Goal: Transaction & Acquisition: Purchase product/service

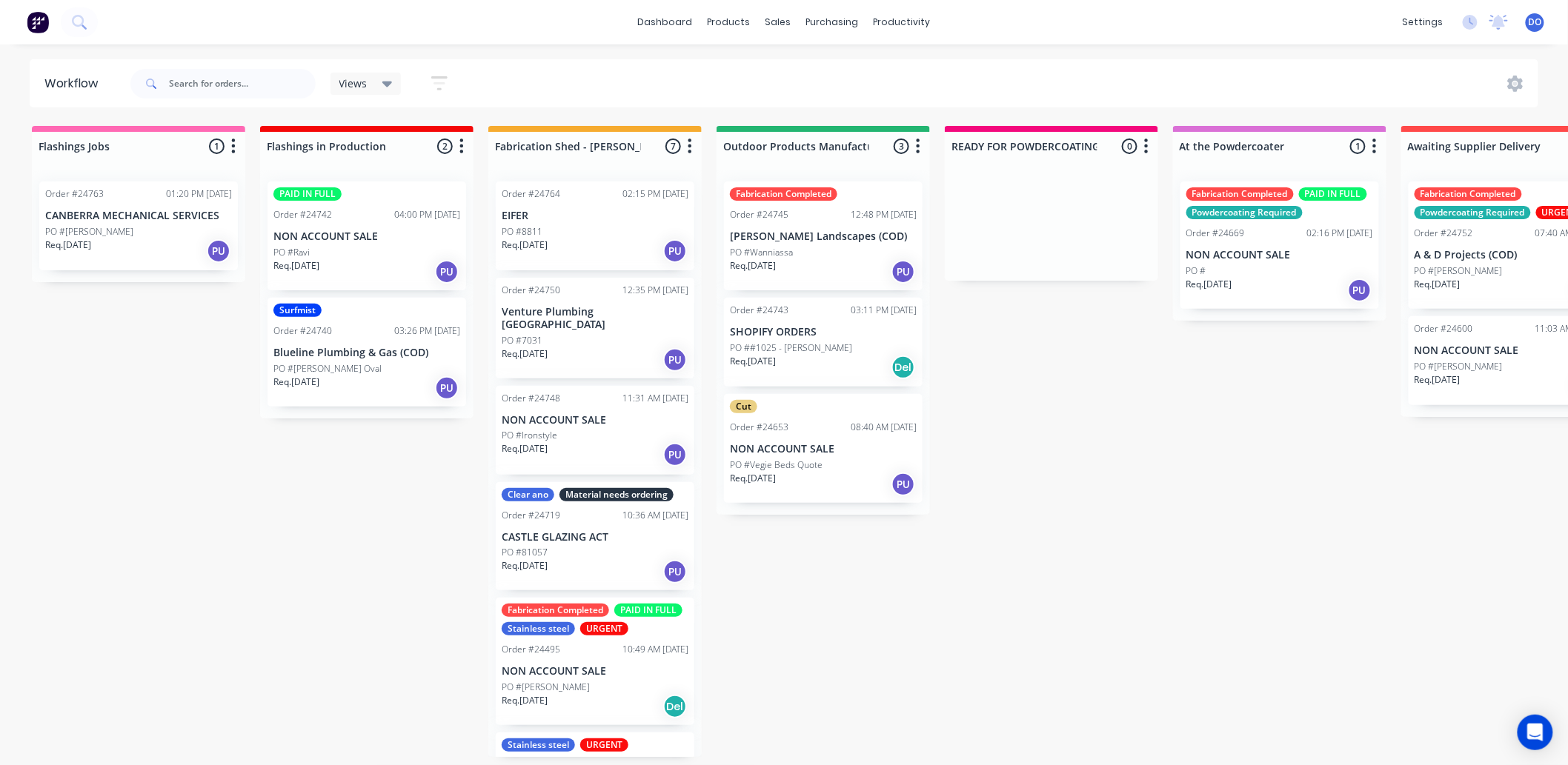
click at [630, 323] on div "Order #24764 02:15 PM [DATE] EIFER PO #8811 Req. [DATE] PU Order #24750 12:35 P…" at bounding box center [594, 464] width 213 height 587
click at [780, 19] on div "sales" at bounding box center [778, 22] width 40 height 22
click at [834, 64] on div "Sales Orders" at bounding box center [832, 71] width 60 height 13
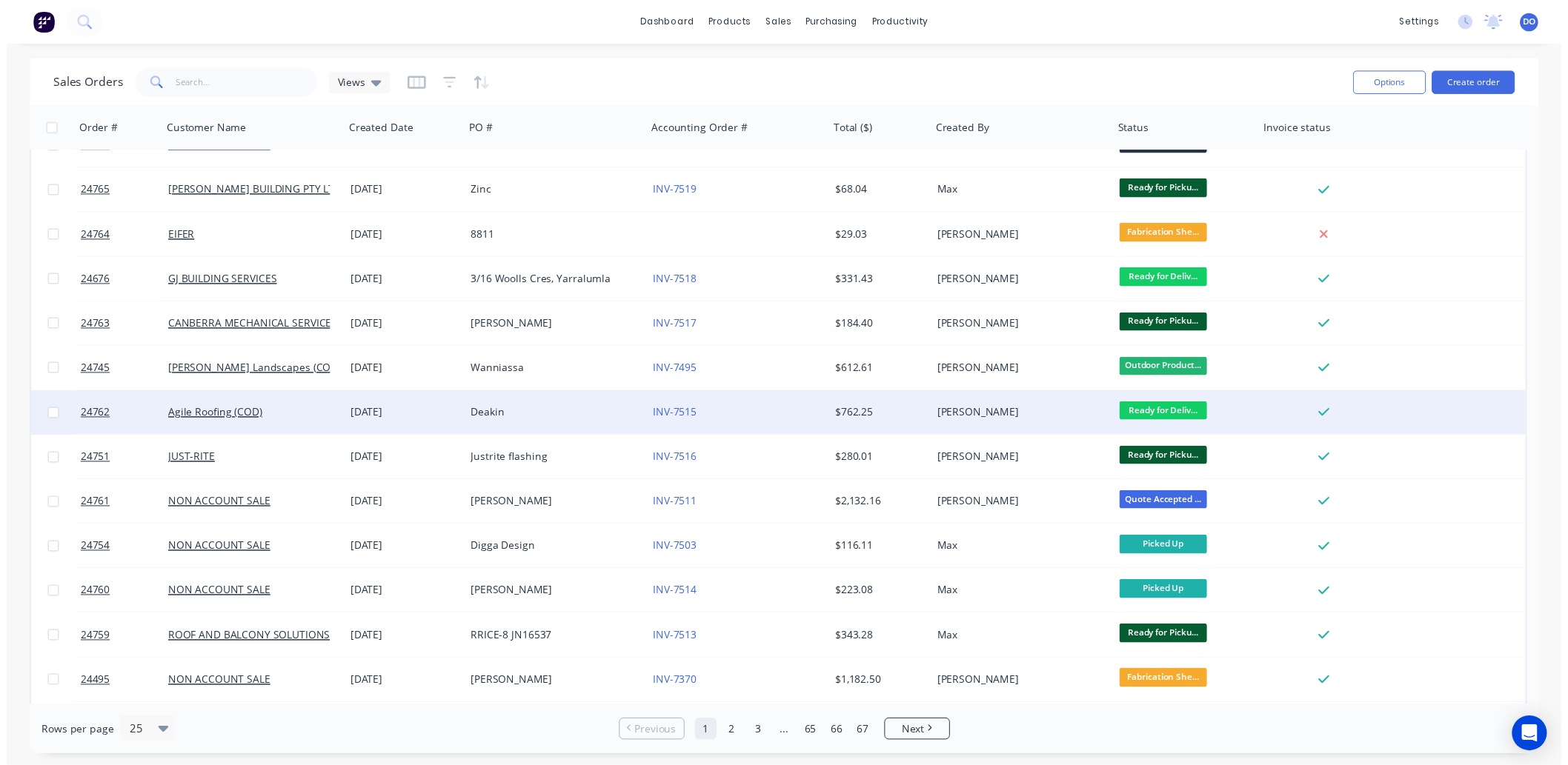
scroll to position [164, 0]
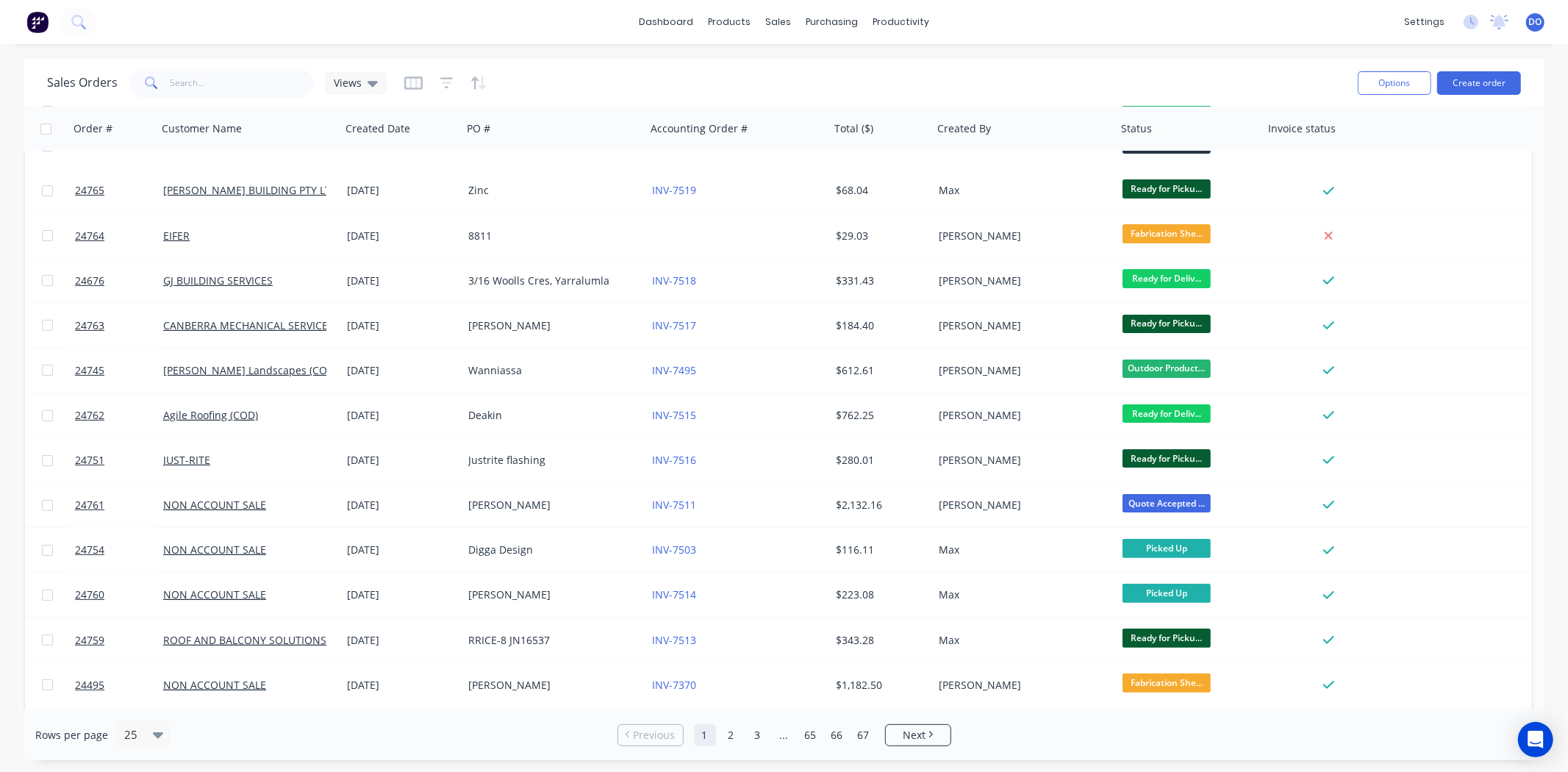
click at [1001, 68] on div "Sales Orders Views" at bounding box center [695, 83] width 1298 height 36
click at [853, 64] on div "Purchase Orders" at bounding box center [880, 71] width 78 height 13
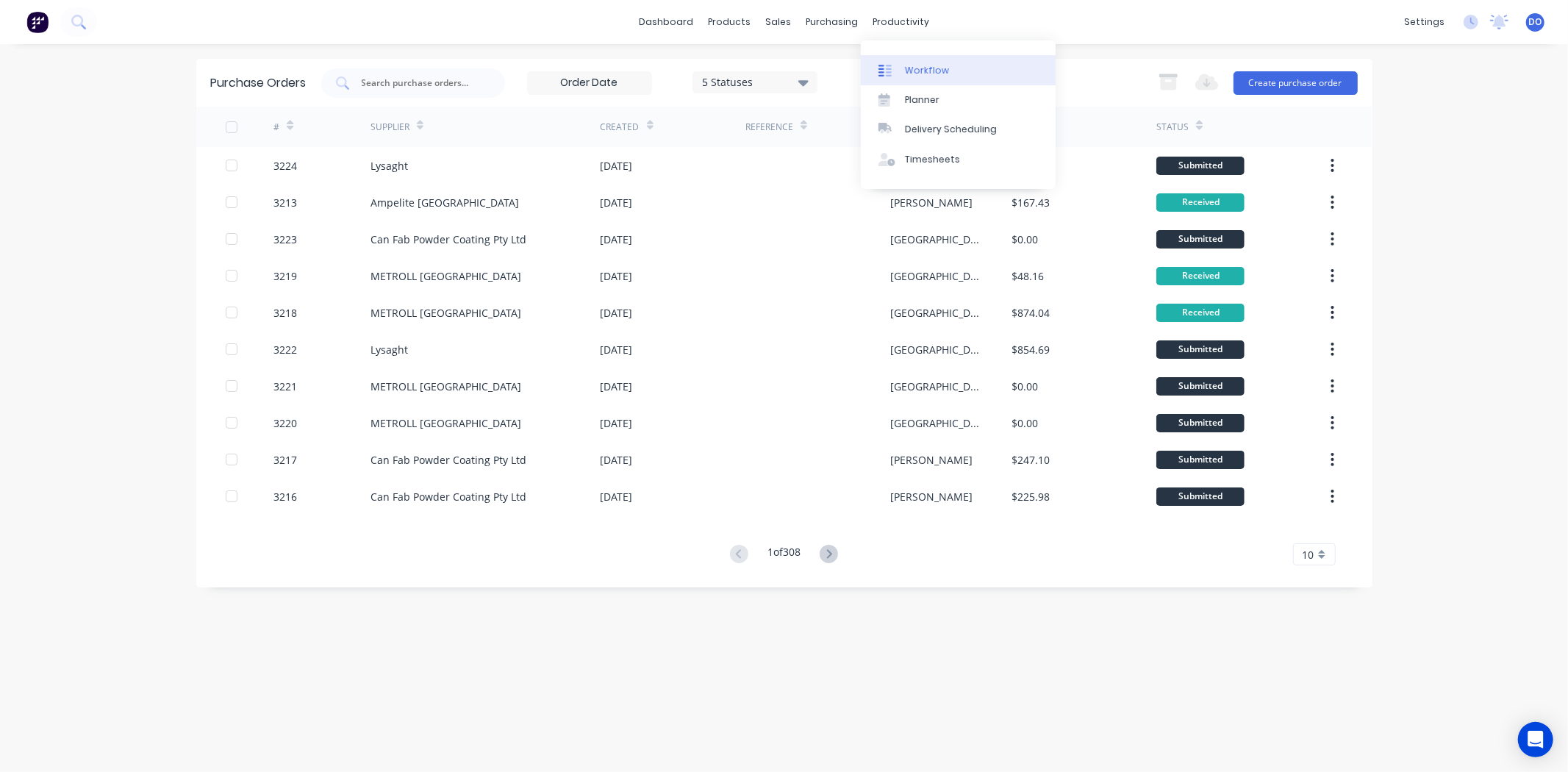
click at [951, 75] on link "Workflow" at bounding box center [958, 70] width 194 height 30
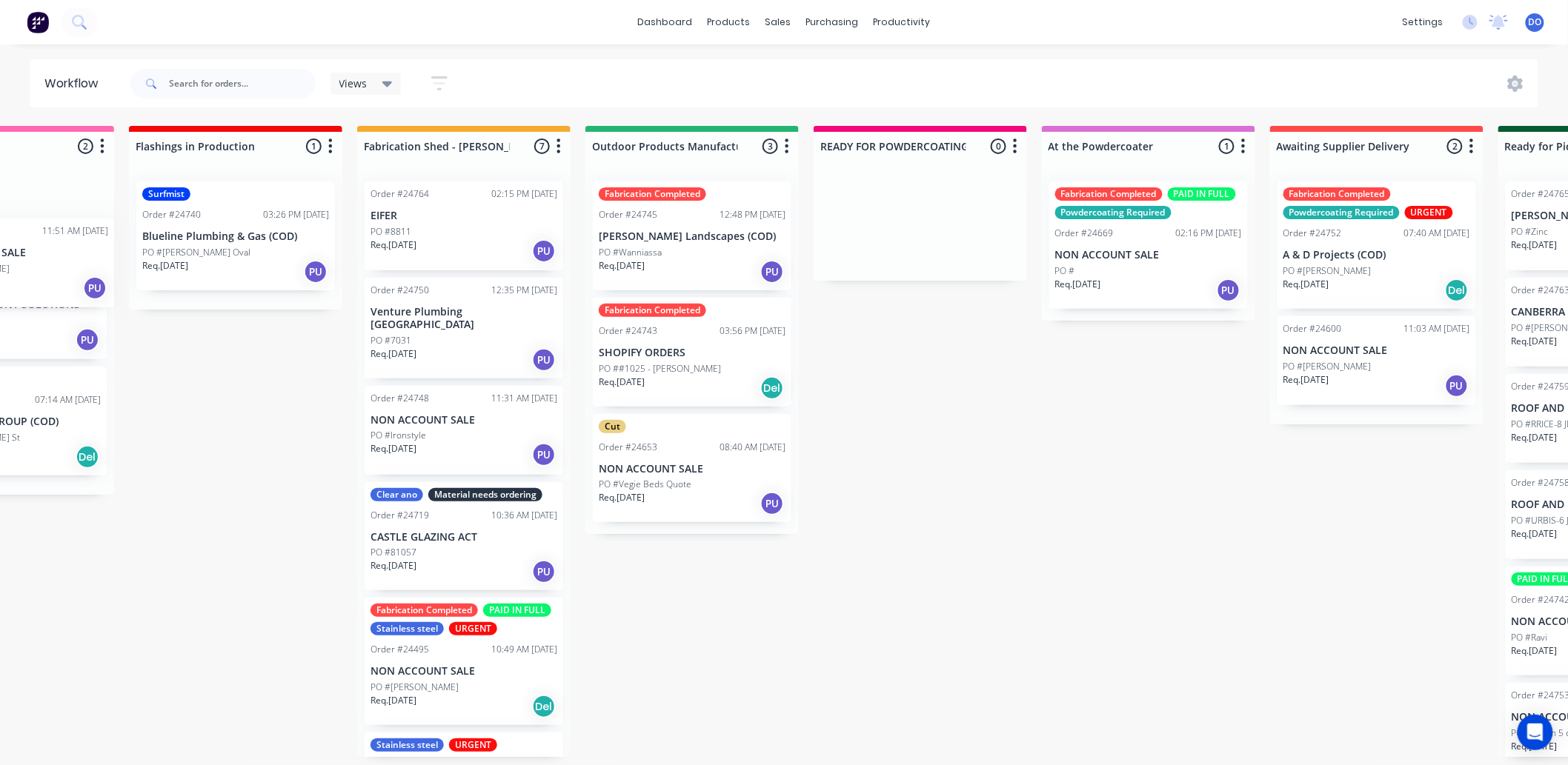
scroll to position [0, 90]
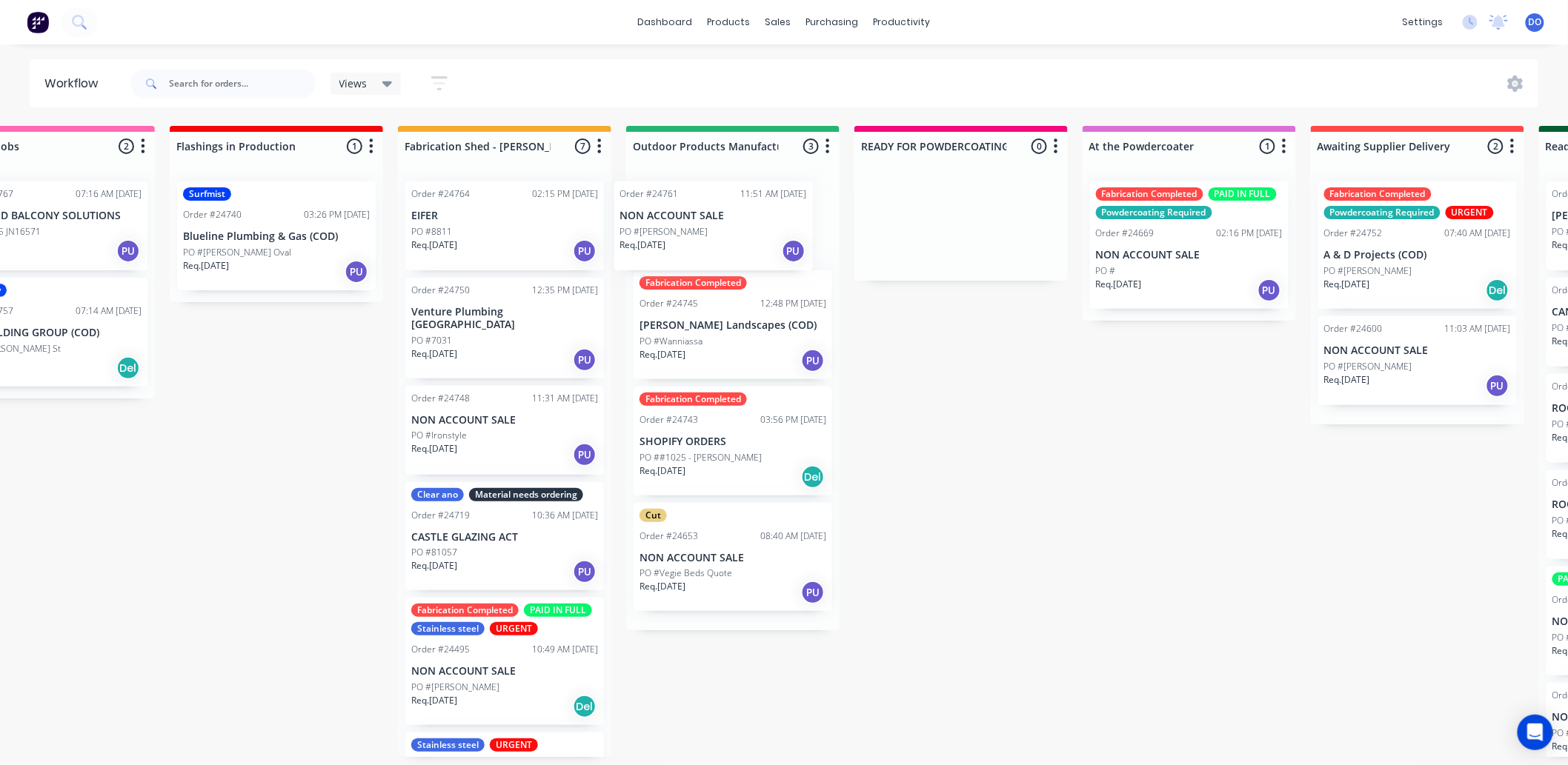
drag, startPoint x: 1160, startPoint y: 230, endPoint x: 746, endPoint y: 229, distance: 414.0
click at [746, 229] on div "Flashings Jobs 2 Status colour #FF69B4 hex #FF69B4 Save Cancel Notifications Em…" at bounding box center [1456, 441] width 3115 height 631
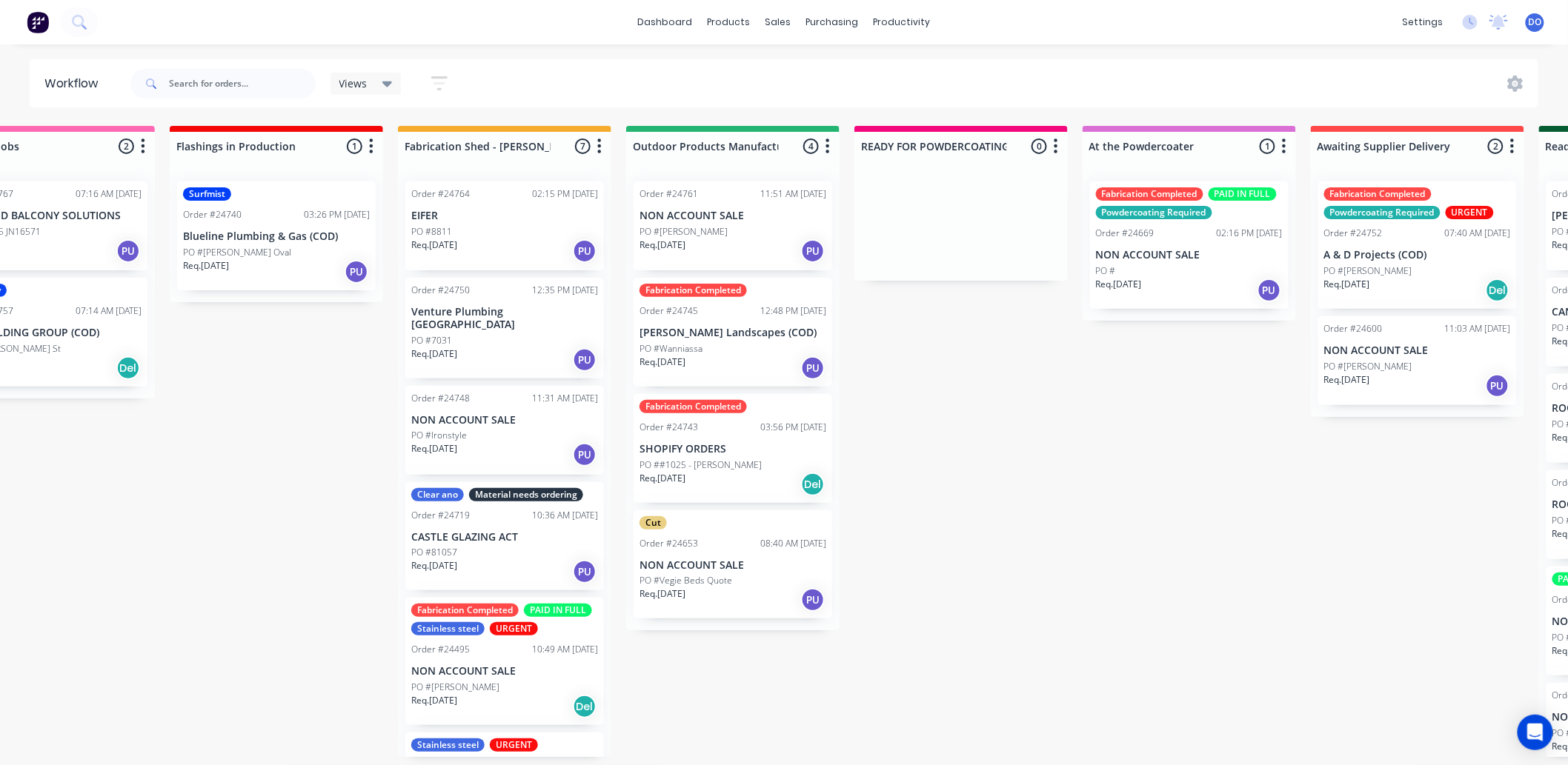
click at [692, 423] on div "Order #24743" at bounding box center [668, 427] width 59 height 13
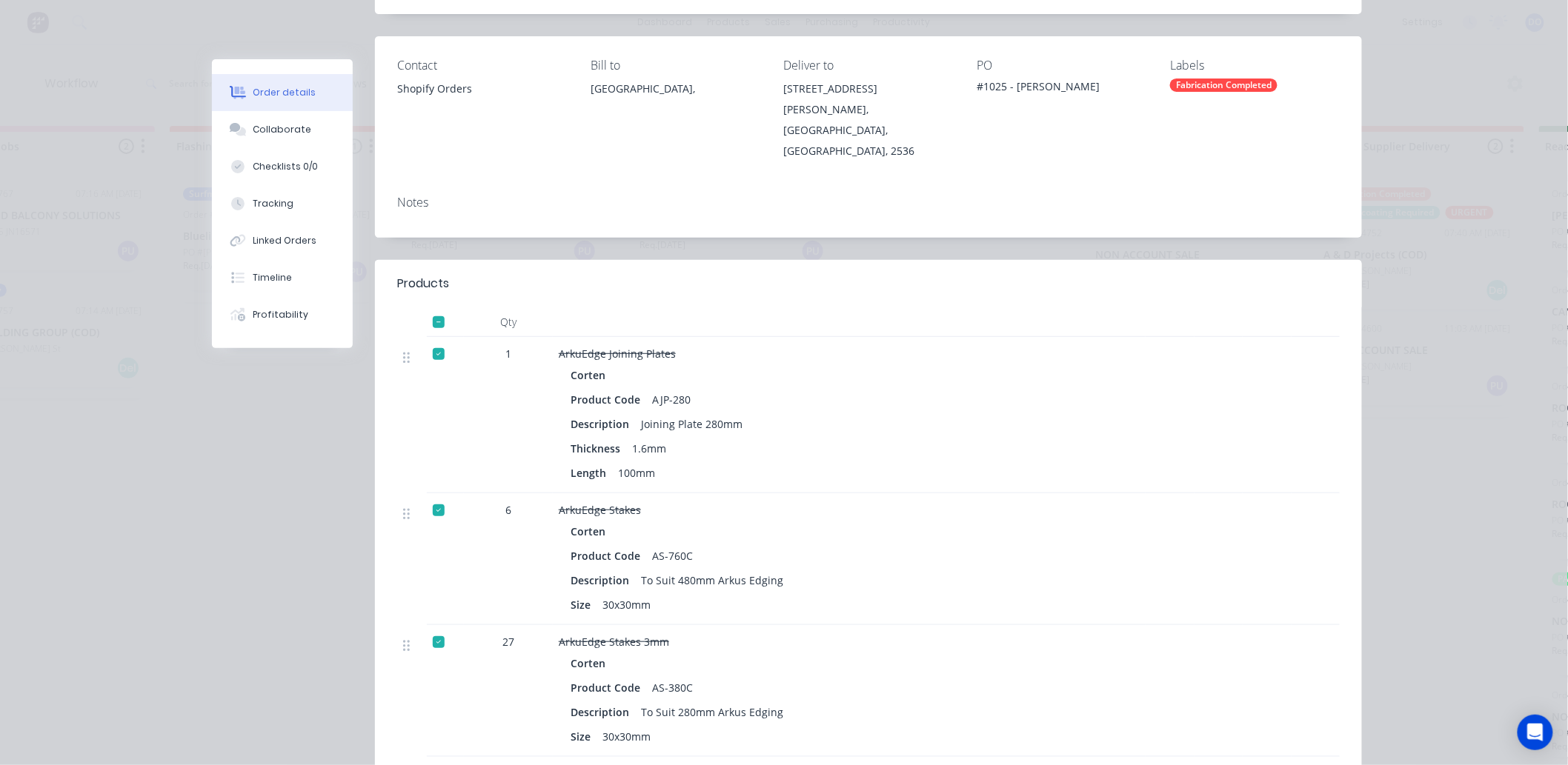
scroll to position [0, 0]
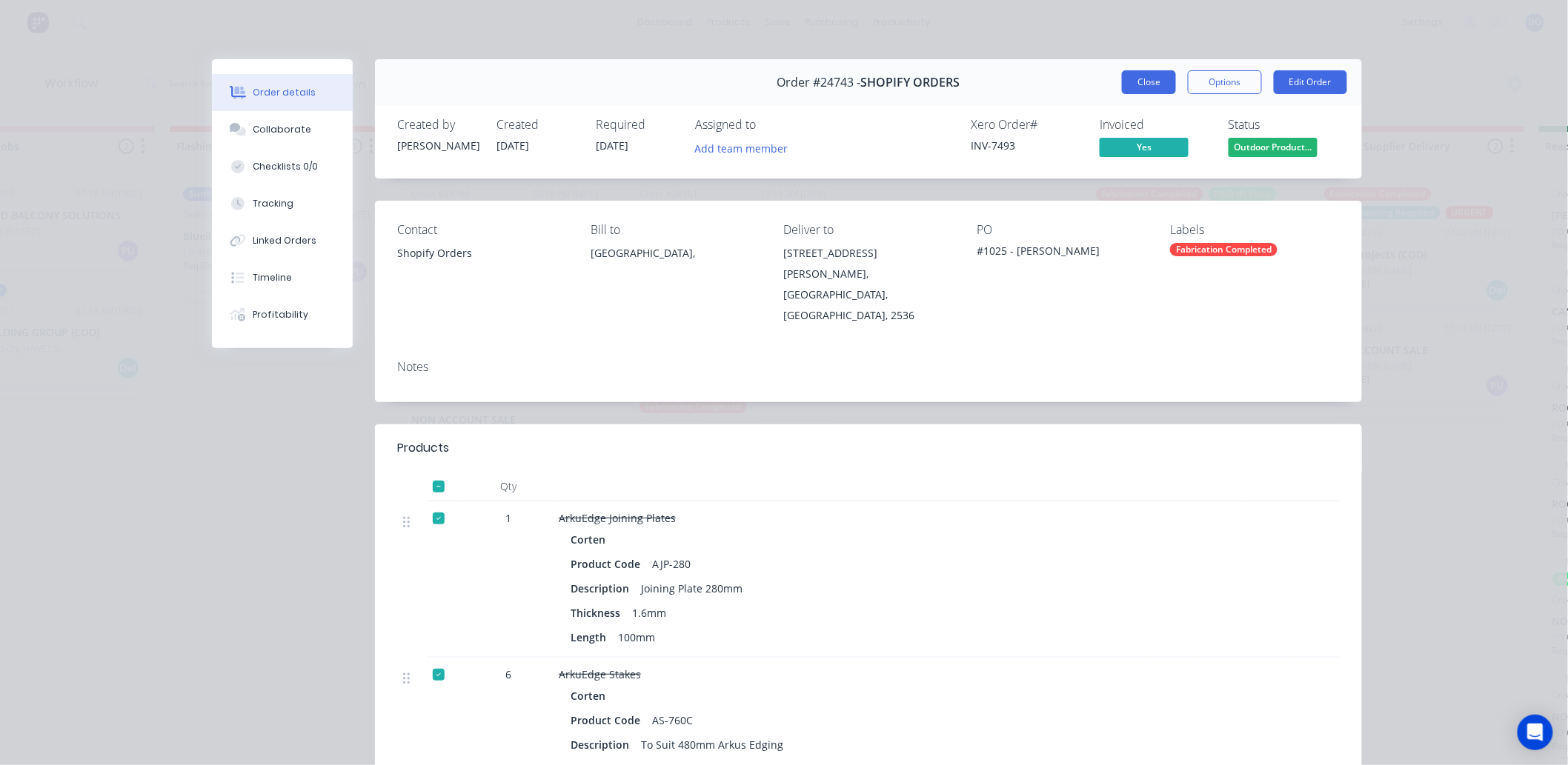
click at [1130, 92] on button "Close" at bounding box center [1148, 82] width 54 height 24
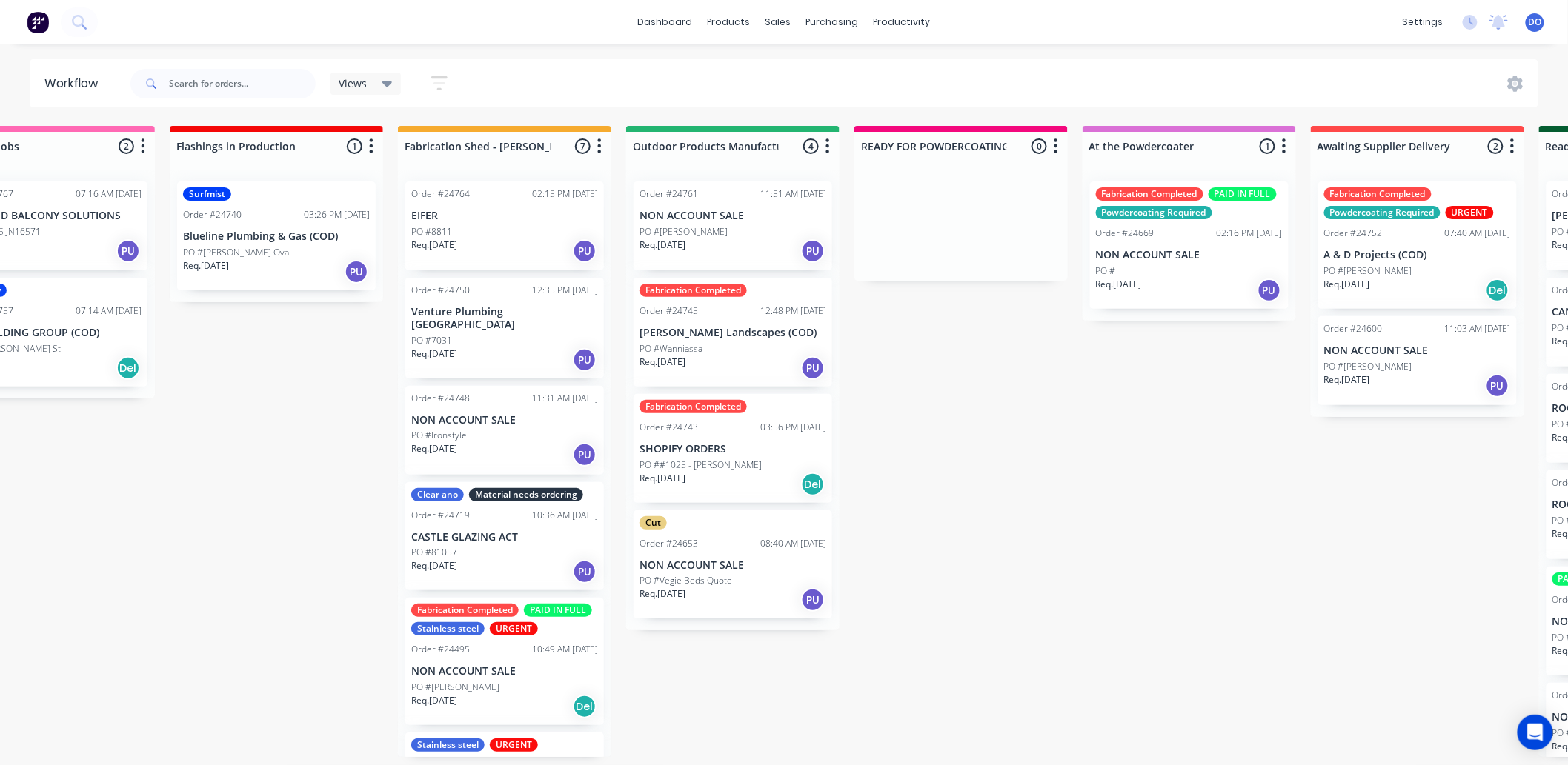
click at [1482, 512] on div "Flashings Jobs 2 Status colour #FF69B4 hex #FF69B4 Save Cancel Notifications Em…" at bounding box center [1456, 441] width 3115 height 631
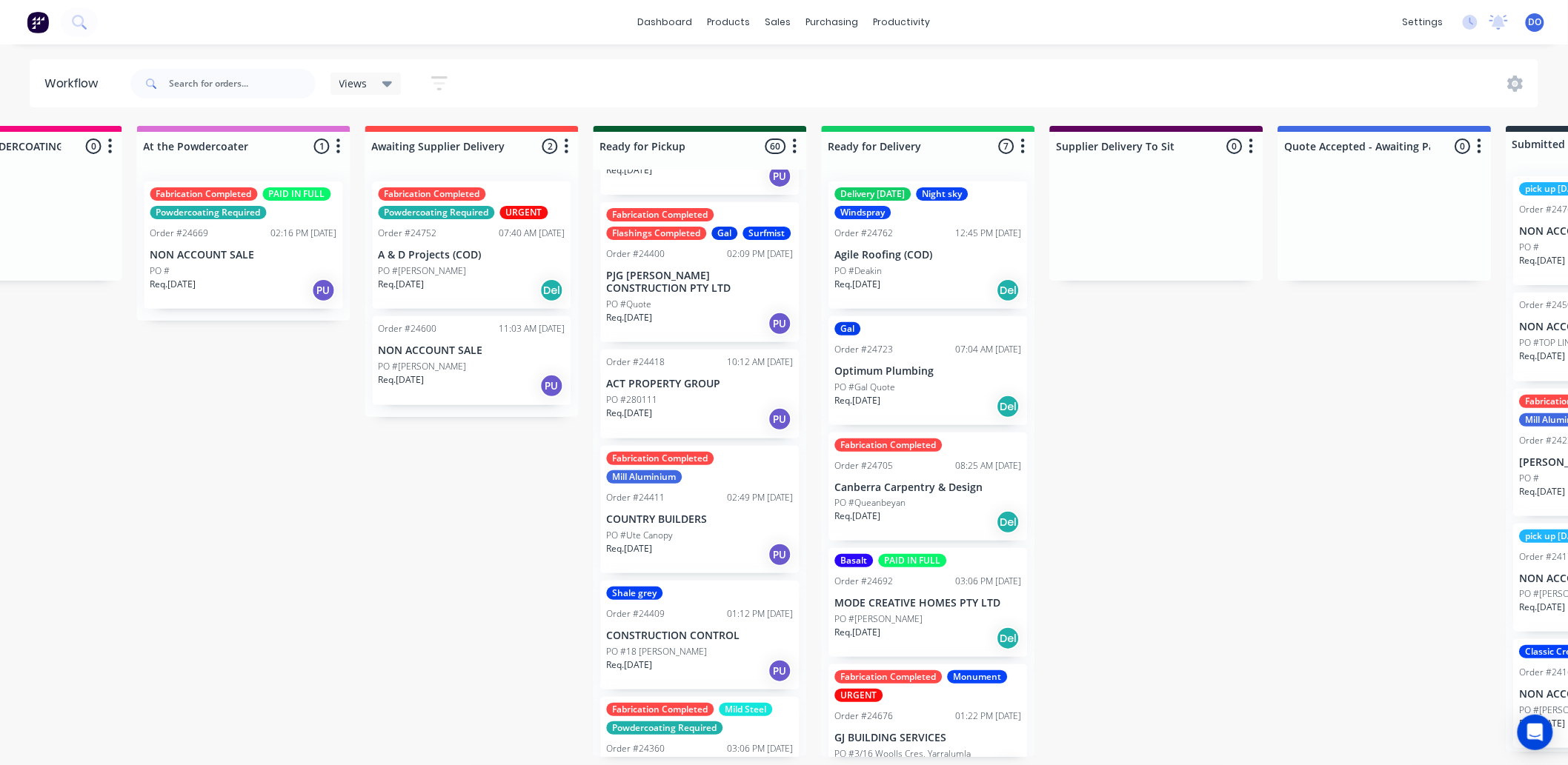
scroll to position [5264, 0]
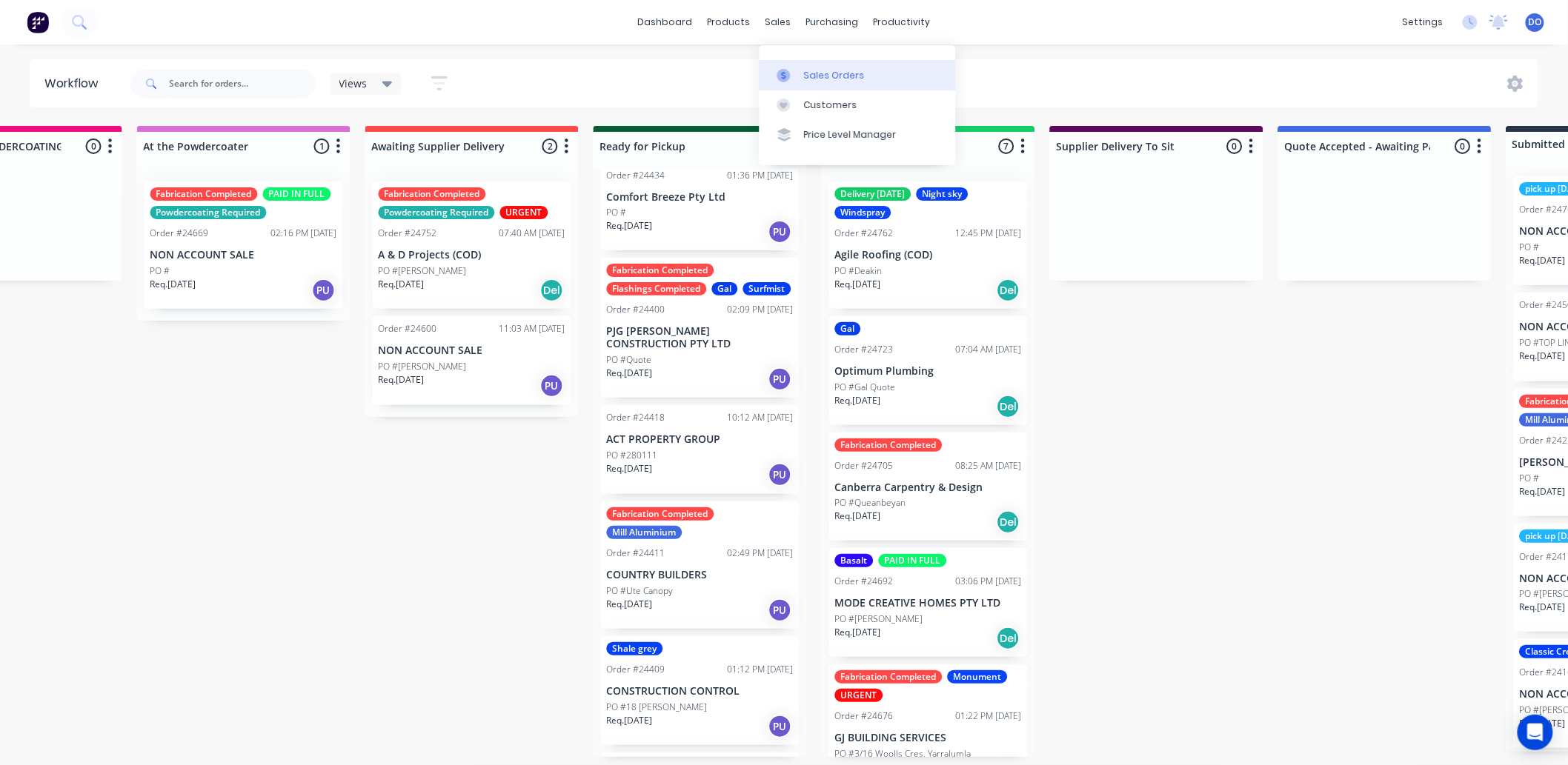
click at [806, 76] on div "Sales Orders" at bounding box center [833, 76] width 60 height 13
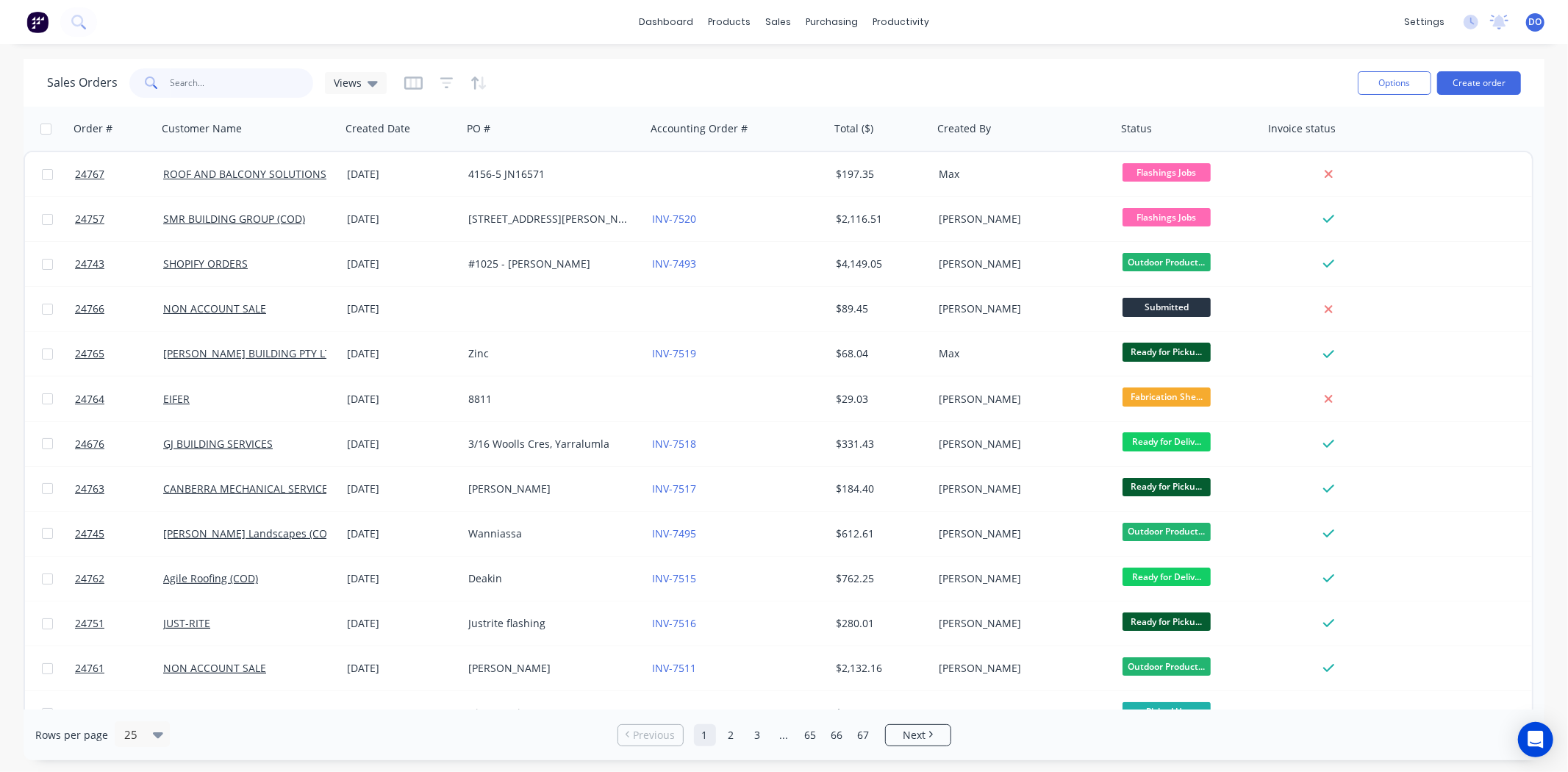
click at [253, 90] on input "text" at bounding box center [242, 83] width 143 height 30
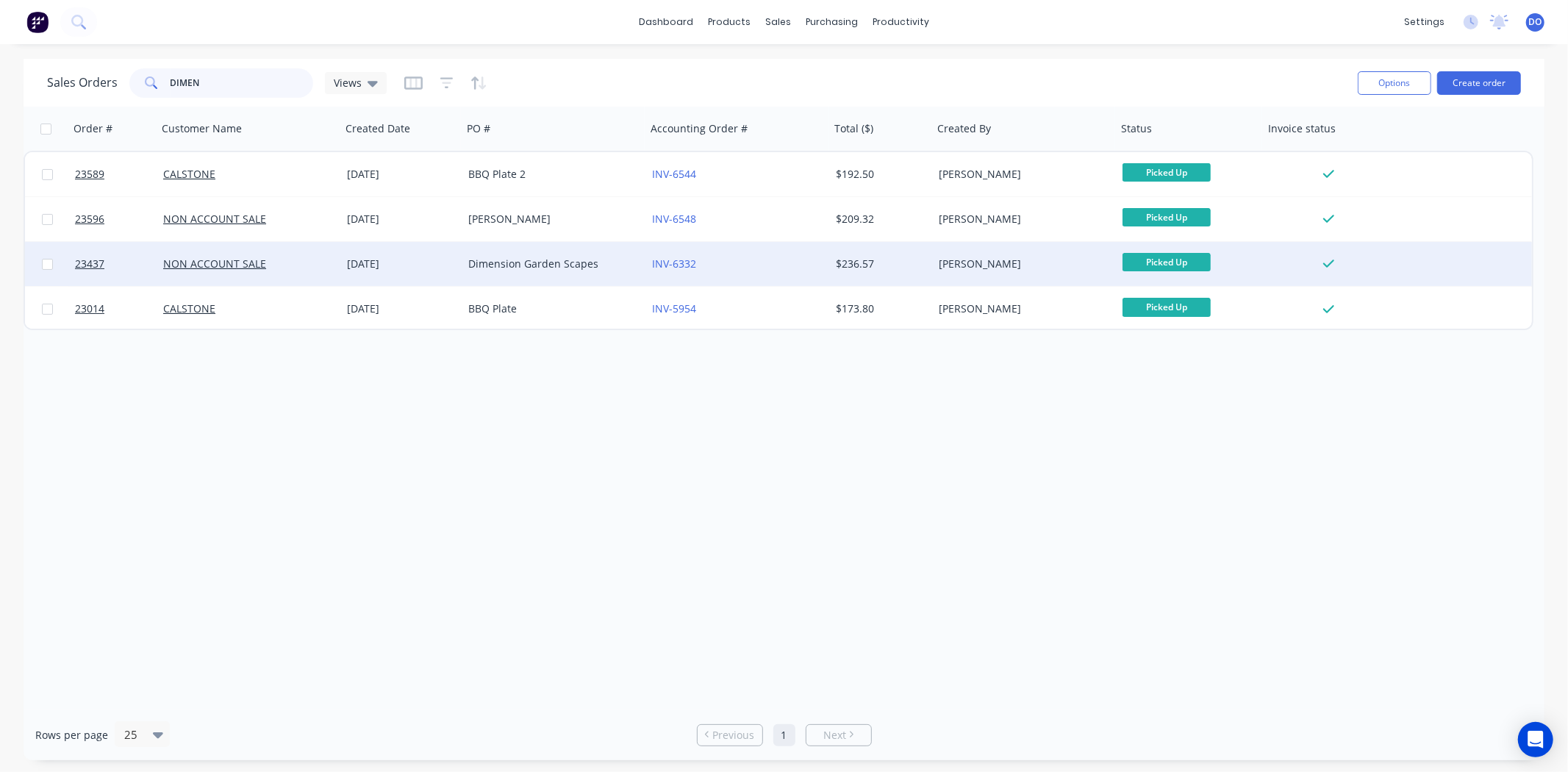
type input "DIMEN"
click at [397, 258] on div "31 Mar 2025" at bounding box center [401, 263] width 110 height 14
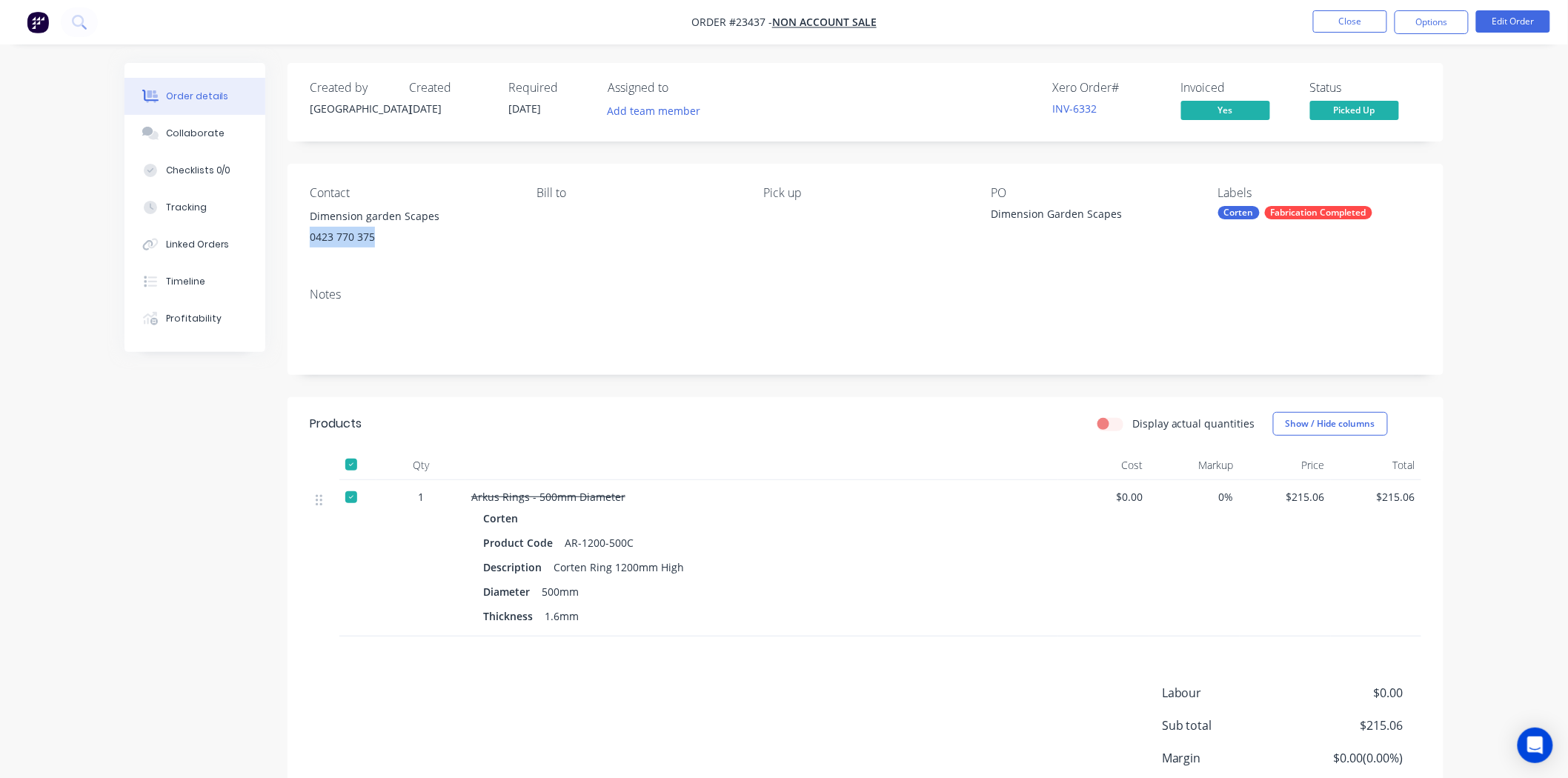
drag, startPoint x: 381, startPoint y: 245, endPoint x: 293, endPoint y: 234, distance: 88.7
click at [293, 234] on div "Contact Dimension garden Scapes 0423 770 375 Bill to Pick up PO Dimension Garde…" at bounding box center [865, 220] width 1156 height 112
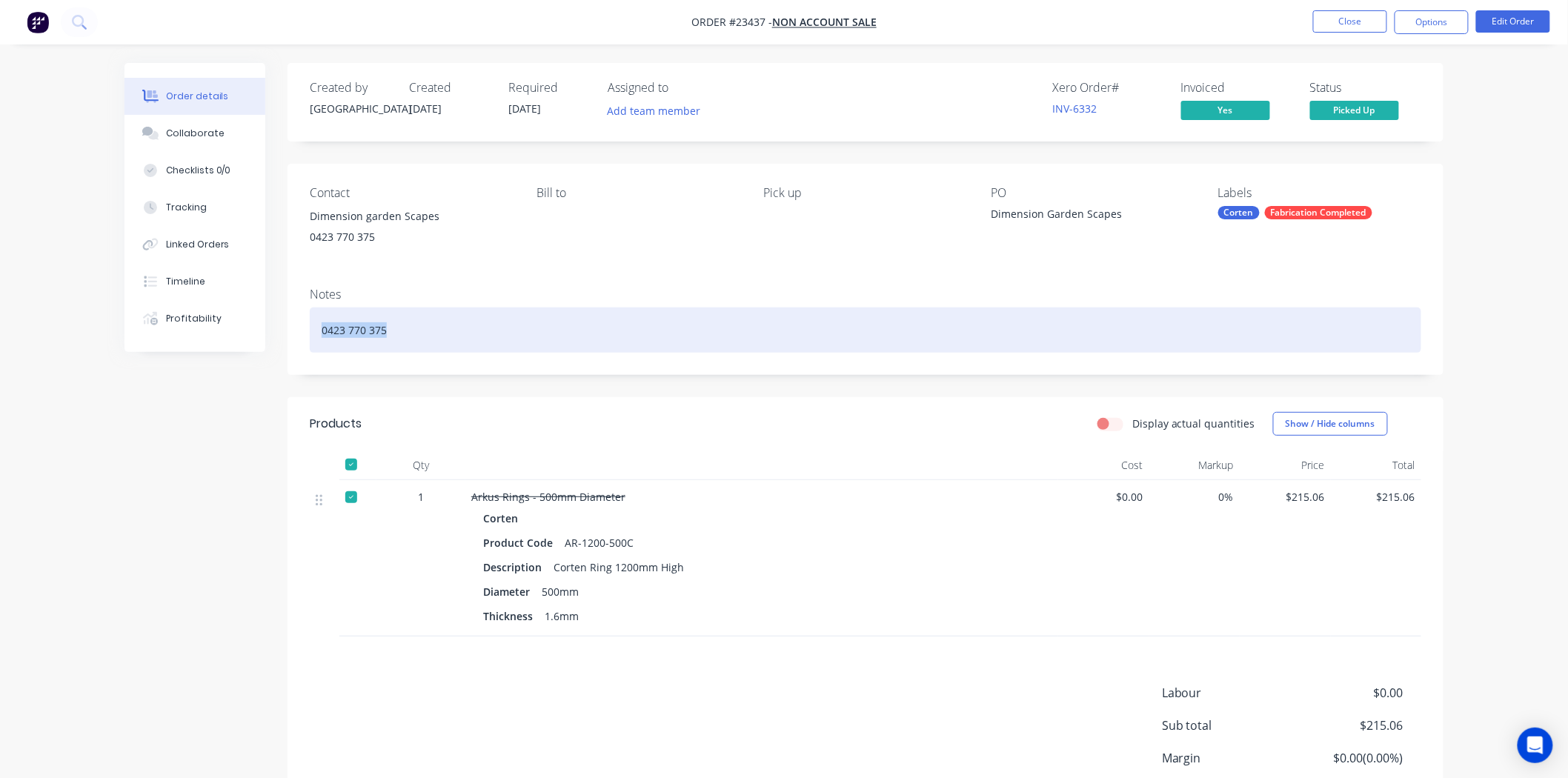
drag, startPoint x: 402, startPoint y: 339, endPoint x: 297, endPoint y: 332, distance: 105.2
click at [297, 332] on div "Notes 0423 770 375" at bounding box center [865, 325] width 1156 height 99
click at [439, 328] on div "0423 770 375" at bounding box center [865, 329] width 1111 height 45
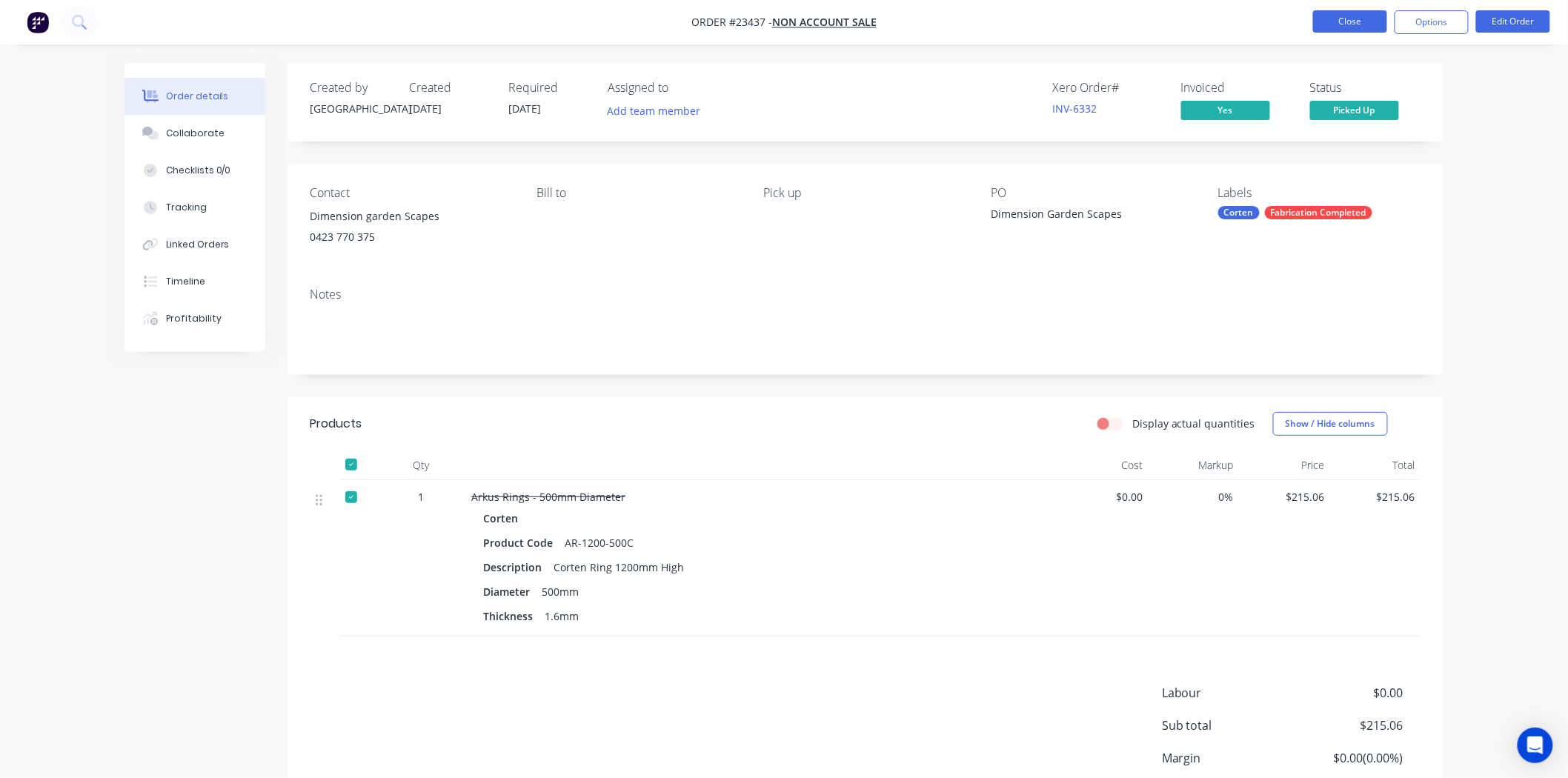
click at [1338, 19] on button "Close" at bounding box center [1349, 21] width 74 height 22
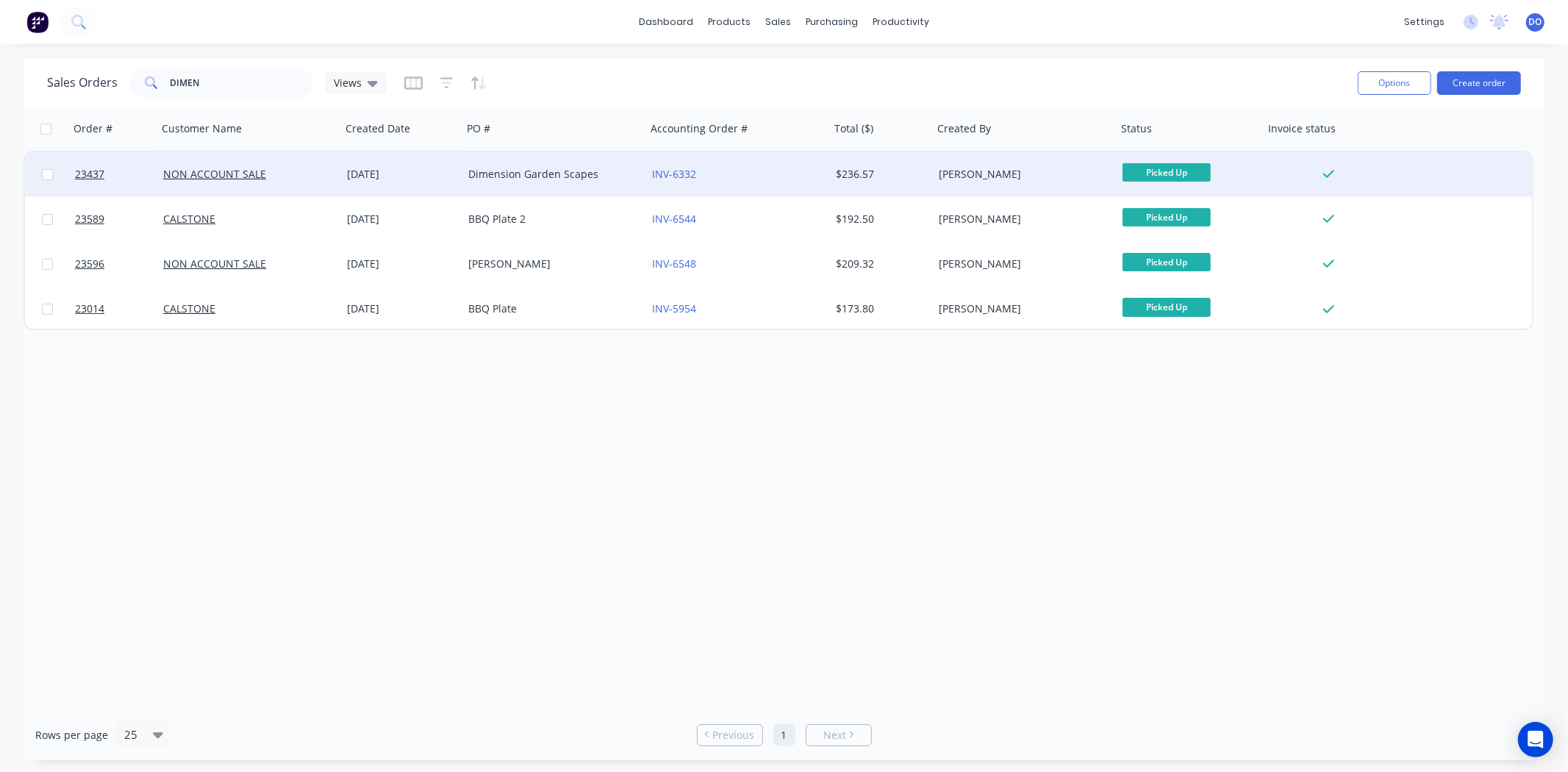
click at [415, 177] on div "31 Mar 2025" at bounding box center [401, 173] width 110 height 14
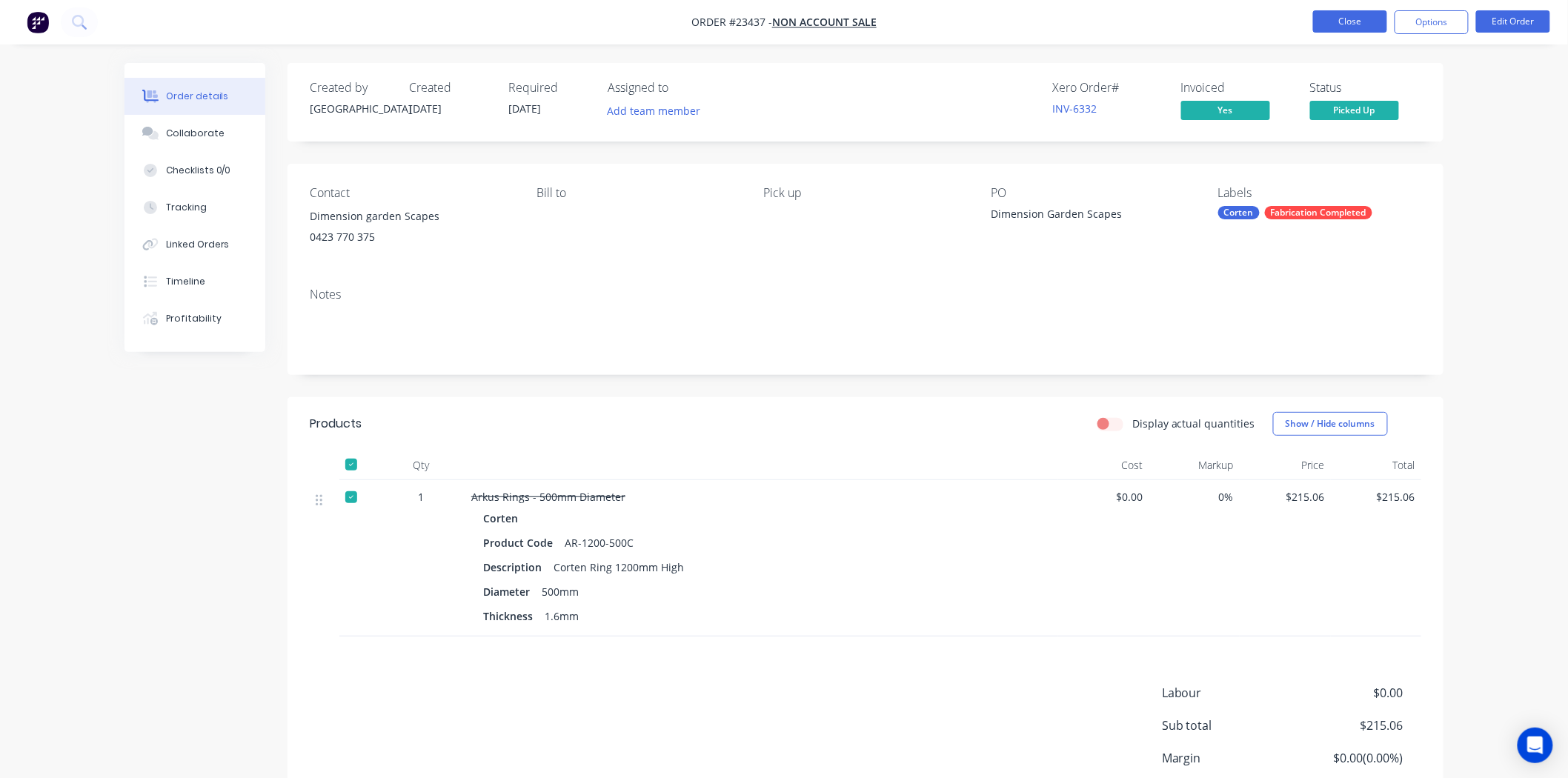
click at [1317, 28] on button "Close" at bounding box center [1349, 21] width 74 height 22
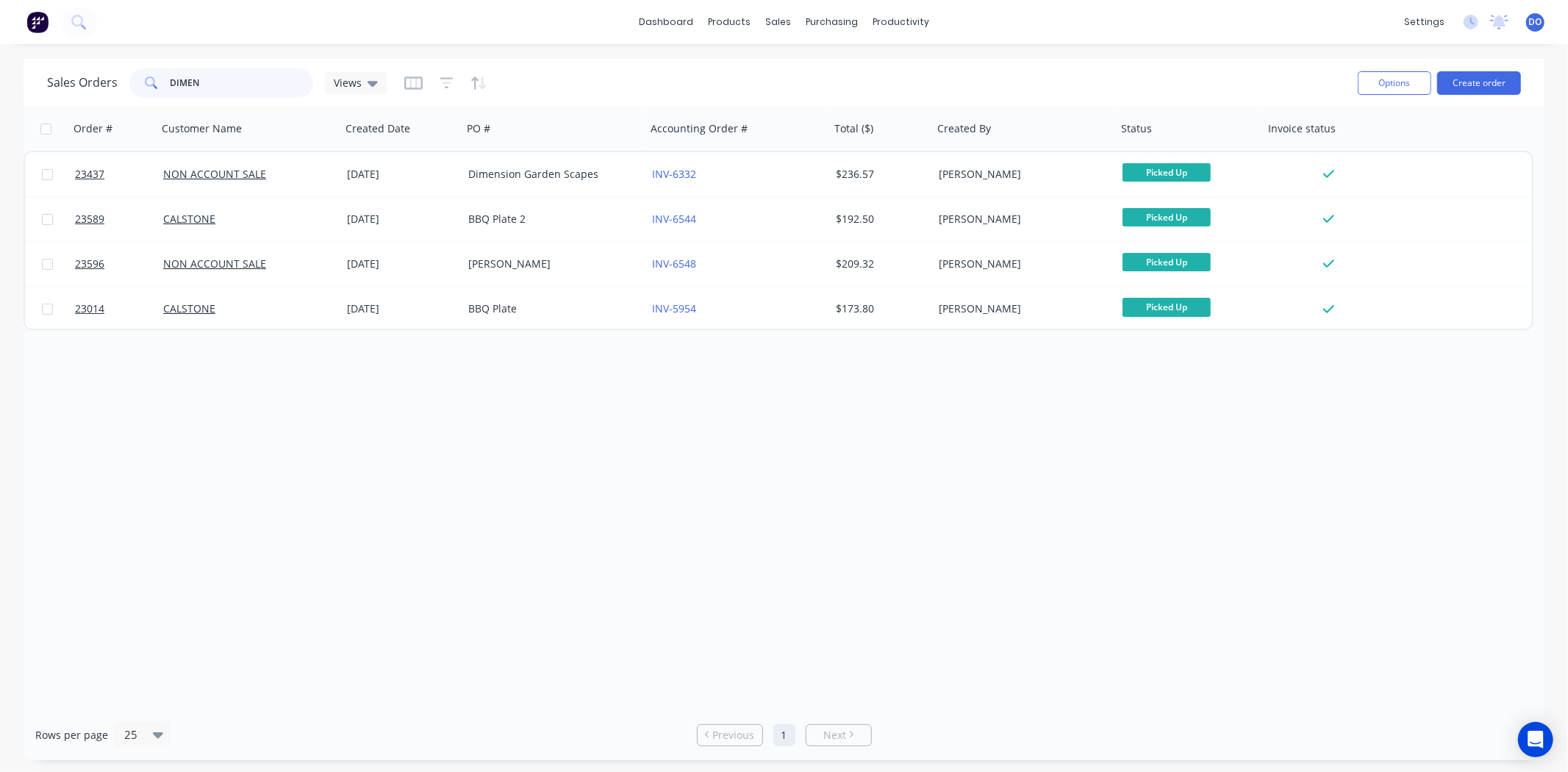
click at [239, 79] on input "DIMEN" at bounding box center [242, 83] width 143 height 30
type input "D"
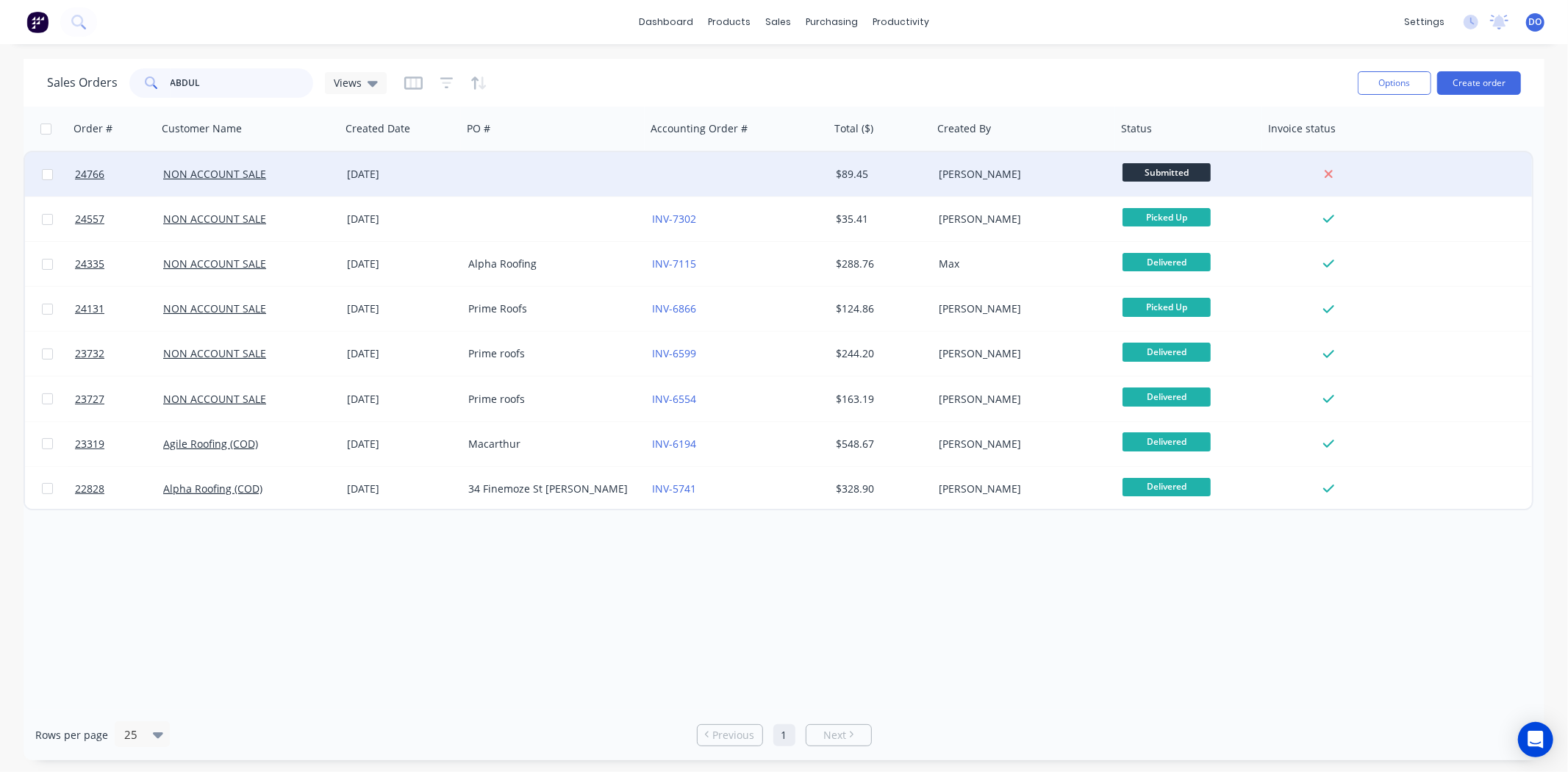
type input "ABDUL"
click at [359, 186] on div "28 Aug 2025" at bounding box center [401, 174] width 121 height 44
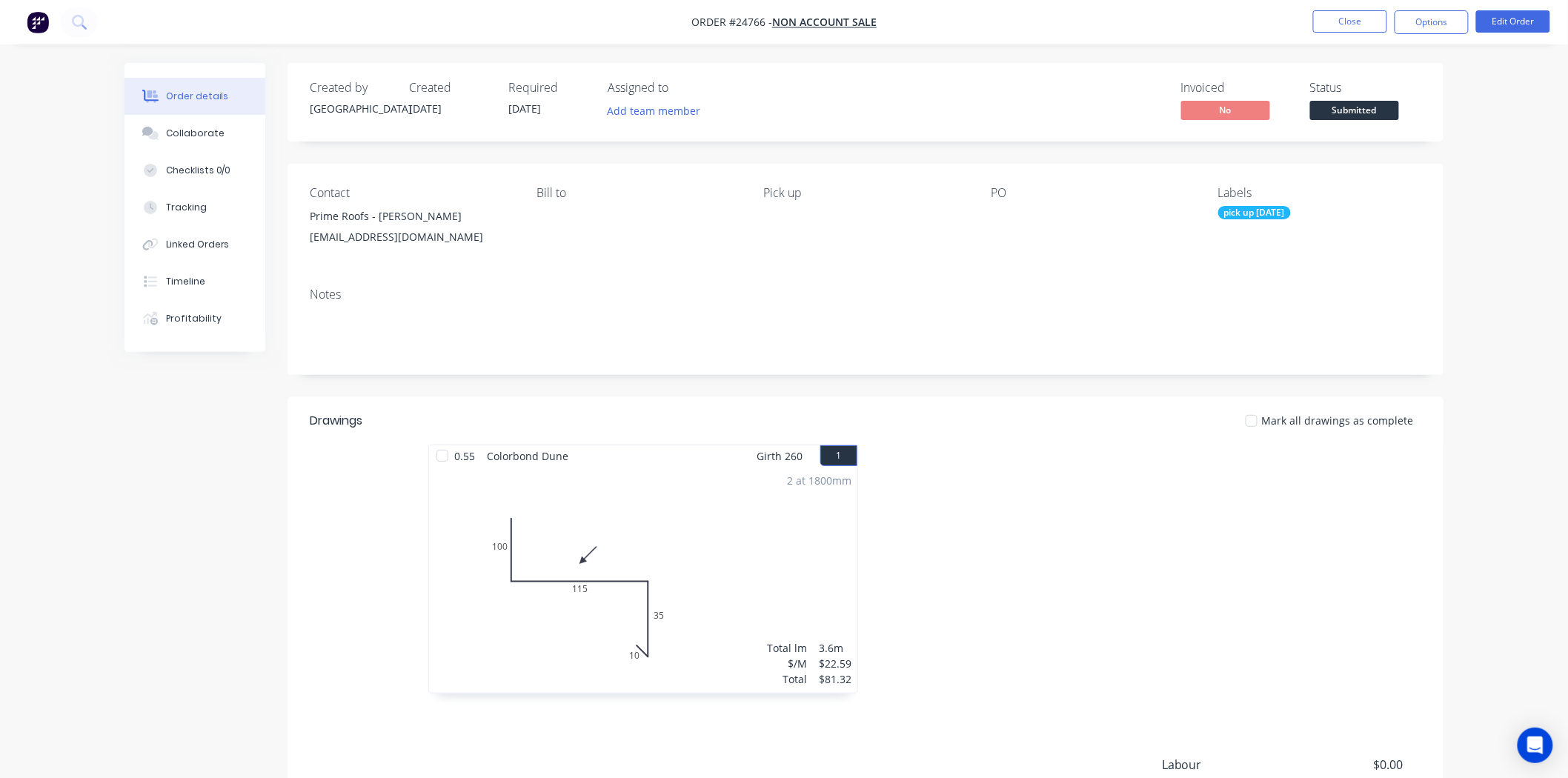
click at [1363, 120] on button "Submitted" at bounding box center [1354, 111] width 89 height 22
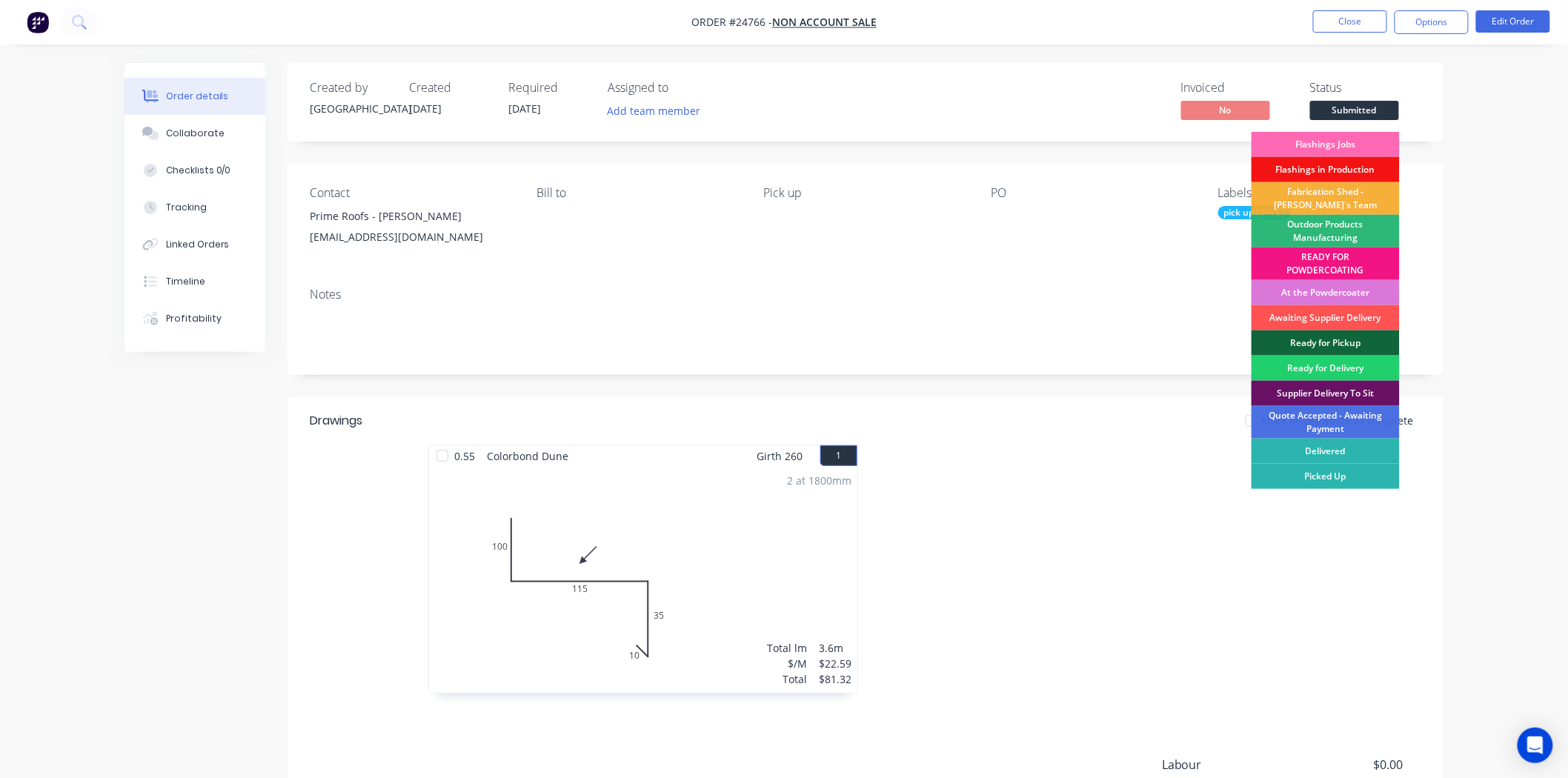
click at [1345, 137] on div "Flashings Jobs" at bounding box center [1325, 144] width 148 height 25
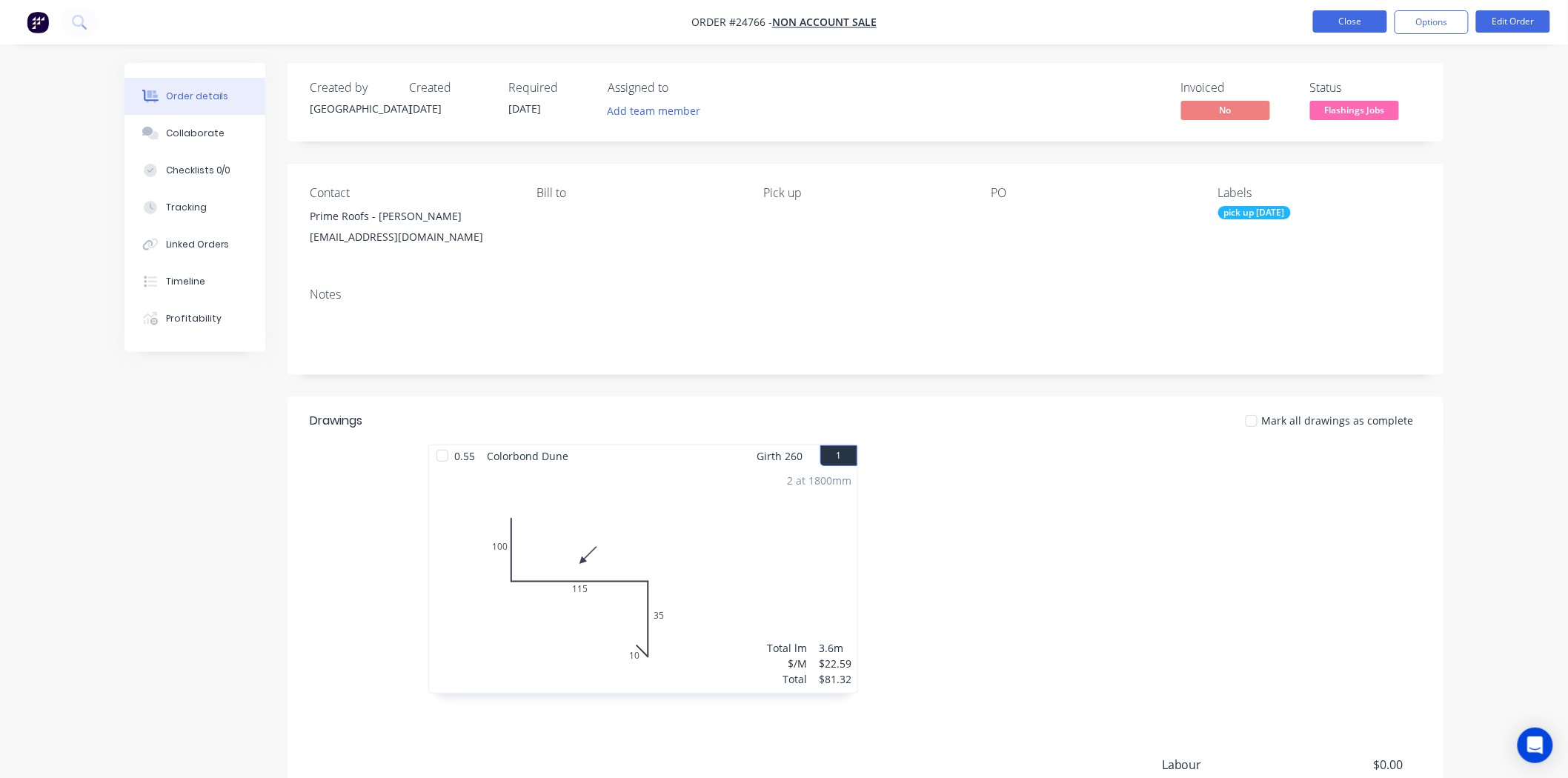
click at [1363, 26] on button "Close" at bounding box center [1349, 21] width 74 height 22
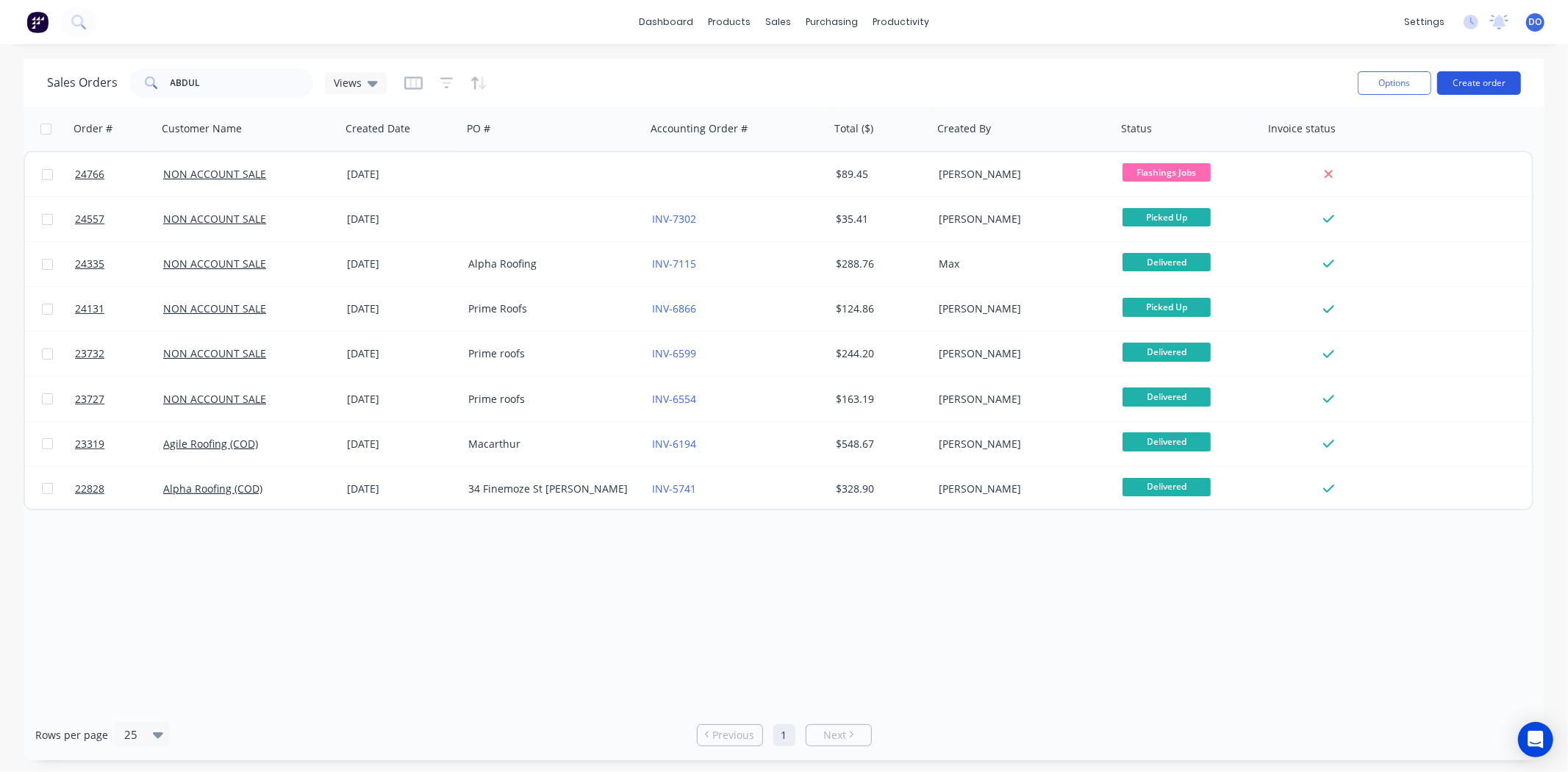
click at [1500, 92] on button "Create order" at bounding box center [1478, 83] width 84 height 24
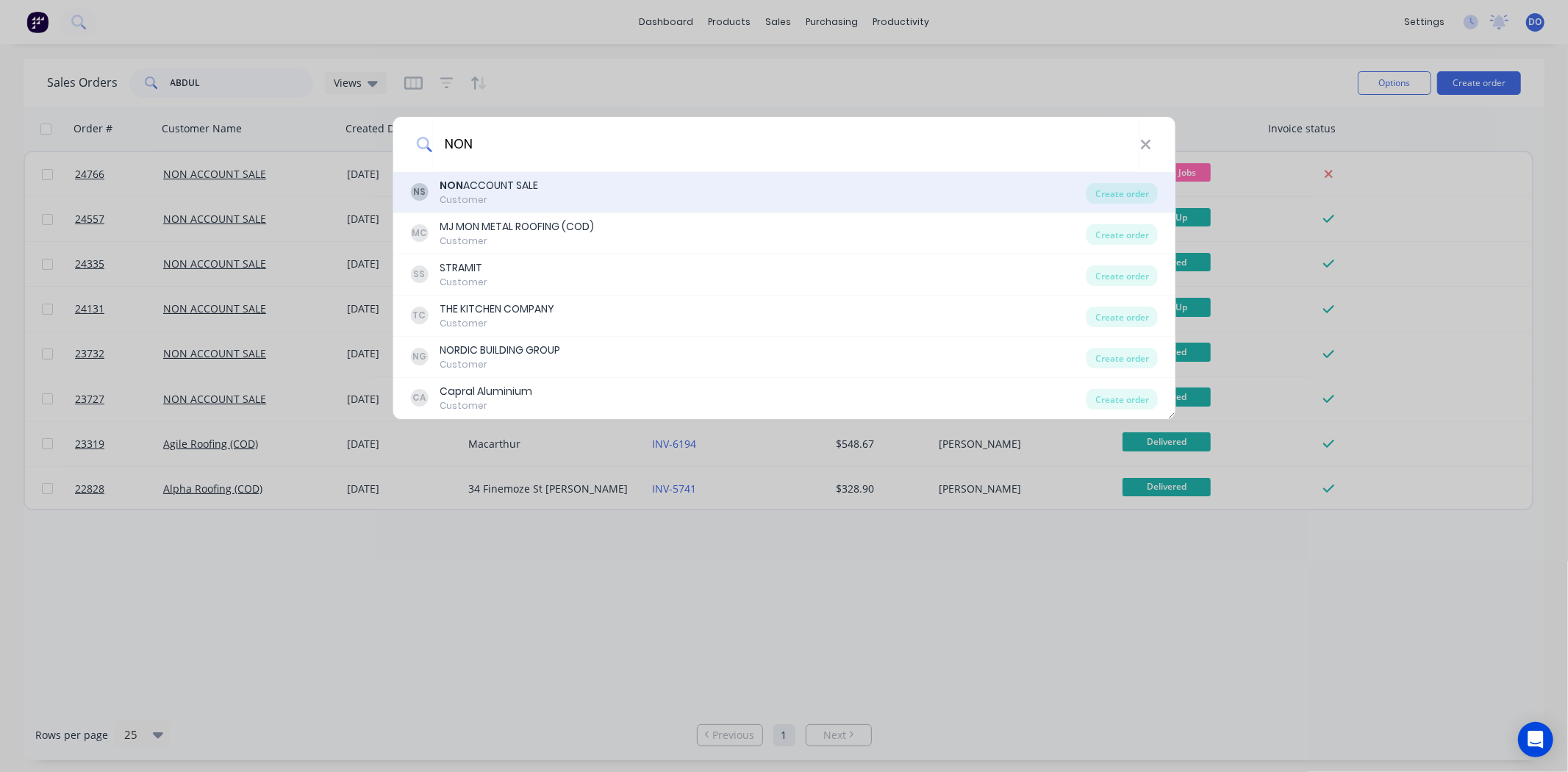
type input "NON"
click at [531, 201] on div "Customer" at bounding box center [488, 200] width 98 height 13
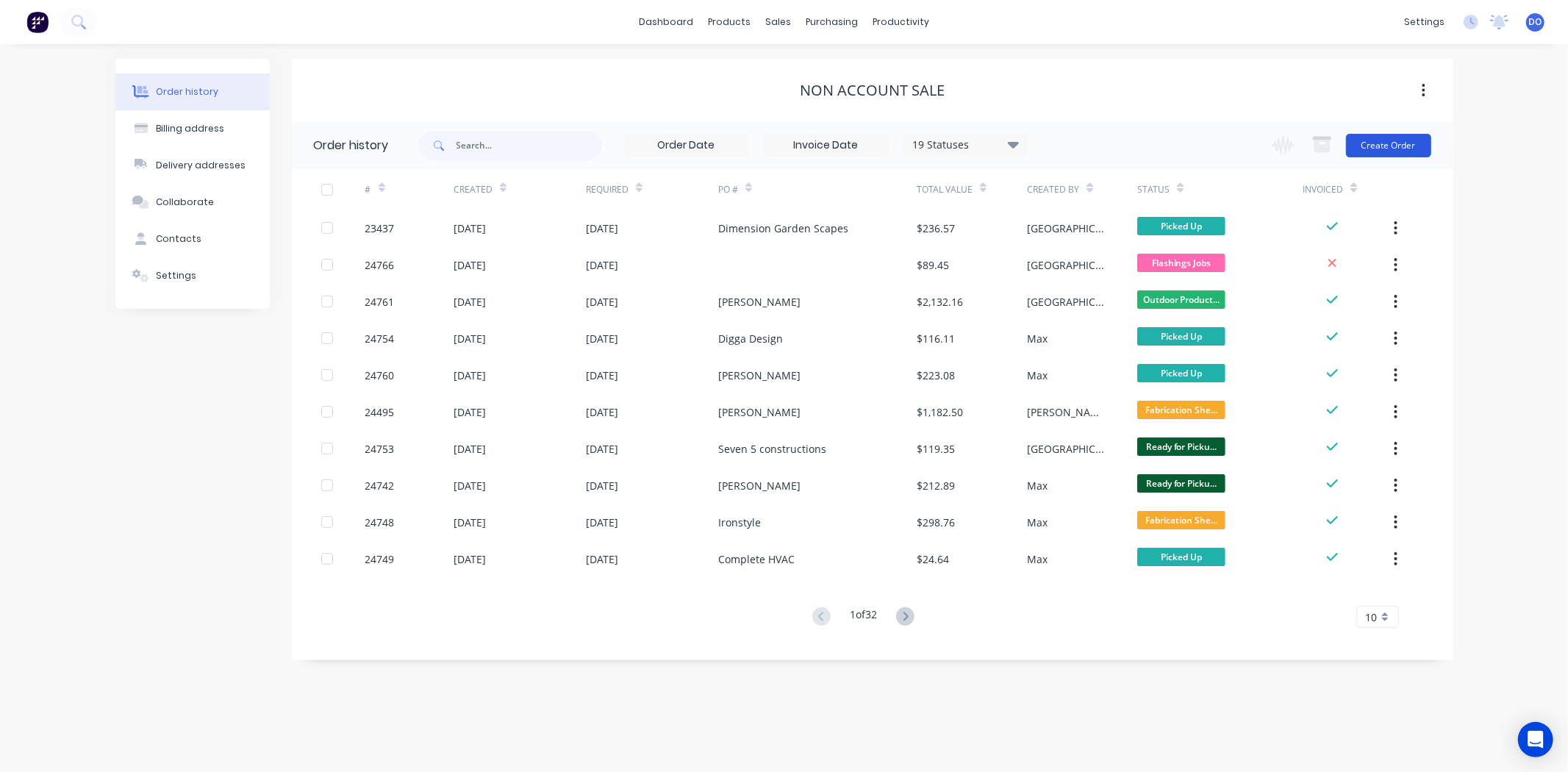
click at [1404, 141] on button "Create Order" at bounding box center [1389, 145] width 86 height 24
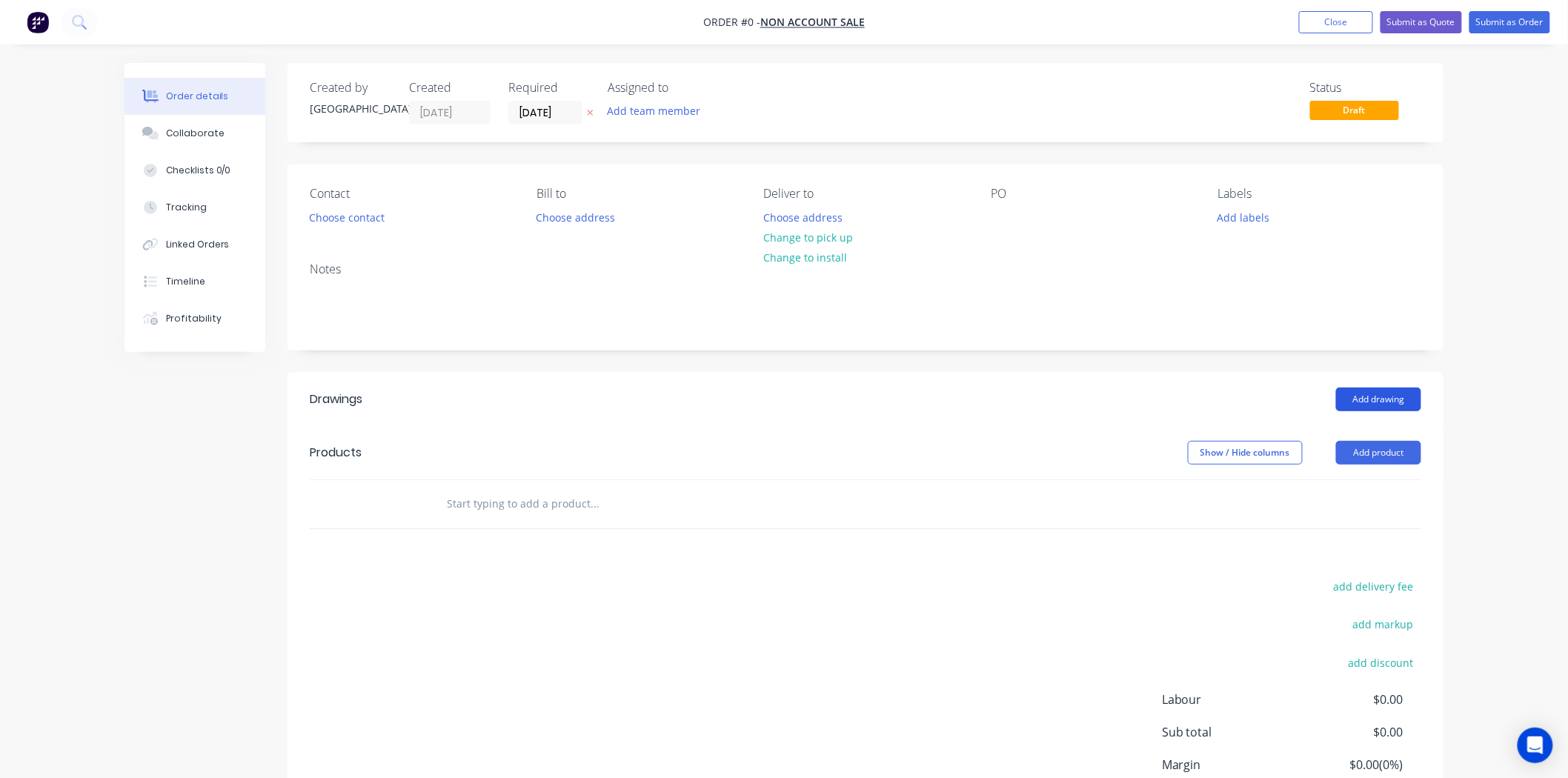
click at [1393, 409] on button "Add drawing" at bounding box center [1378, 400] width 85 height 24
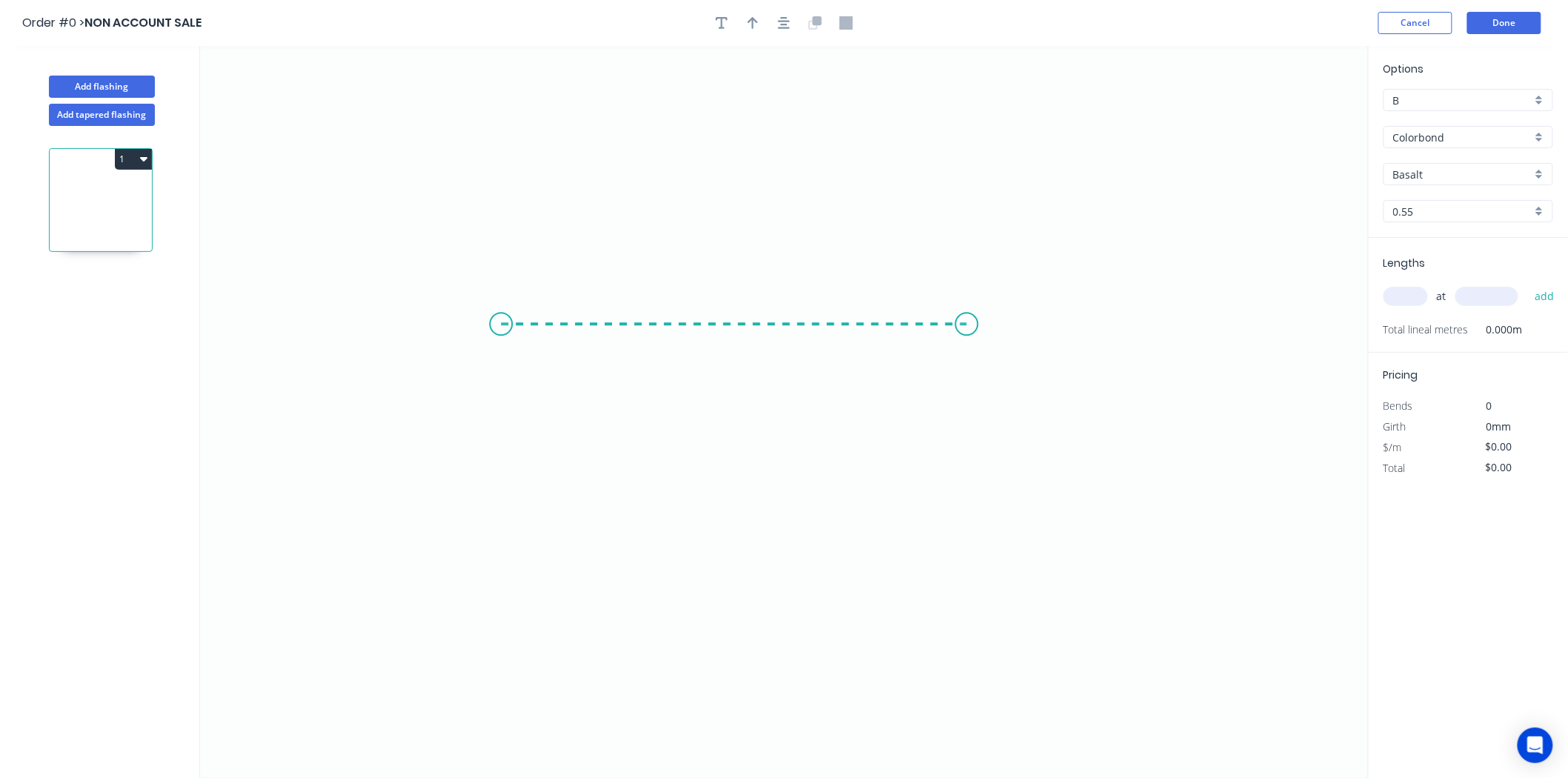
drag, startPoint x: 501, startPoint y: 325, endPoint x: 975, endPoint y: 353, distance: 474.8
click at [975, 353] on icon "0" at bounding box center [784, 412] width 1169 height 732
click at [732, 329] on rect at bounding box center [738, 339] width 48 height 30
click at [749, 331] on rect at bounding box center [737, 340] width 30 height 21
click at [1426, 299] on input "text" at bounding box center [1406, 297] width 44 height 19
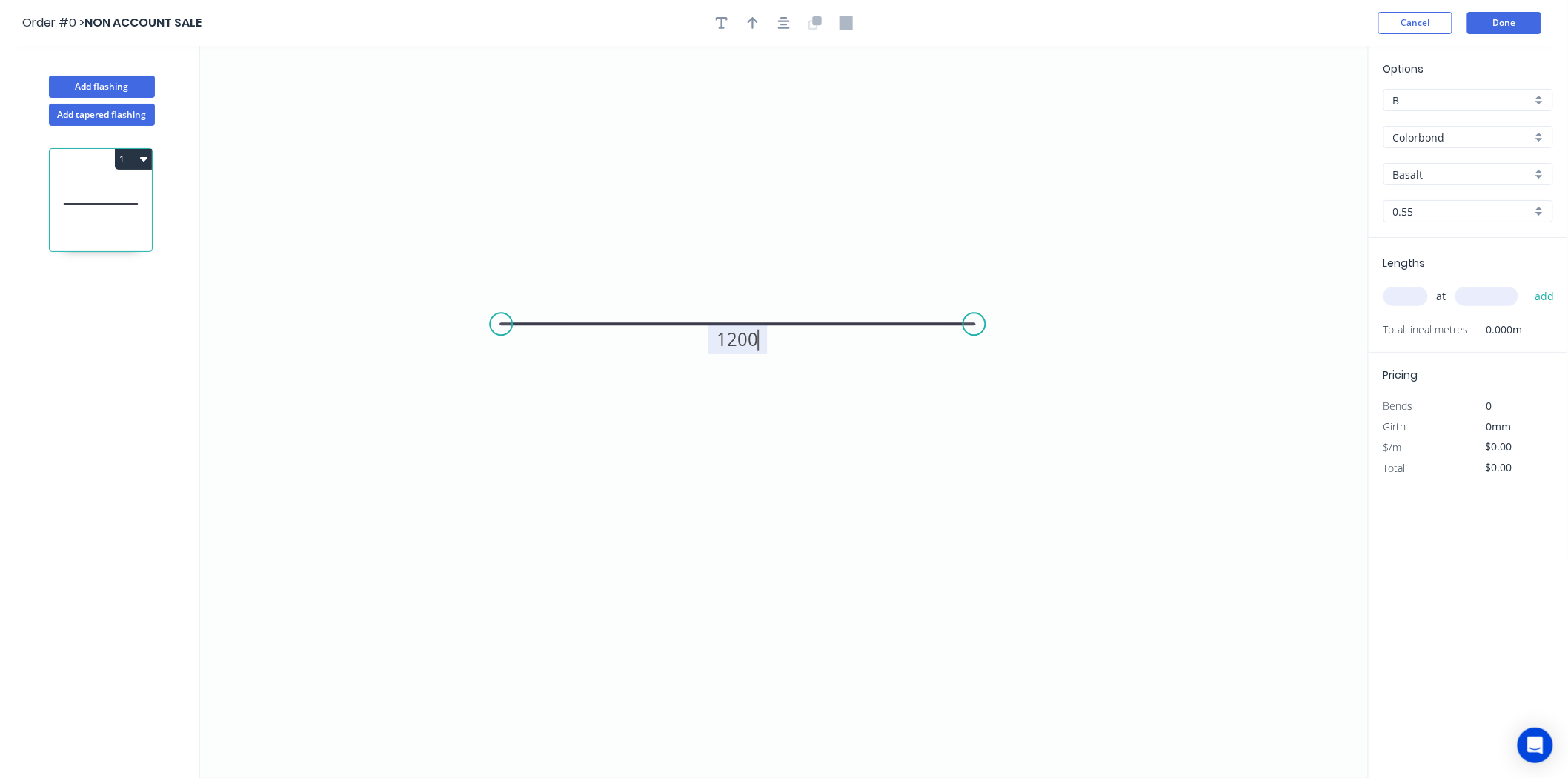
type input "$65.30"
type input "2"
type input "3000"
click at [1527, 284] on button "add" at bounding box center [1544, 297] width 35 height 25
type input "$391.80"
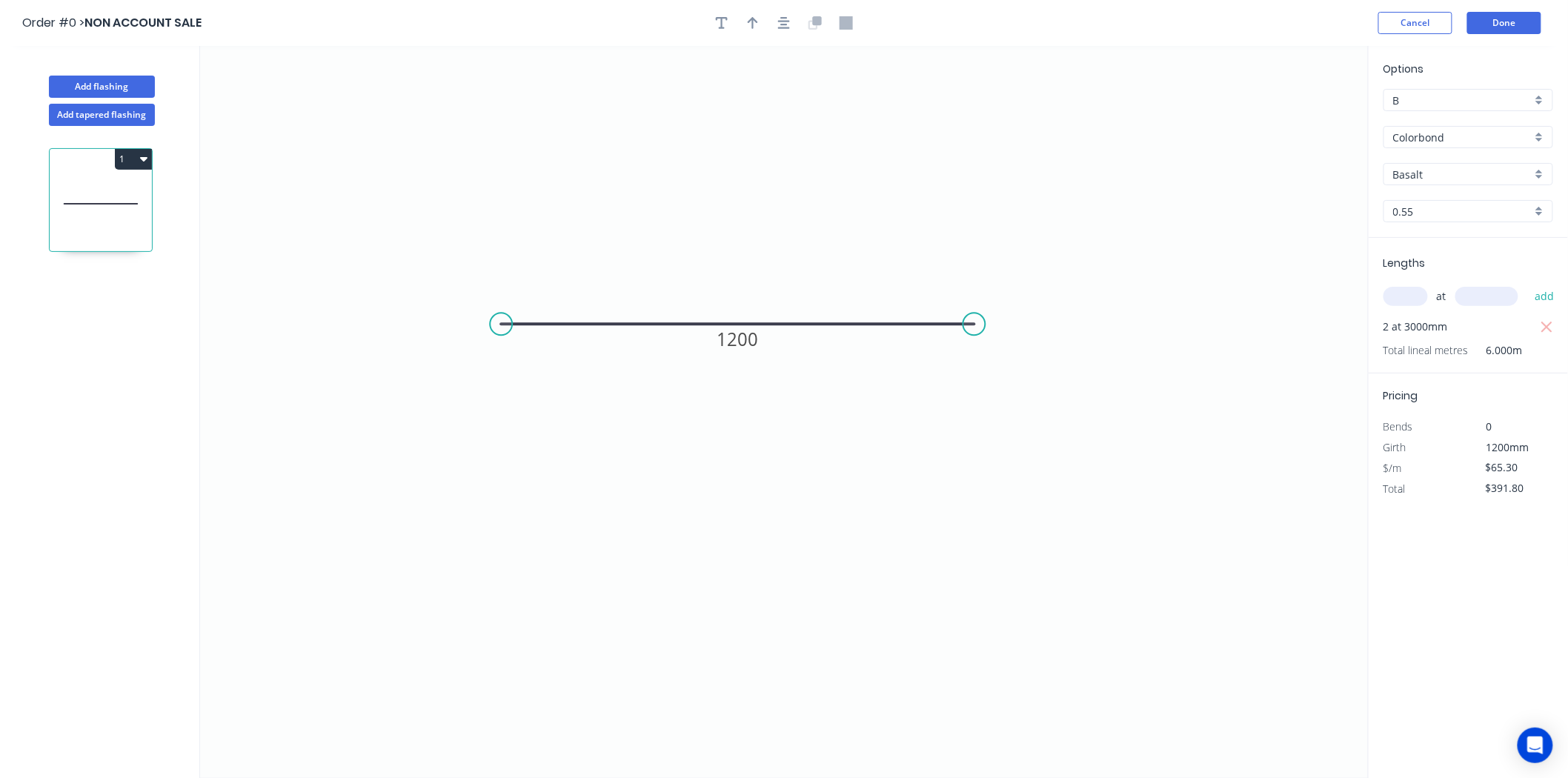
click at [1481, 170] on input "Basalt" at bounding box center [1462, 175] width 138 height 15
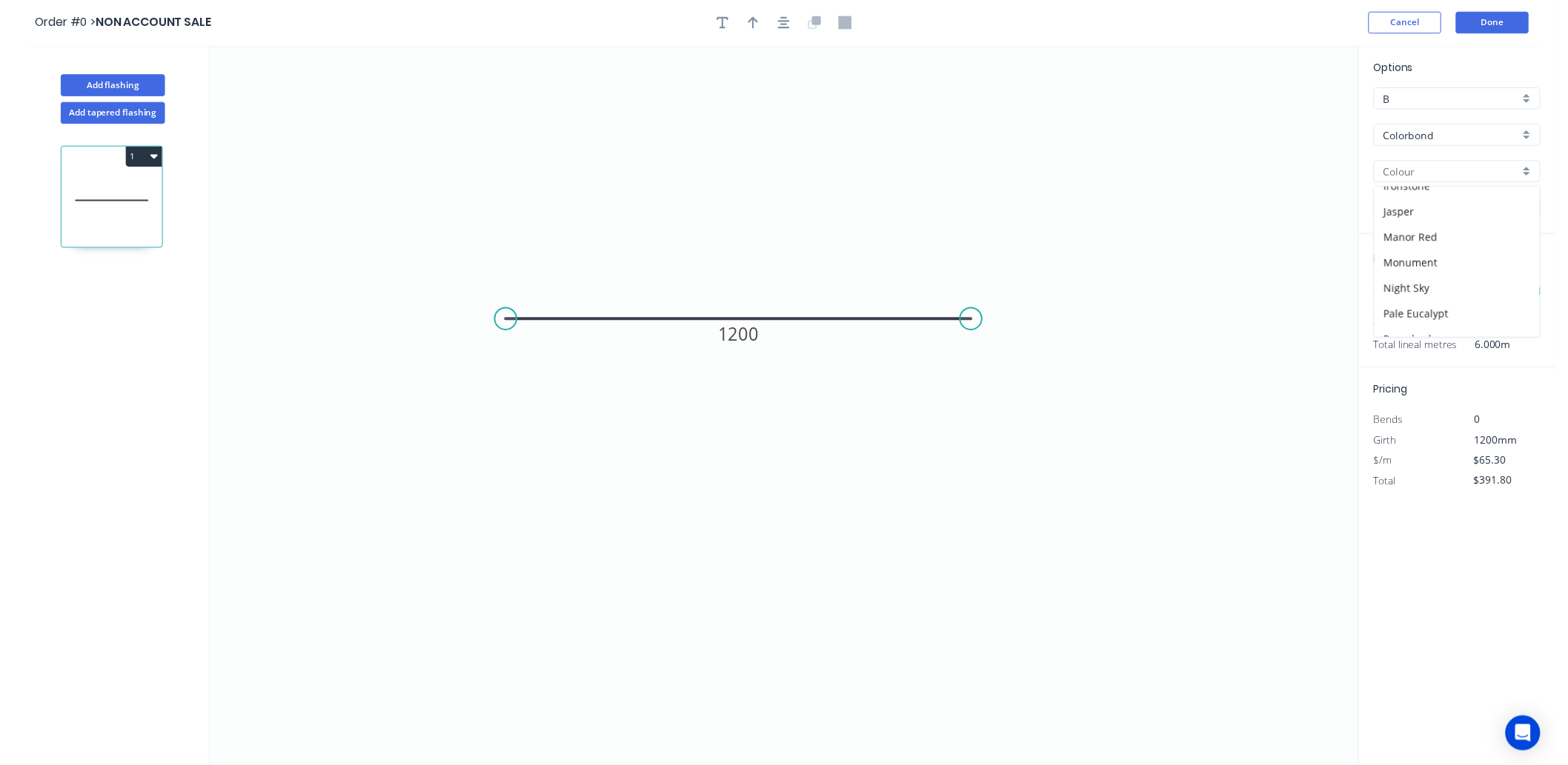
scroll to position [329, 0]
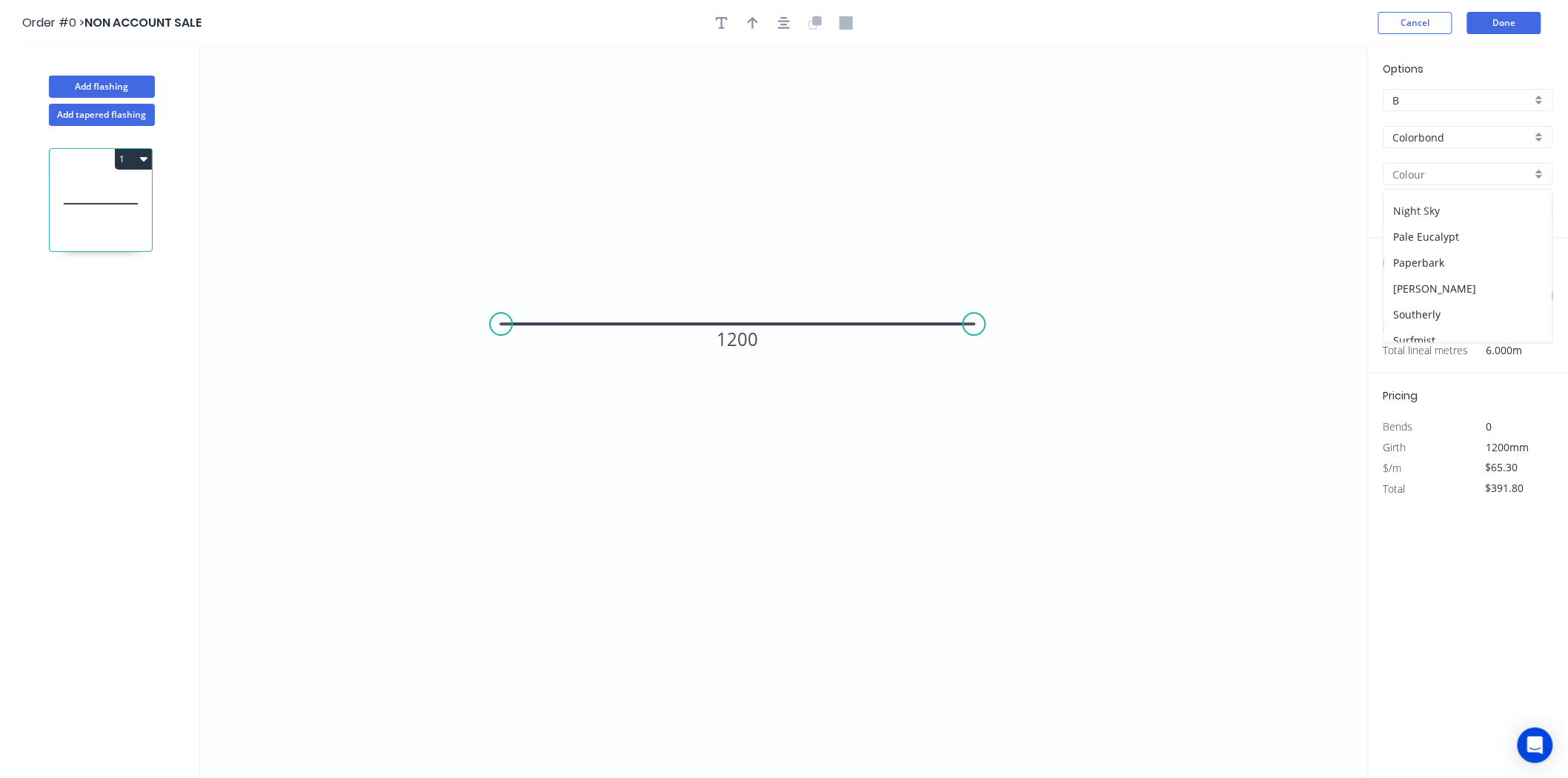
click at [1440, 200] on div "Night Sky" at bounding box center [1467, 210] width 168 height 26
type input "Night Sky"
click at [1526, 22] on button "Done" at bounding box center [1504, 22] width 74 height 22
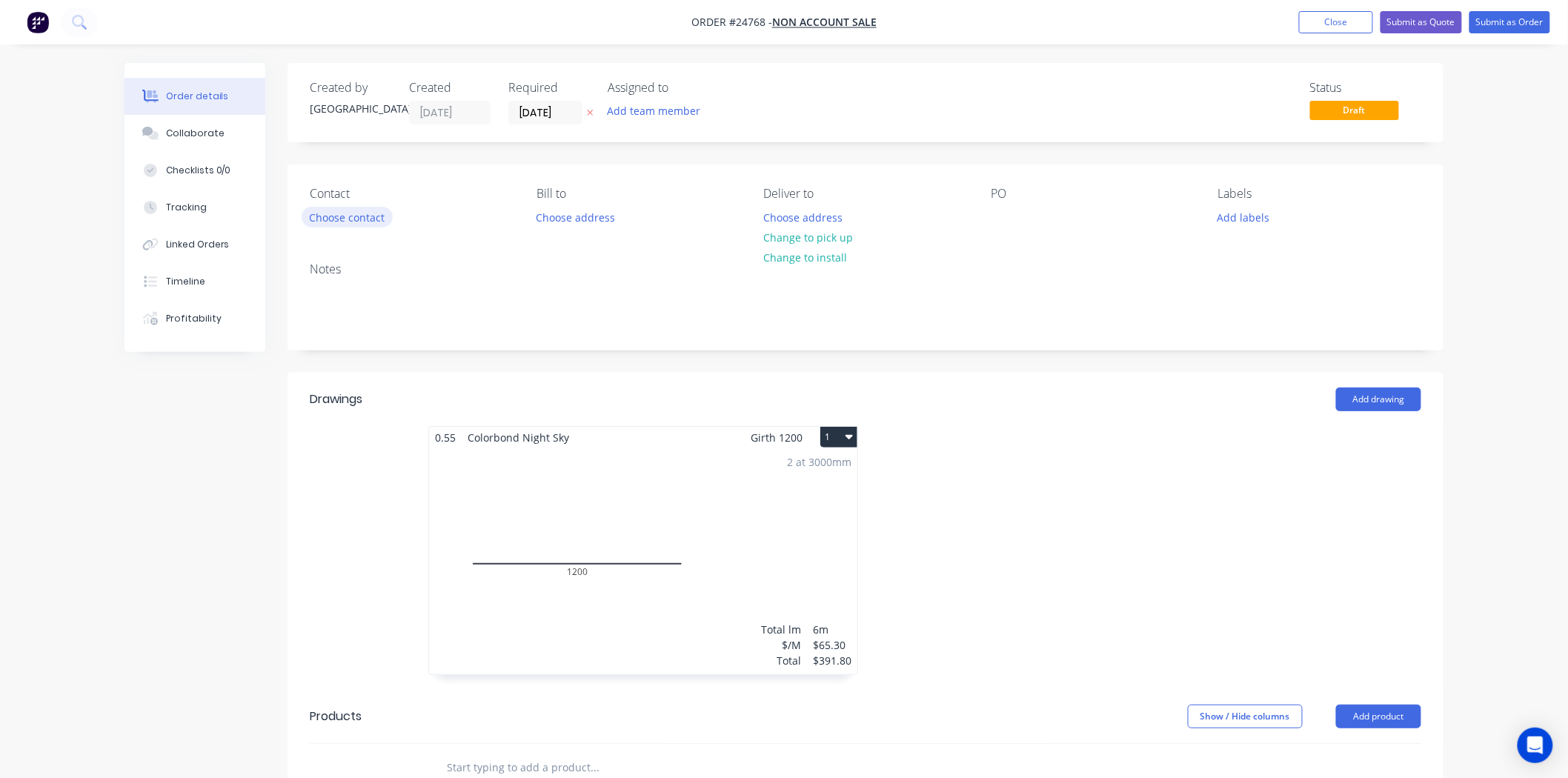
click at [338, 216] on button "Choose contact" at bounding box center [347, 216] width 91 height 20
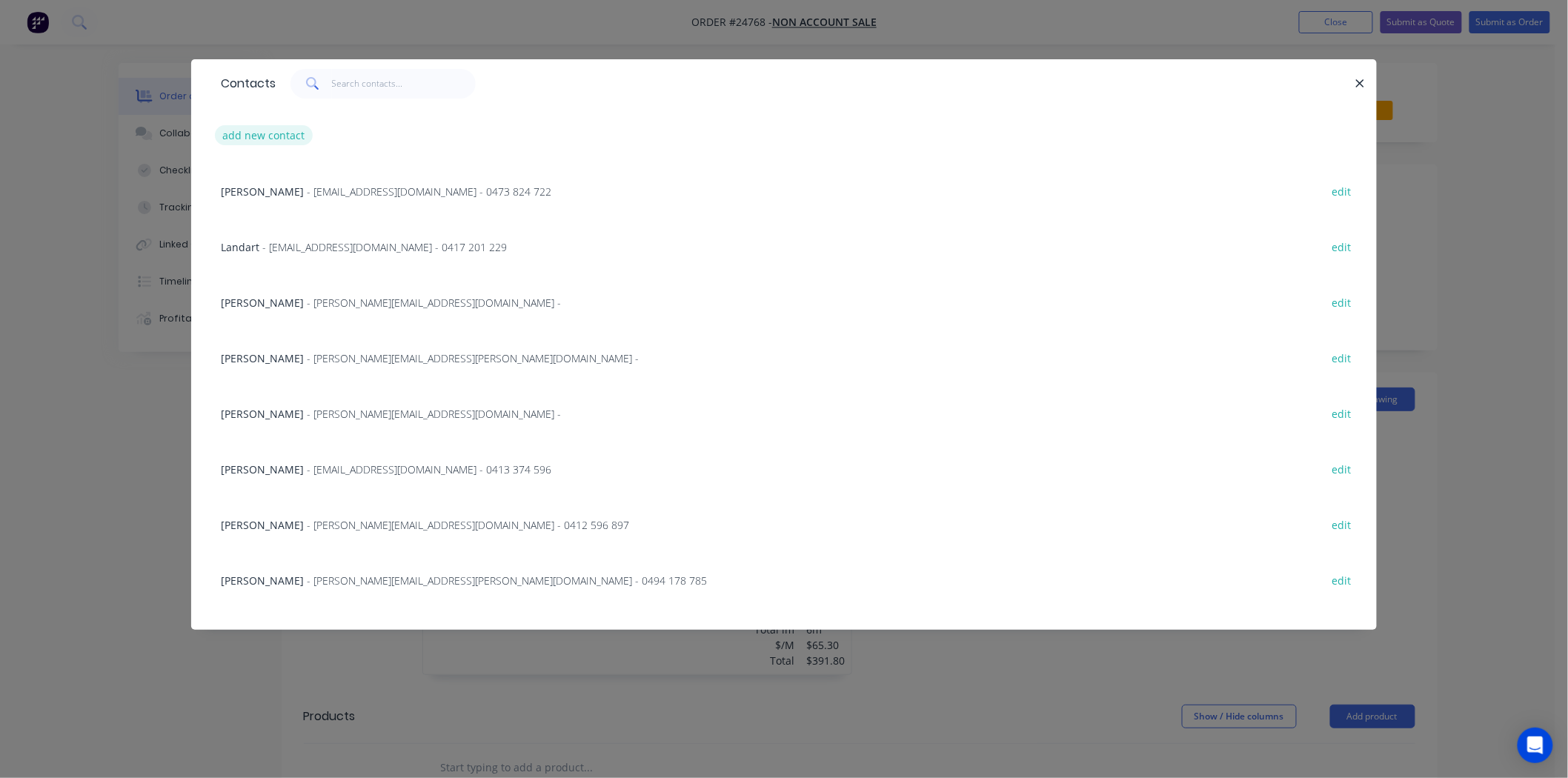
click at [277, 131] on button "add new contact" at bounding box center [264, 134] width 98 height 20
select select "AU"
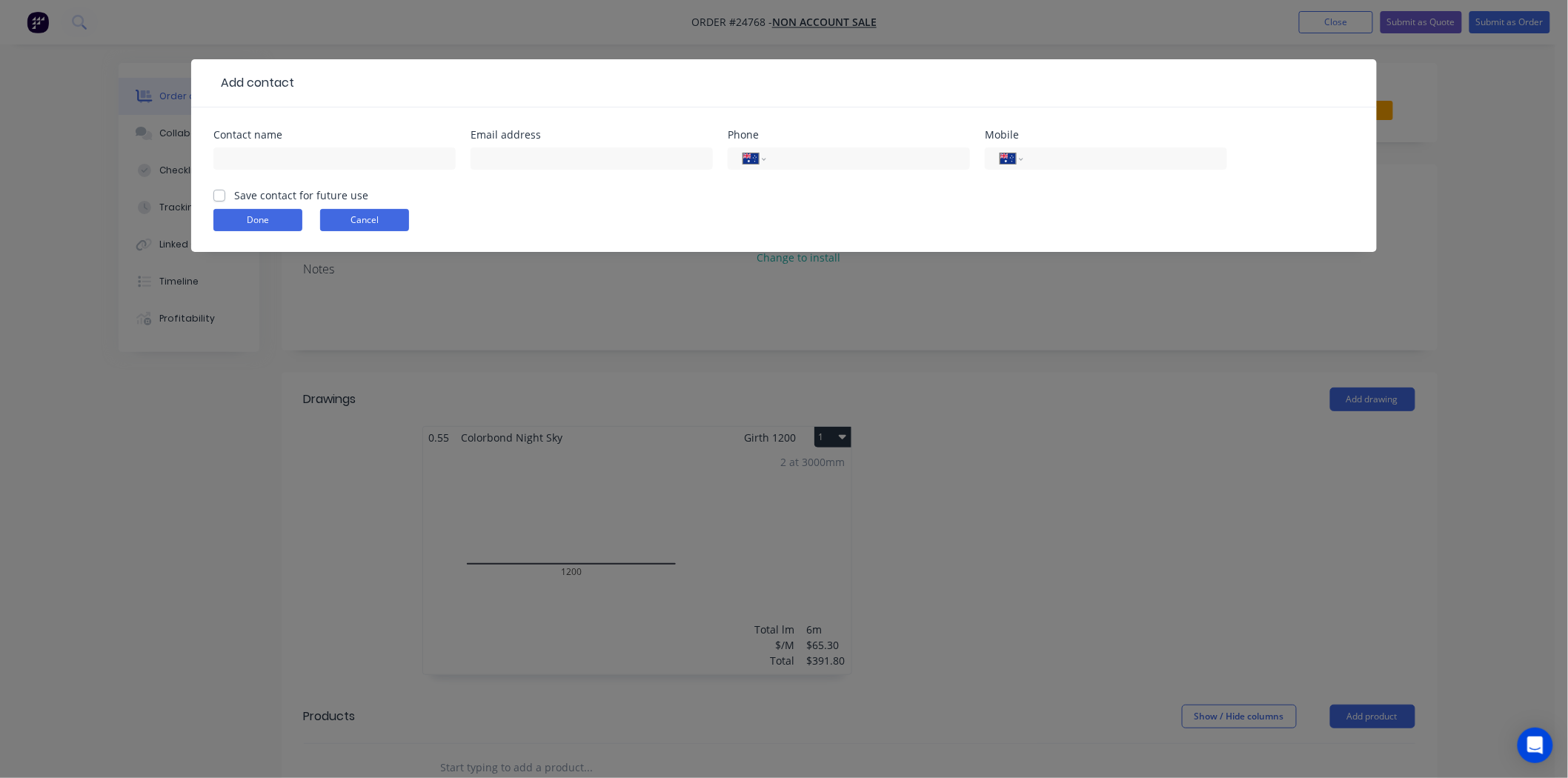
click at [333, 216] on button "Cancel" at bounding box center [364, 220] width 89 height 22
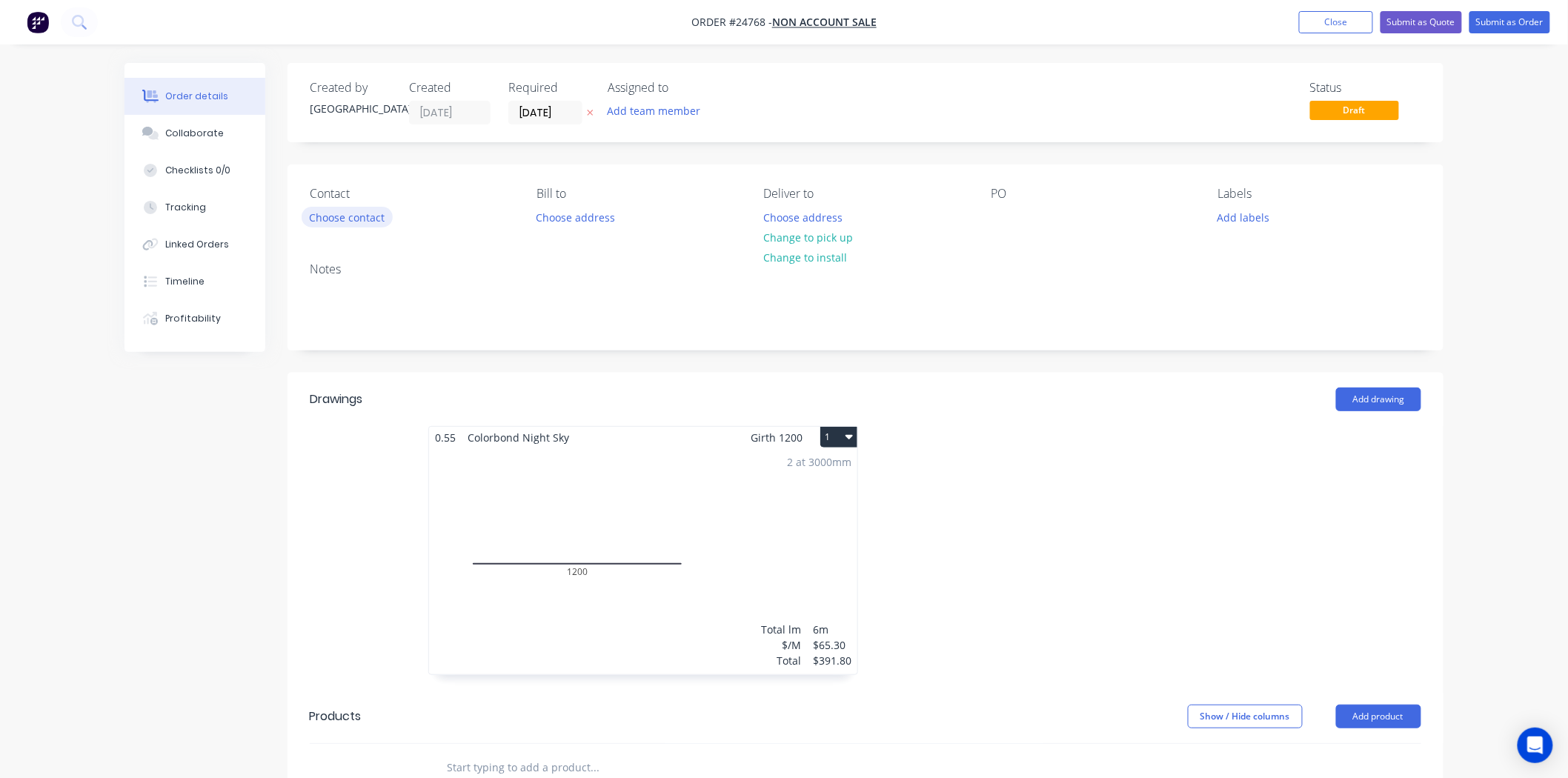
click at [365, 215] on button "Choose contact" at bounding box center [347, 216] width 91 height 20
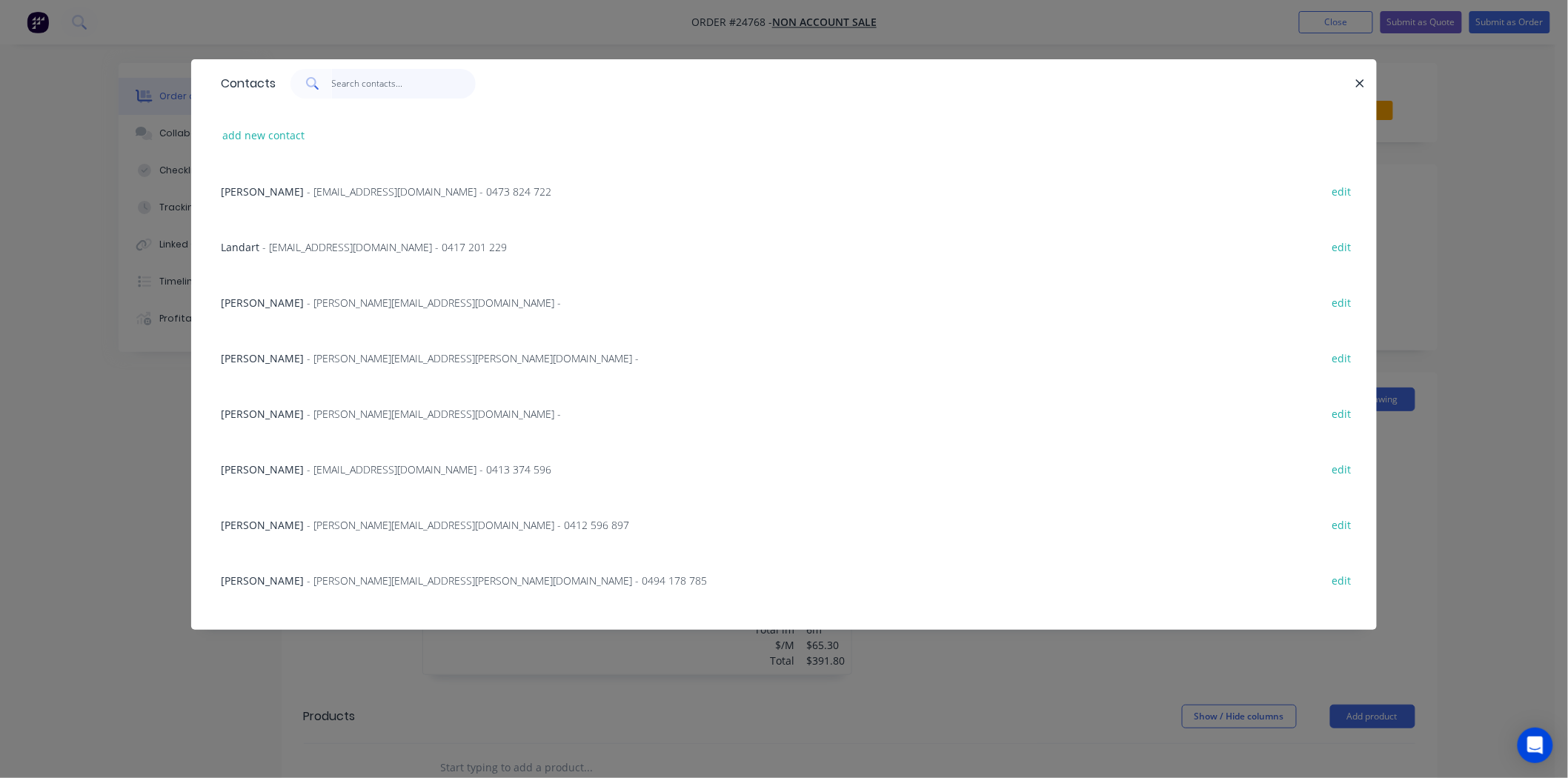
click at [424, 93] on input "text" at bounding box center [404, 84] width 144 height 30
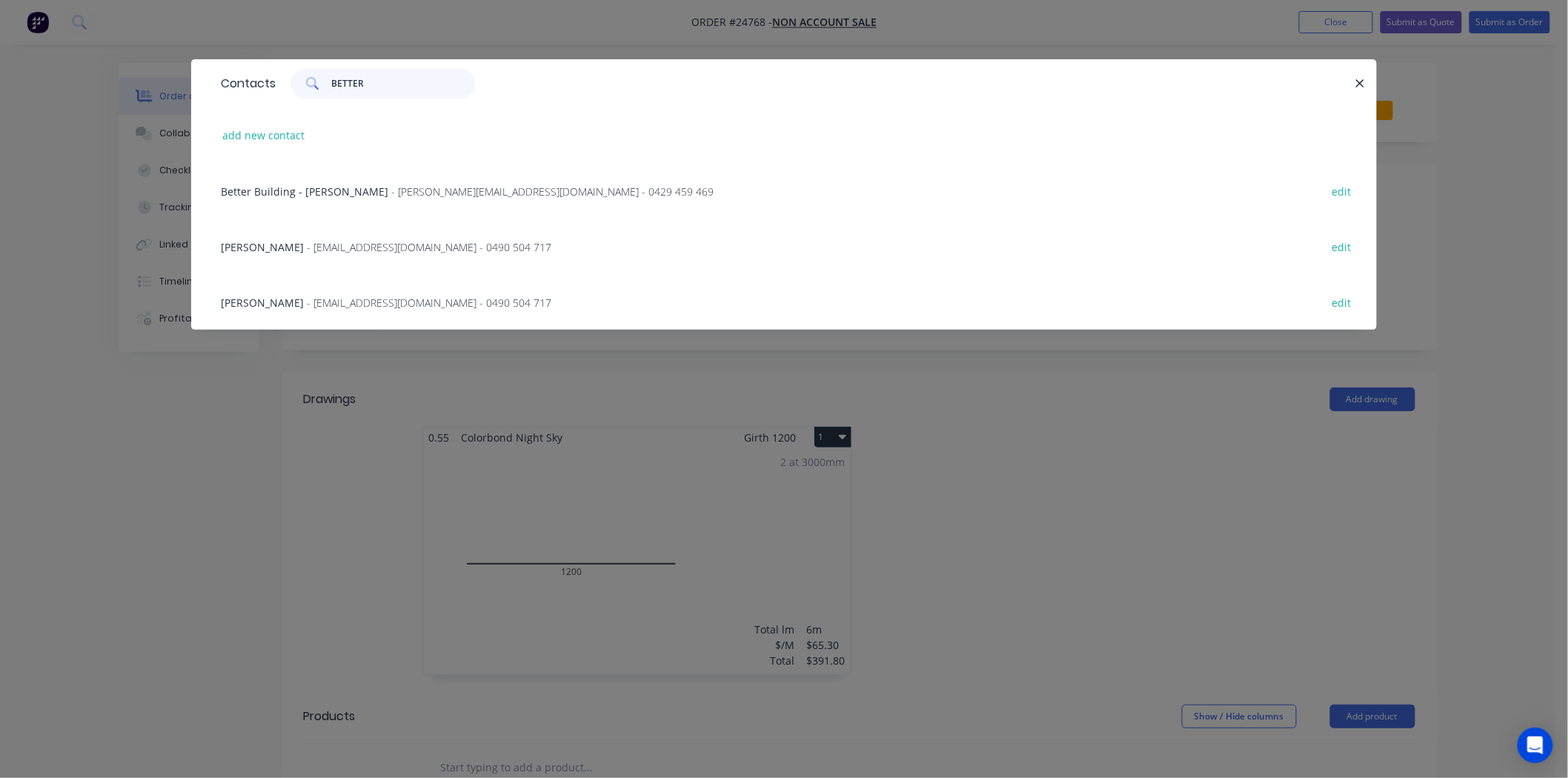
type input "BETTER"
click at [284, 135] on button "add new contact" at bounding box center [264, 134] width 98 height 20
select select "AU"
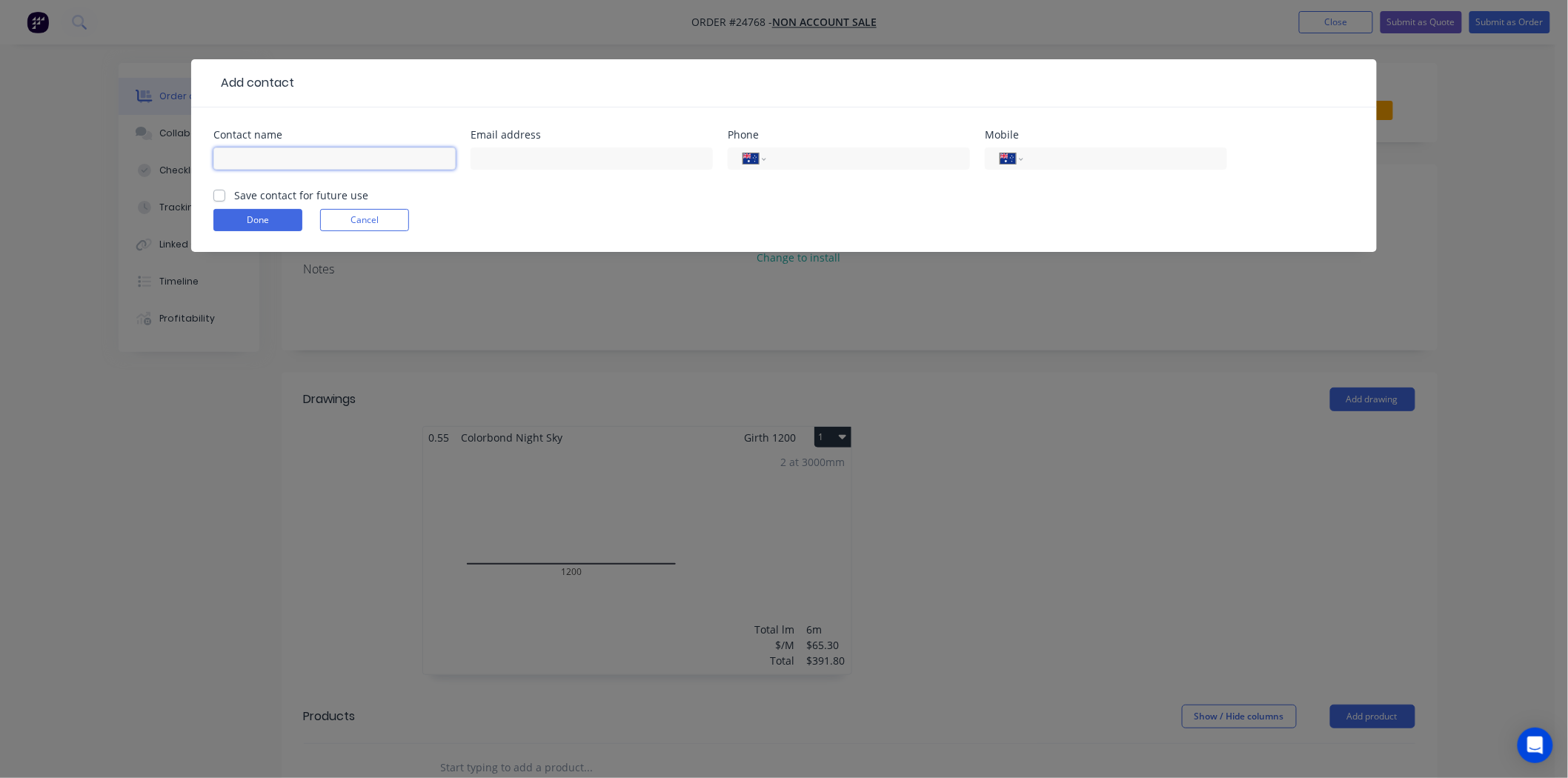
paste input "Damian (02) 6239 1316"
drag, startPoint x: 371, startPoint y: 159, endPoint x: 261, endPoint y: 152, distance: 110.2
click at [261, 152] on input "Damian (02) 6239 1316" at bounding box center [334, 158] width 242 height 22
type input "Damian"
type input "(02) 6239 1316"
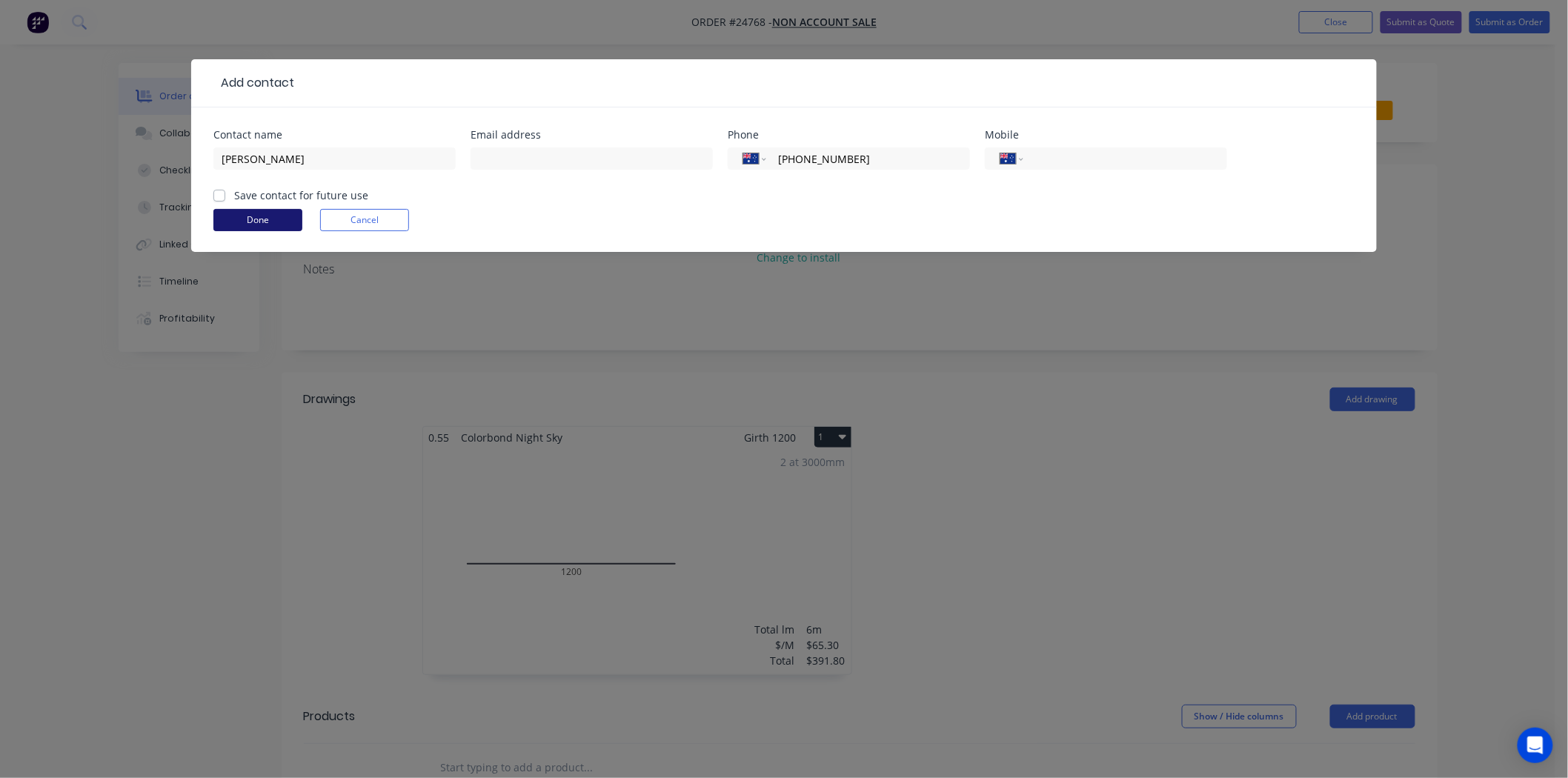
click at [267, 220] on button "Done" at bounding box center [257, 220] width 89 height 22
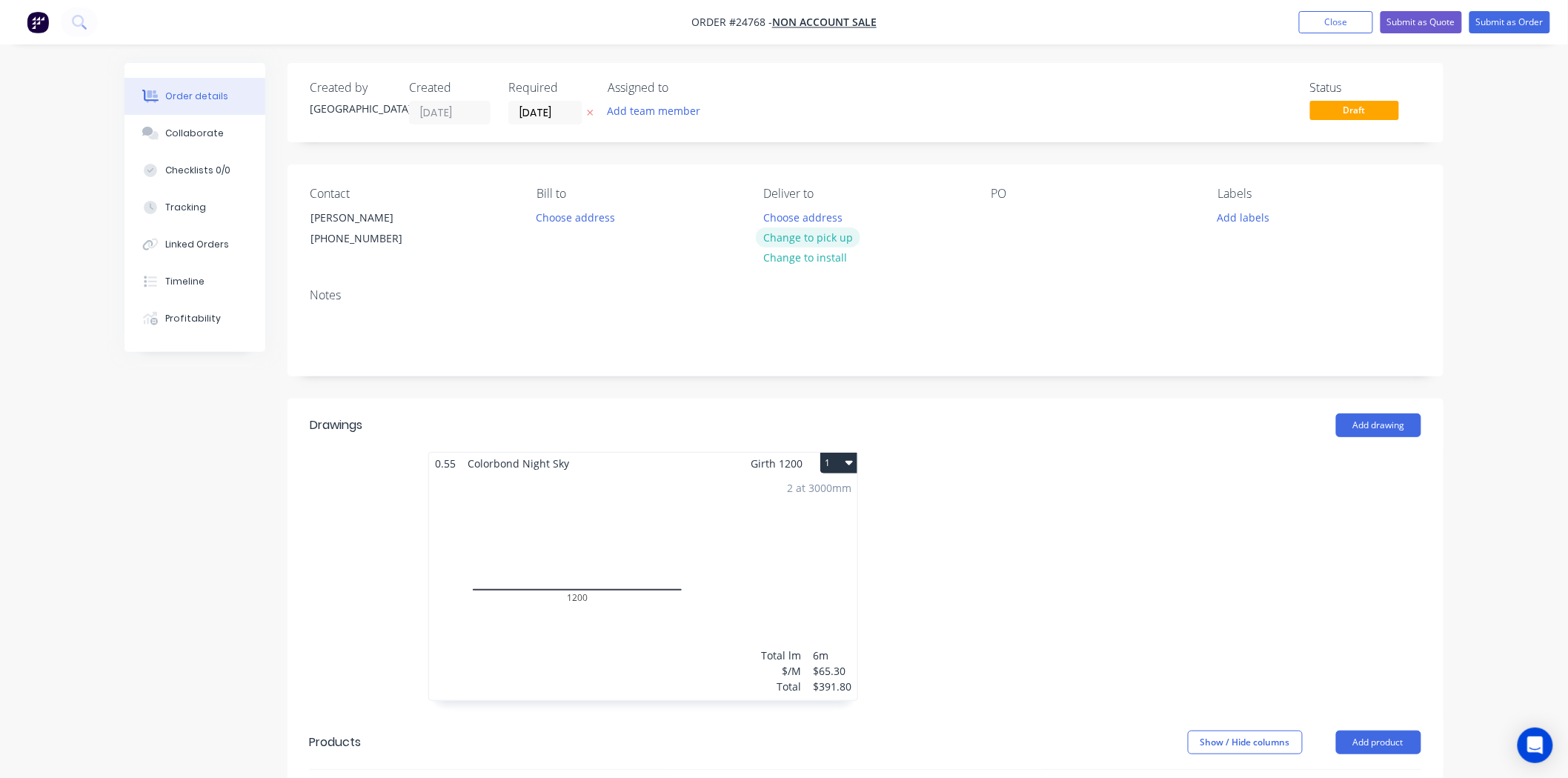
click at [822, 238] on button "Change to pick up" at bounding box center [808, 237] width 106 height 20
click at [1519, 14] on button "Submit as Order" at bounding box center [1509, 22] width 81 height 22
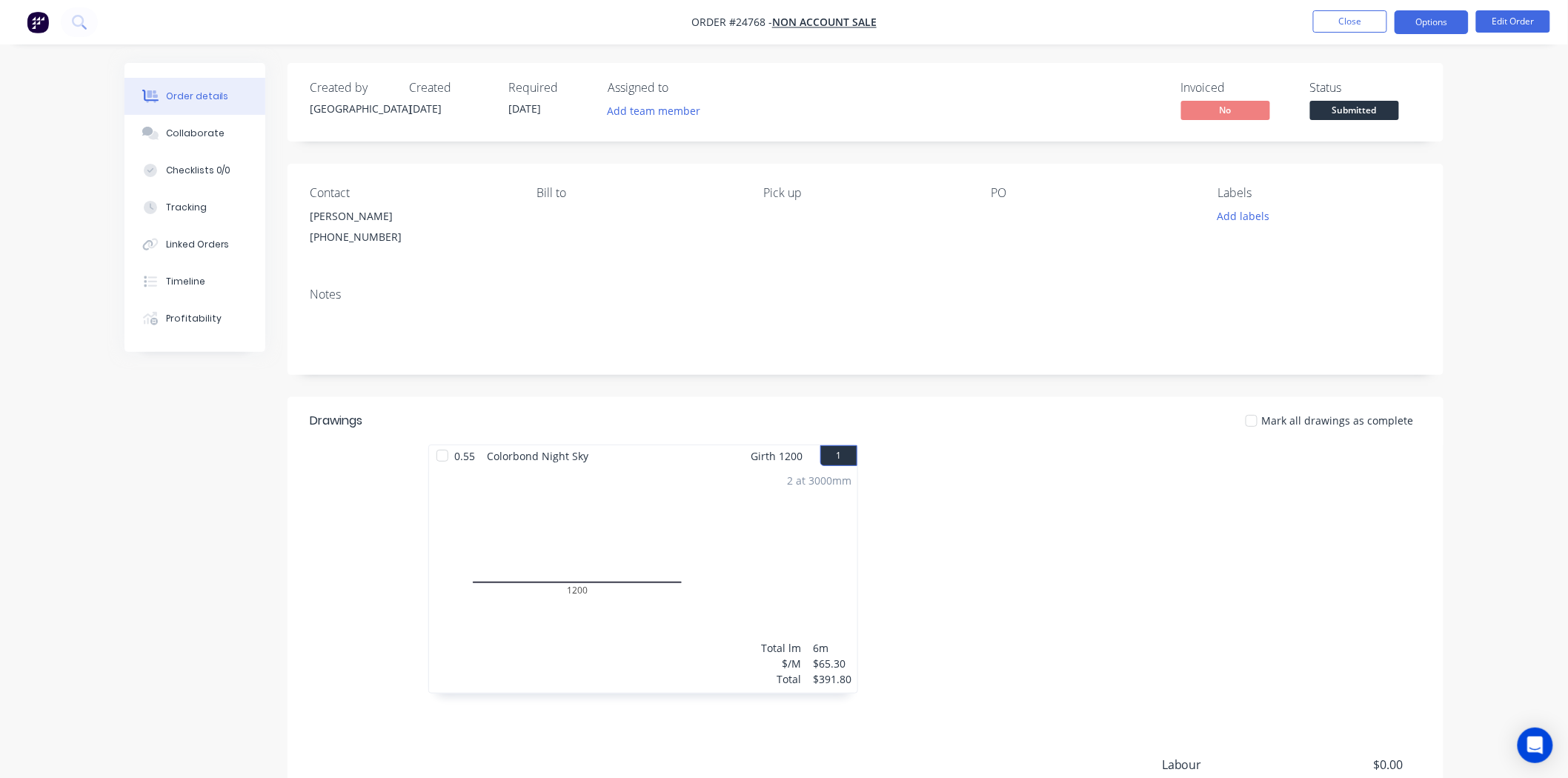
click at [1420, 25] on button "Options" at bounding box center [1431, 22] width 74 height 24
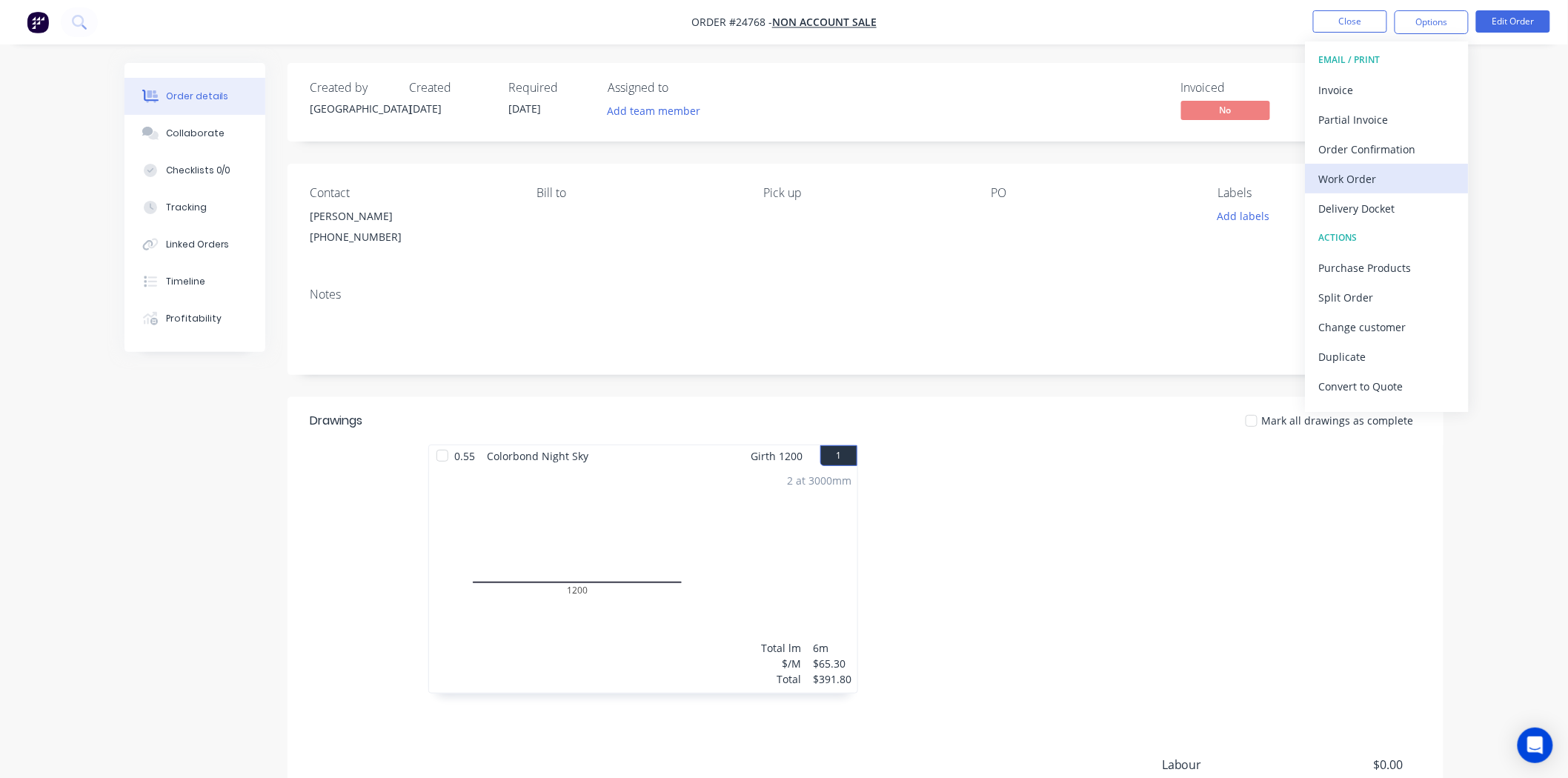
click at [1373, 168] on div "Work Order" at bounding box center [1387, 179] width 136 height 21
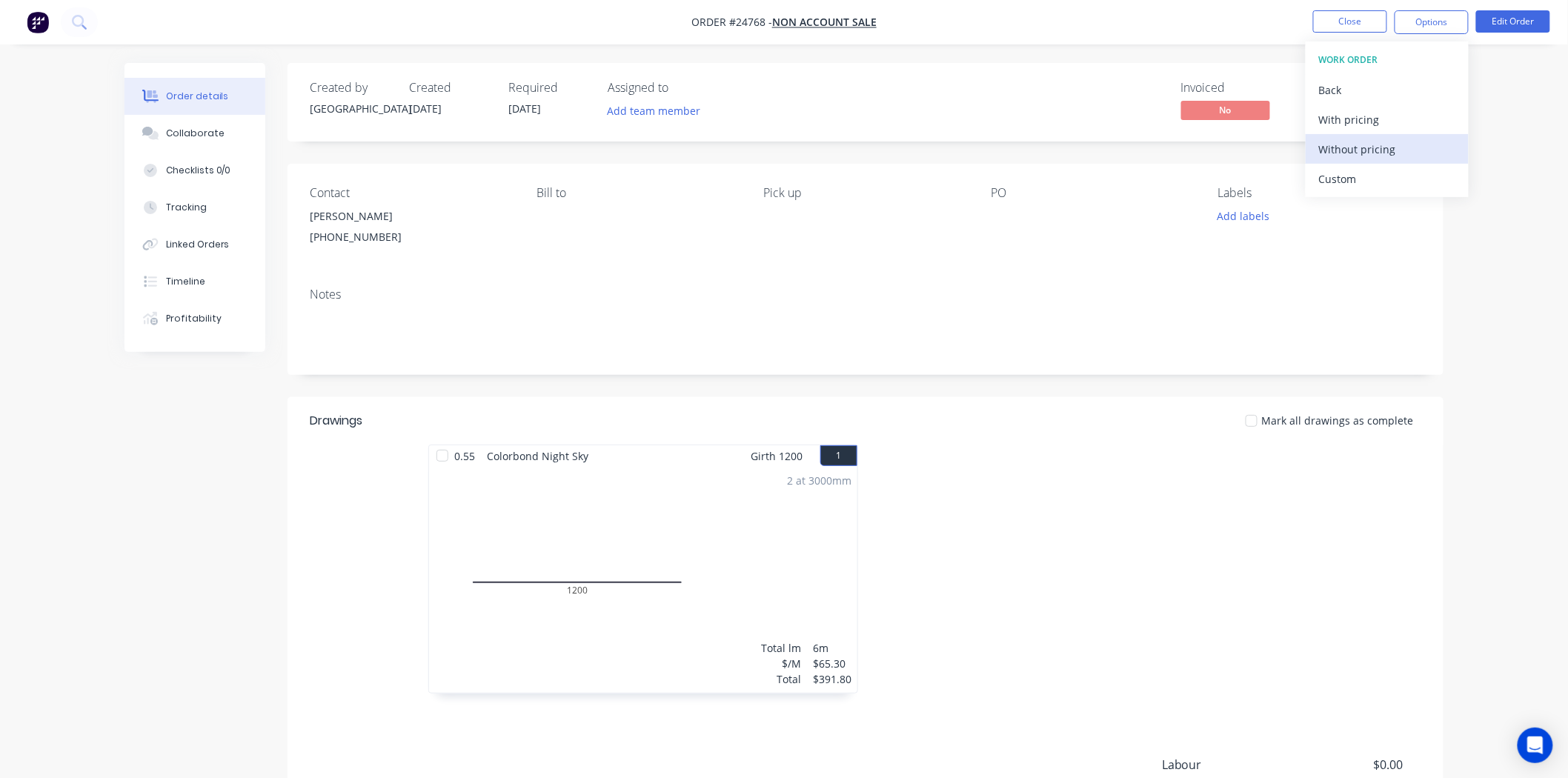
click at [1374, 146] on div "Without pricing" at bounding box center [1387, 149] width 136 height 21
click at [1326, 14] on button "Close" at bounding box center [1349, 21] width 74 height 22
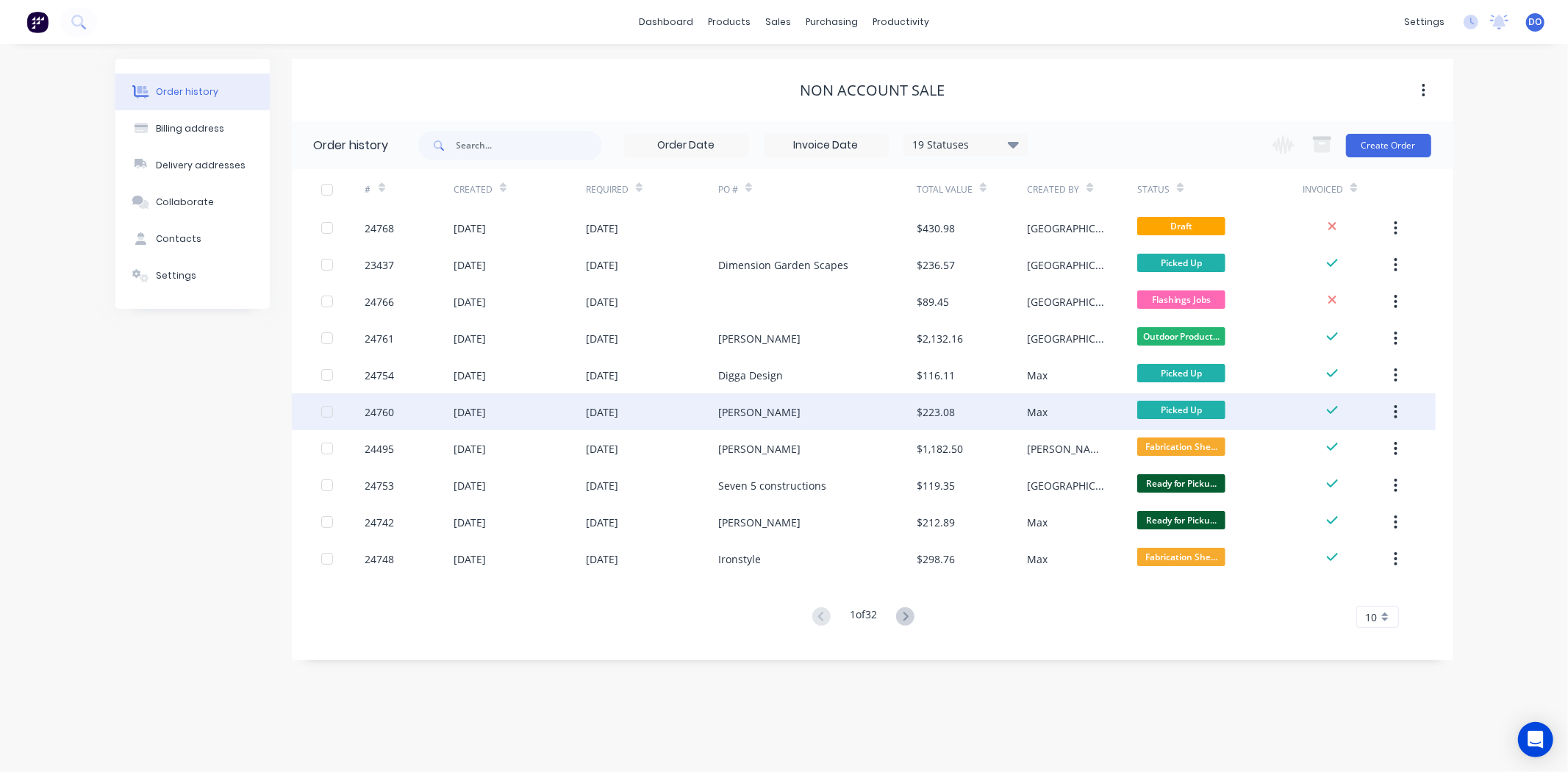
click at [687, 413] on div "28 Aug 2025" at bounding box center [652, 412] width 132 height 37
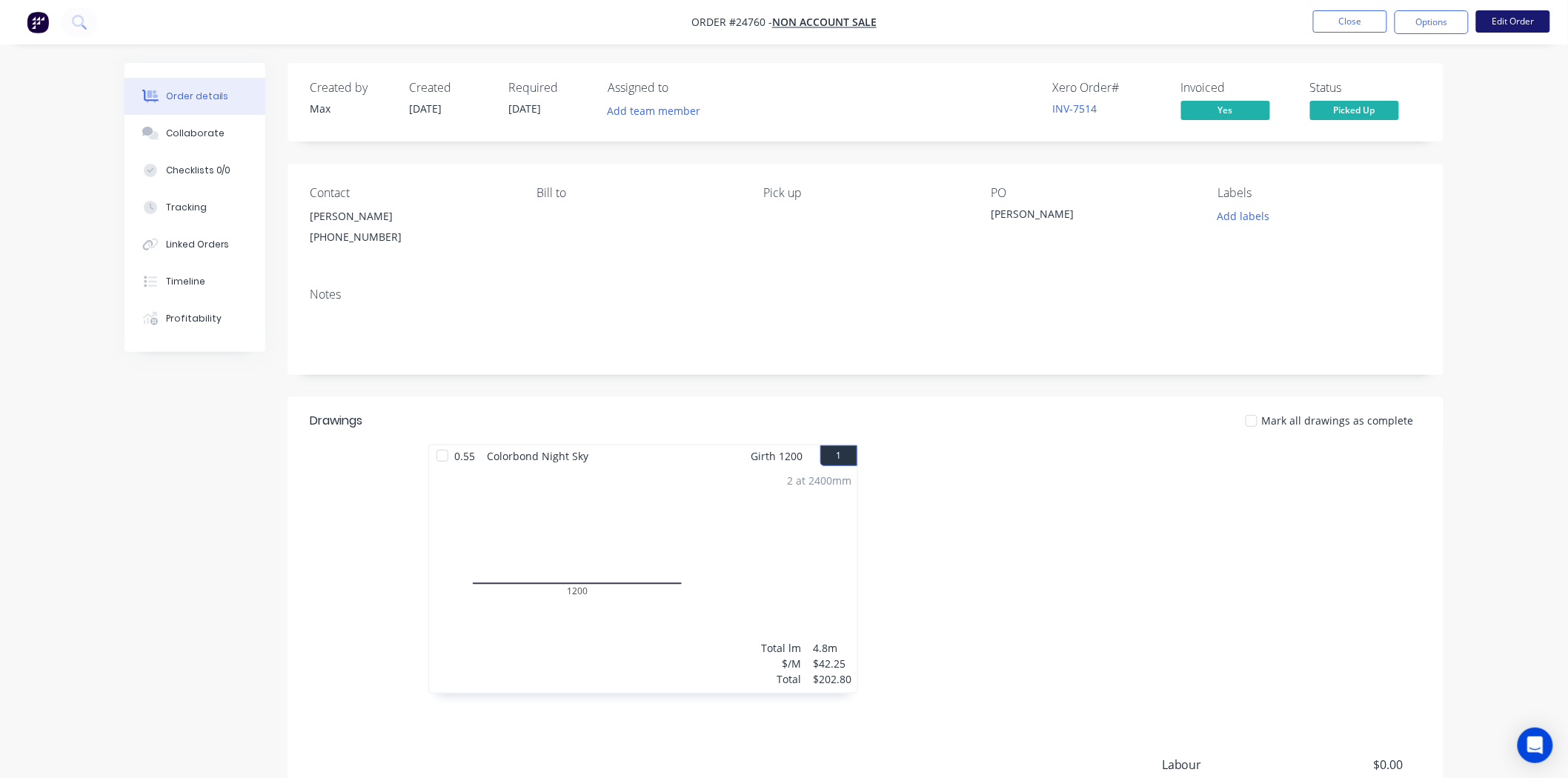
click at [1528, 20] on button "Edit Order" at bounding box center [1512, 21] width 74 height 22
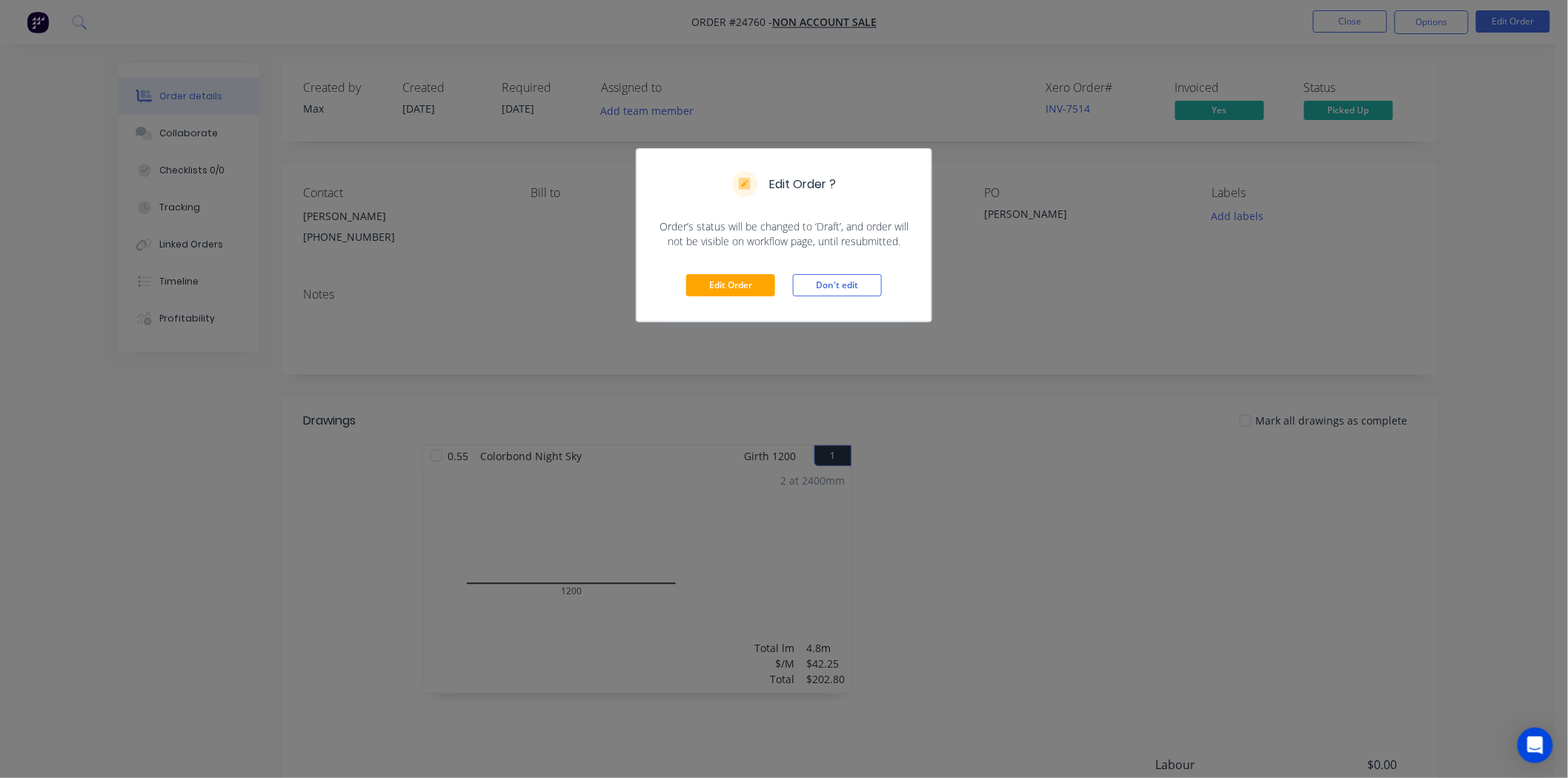
click at [744, 267] on div "Edit Order Don't edit" at bounding box center [784, 285] width 295 height 73
click at [744, 273] on div "Edit Order Don't edit" at bounding box center [784, 285] width 295 height 73
click at [744, 281] on button "Edit Order" at bounding box center [730, 284] width 89 height 22
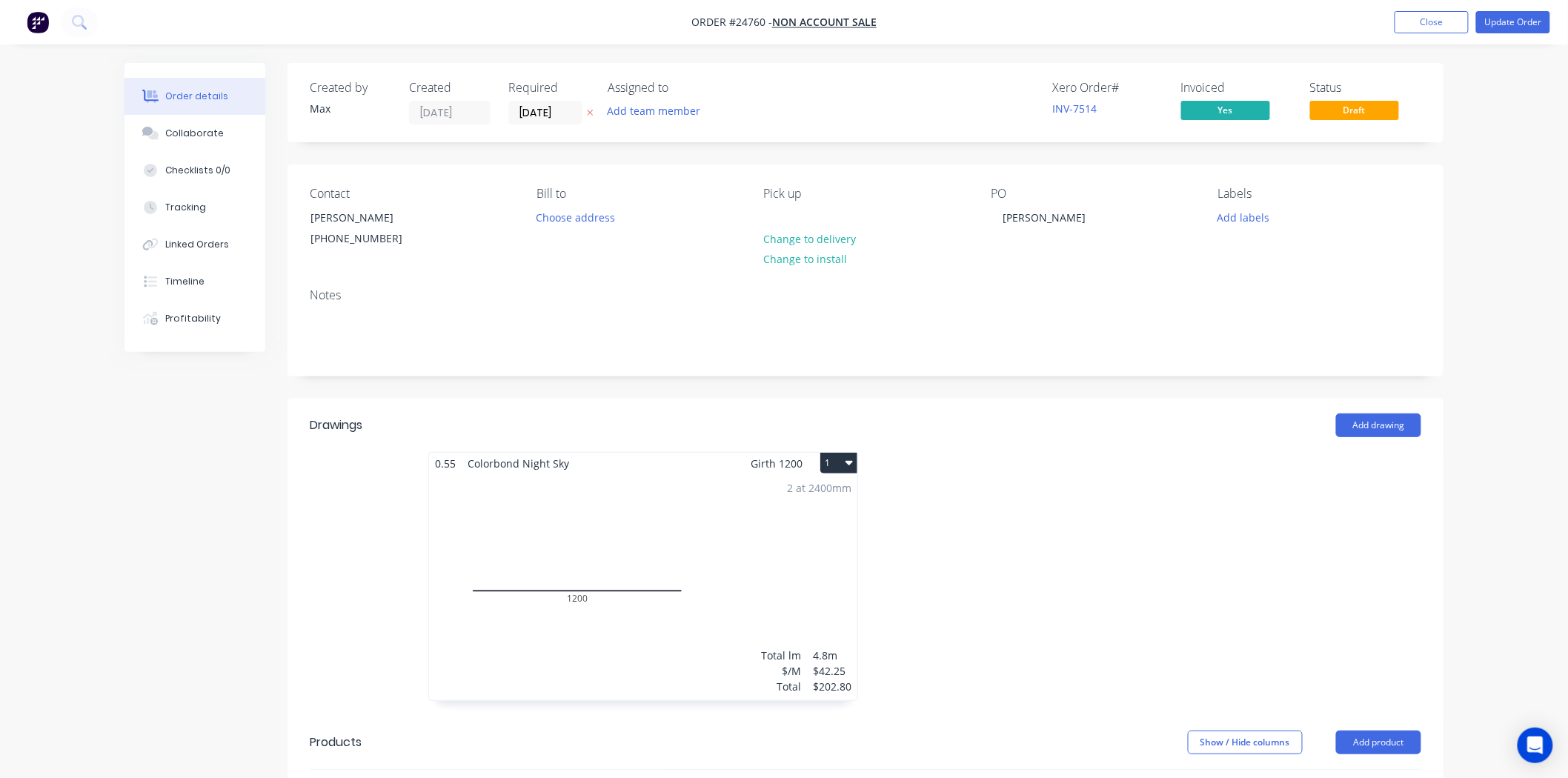
click at [716, 498] on div "2 at 2400mm Total lm $/M Total 4.8m $42.25 $202.80" at bounding box center [643, 587] width 428 height 226
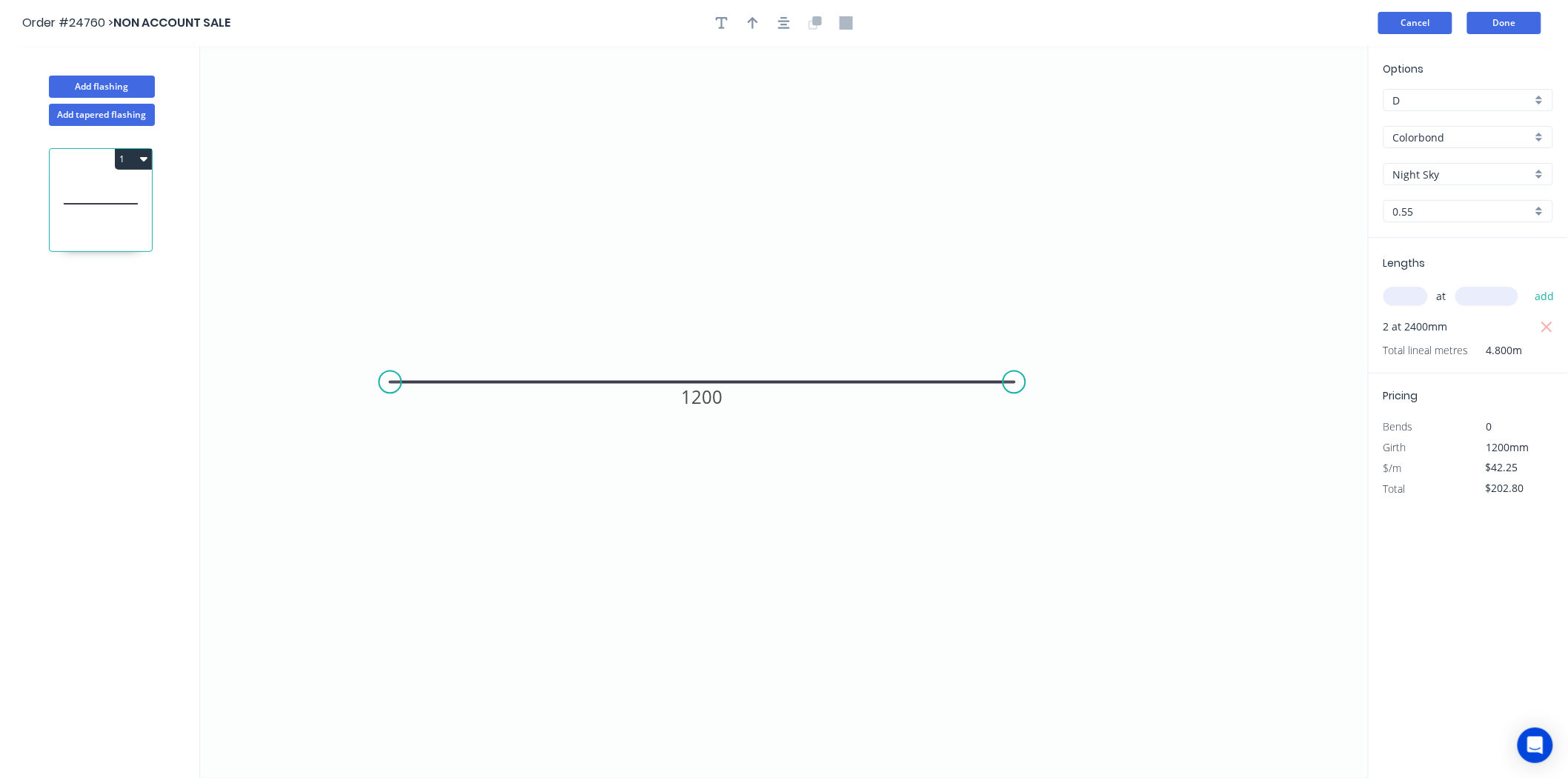
click at [1435, 24] on button "Cancel" at bounding box center [1414, 22] width 74 height 22
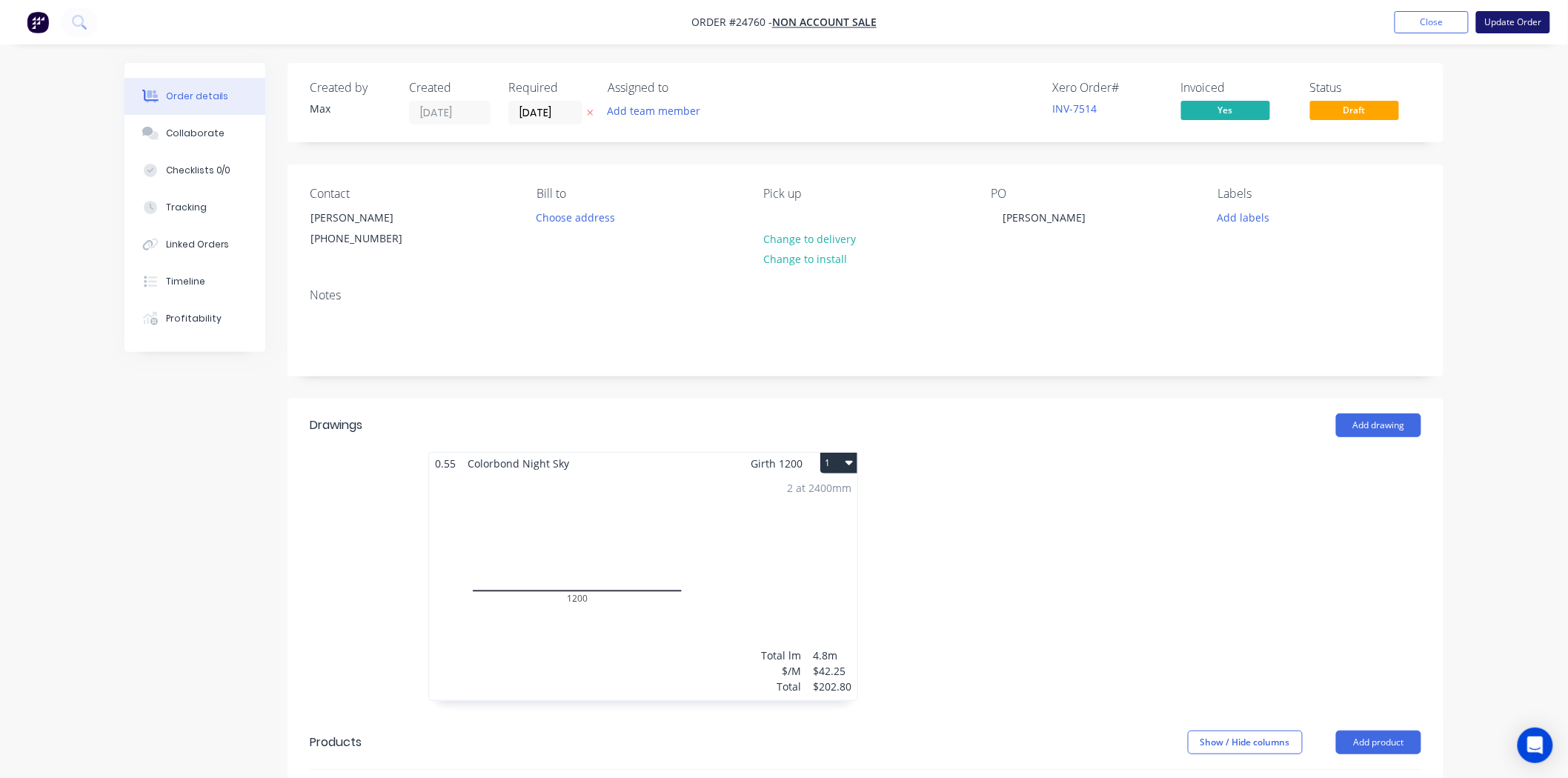
click at [1509, 24] on button "Update Order" at bounding box center [1512, 22] width 74 height 22
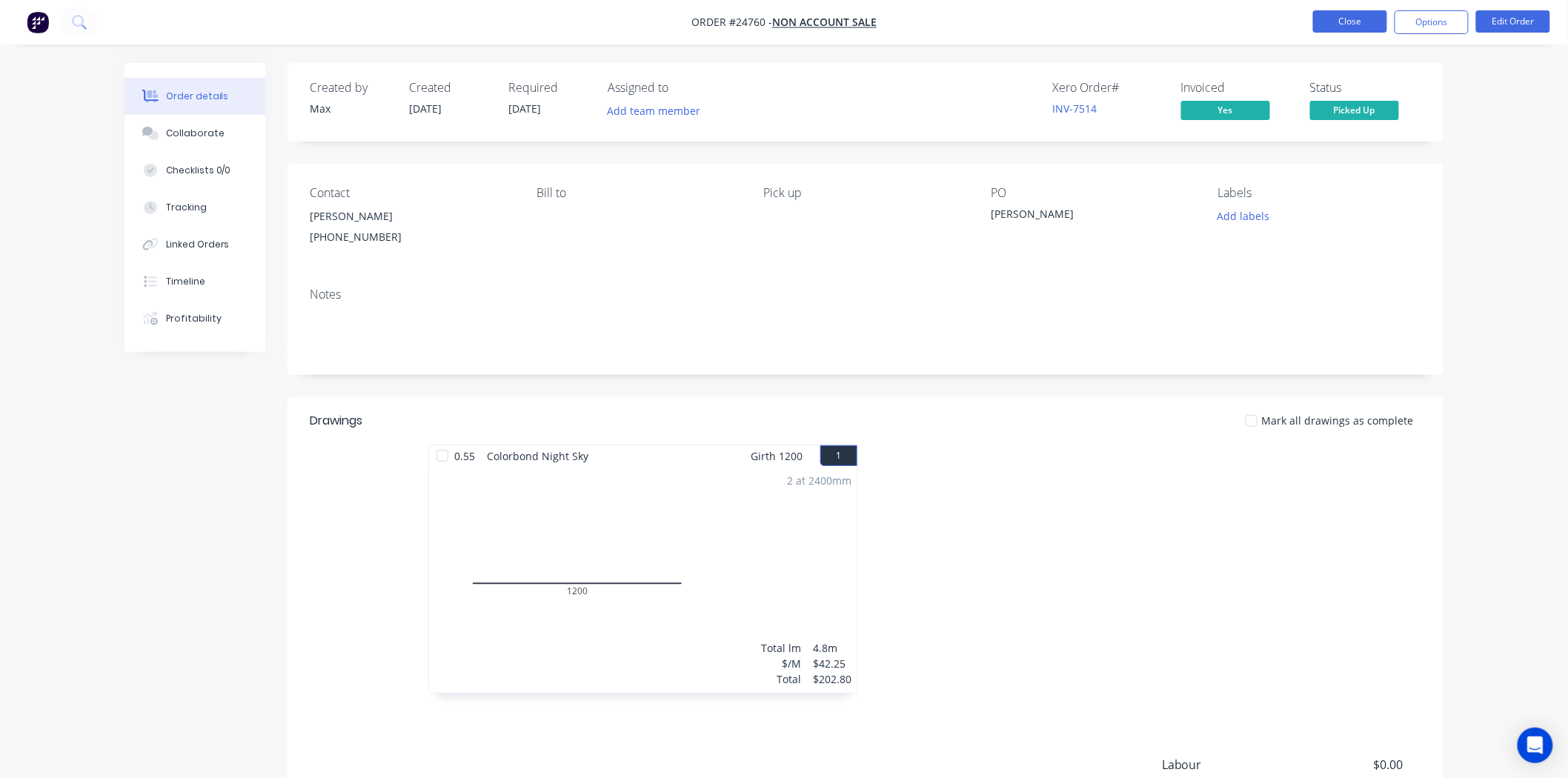
click at [1352, 26] on button "Close" at bounding box center [1349, 21] width 74 height 22
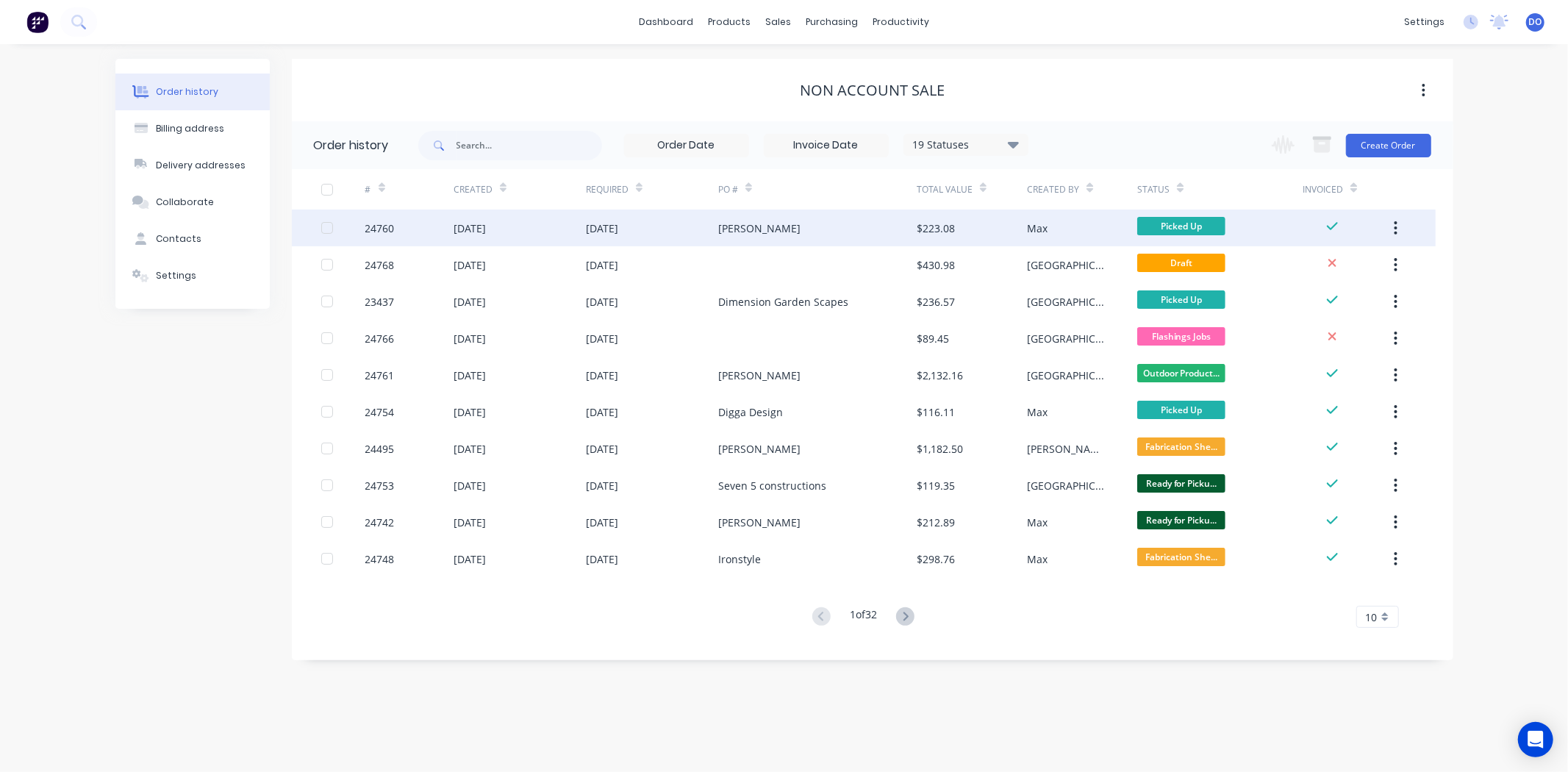
click at [835, 230] on div "Damian" at bounding box center [817, 228] width 198 height 37
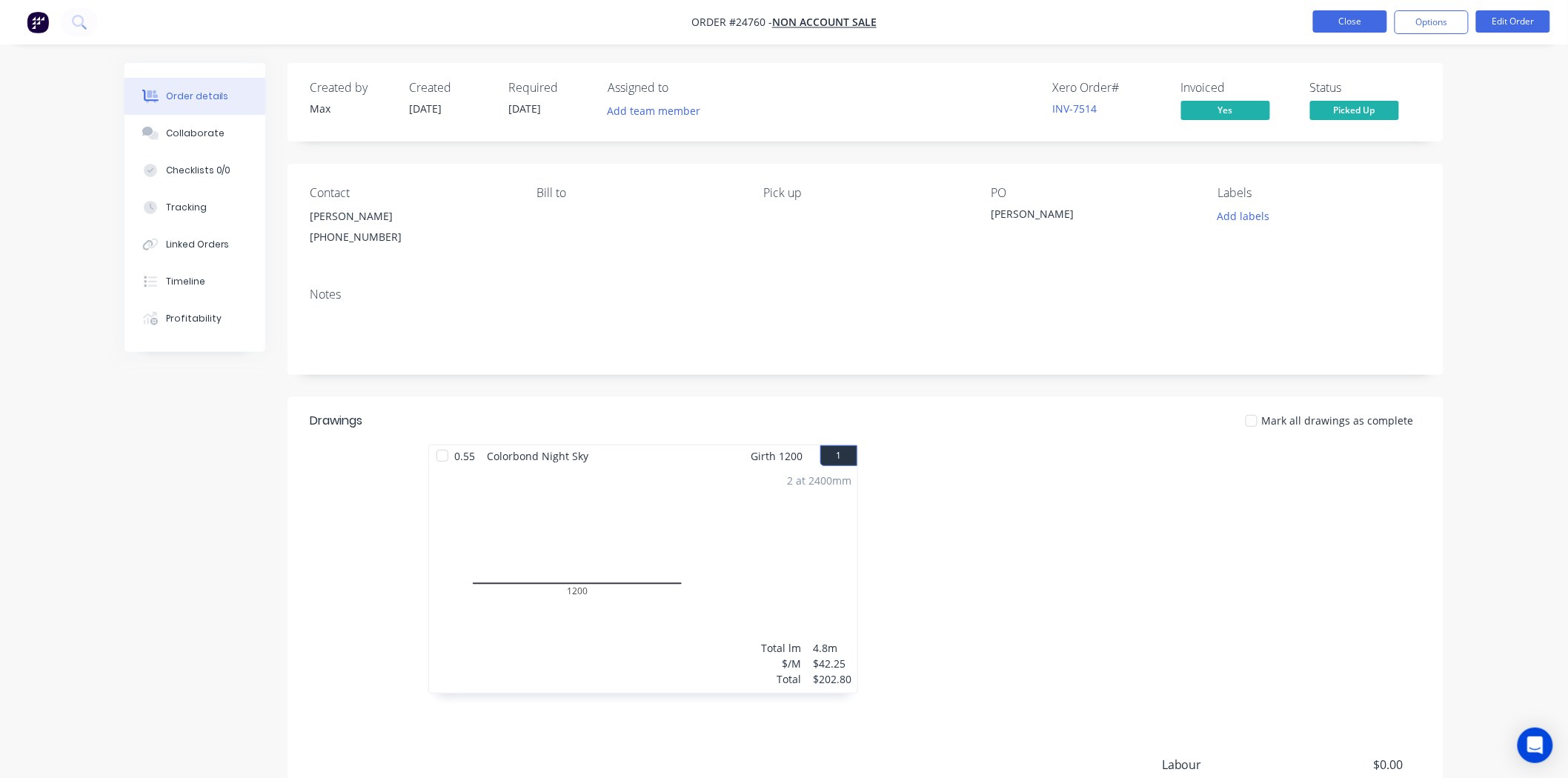
click at [1339, 23] on button "Close" at bounding box center [1349, 21] width 74 height 22
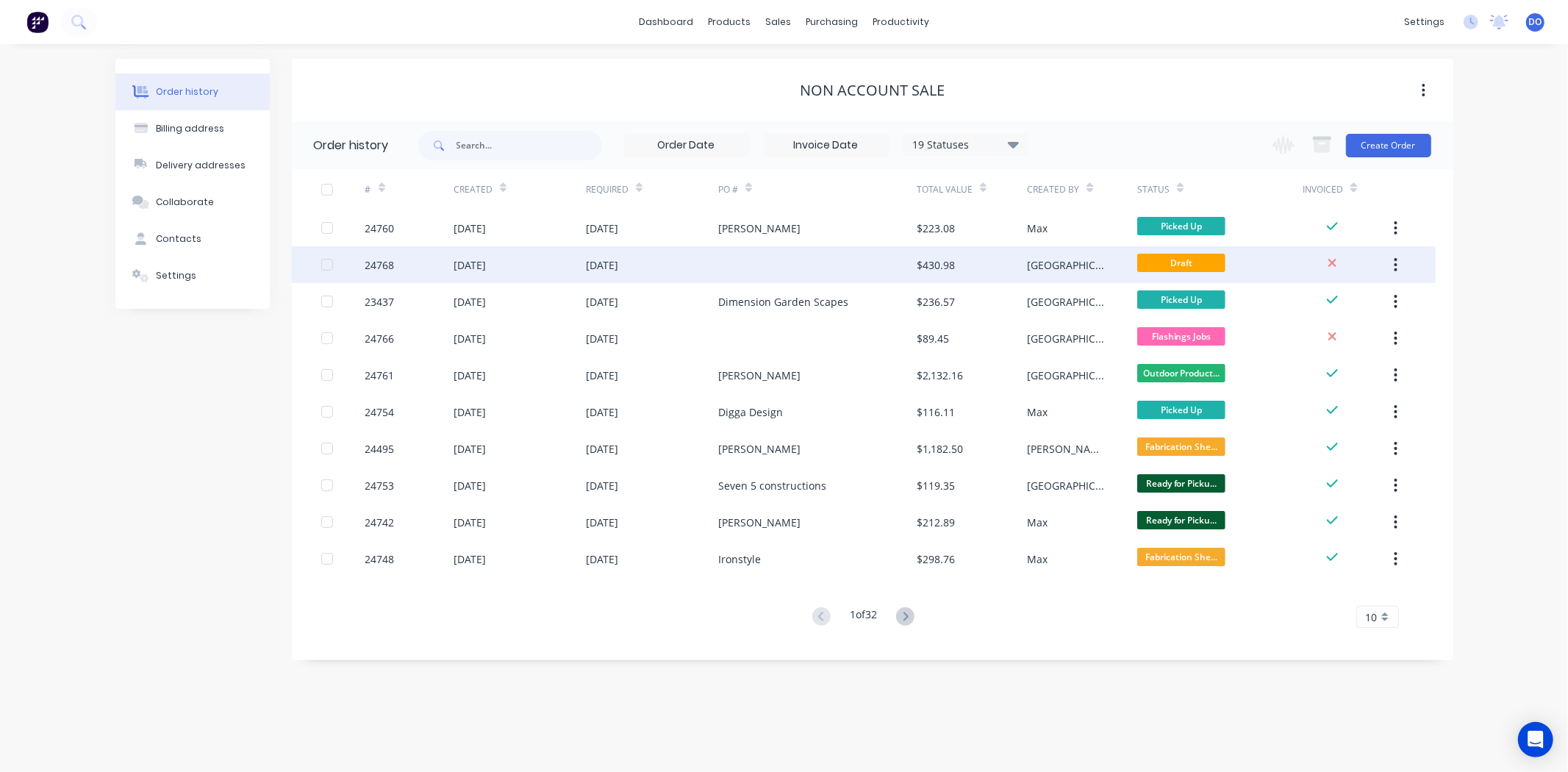
click at [807, 280] on div at bounding box center [817, 264] width 198 height 37
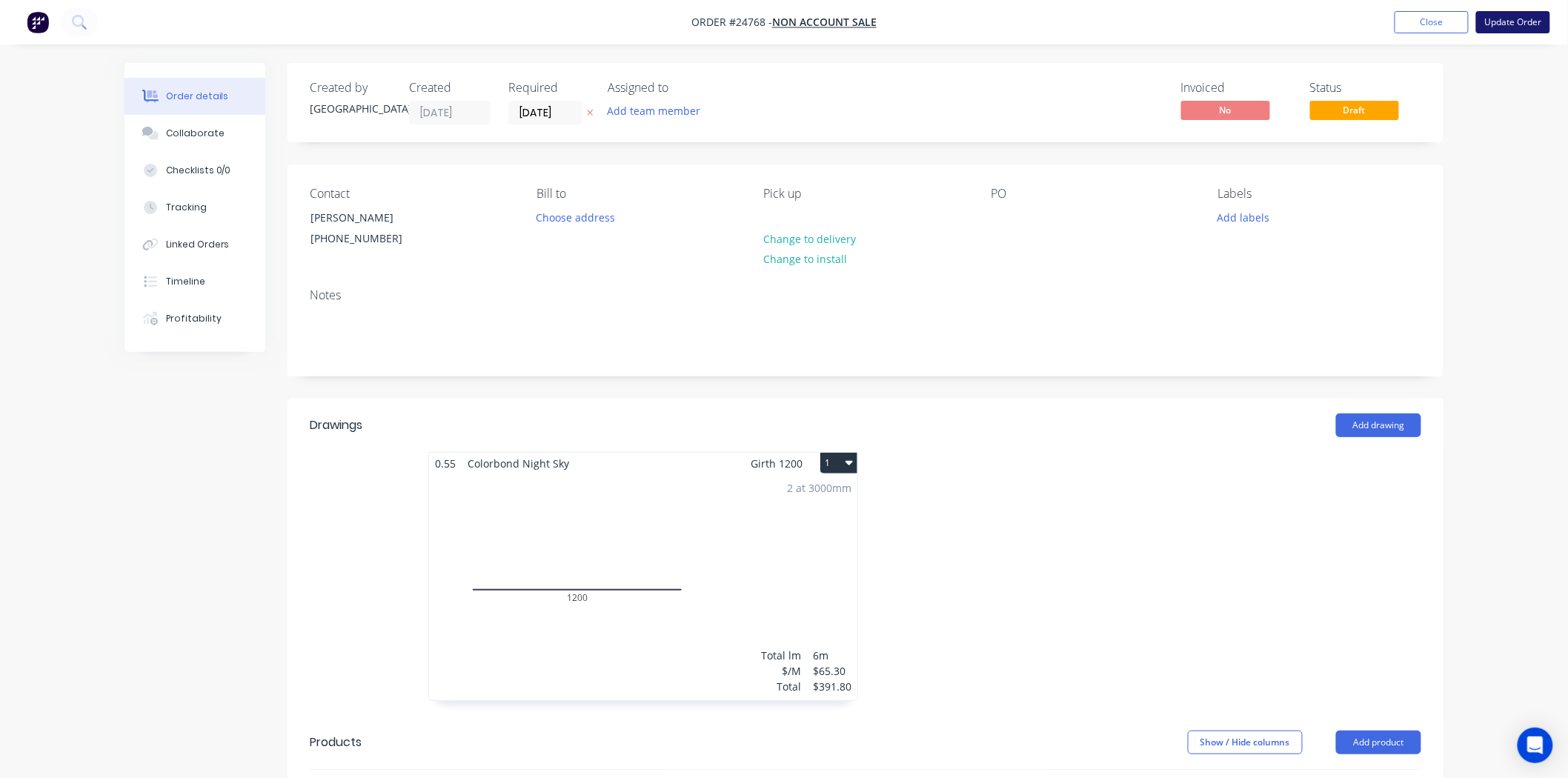
click at [1506, 20] on button "Update Order" at bounding box center [1512, 22] width 74 height 22
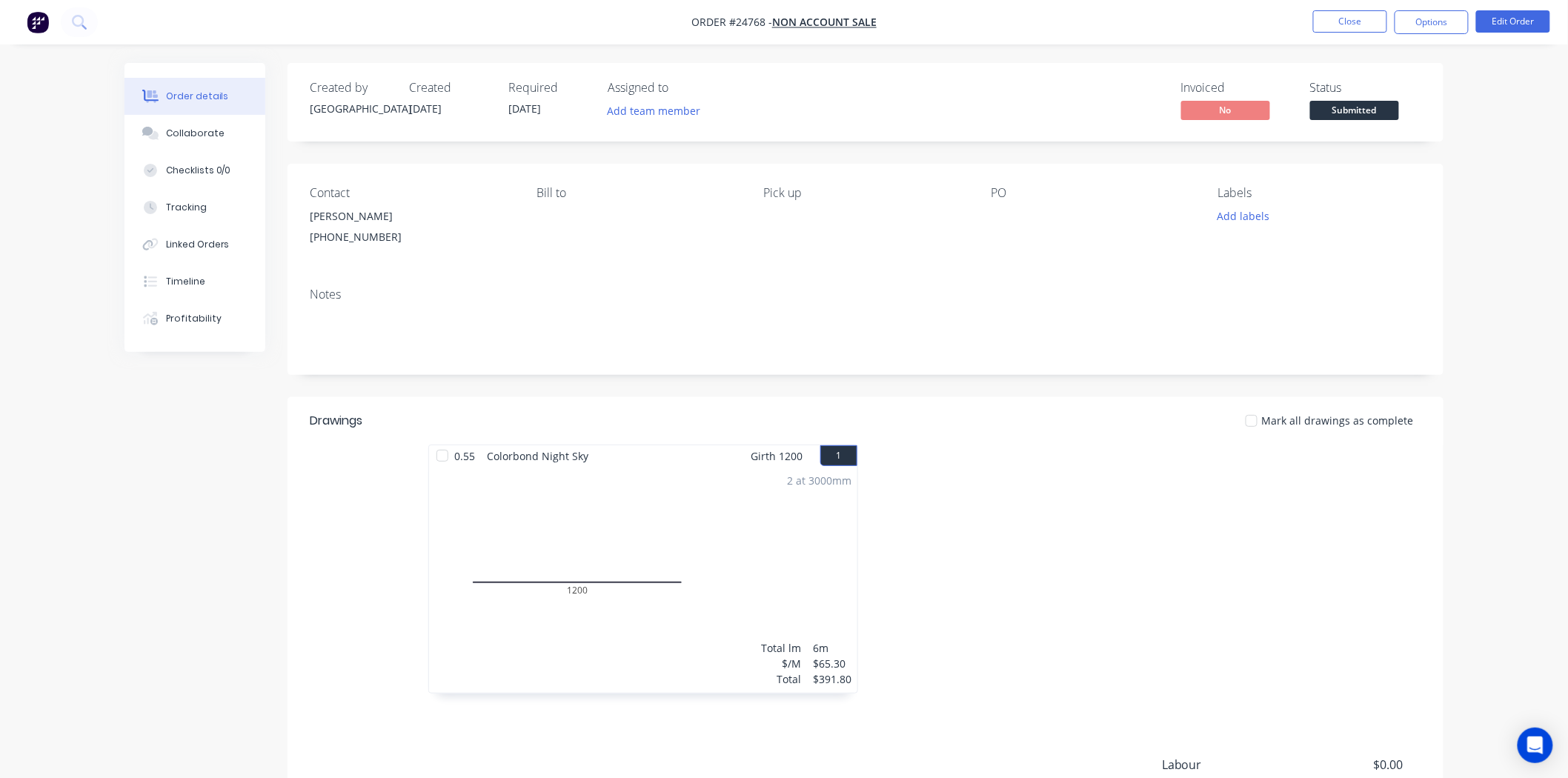
click at [789, 498] on div "2 at 3000mm Total lm $/M Total 6m $65.30 $391.80" at bounding box center [643, 579] width 428 height 226
click at [620, 547] on div "2 at 3000mm Total lm $/M Total 6m $65.30 $391.80" at bounding box center [643, 579] width 428 height 226
click at [1530, 23] on button "Edit Order" at bounding box center [1512, 21] width 74 height 22
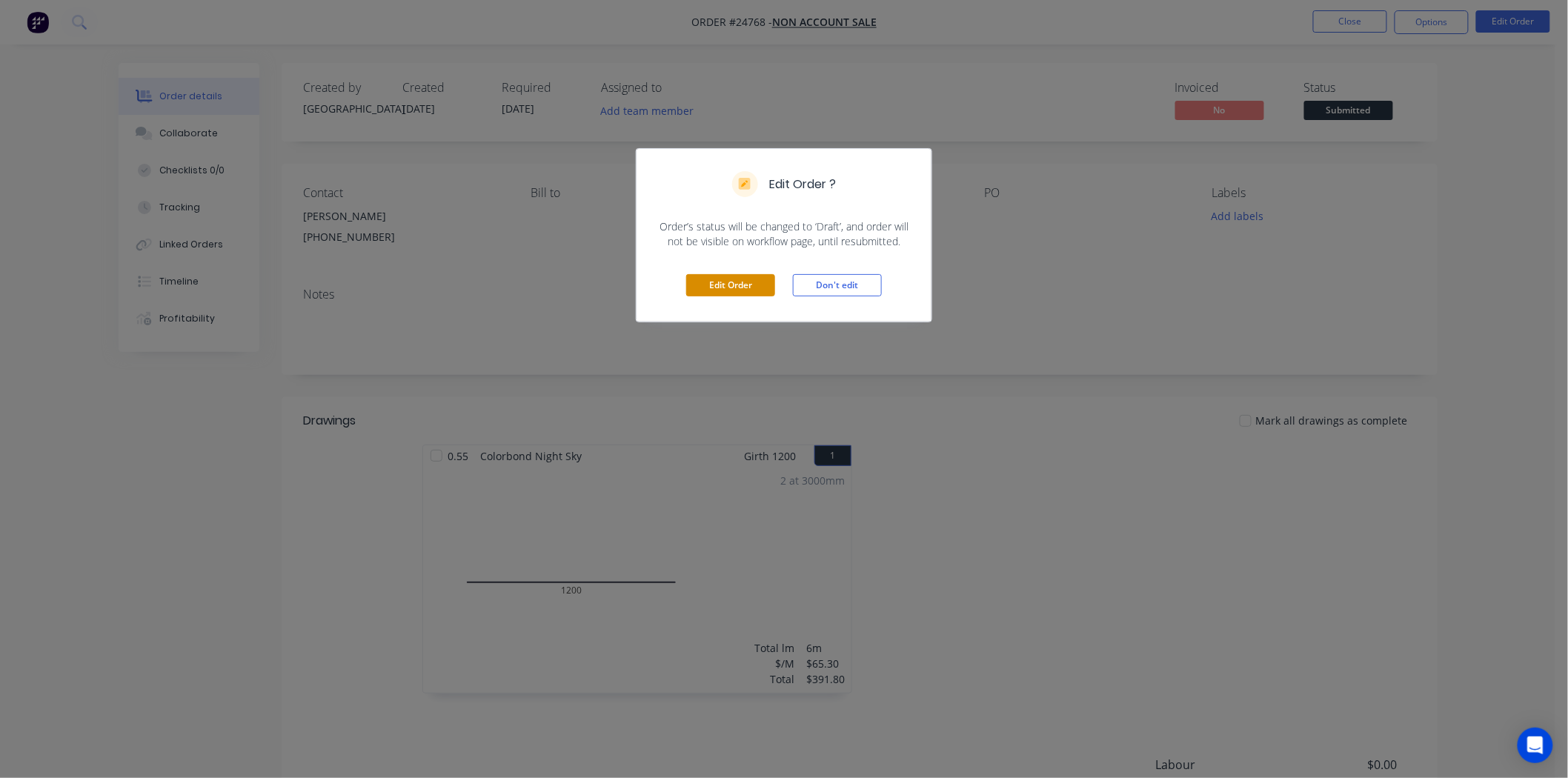
click at [743, 295] on button "Edit Order" at bounding box center [730, 284] width 89 height 22
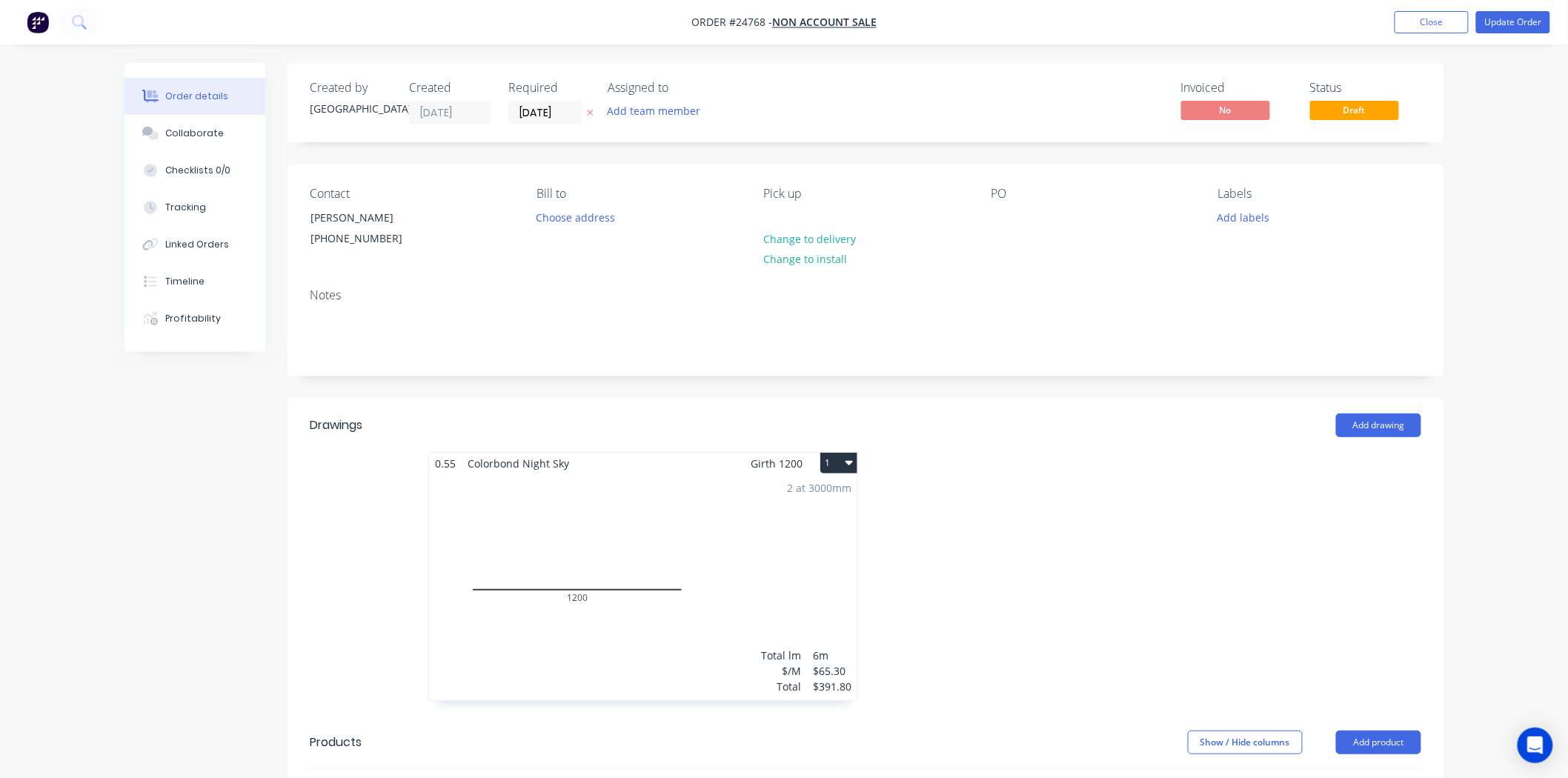
click at [751, 456] on div "0.55 Colorbond Night Sky Girth 1200 1" at bounding box center [643, 463] width 428 height 21
click at [748, 475] on div "2 at 3000mm Total lm $/M Total 6m $65.30 $391.80" at bounding box center [643, 587] width 428 height 226
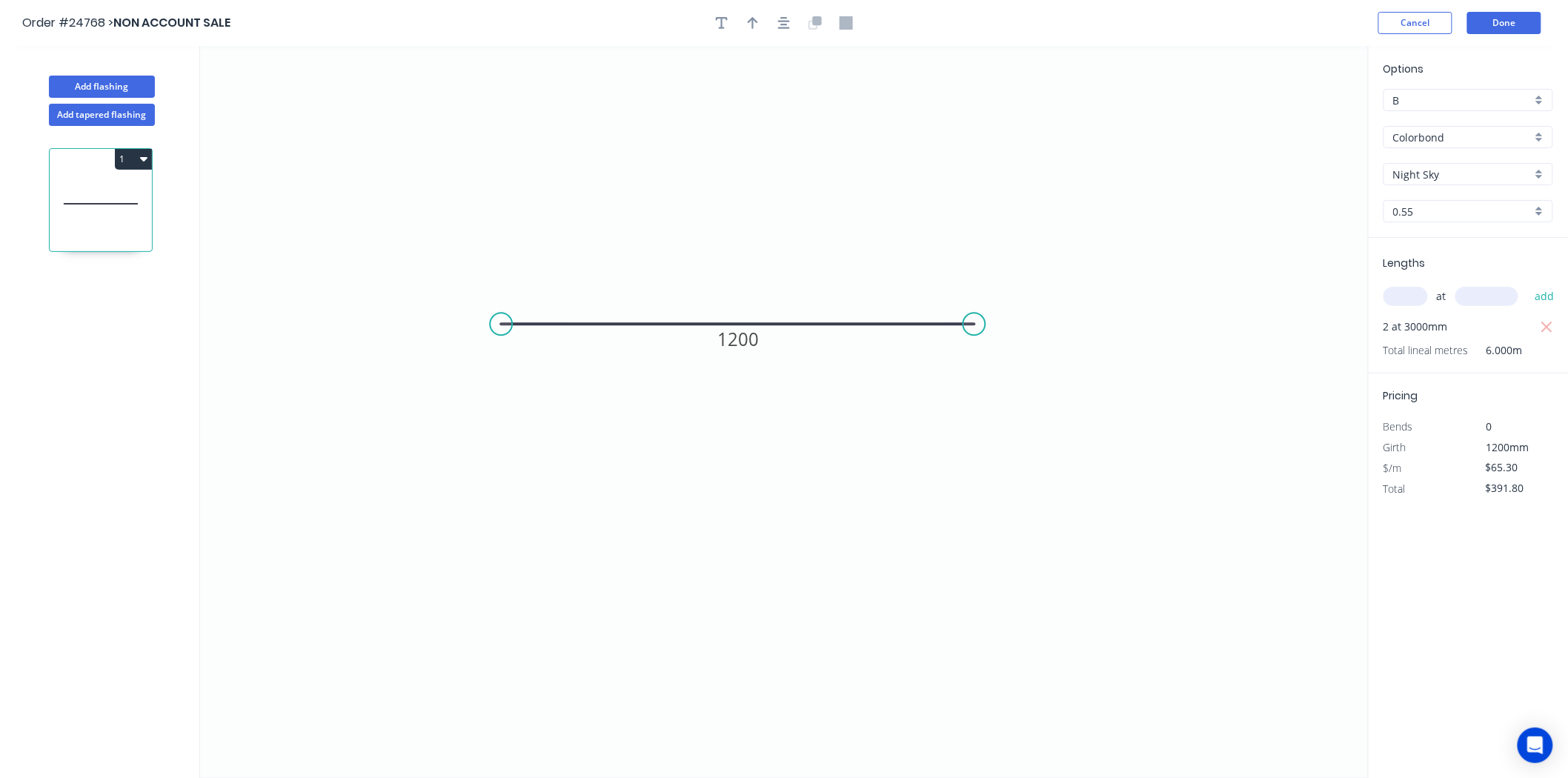
click at [1516, 99] on input "B" at bounding box center [1462, 100] width 138 height 15
click at [1438, 211] on div "D" at bounding box center [1467, 206] width 168 height 26
type input "D"
type input "$42.25"
type input "$253.50"
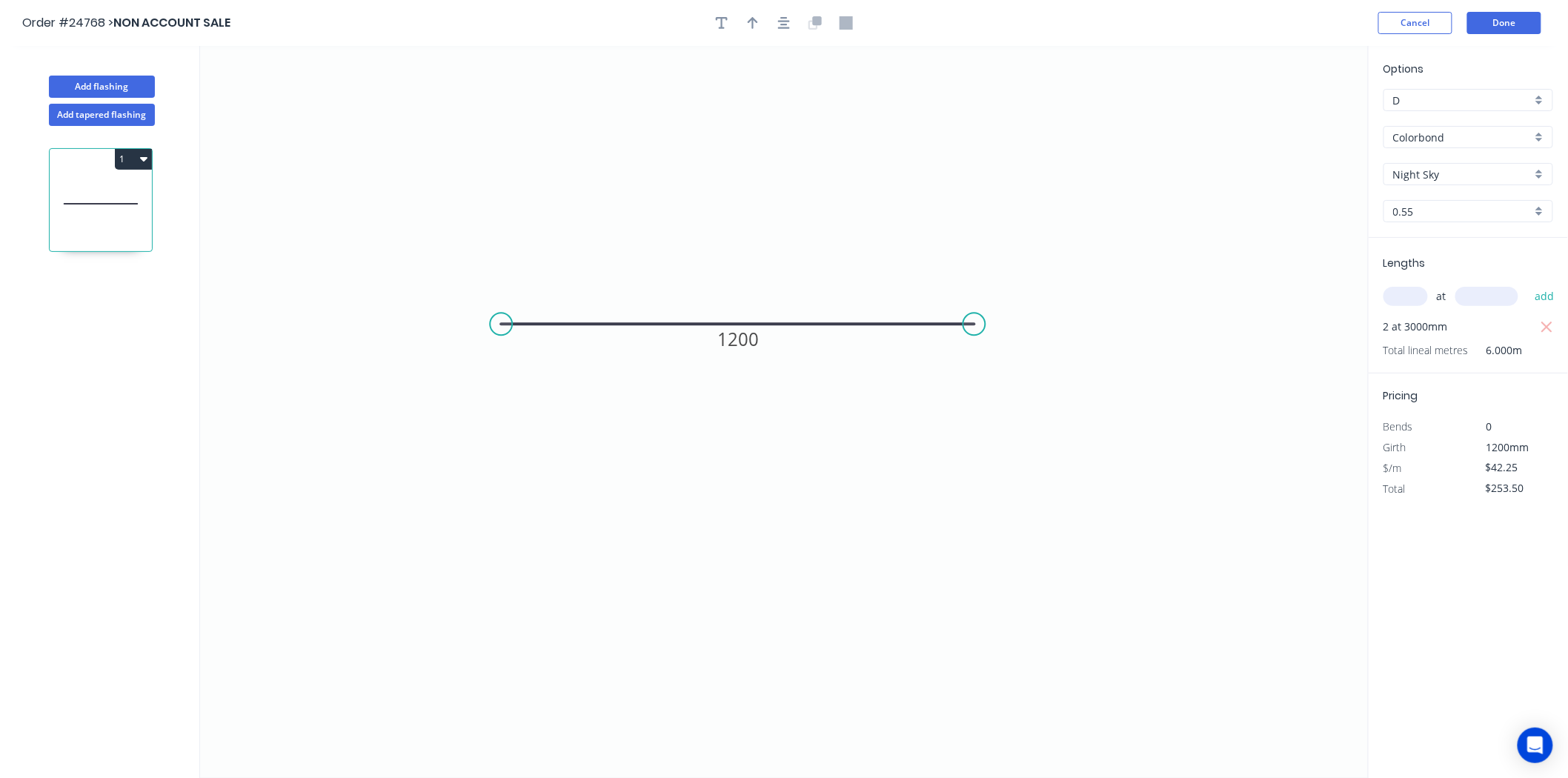
click at [1552, 16] on header "Order #24768 > NON ACCOUNT SALE Cancel Done" at bounding box center [784, 23] width 1568 height 46
click at [1525, 31] on button "Done" at bounding box center [1504, 22] width 74 height 22
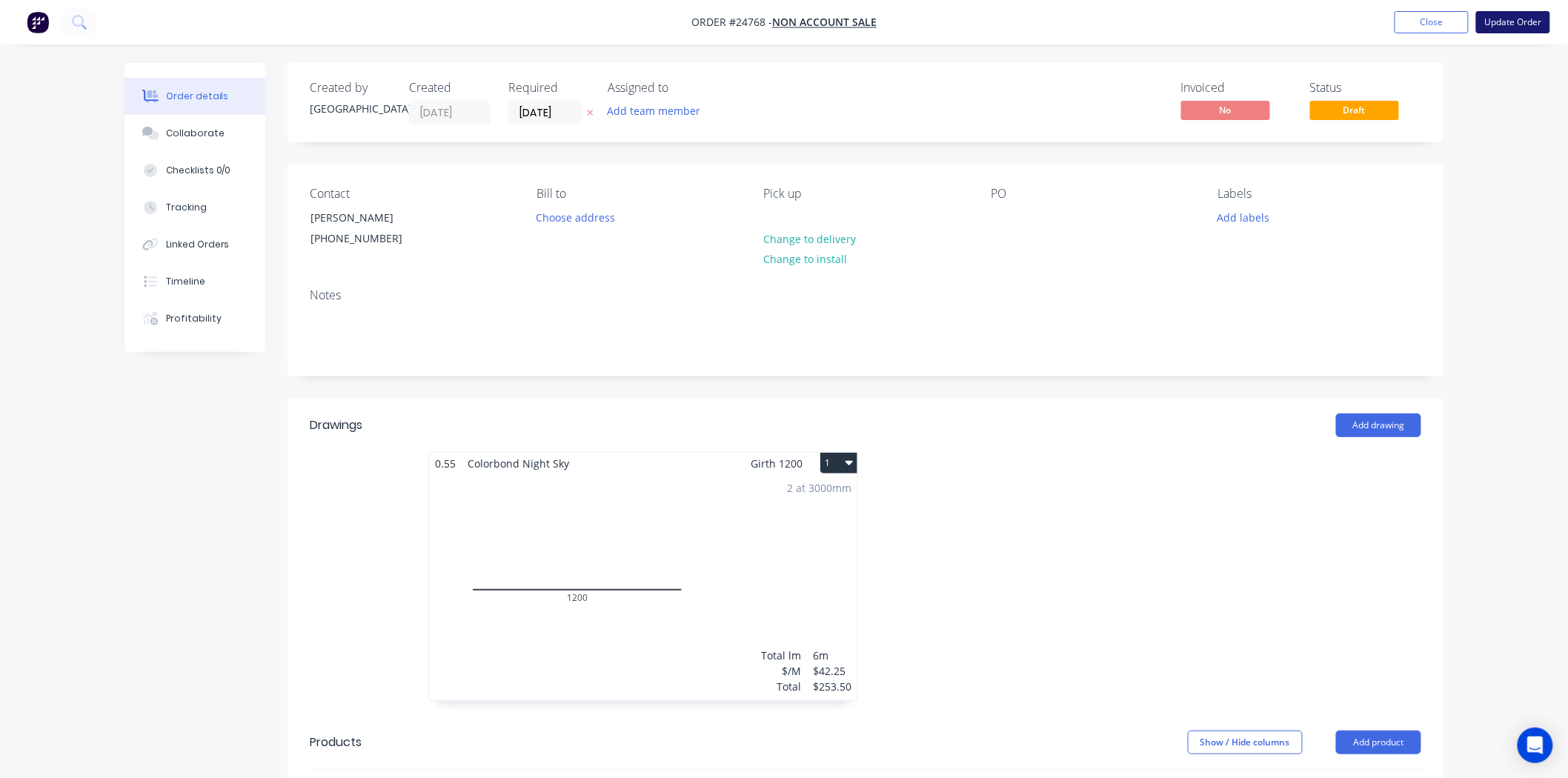
click at [1523, 24] on button "Update Order" at bounding box center [1512, 22] width 74 height 22
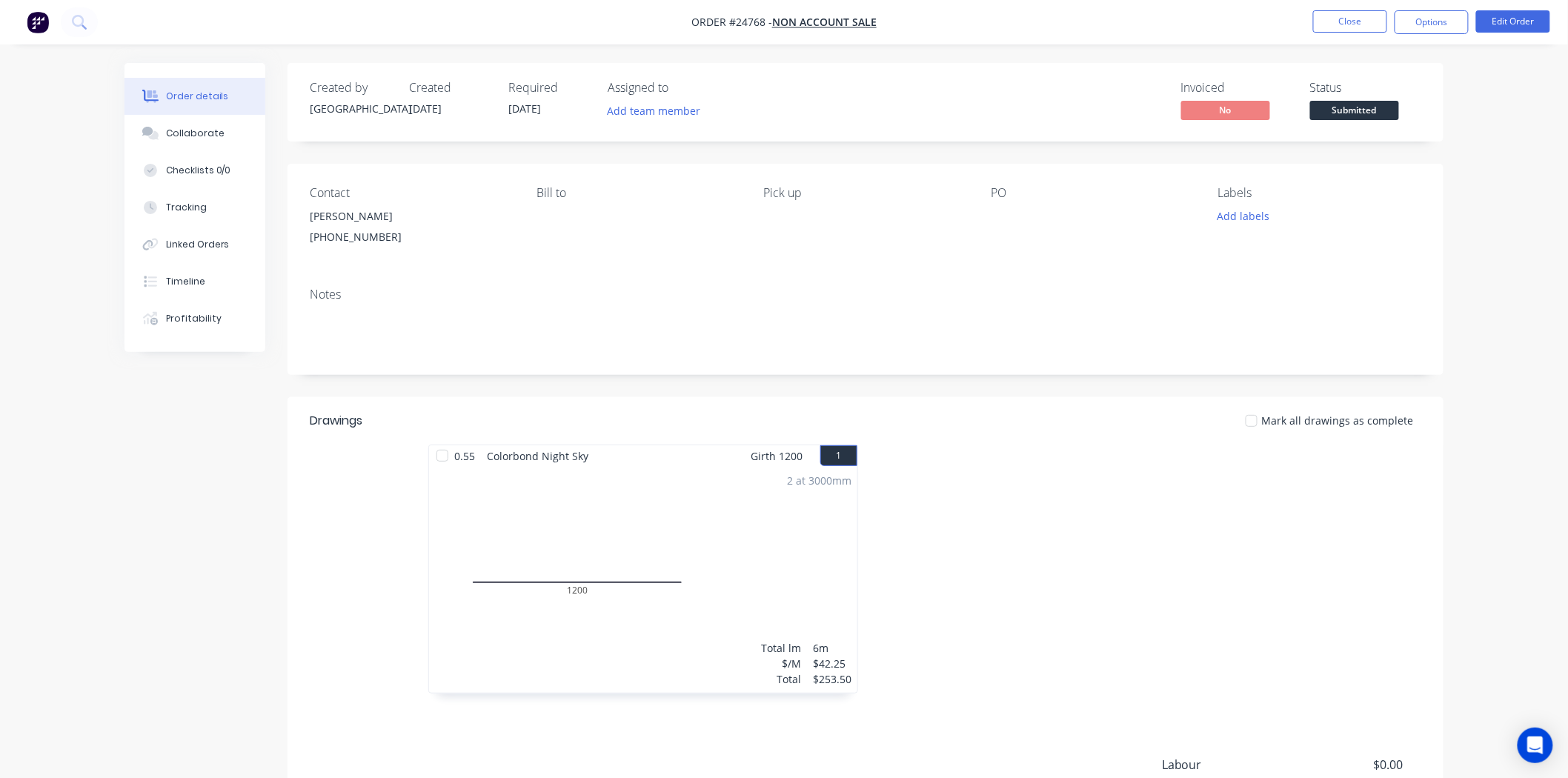
click at [1380, 92] on div "Submitted" at bounding box center [1354, 85] width 54 height 19
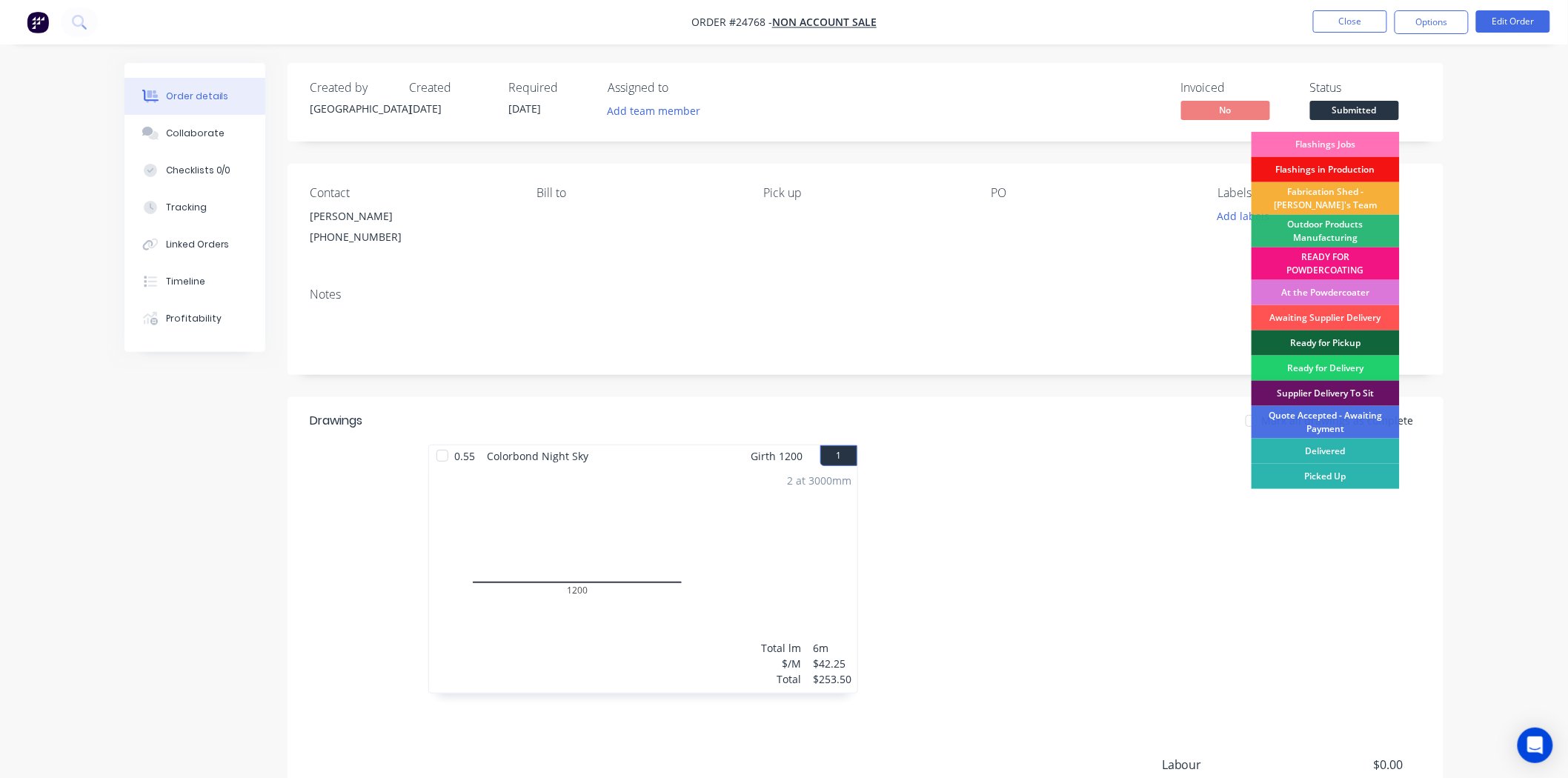
click at [1375, 107] on span "Submitted" at bounding box center [1354, 109] width 89 height 18
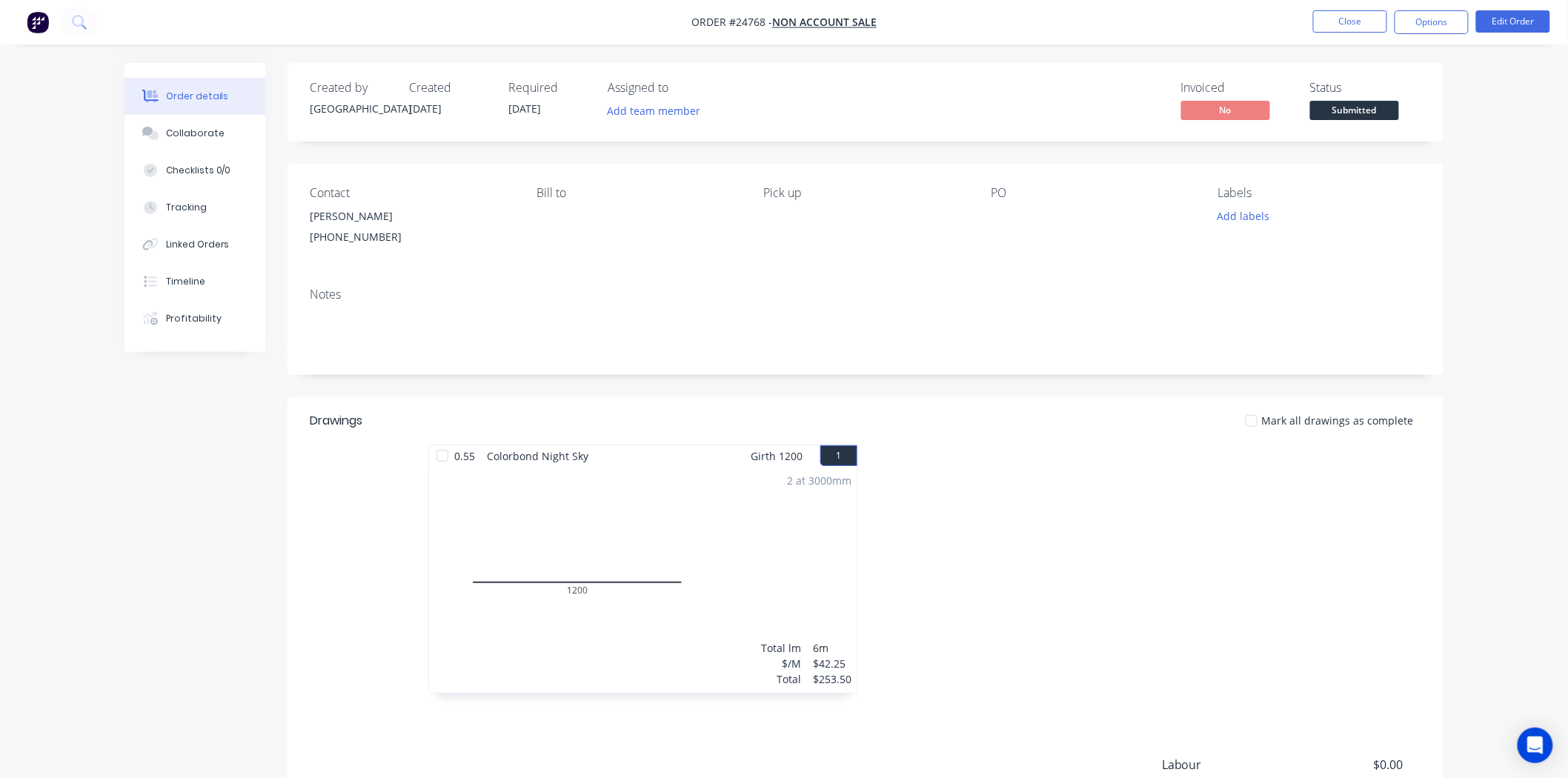
click at [1351, 105] on span "Submitted" at bounding box center [1354, 109] width 89 height 18
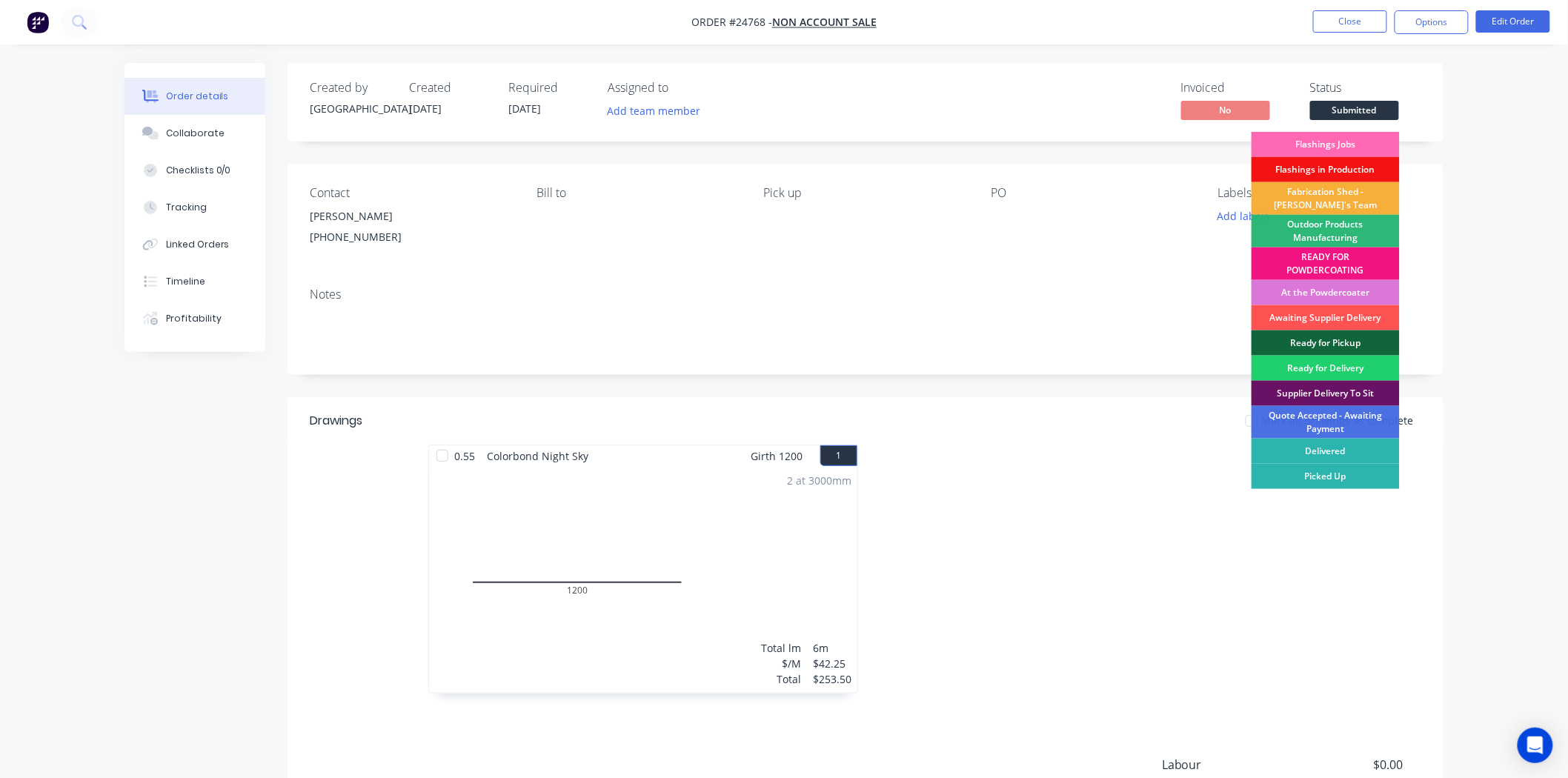
click at [1323, 134] on div "Flashings Jobs" at bounding box center [1325, 144] width 148 height 25
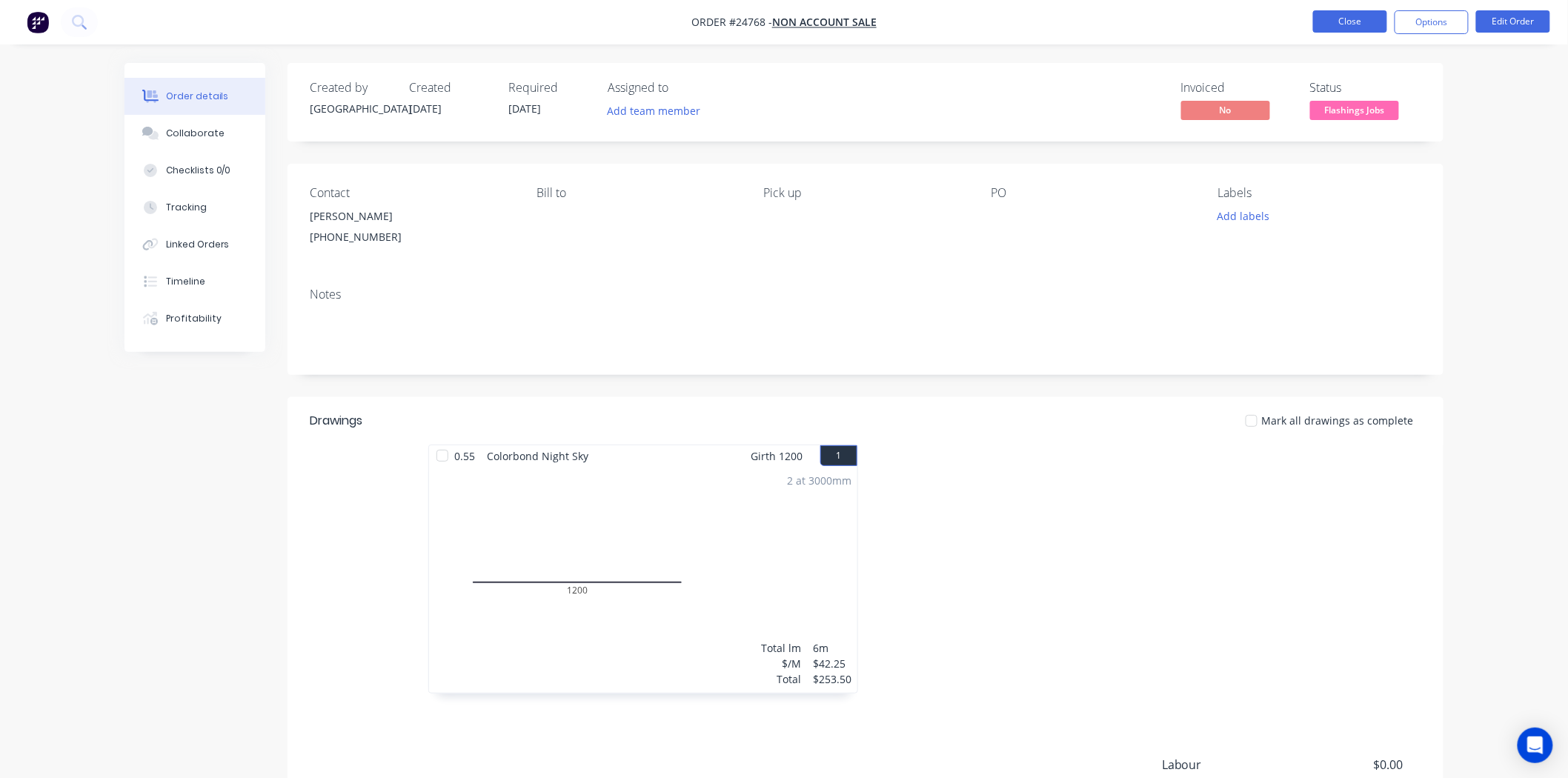
click at [1361, 11] on button "Close" at bounding box center [1349, 21] width 74 height 22
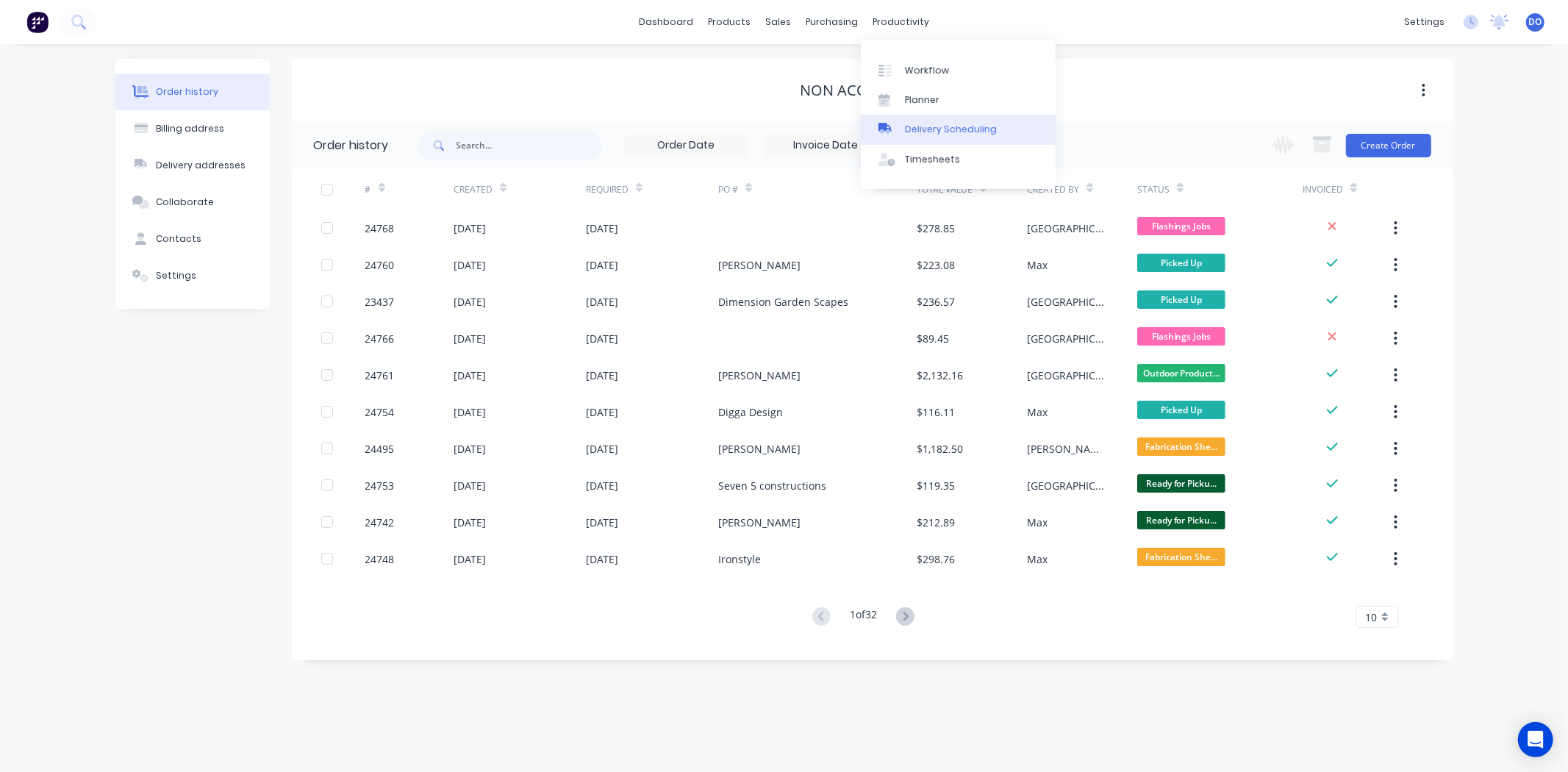
click at [915, 126] on div "Delivery Scheduling" at bounding box center [951, 130] width 91 height 13
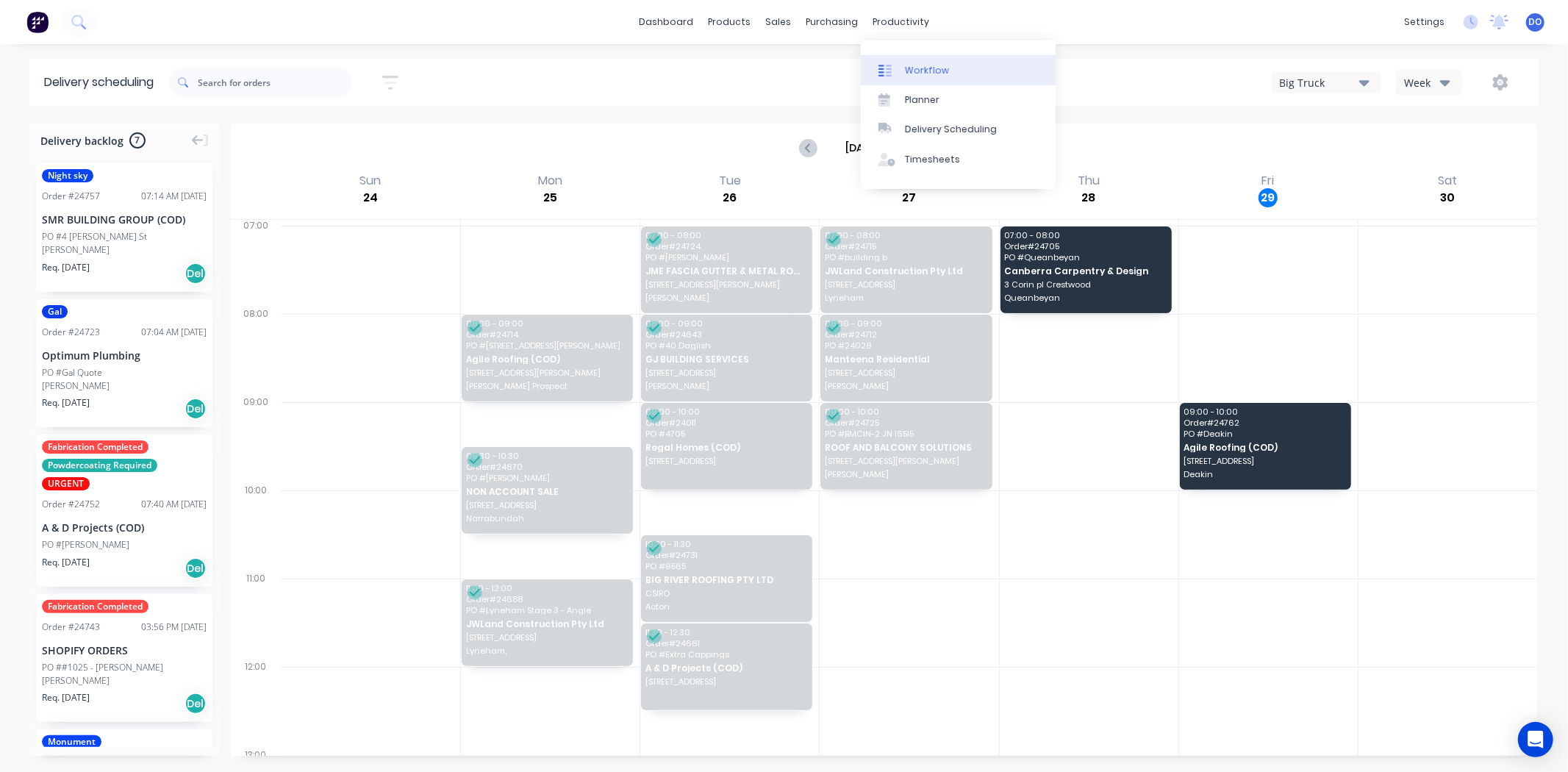
click at [983, 70] on link "Workflow" at bounding box center [958, 70] width 194 height 30
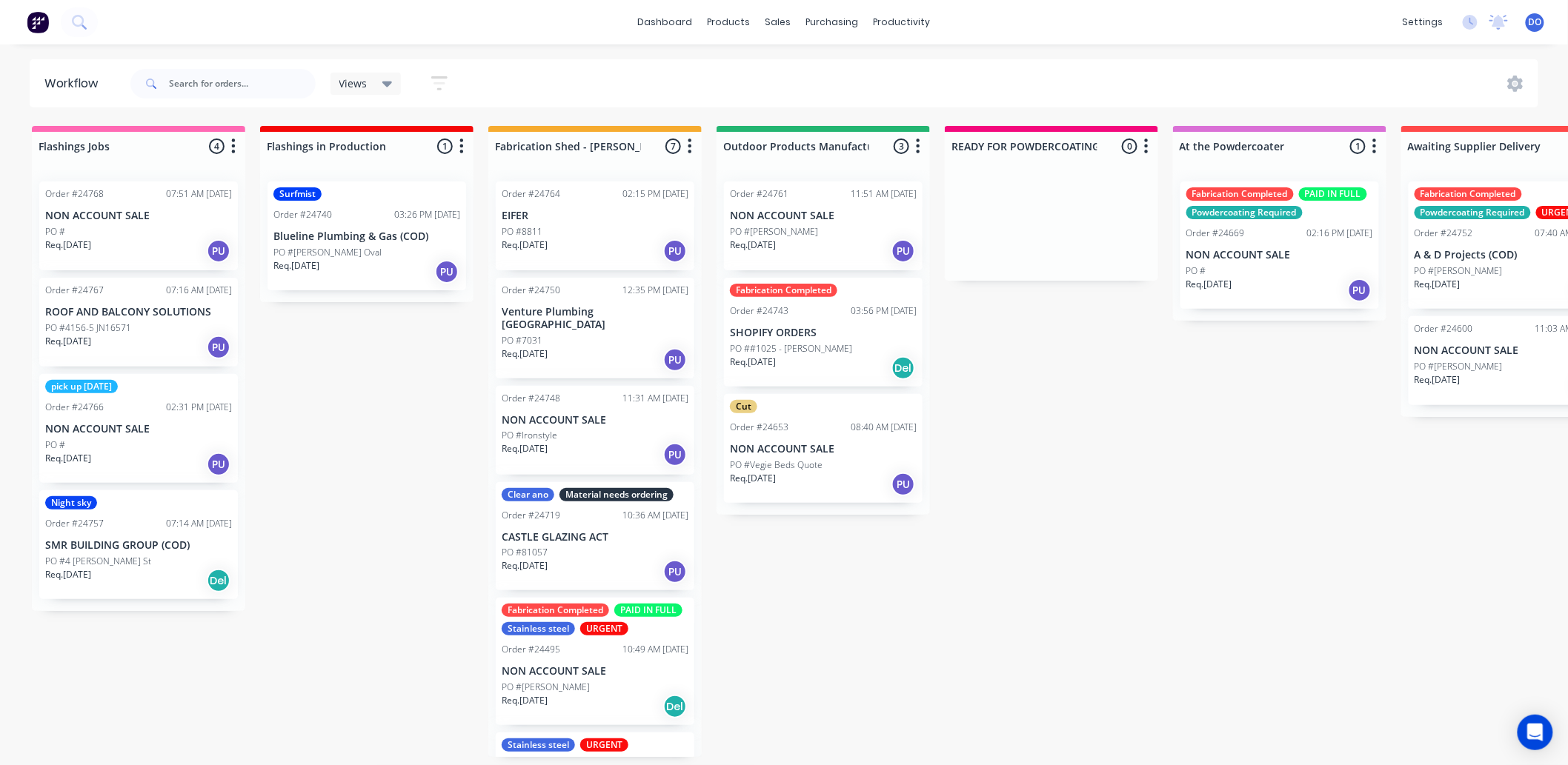
click at [828, 322] on div "Fabrication Completed Order #24743 03:56 PM 28/08/25 SHOPIFY ORDERS PO ##1025 -…" at bounding box center [823, 331] width 199 height 108
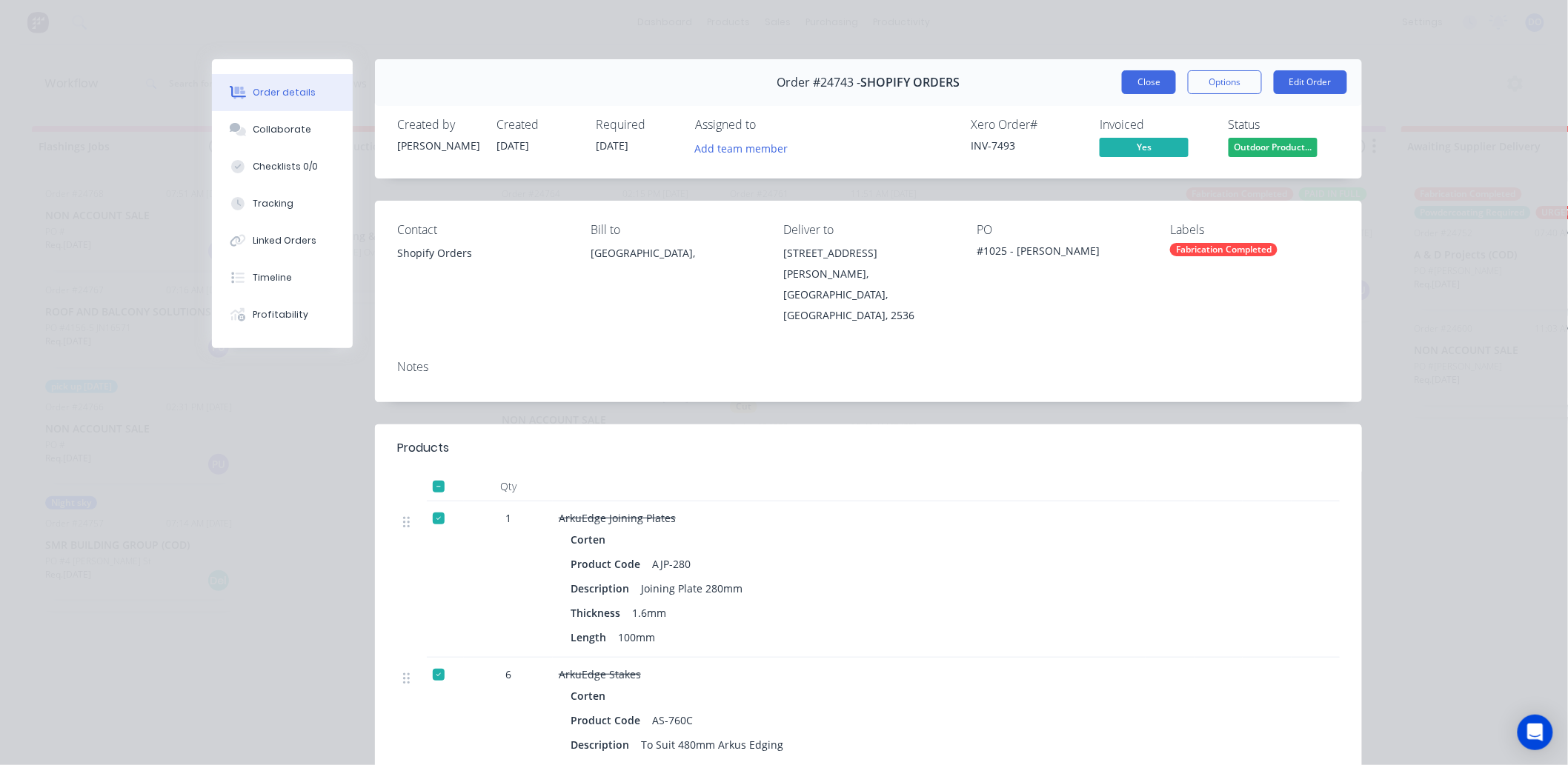
click at [1133, 90] on button "Close" at bounding box center [1148, 82] width 54 height 24
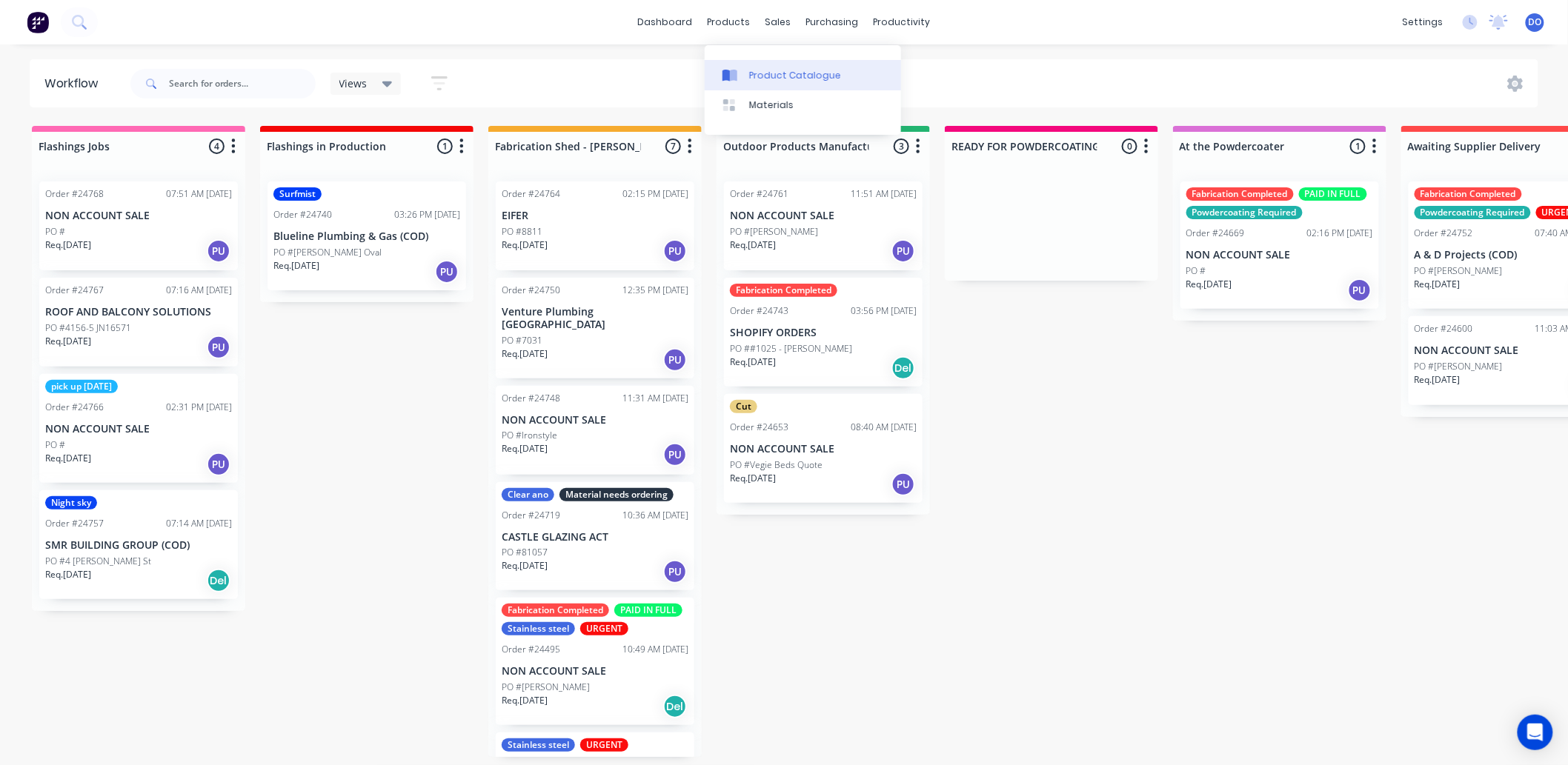
click at [774, 69] on div "Product Catalogue" at bounding box center [795, 76] width 92 height 13
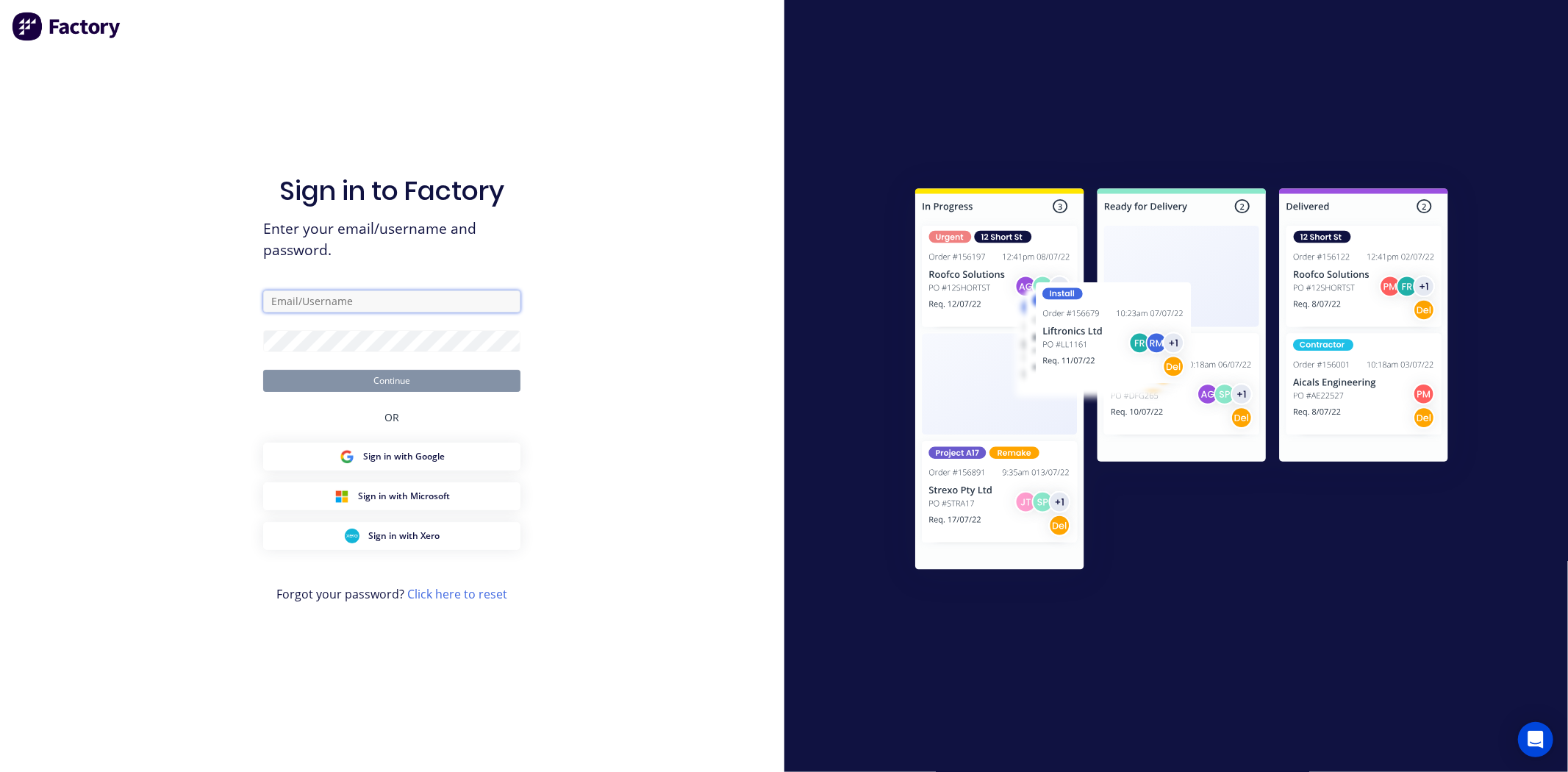
click at [339, 307] on input "text" at bounding box center [392, 301] width 257 height 22
type input "Dallas@arkus.com.au"
click at [263, 370] on button "Continue" at bounding box center [392, 380] width 257 height 22
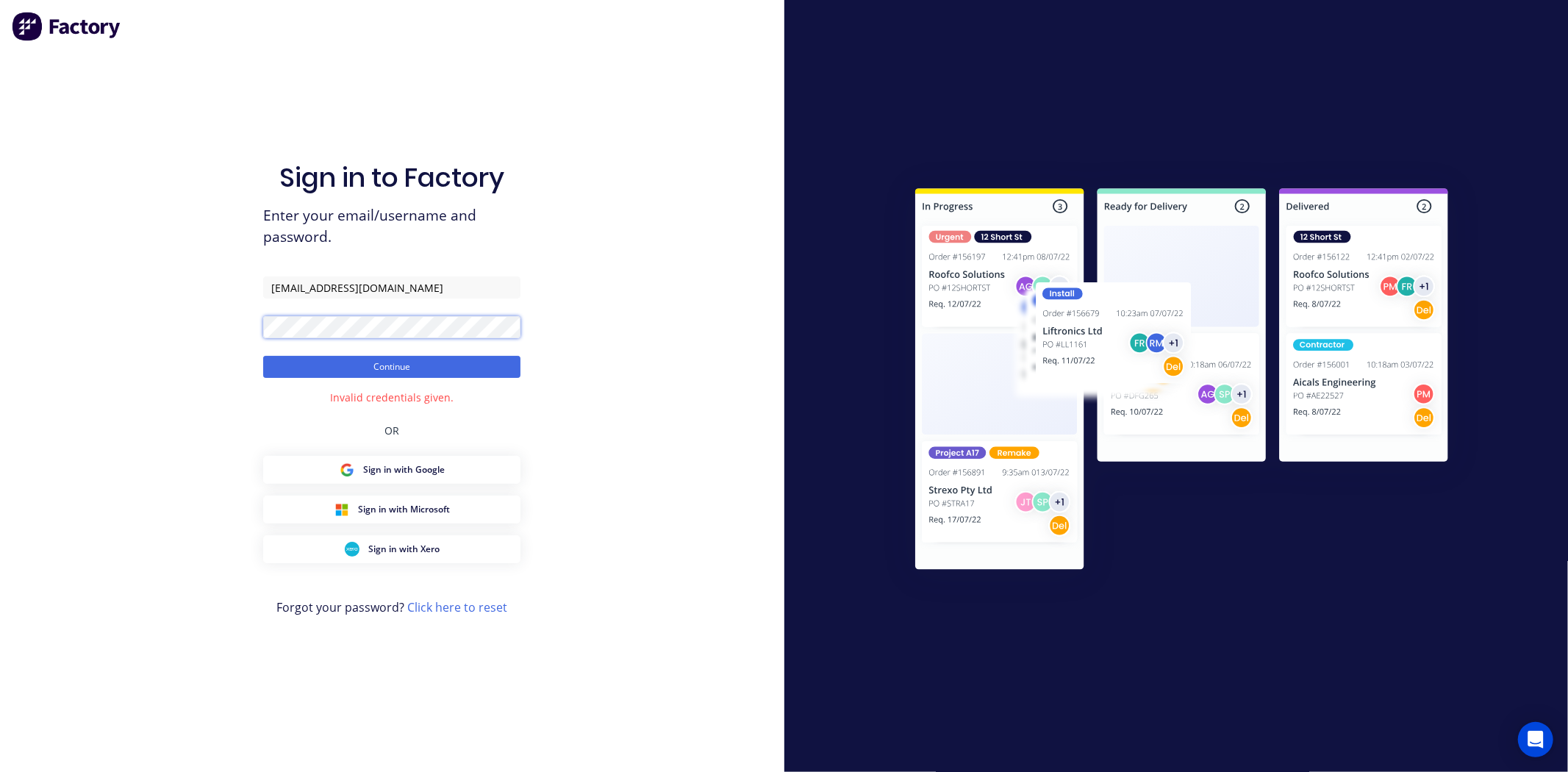
click at [263, 356] on button "Continue" at bounding box center [392, 366] width 257 height 22
click at [419, 375] on button "Continue" at bounding box center [392, 366] width 257 height 22
click at [422, 370] on button "Continue" at bounding box center [392, 366] width 257 height 22
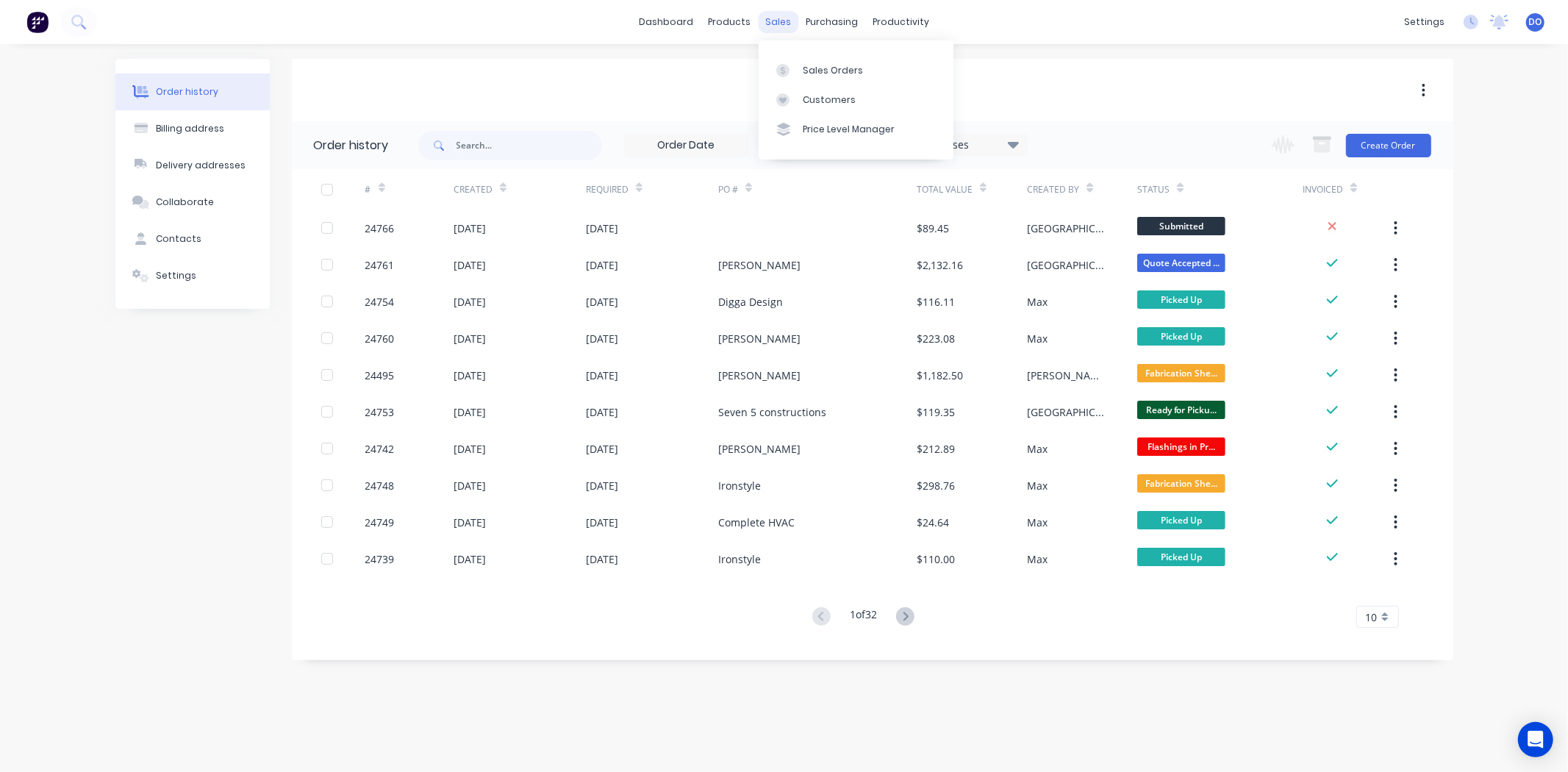
click at [761, 19] on div "sales" at bounding box center [777, 22] width 40 height 22
click at [817, 78] on link "Sales Orders" at bounding box center [855, 70] width 194 height 30
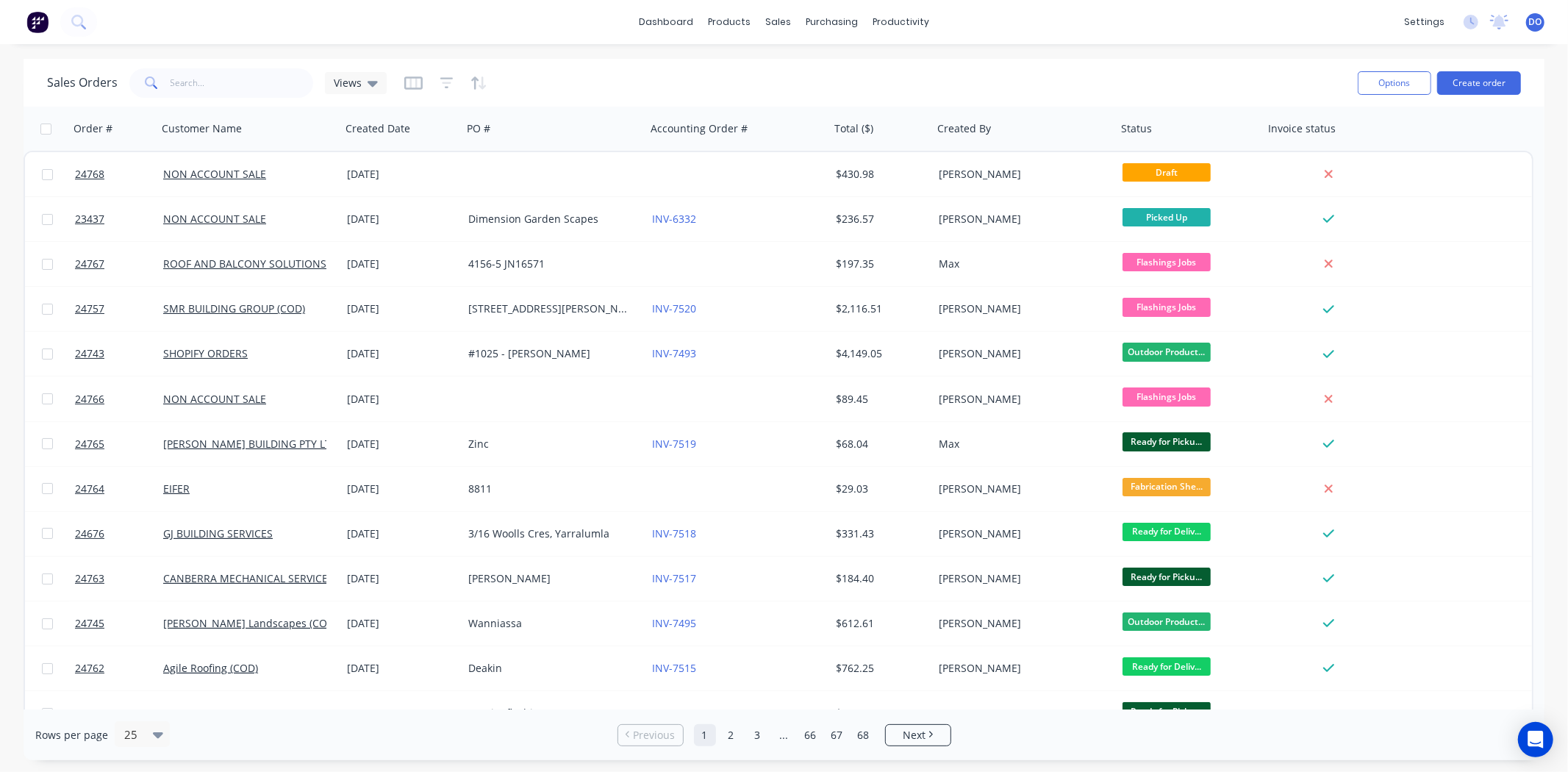
click at [192, 65] on div "Sales Orders Views" at bounding box center [695, 83] width 1298 height 36
click at [200, 78] on input "text" at bounding box center [242, 83] width 143 height 30
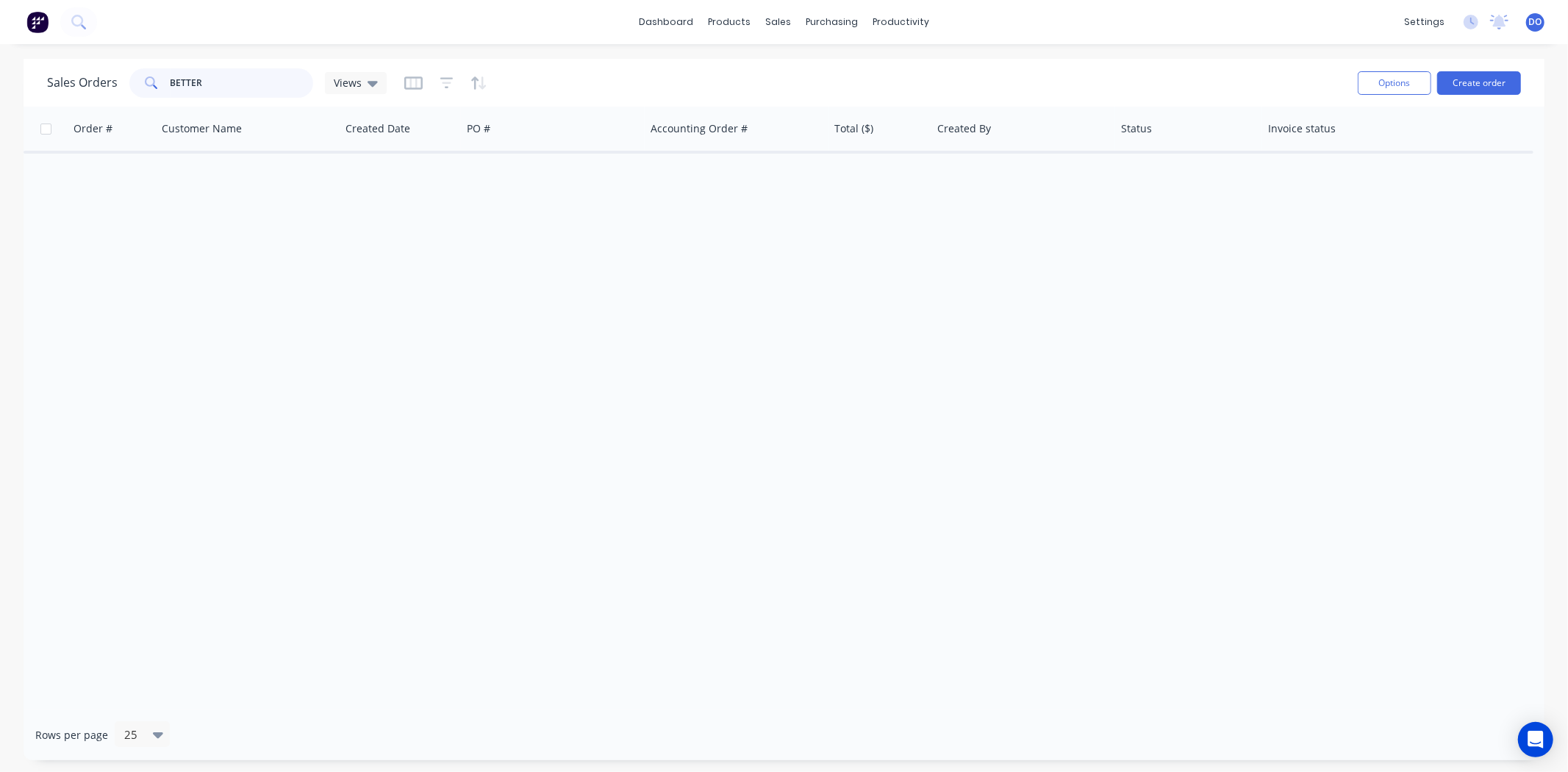
drag, startPoint x: 224, startPoint y: 86, endPoint x: 111, endPoint y: 82, distance: 113.1
click at [111, 82] on div "Sales Orders BETTER Views" at bounding box center [216, 83] width 339 height 30
click at [214, 67] on div "Sales Orders BETTER Views" at bounding box center [695, 83] width 1298 height 36
click at [223, 71] on input "BETTER" at bounding box center [242, 83] width 143 height 30
type input "B"
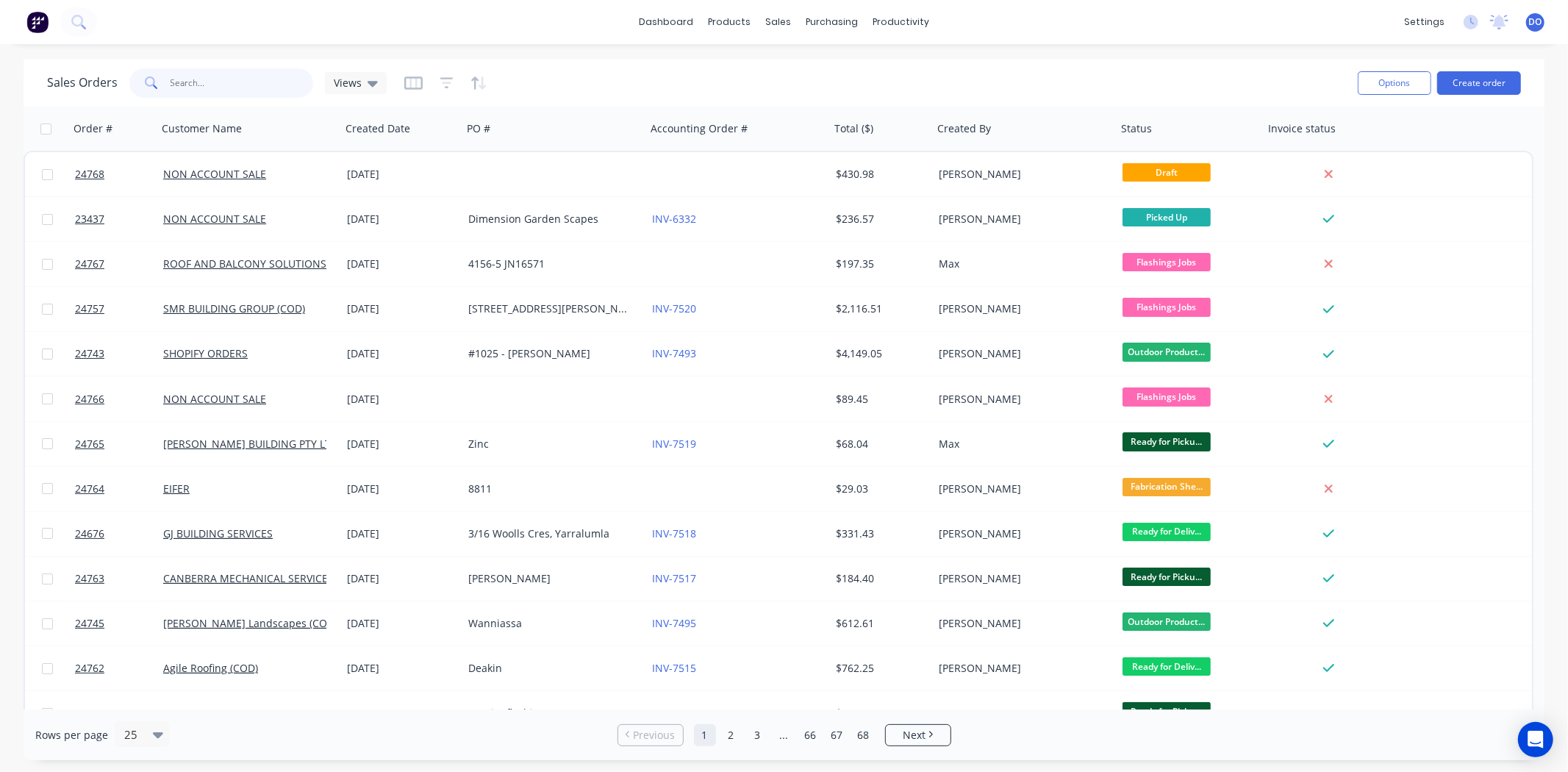
click at [224, 82] on input "text" at bounding box center [242, 83] width 143 height 30
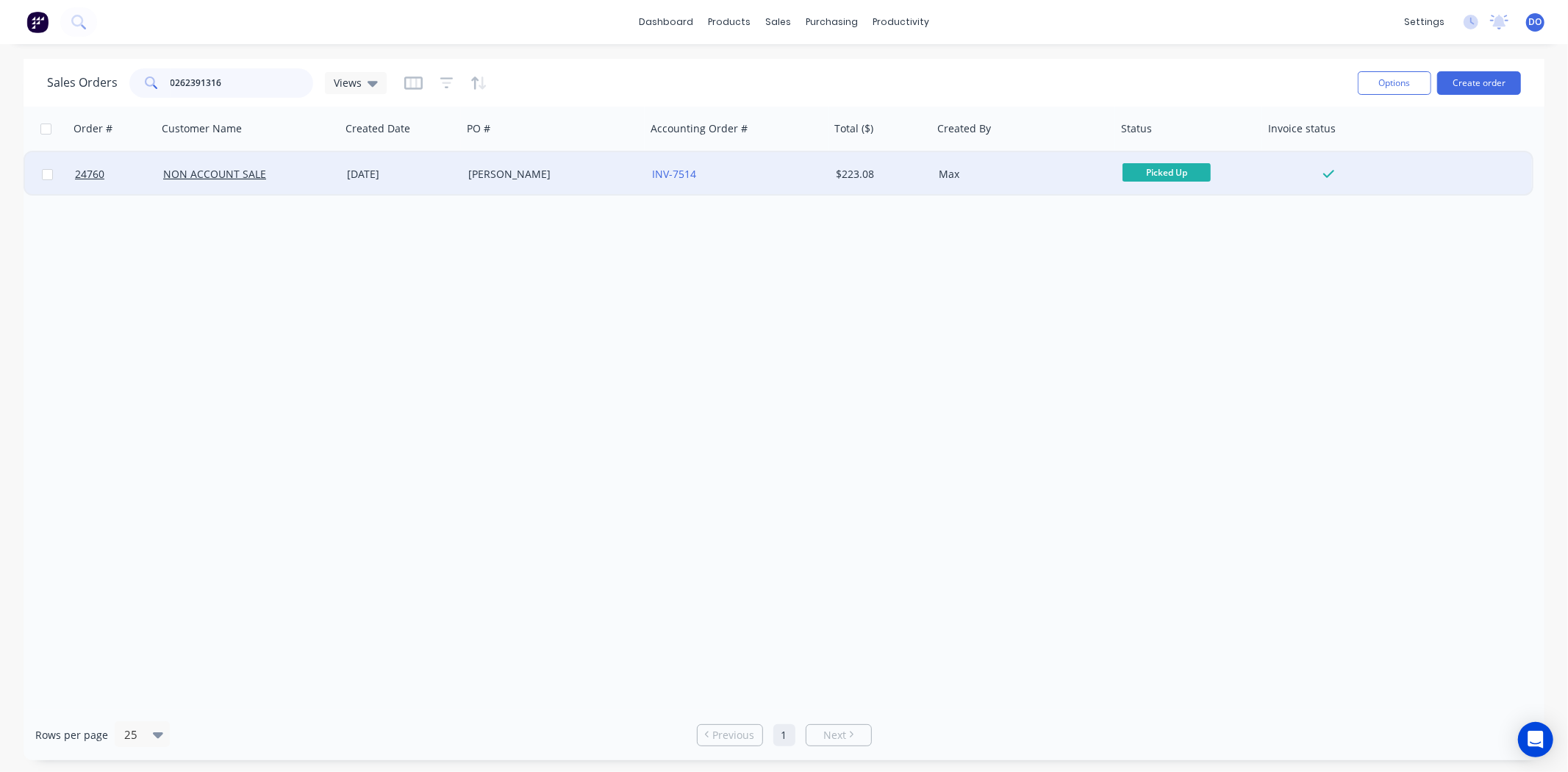
type input "0262391316"
click at [547, 186] on div "[PERSON_NAME]" at bounding box center [553, 174] width 184 height 44
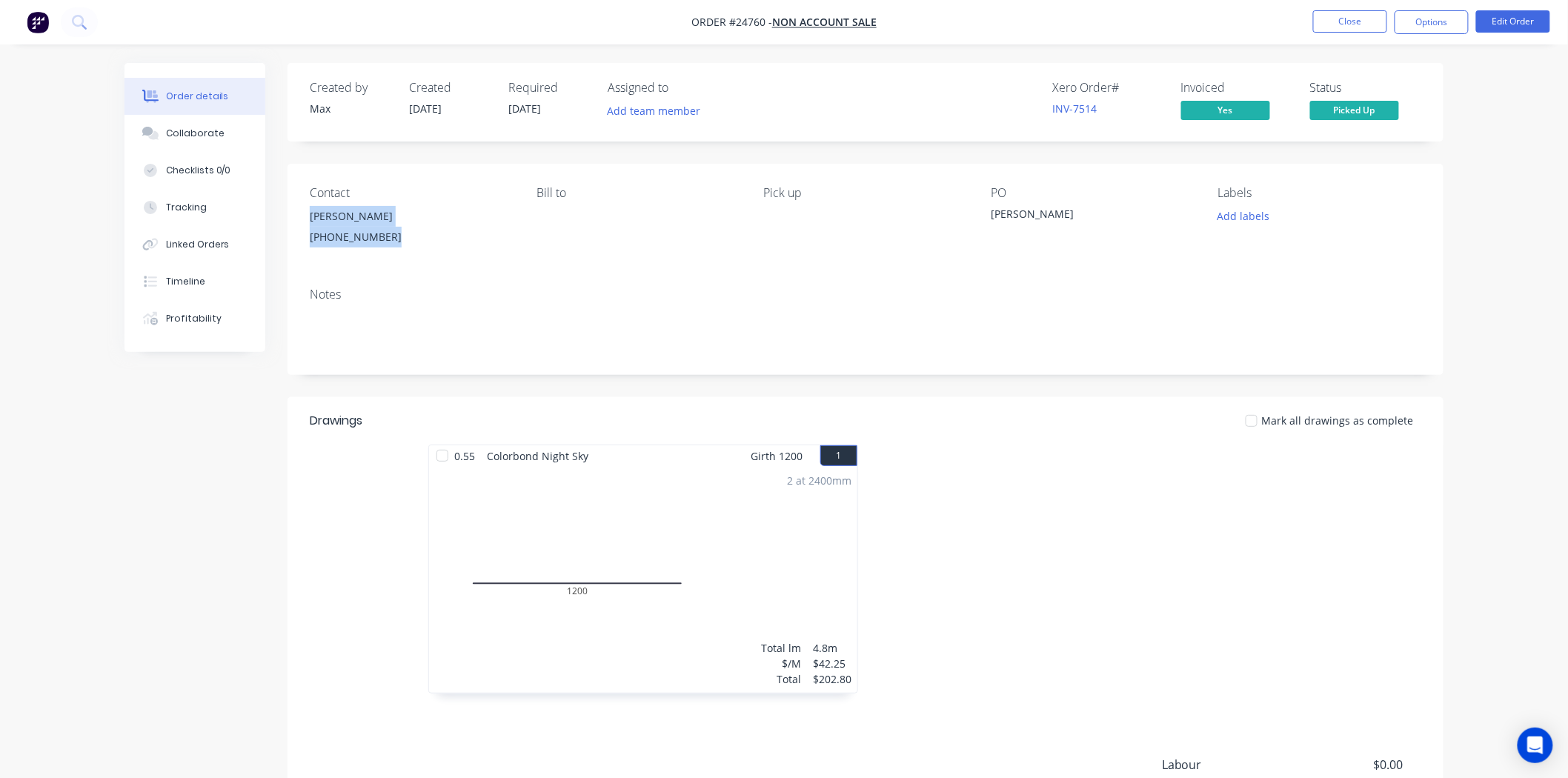
drag, startPoint x: 307, startPoint y: 217, endPoint x: 400, endPoint y: 245, distance: 97.1
click at [400, 245] on div "Contact Damian (02) 6239 1316 Bill to Pick up PO Damian Labels Add labels" at bounding box center [865, 220] width 1156 height 112
copy div "[PERSON_NAME] [PHONE_NUMBER]"
click at [1332, 12] on button "Close" at bounding box center [1349, 21] width 74 height 22
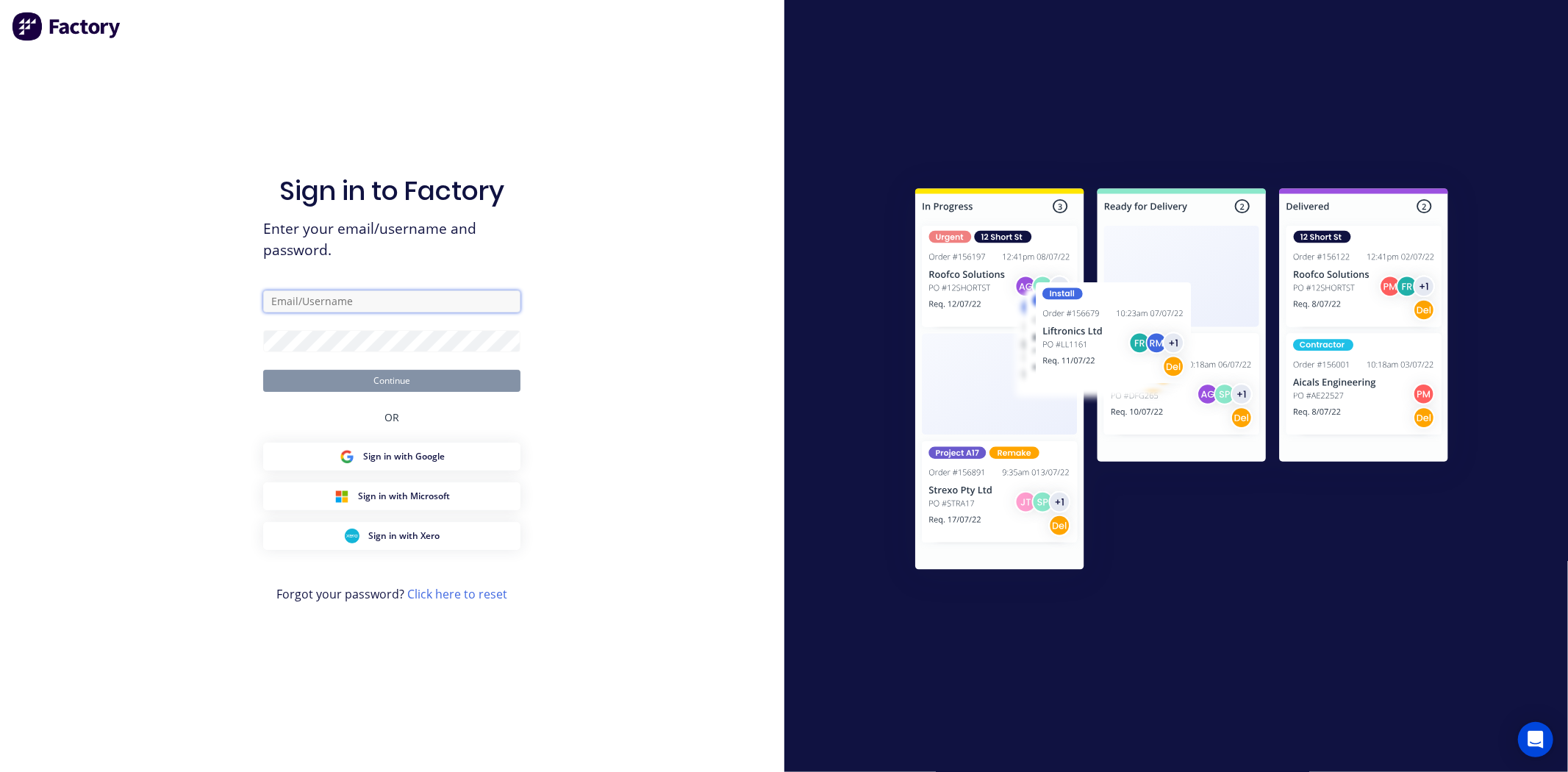
click at [442, 299] on input "text" at bounding box center [392, 301] width 257 height 22
type input "[EMAIL_ADDRESS][DOMAIN_NAME]"
click at [409, 295] on input "[EMAIL_ADDRESS][DOMAIN_NAME]" at bounding box center [392, 301] width 257 height 22
click at [263, 370] on button "Continue" at bounding box center [392, 380] width 257 height 22
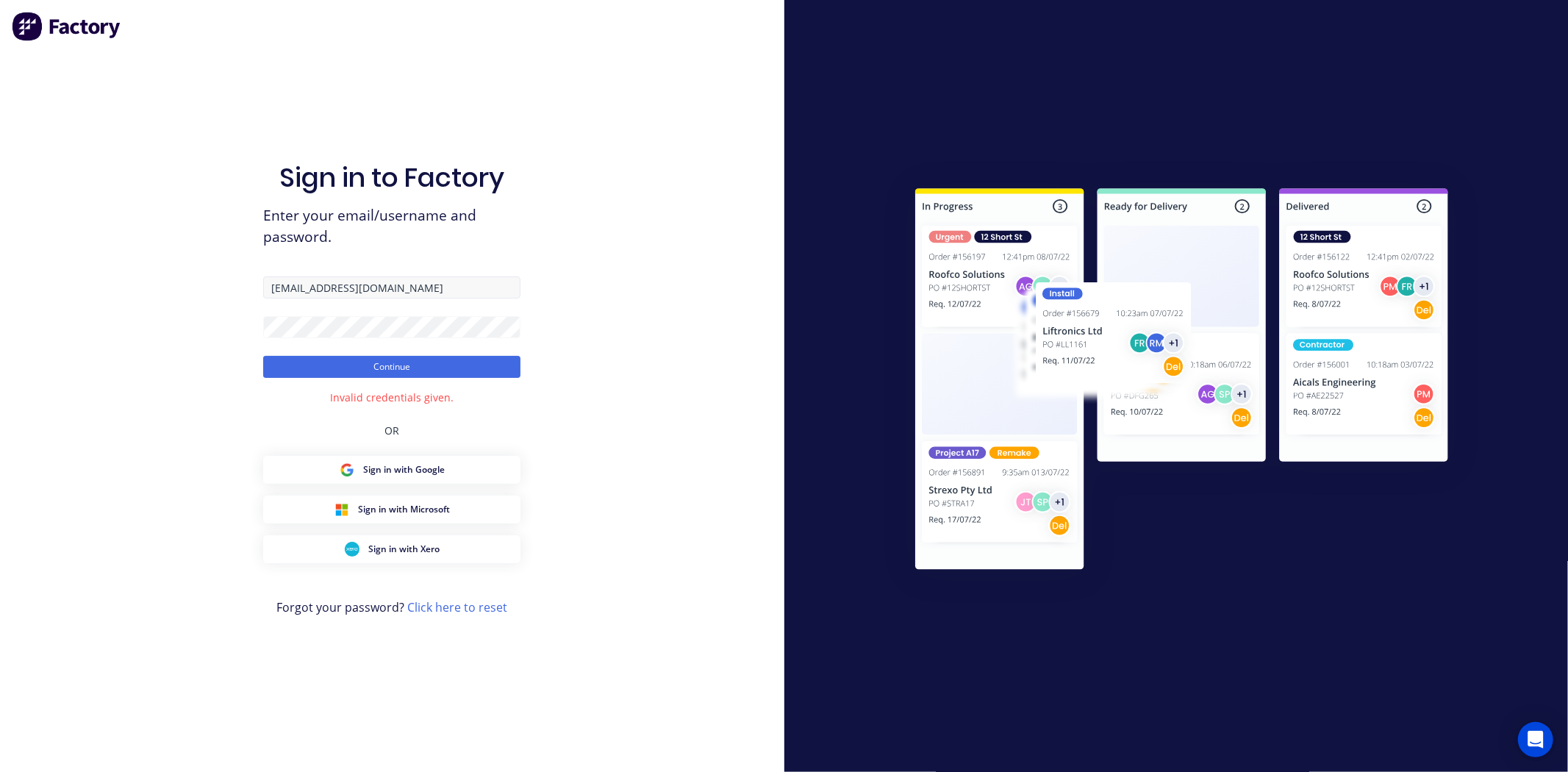
drag, startPoint x: 407, startPoint y: 302, endPoint x: 406, endPoint y: 292, distance: 10.0
click at [406, 299] on form "Dallas@arkus.com.au Continue" at bounding box center [392, 327] width 257 height 101
click at [406, 292] on input "[EMAIL_ADDRESS][DOMAIN_NAME]" at bounding box center [392, 287] width 257 height 22
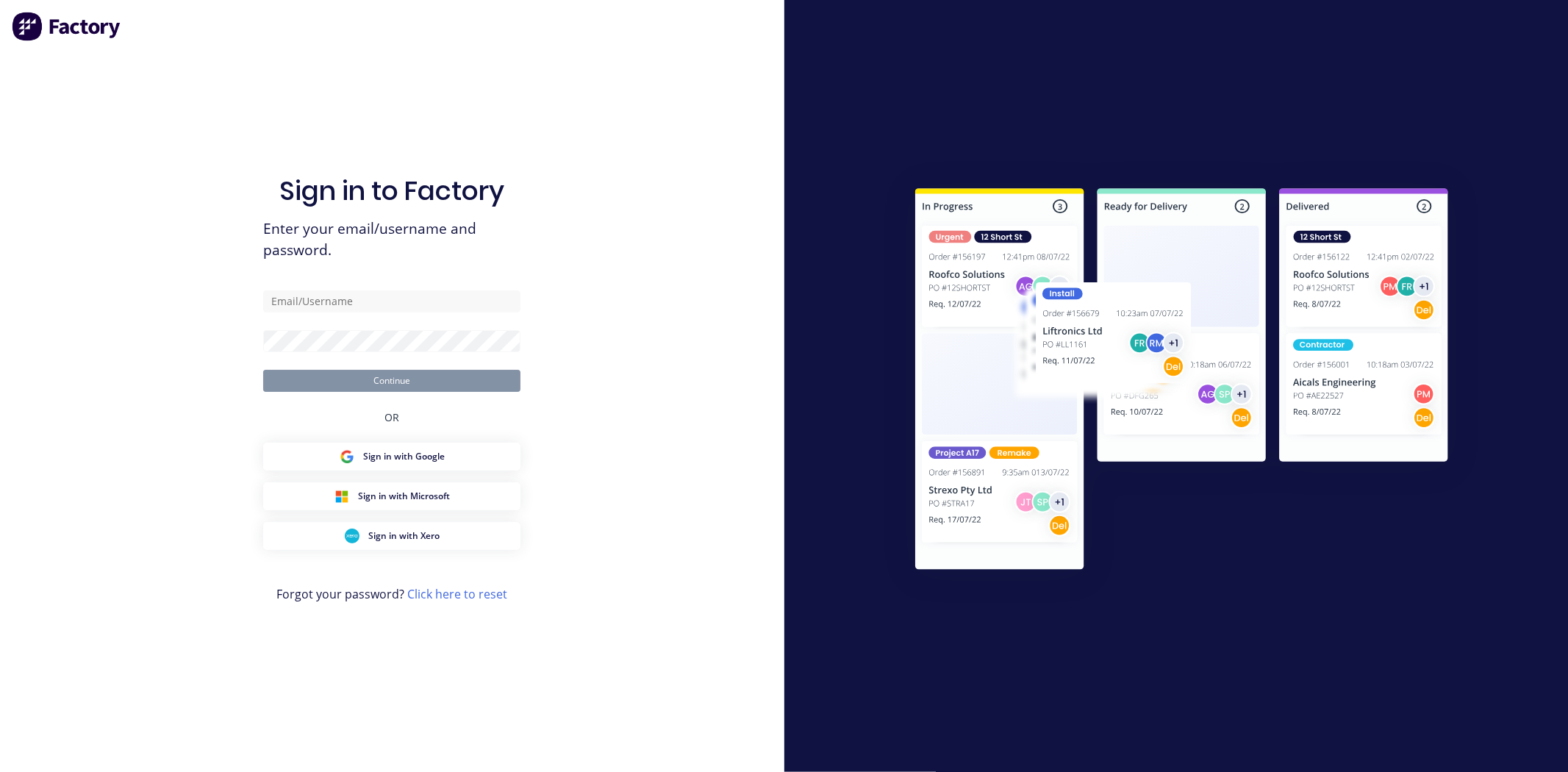
type input "[EMAIL_ADDRESS][DOMAIN_NAME]"
click at [263, 370] on button "Continue" at bounding box center [392, 380] width 257 height 22
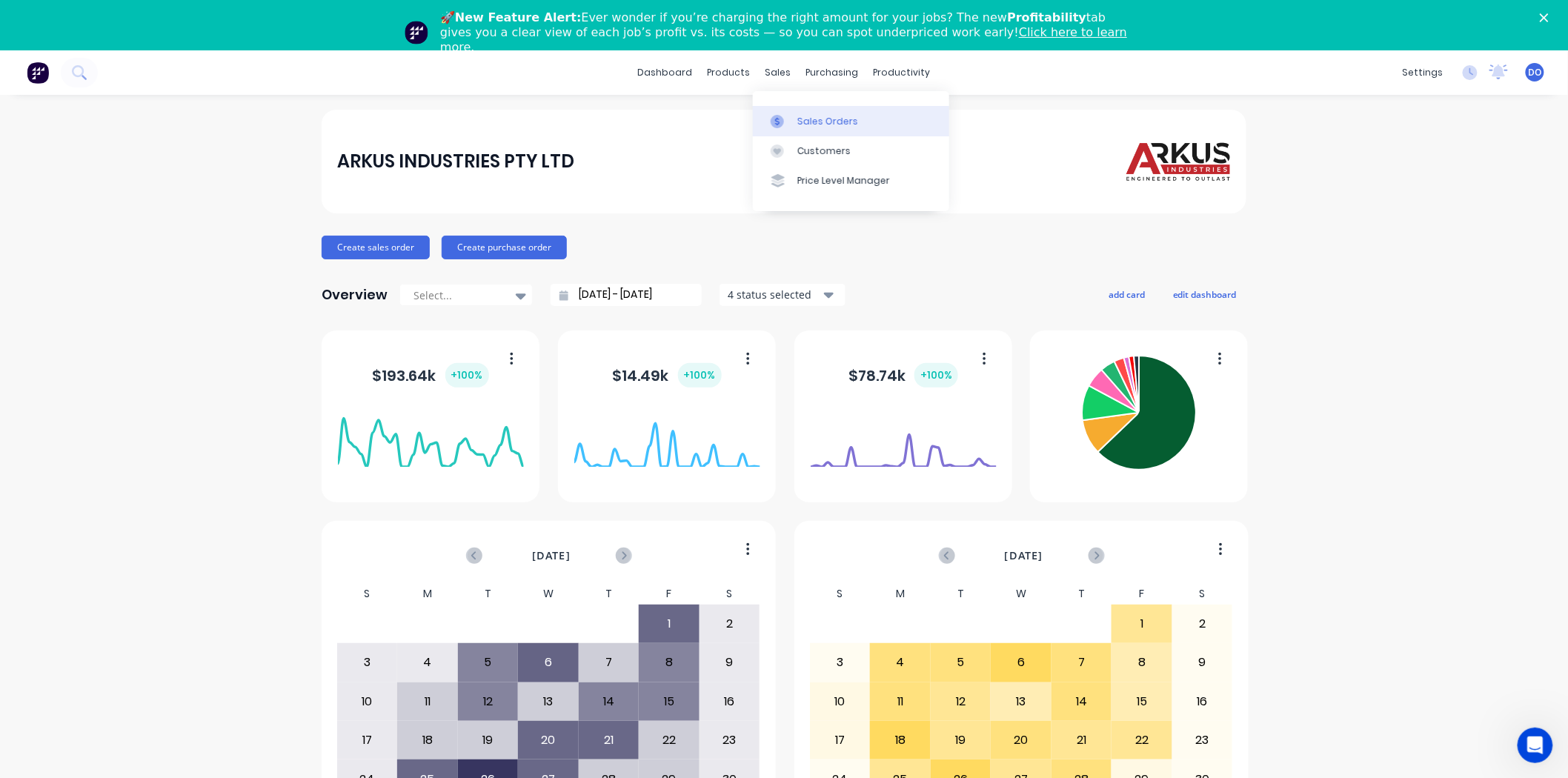
click at [788, 113] on link "Sales Orders" at bounding box center [851, 120] width 196 height 30
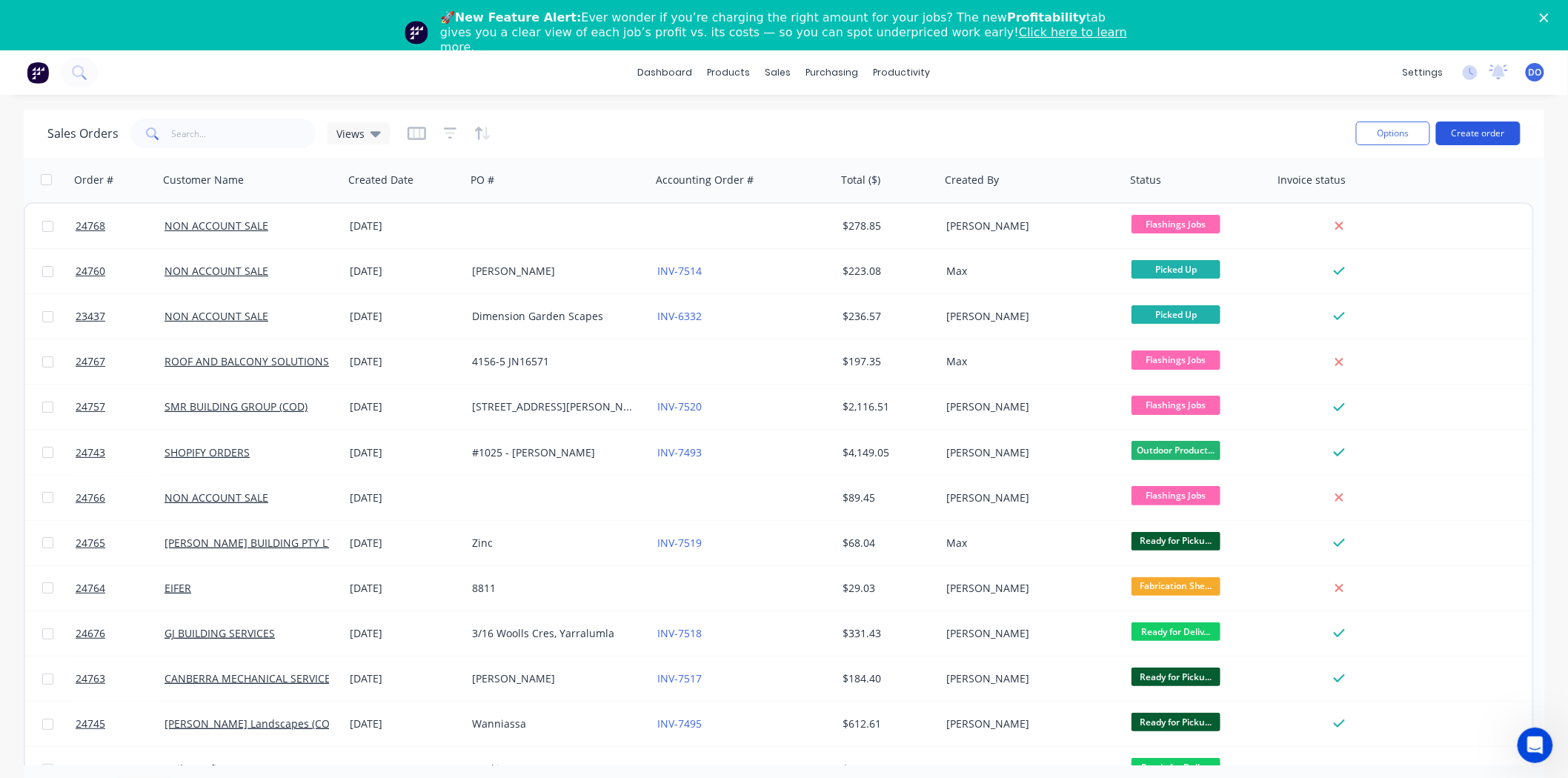
click at [1469, 128] on button "Create order" at bounding box center [1478, 134] width 84 height 24
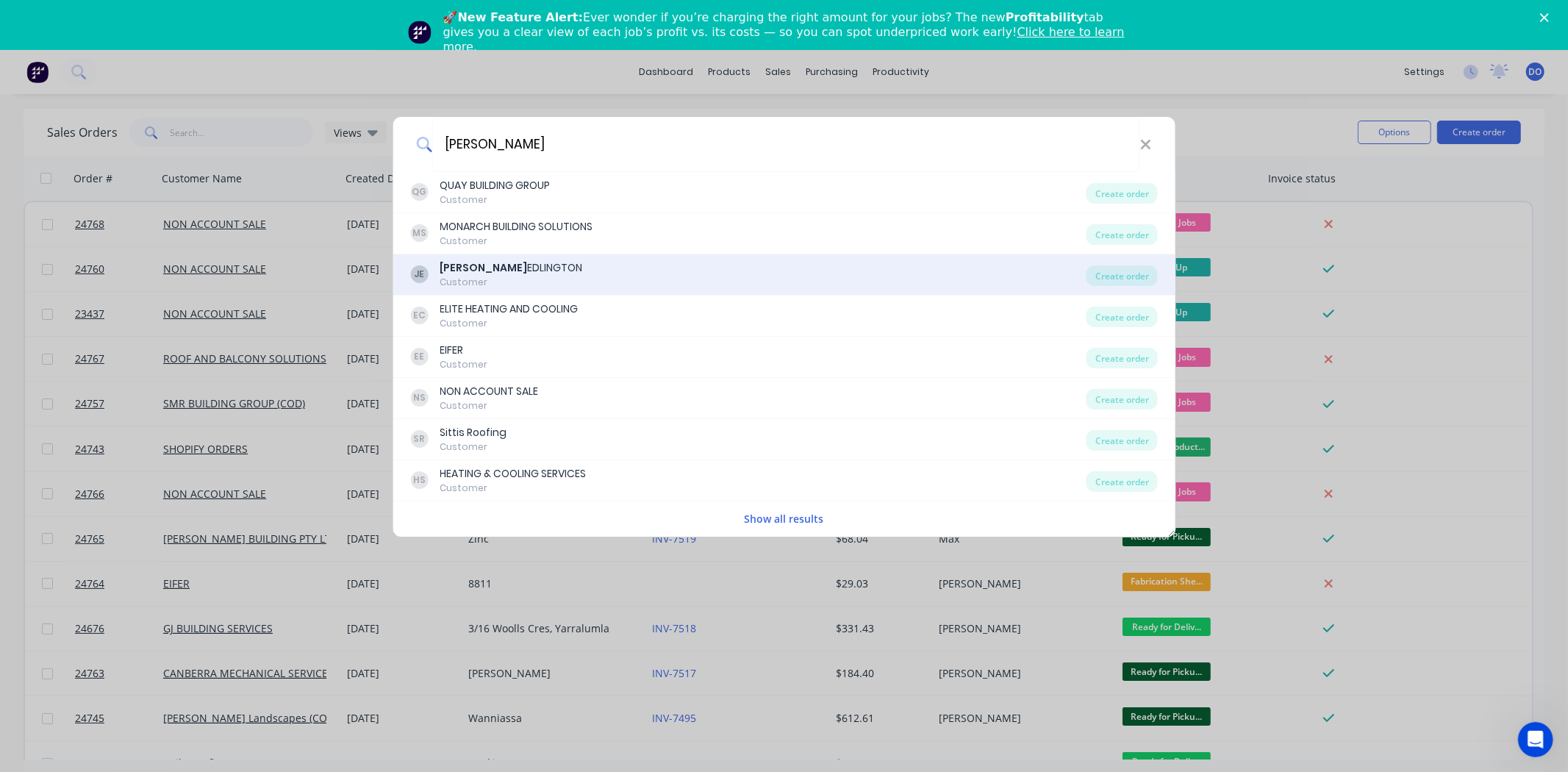
type input "john"
click at [571, 271] on div "JE JOHN EDLINGTON Customer" at bounding box center [749, 274] width 676 height 29
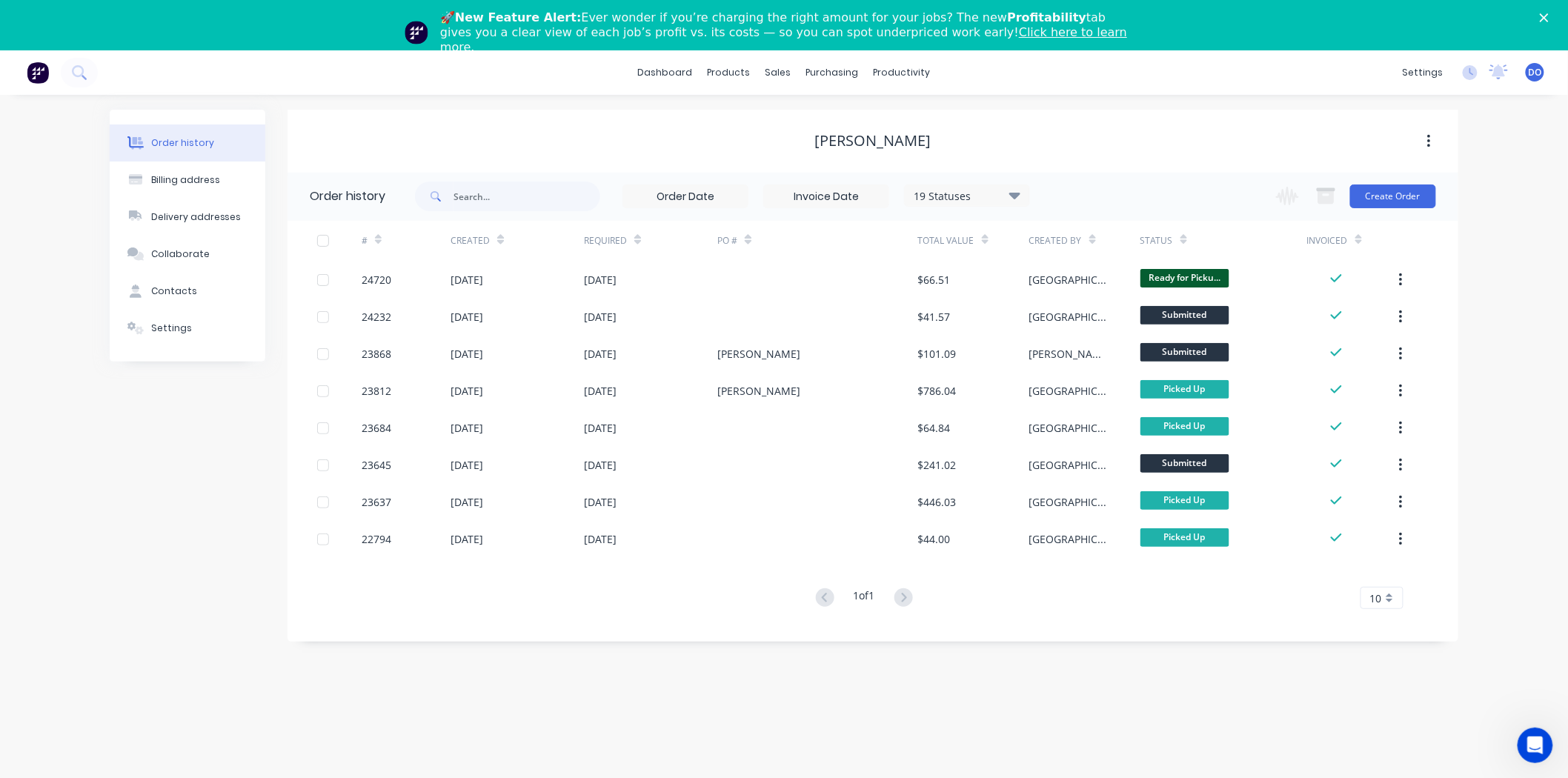
click at [1549, 19] on icon "Close" at bounding box center [1543, 17] width 9 height 9
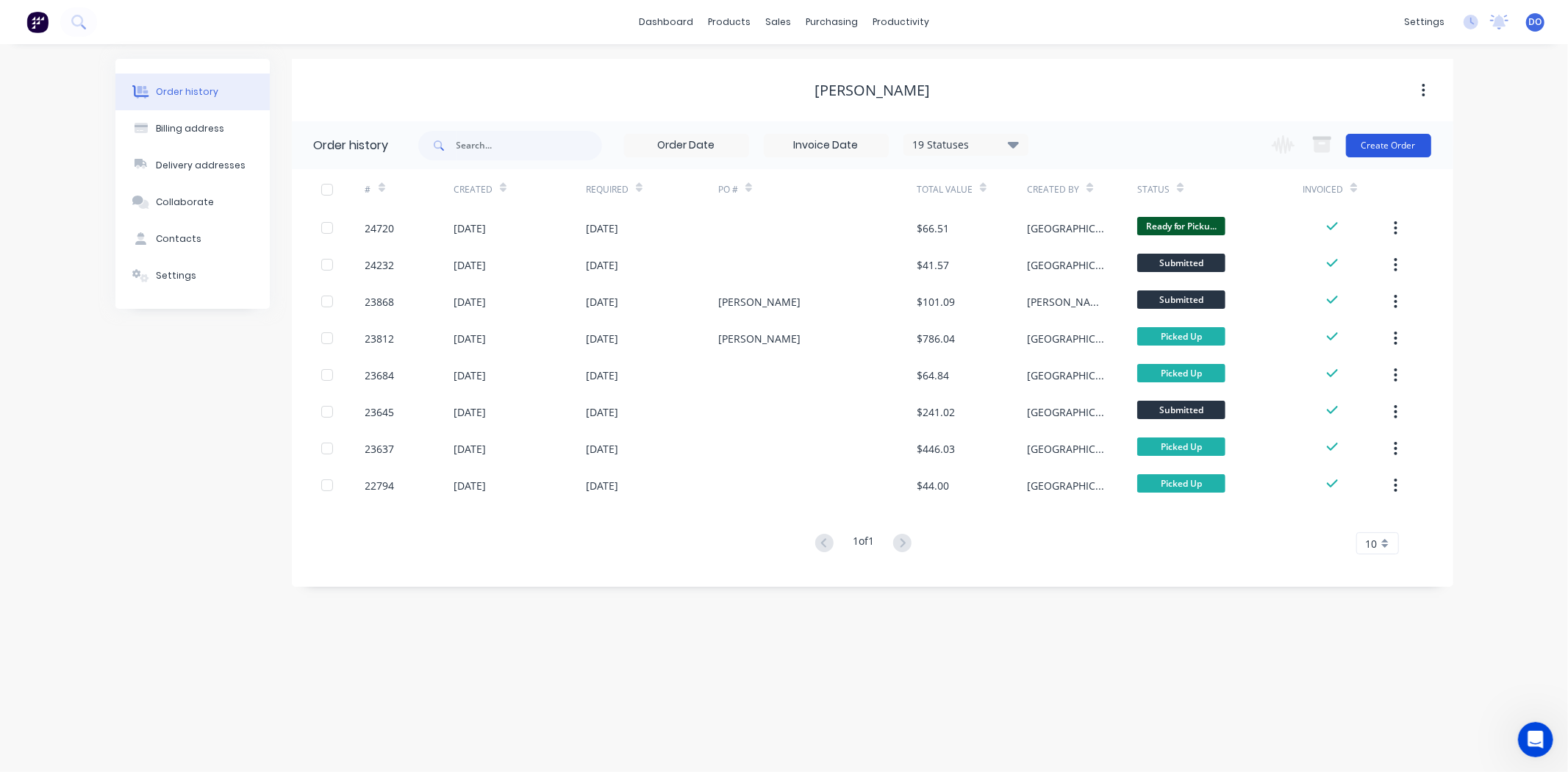
click at [1366, 140] on button "Create Order" at bounding box center [1389, 145] width 86 height 24
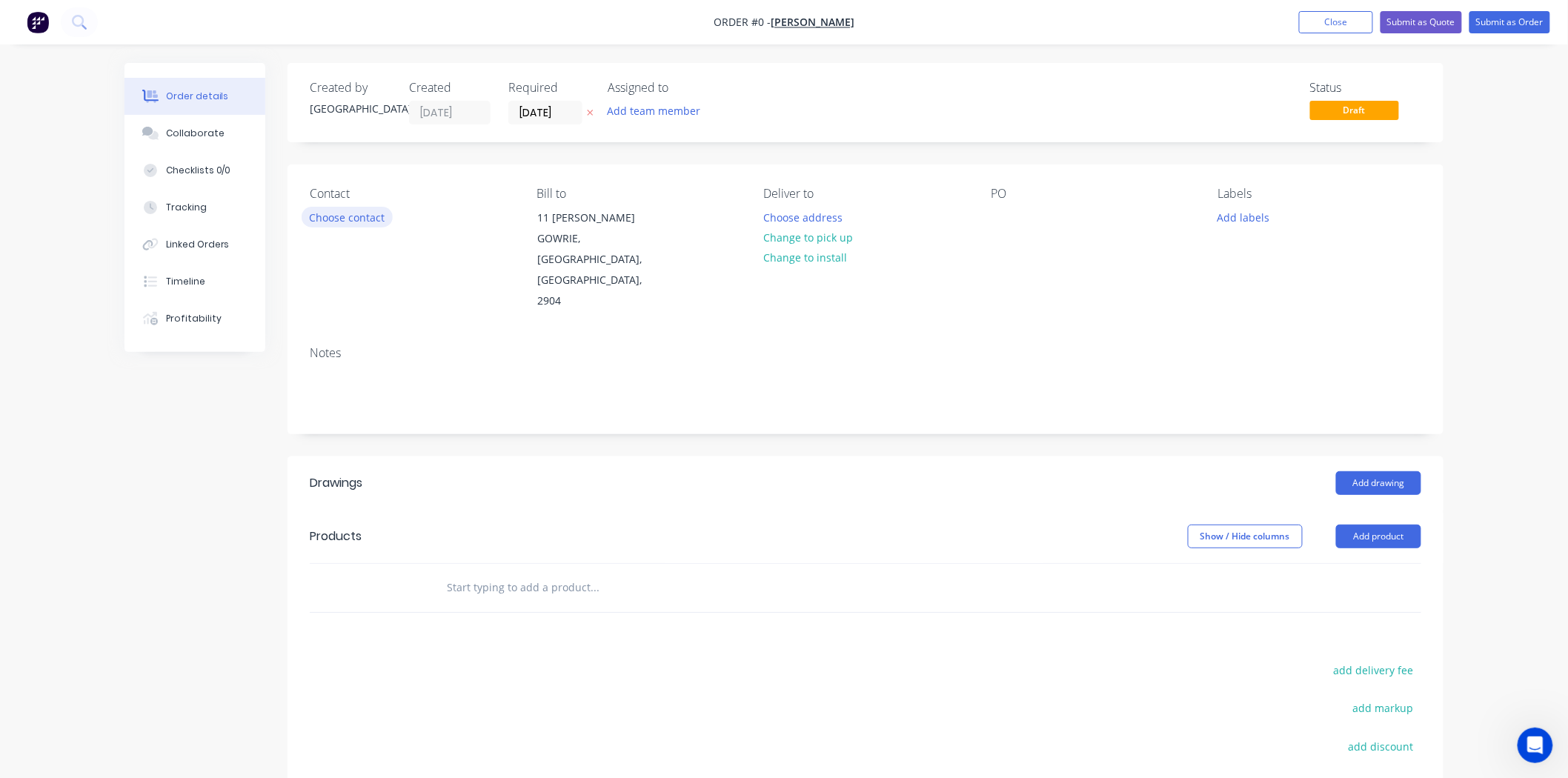
click at [368, 220] on button "Choose contact" at bounding box center [347, 216] width 91 height 20
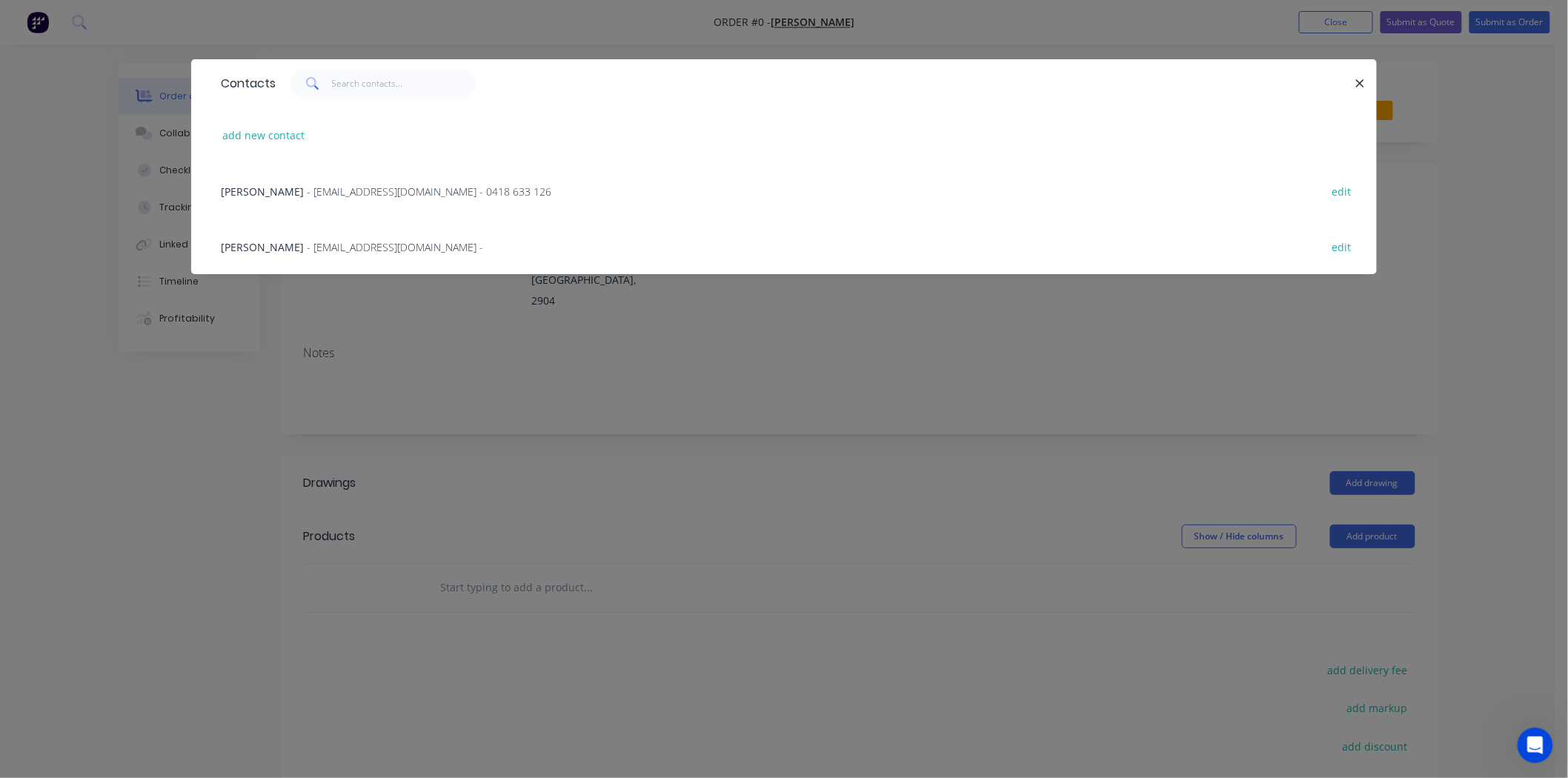
click at [372, 194] on span "- jc.edlington@hotmail.com - 0418 633 126" at bounding box center [428, 191] width 245 height 14
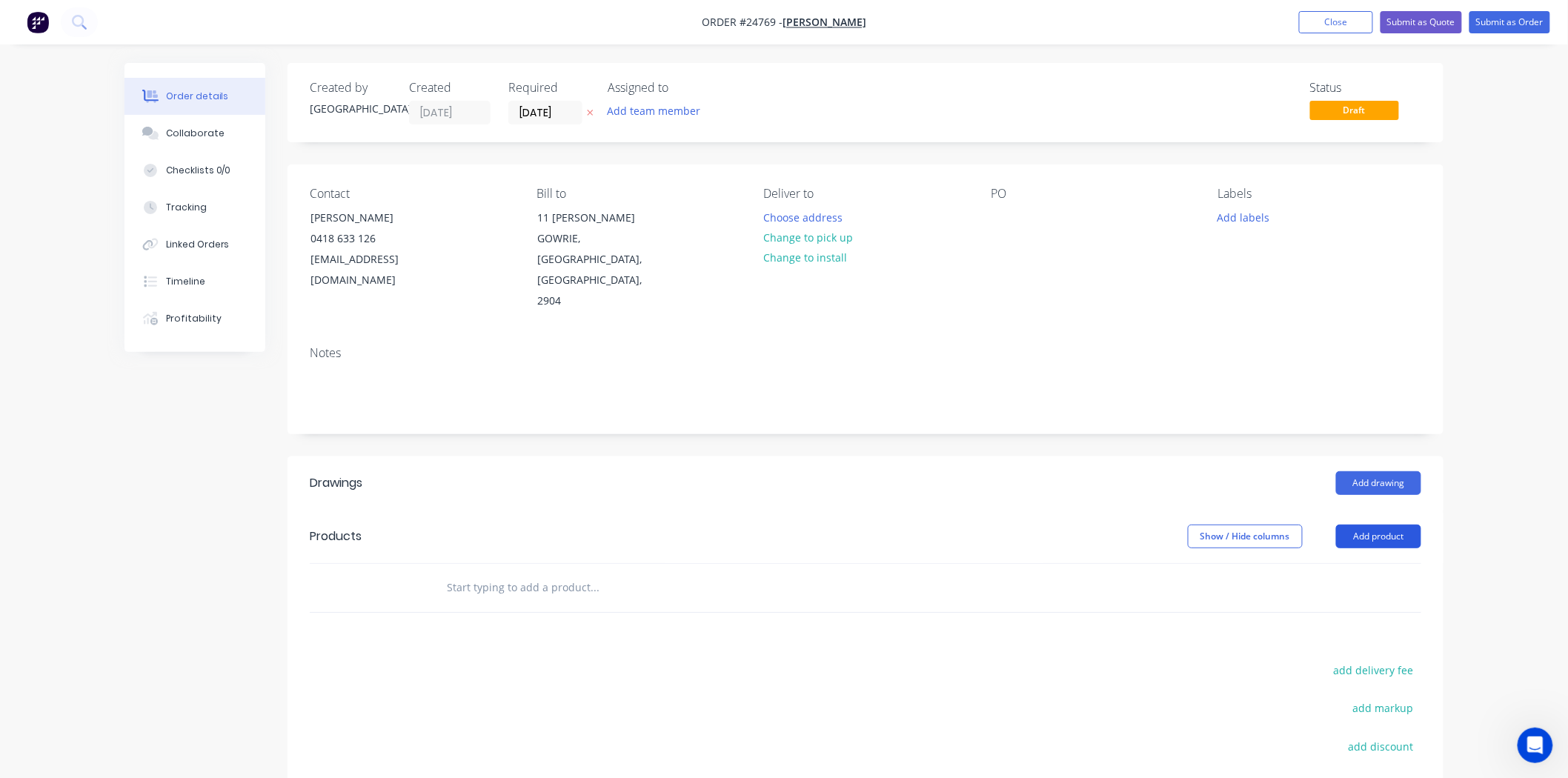
click at [1358, 524] on button "Add product" at bounding box center [1378, 536] width 85 height 24
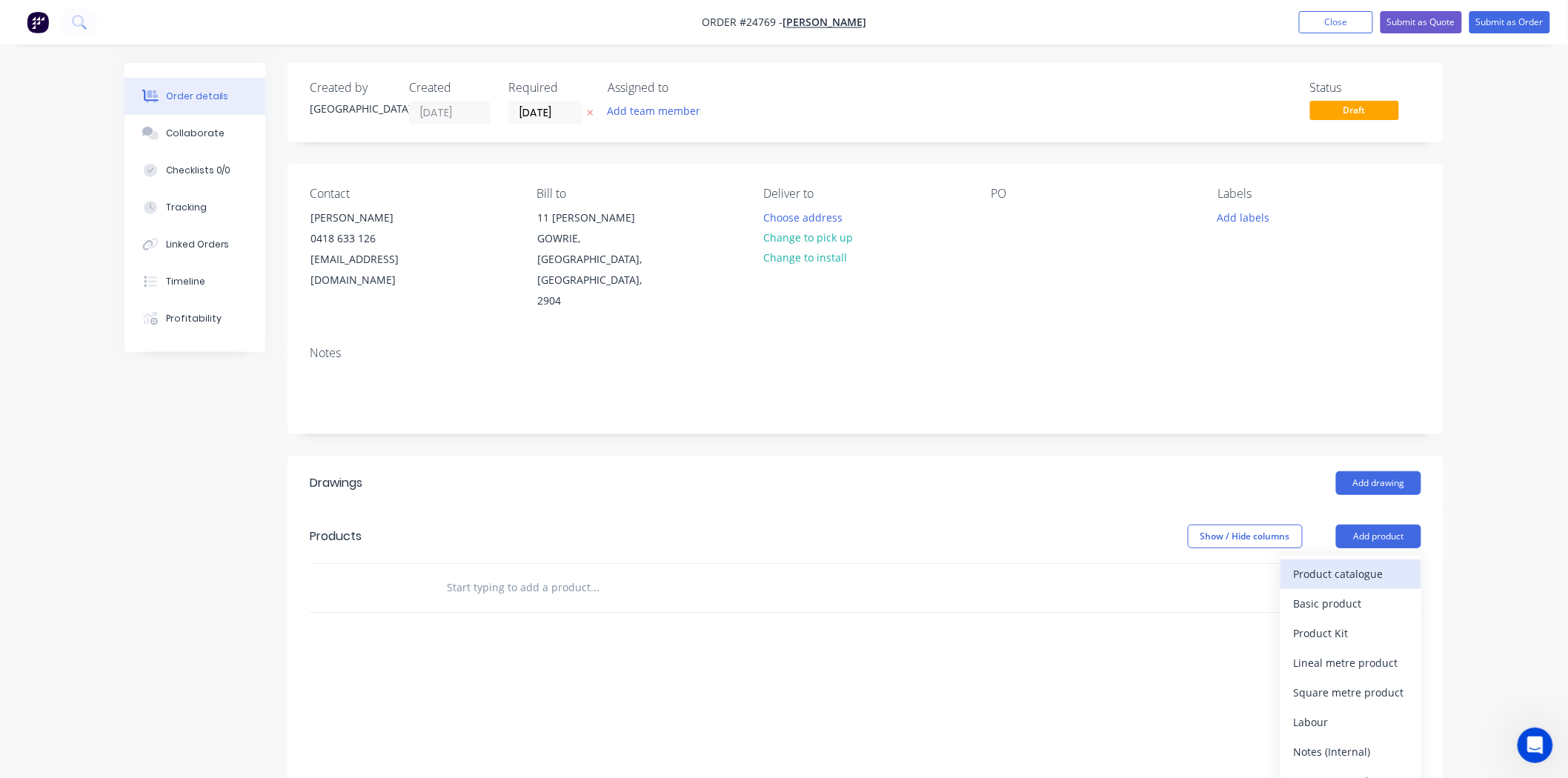
click at [1350, 563] on div "Product catalogue" at bounding box center [1350, 573] width 114 height 21
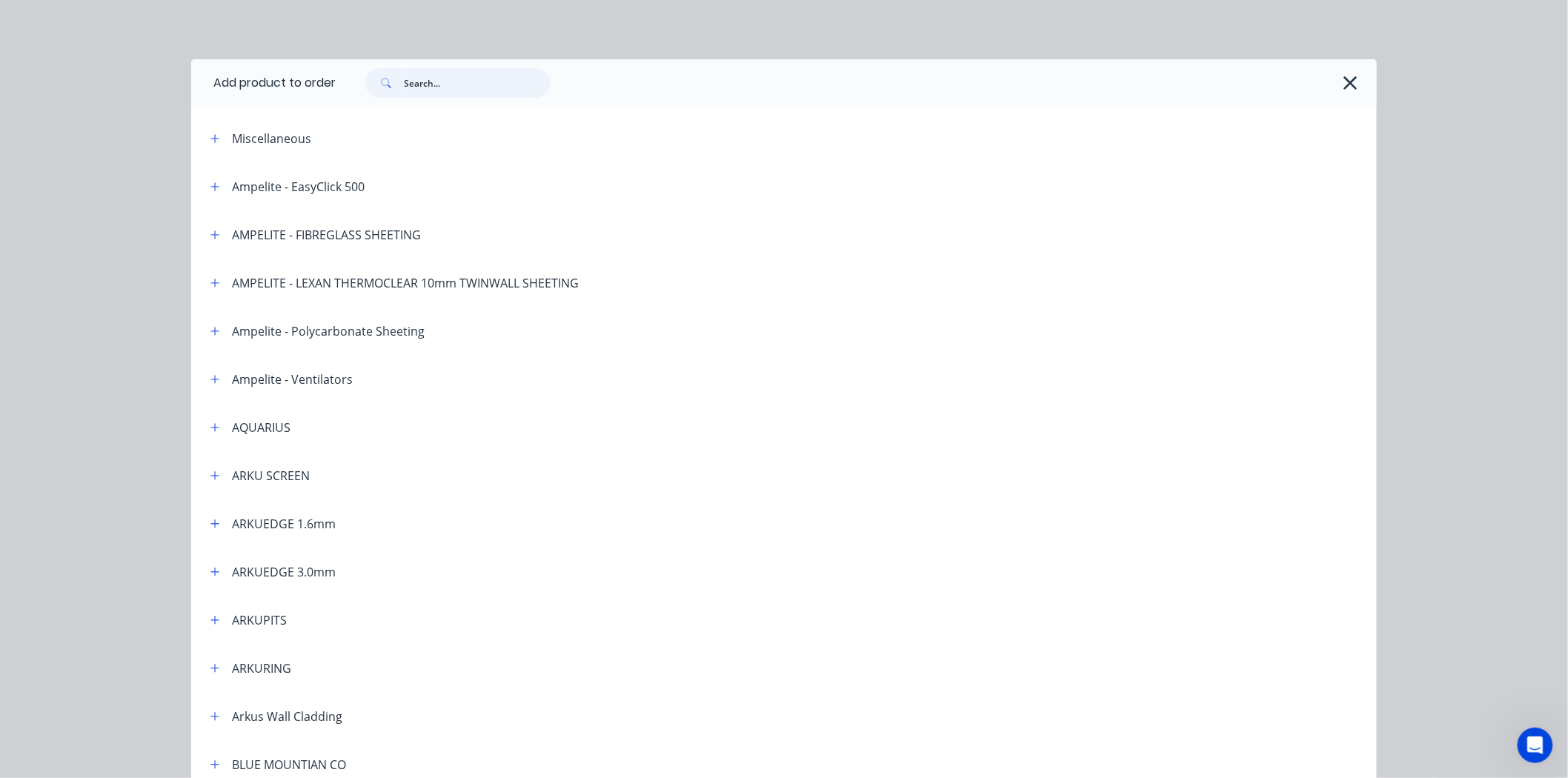
click at [414, 87] on input "text" at bounding box center [477, 83] width 147 height 30
click at [492, 80] on input "text" at bounding box center [477, 83] width 147 height 30
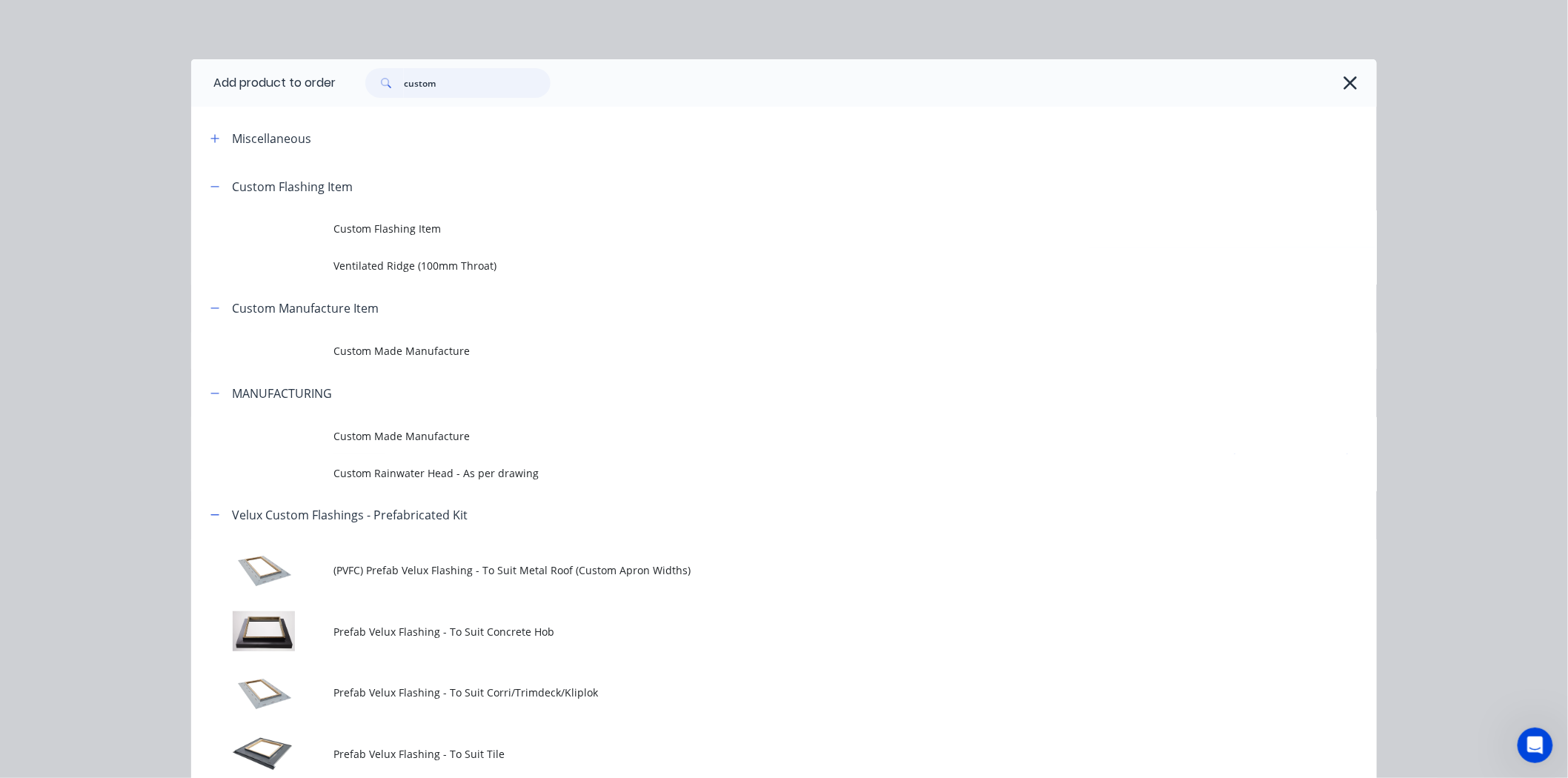
scroll to position [71, 0]
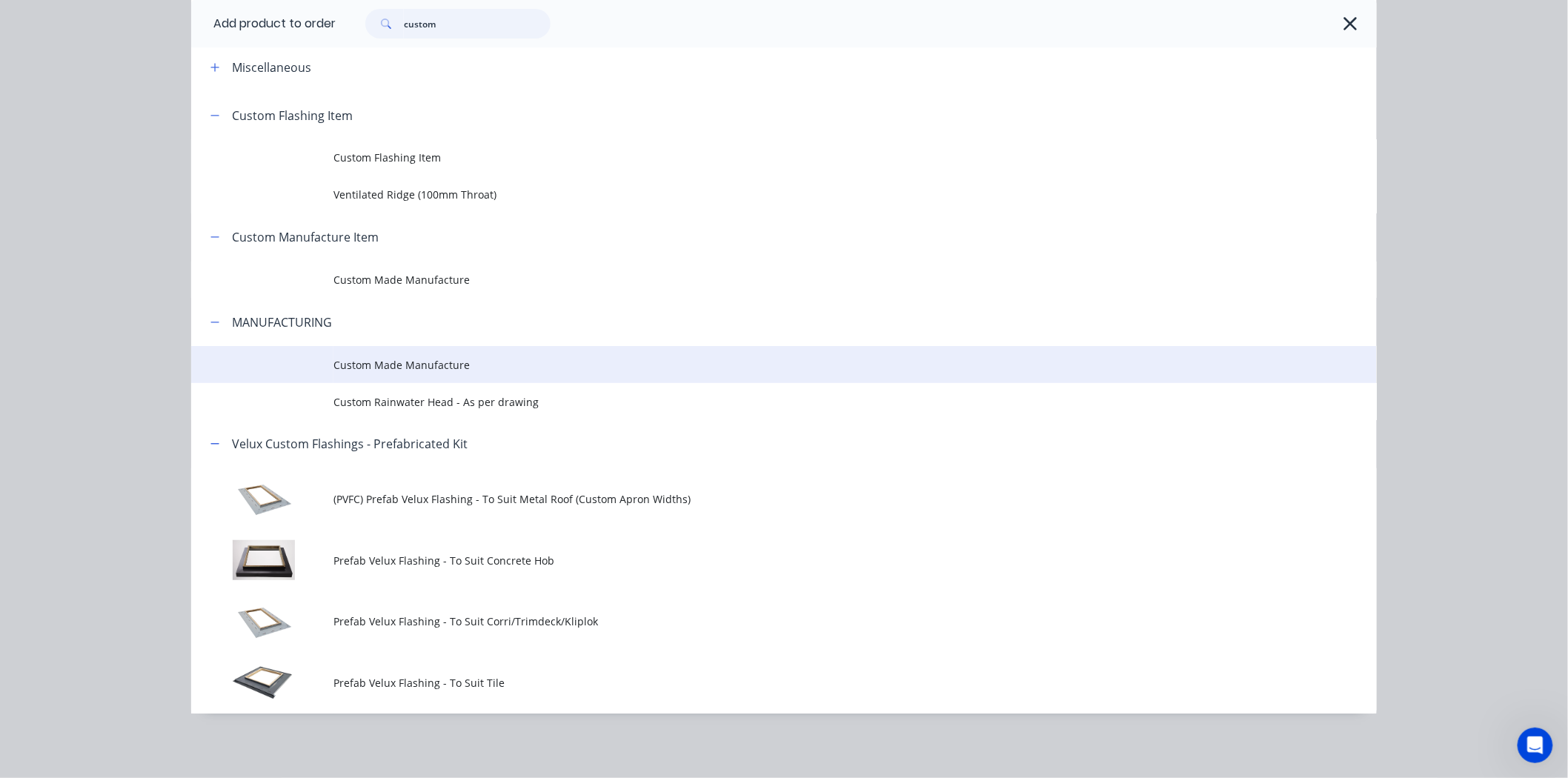
type input "custom"
click at [394, 362] on span "Custom Made Manufacture" at bounding box center [750, 365] width 834 height 15
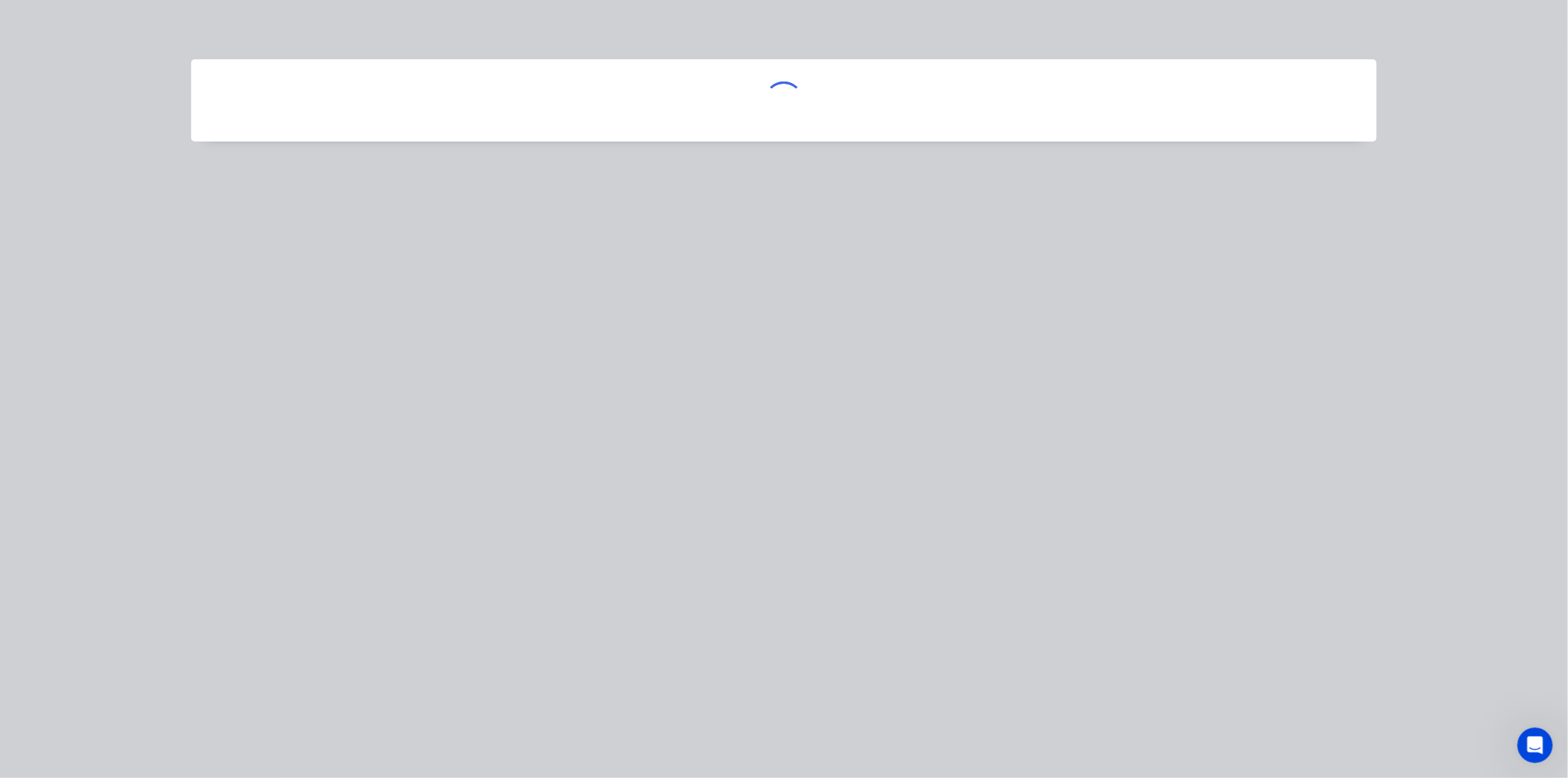
scroll to position [0, 0]
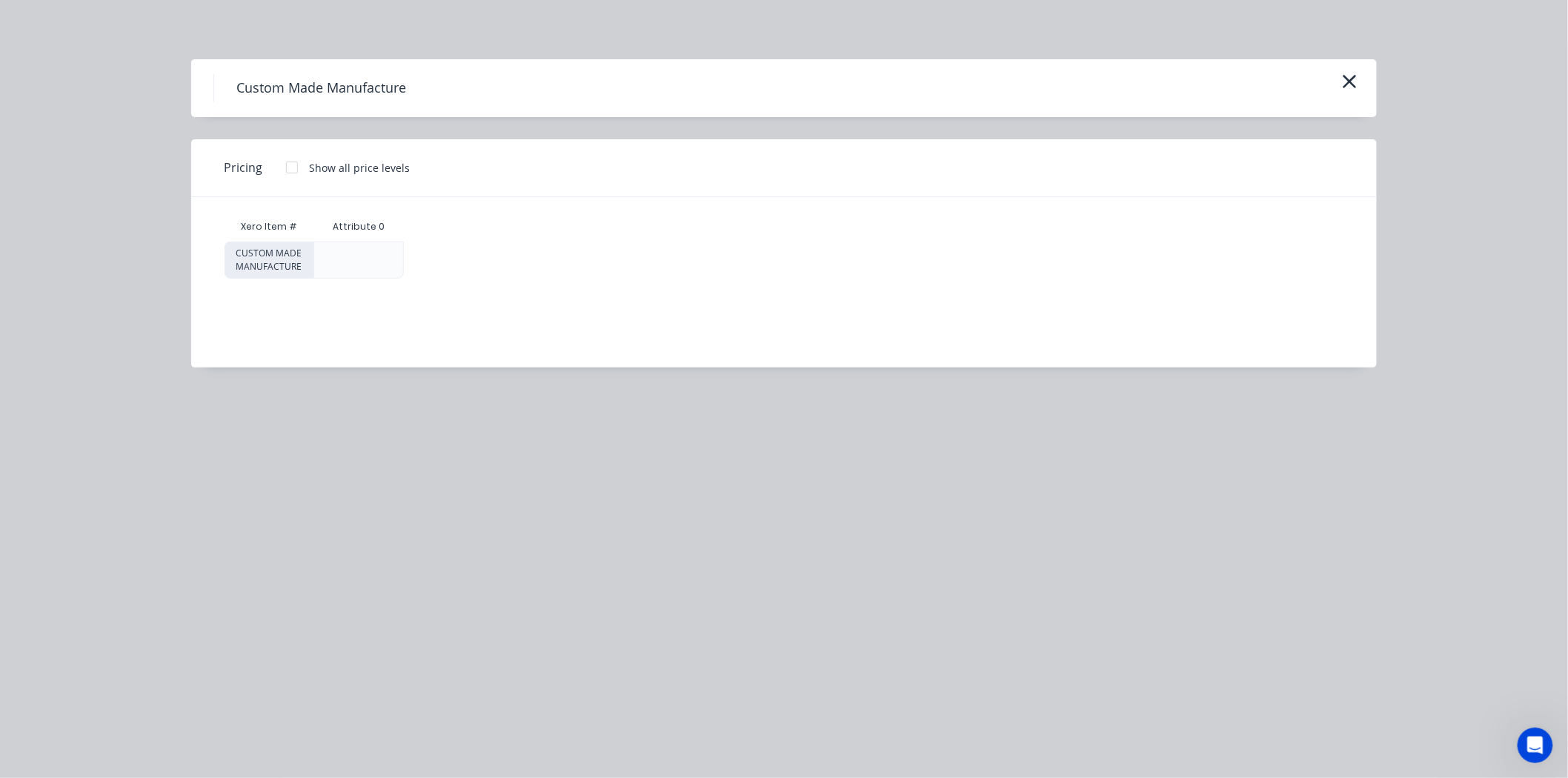
click at [287, 158] on div at bounding box center [292, 167] width 30 height 30
click at [483, 265] on div "$0.00" at bounding box center [463, 259] width 118 height 36
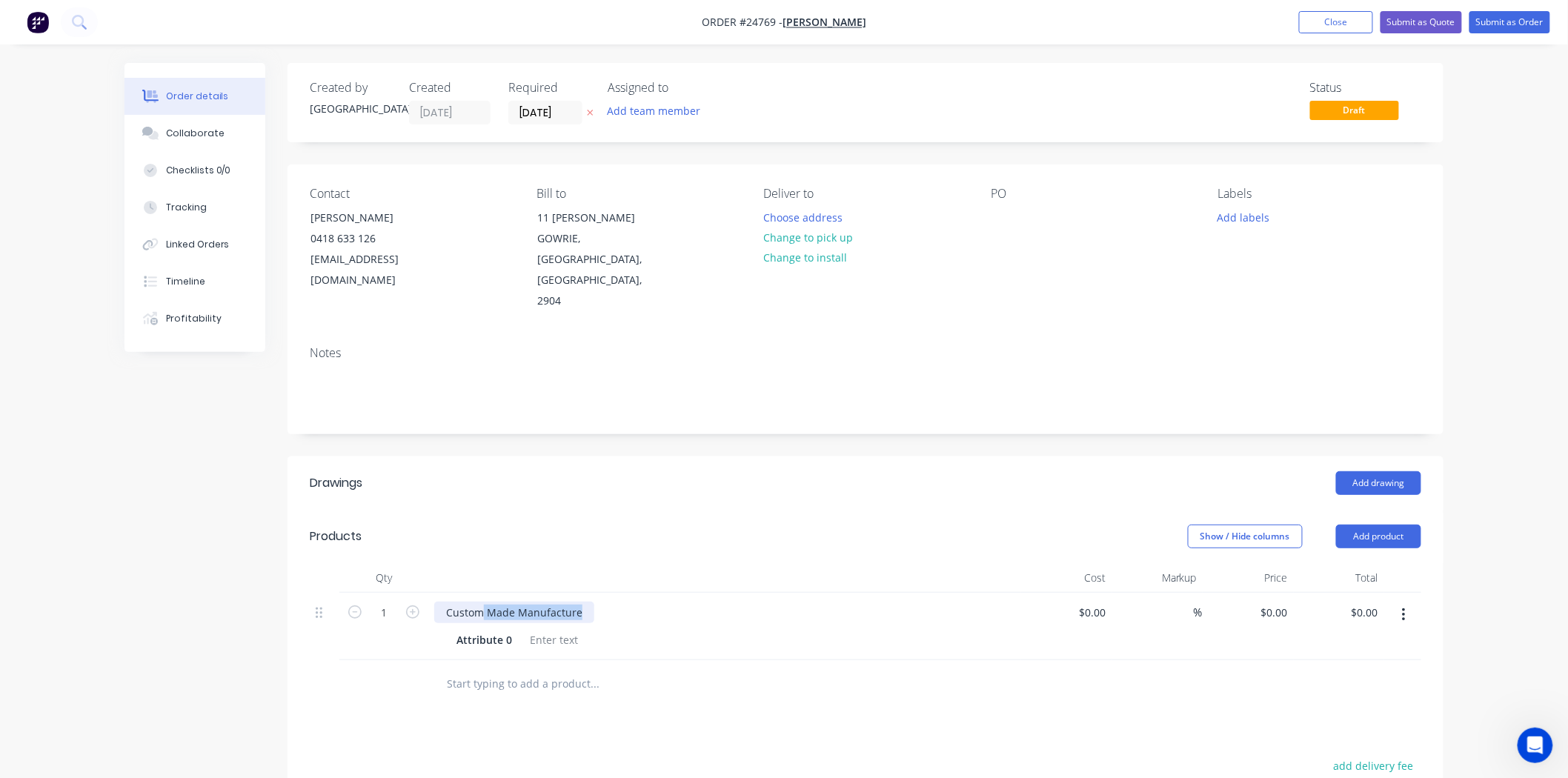
drag, startPoint x: 584, startPoint y: 589, endPoint x: 482, endPoint y: 600, distance: 102.6
click at [482, 602] on div "Custom Made Manufacture" at bounding box center [514, 613] width 160 height 21
click at [1100, 602] on input at bounding box center [1095, 613] width 34 height 21
type input "$145.00"
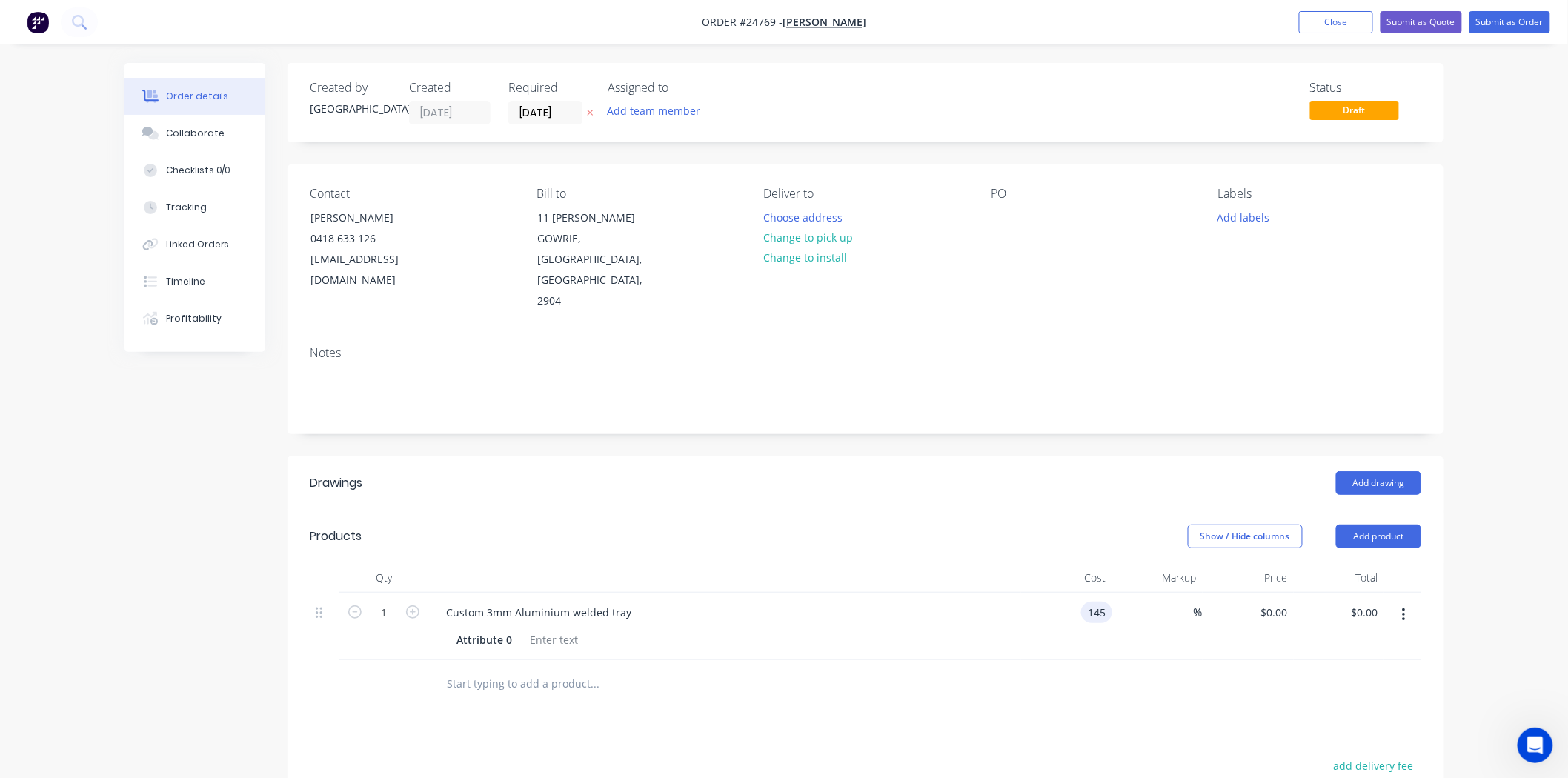
type input "$145.00"
click at [1102, 660] on div at bounding box center [865, 684] width 1111 height 48
click at [974, 485] on header "Drawings Add drawing" at bounding box center [865, 483] width 1156 height 54
click at [815, 226] on button "Choose address" at bounding box center [803, 216] width 95 height 20
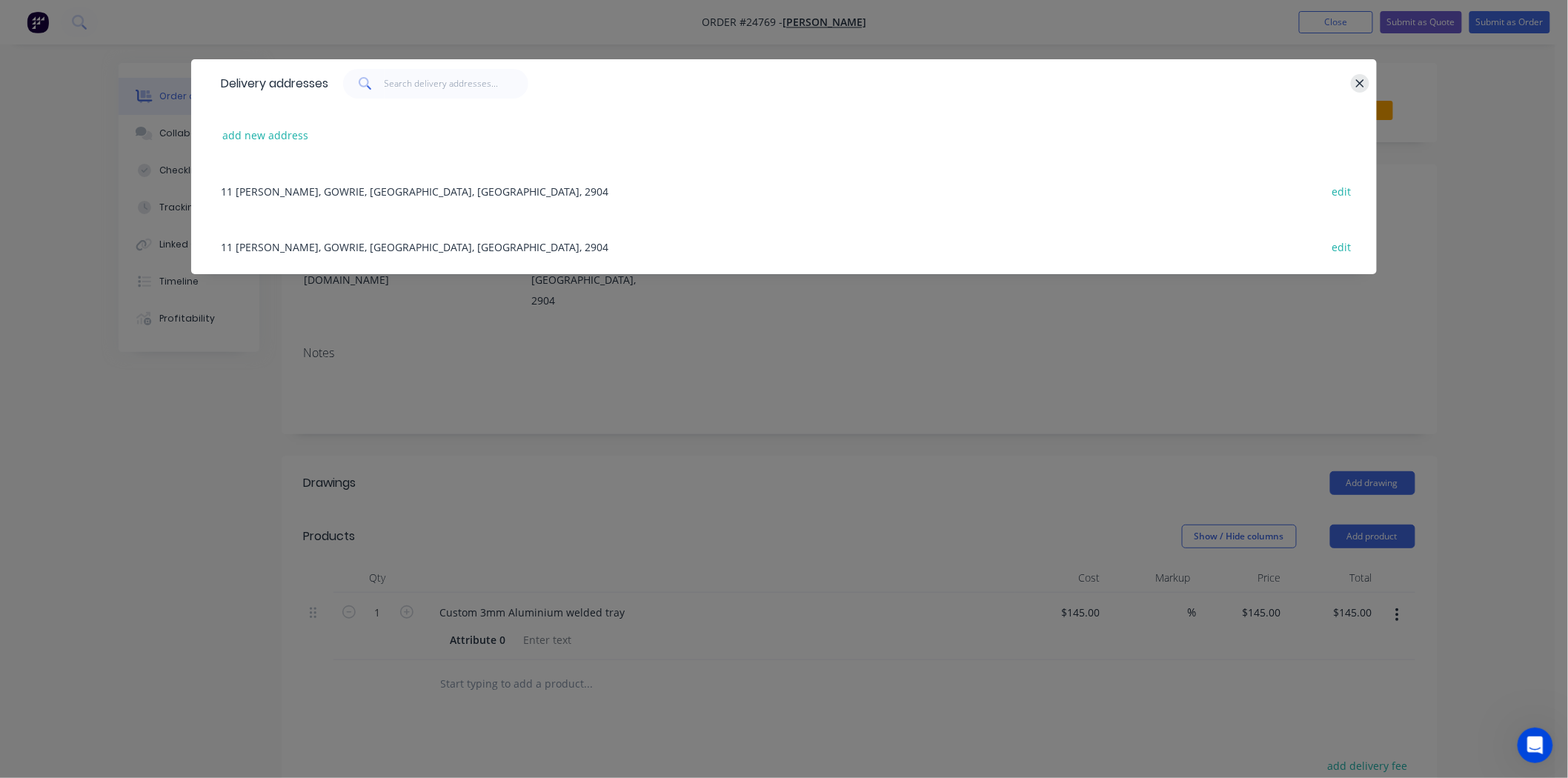
click at [1362, 83] on icon "button" at bounding box center [1360, 84] width 10 height 13
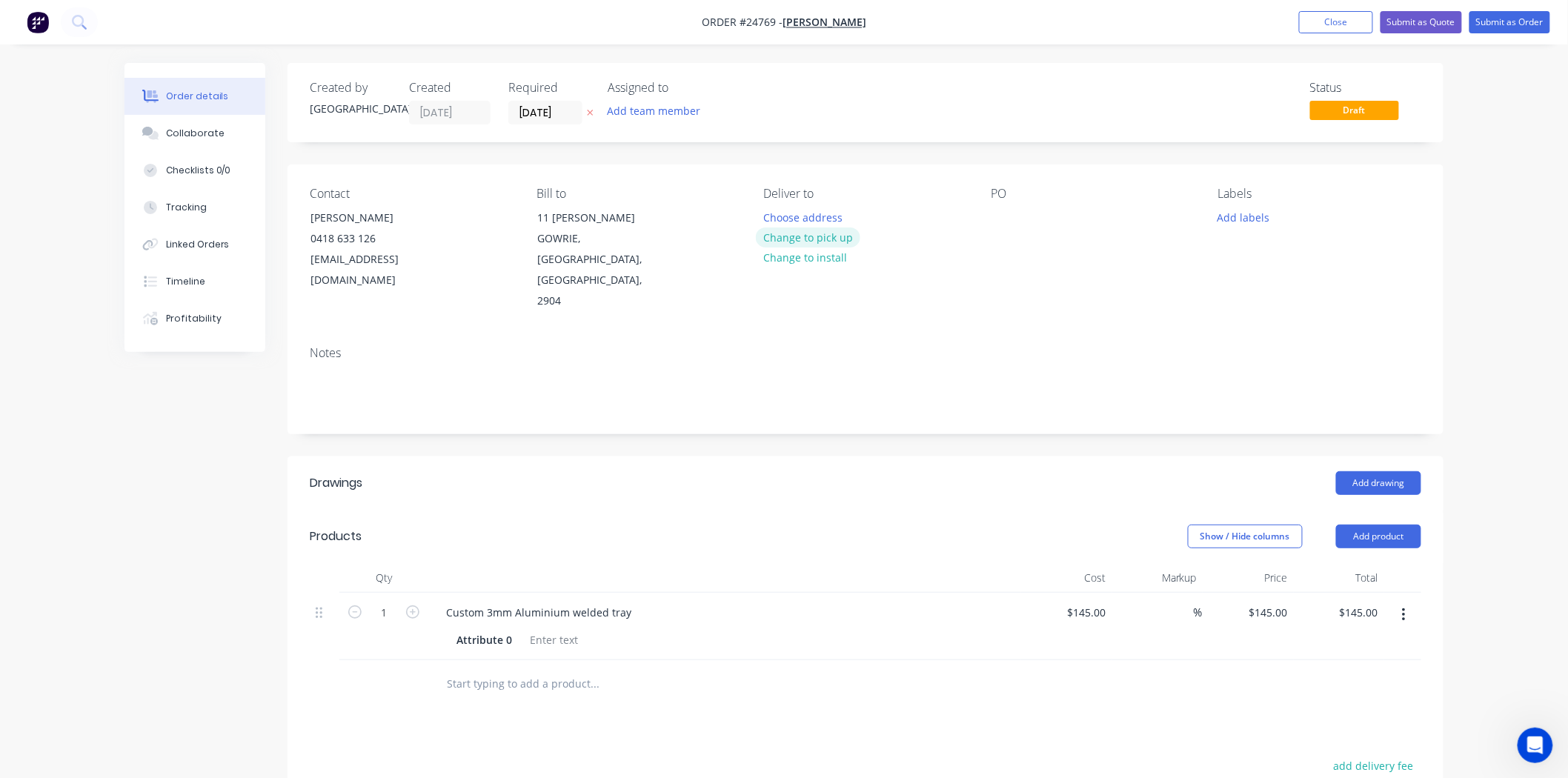
click at [817, 233] on button "Change to pick up" at bounding box center [808, 237] width 106 height 20
click at [985, 231] on div "Contact JOHN 0418 633 126 jc.edlington@hotmail.com Bill to 11 FARNCOMB PL GOWRI…" at bounding box center [865, 249] width 1156 height 170
click at [994, 210] on div at bounding box center [1002, 217] width 24 height 21
click at [1498, 18] on button "Submit as Order" at bounding box center [1509, 22] width 81 height 22
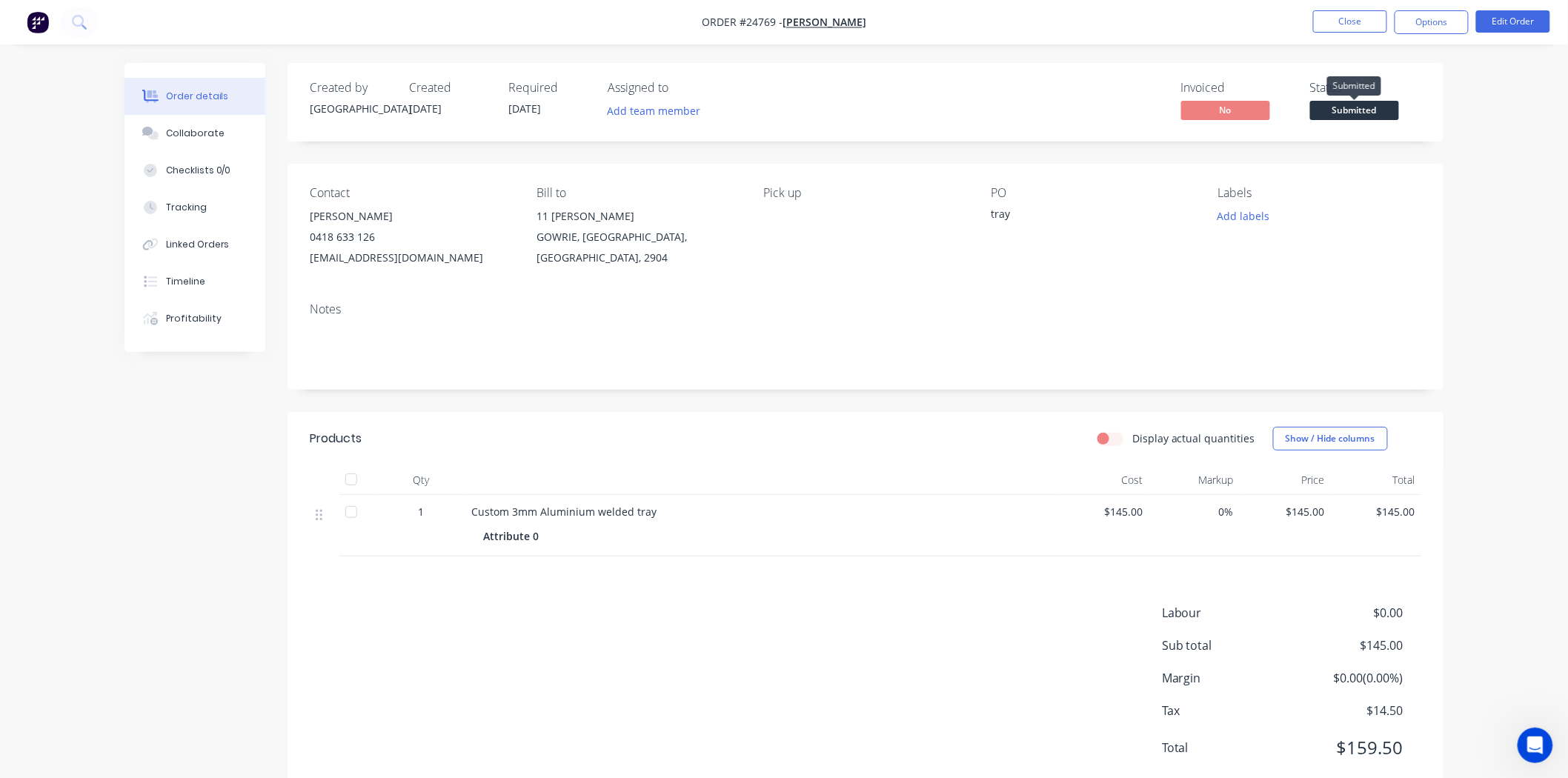
click at [1364, 104] on span "Submitted" at bounding box center [1354, 109] width 89 height 18
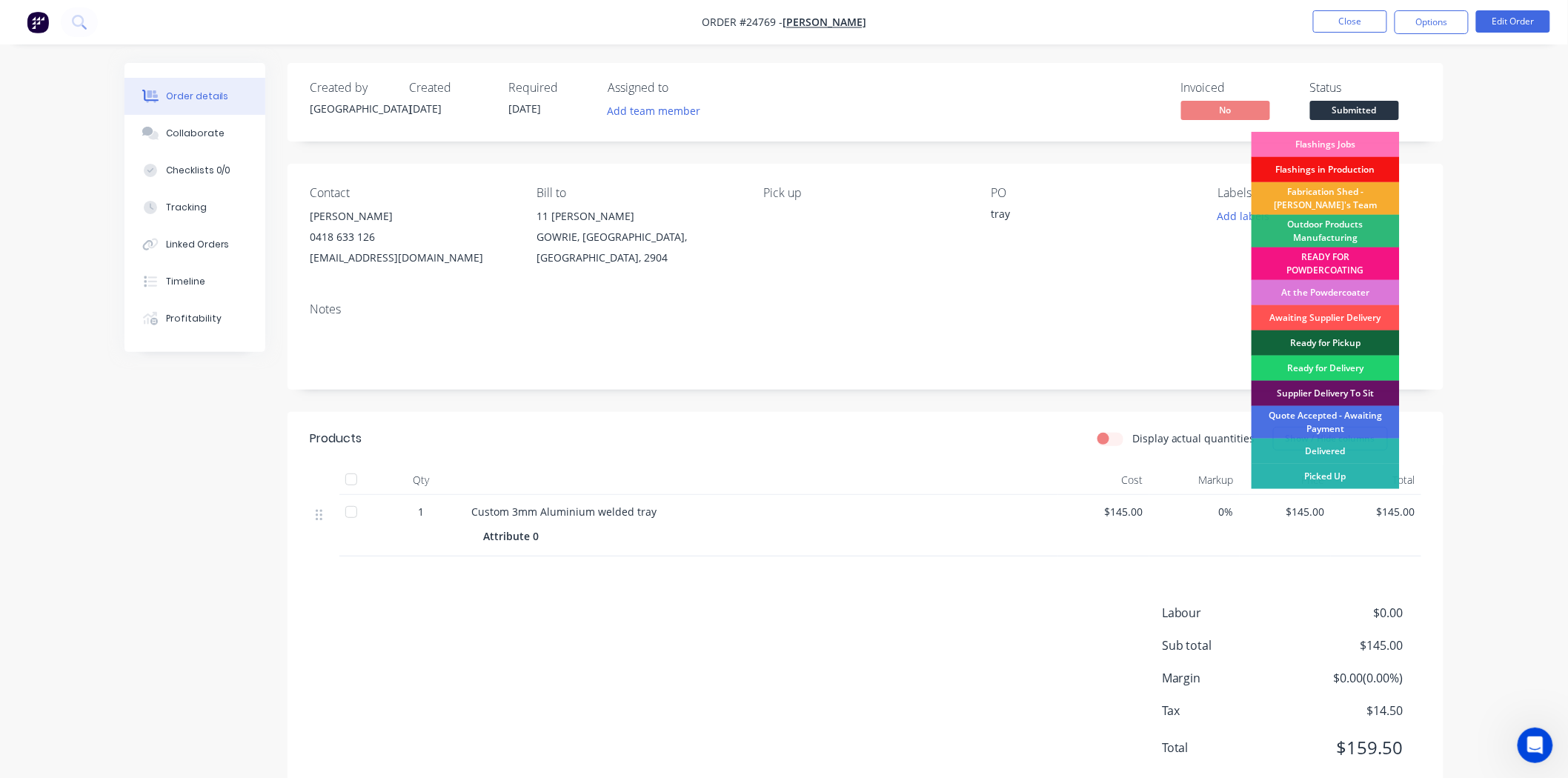
click at [1353, 196] on div "Fabrication Shed - Gary's Team" at bounding box center [1325, 199] width 148 height 33
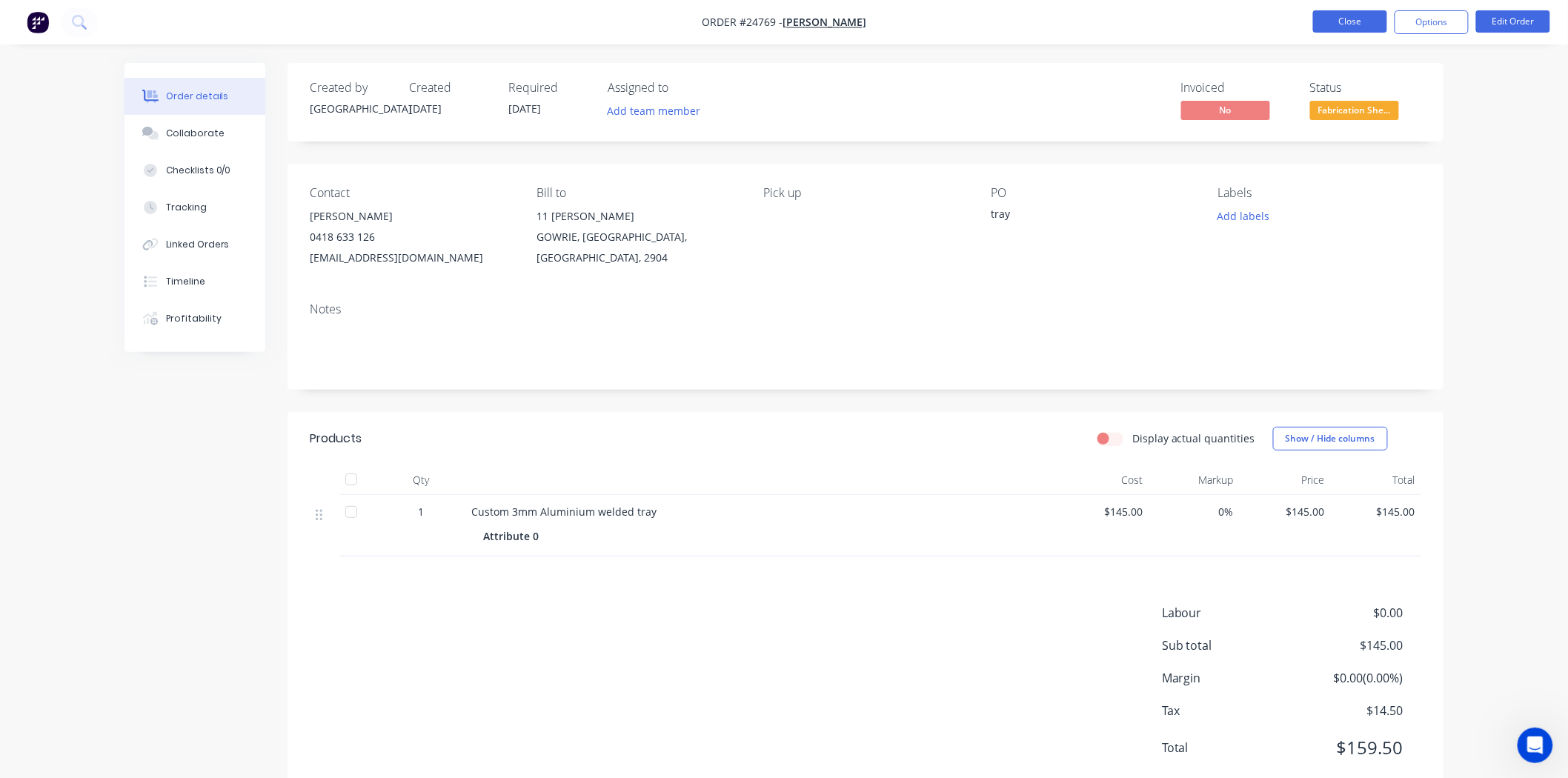
click at [1354, 24] on button "Close" at bounding box center [1349, 21] width 74 height 22
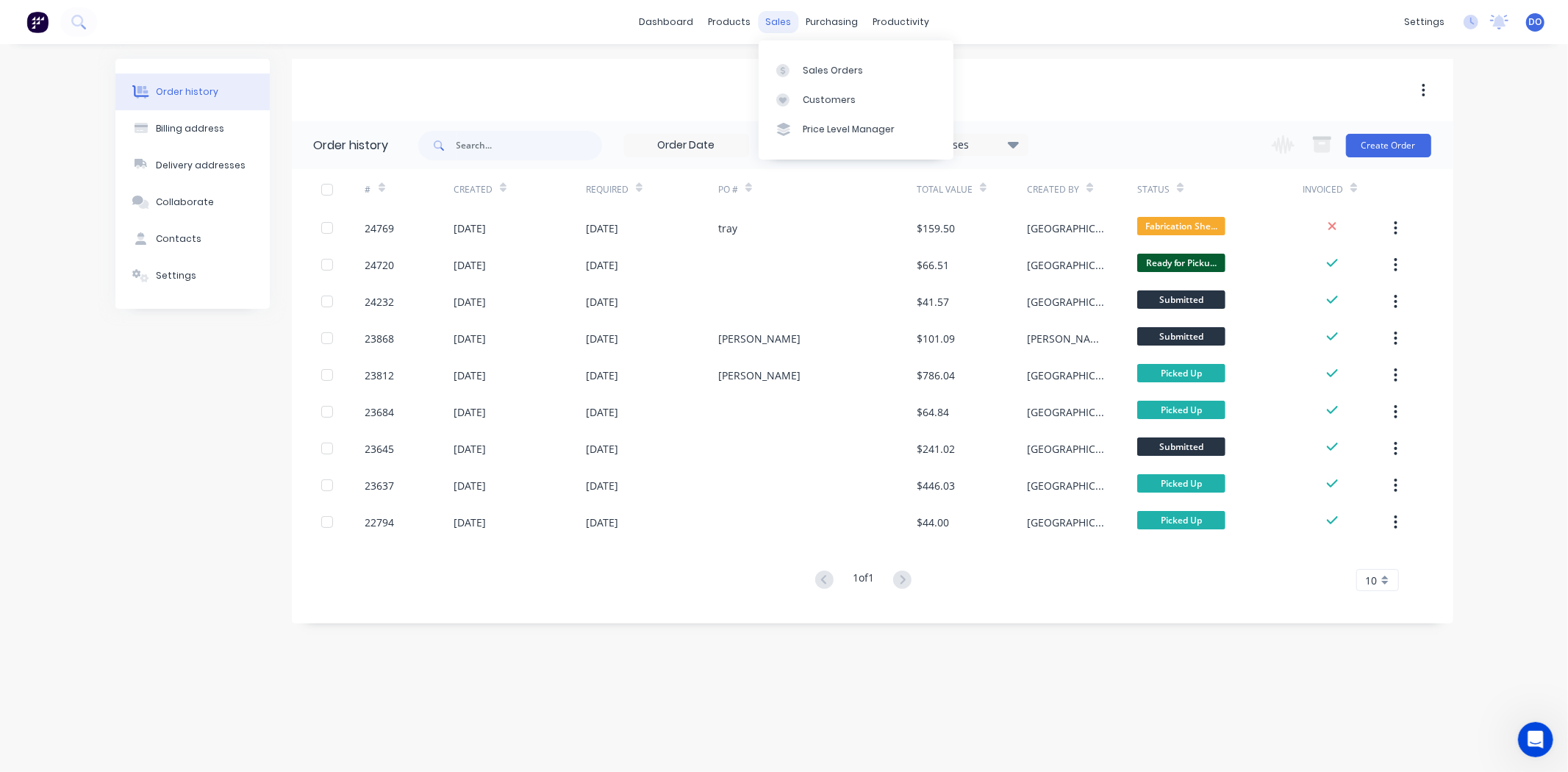
click at [791, 14] on div "sales" at bounding box center [777, 22] width 40 height 22
click at [792, 62] on link "Sales Orders" at bounding box center [855, 70] width 194 height 30
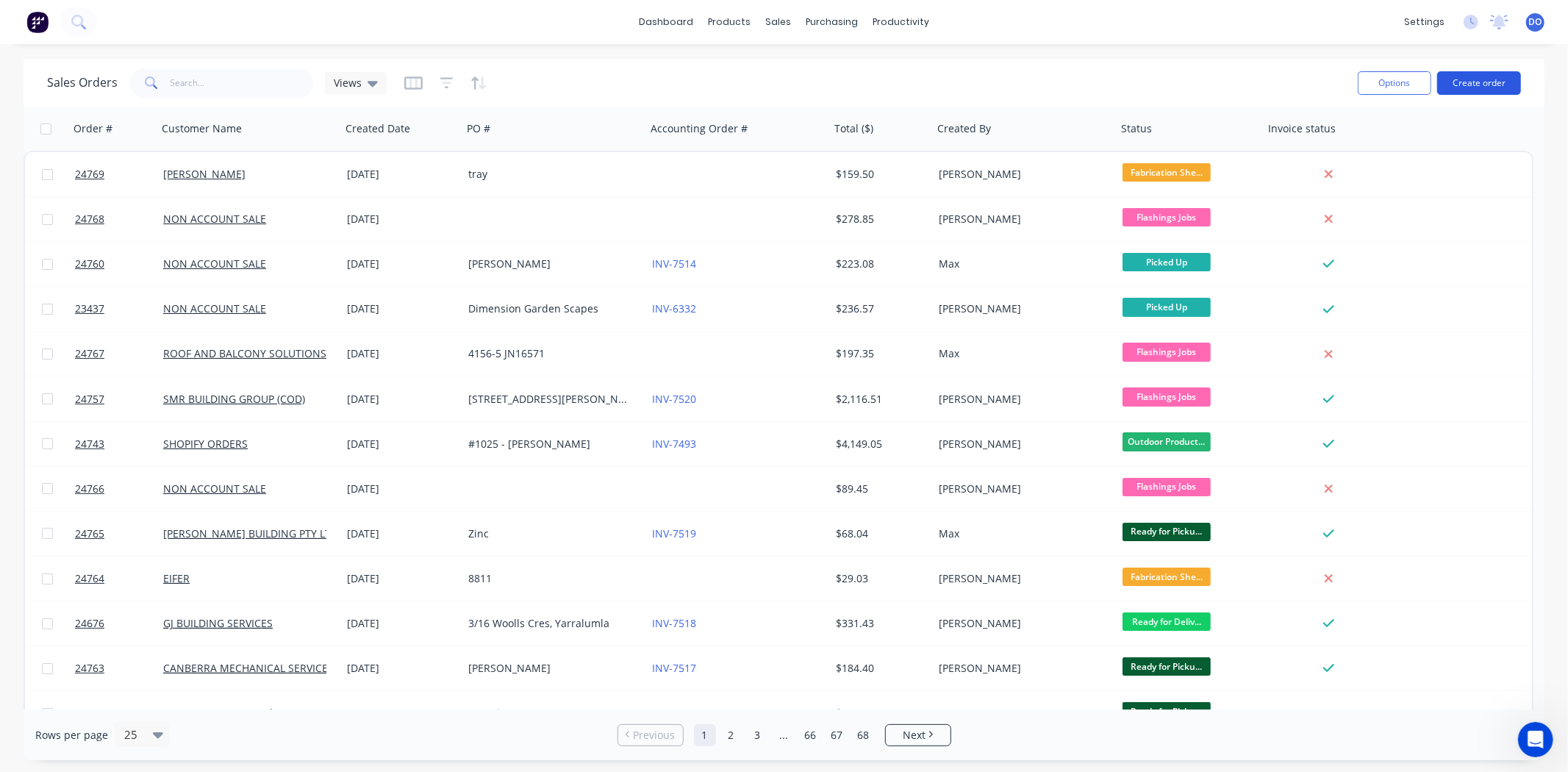
click at [1495, 83] on button "Create order" at bounding box center [1478, 83] width 84 height 24
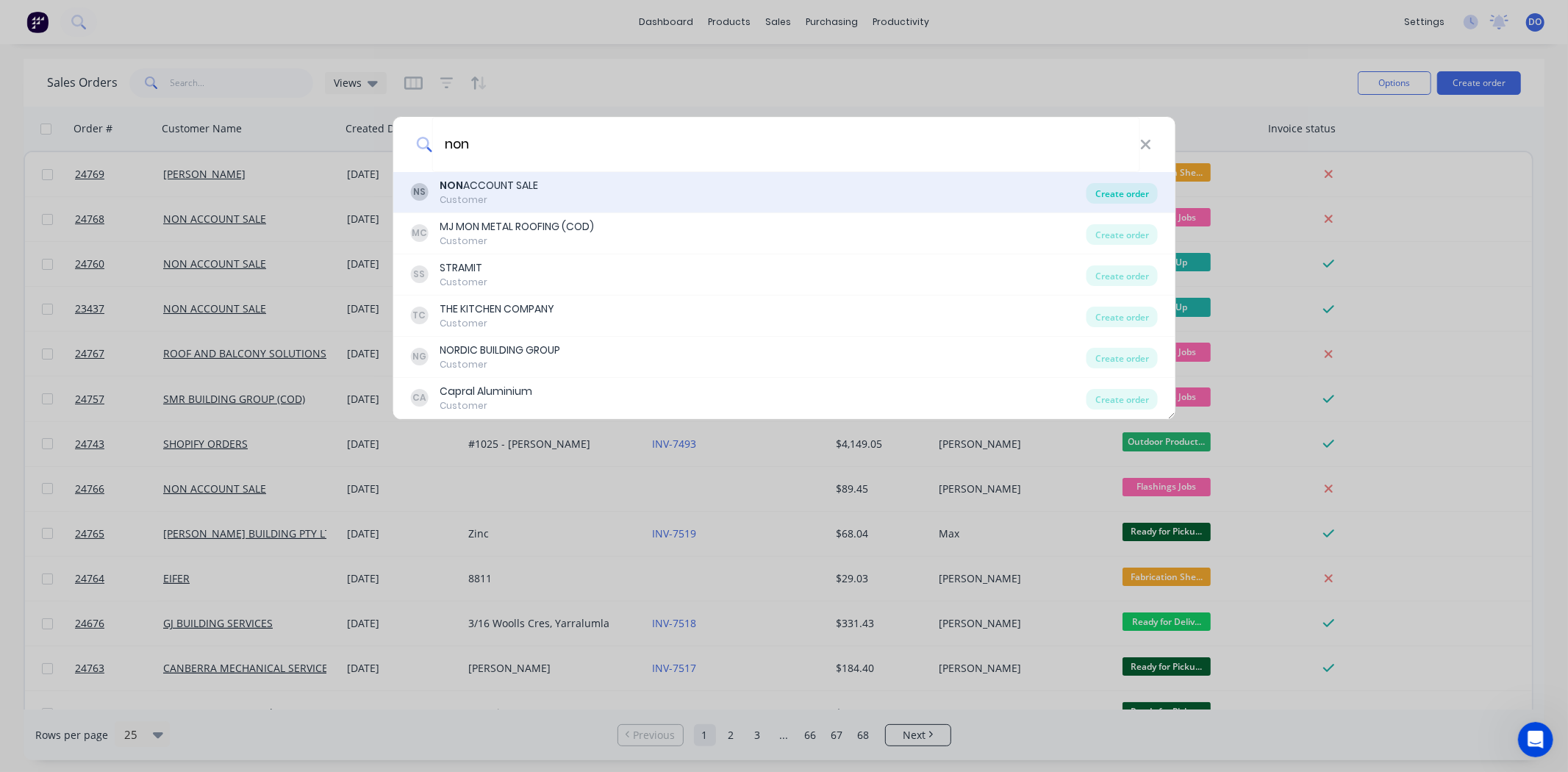
type input "non"
click at [1114, 194] on div "Create order" at bounding box center [1121, 193] width 71 height 21
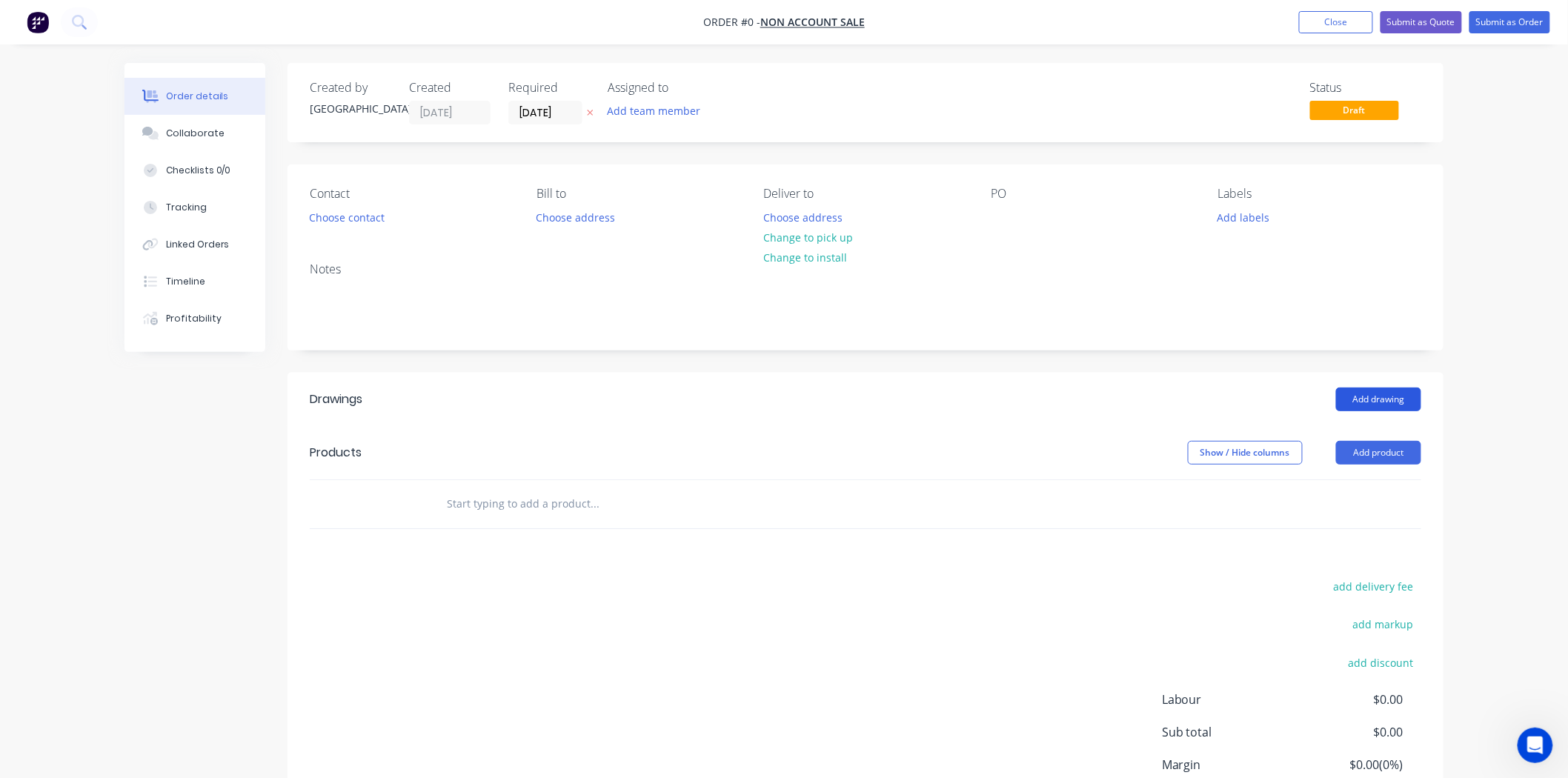
click at [1353, 398] on button "Add drawing" at bounding box center [1378, 400] width 85 height 24
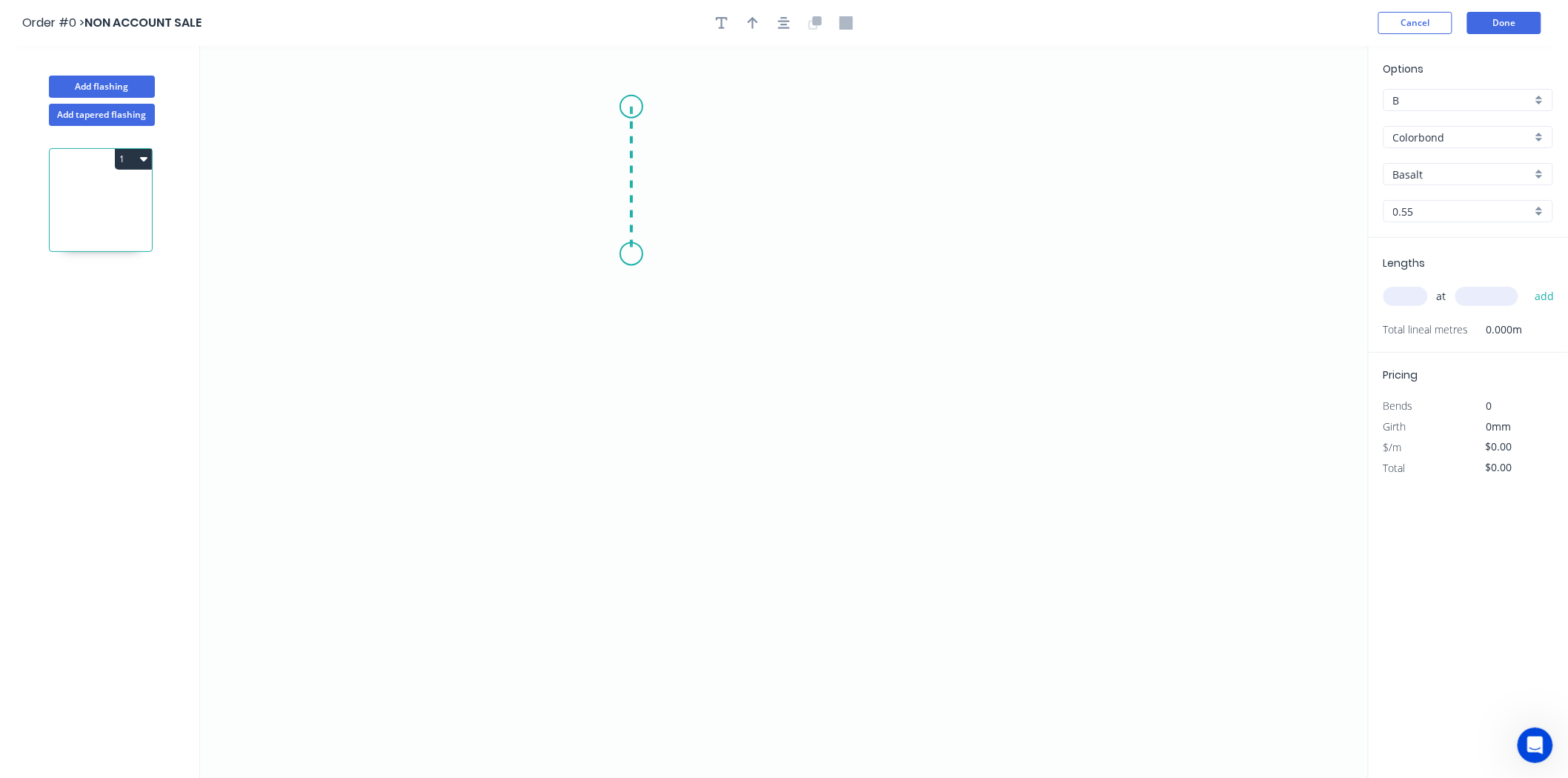
drag, startPoint x: 631, startPoint y: 107, endPoint x: 626, endPoint y: 255, distance: 148.1
click at [626, 255] on icon "0" at bounding box center [784, 412] width 1169 height 732
click at [676, 286] on icon "0 ?" at bounding box center [784, 412] width 1169 height 732
click at [628, 328] on icon "0 ? ? ? º" at bounding box center [784, 412] width 1169 height 732
click at [628, 452] on icon "0 ? ? ? ? º ? º" at bounding box center [784, 412] width 1169 height 732
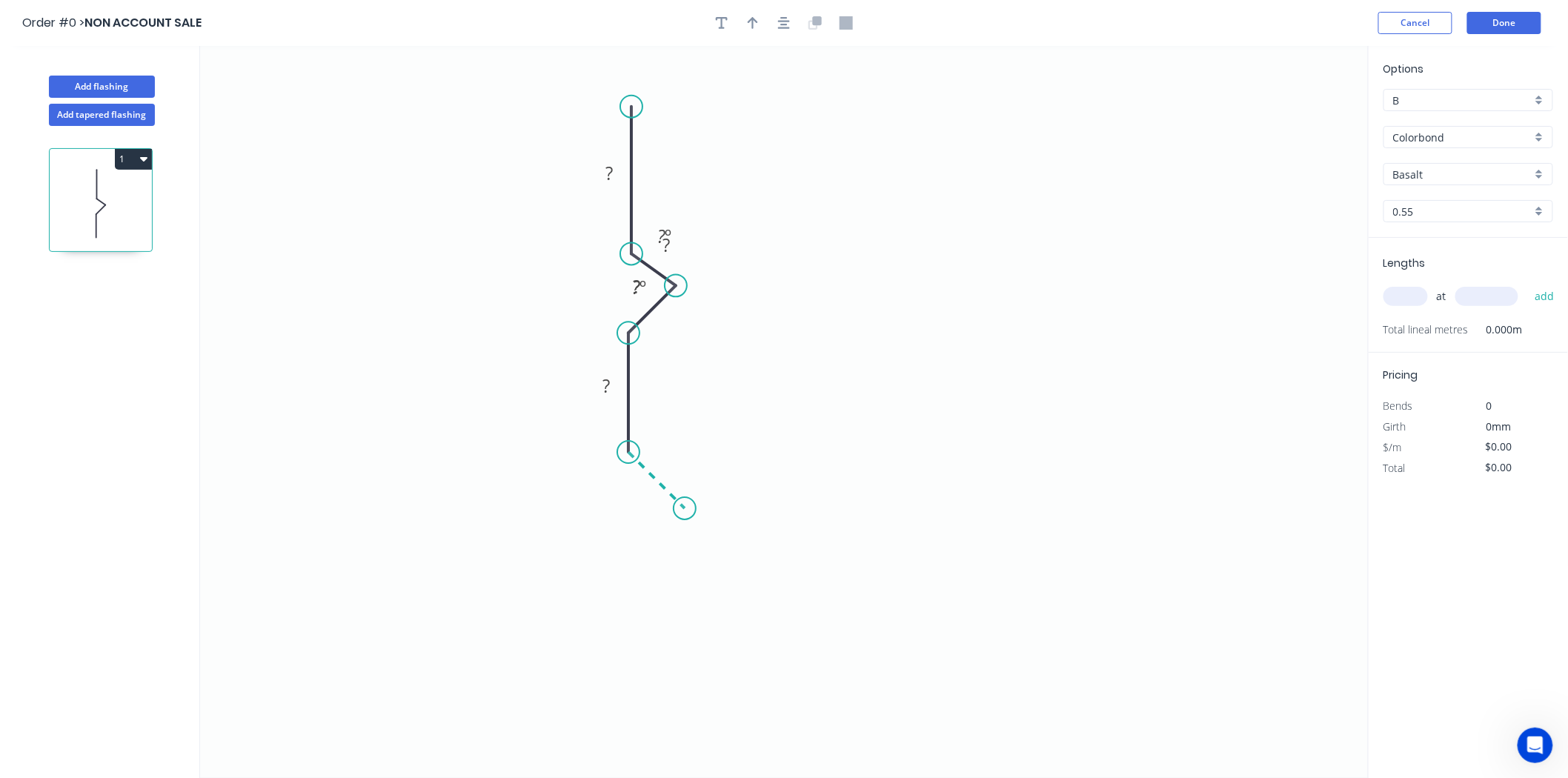
click at [685, 507] on icon at bounding box center [656, 480] width 57 height 57
click at [628, 562] on icon "0 ? ? ? ? ? ? º ? º" at bounding box center [784, 412] width 1169 height 732
click at [625, 704] on icon "0 ? ? ? ? ? ? ? º ? º" at bounding box center [784, 412] width 1169 height 732
click at [452, 709] on icon "0 ? ? ? ? ? ? ? ? º ? º" at bounding box center [784, 412] width 1169 height 732
click at [454, 618] on icon "0 ? ? ? ? ? ? ? ? ? º ? º" at bounding box center [784, 412] width 1169 height 732
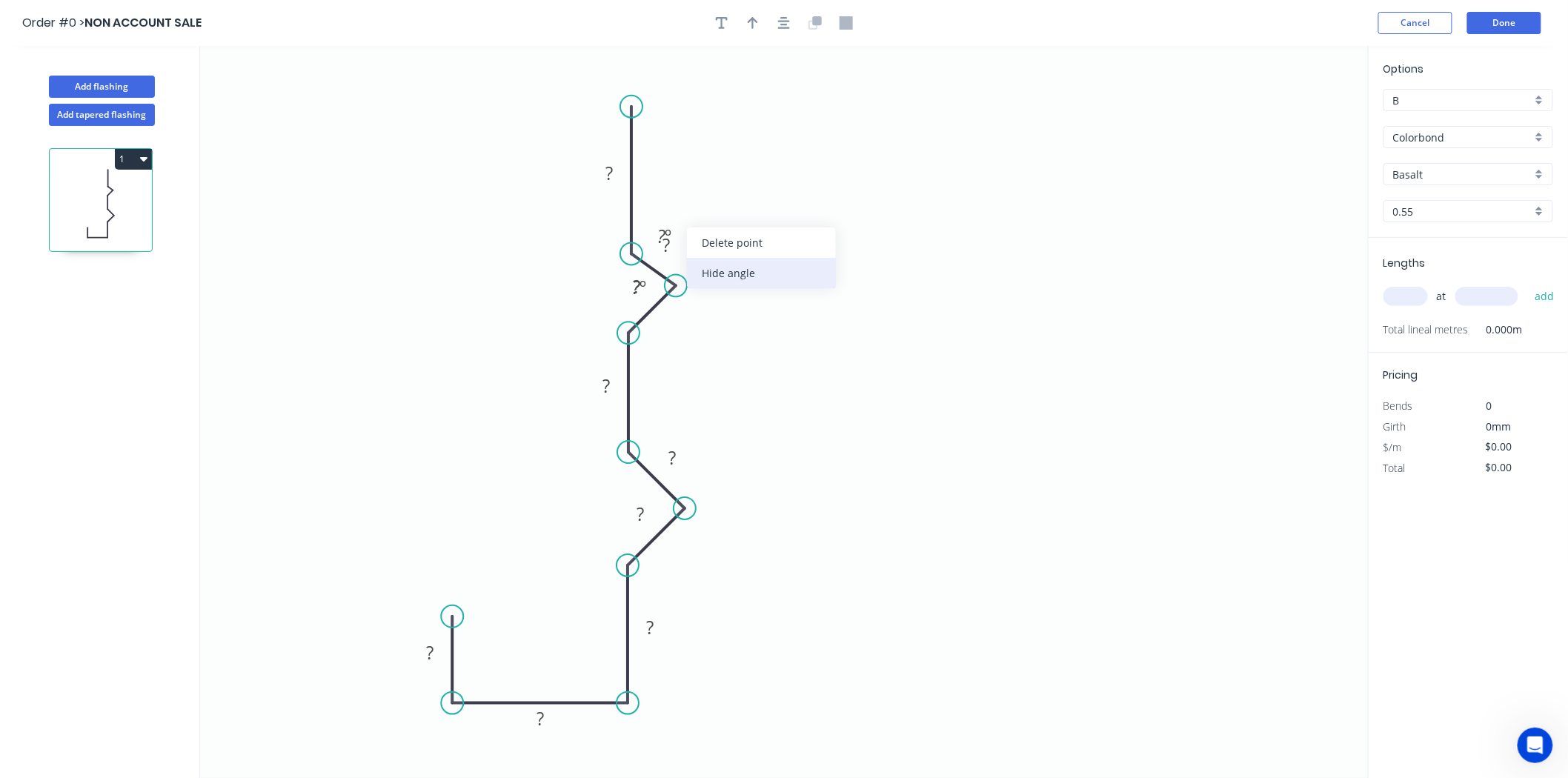
click at [704, 265] on div "Hide angle" at bounding box center [760, 274] width 149 height 31
click at [608, 160] on tspan "?" at bounding box center [609, 172] width 8 height 24
drag, startPoint x: 650, startPoint y: 282, endPoint x: 658, endPoint y: 346, distance: 64.5
click at [658, 346] on icon "0 15 15 ? 15 75 15 75 90 30 ? º" at bounding box center [784, 412] width 1169 height 732
drag, startPoint x: 647, startPoint y: 294, endPoint x: 543, endPoint y: 298, distance: 104.1
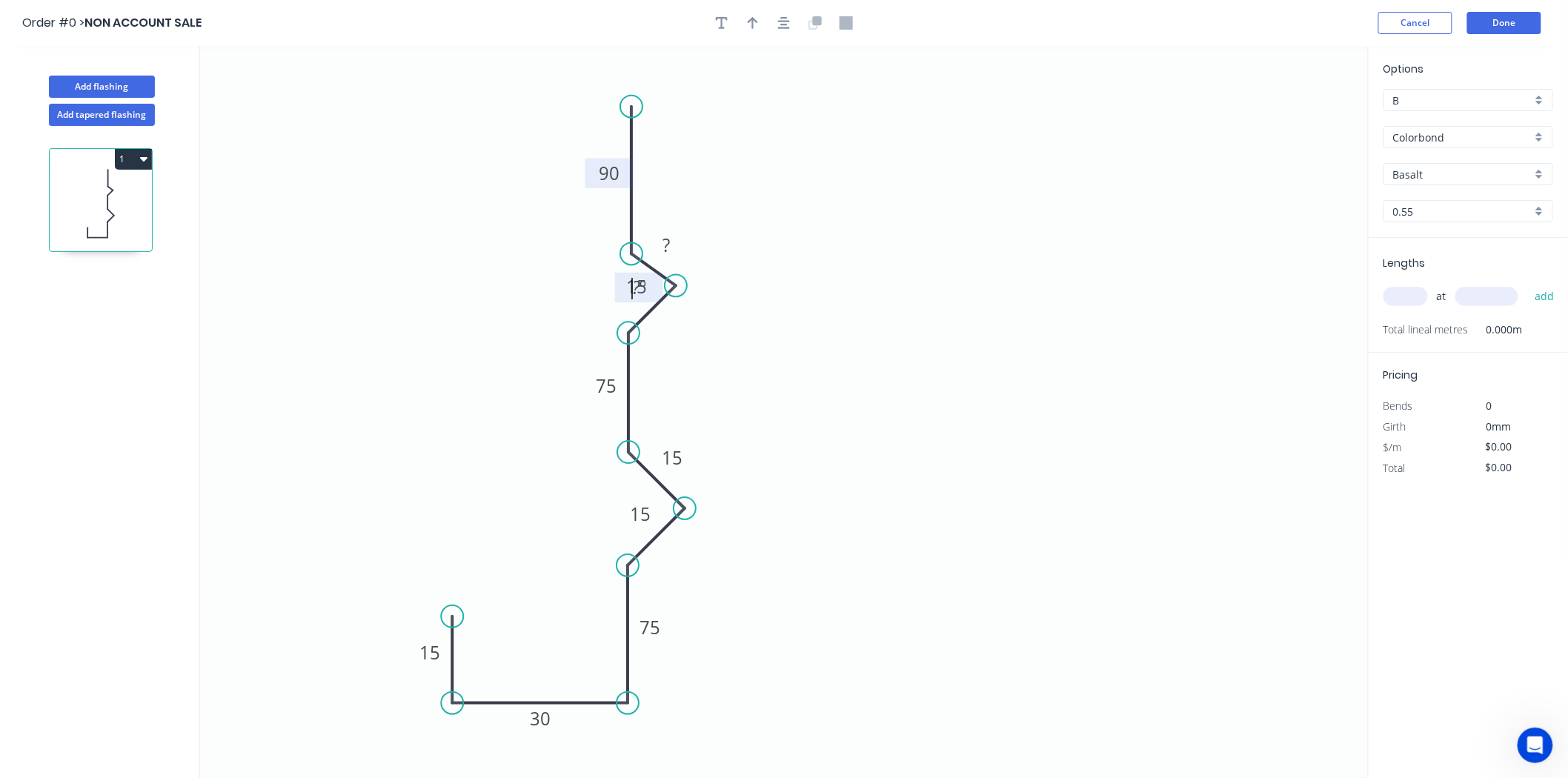
click at [543, 298] on icon "0 15 15 ? 15 75 15 75 90 30 ? º" at bounding box center [784, 412] width 1169 height 732
drag, startPoint x: 615, startPoint y: 284, endPoint x: 523, endPoint y: 291, distance: 92.3
click at [529, 291] on rect at bounding box center [553, 294] width 48 height 30
click at [567, 344] on div "Hide angle" at bounding box center [614, 355] width 149 height 31
click at [683, 234] on rect at bounding box center [667, 244] width 48 height 30
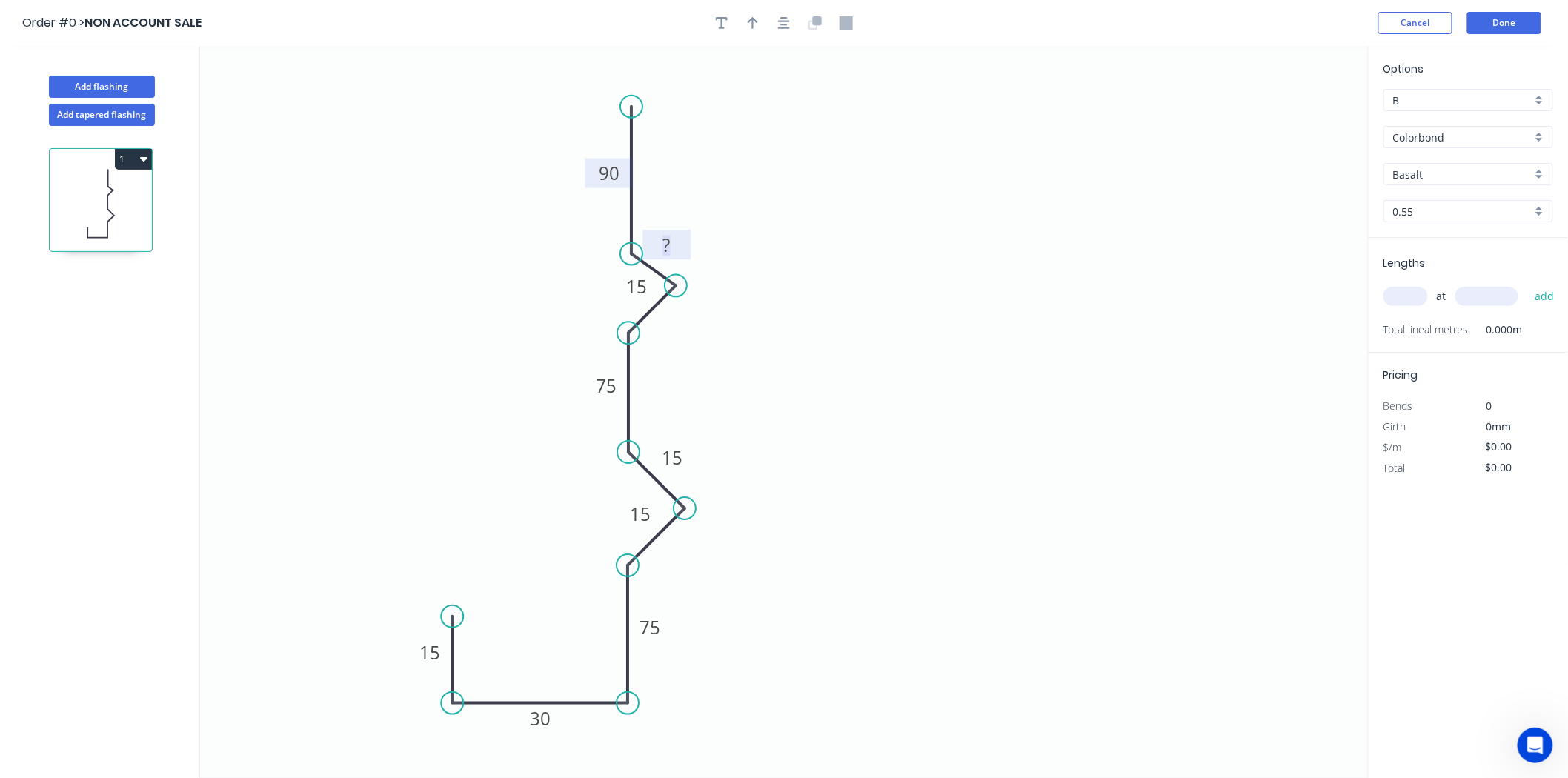
click at [680, 247] on rect at bounding box center [666, 246] width 30 height 21
type input "$38.28"
click at [1415, 294] on input "text" at bounding box center [1406, 297] width 44 height 19
type input "3"
type input "5000"
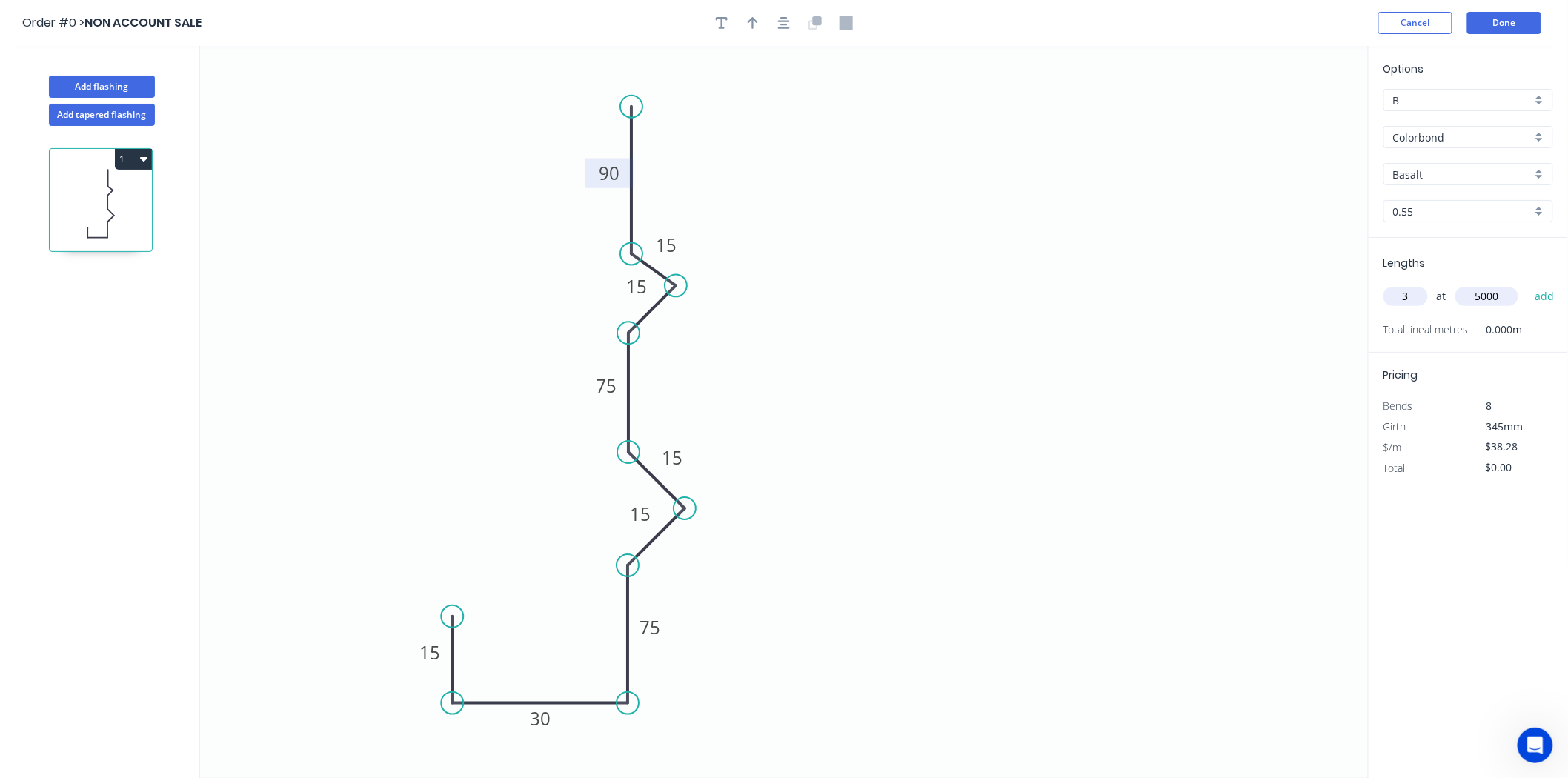
click at [1527, 284] on button "add" at bounding box center [1544, 297] width 35 height 25
type input "$574.20"
click at [1482, 174] on input "Basalt" at bounding box center [1462, 175] width 138 height 15
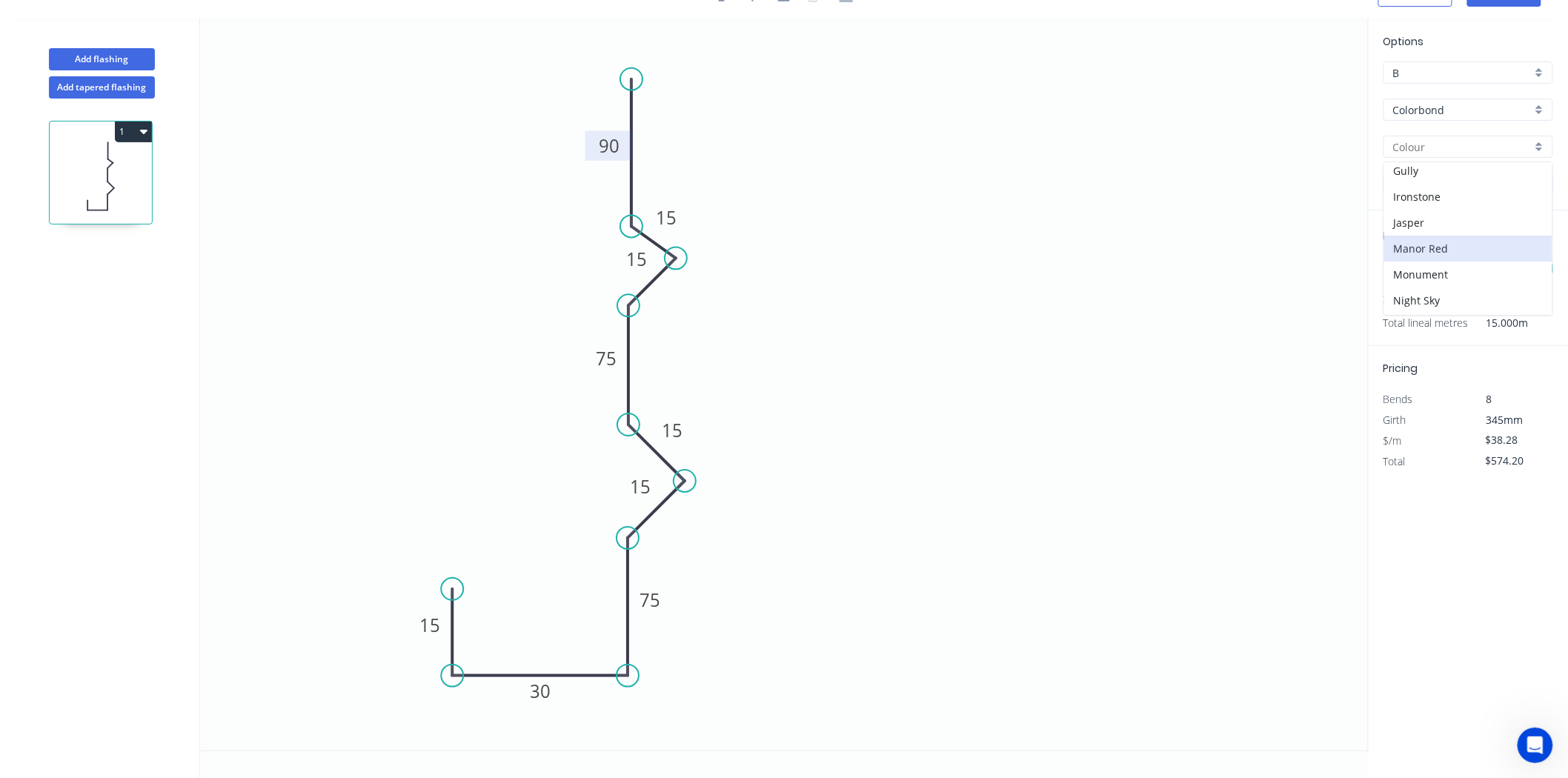
scroll to position [174, 0]
click at [1467, 255] on div "Jasper" at bounding box center [1467, 260] width 168 height 26
type input "Jasper"
click at [1455, 65] on input "B" at bounding box center [1462, 73] width 138 height 15
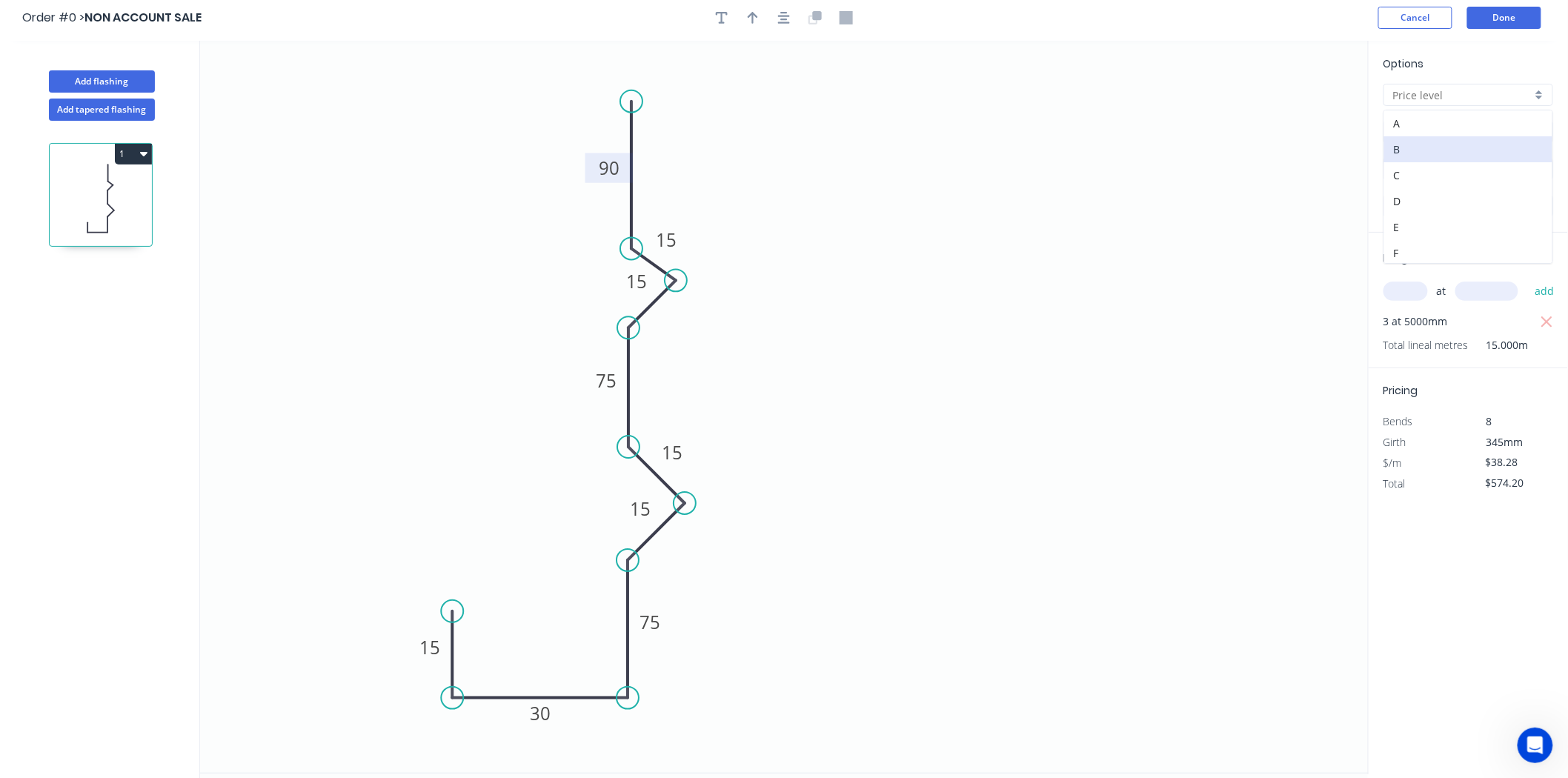
scroll to position [0, 0]
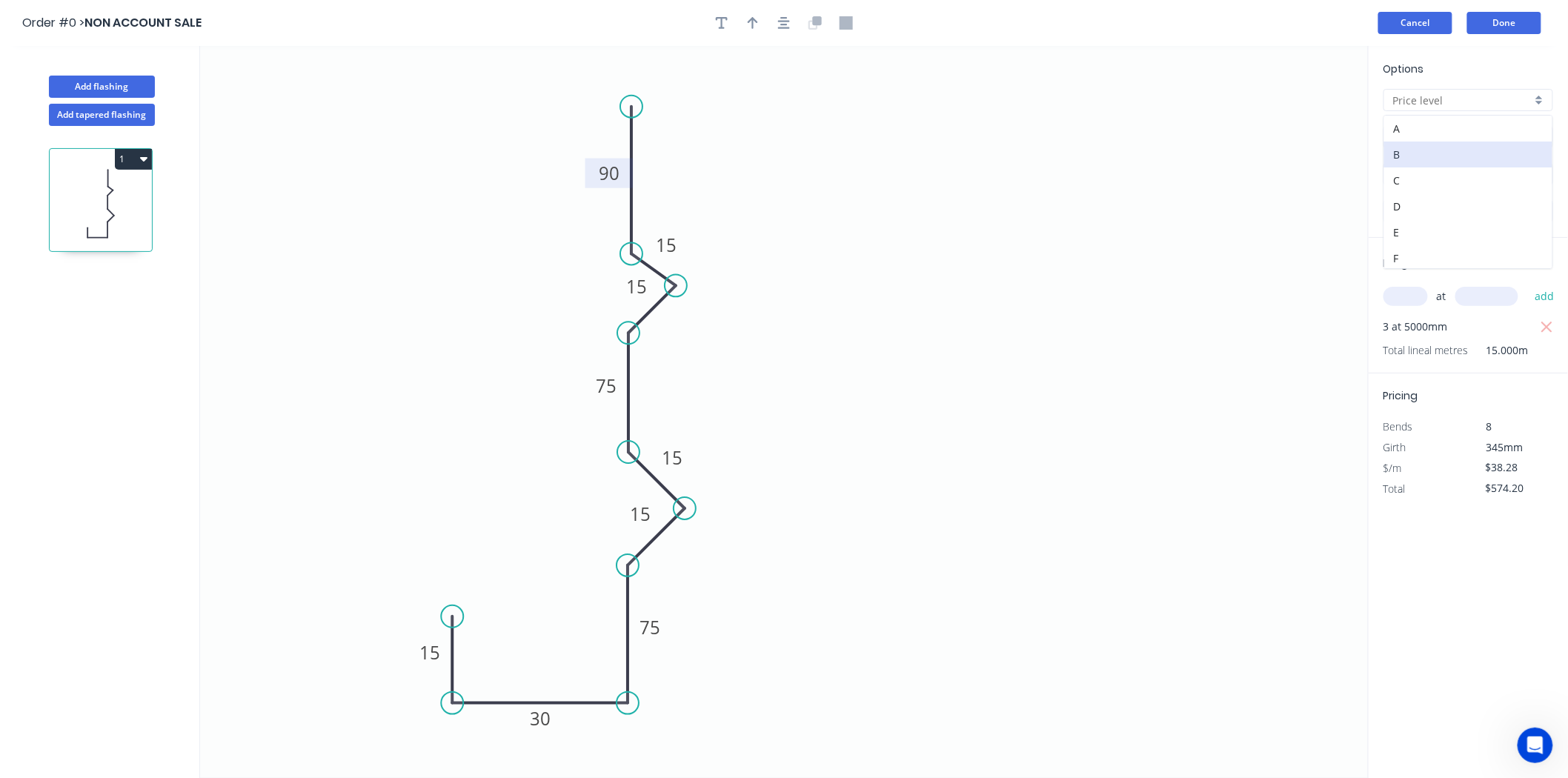
click at [1423, 26] on button "Cancel" at bounding box center [1414, 22] width 74 height 22
type input "B"
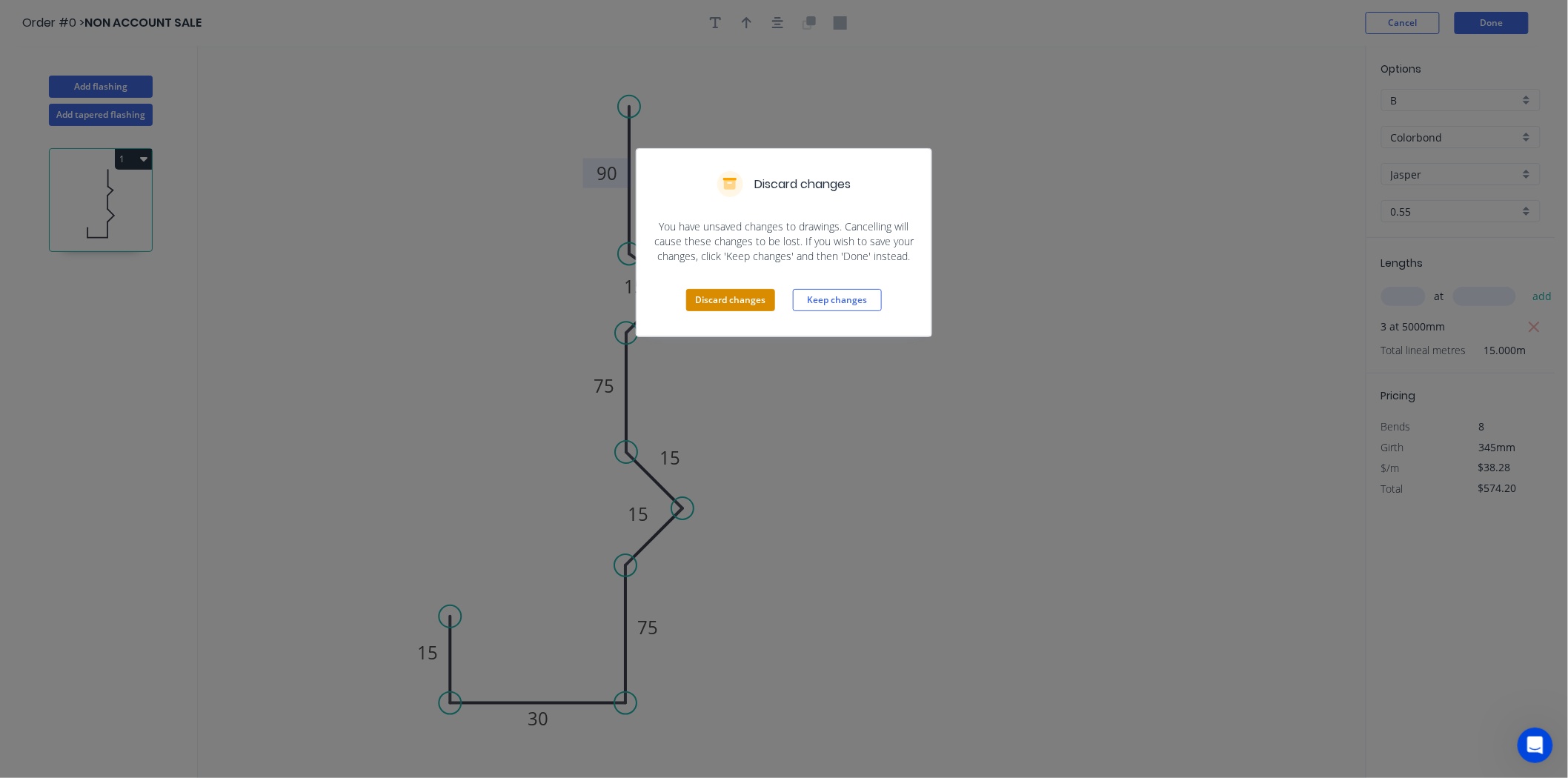
click at [758, 290] on button "Discard changes" at bounding box center [730, 300] width 89 height 22
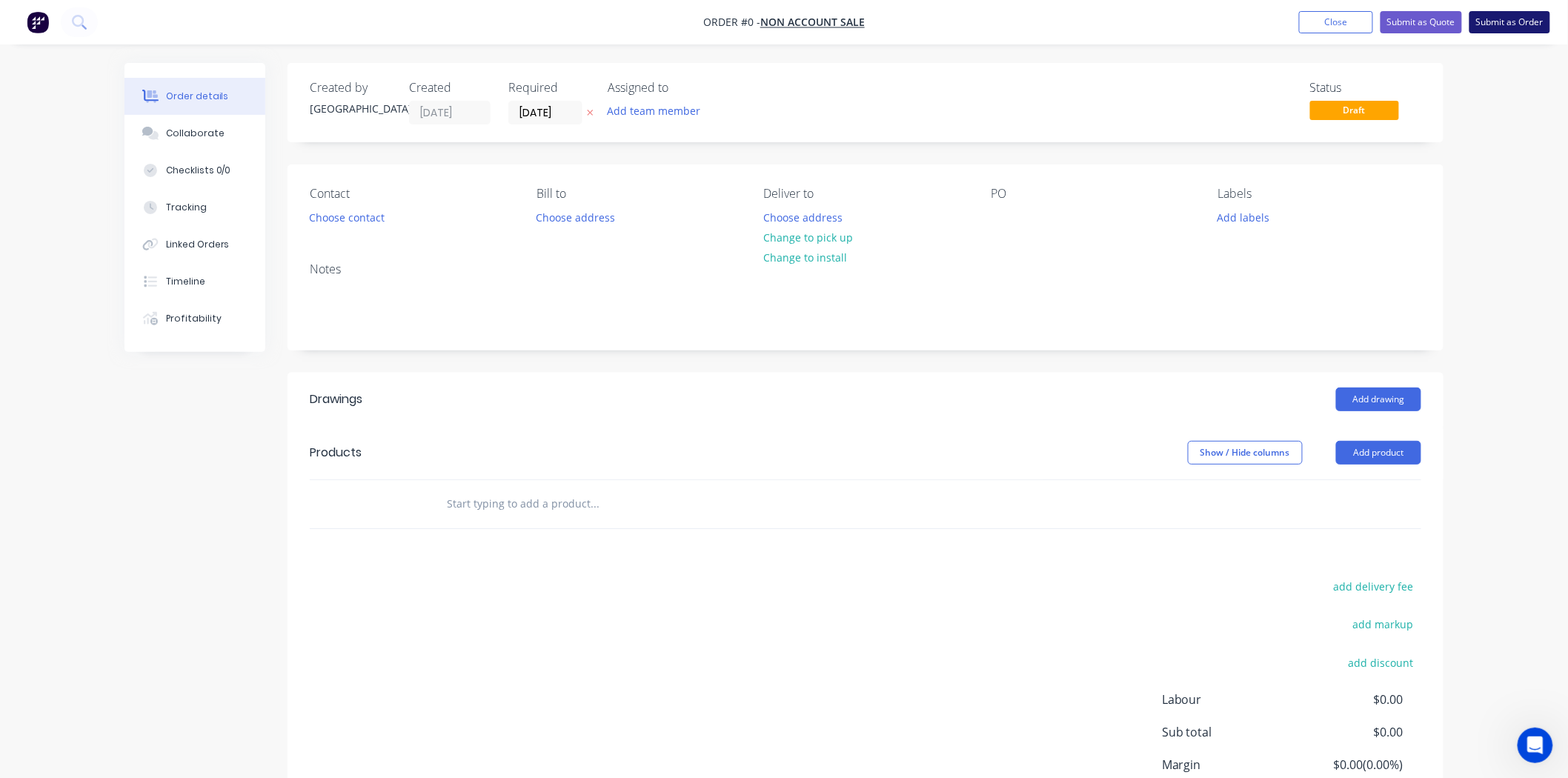
click at [1519, 19] on button "Submit as Order" at bounding box center [1509, 22] width 81 height 22
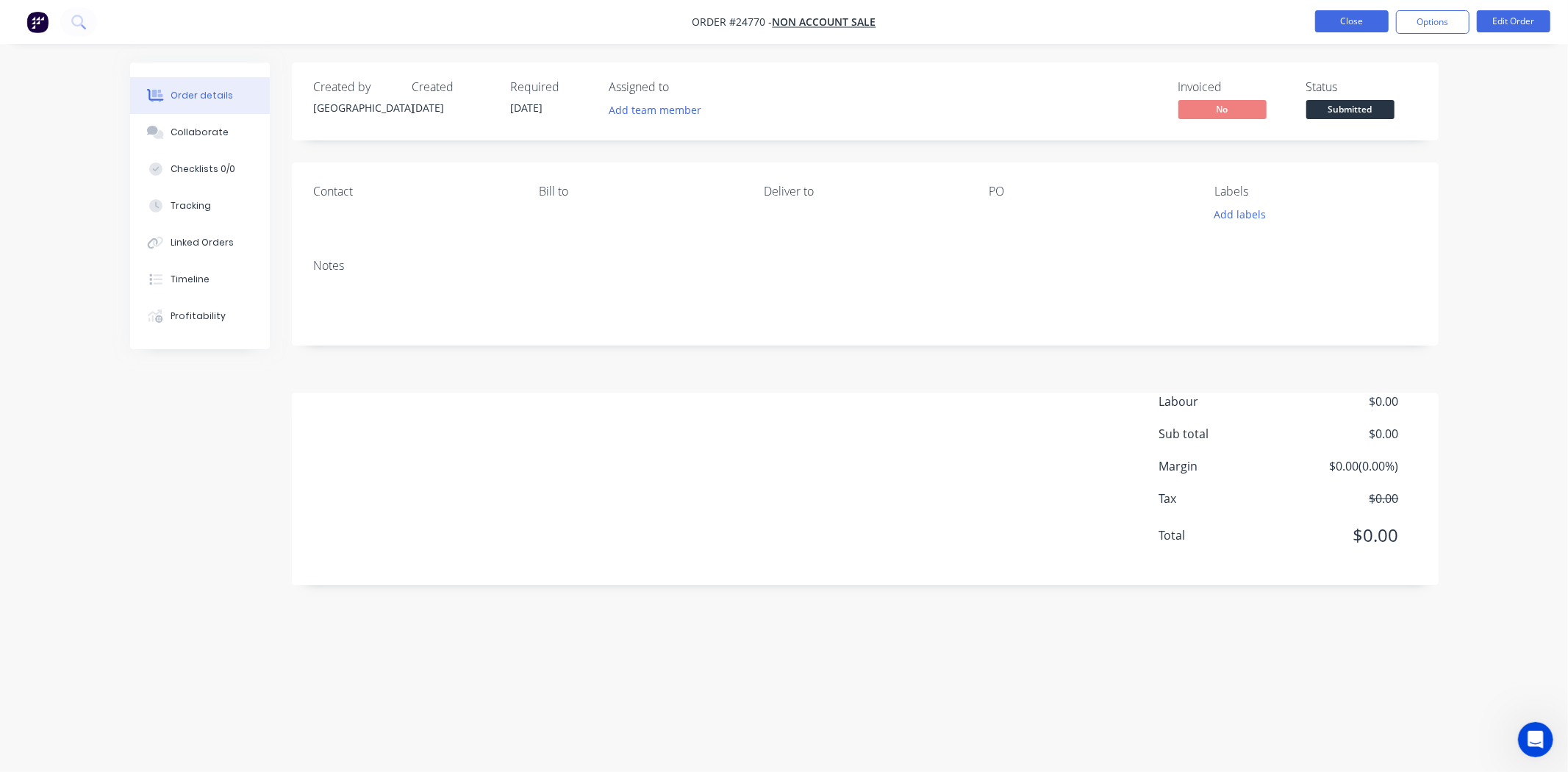
click at [1369, 11] on button "Close" at bounding box center [1351, 21] width 73 height 22
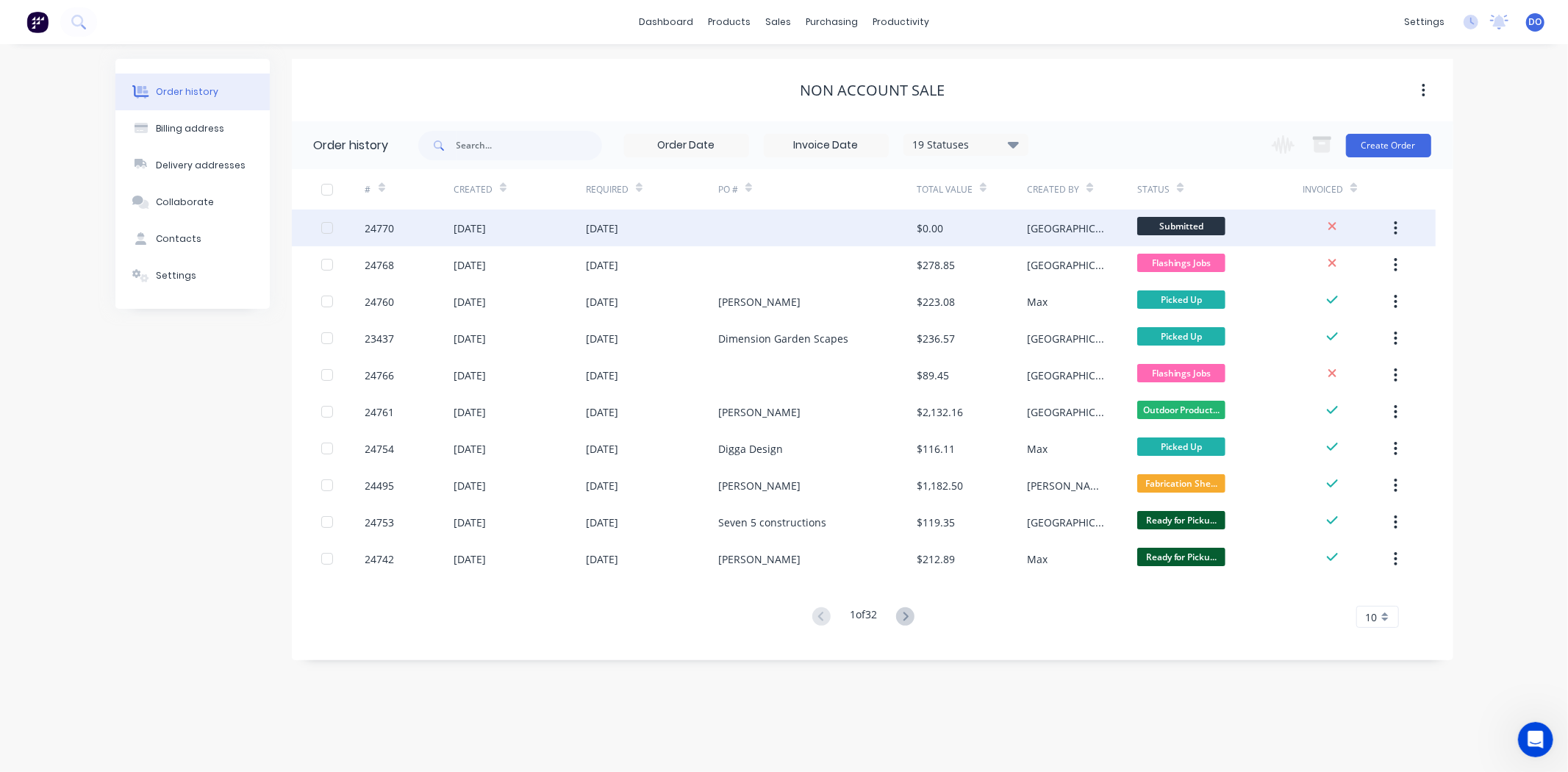
click at [1401, 219] on button "button" at bounding box center [1396, 228] width 34 height 27
click at [1362, 293] on div "Duplicate" at bounding box center [1343, 295] width 113 height 21
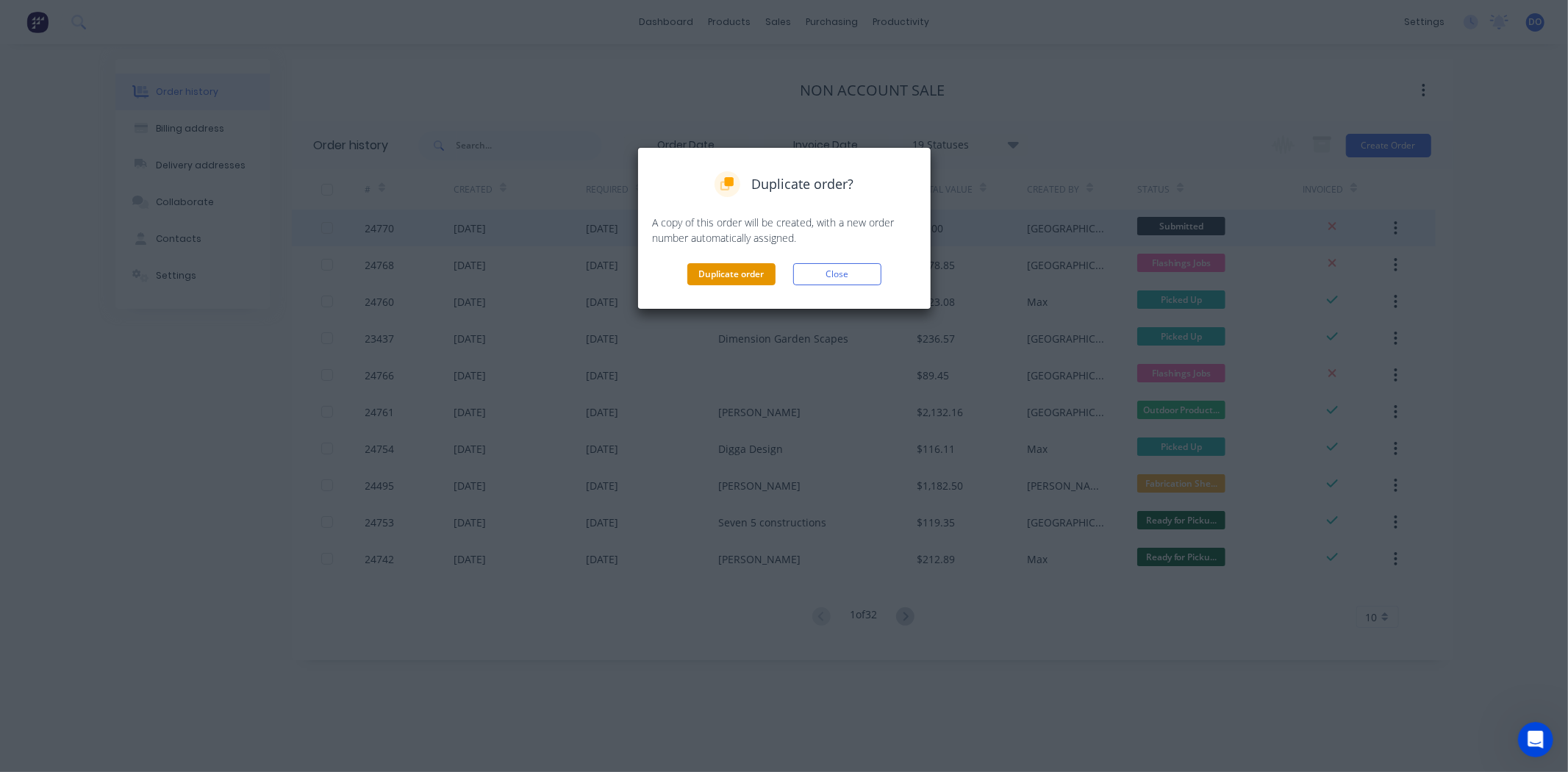
click at [716, 278] on button "Duplicate order" at bounding box center [731, 274] width 89 height 22
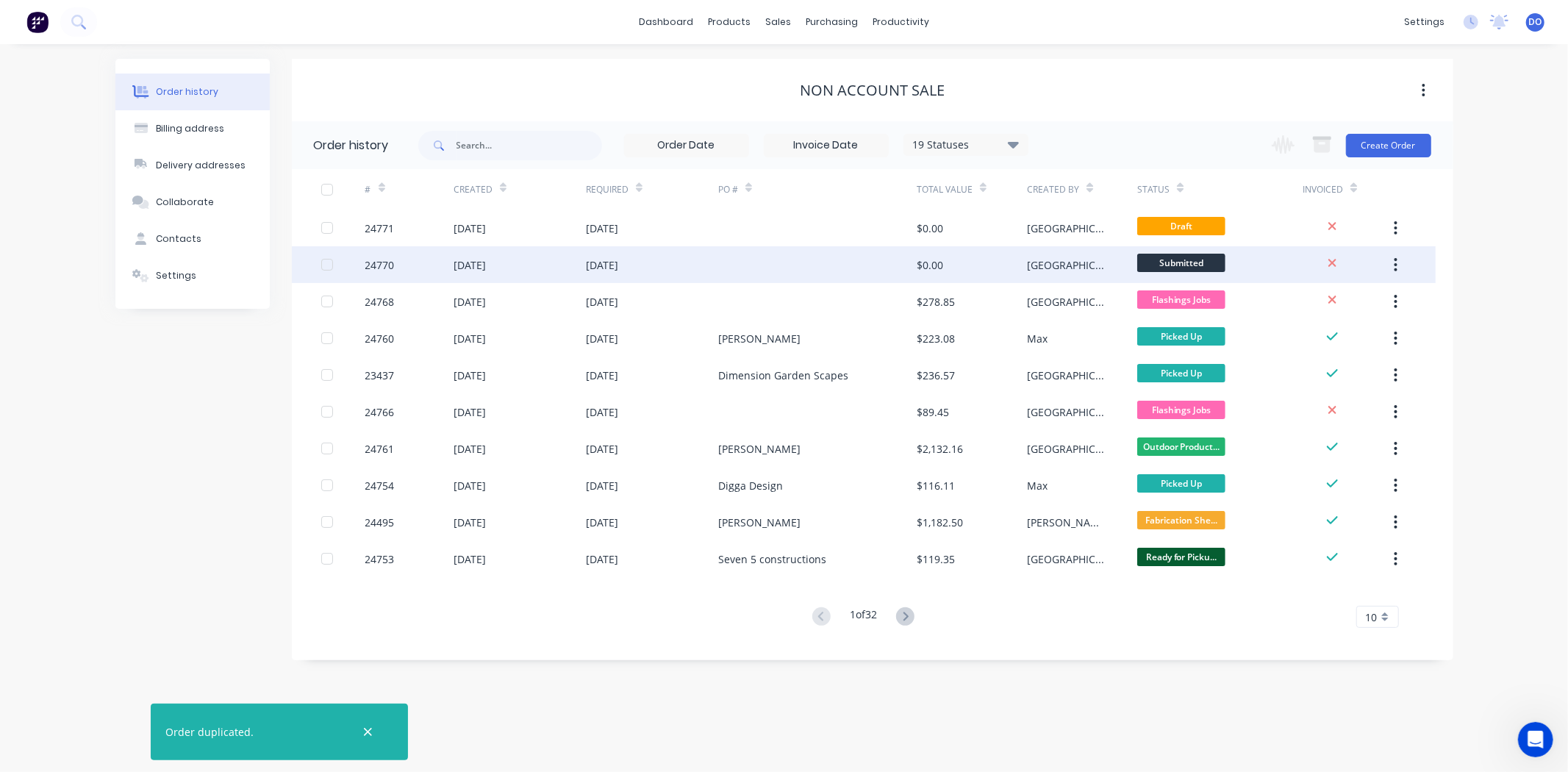
click at [1397, 266] on icon "button" at bounding box center [1396, 264] width 4 height 16
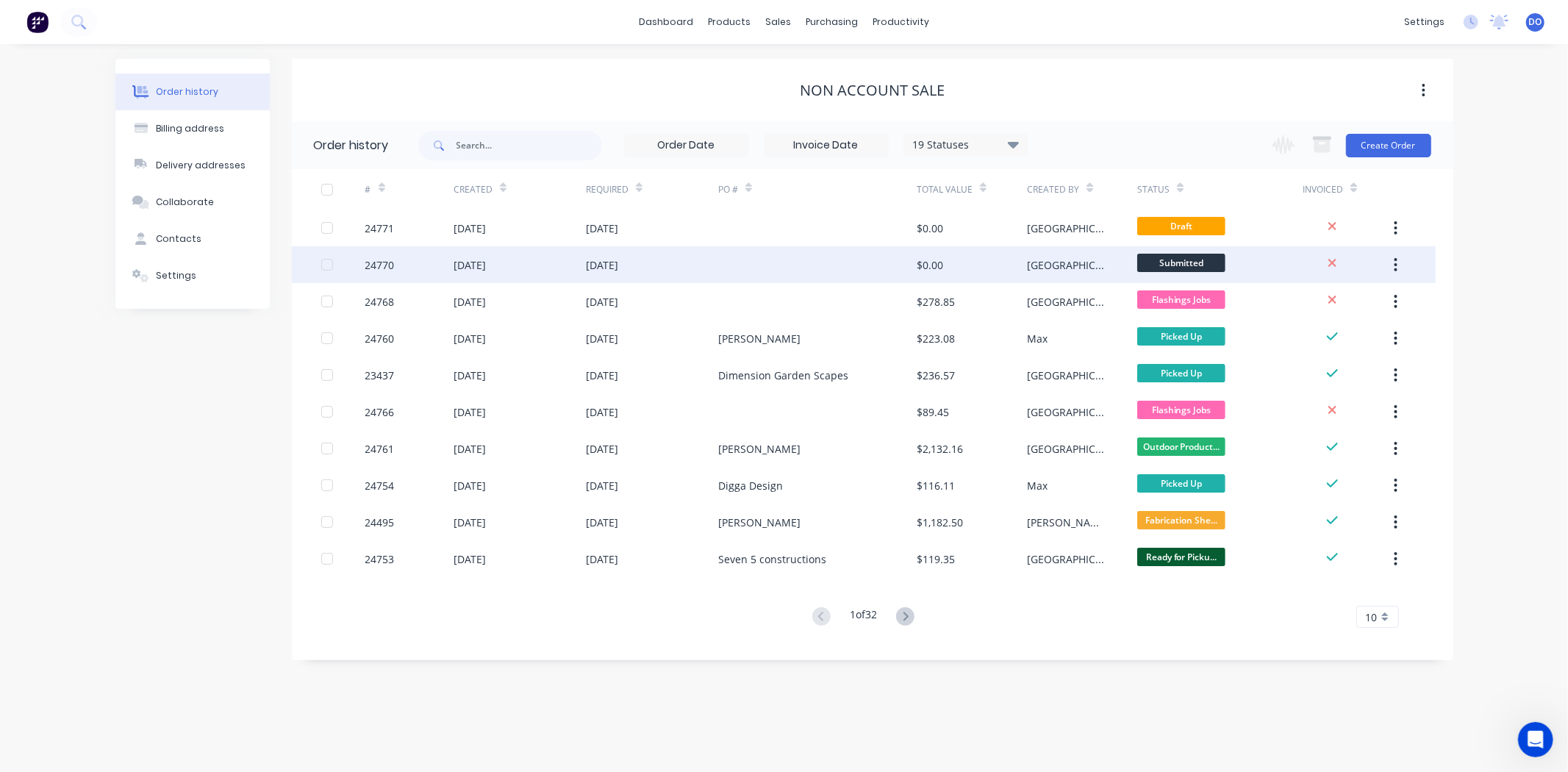
click at [1358, 302] on div at bounding box center [1332, 302] width 59 height 17
click at [1394, 262] on icon "button" at bounding box center [1396, 264] width 4 height 16
click at [1373, 295] on div "Archive" at bounding box center [1343, 303] width 113 height 21
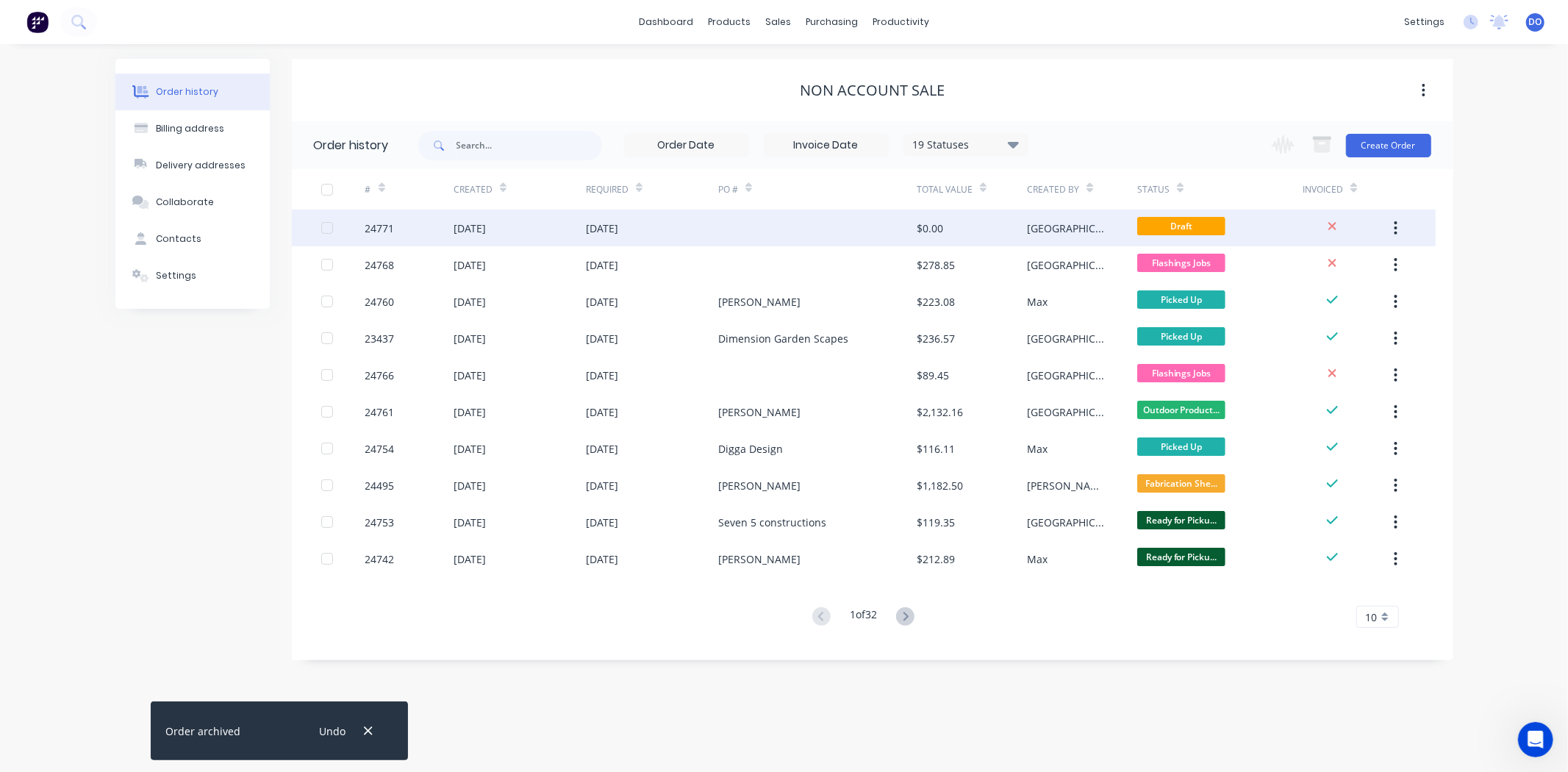
click at [1395, 220] on icon "button" at bounding box center [1396, 228] width 4 height 16
click at [1362, 261] on div "Archive" at bounding box center [1343, 267] width 113 height 21
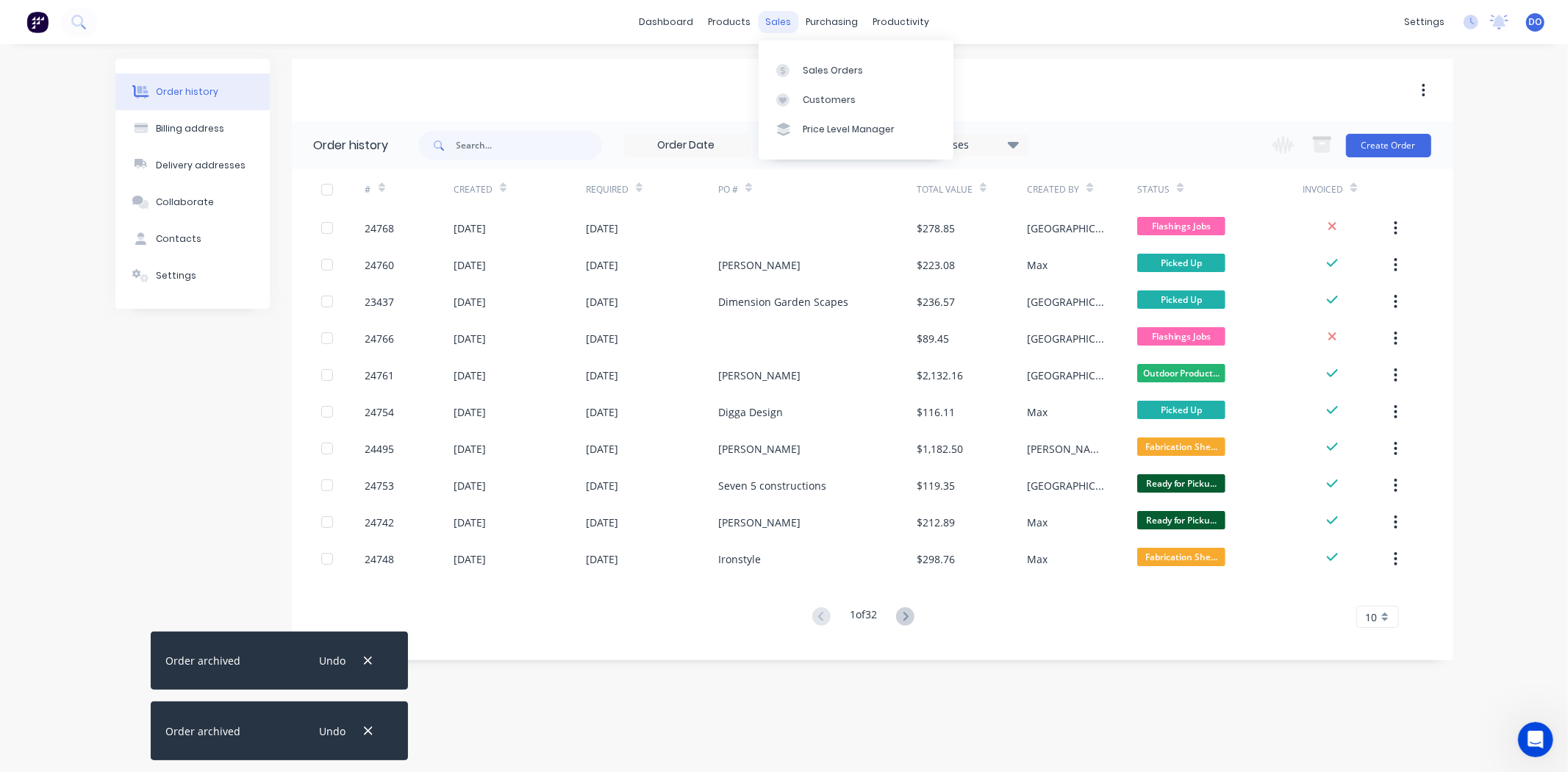
click at [789, 17] on div "sales" at bounding box center [777, 22] width 40 height 22
click at [798, 70] on link "Sales Orders" at bounding box center [855, 70] width 194 height 30
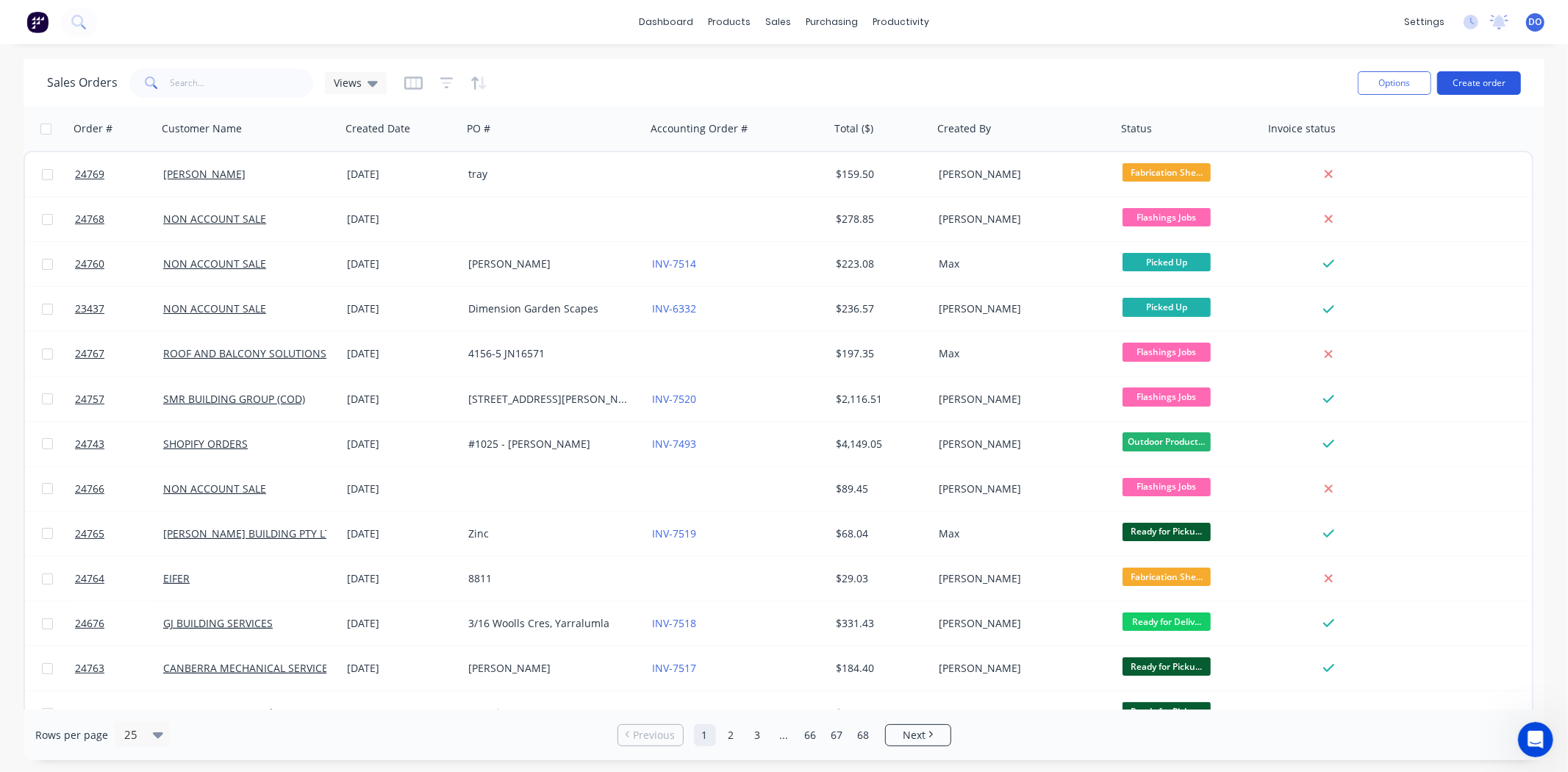
click at [1464, 82] on button "Create order" at bounding box center [1478, 83] width 84 height 24
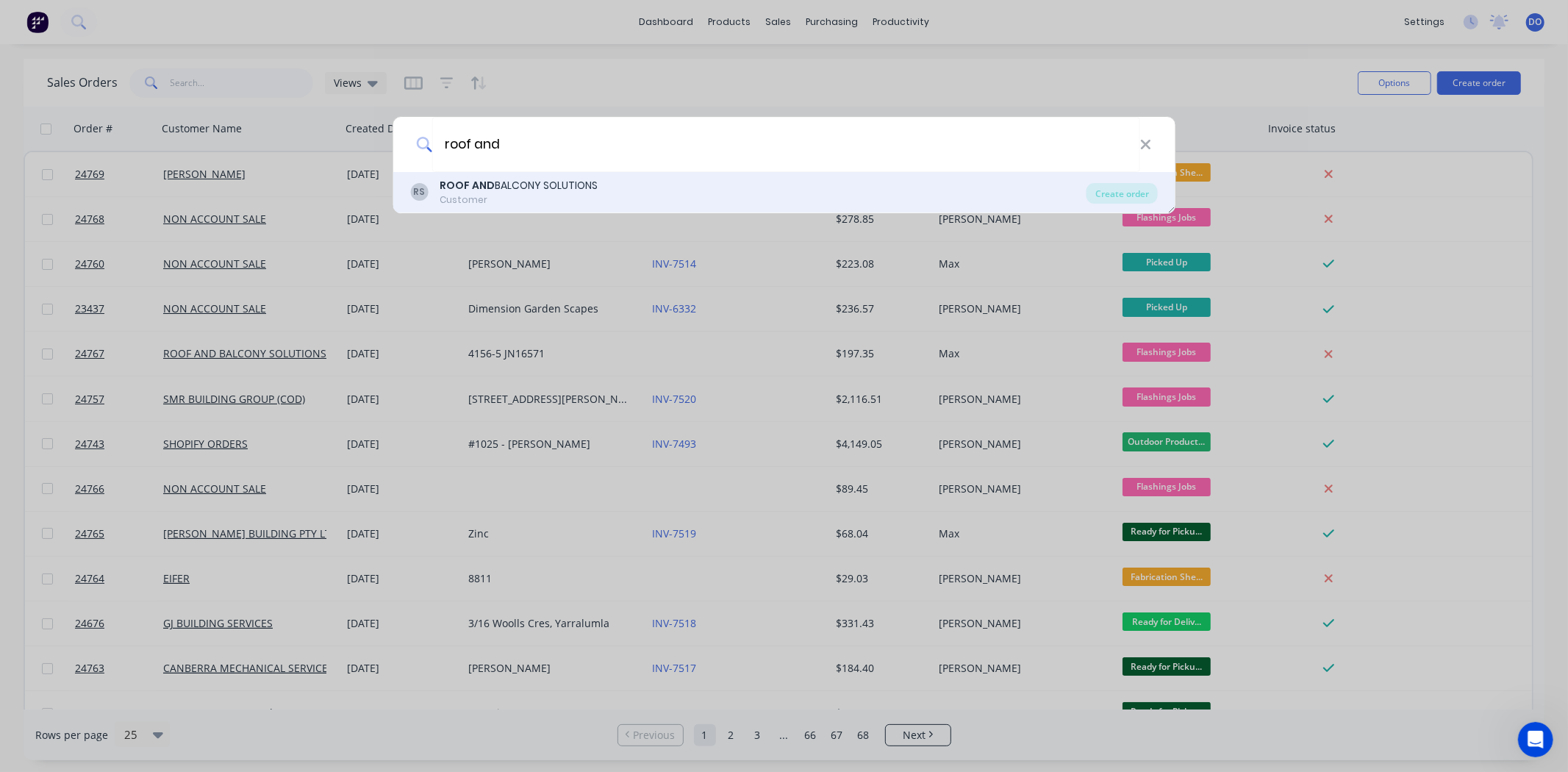
type input "roof and"
click at [512, 186] on div "ROOF AND BALCONY SOLUTIONS" at bounding box center [518, 186] width 158 height 15
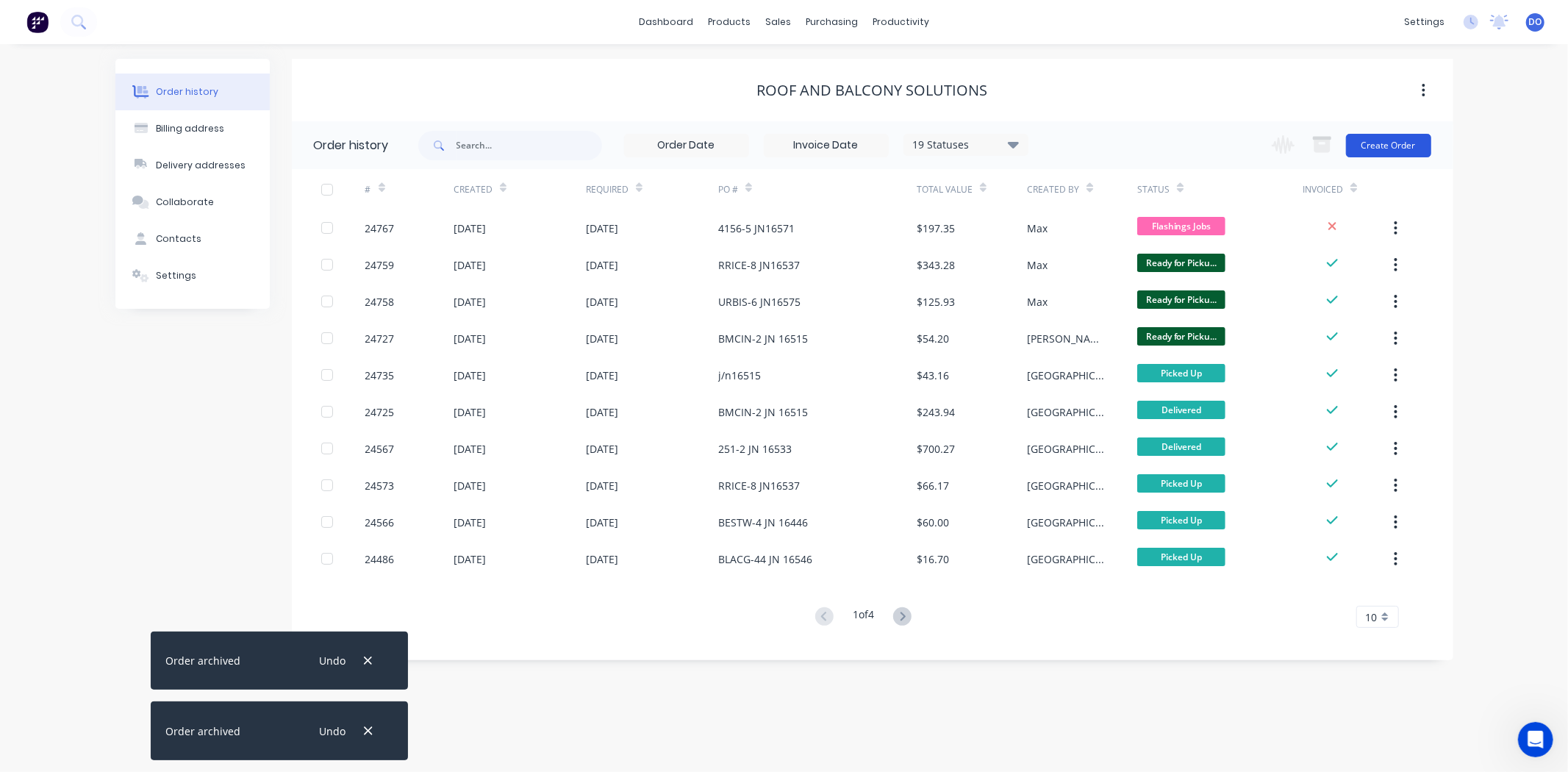
click at [1379, 140] on button "Create Order" at bounding box center [1389, 145] width 86 height 24
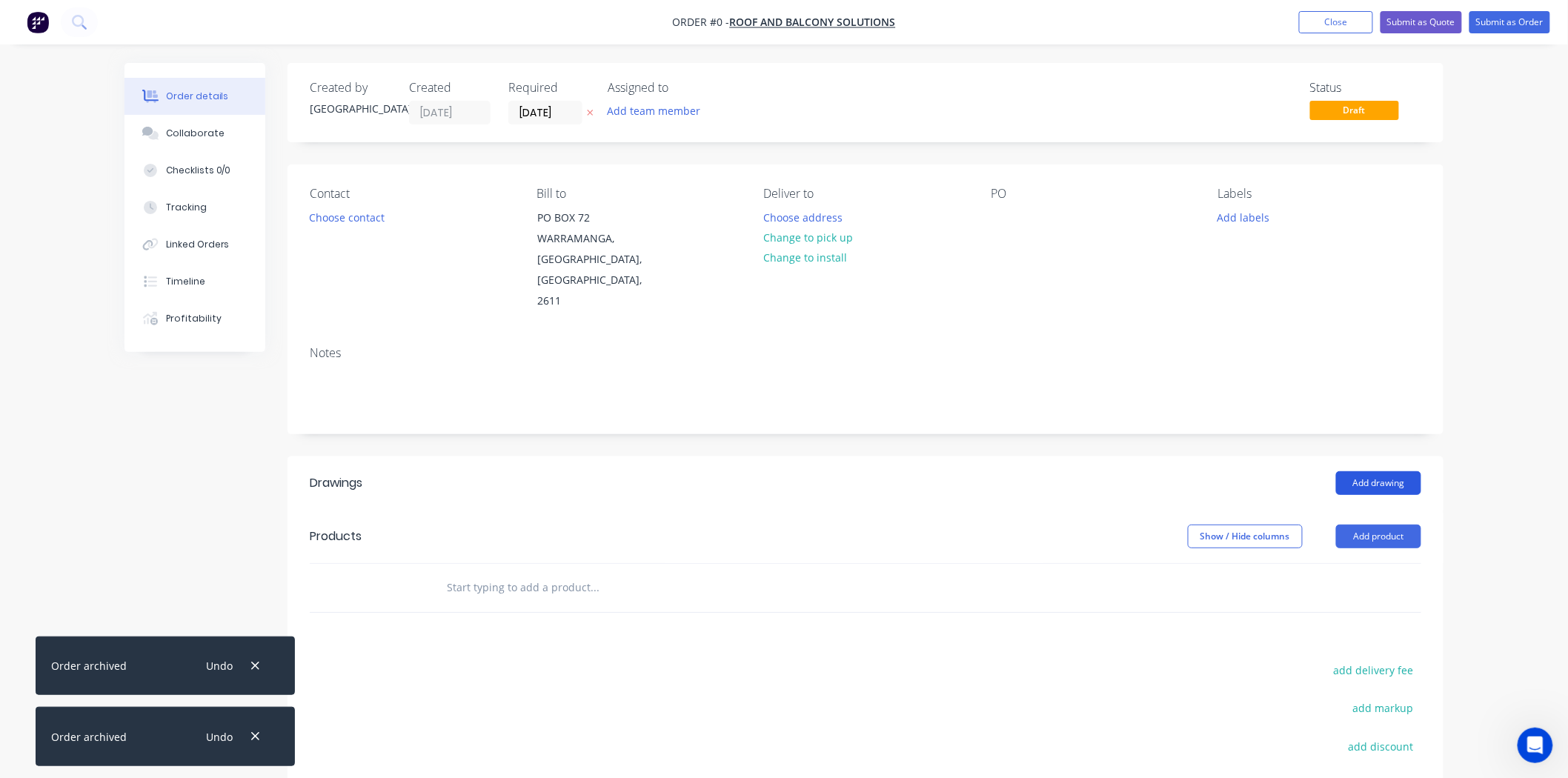
click at [1418, 472] on button "Add drawing" at bounding box center [1378, 483] width 85 height 24
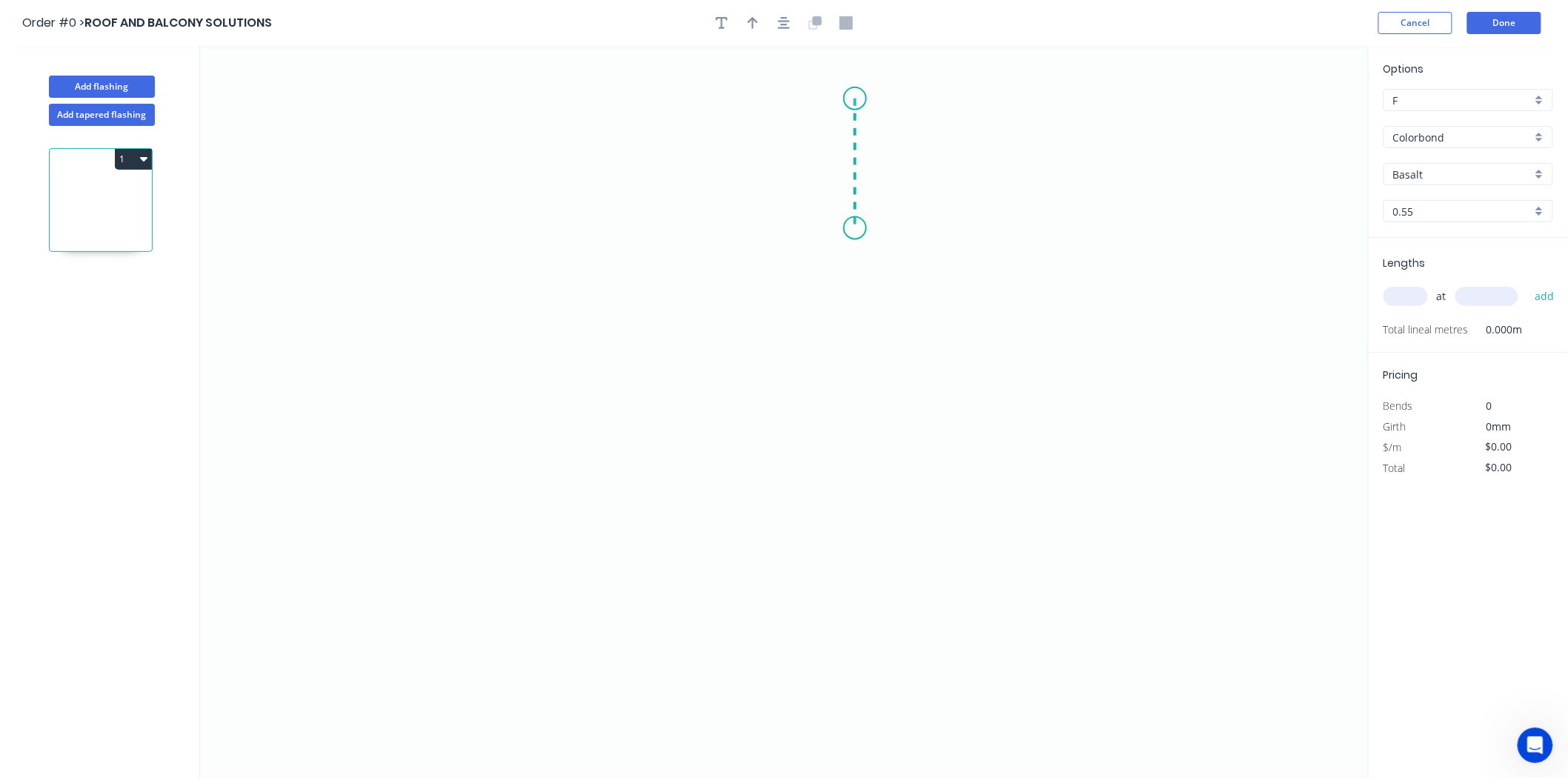
drag, startPoint x: 855, startPoint y: 99, endPoint x: 854, endPoint y: 229, distance: 130.0
click at [854, 229] on icon "0" at bounding box center [784, 412] width 1169 height 732
click at [902, 273] on icon at bounding box center [878, 252] width 47 height 47
click at [857, 313] on icon "0 ? ?" at bounding box center [784, 412] width 1169 height 732
click at [867, 446] on icon "0 ? ? ?" at bounding box center [784, 412] width 1169 height 732
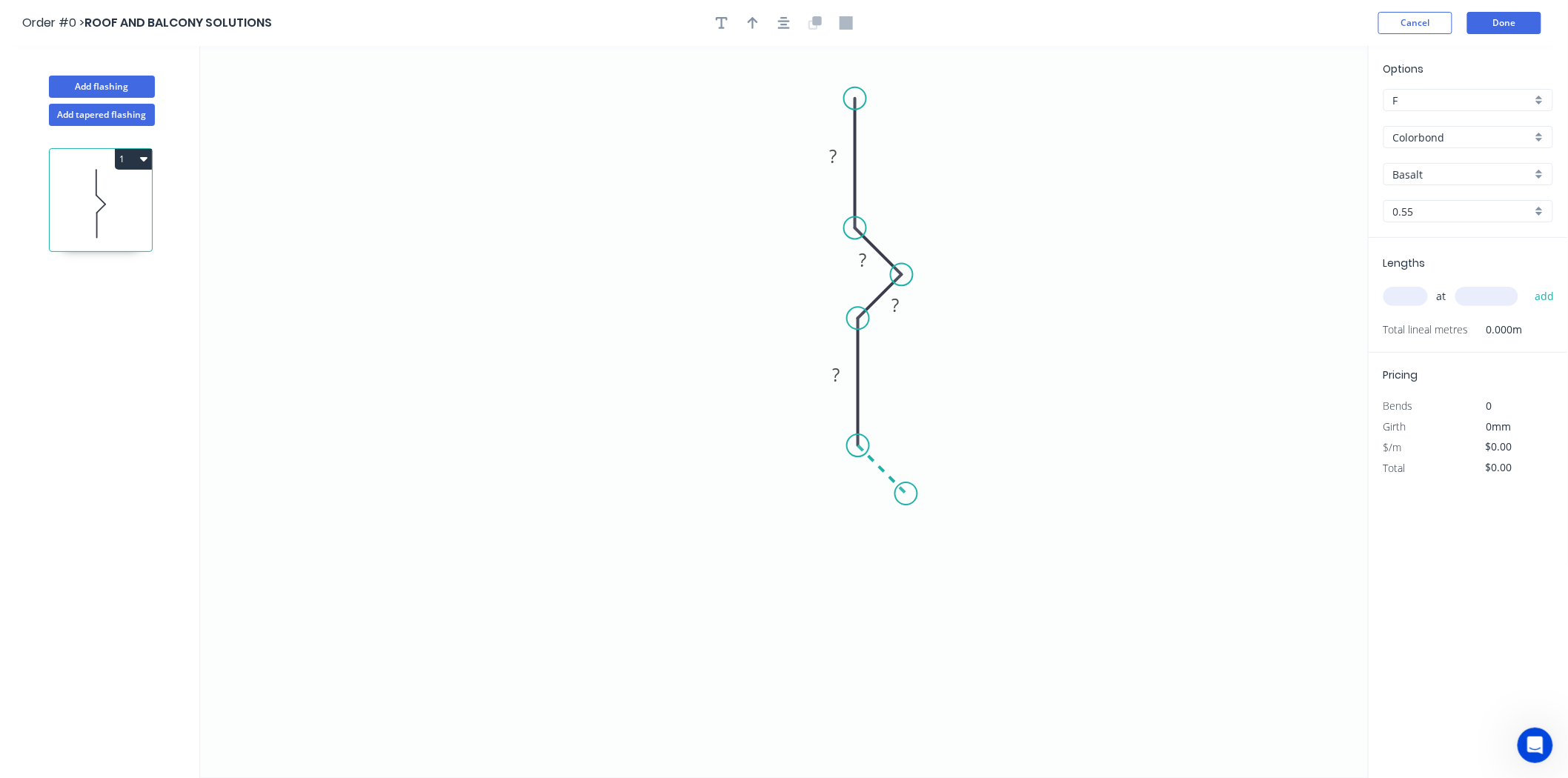
click at [906, 501] on icon "0 ? ? ? ?" at bounding box center [784, 412] width 1169 height 732
click at [856, 544] on icon "0 ? ? ? ? ?" at bounding box center [784, 412] width 1169 height 732
click at [854, 669] on icon "0 ? ? ? ? ? ?" at bounding box center [784, 412] width 1169 height 732
click at [581, 686] on icon "0 ? ? ? ? ? ? ?" at bounding box center [784, 412] width 1169 height 732
click at [586, 602] on icon "0 ? ? ? ? ? ? ? ?" at bounding box center [784, 412] width 1169 height 732
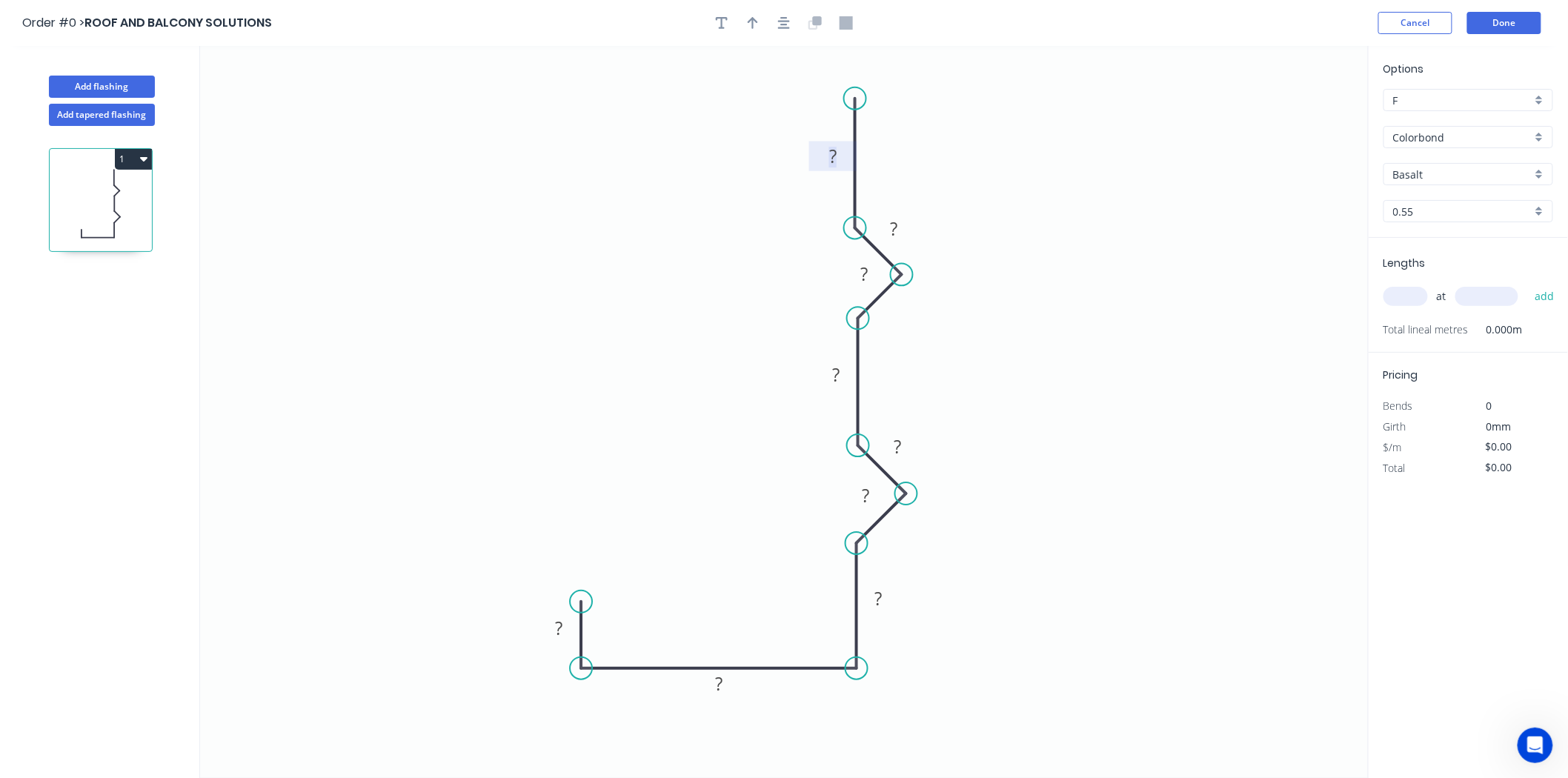
click at [818, 152] on rect at bounding box center [832, 158] width 30 height 21
click at [758, 24] on button "button" at bounding box center [752, 22] width 22 height 22
type input "$19.87"
click at [1294, 113] on icon at bounding box center [1293, 96] width 13 height 47
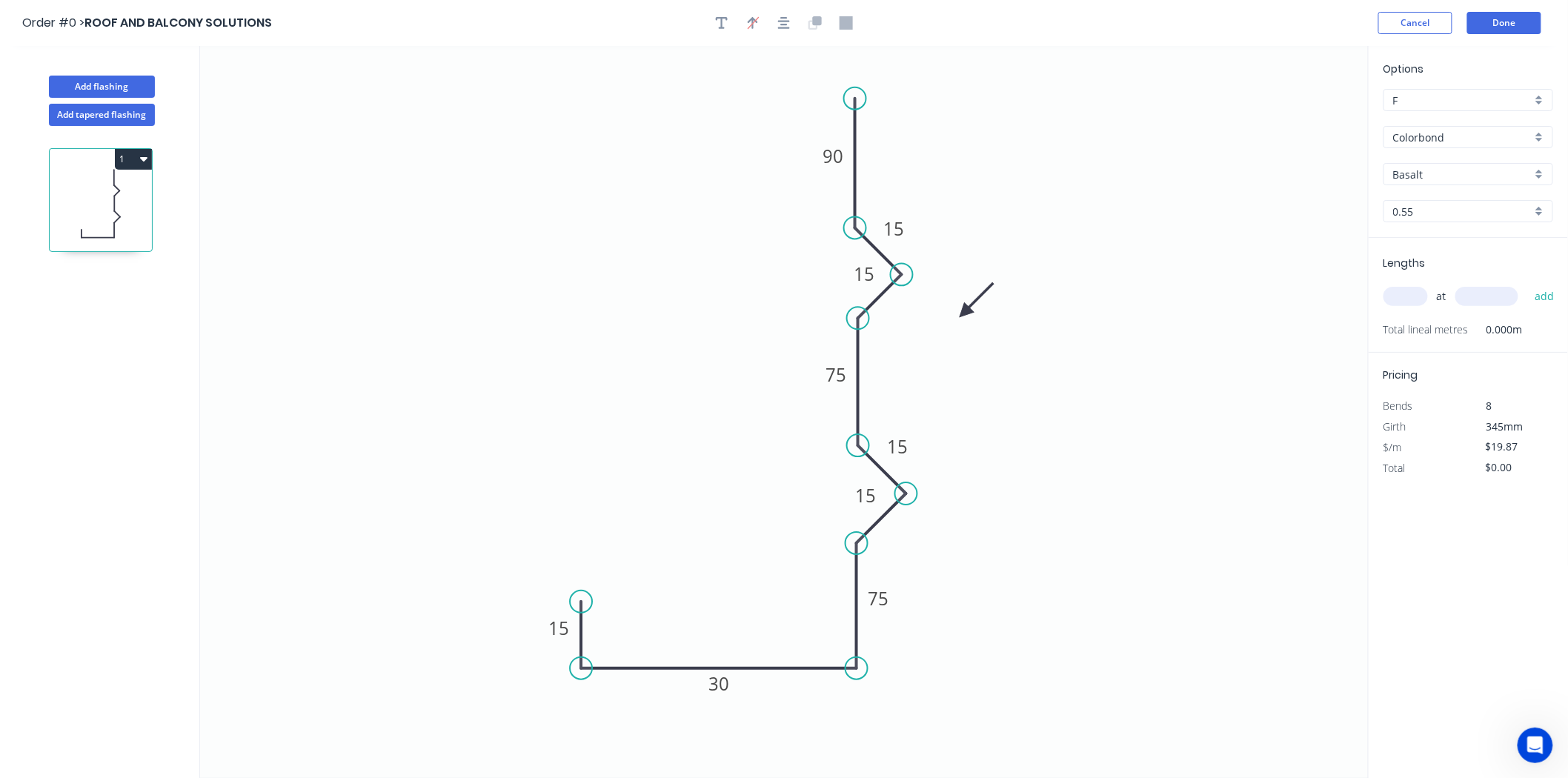
drag, startPoint x: 1294, startPoint y: 113, endPoint x: 965, endPoint y: 313, distance: 385.0
click at [965, 313] on icon at bounding box center [977, 300] width 43 height 43
click at [1411, 301] on input "text" at bounding box center [1406, 297] width 44 height 19
type input "3"
type input "5000"
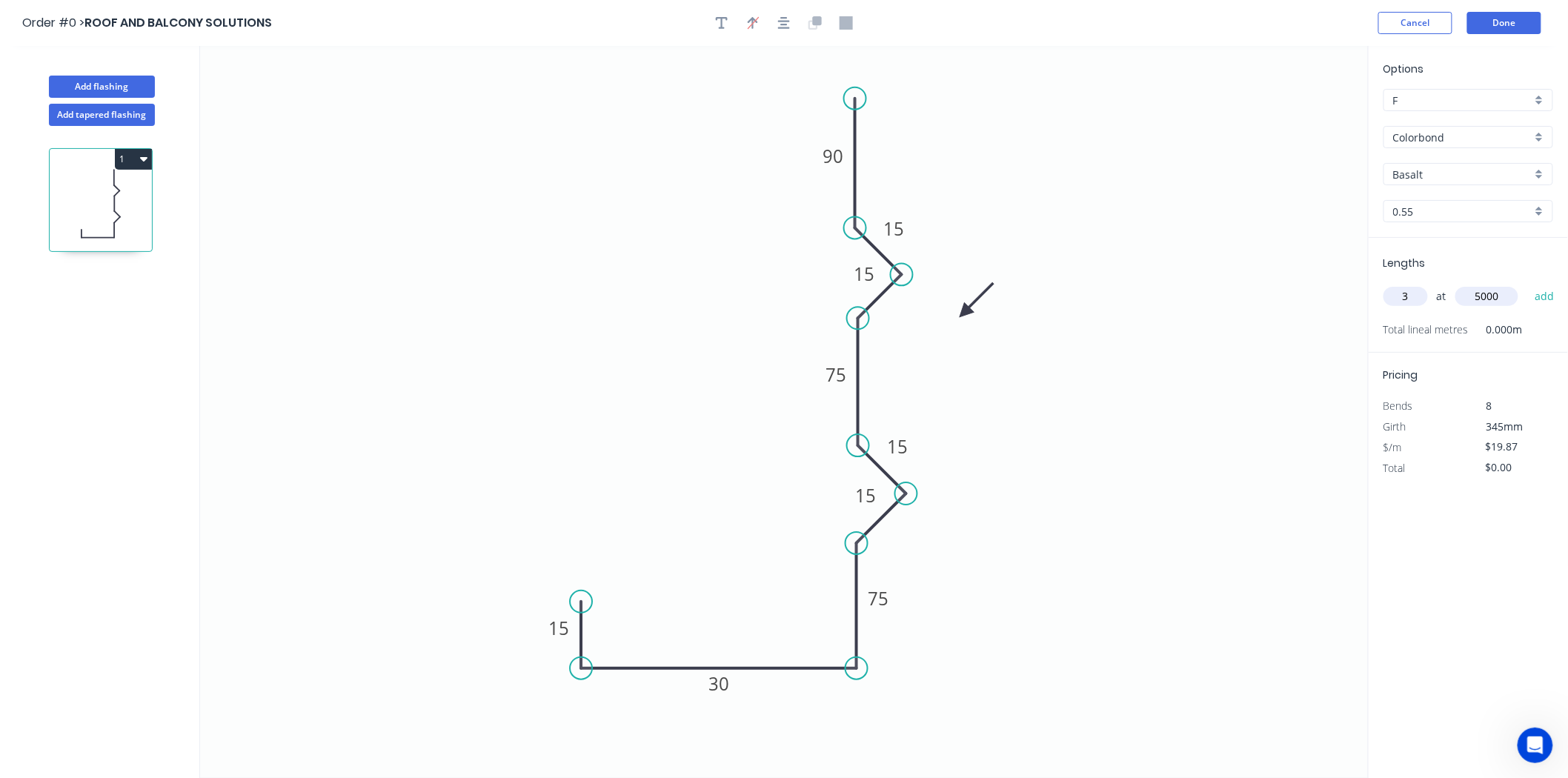
click at [1527, 284] on button "add" at bounding box center [1544, 297] width 35 height 25
type input "$298.05"
click at [1445, 175] on input "Basalt" at bounding box center [1462, 175] width 138 height 15
click at [1428, 217] on div "Jasper" at bounding box center [1467, 215] width 168 height 26
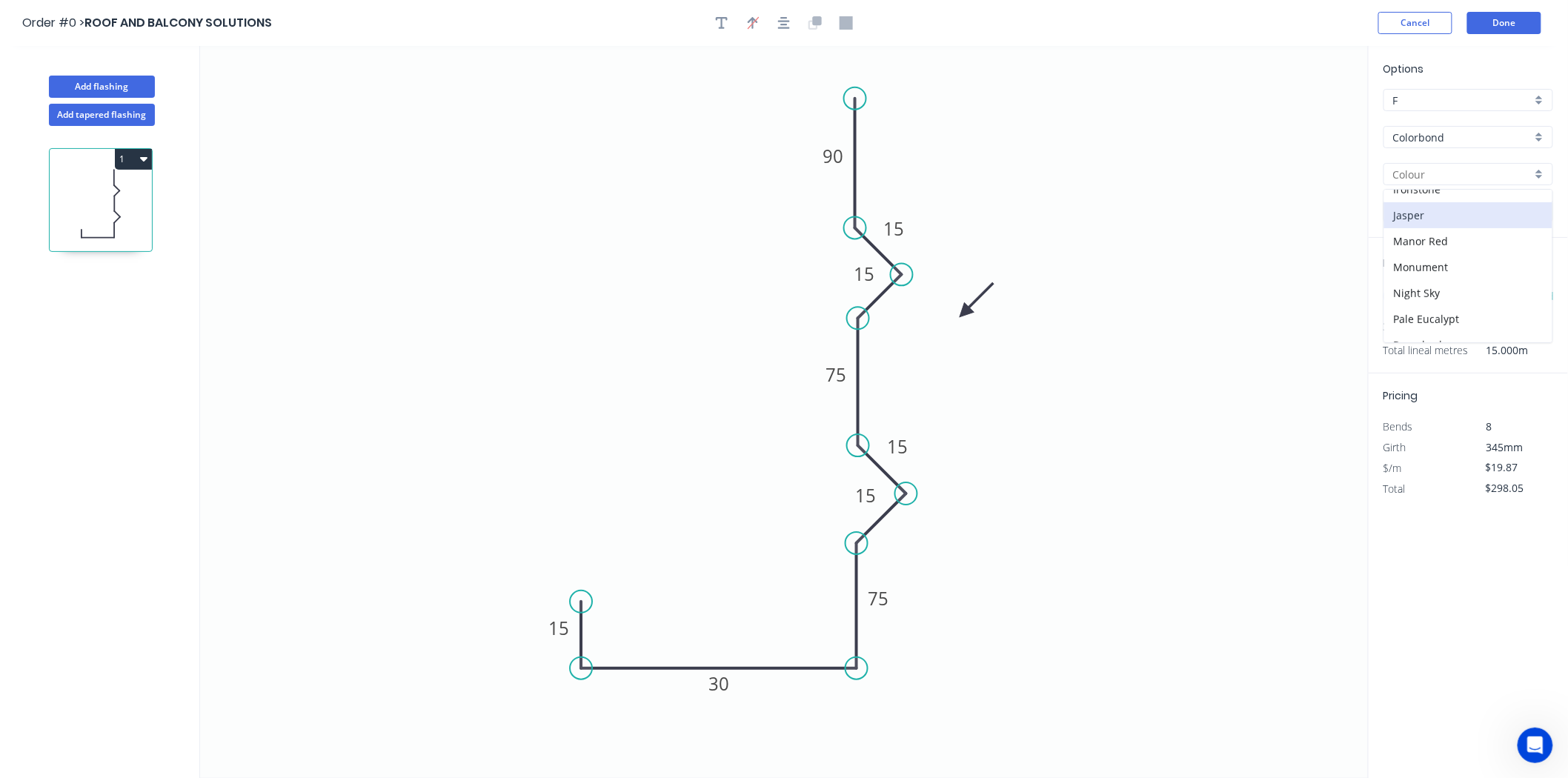
type input "Jasper"
click at [121, 85] on button "Add flashing" at bounding box center [102, 86] width 106 height 22
type input "$0.00"
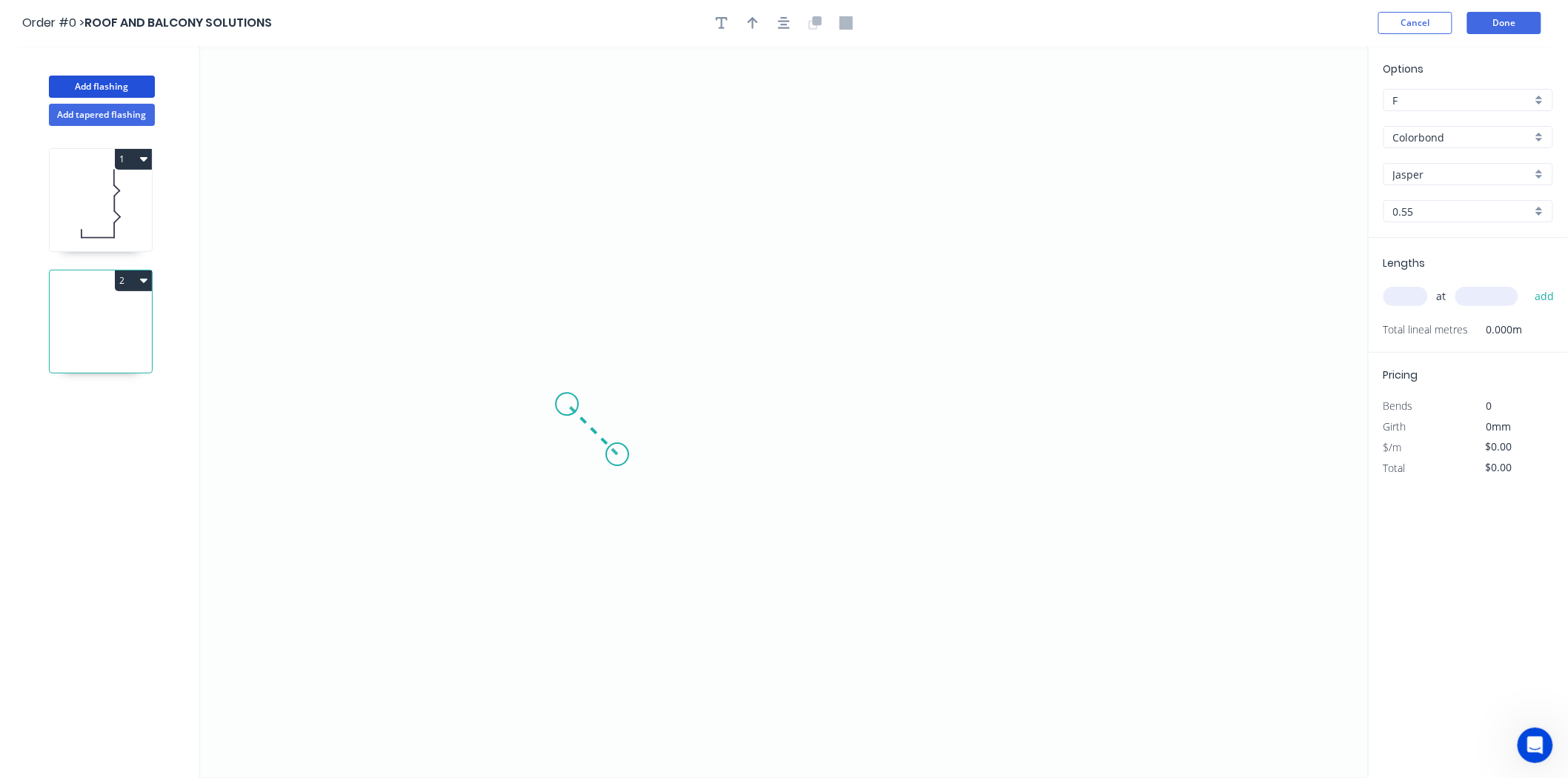
drag, startPoint x: 617, startPoint y: 455, endPoint x: 567, endPoint y: 408, distance: 68.6
click at [567, 408] on icon "0" at bounding box center [784, 412] width 1169 height 732
click at [570, 198] on icon "0 ?" at bounding box center [784, 412] width 1169 height 732
click at [966, 201] on icon "0 ? ?" at bounding box center [784, 412] width 1169 height 732
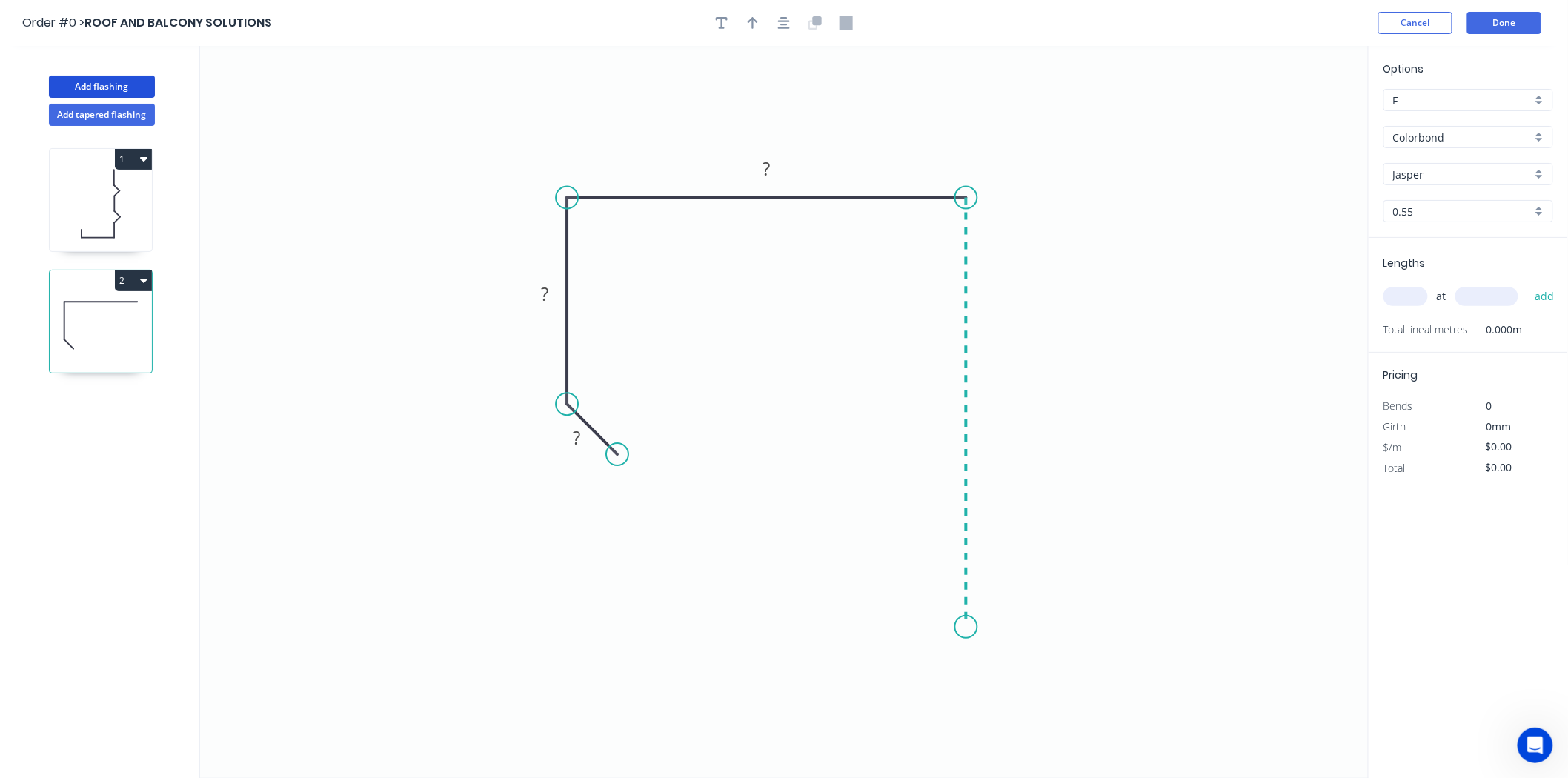
click at [947, 628] on icon "0 ? ? ?" at bounding box center [784, 412] width 1169 height 732
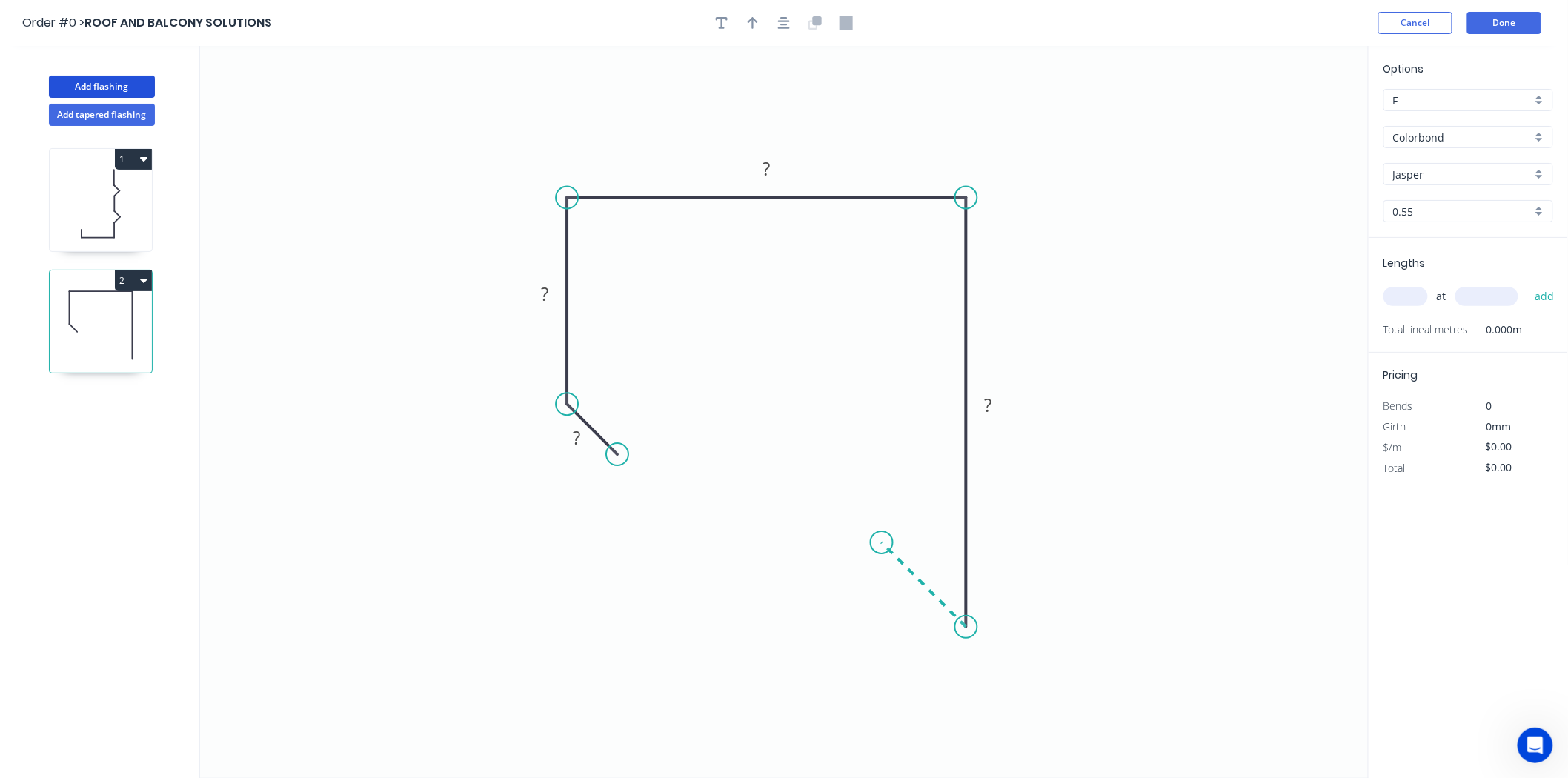
click at [881, 541] on icon "0 ? ? ? ?" at bounding box center [784, 412] width 1169 height 732
click at [584, 446] on rect at bounding box center [576, 440] width 30 height 21
click at [760, 31] on div at bounding box center [784, 22] width 156 height 22
type input "$10.02"
click at [758, 31] on button "button" at bounding box center [752, 22] width 22 height 22
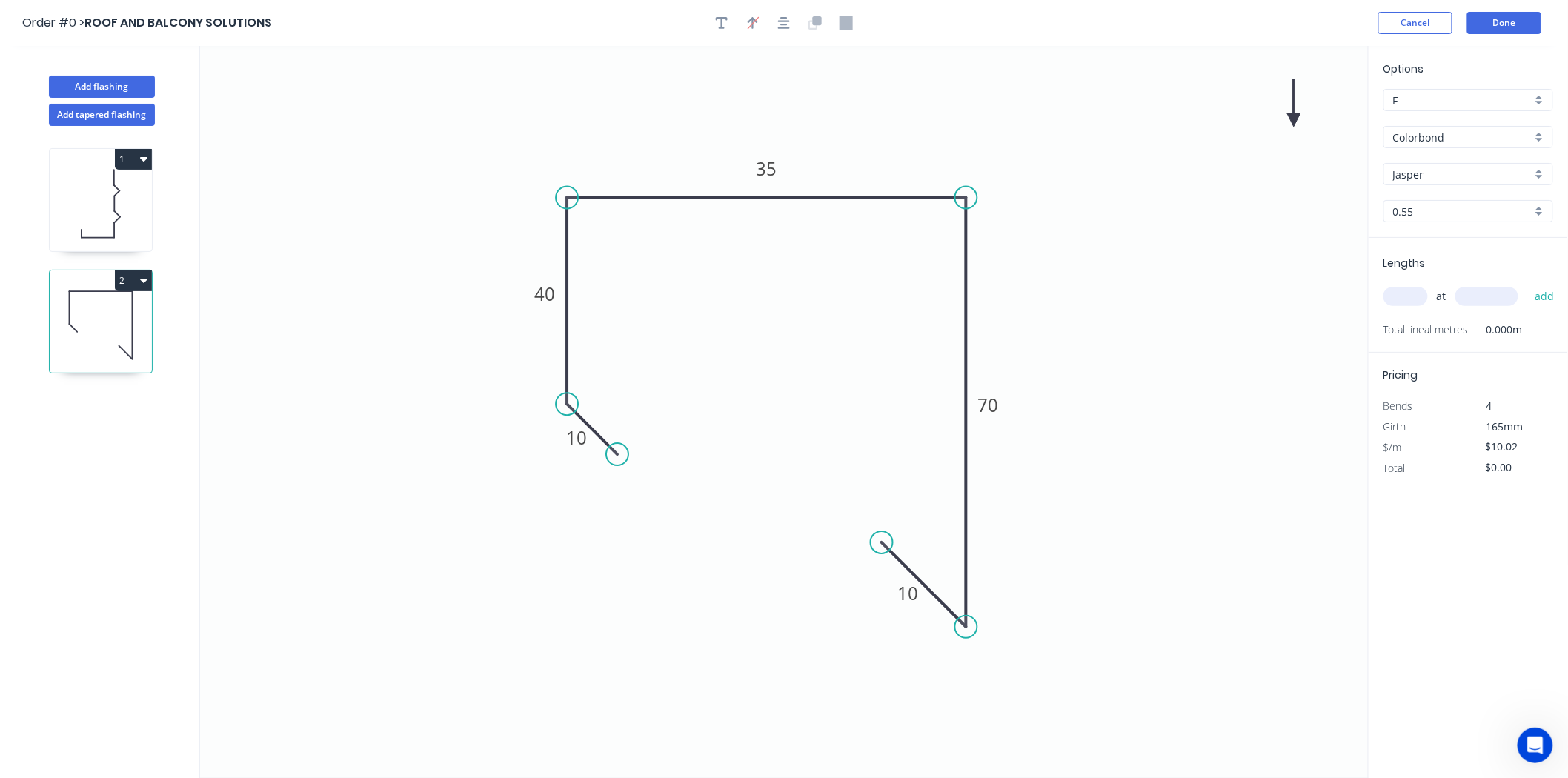
click at [1292, 115] on icon at bounding box center [1293, 103] width 13 height 47
drag, startPoint x: 1292, startPoint y: 115, endPoint x: 1010, endPoint y: 183, distance: 290.1
click at [1010, 183] on icon at bounding box center [1022, 171] width 43 height 43
click at [1403, 289] on input "text" at bounding box center [1406, 297] width 44 height 19
type input "3"
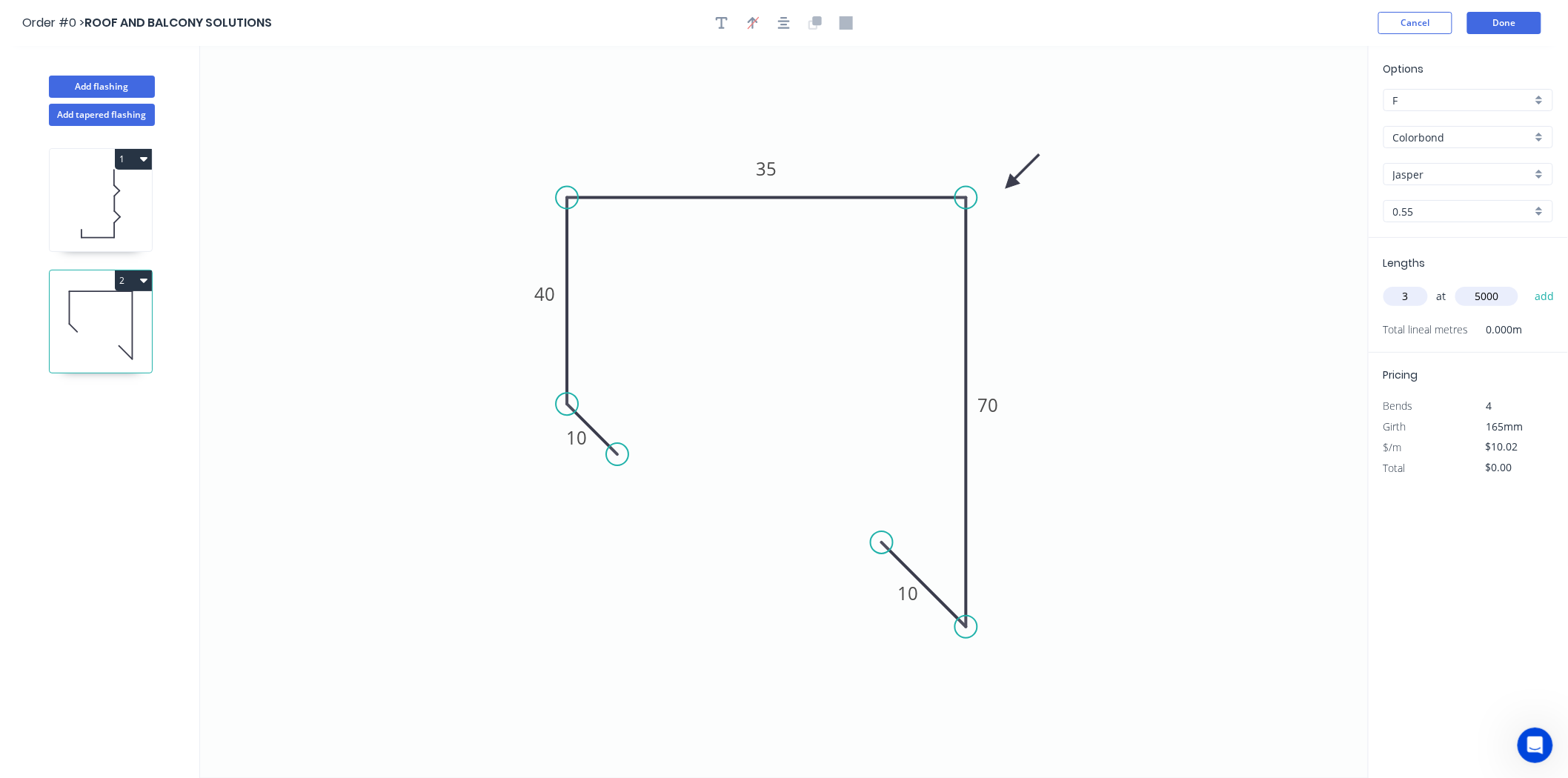
type input "5000"
click at [1527, 284] on button "add" at bounding box center [1544, 297] width 35 height 25
type input "$150.30"
click at [1497, 37] on header "Order #0 > ROOF AND BALCONY SOLUTIONS Cancel Done" at bounding box center [784, 23] width 1568 height 46
click at [1497, 36] on header "Order #0 > ROOF AND BALCONY SOLUTIONS Cancel Done" at bounding box center [784, 23] width 1568 height 46
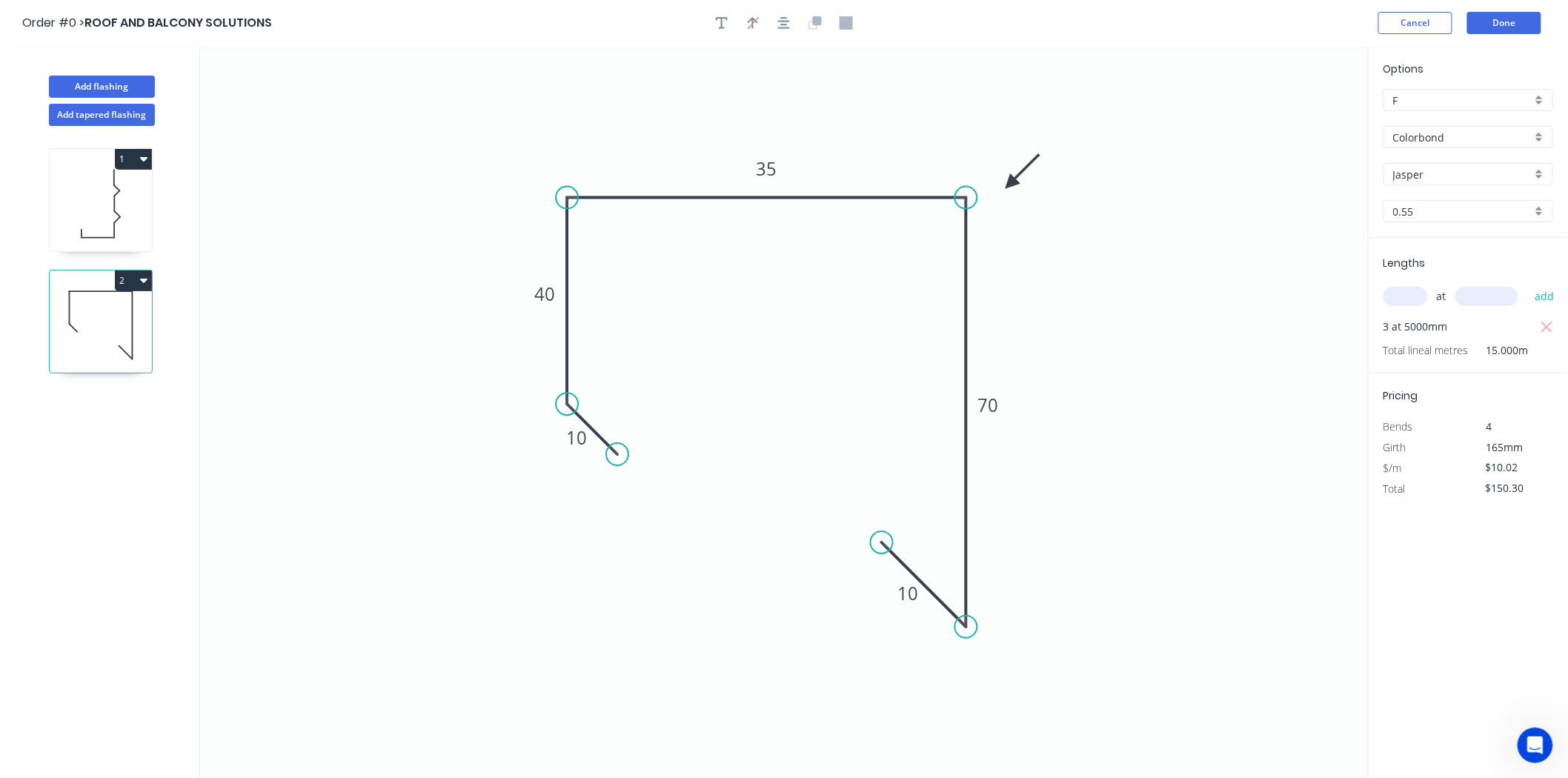
click at [1497, 34] on header "Order #0 > ROOF AND BALCONY SOLUTIONS Cancel Done" at bounding box center [784, 23] width 1568 height 46
click at [1499, 25] on button "Done" at bounding box center [1504, 22] width 74 height 22
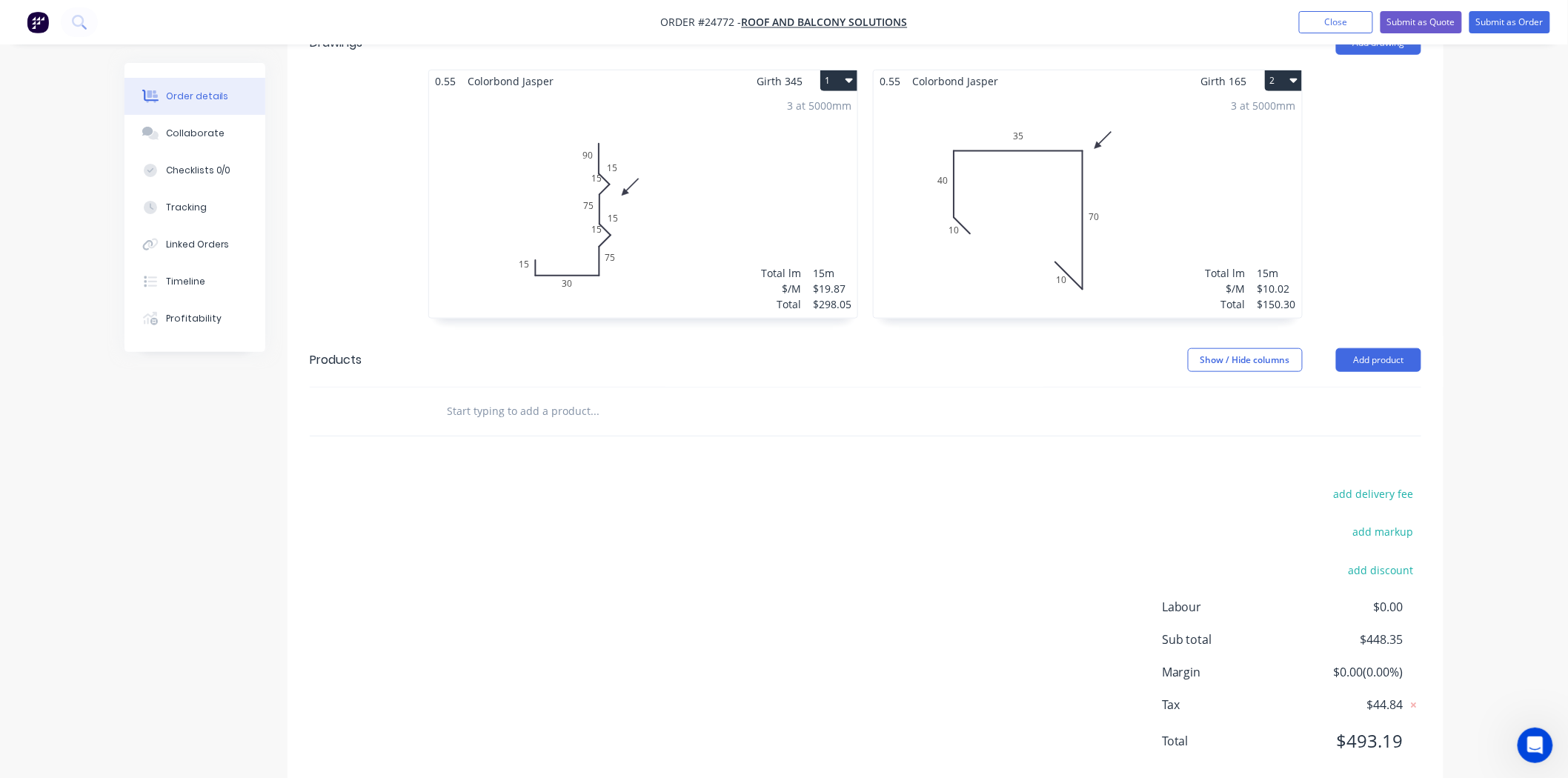
scroll to position [456, 0]
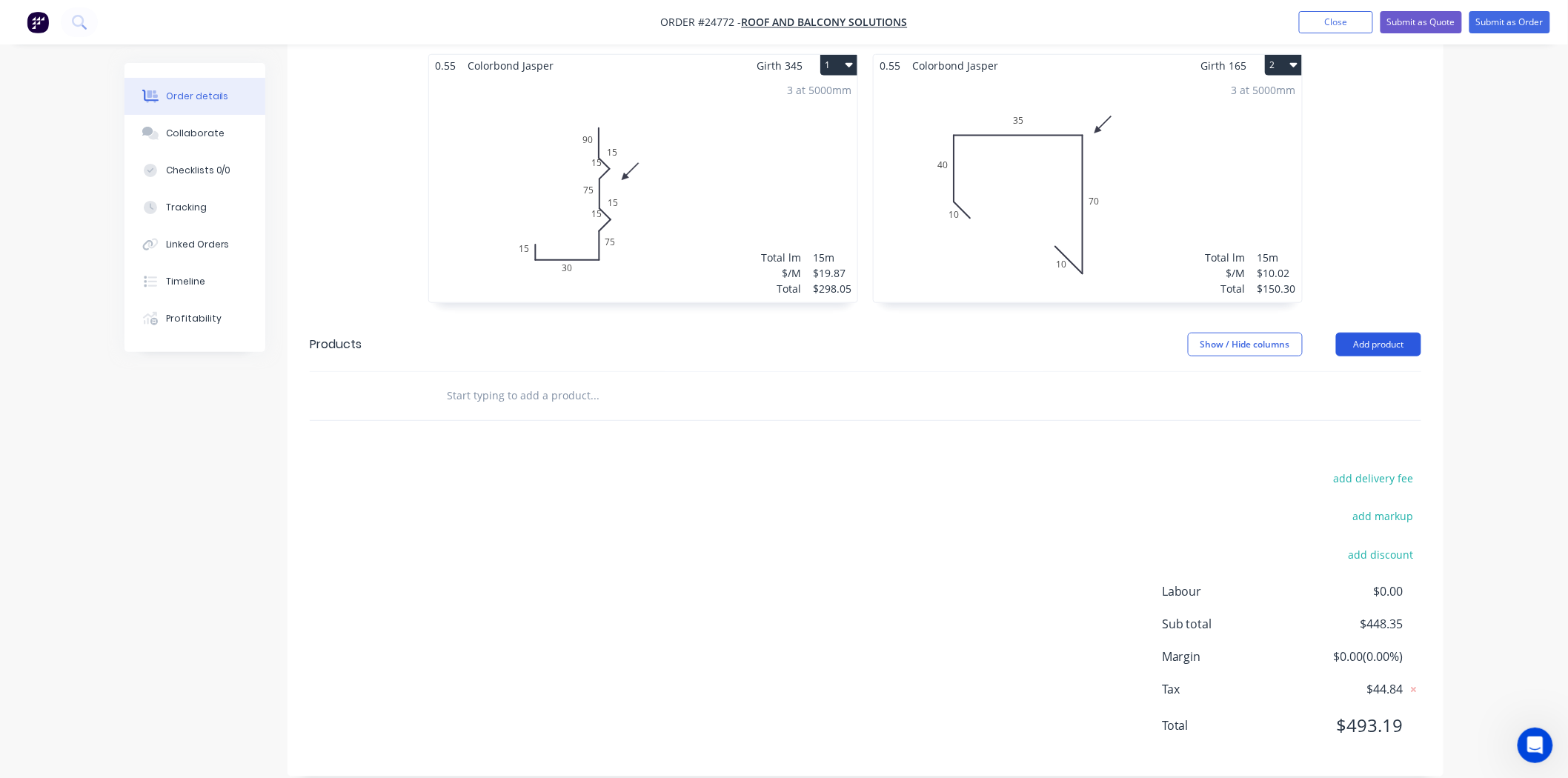
click at [1395, 332] on button "Add product" at bounding box center [1378, 344] width 85 height 24
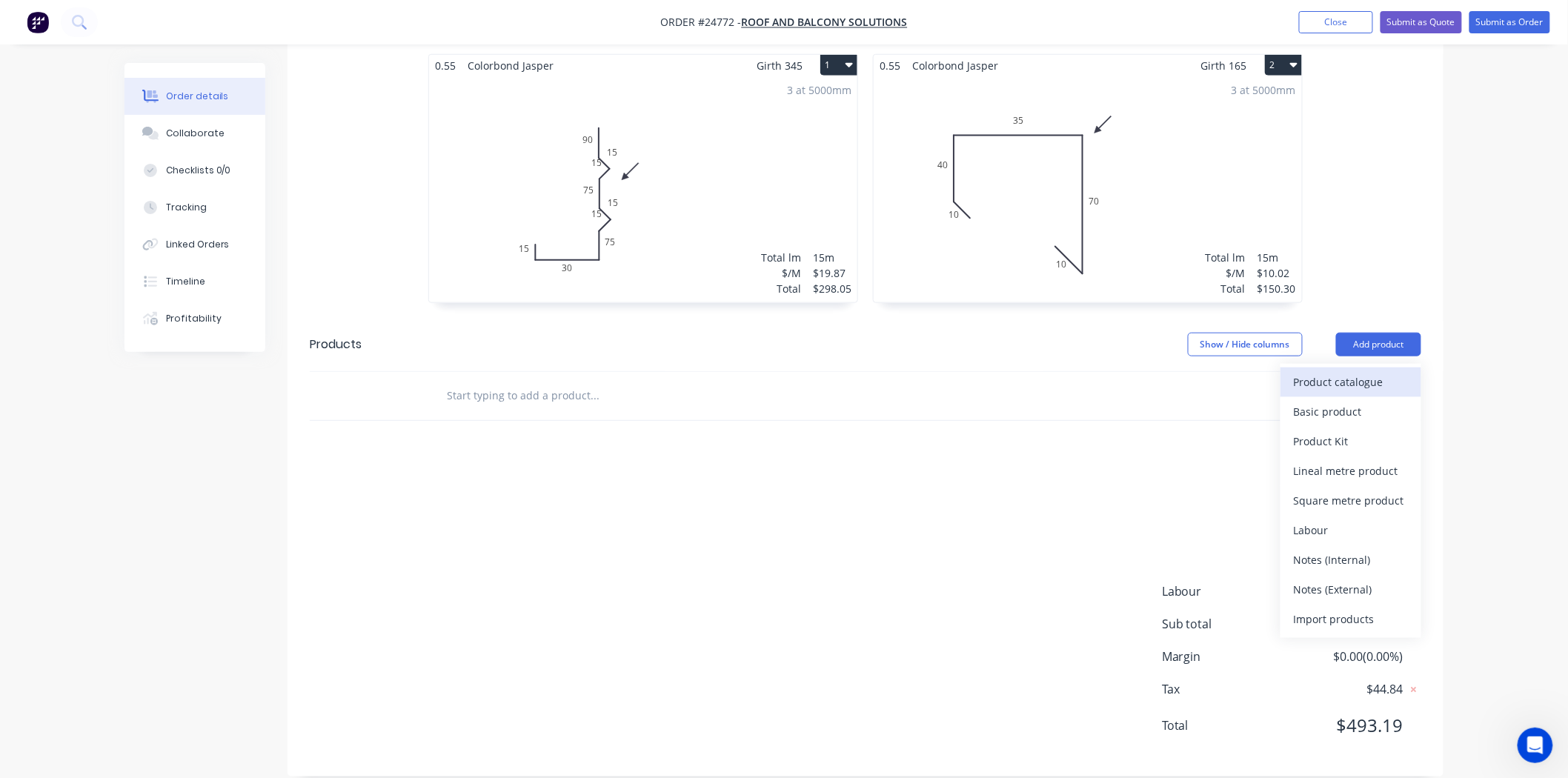
click at [1378, 372] on div "Product catalogue" at bounding box center [1350, 382] width 114 height 21
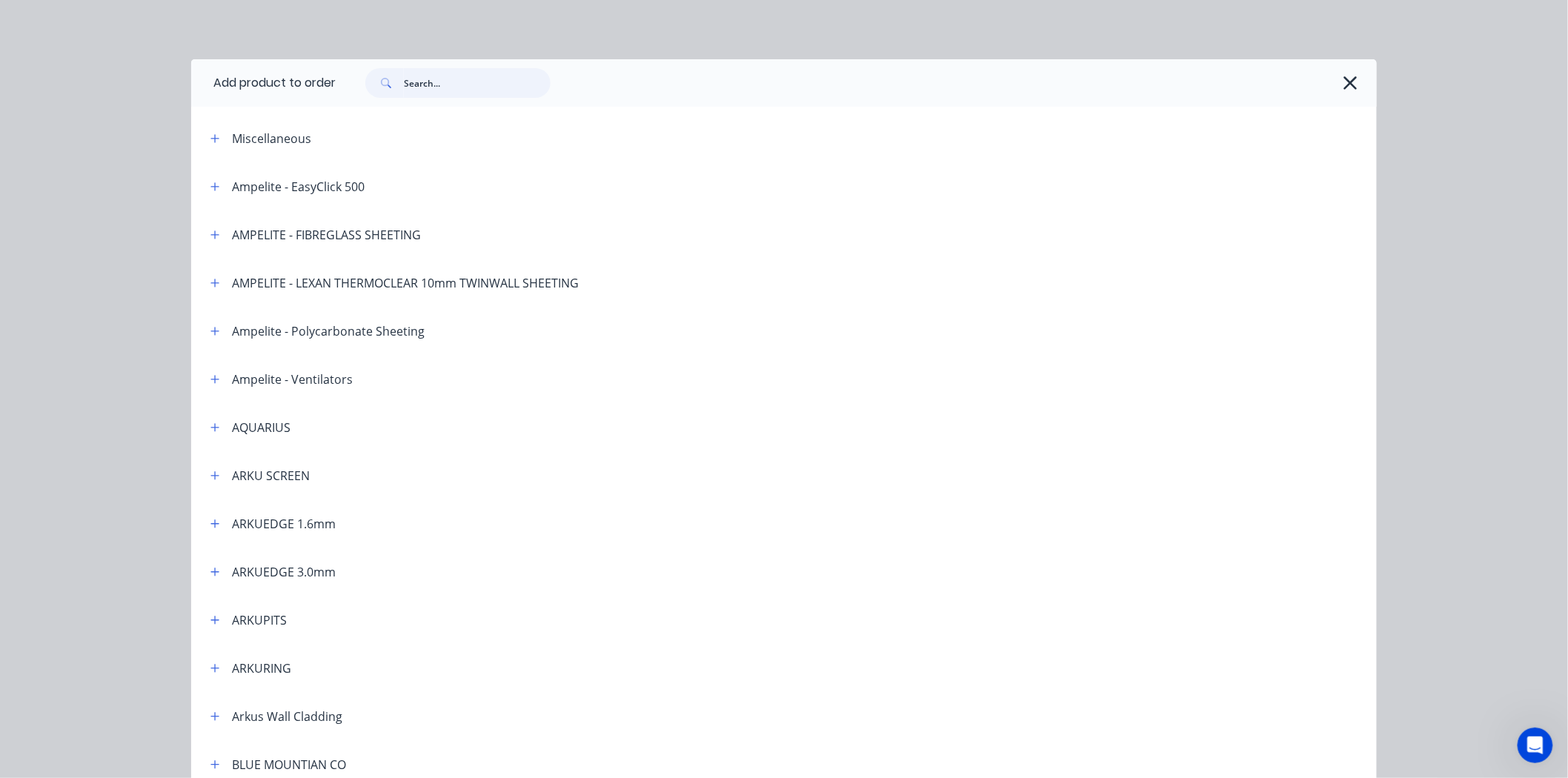
click at [455, 76] on input "text" at bounding box center [477, 83] width 147 height 30
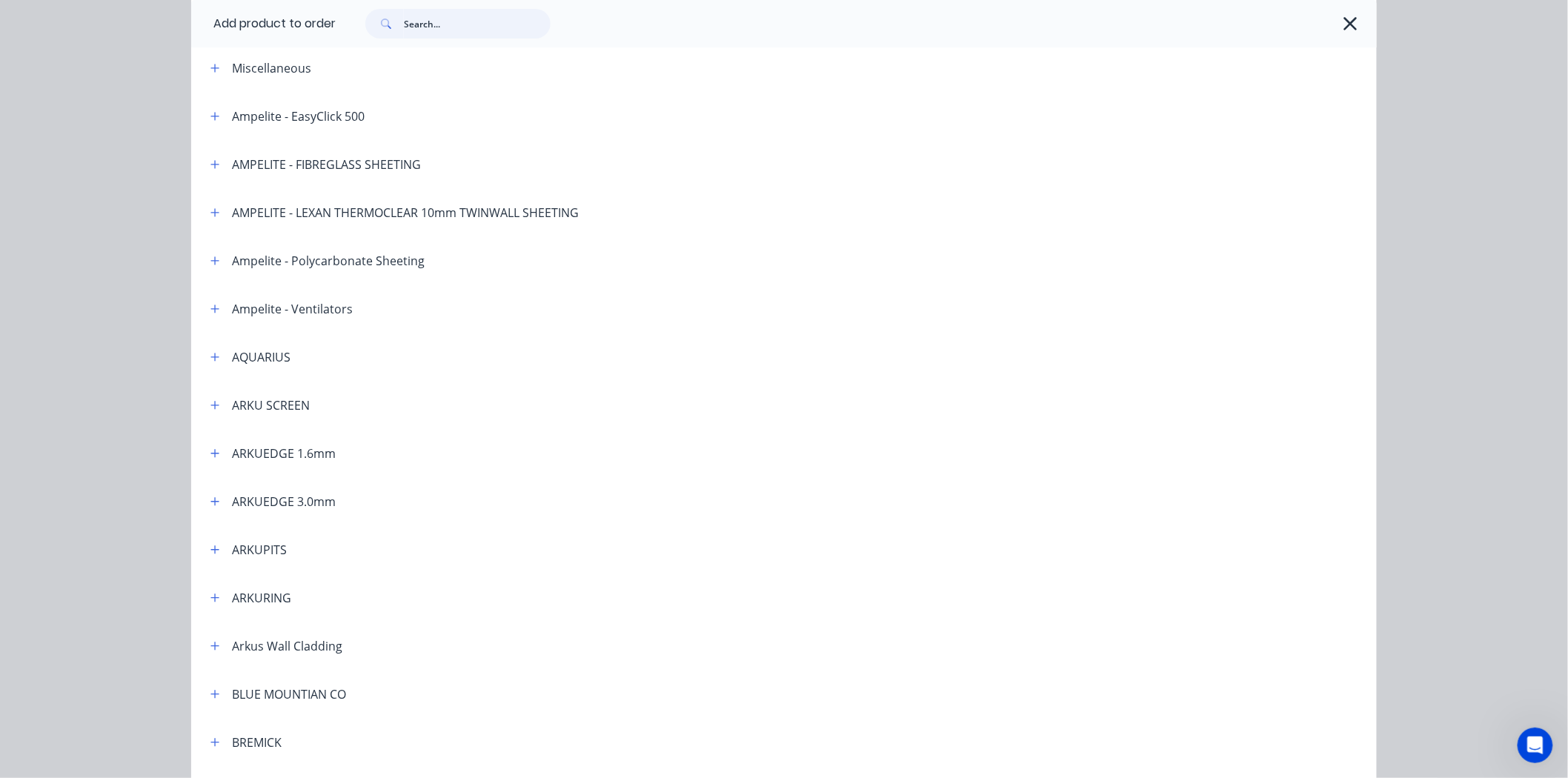
scroll to position [0, 0]
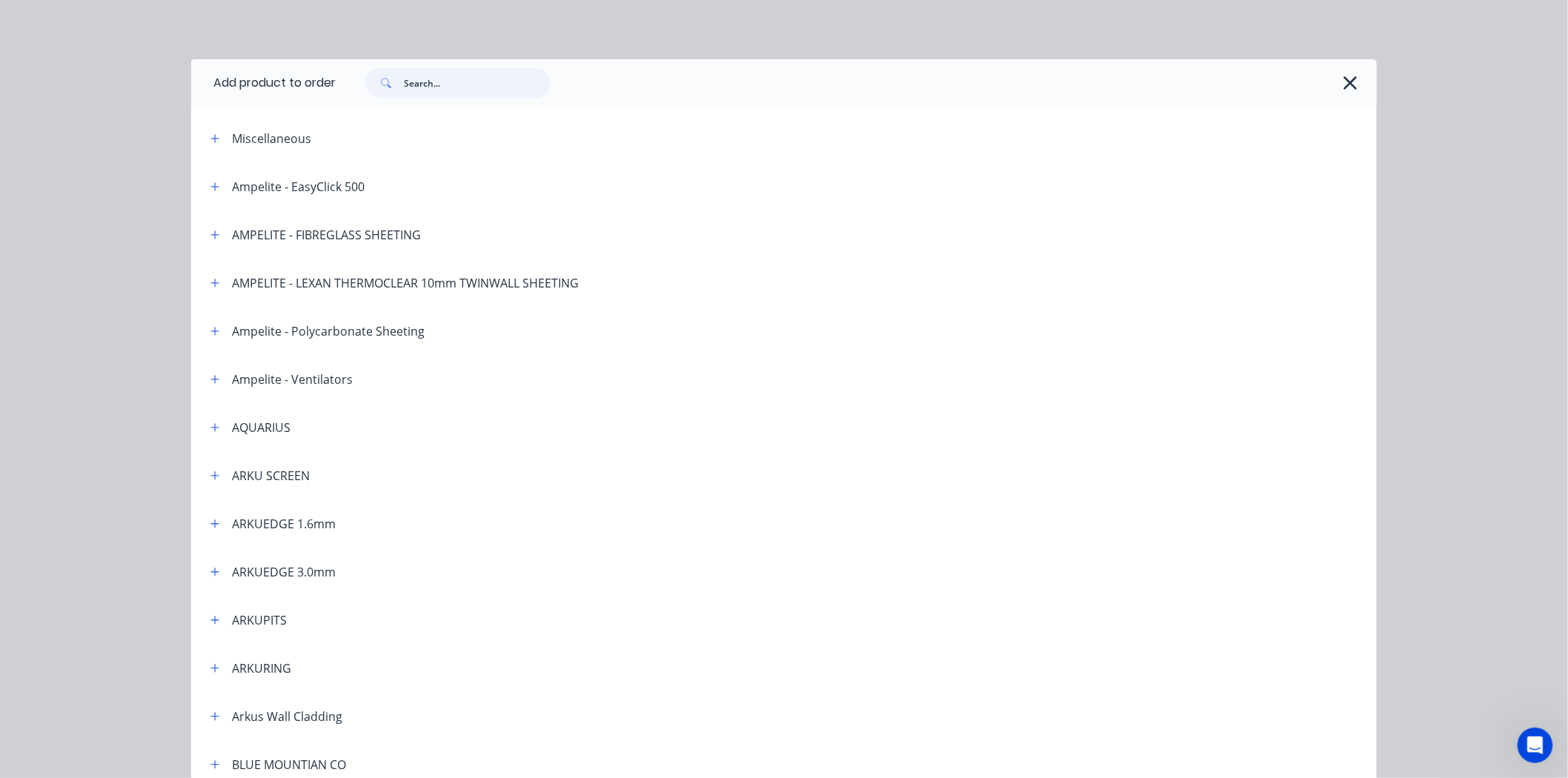
click at [514, 87] on input "text" at bounding box center [477, 83] width 147 height 30
click at [572, 87] on div at bounding box center [849, 83] width 1026 height 30
click at [501, 87] on input "text" at bounding box center [477, 83] width 147 height 30
click at [480, 86] on input "text" at bounding box center [477, 83] width 147 height 30
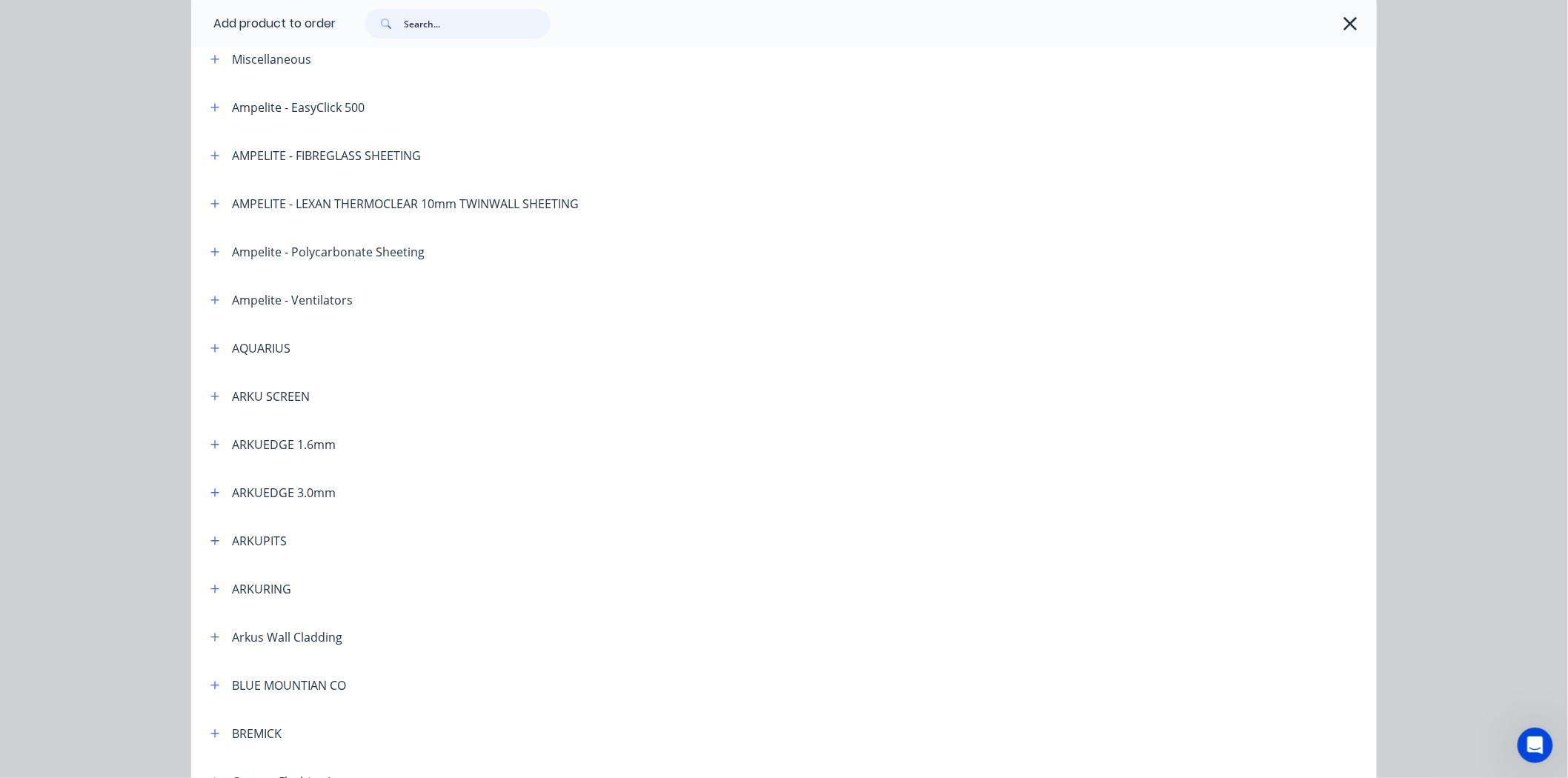
scroll to position [83, 0]
click at [449, 16] on input "text" at bounding box center [477, 23] width 147 height 30
click at [467, 18] on input "text" at bounding box center [477, 23] width 147 height 30
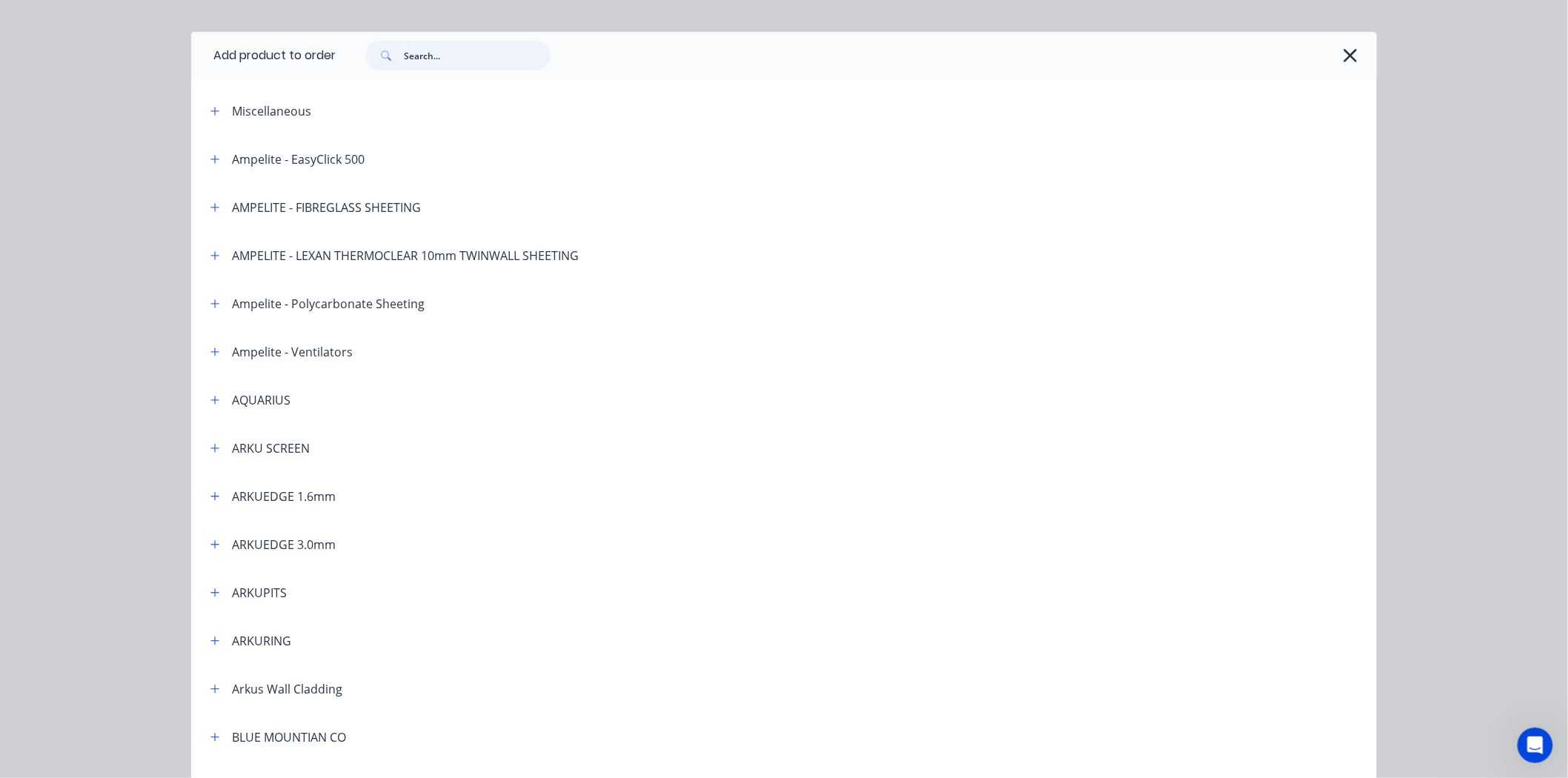
scroll to position [0, 0]
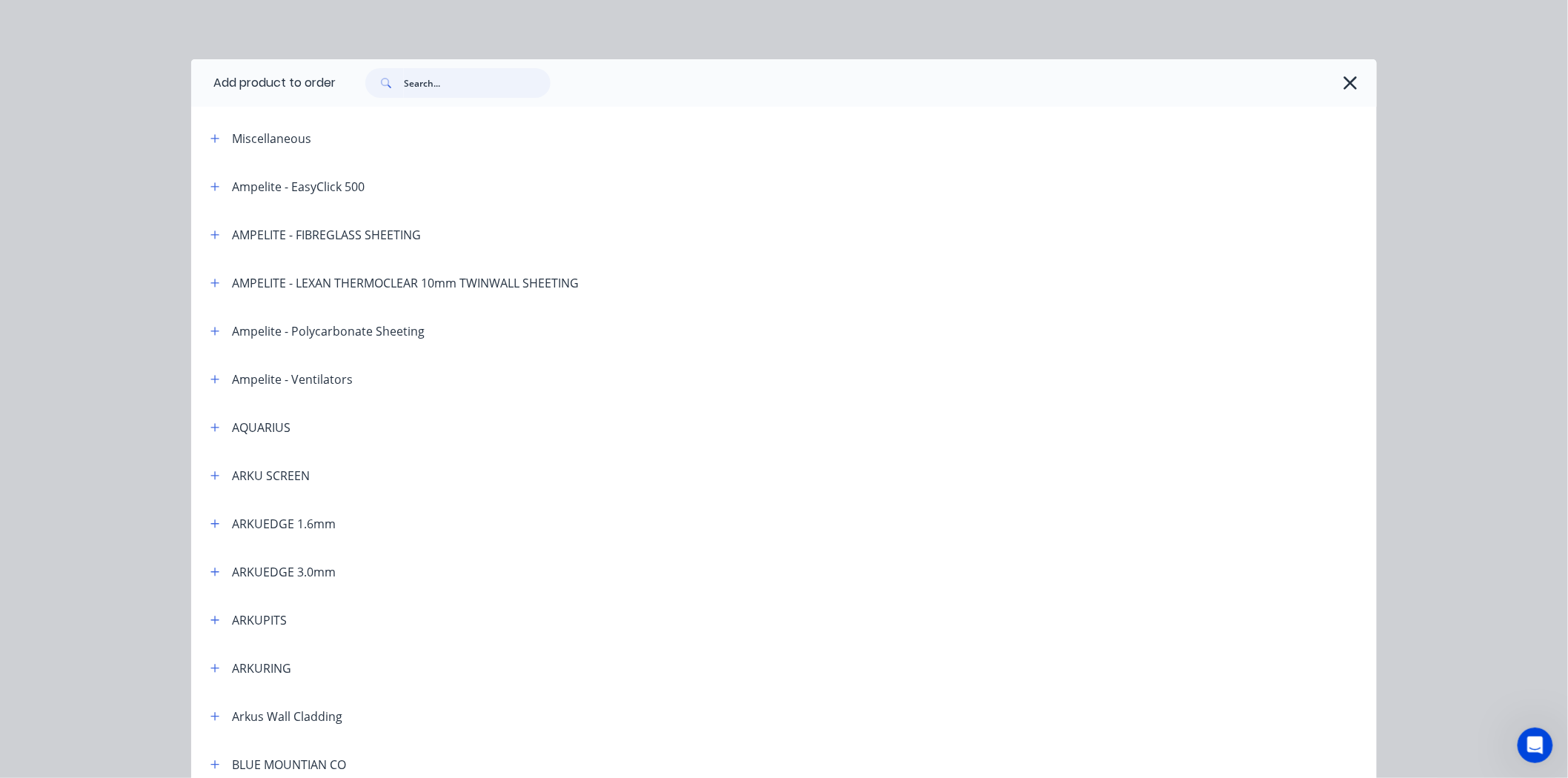
click at [452, 83] on input "text" at bounding box center [477, 83] width 147 height 30
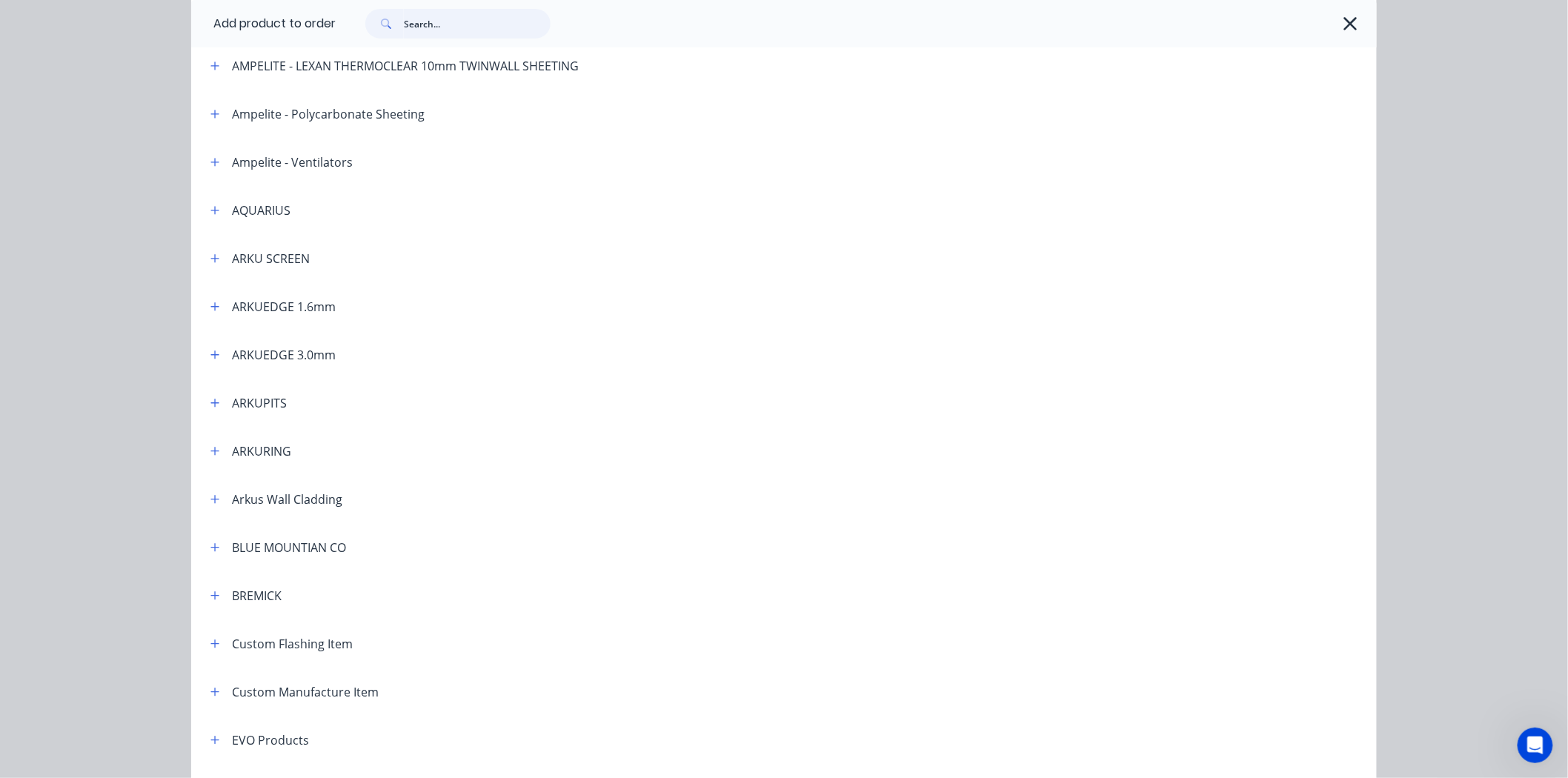
scroll to position [247, 0]
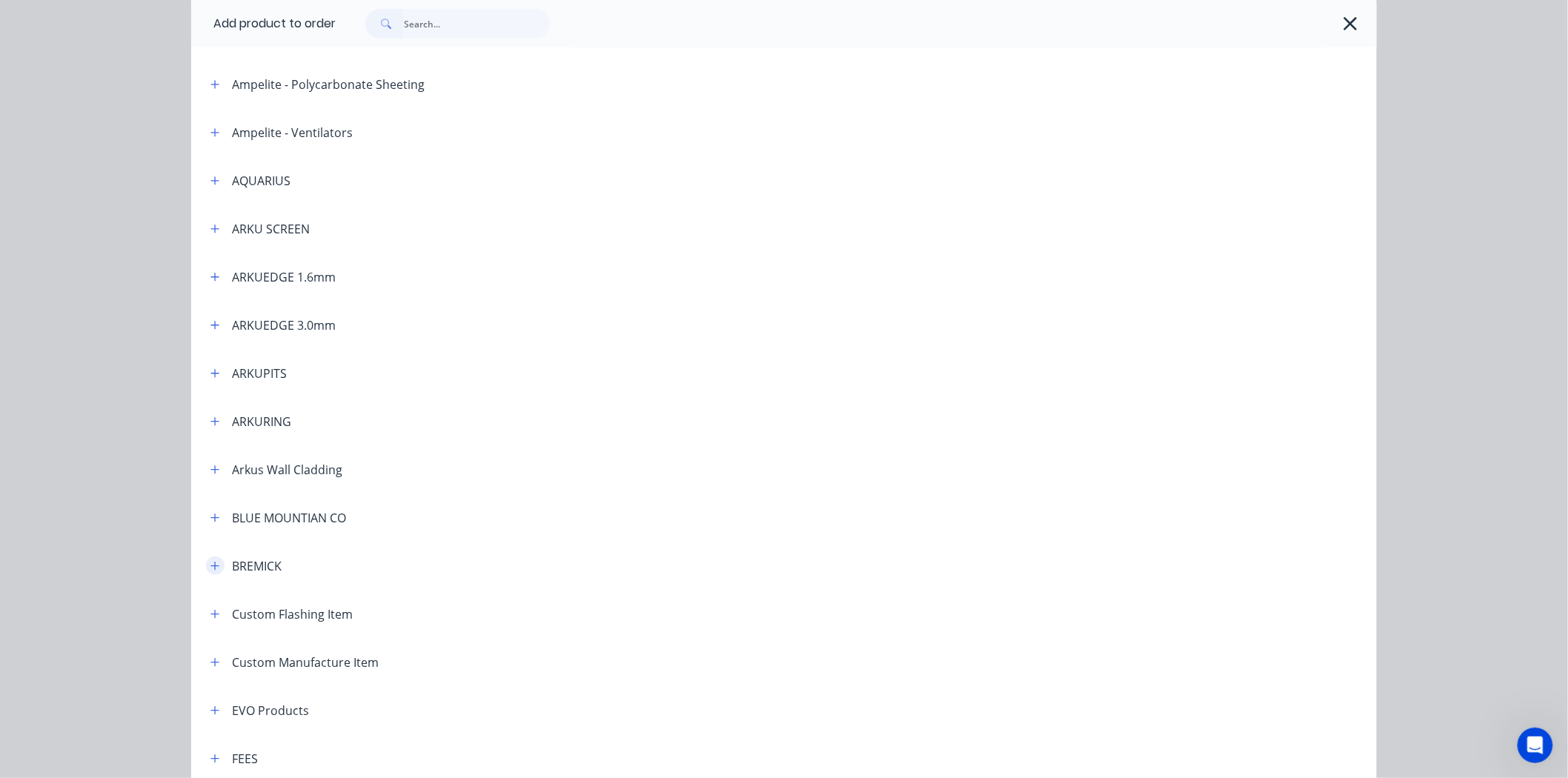
click at [215, 564] on div "BREMICK" at bounding box center [240, 565] width 83 height 18
click at [215, 564] on button "button" at bounding box center [214, 565] width 18 height 18
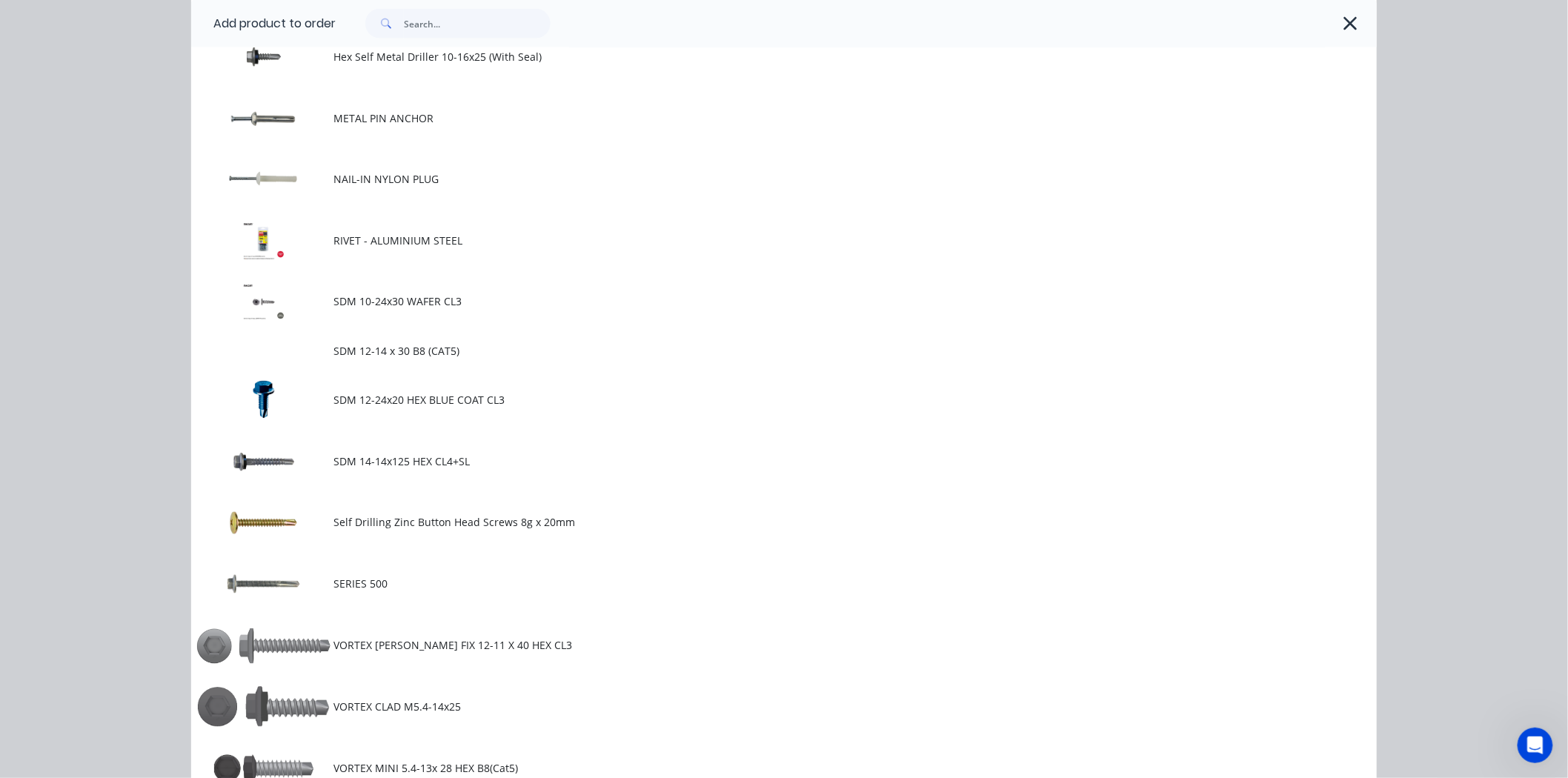
scroll to position [987, 0]
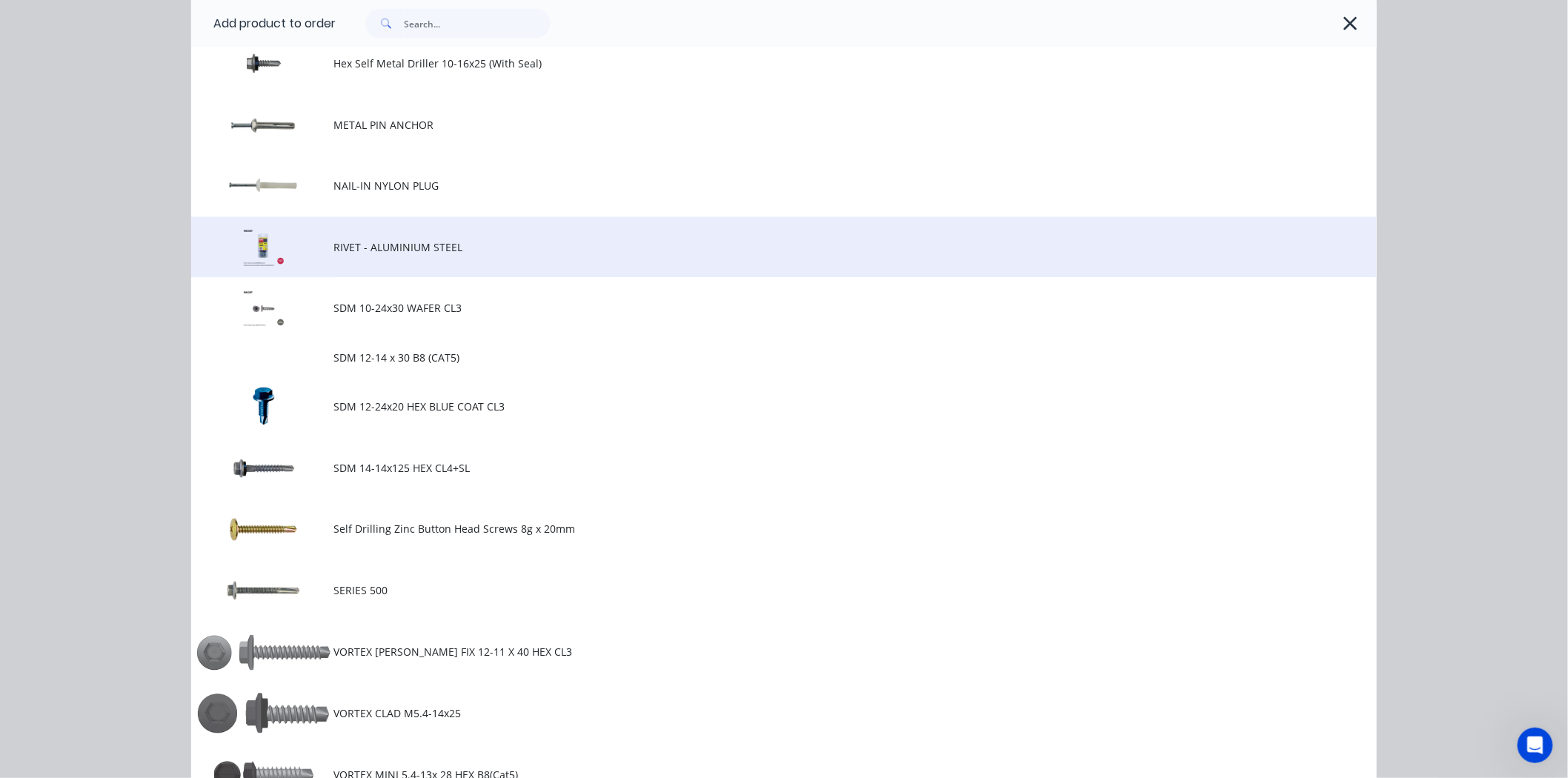
click at [441, 242] on span "RIVET - ALUMINIUM STEEL" at bounding box center [750, 248] width 834 height 15
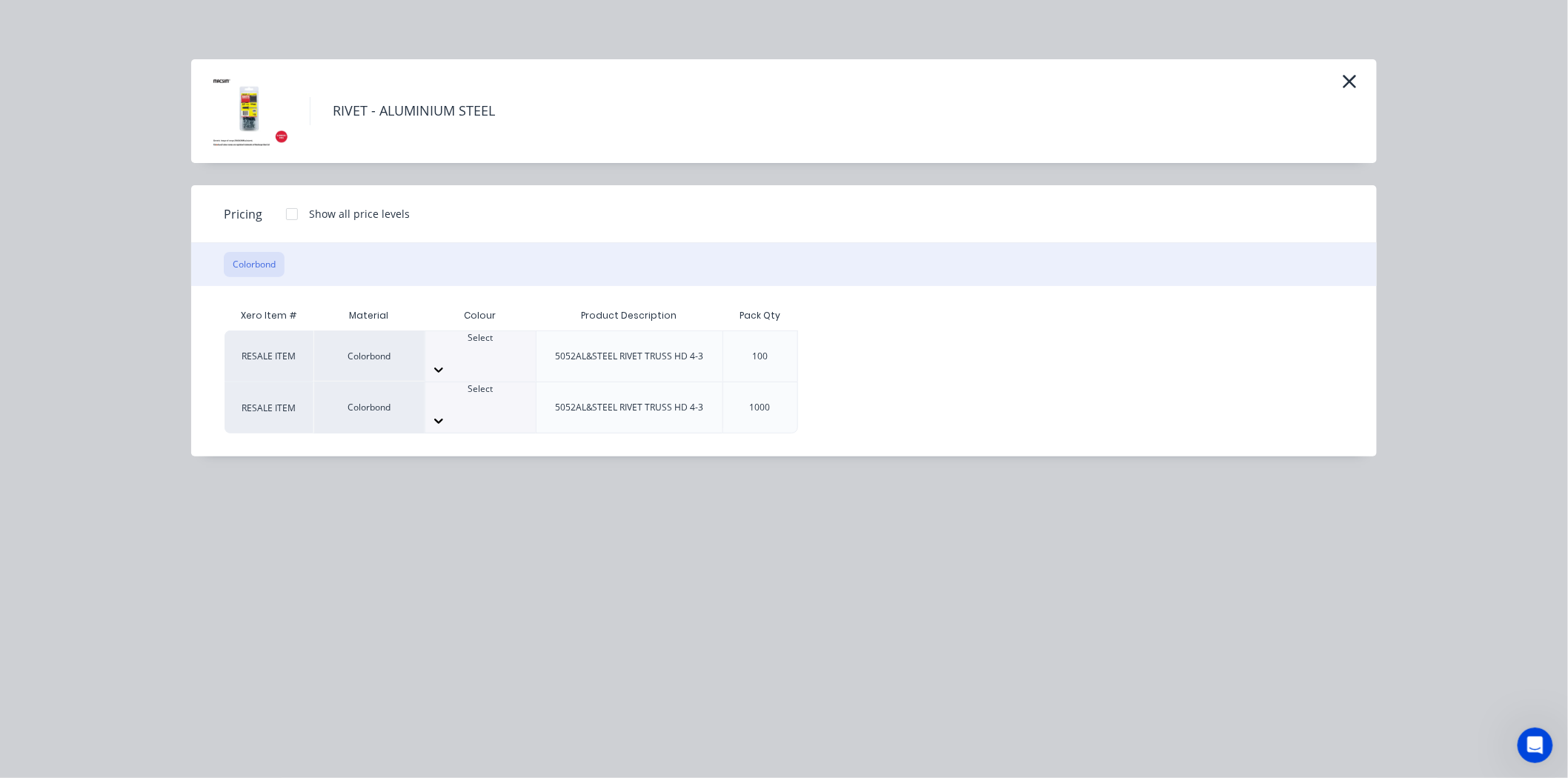
click at [295, 212] on div at bounding box center [292, 214] width 30 height 30
click at [471, 349] on div at bounding box center [480, 352] width 110 height 13
click at [853, 352] on div "$5.00" at bounding box center [848, 356] width 99 height 50
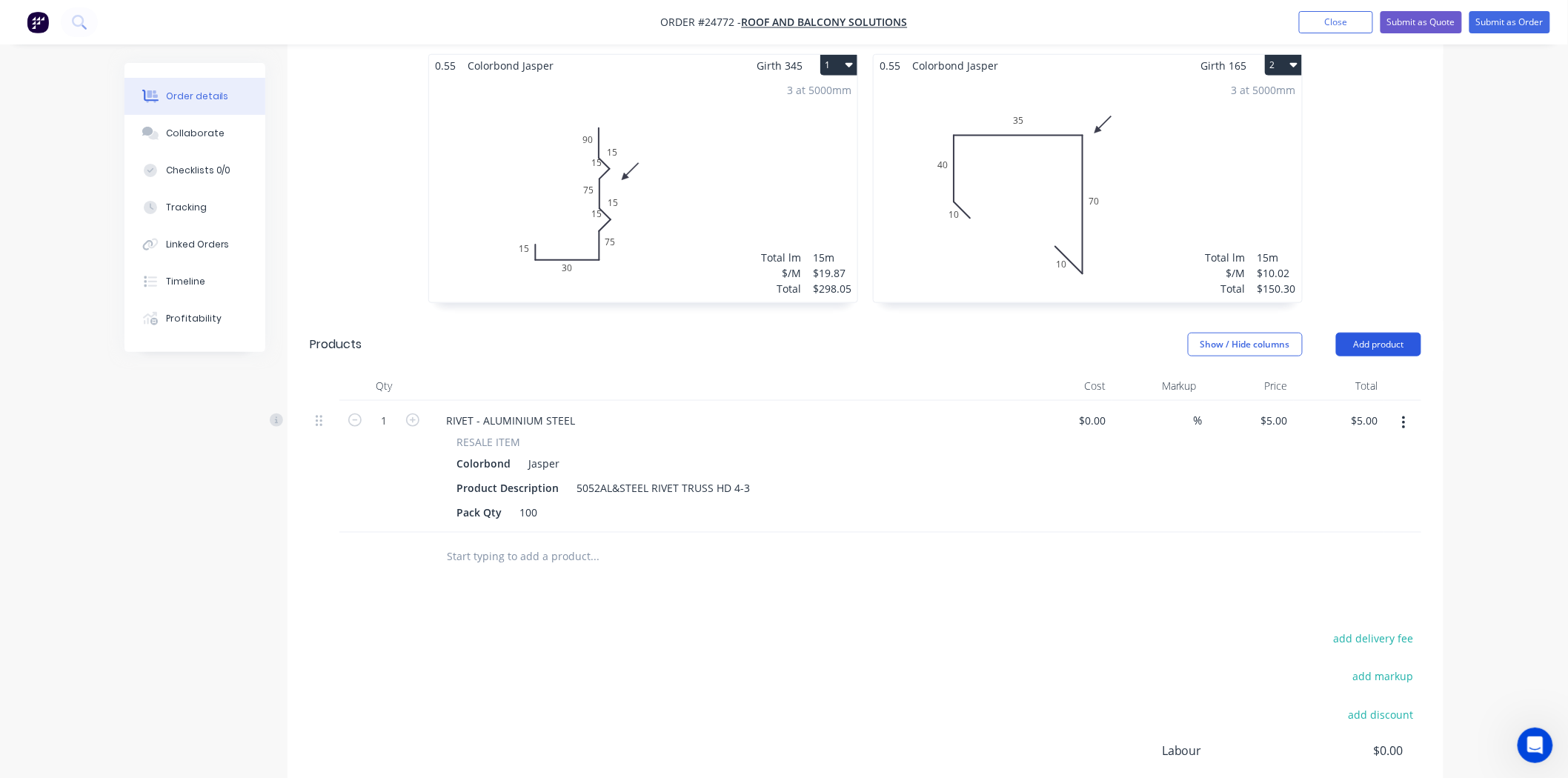
click at [1368, 332] on button "Add product" at bounding box center [1378, 344] width 85 height 24
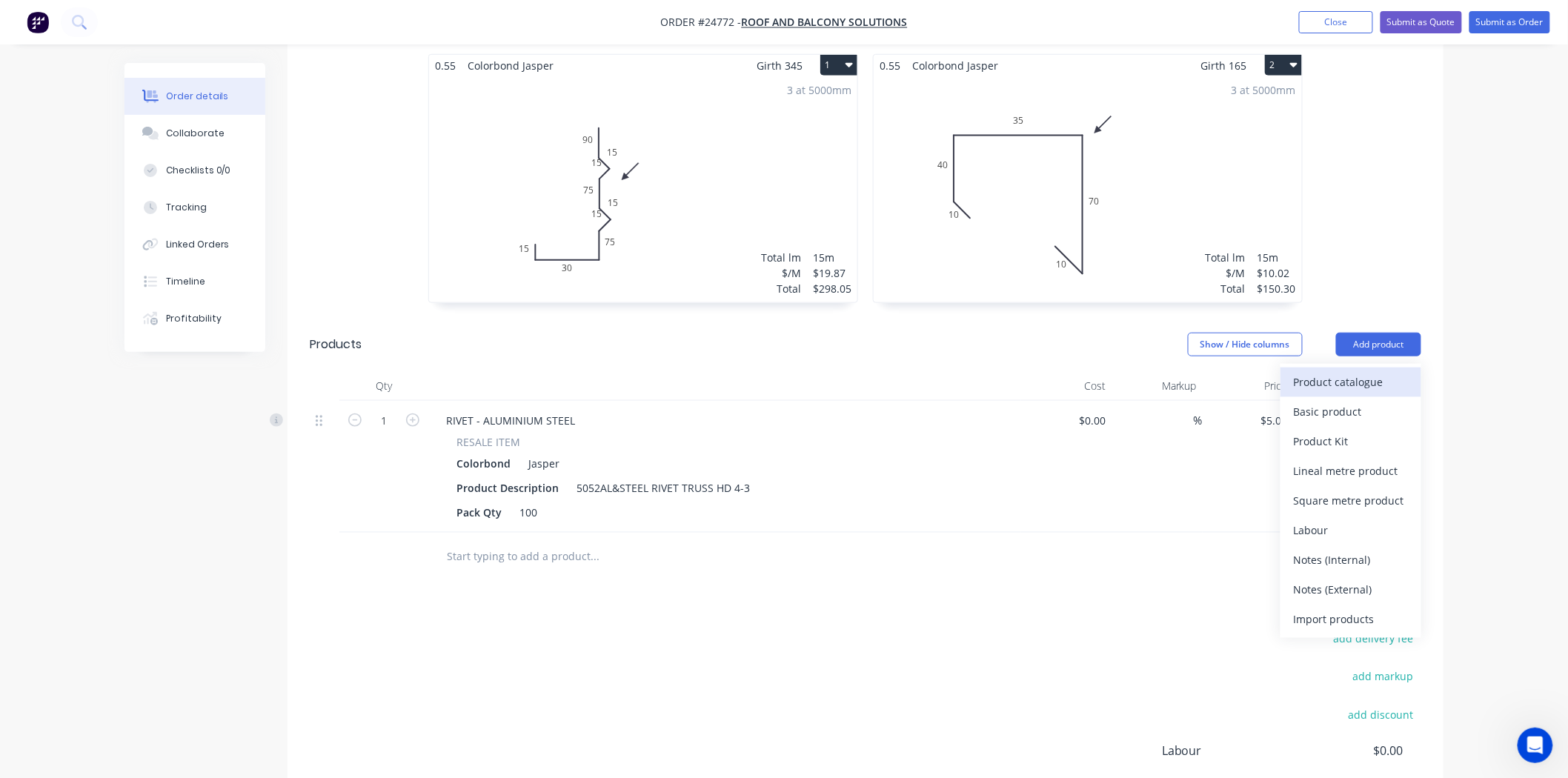
click at [1357, 372] on div "Product catalogue" at bounding box center [1350, 382] width 114 height 21
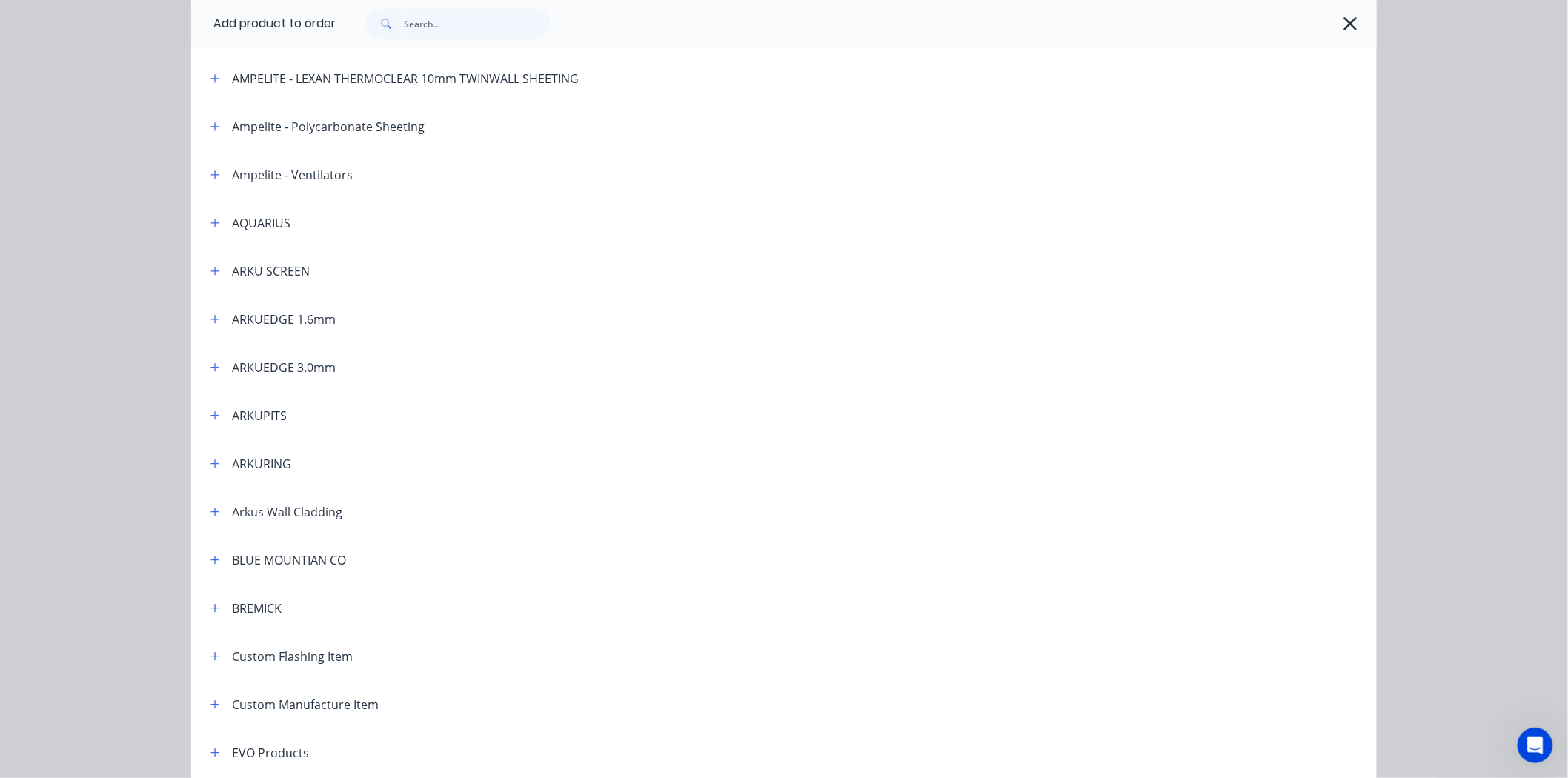
scroll to position [247, 0]
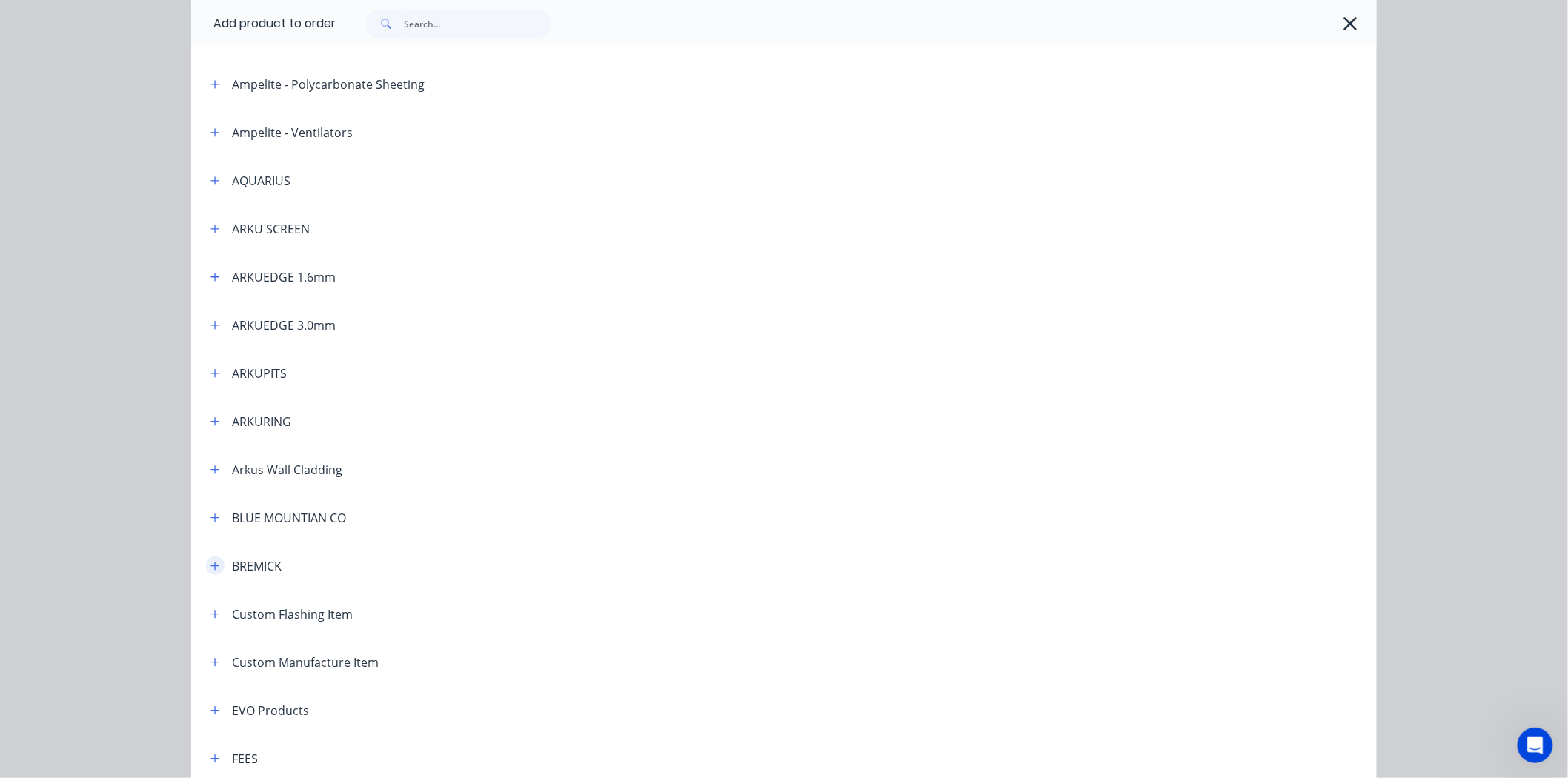
click at [211, 572] on button "button" at bounding box center [214, 565] width 18 height 18
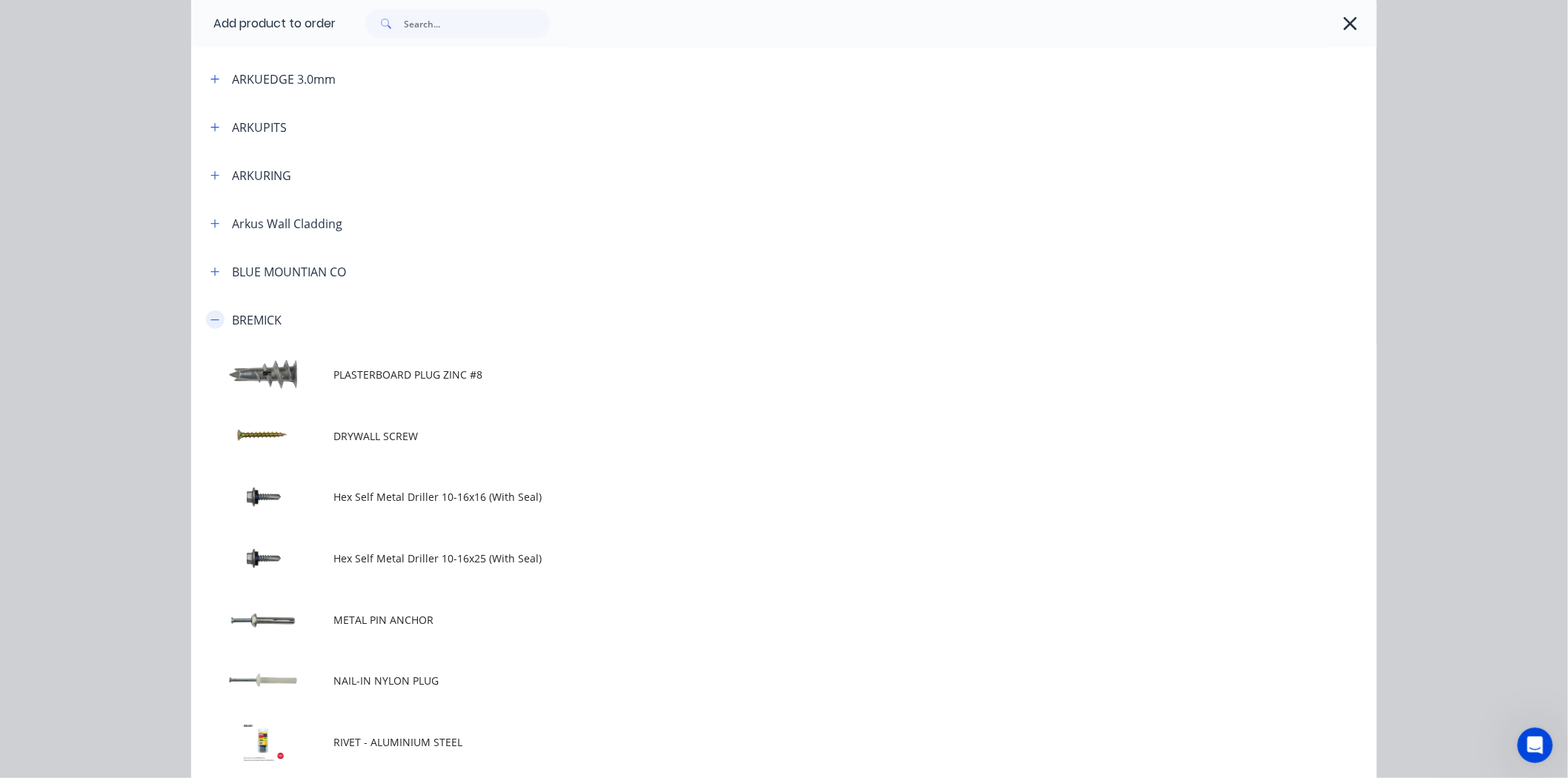
scroll to position [494, 0]
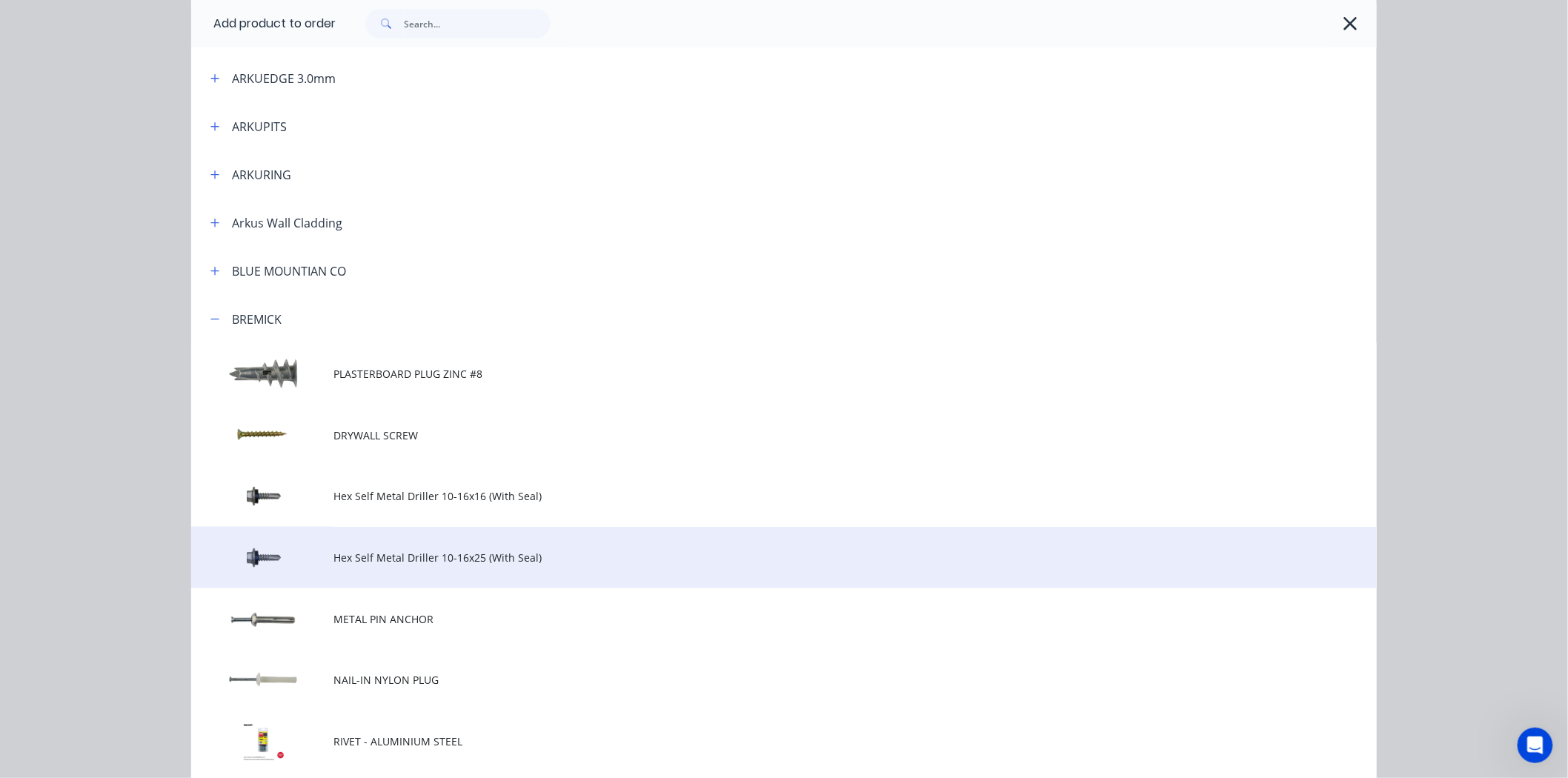
click at [255, 547] on td at bounding box center [262, 558] width 142 height 61
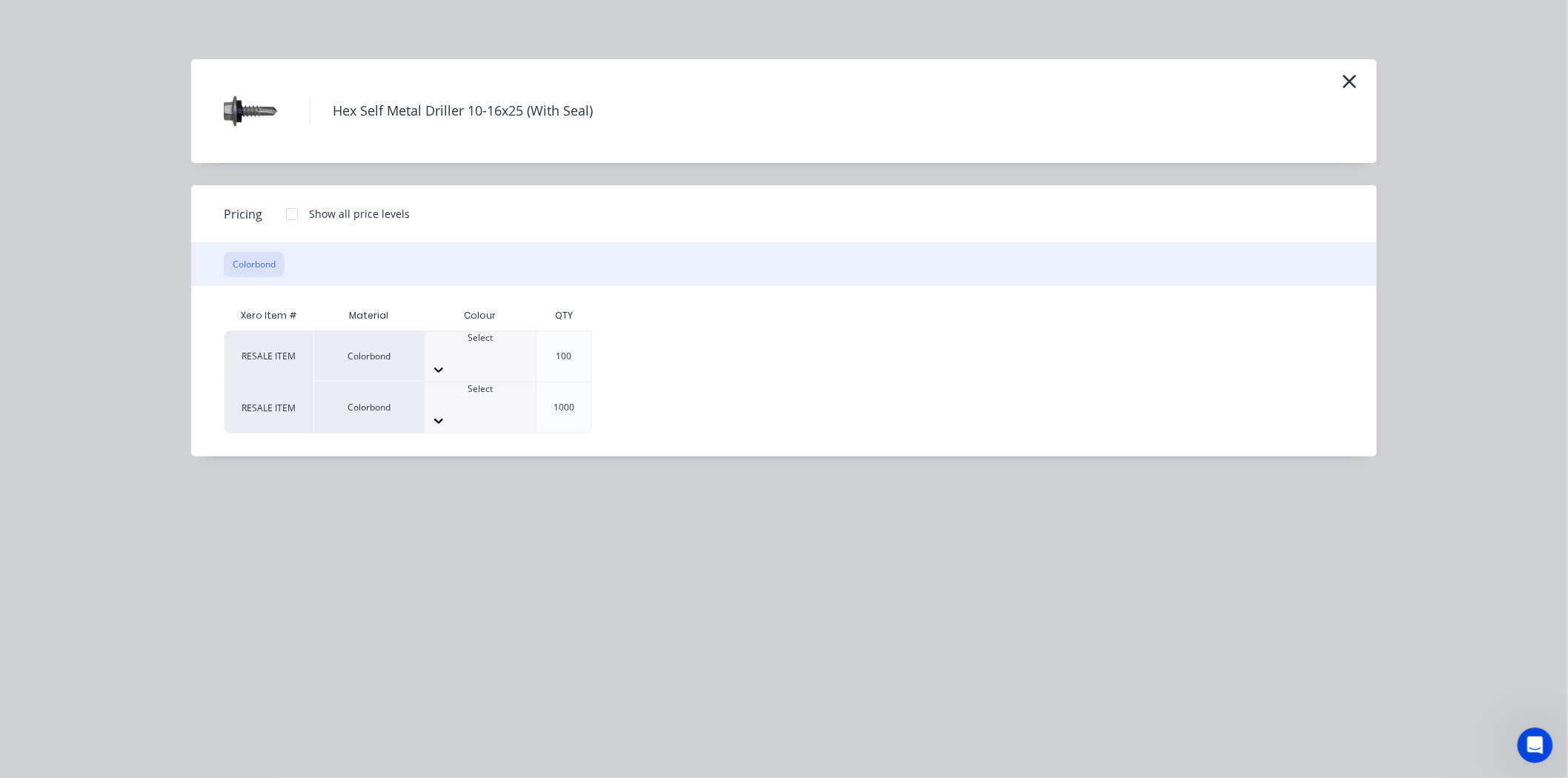
click at [497, 361] on div "Select" at bounding box center [480, 356] width 110 height 50
click at [293, 206] on div at bounding box center [292, 214] width 30 height 30
click at [619, 352] on div "$23.78" at bounding box center [651, 356] width 118 height 50
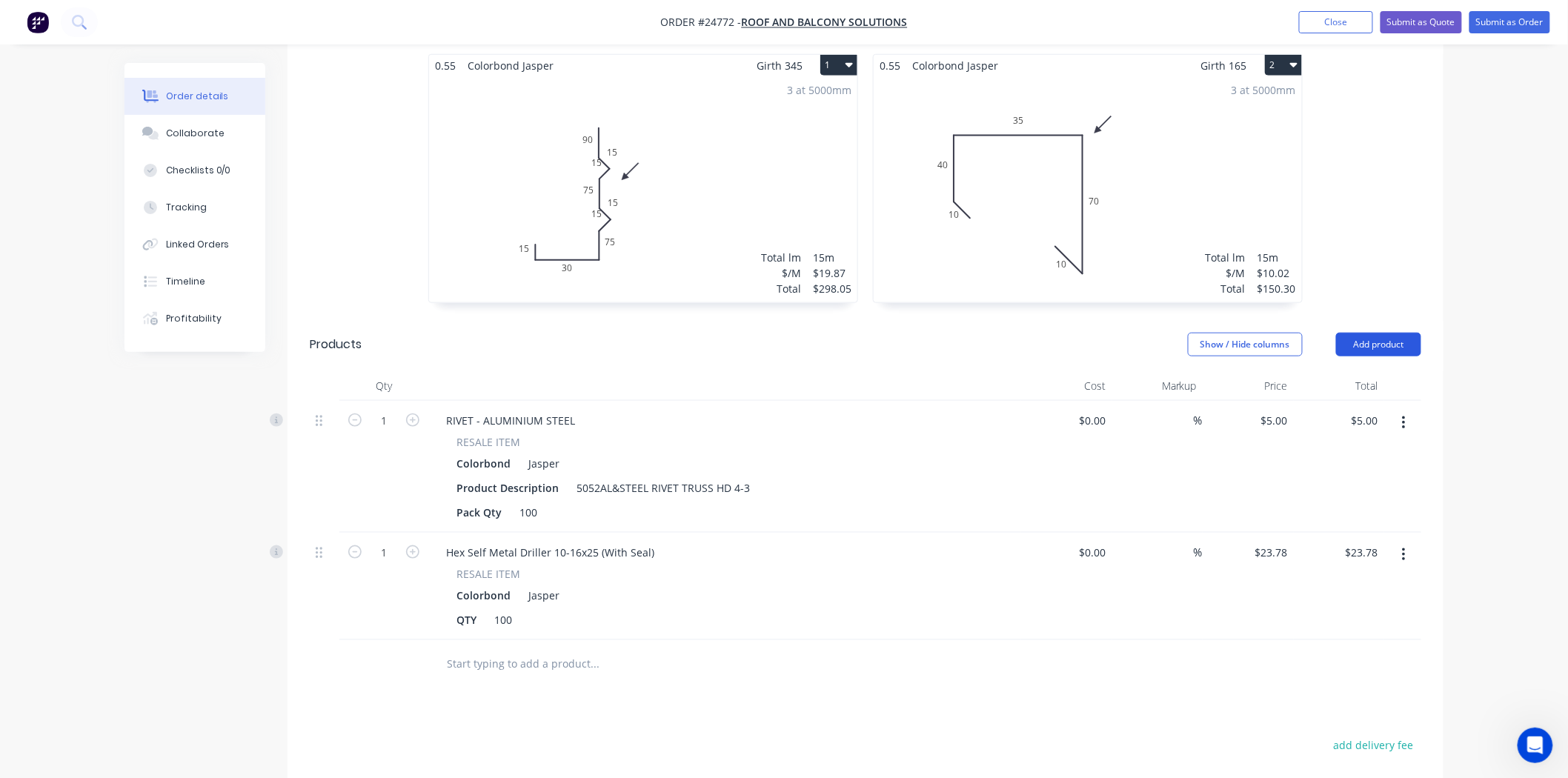
click at [1383, 333] on button "Add product" at bounding box center [1378, 344] width 85 height 24
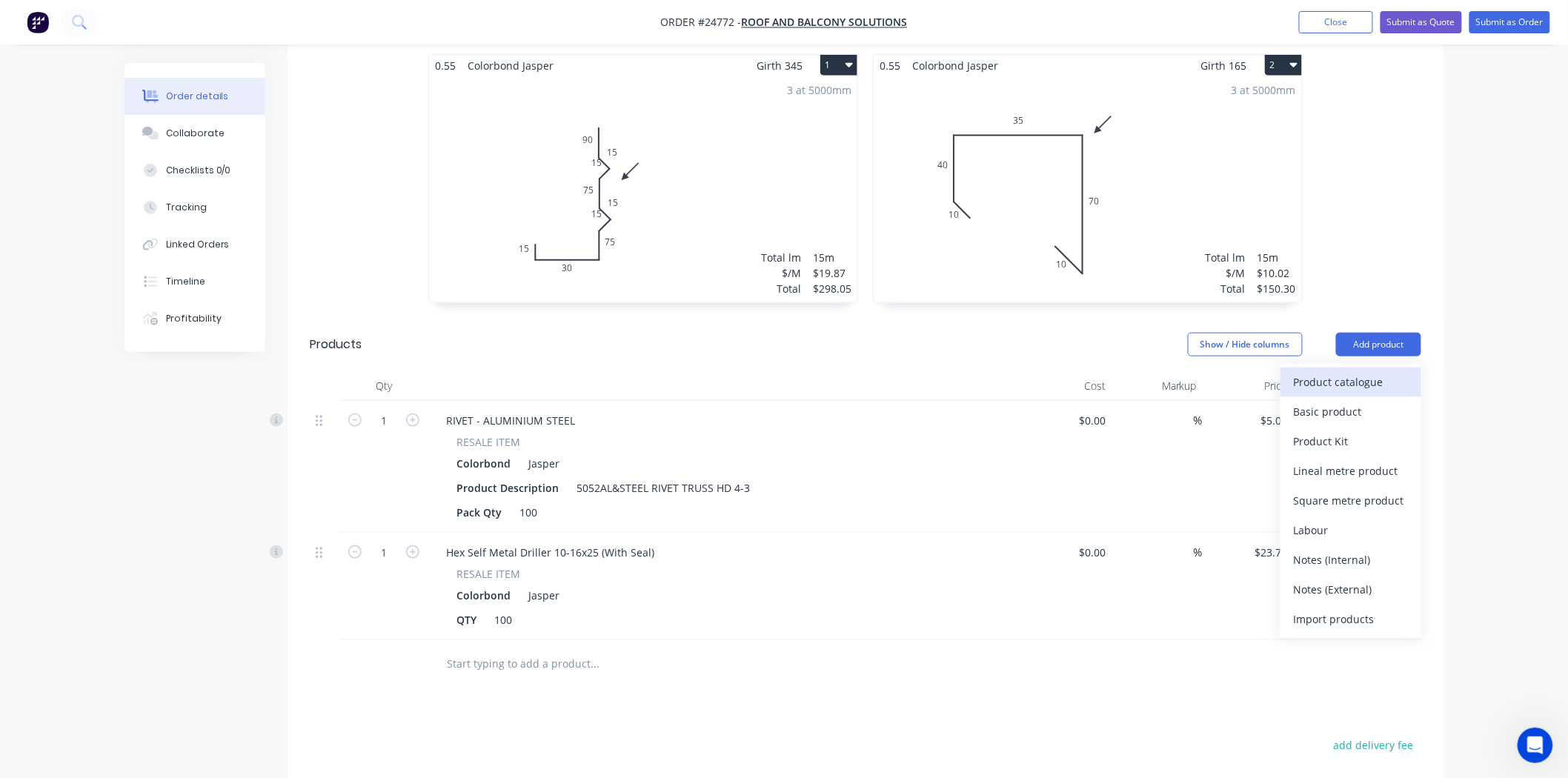
click at [1369, 372] on div "Product catalogue" at bounding box center [1350, 382] width 114 height 21
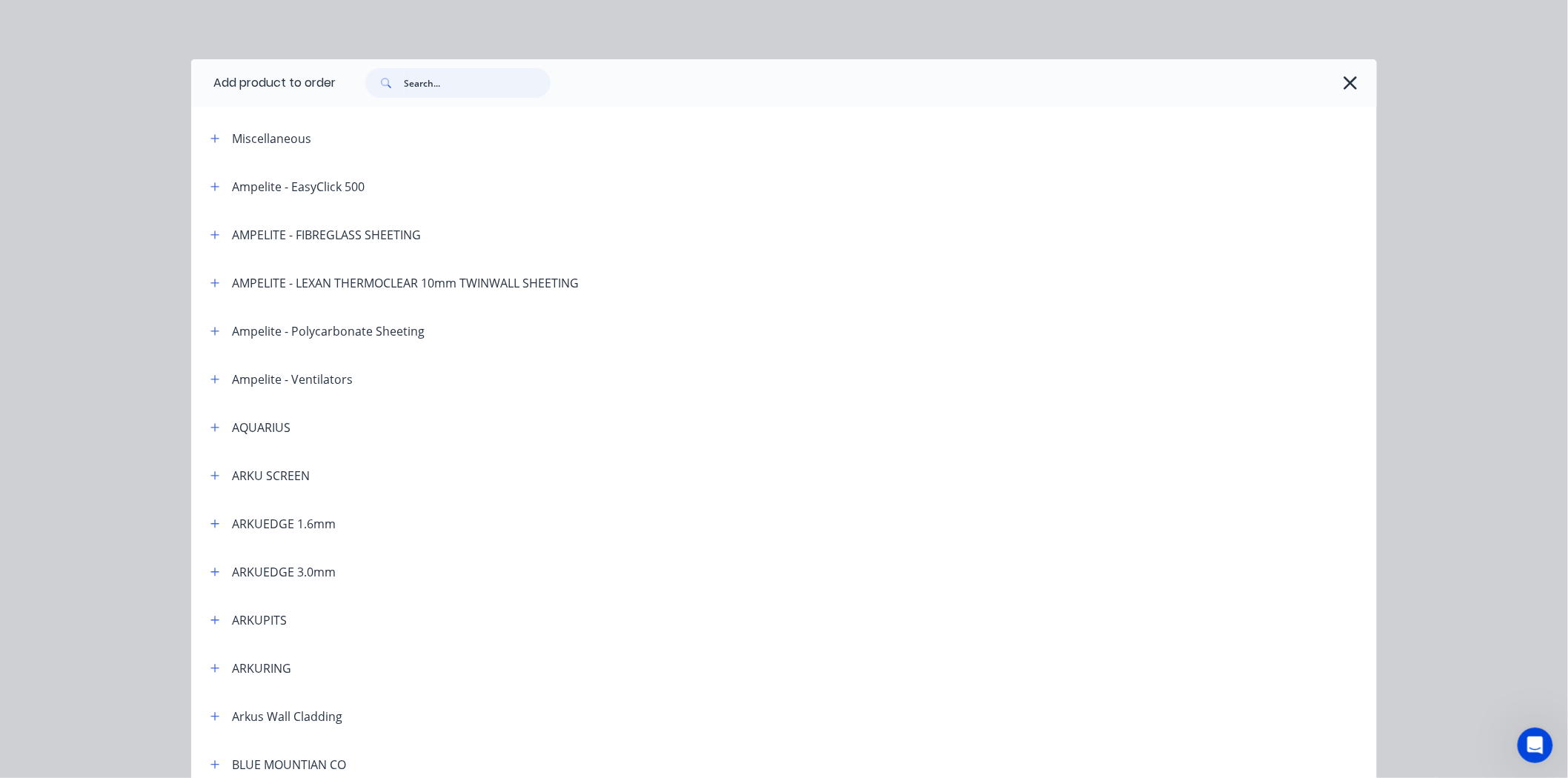
click at [425, 96] on input "text" at bounding box center [477, 83] width 147 height 30
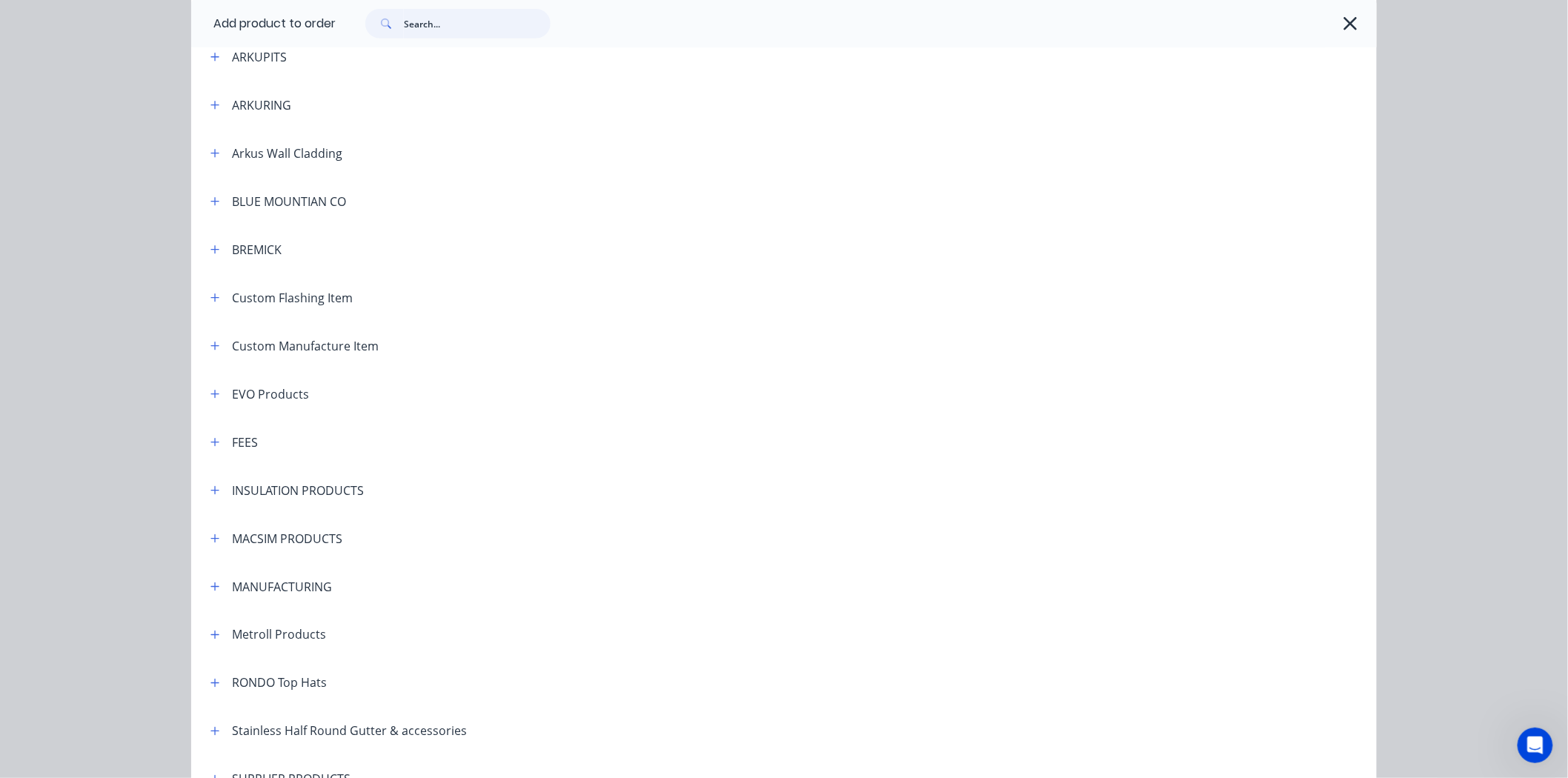
scroll to position [482, 0]
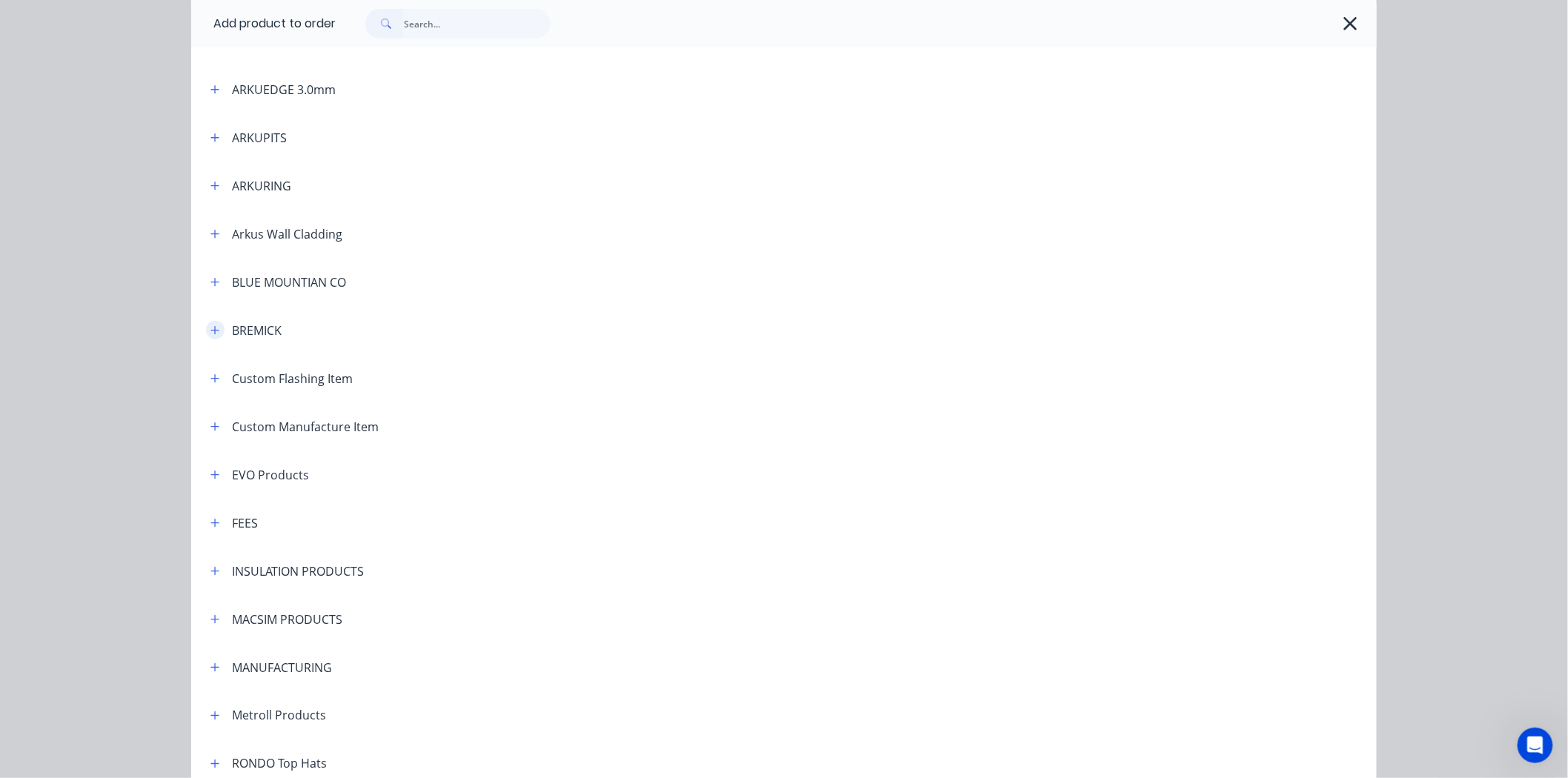
click at [205, 330] on button "button" at bounding box center [214, 329] width 18 height 18
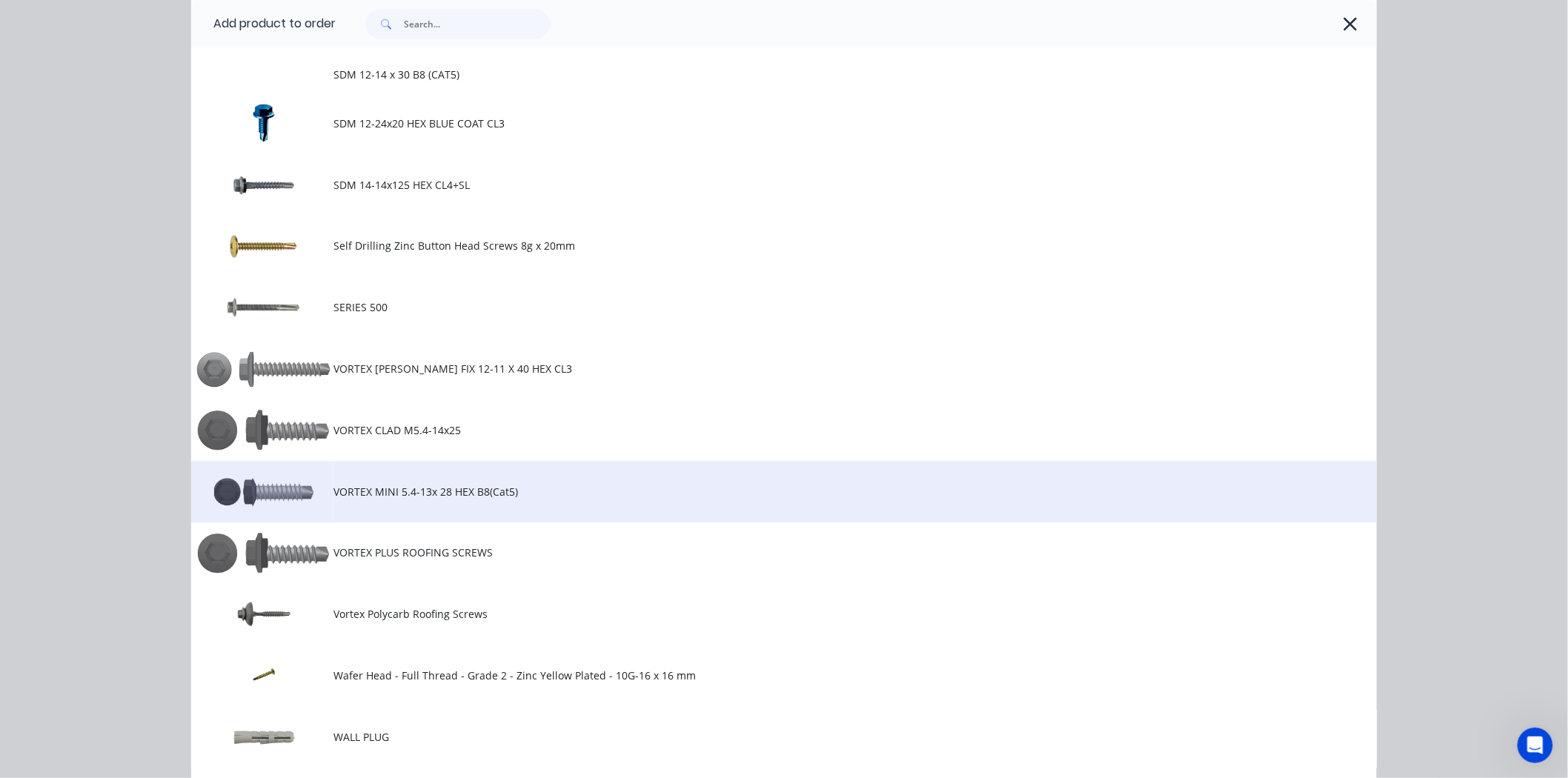
scroll to position [1305, 0]
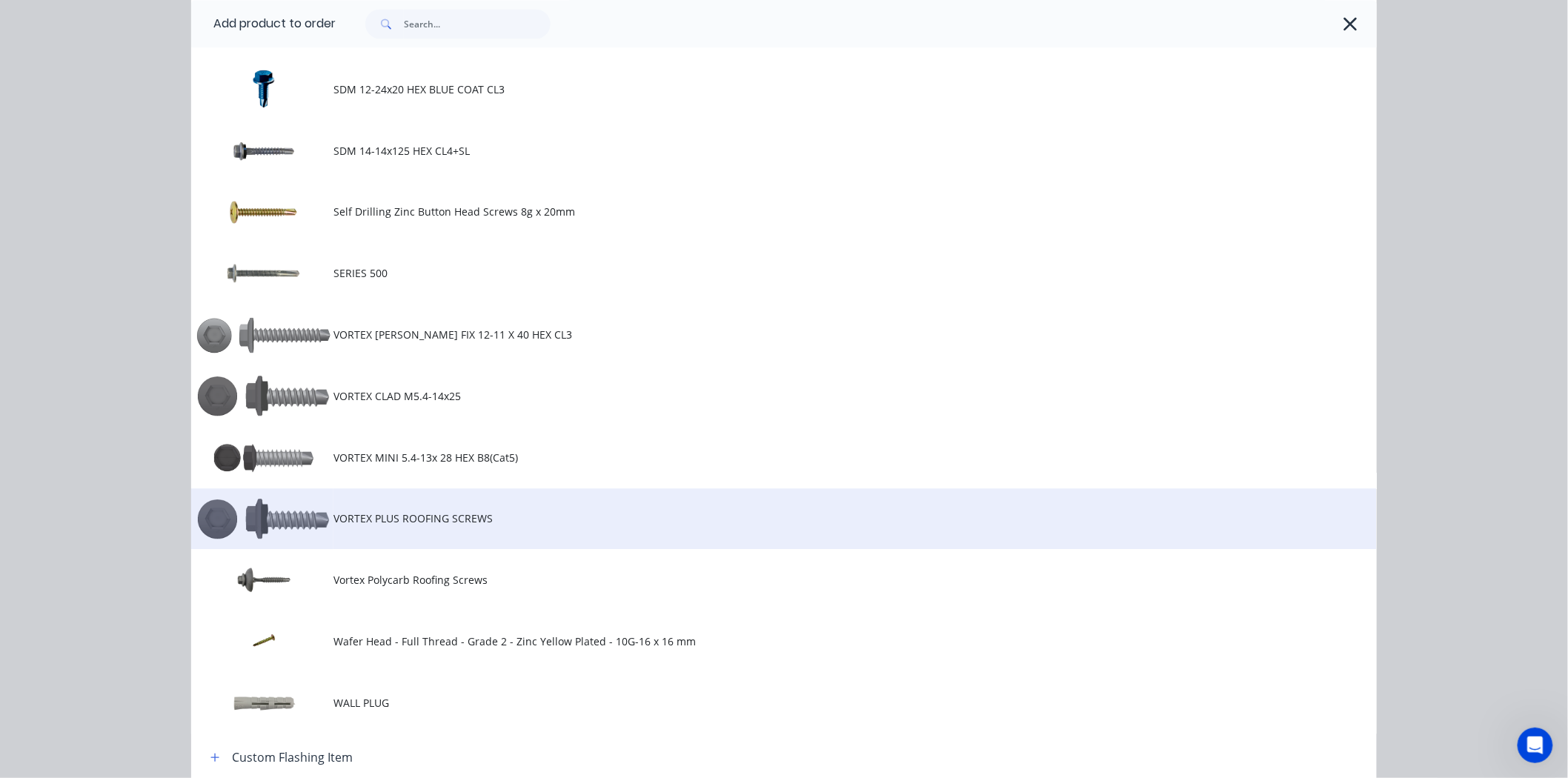
click at [303, 514] on td at bounding box center [262, 519] width 142 height 61
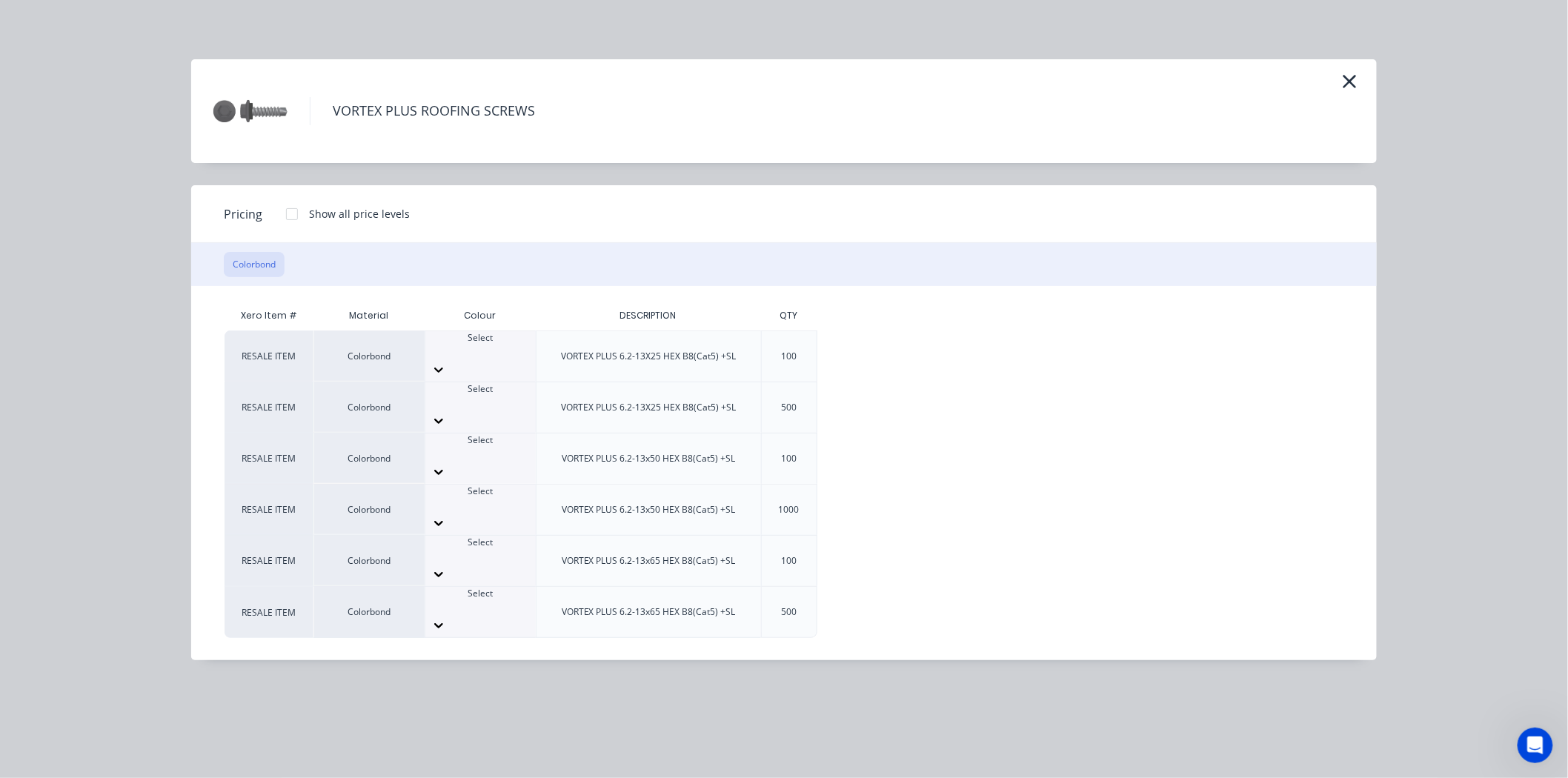
click at [298, 216] on div at bounding box center [292, 214] width 30 height 30
click at [502, 352] on div "Select" at bounding box center [480, 345] width 110 height 27
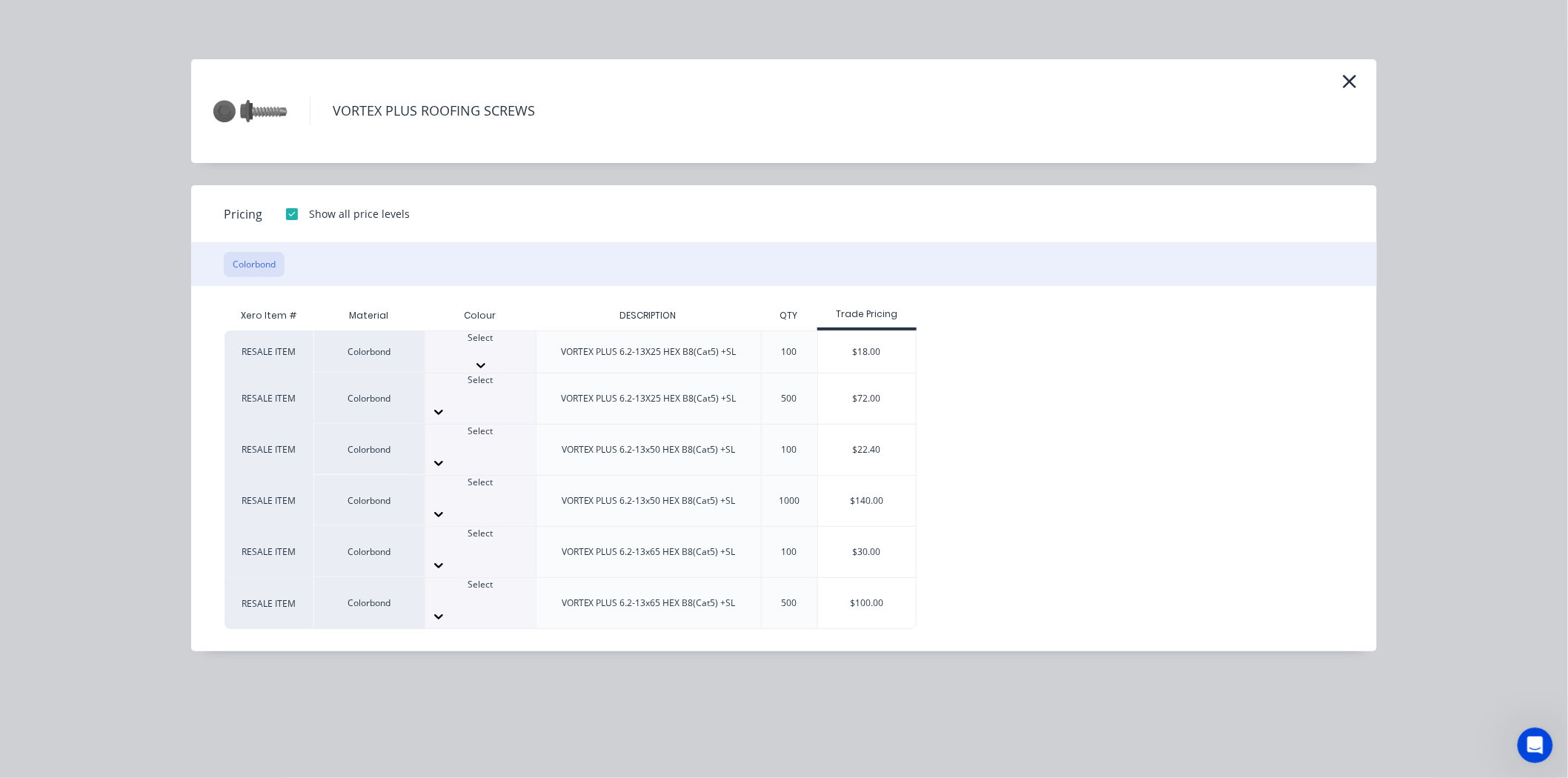
scroll to position [164, 0]
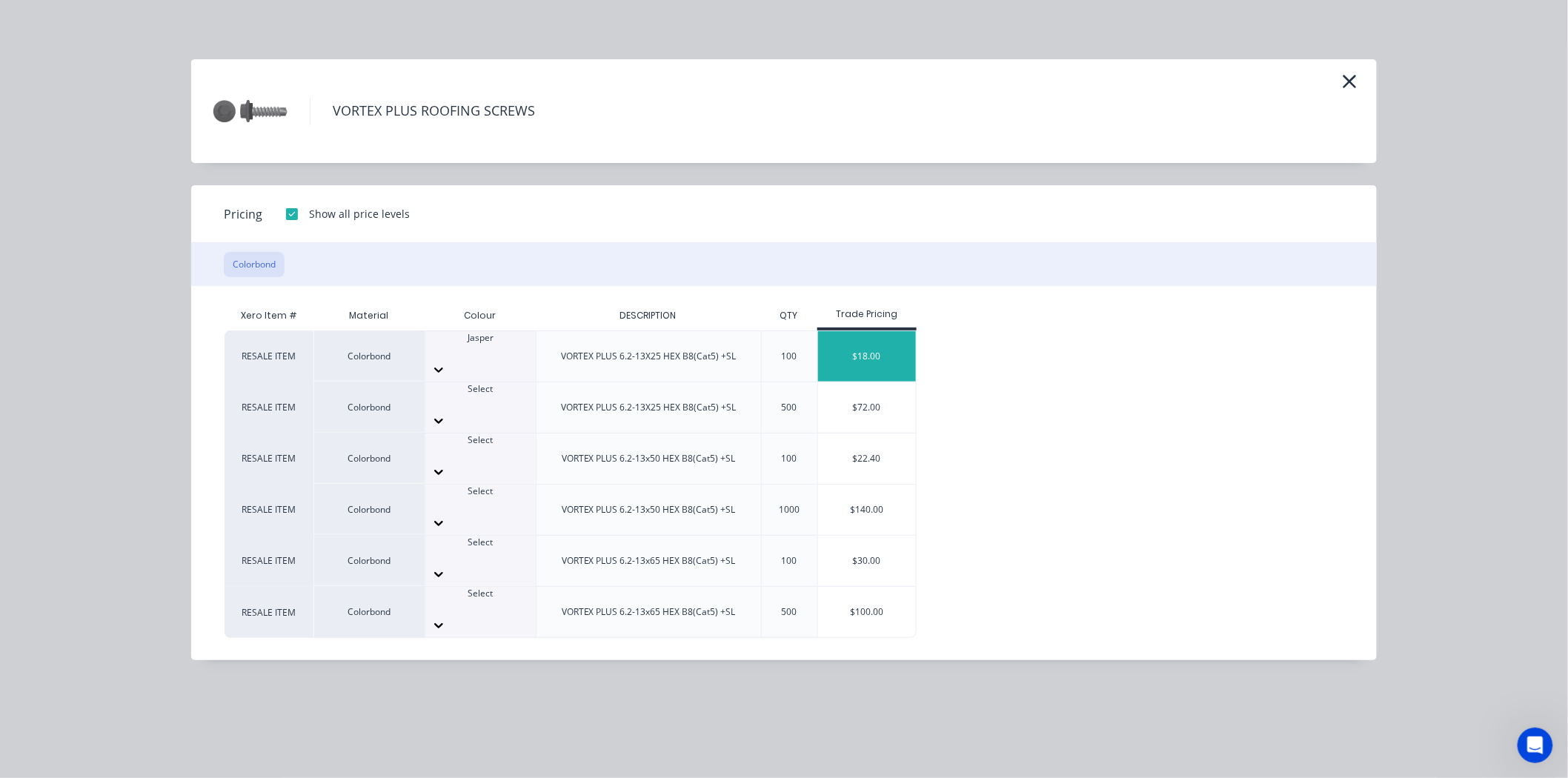
click at [841, 357] on div "$18.00" at bounding box center [867, 356] width 99 height 50
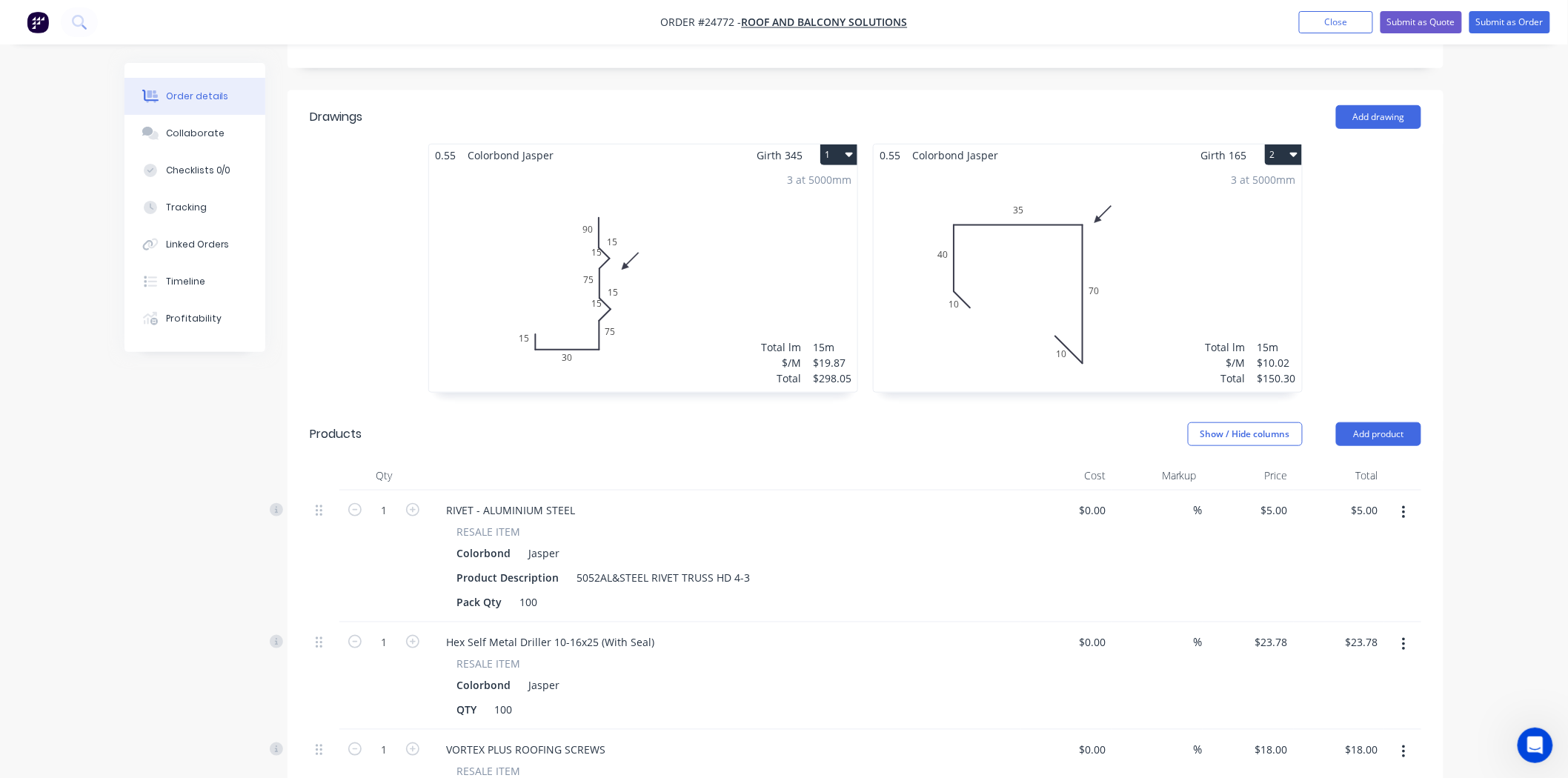
scroll to position [291, 0]
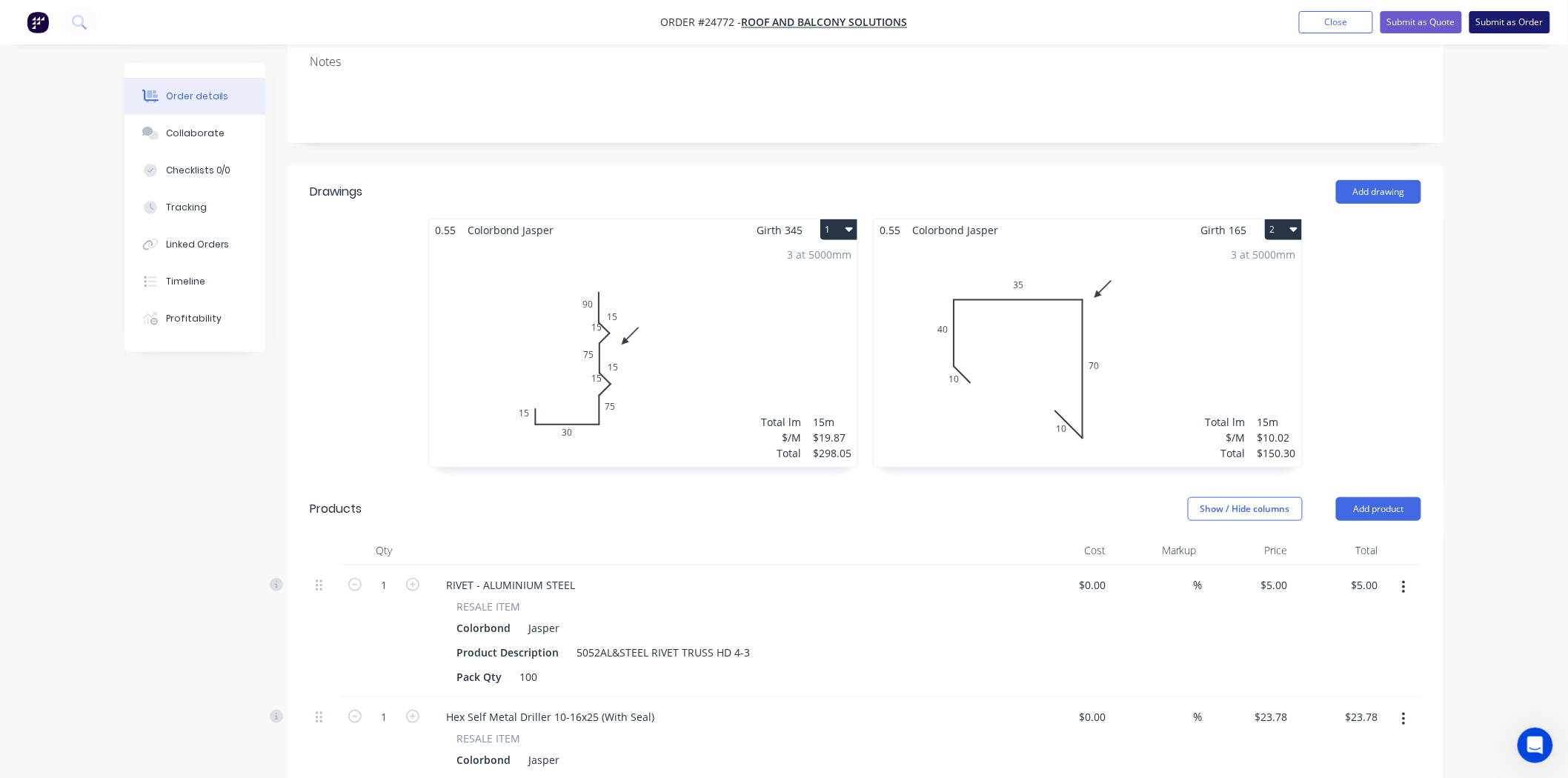
click at [1505, 31] on button "Submit as Order" at bounding box center [1509, 22] width 81 height 22
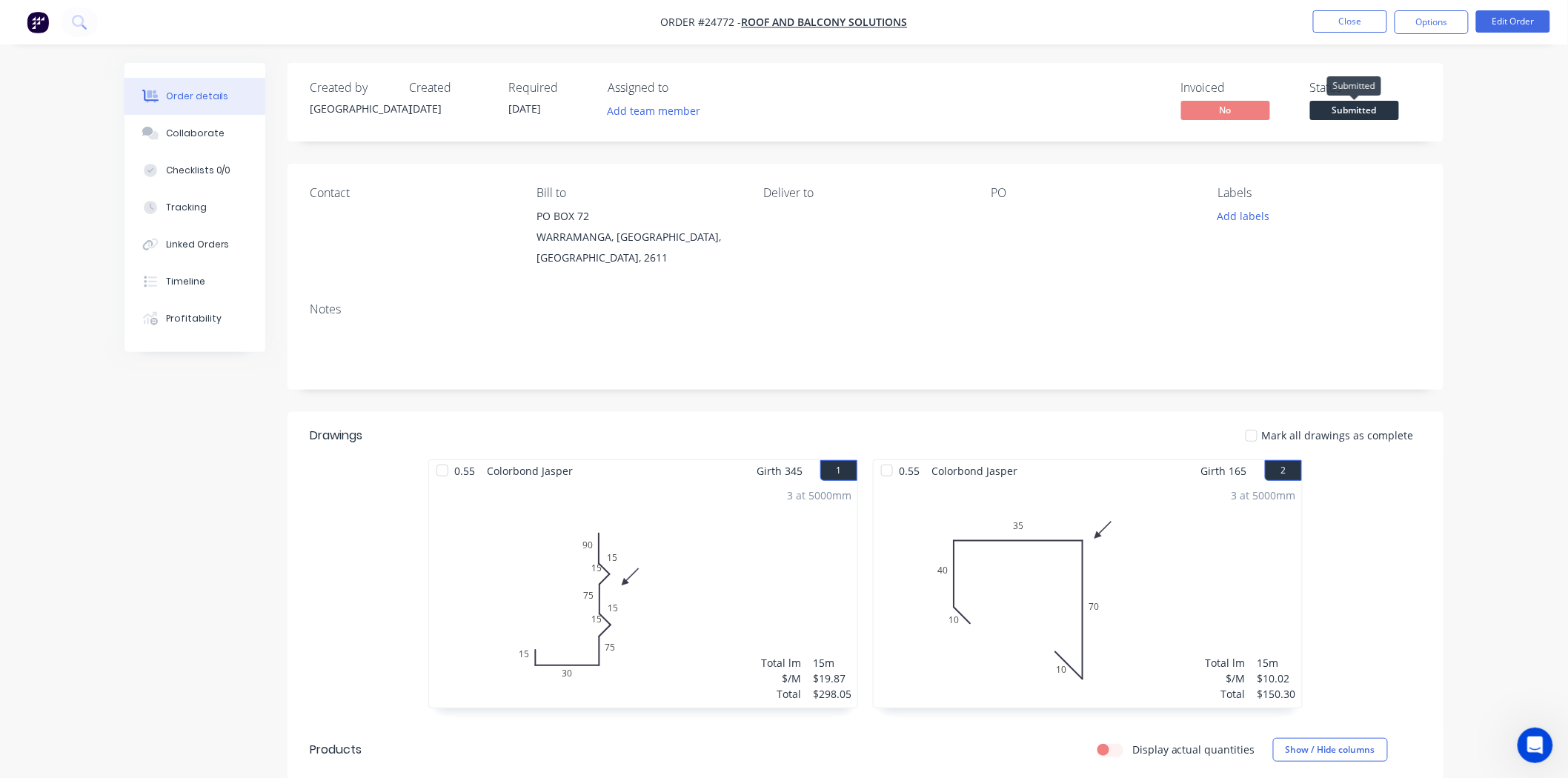
click at [1368, 113] on span "Submitted" at bounding box center [1354, 109] width 89 height 18
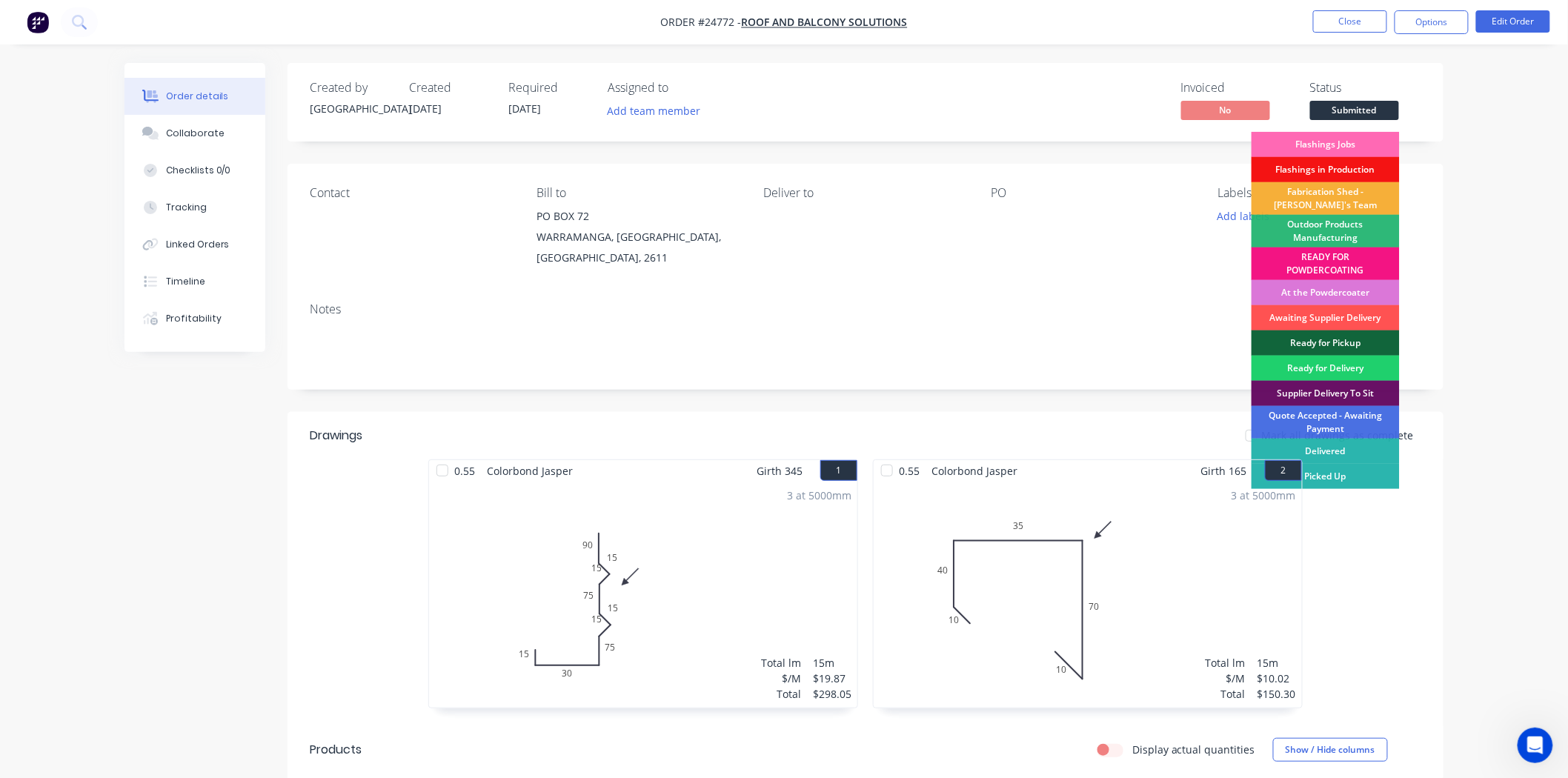
click at [1351, 139] on div "Flashings Jobs" at bounding box center [1325, 144] width 148 height 25
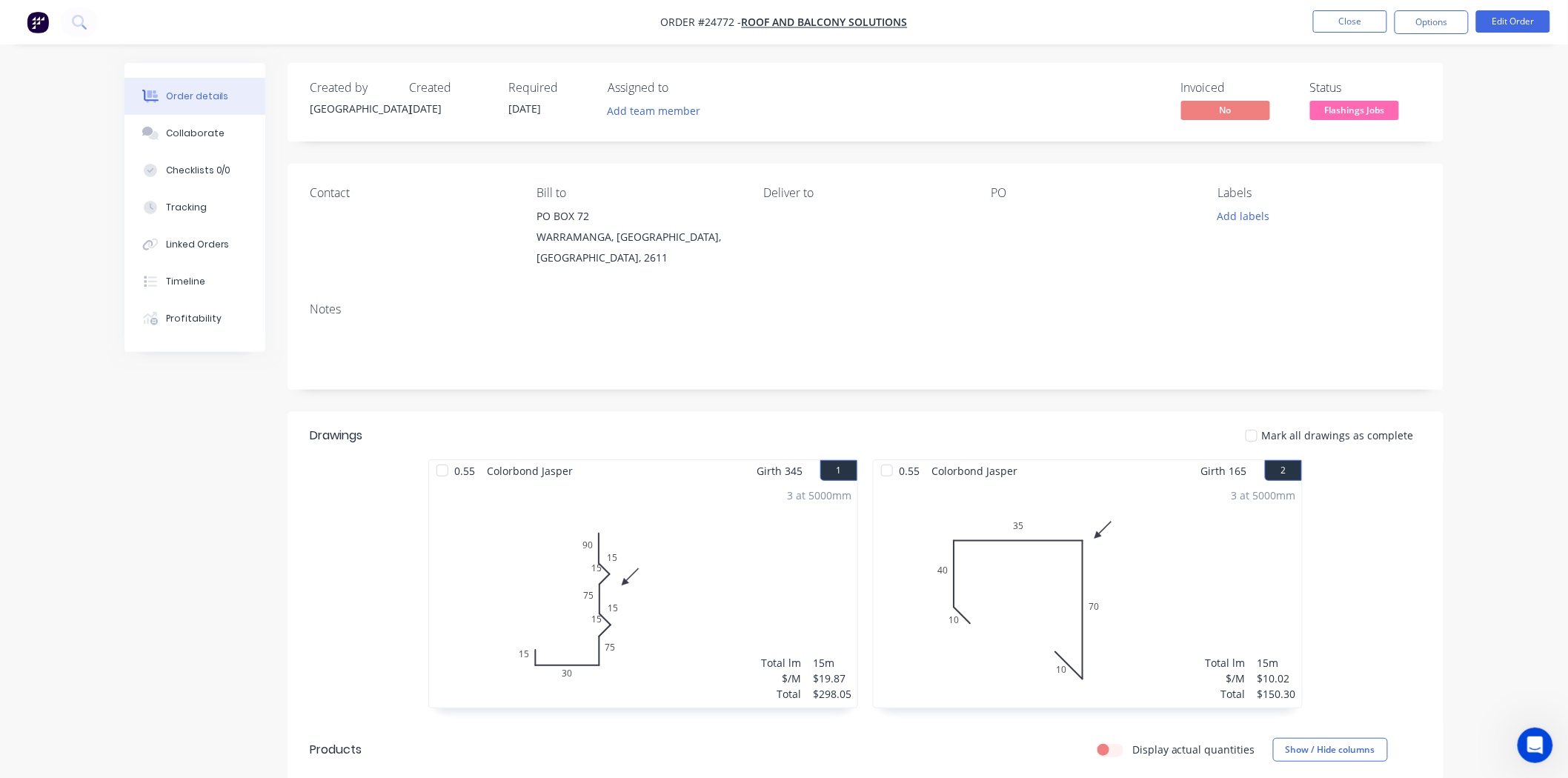
click at [1001, 218] on div at bounding box center [1083, 216] width 185 height 21
click at [997, 231] on div "PO" at bounding box center [1092, 228] width 203 height 83
click at [1508, 21] on button "Edit Order" at bounding box center [1512, 21] width 74 height 22
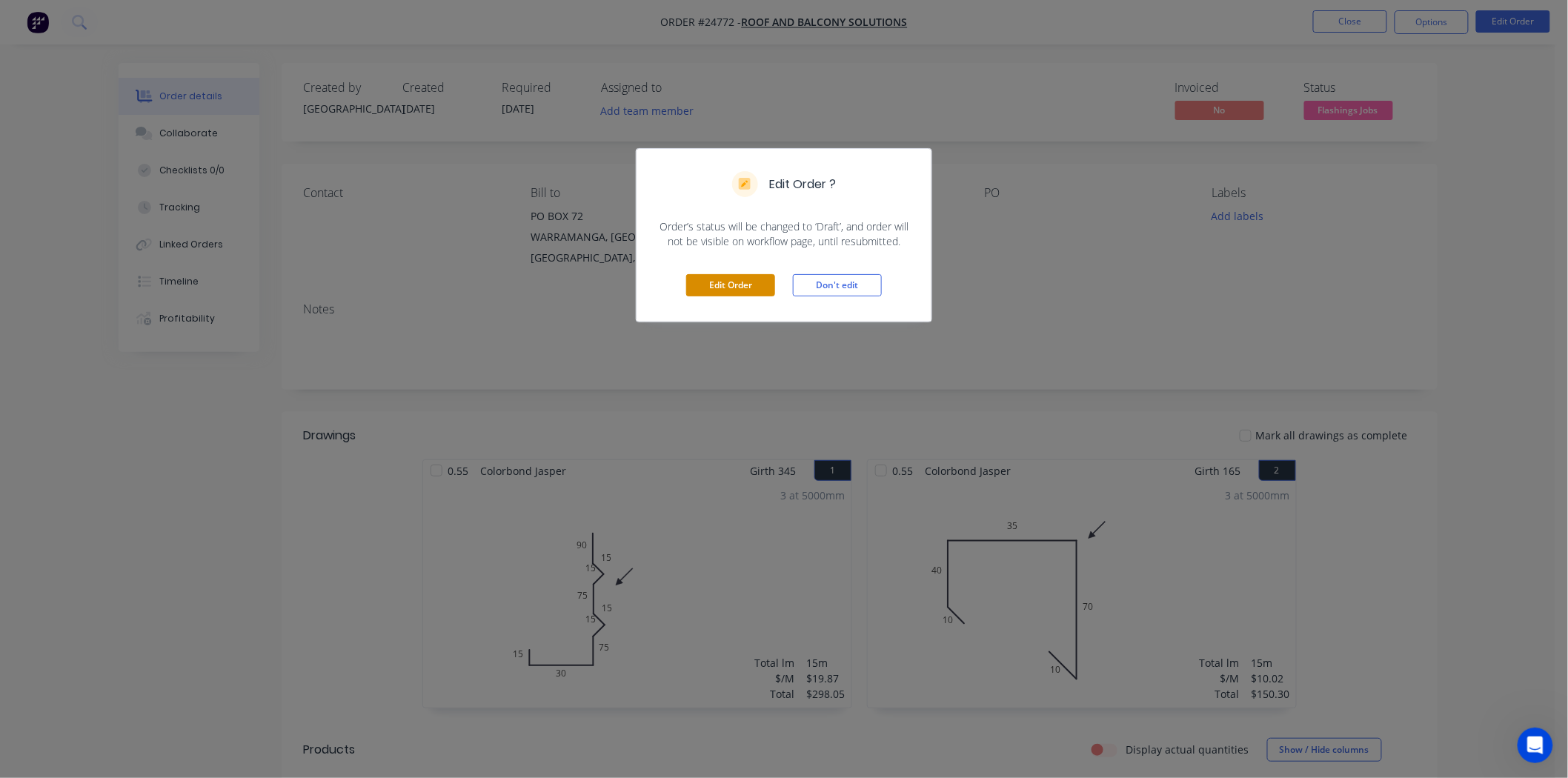
click at [713, 283] on button "Edit Order" at bounding box center [730, 284] width 89 height 22
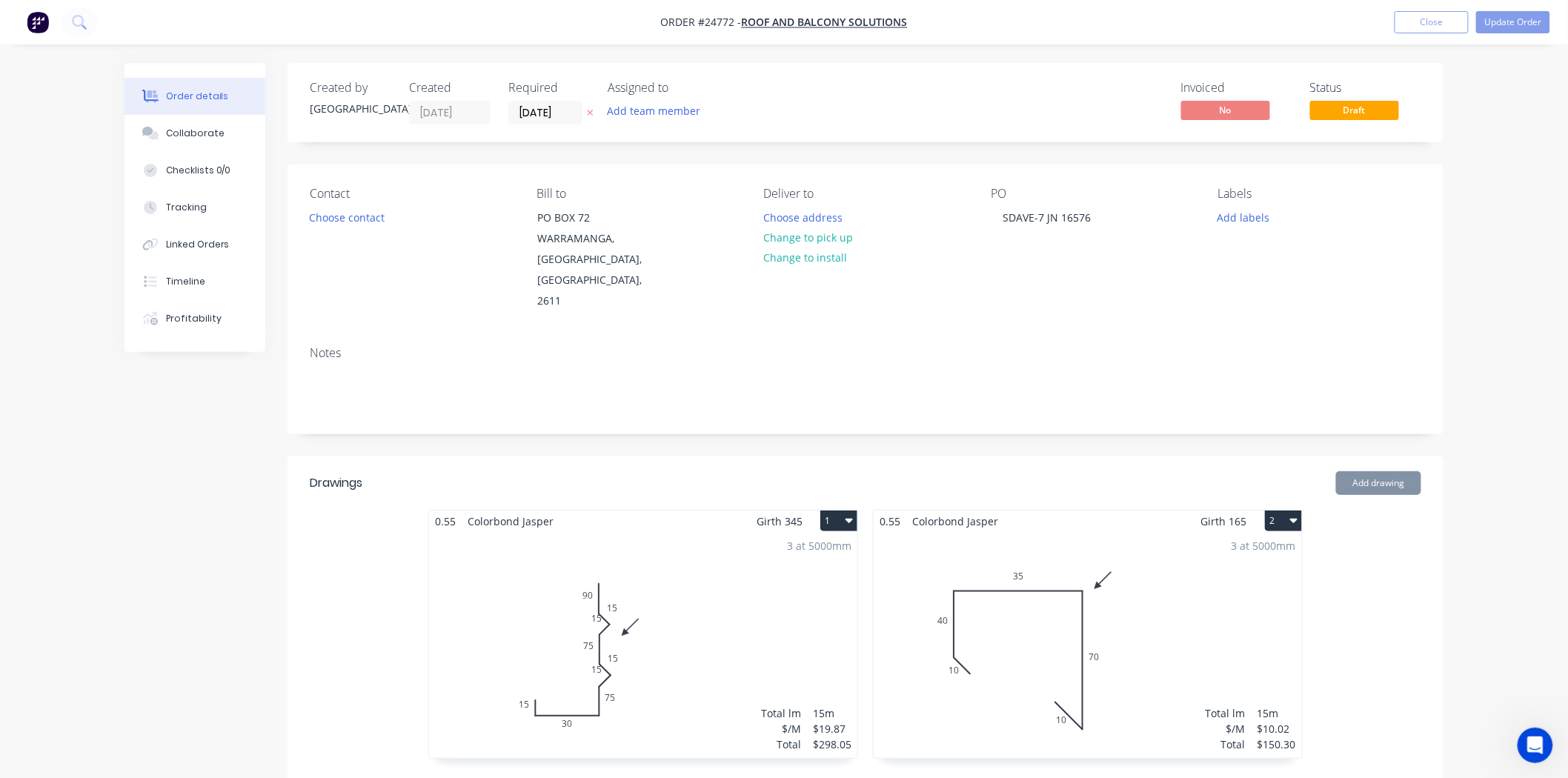
click at [303, 209] on div "Choose contact" at bounding box center [347, 216] width 91 height 20
click at [308, 217] on button "Choose contact" at bounding box center [347, 216] width 91 height 20
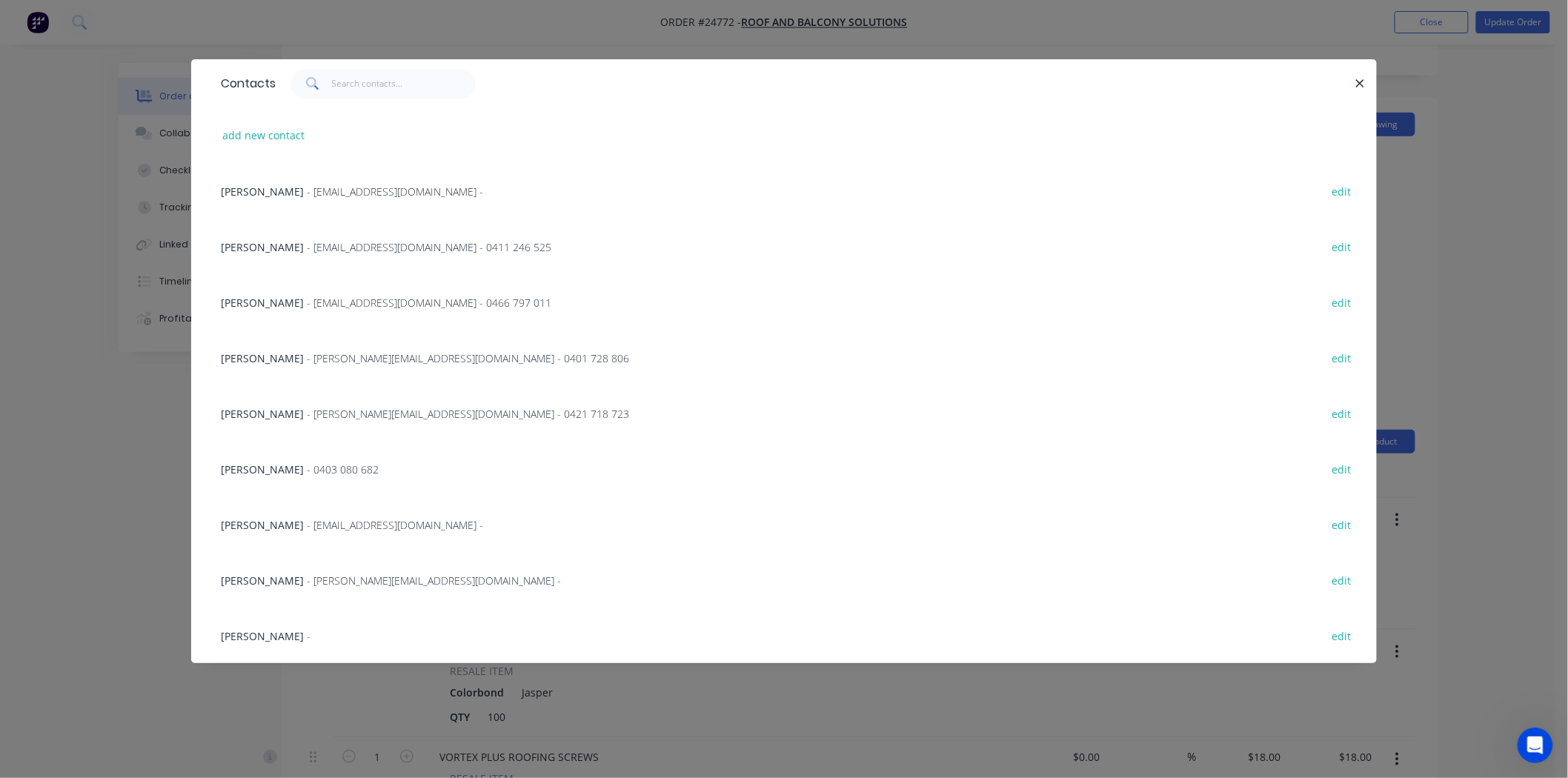
scroll to position [329, 0]
click at [343, 248] on span "- admin@rnbsolutions.com.au - 0411 246 525" at bounding box center [428, 247] width 245 height 14
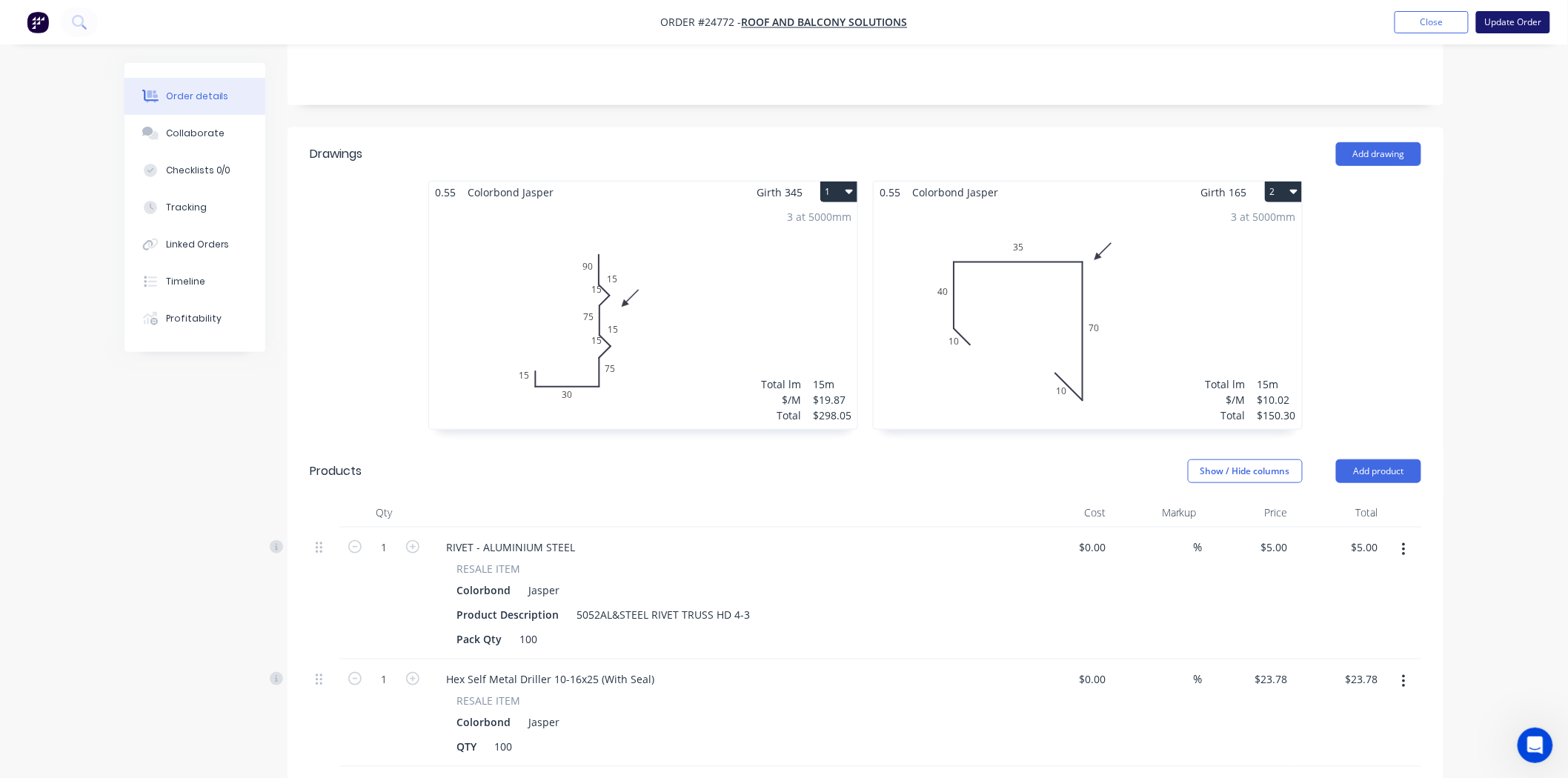
click at [1487, 27] on button "Update Order" at bounding box center [1512, 22] width 74 height 22
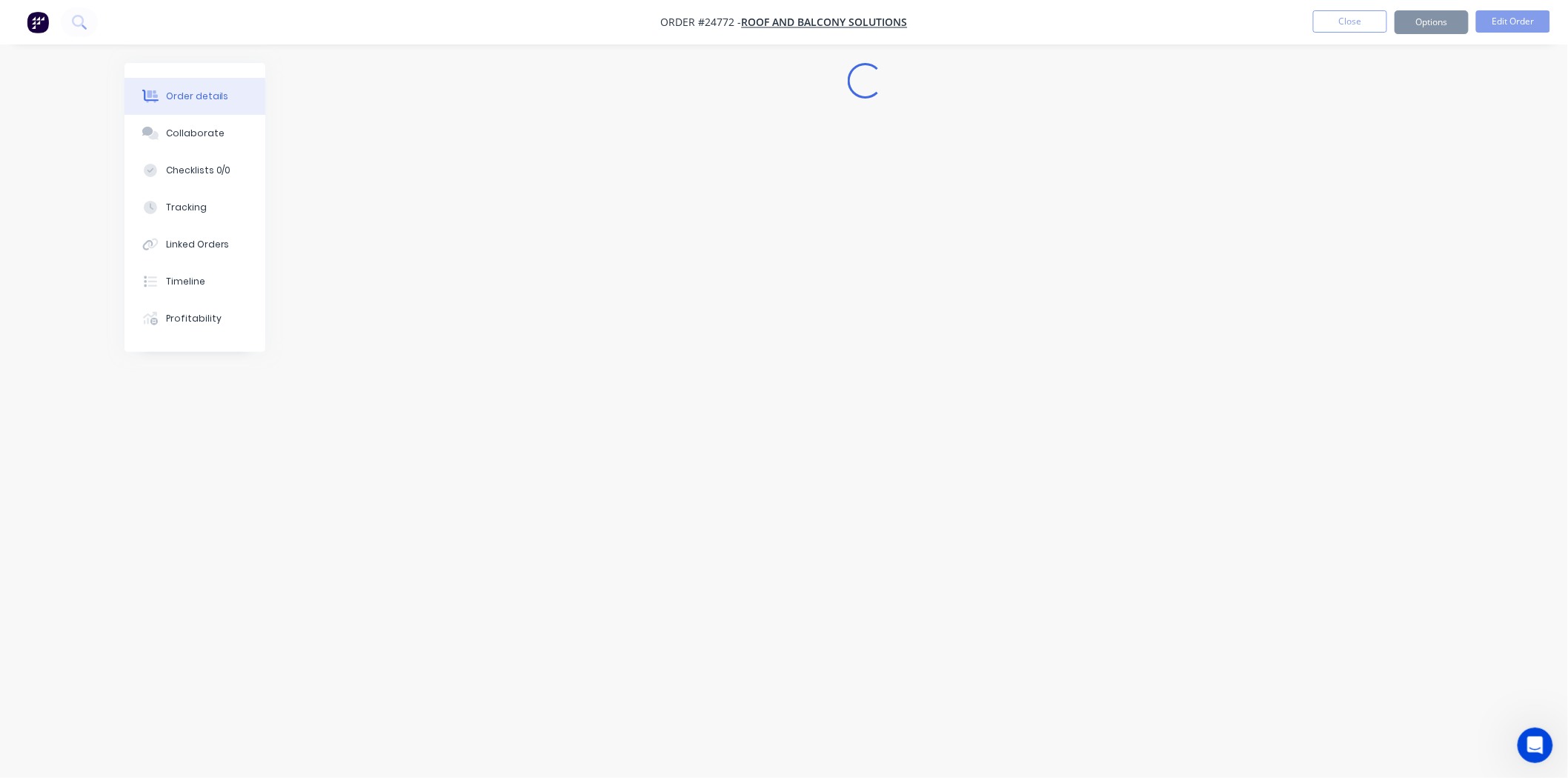
scroll to position [0, 0]
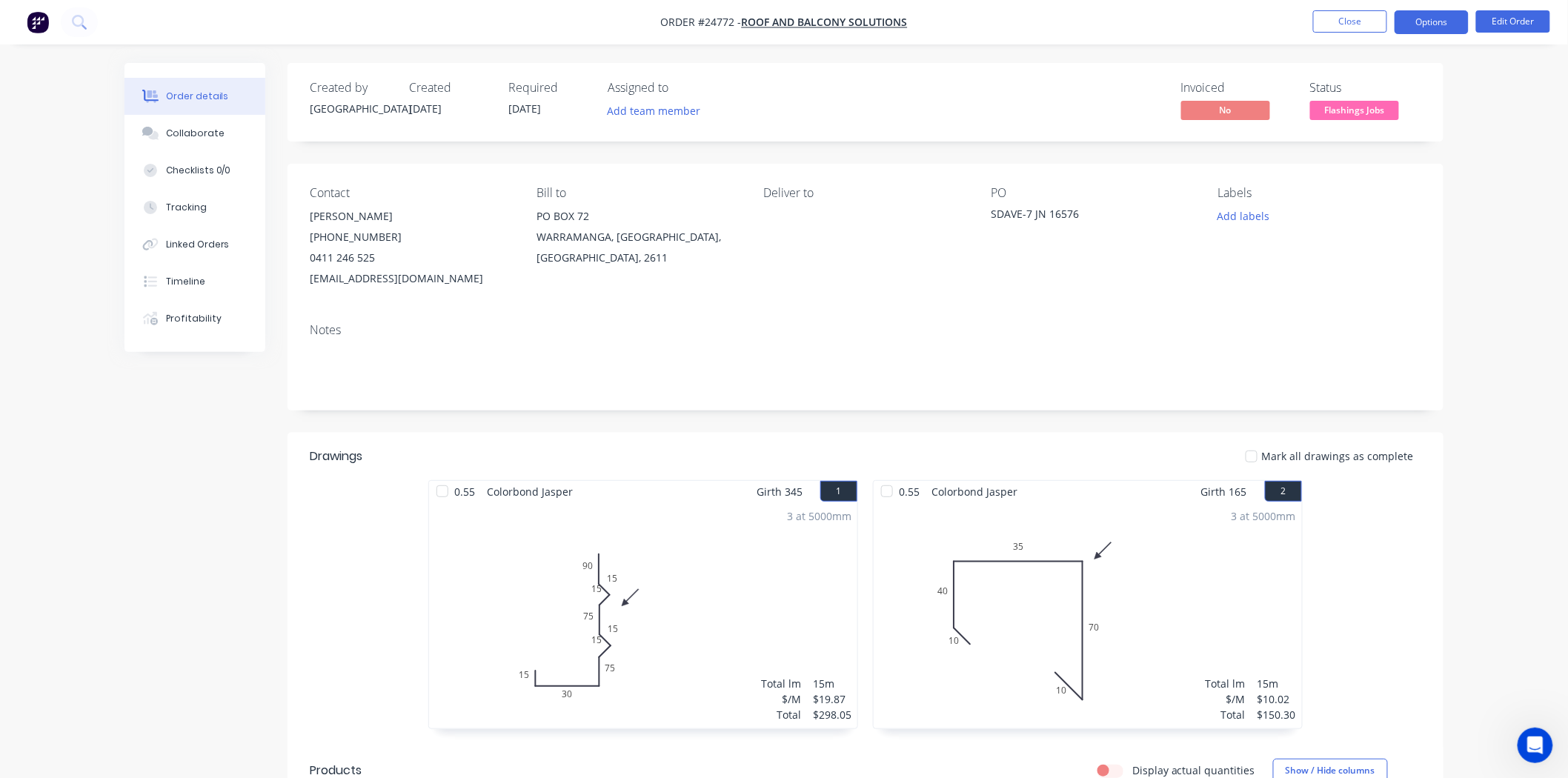
click at [1451, 25] on button "Options" at bounding box center [1431, 22] width 74 height 24
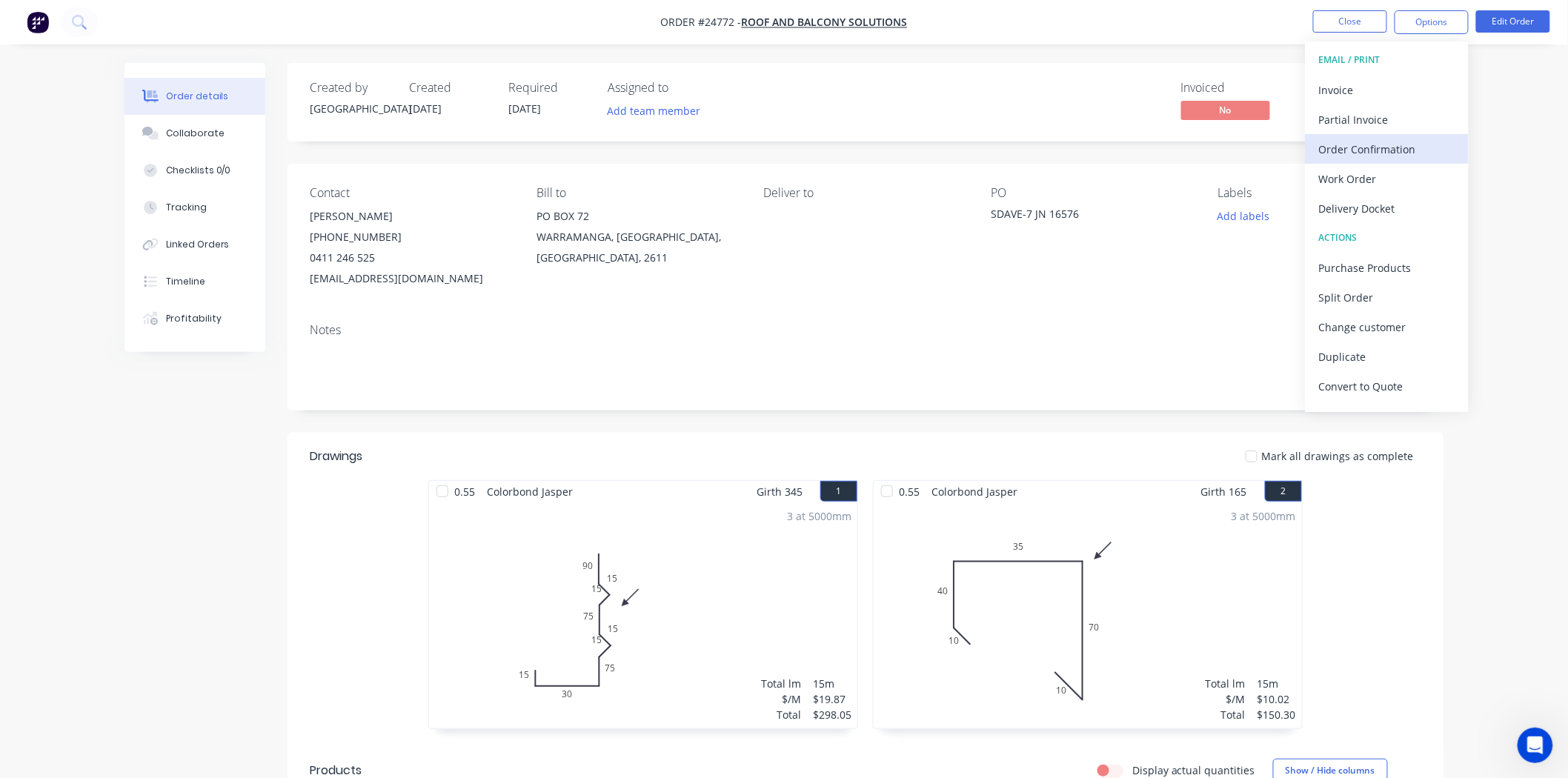
click at [1415, 150] on div "Order Confirmation" at bounding box center [1387, 149] width 136 height 21
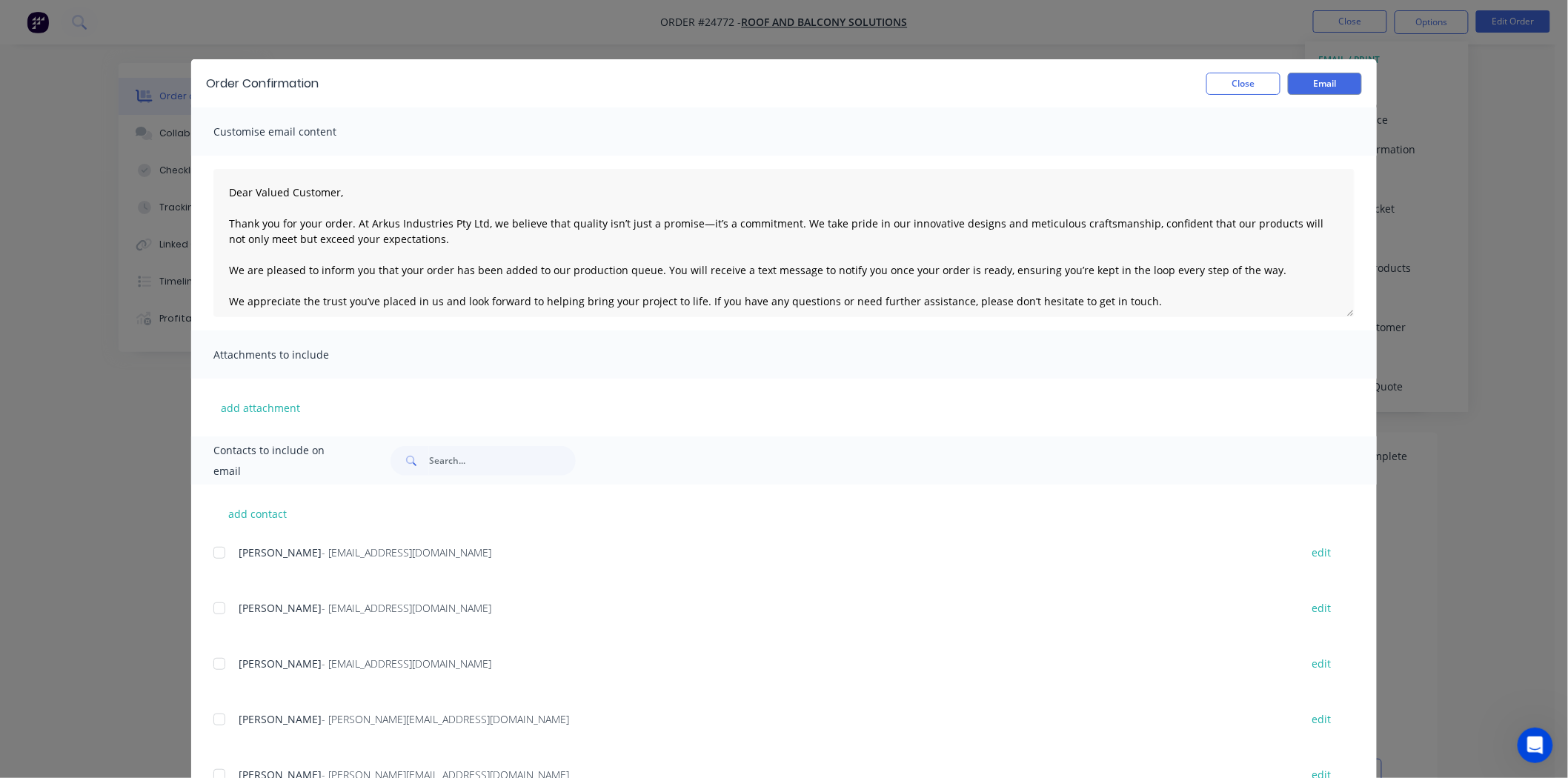
click at [216, 600] on div at bounding box center [219, 608] width 30 height 30
click at [1324, 91] on button "Email" at bounding box center [1324, 84] width 74 height 22
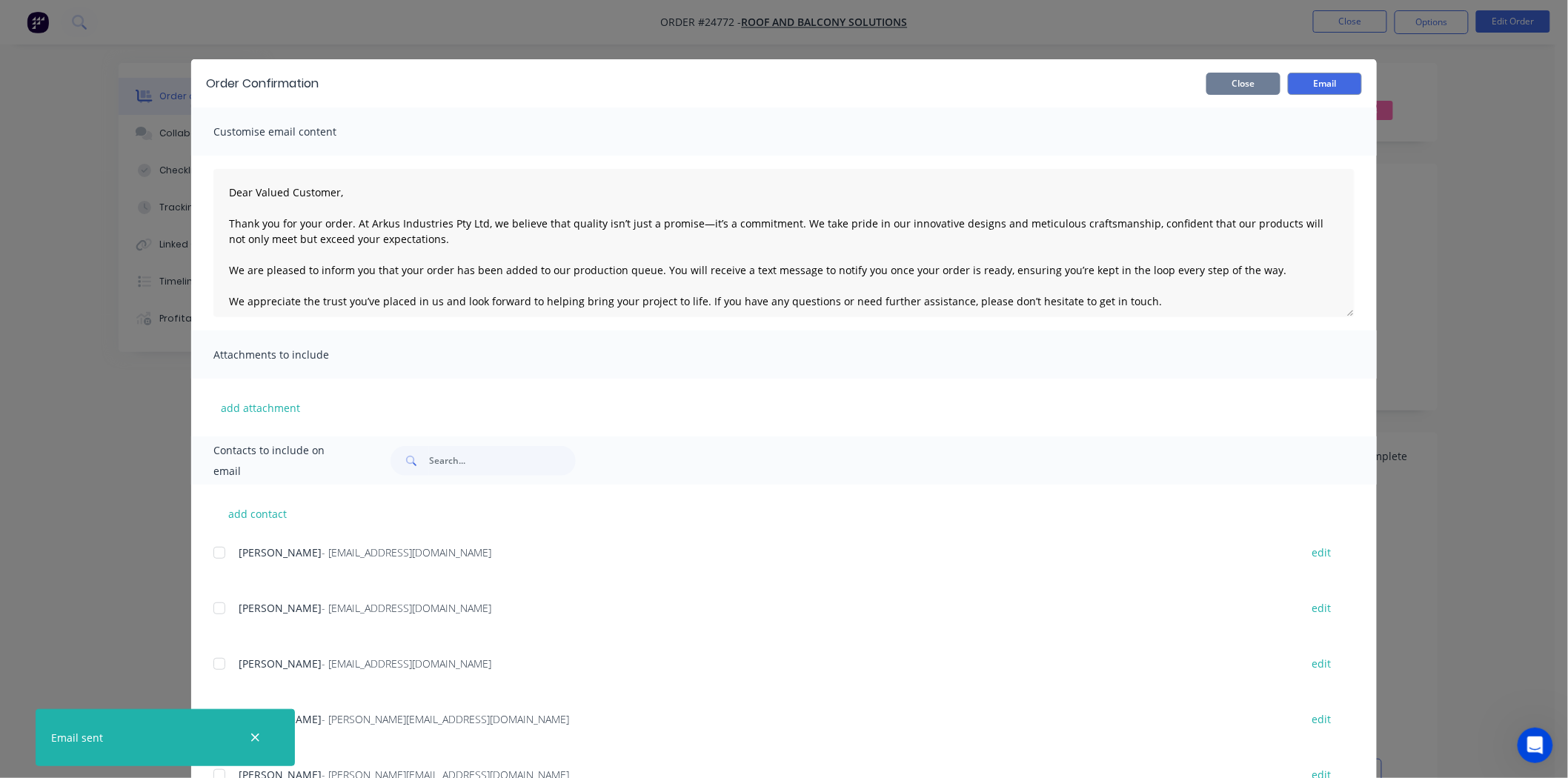
click at [1260, 85] on button "Close" at bounding box center [1242, 84] width 74 height 22
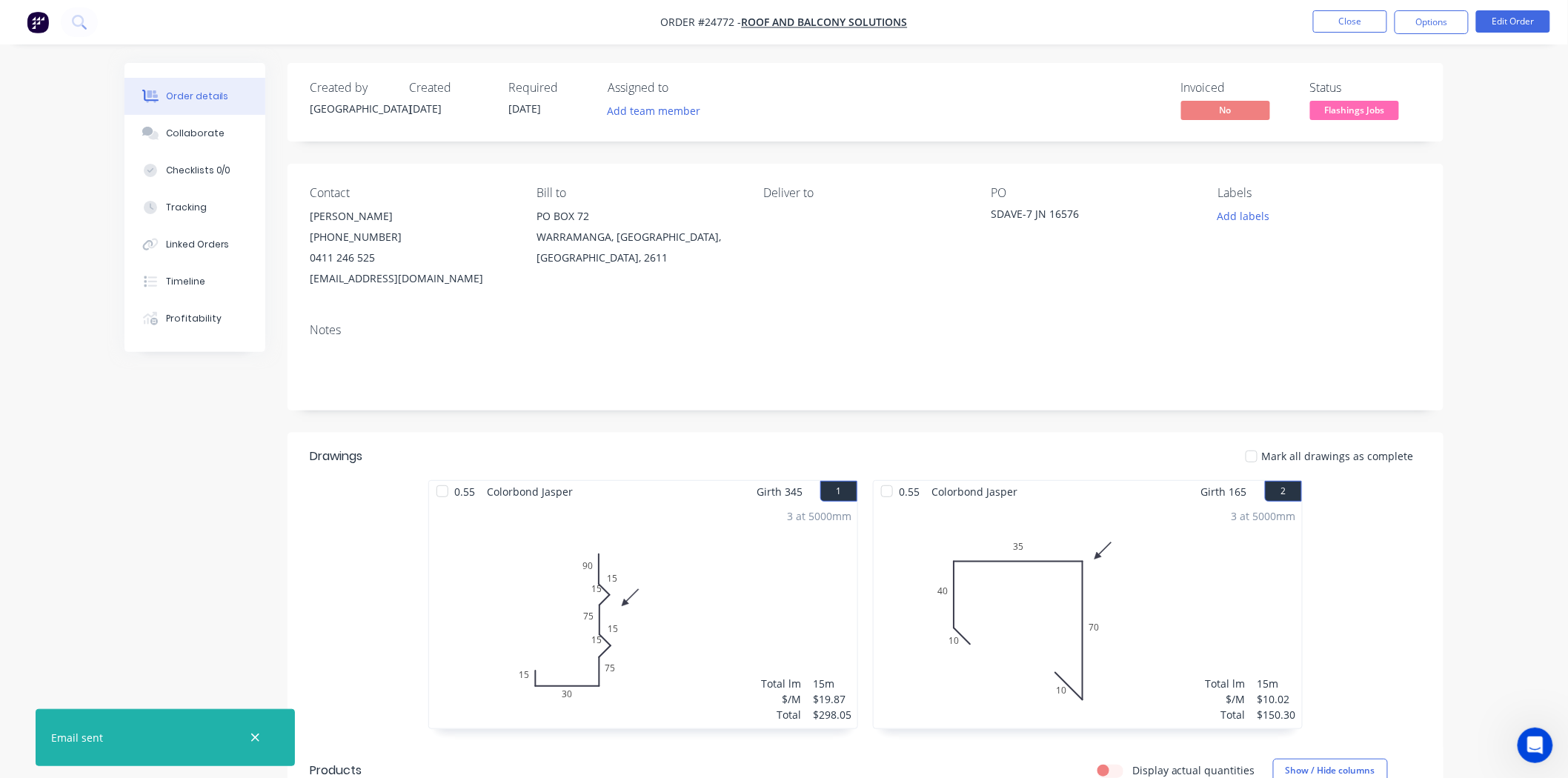
click at [1328, 34] on nav "Order #24772 - ROOF AND BALCONY SOLUTIONS Close Options Edit Order" at bounding box center [784, 22] width 1568 height 44
click at [1331, 28] on button "Close" at bounding box center [1349, 21] width 74 height 22
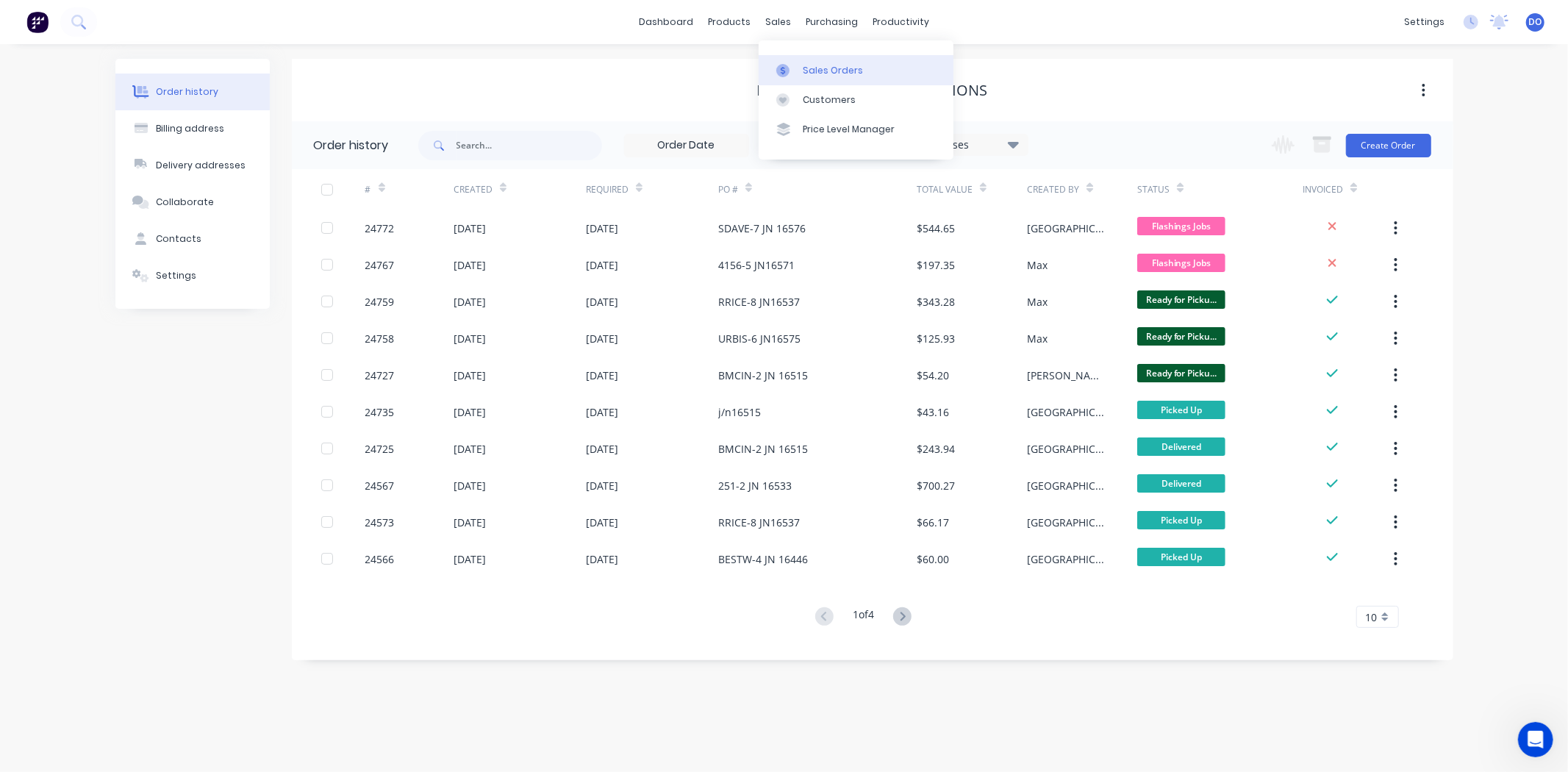
click at [783, 64] on icon at bounding box center [783, 71] width 13 height 13
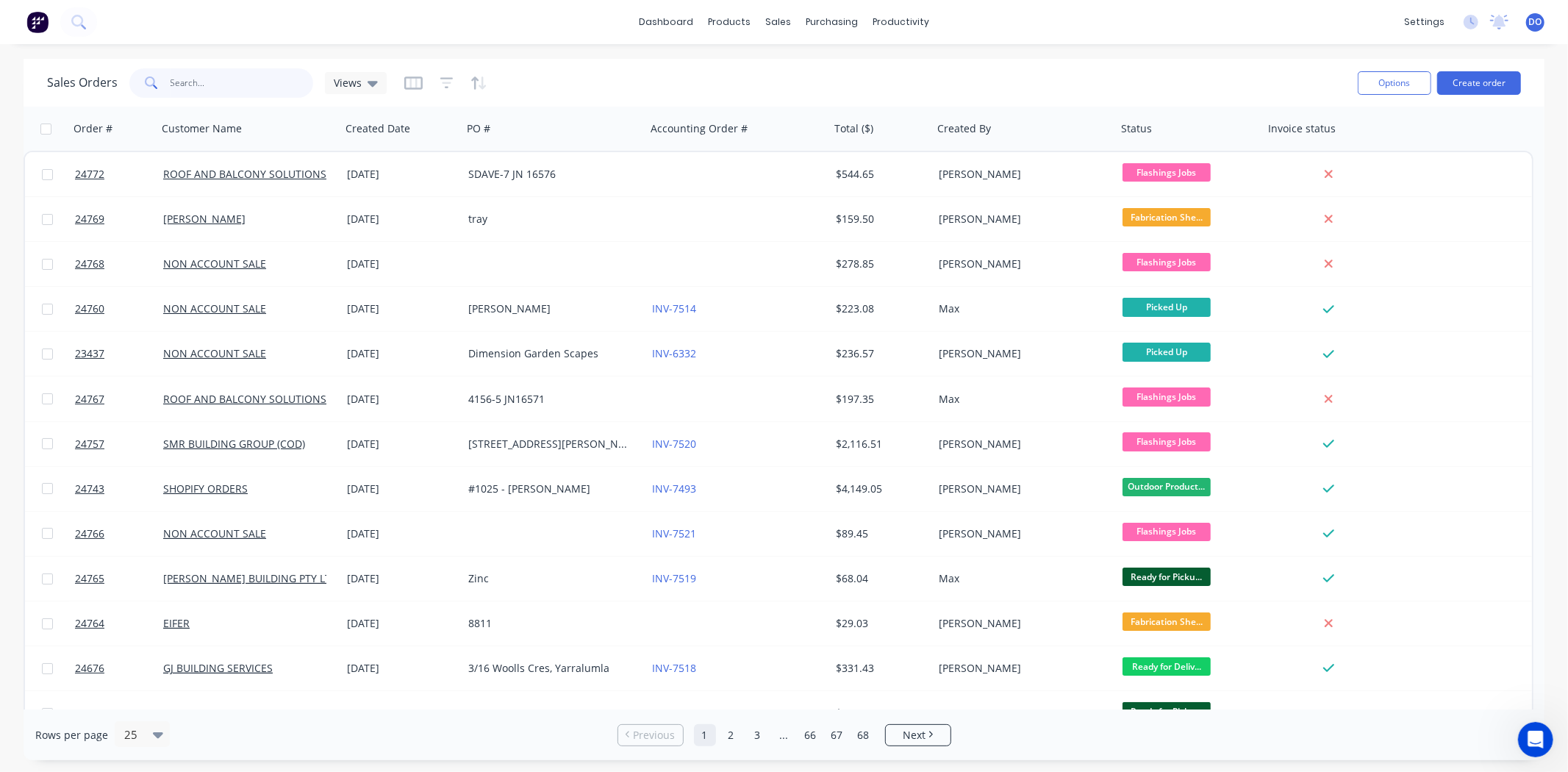
click at [236, 86] on input "text" at bounding box center [242, 83] width 143 height 30
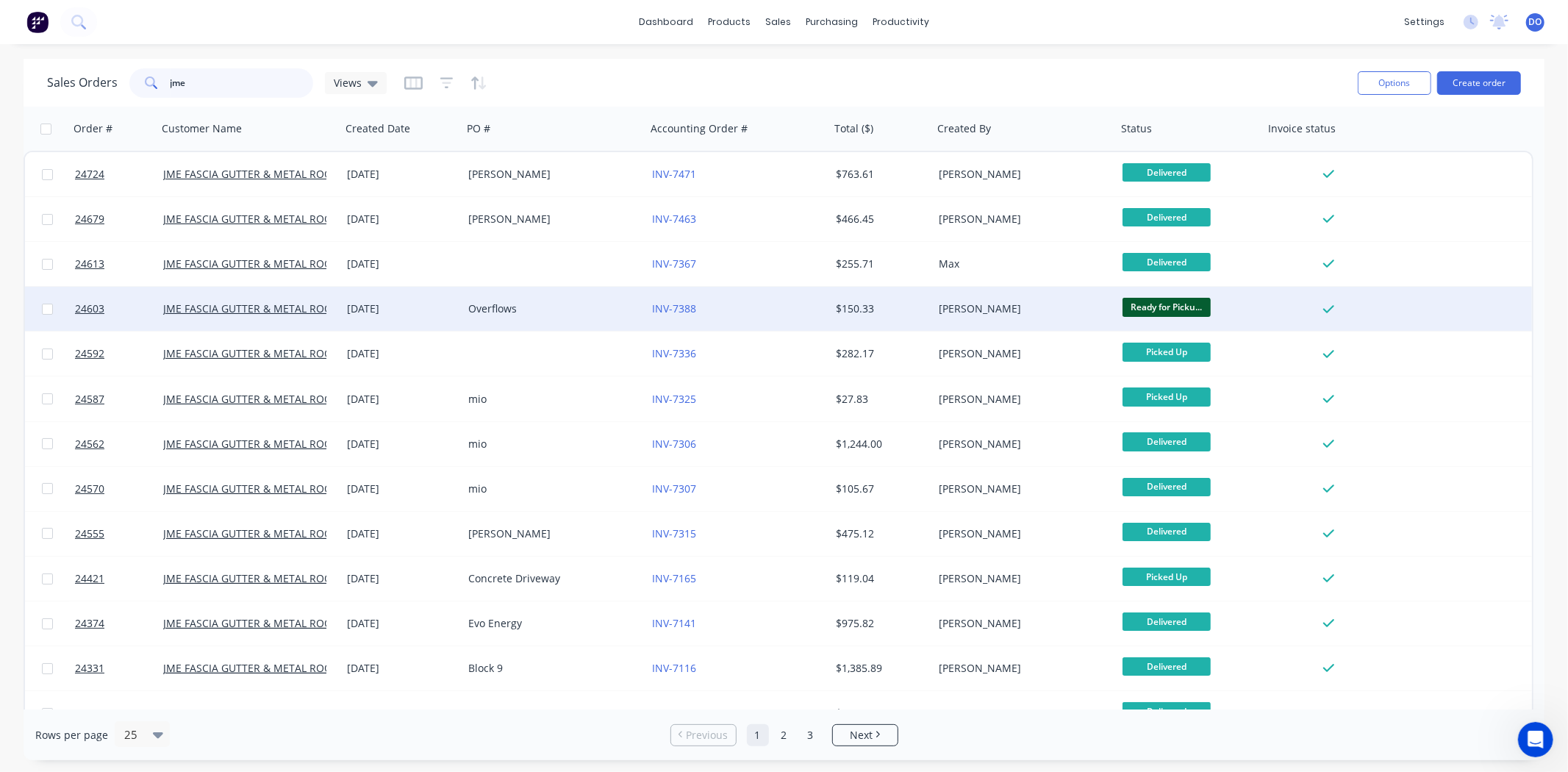
type input "jme"
click at [558, 305] on div "Overflows" at bounding box center [549, 308] width 163 height 14
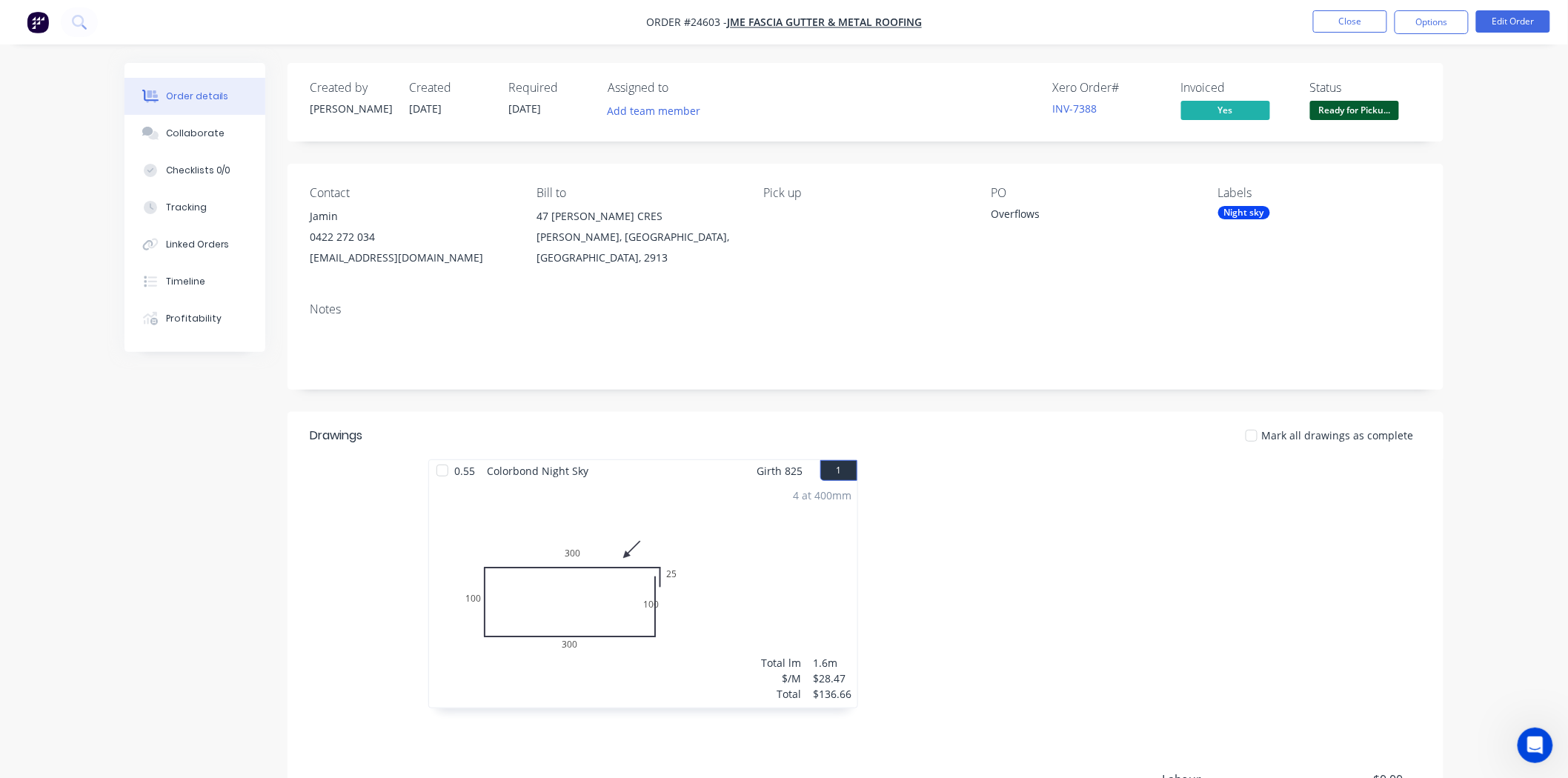
click at [1335, 41] on nav "Order #24603 - JME FASCIA GUTTER & METAL ROOFING Close Options Edit Order" at bounding box center [784, 22] width 1568 height 44
click at [1345, 23] on button "Close" at bounding box center [1349, 21] width 74 height 22
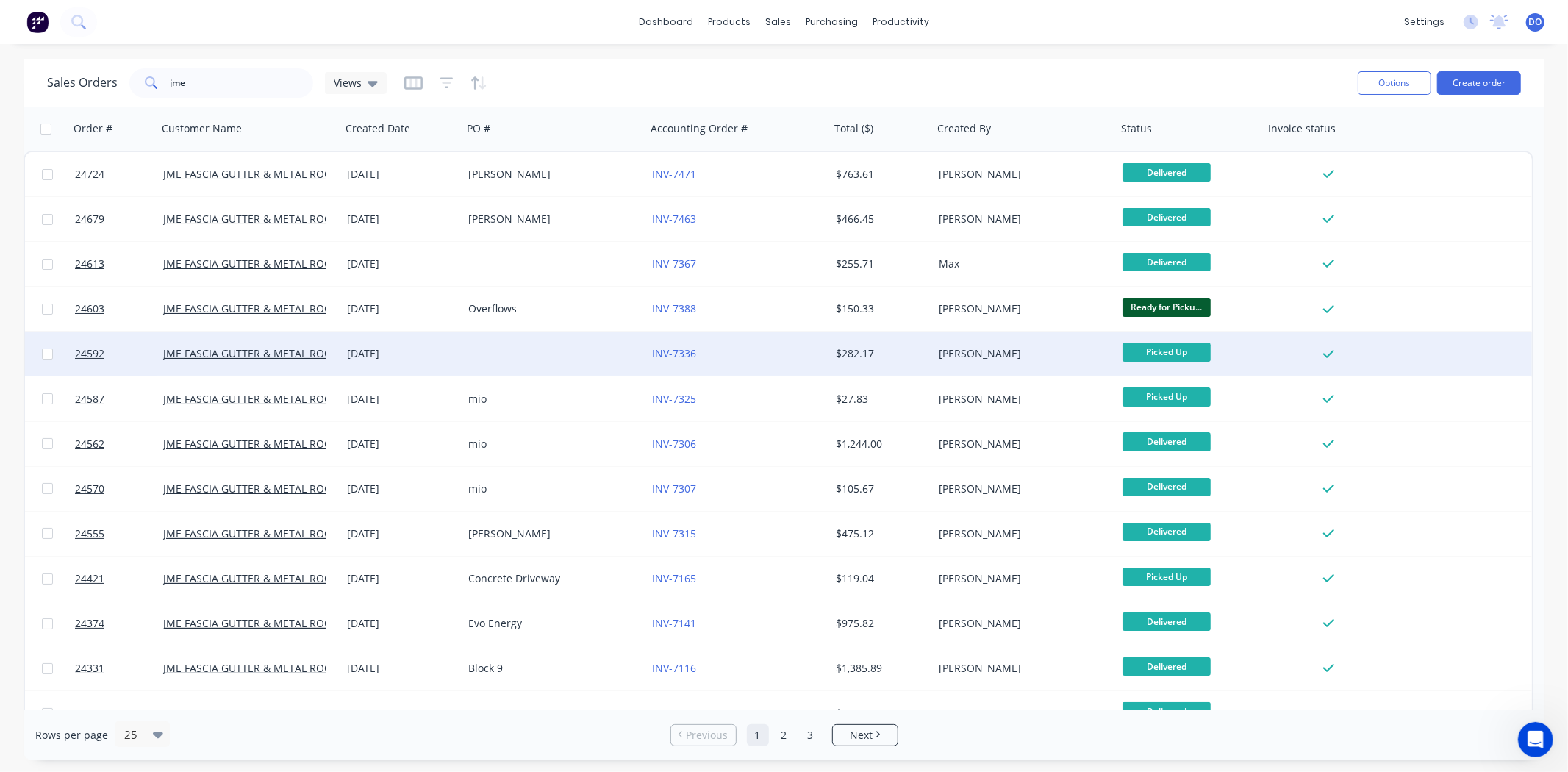
click at [796, 346] on div "INV-7336" at bounding box center [733, 353] width 163 height 14
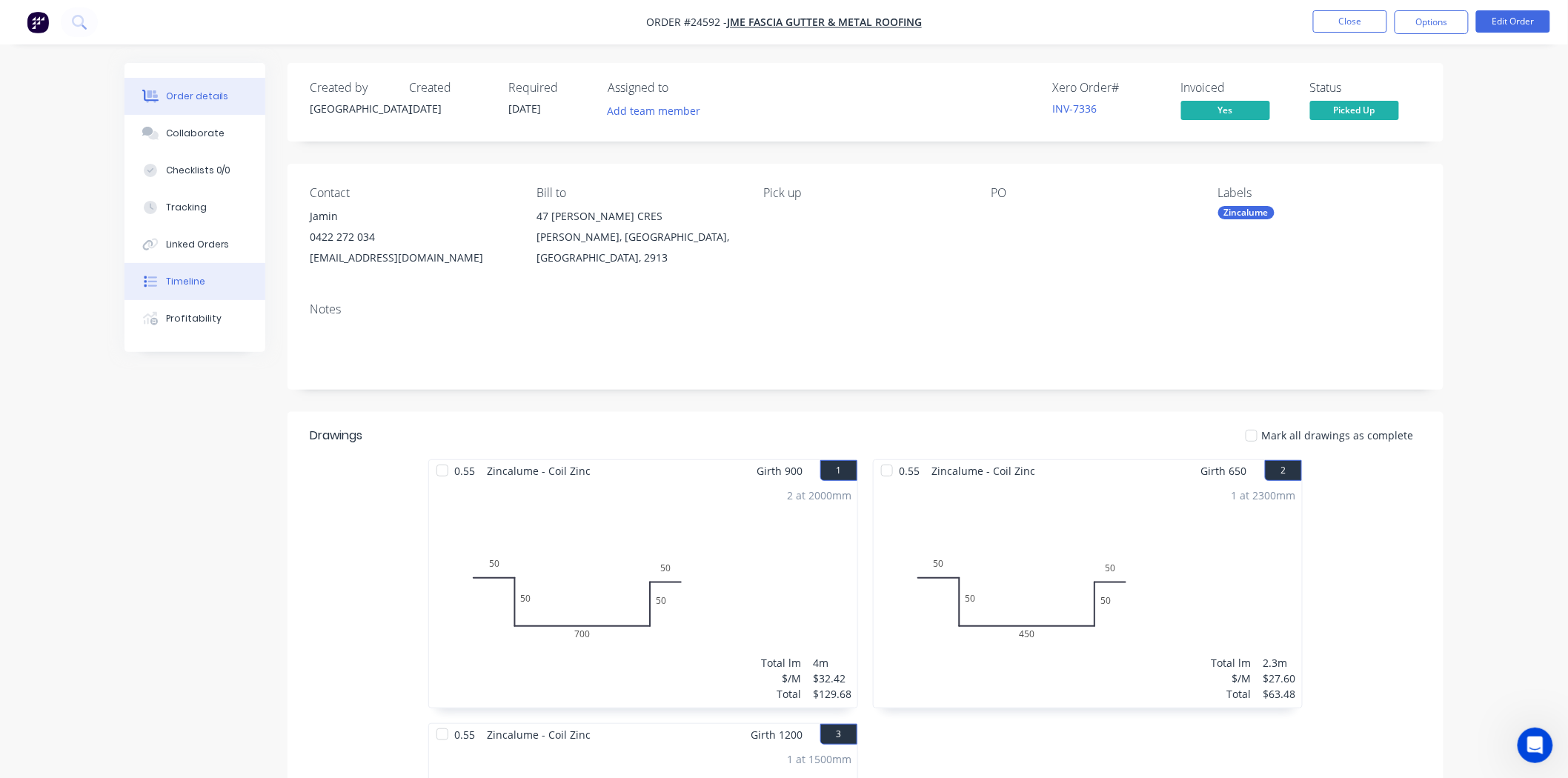
click at [148, 279] on icon at bounding box center [151, 281] width 13 height 13
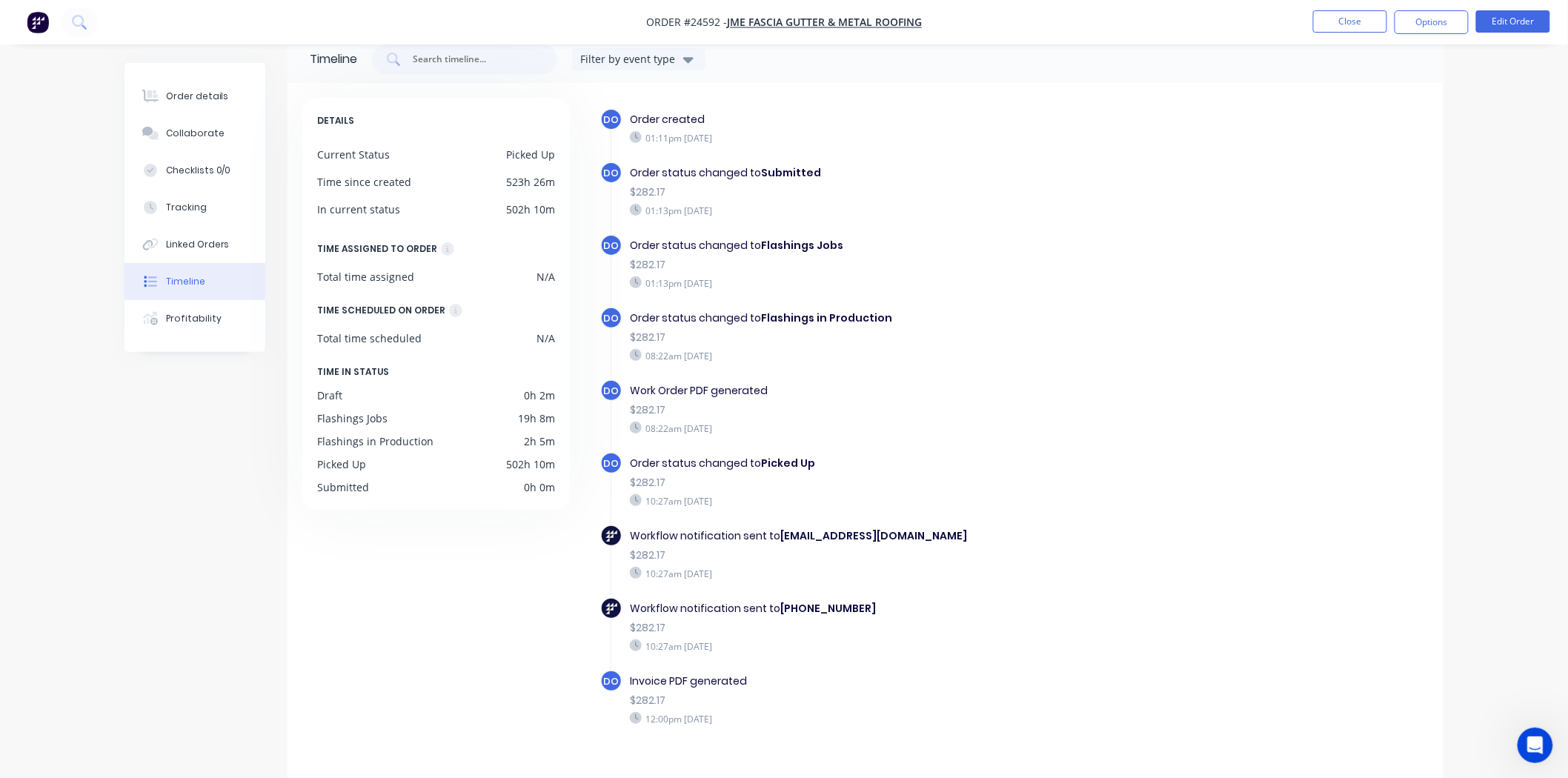
scroll to position [45, 0]
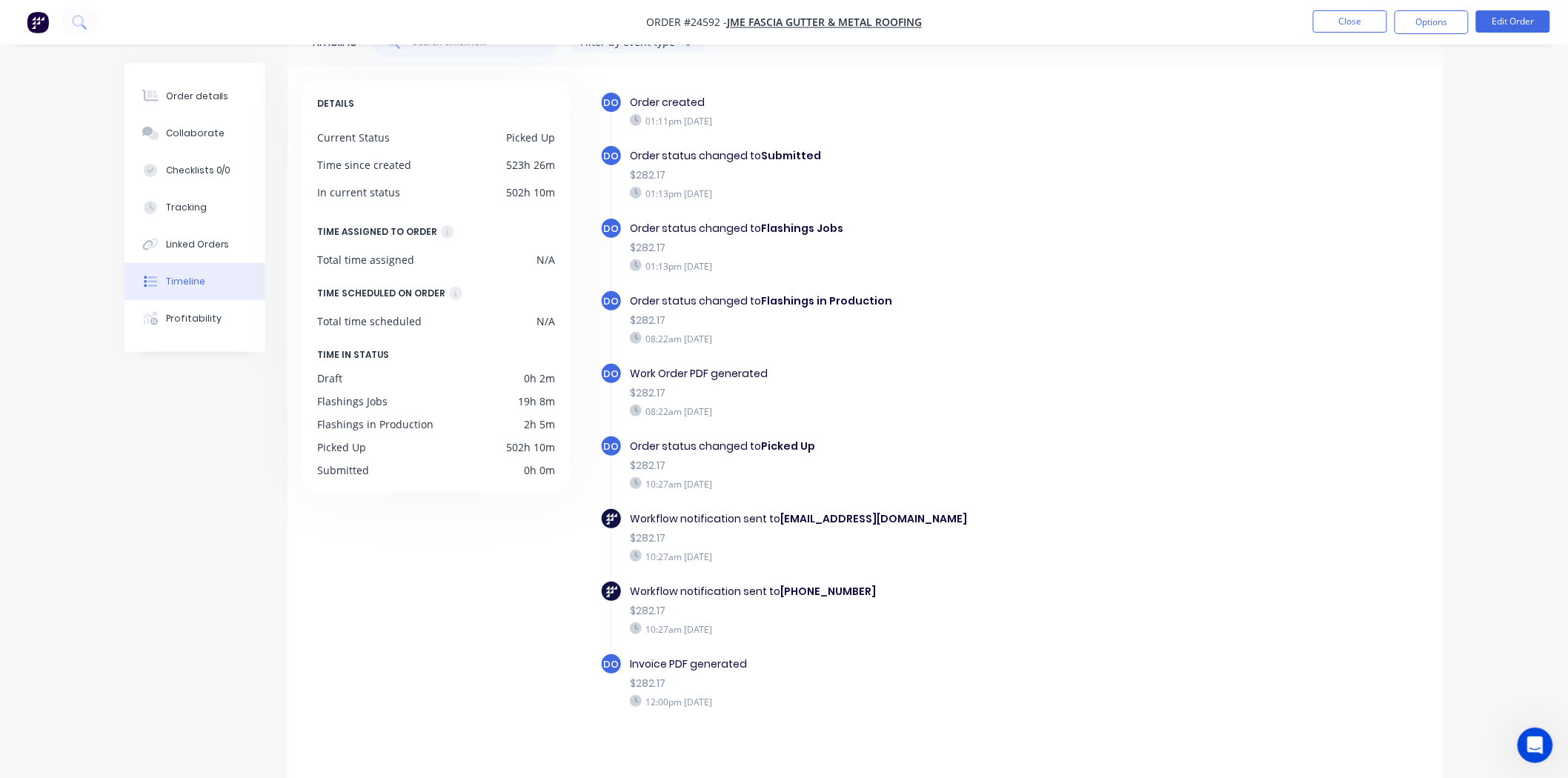
click at [702, 480] on div "10:27am Friday 08/08/25" at bounding box center [886, 484] width 513 height 13
click at [180, 99] on div "Order details" at bounding box center [198, 96] width 63 height 13
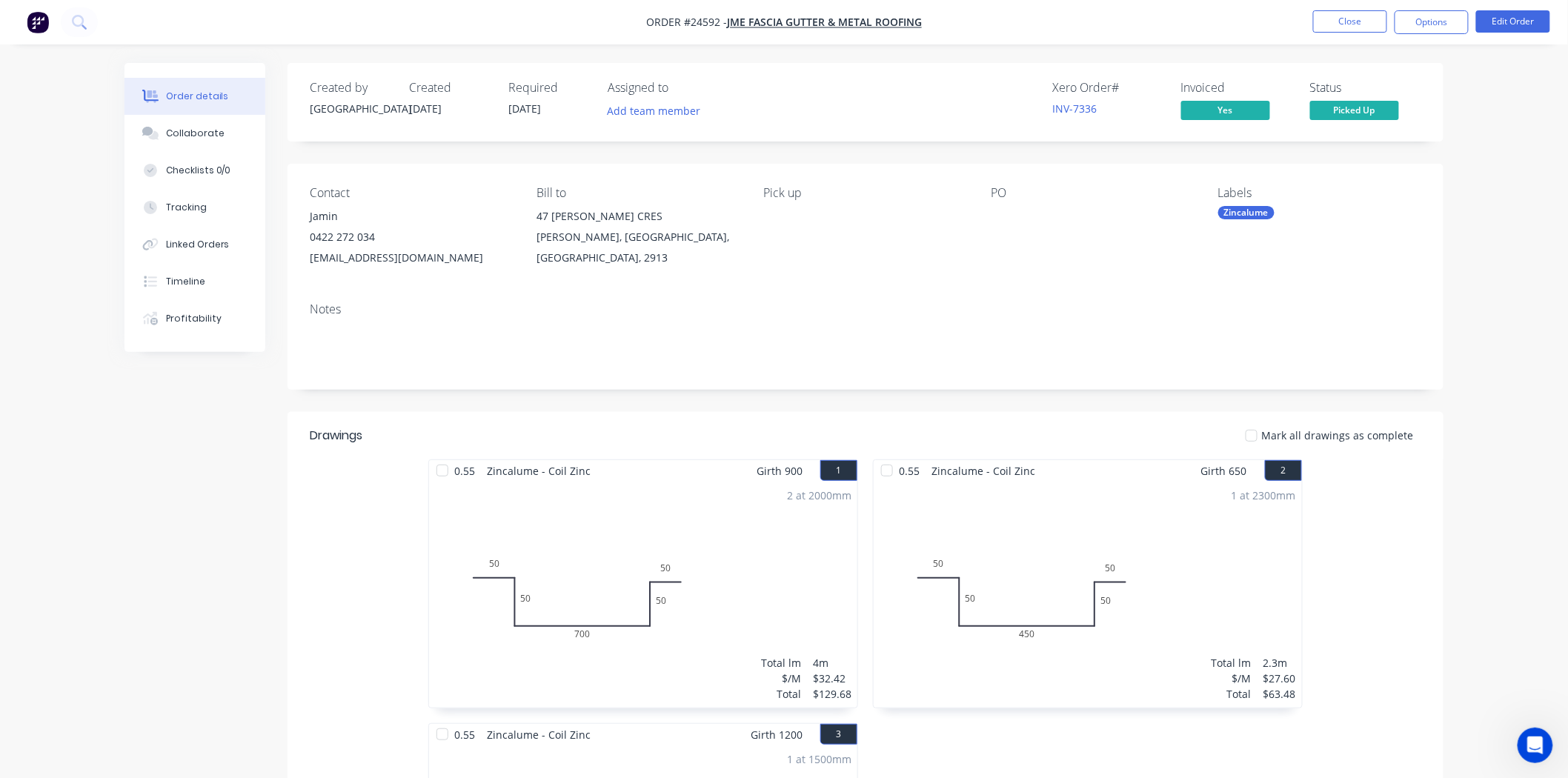
click at [1335, 21] on button "Close" at bounding box center [1349, 21] width 74 height 22
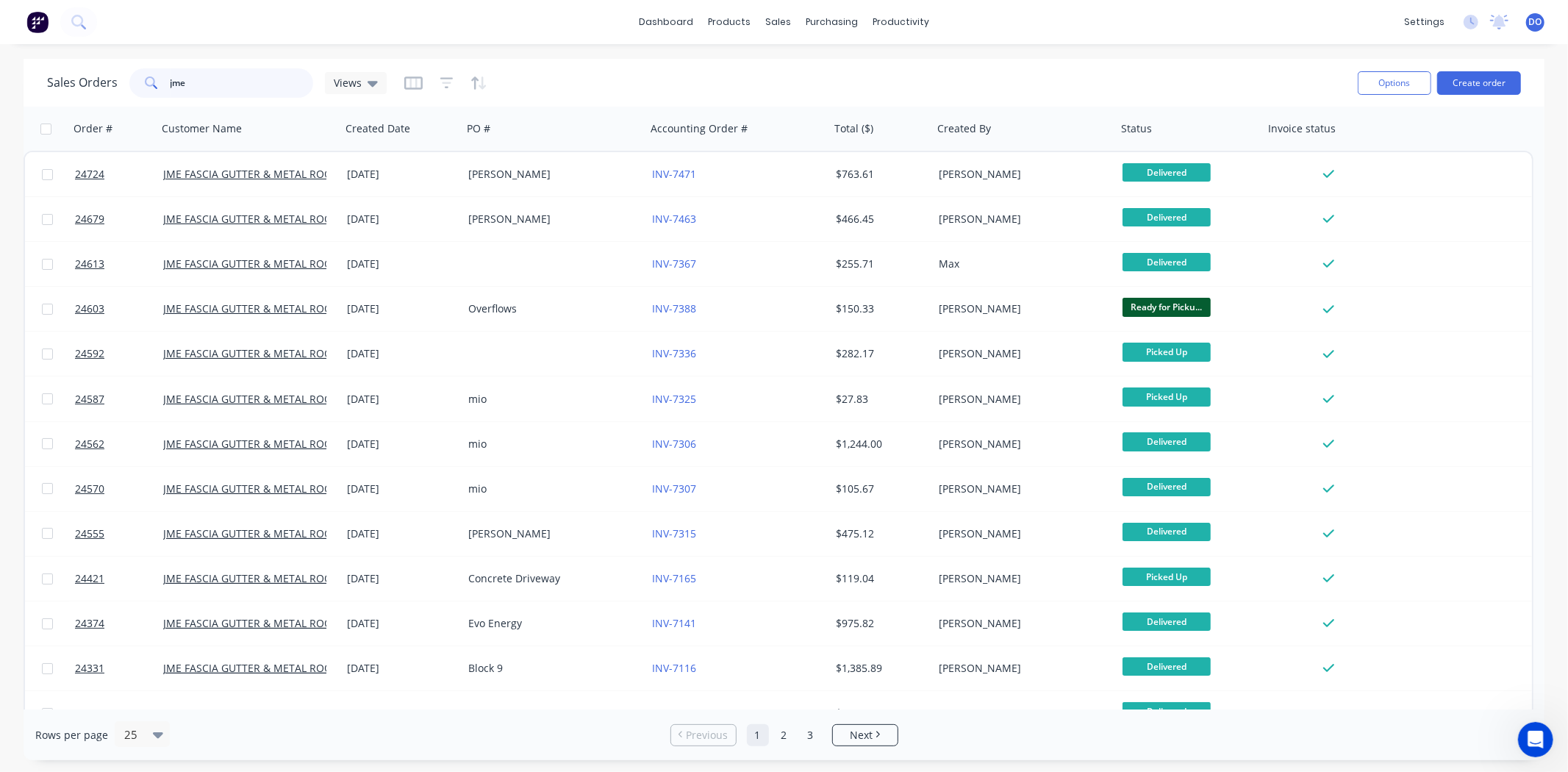
click at [291, 85] on input "jme" at bounding box center [242, 83] width 143 height 30
type input "j"
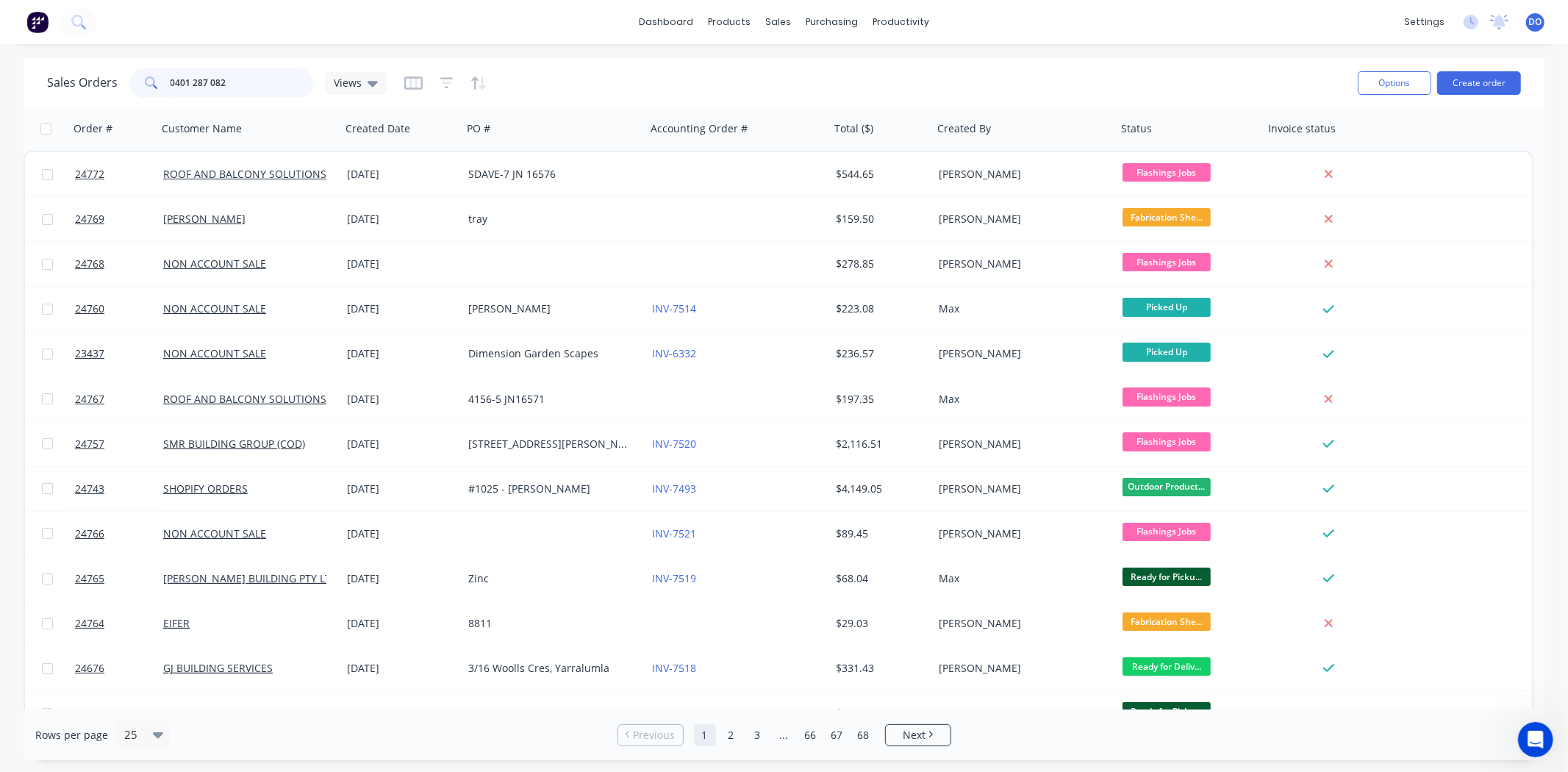
type input "0401 287 082"
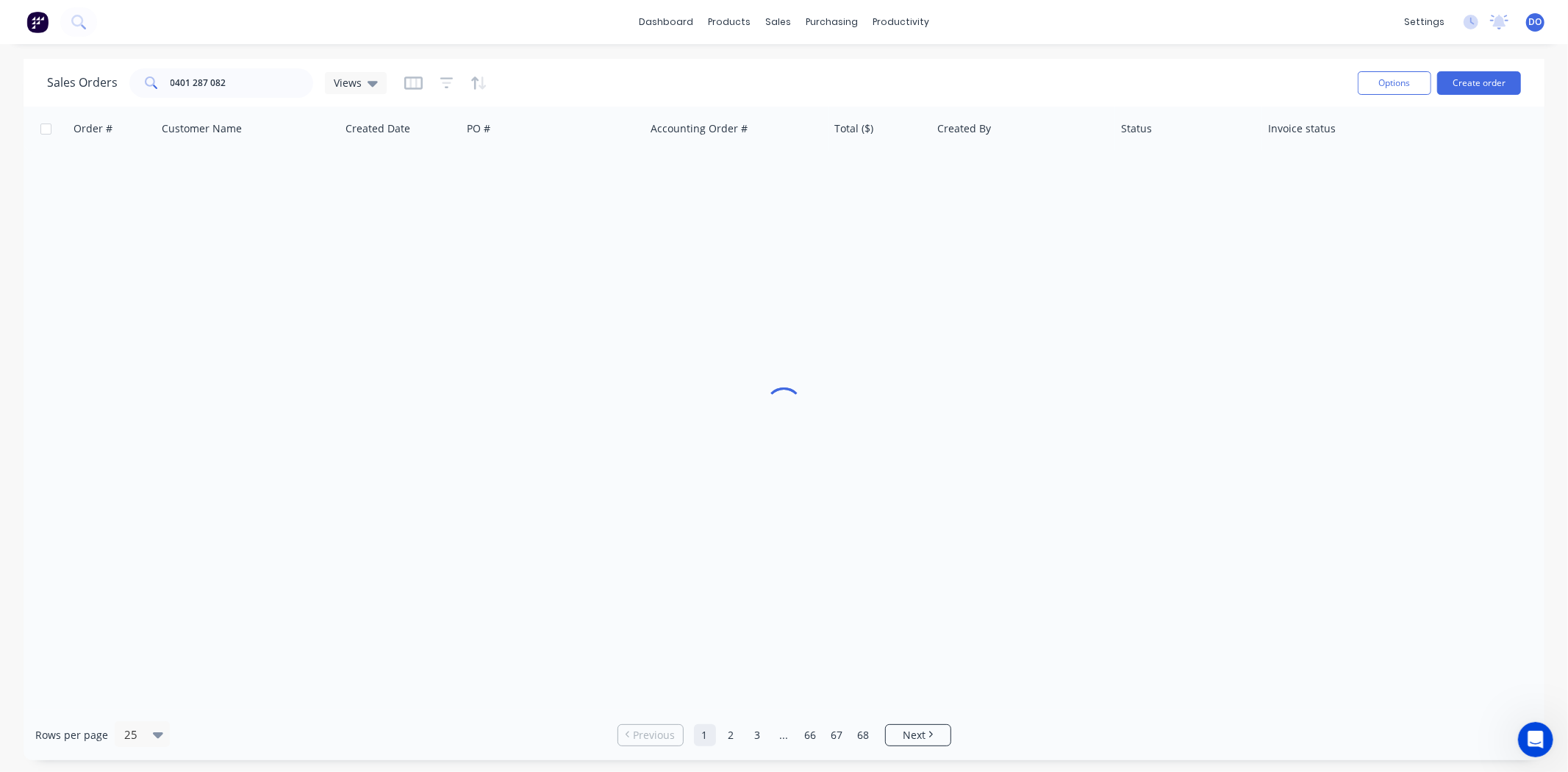
click at [593, 82] on div "Sales Orders 0401 287 082 Views" at bounding box center [695, 83] width 1298 height 36
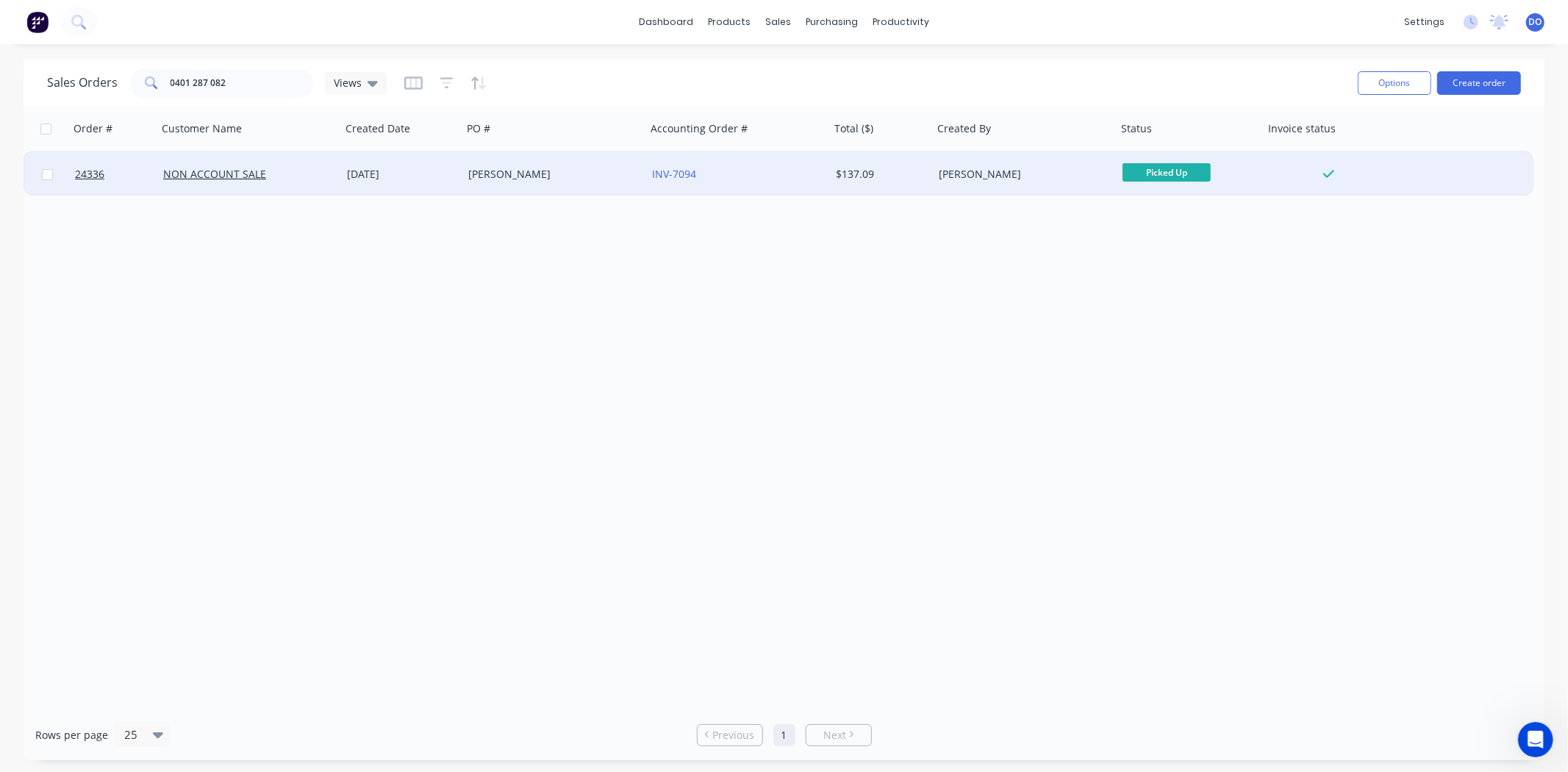
click at [572, 185] on div "Shaun Phillips" at bounding box center [553, 174] width 184 height 44
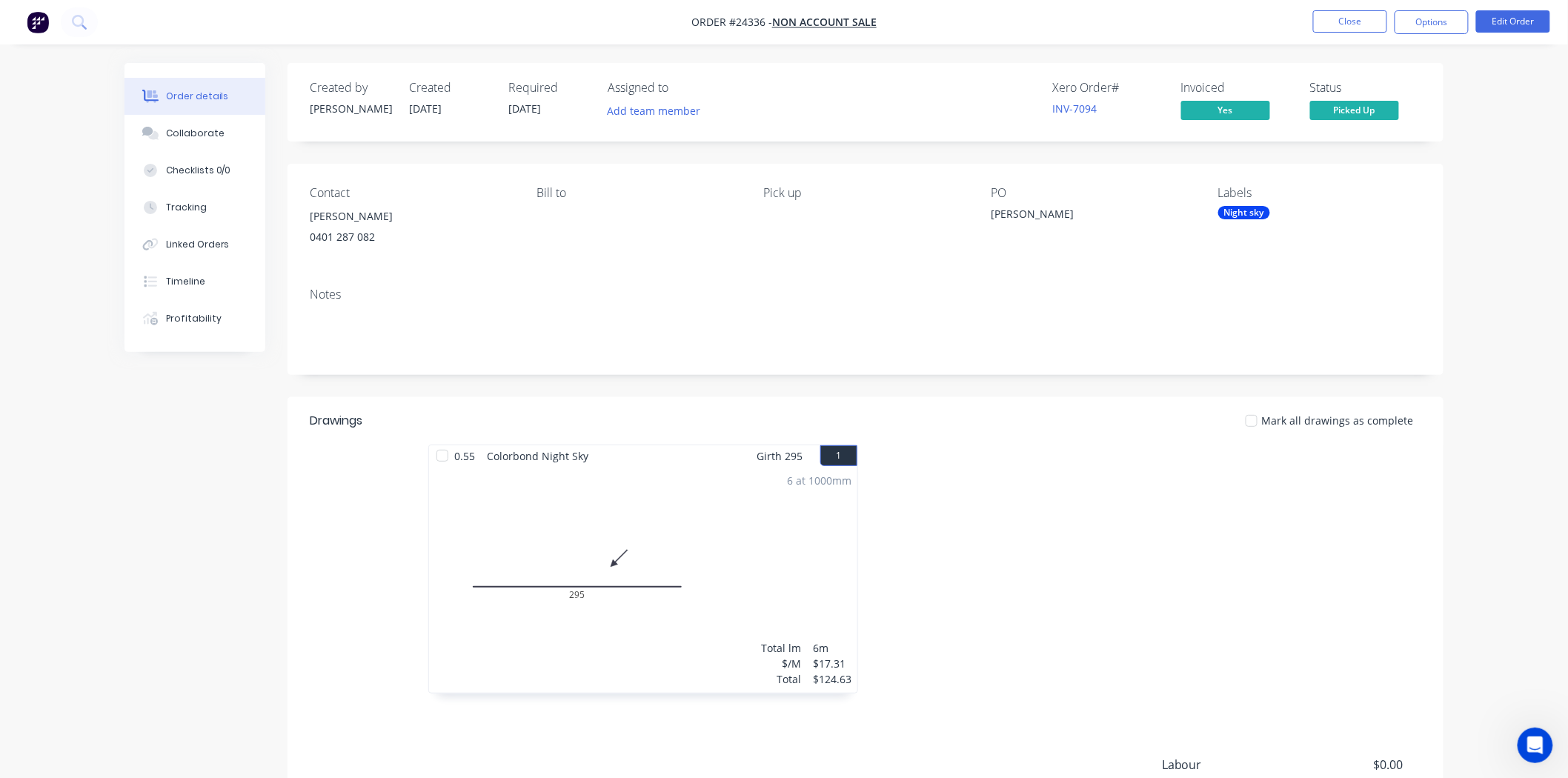
click at [1370, 36] on nav "Order #24336 - NON ACCOUNT SALE Close Options Edit Order" at bounding box center [784, 22] width 1568 height 44
click at [1370, 24] on button "Close" at bounding box center [1349, 21] width 74 height 22
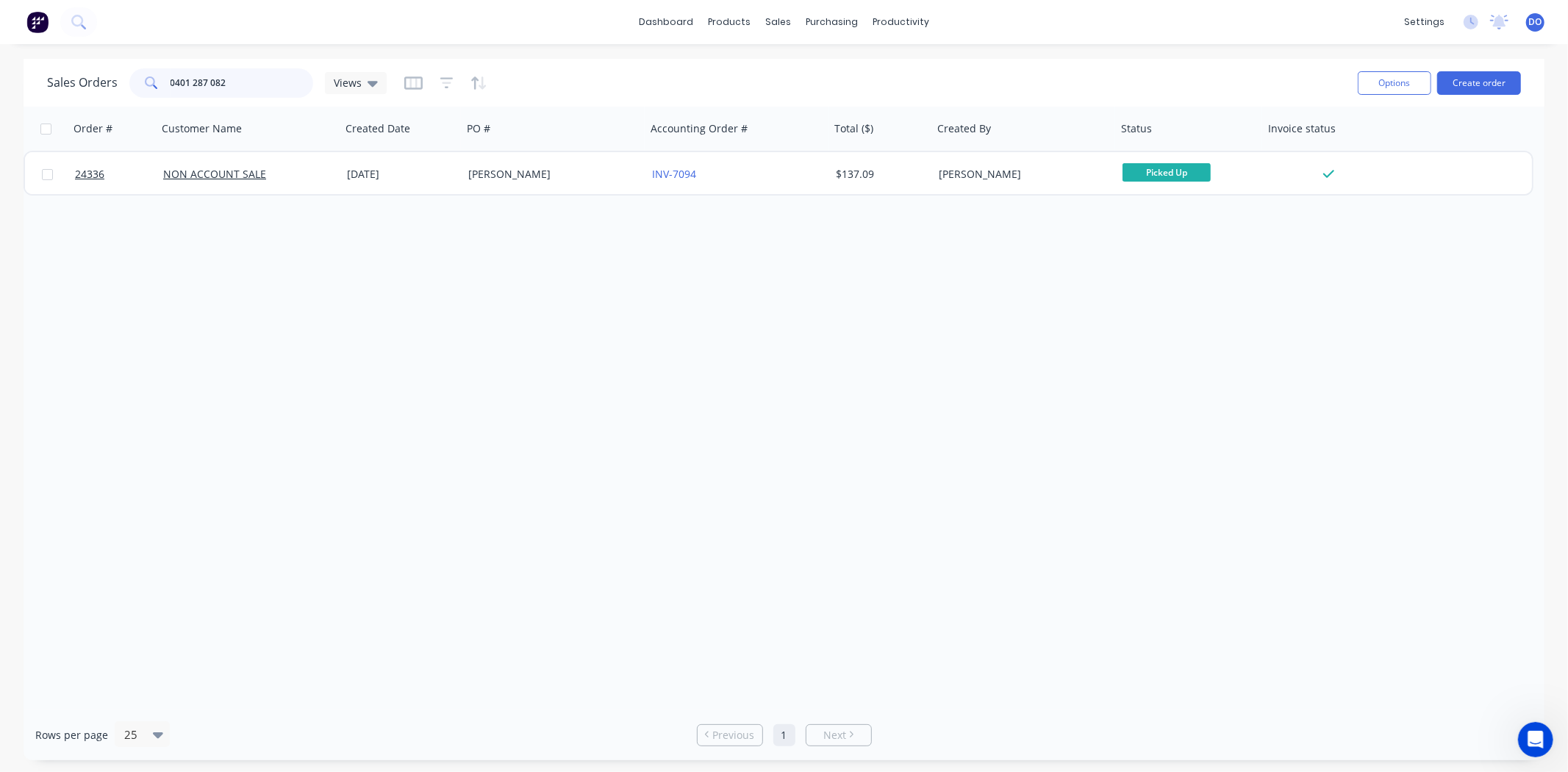
click at [236, 76] on input "0401 287 082" at bounding box center [242, 83] width 143 height 30
type input "0"
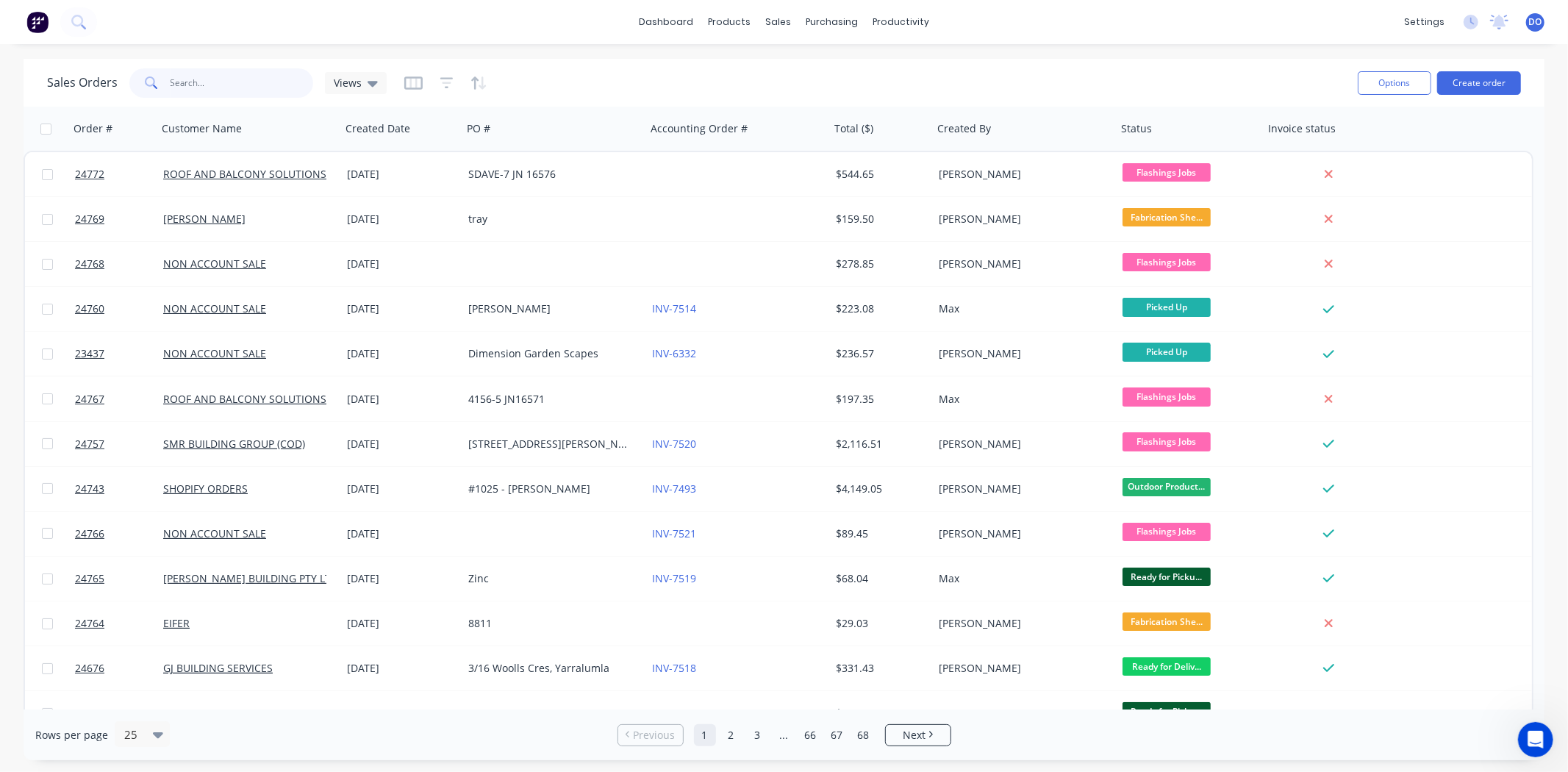
click at [189, 91] on input "text" at bounding box center [242, 83] width 143 height 30
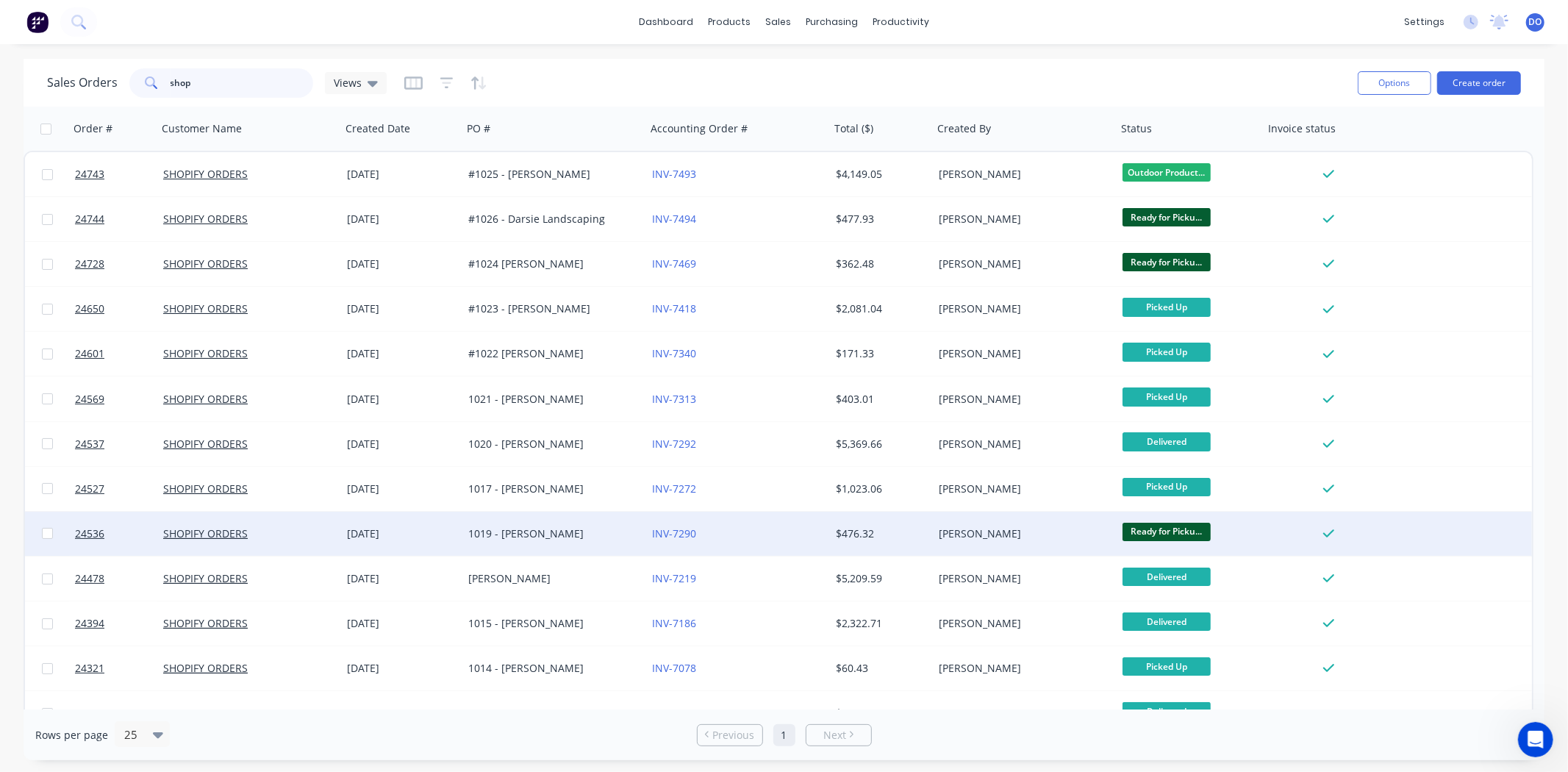
type input "shop"
click at [444, 540] on div "04 Aug 2025" at bounding box center [401, 534] width 121 height 44
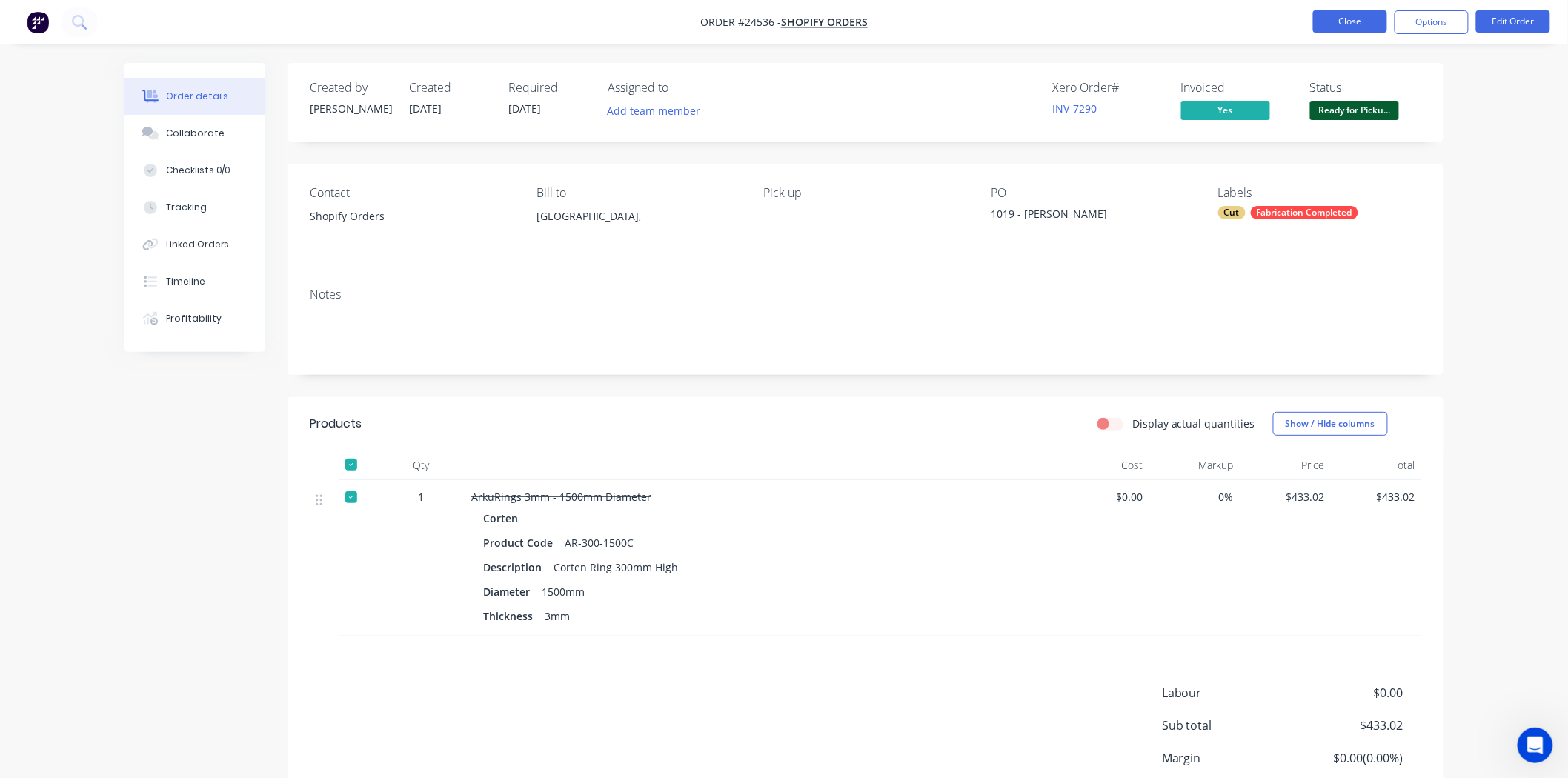
click at [1339, 18] on button "Close" at bounding box center [1349, 21] width 74 height 22
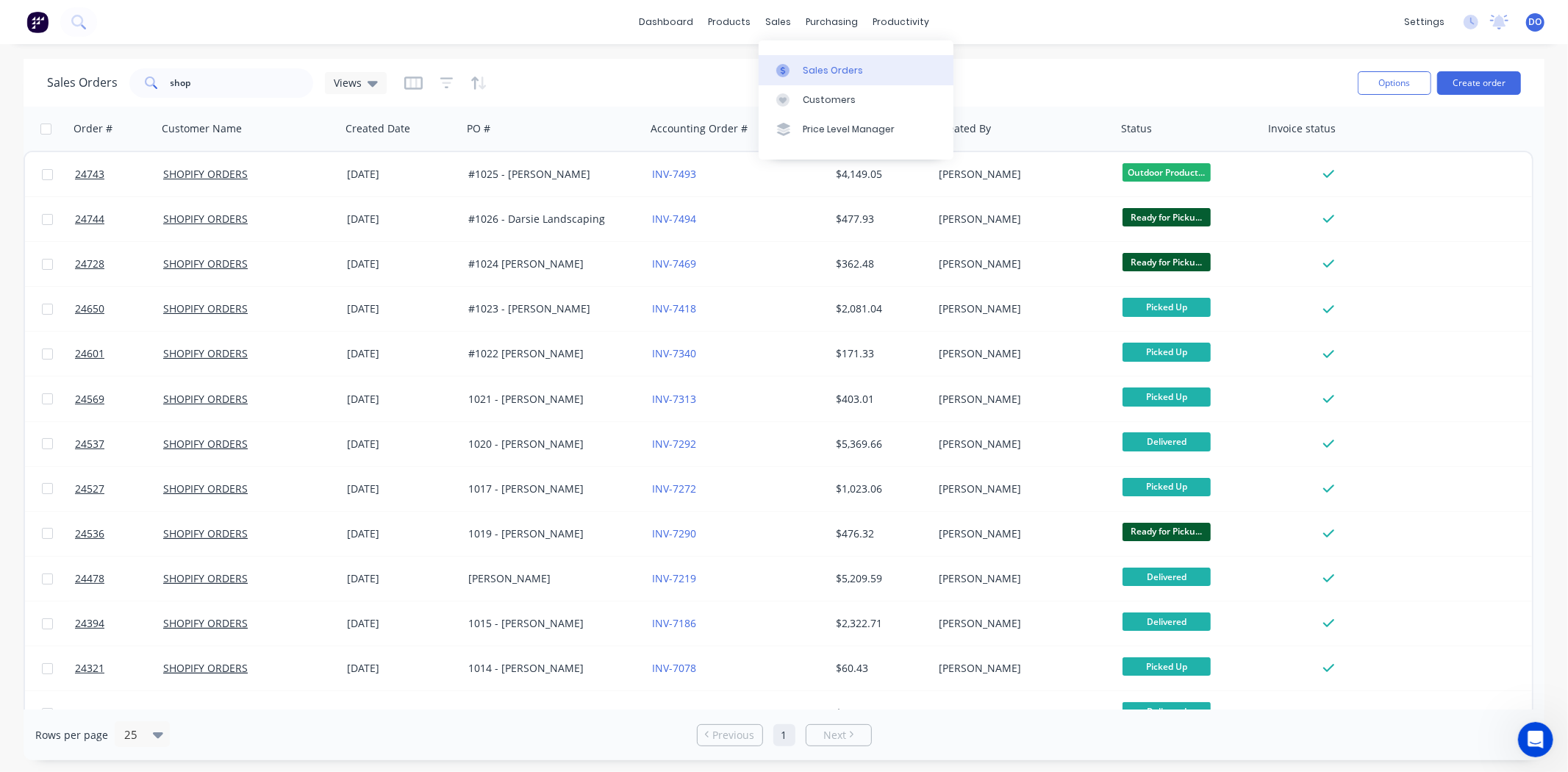
click at [787, 61] on link "Sales Orders" at bounding box center [855, 70] width 194 height 30
click at [850, 79] on link "Sales Orders" at bounding box center [855, 70] width 194 height 30
click at [799, 74] on link "Sales Orders" at bounding box center [855, 70] width 194 height 30
click at [923, 68] on div "Workflow" at bounding box center [927, 71] width 44 height 13
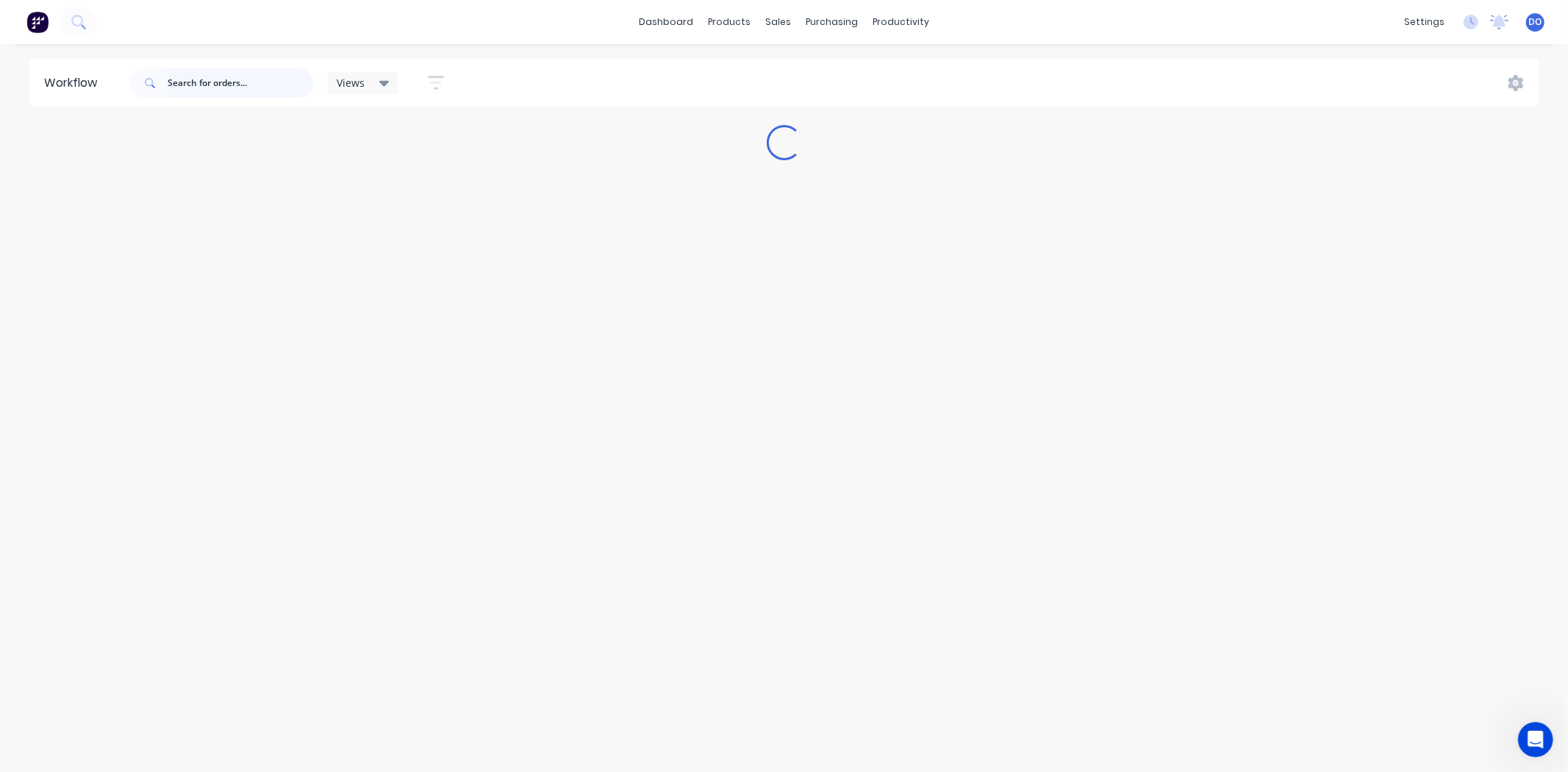
click at [184, 91] on input "text" at bounding box center [240, 83] width 146 height 30
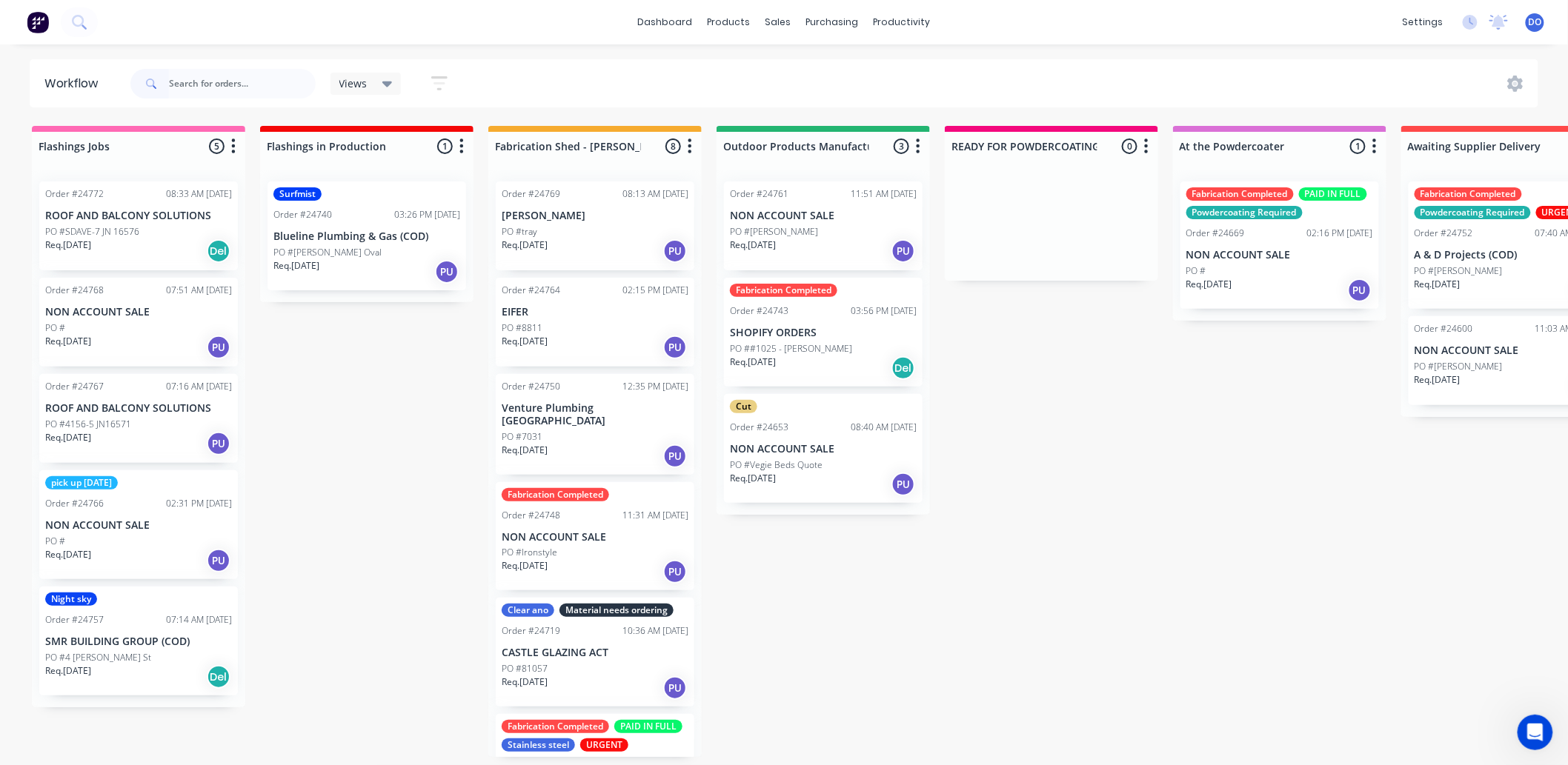
click at [134, 326] on div "PO #" at bounding box center [138, 328] width 186 height 13
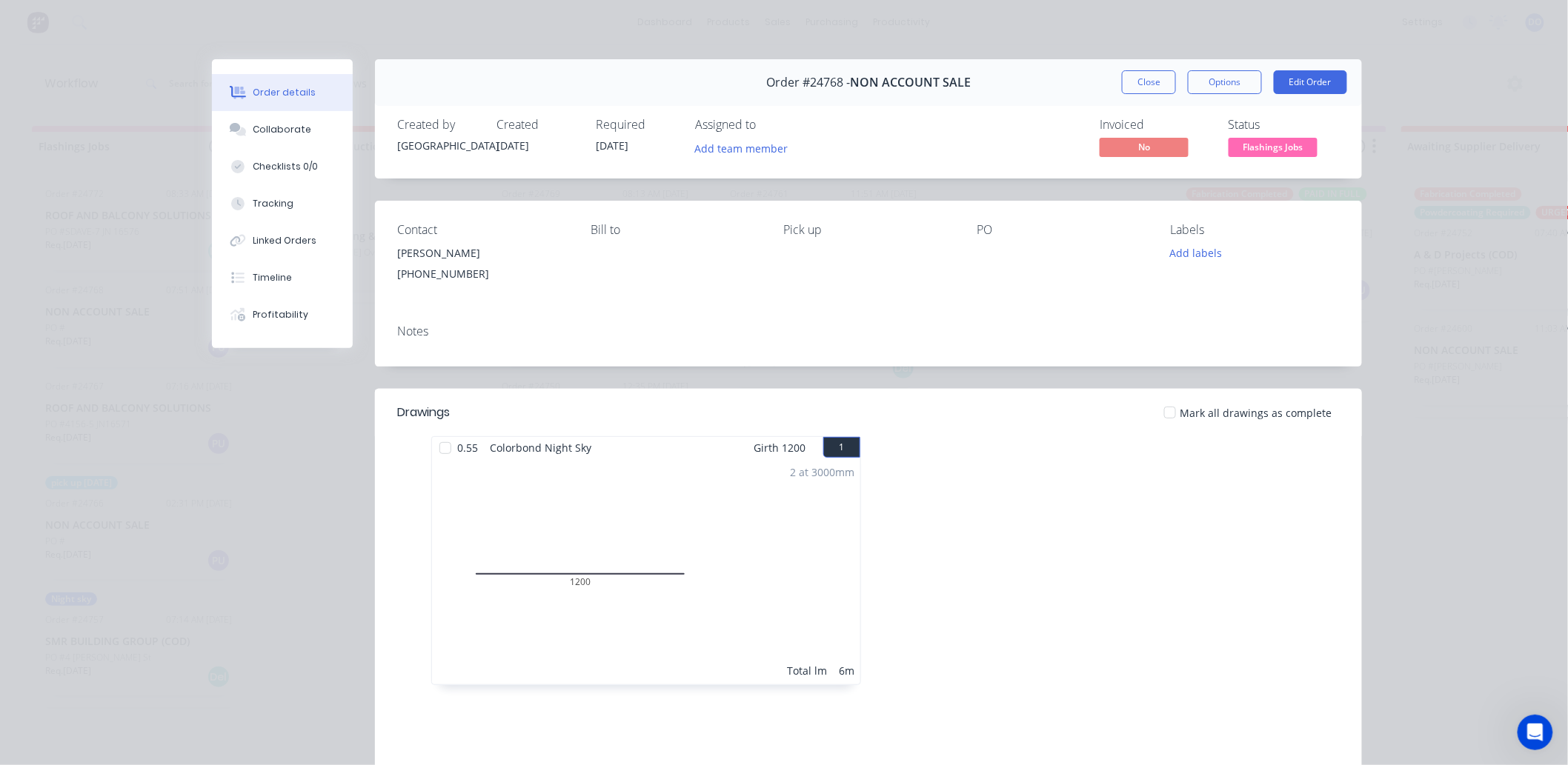
click at [1278, 131] on div "Status" at bounding box center [1284, 125] width 111 height 14
click at [1279, 152] on span "Flashings Jobs" at bounding box center [1272, 147] width 89 height 18
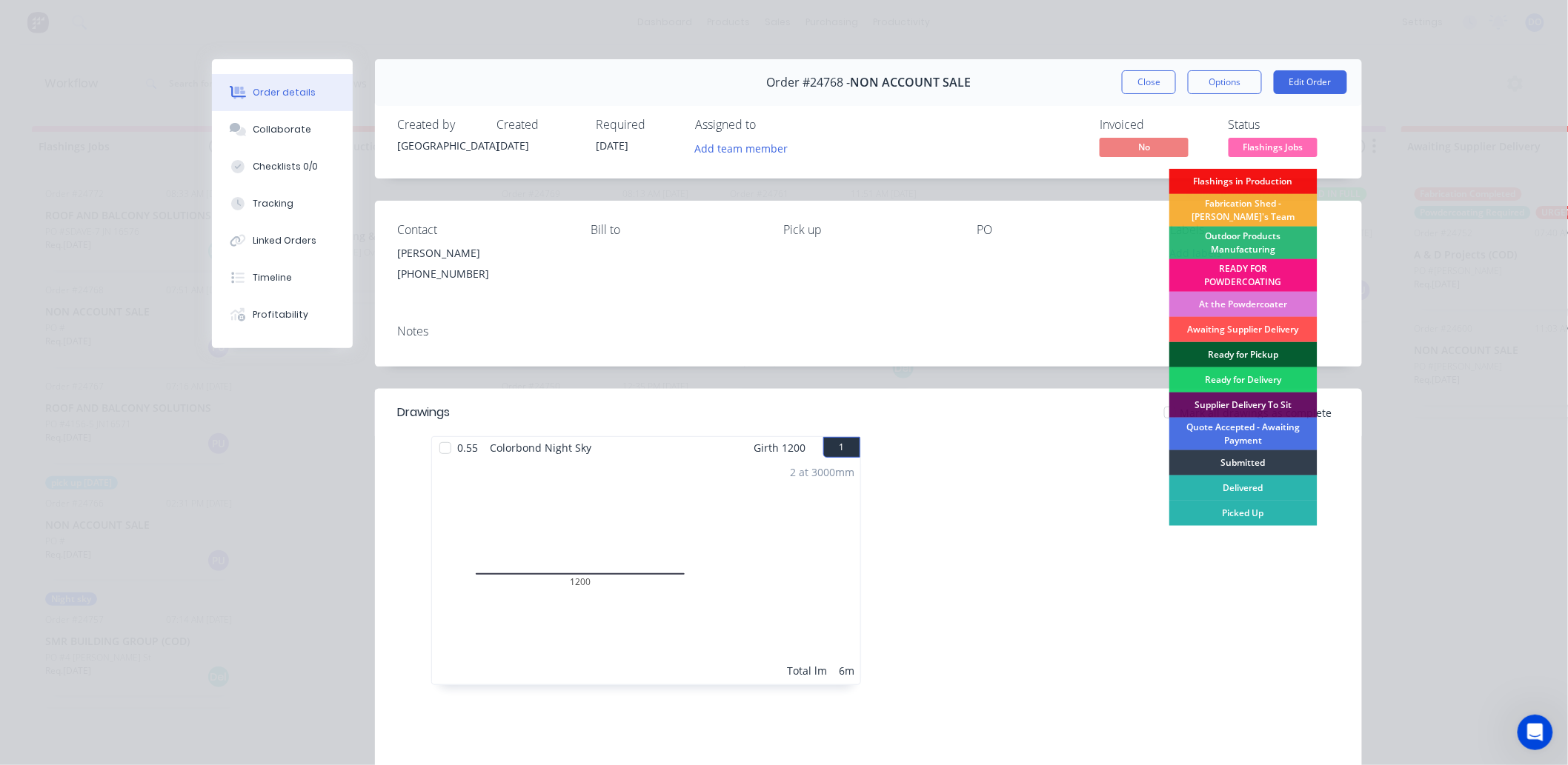
click at [1231, 357] on div "Ready for Pickup" at bounding box center [1243, 354] width 148 height 25
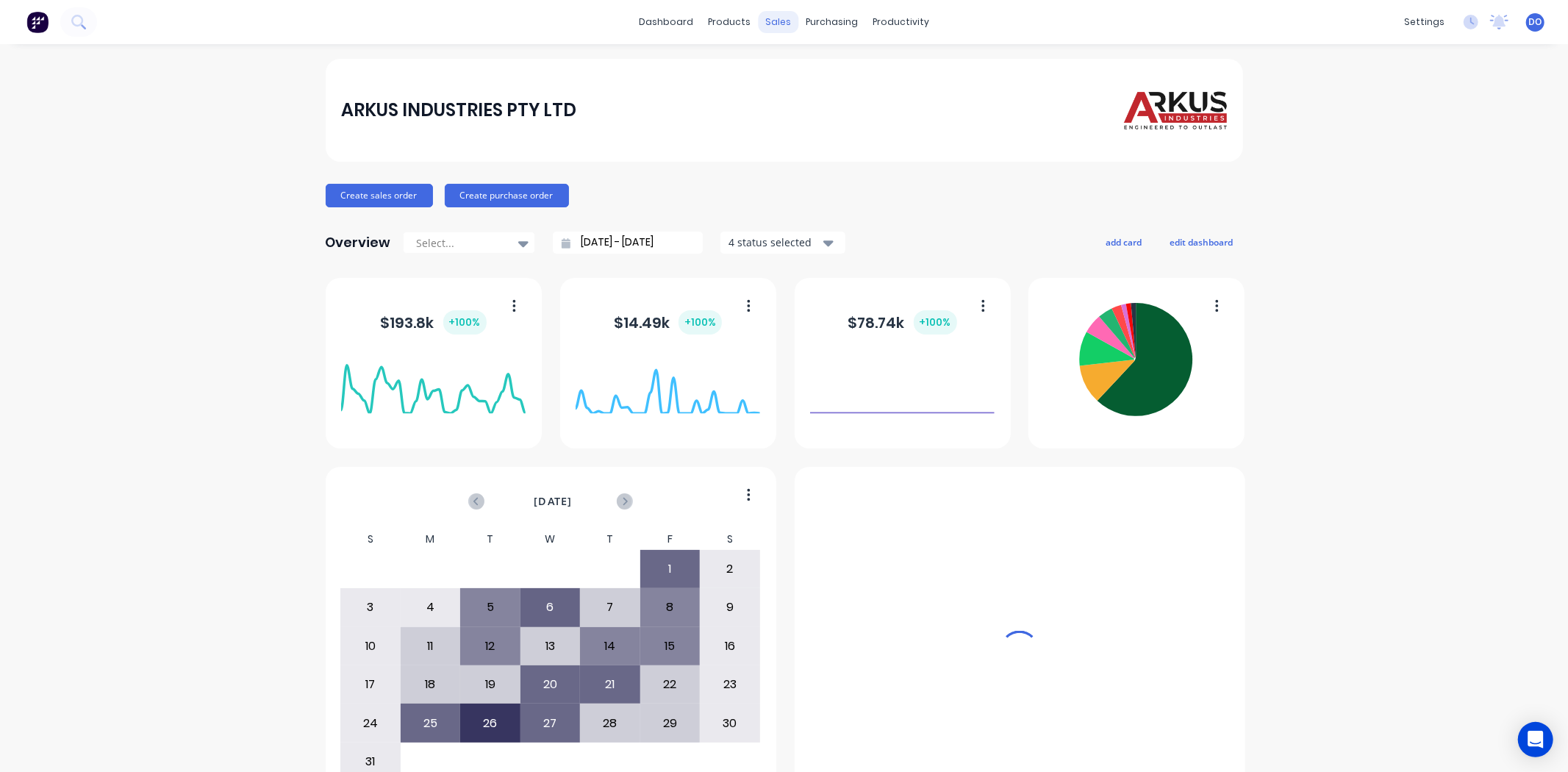
click at [781, 17] on div "sales" at bounding box center [777, 22] width 40 height 22
click at [774, 11] on div "sales" at bounding box center [777, 22] width 40 height 22
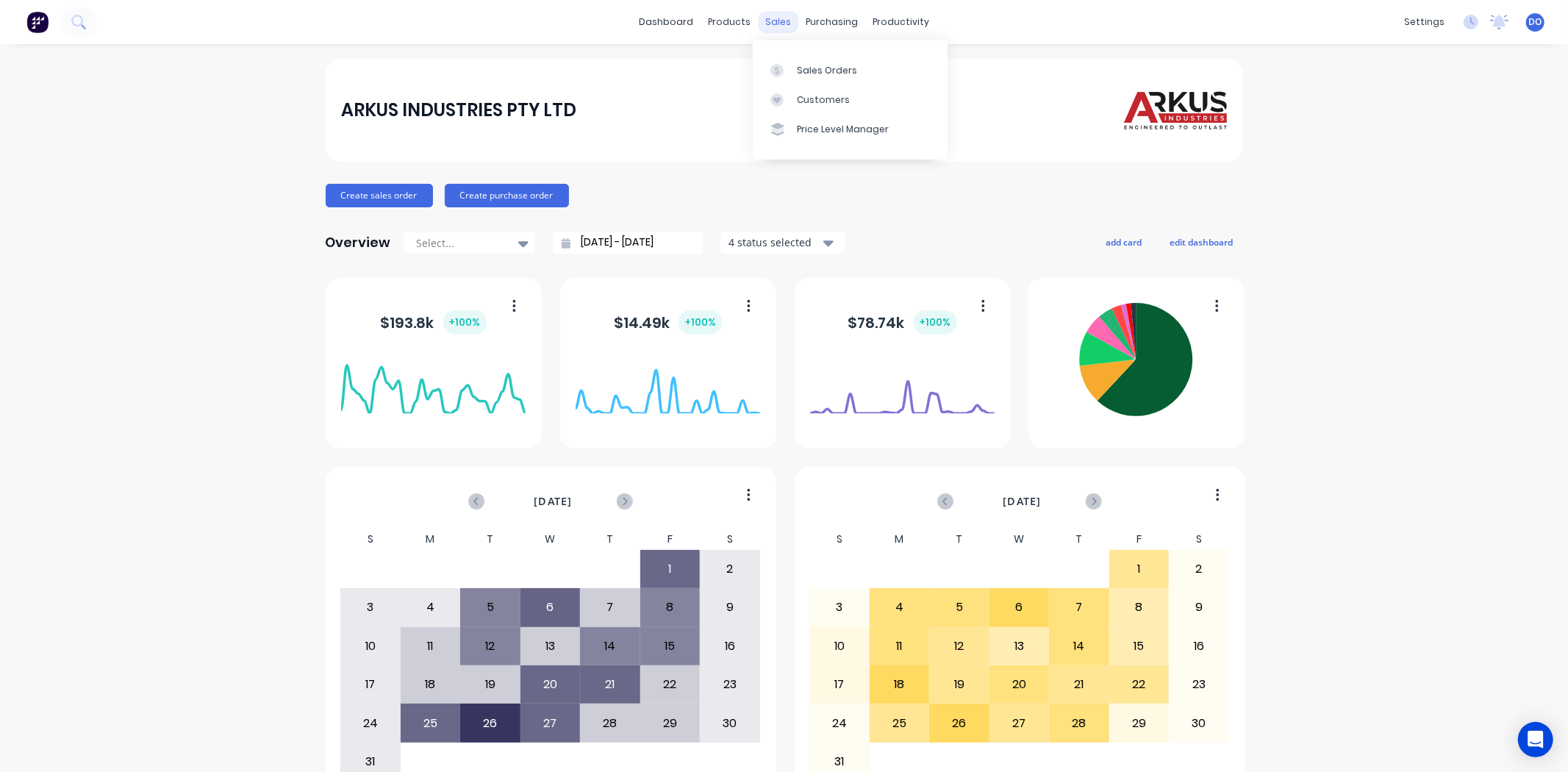
click at [768, 23] on div "sales" at bounding box center [777, 22] width 40 height 22
click at [806, 64] on div "Sales Orders" at bounding box center [826, 71] width 60 height 13
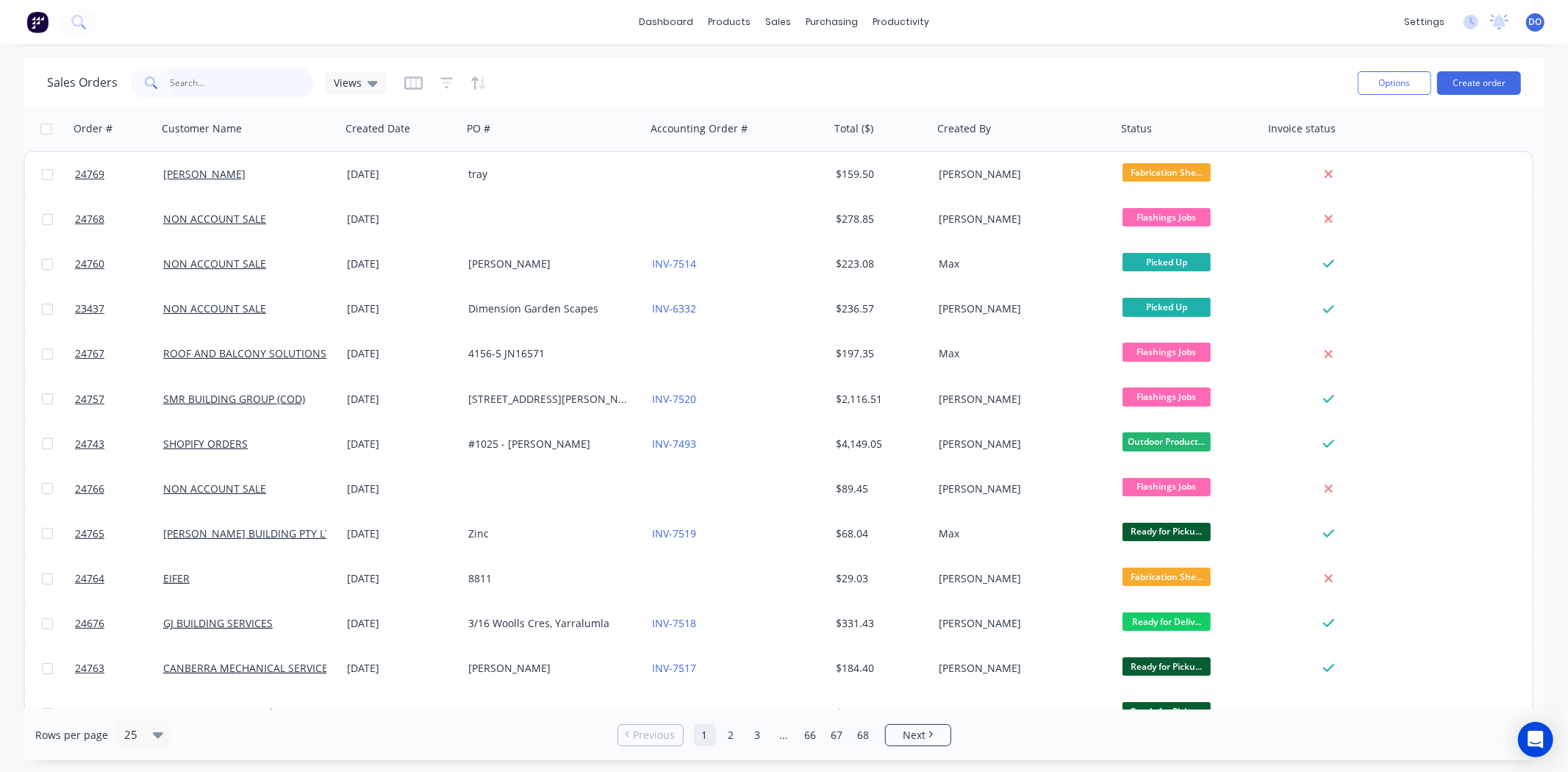
click at [257, 89] on input "text" at bounding box center [242, 83] width 143 height 30
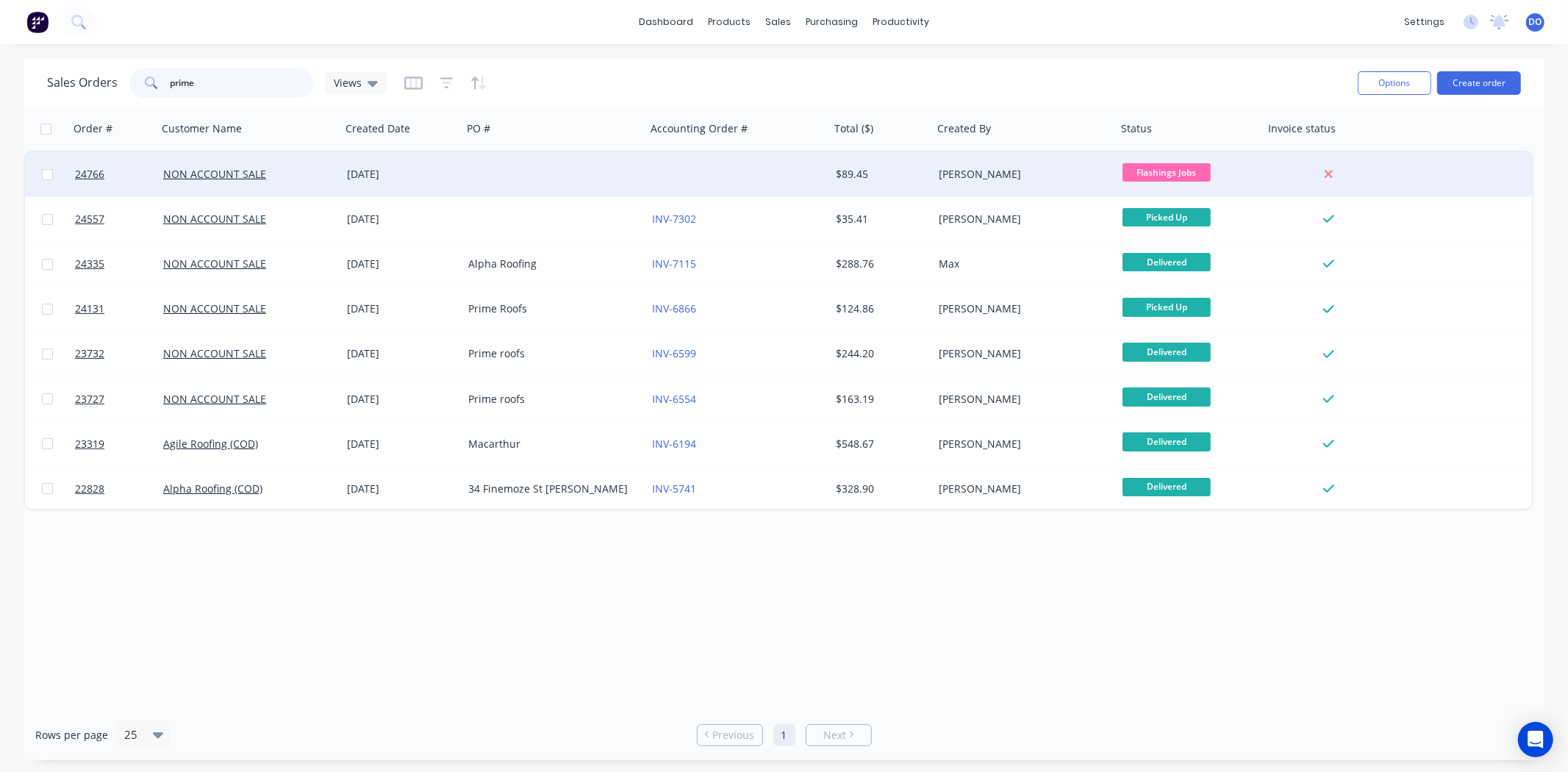
type input "prime"
click at [516, 178] on div at bounding box center [553, 174] width 184 height 44
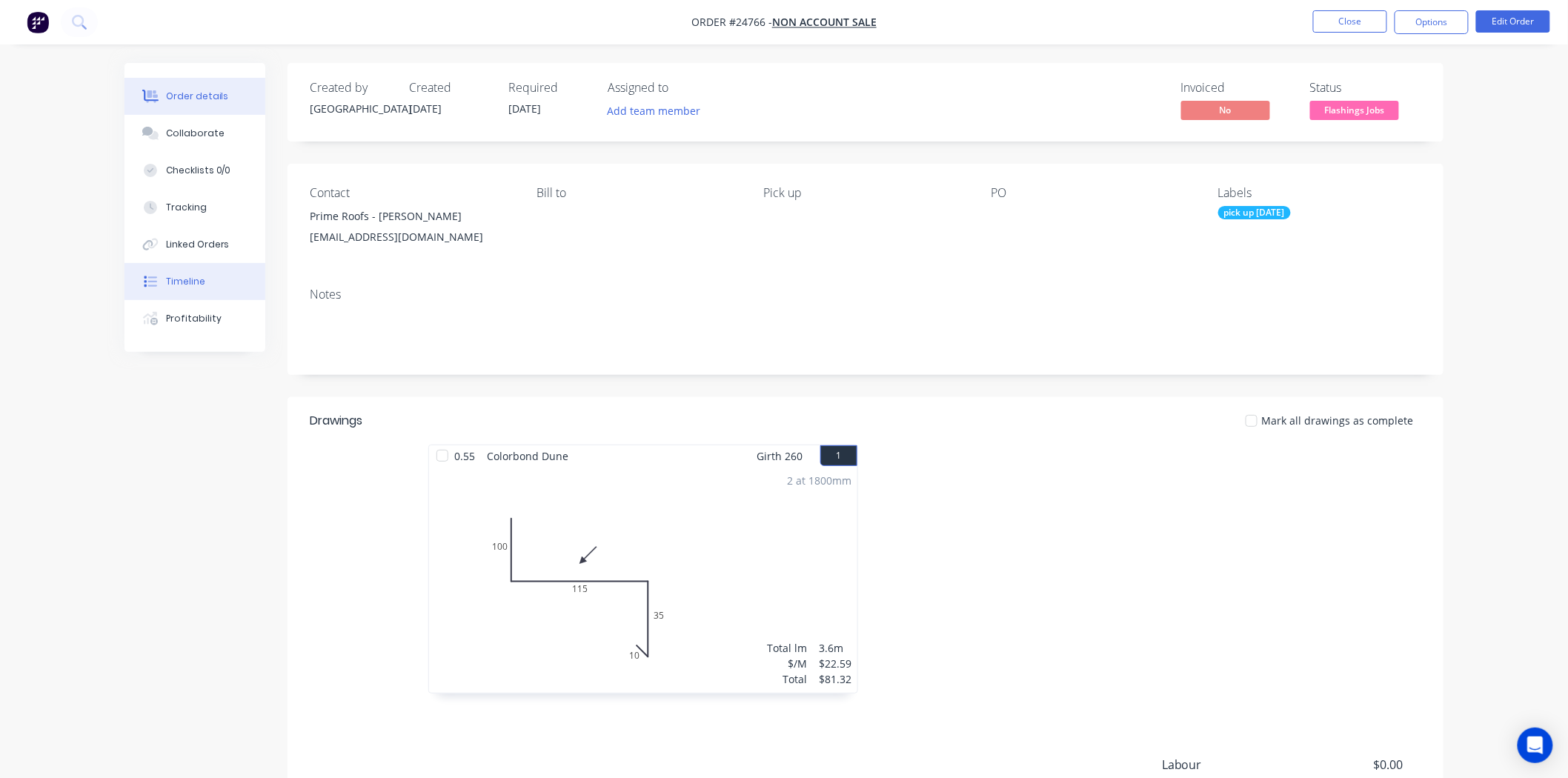
click at [138, 270] on button "Timeline" at bounding box center [195, 281] width 141 height 37
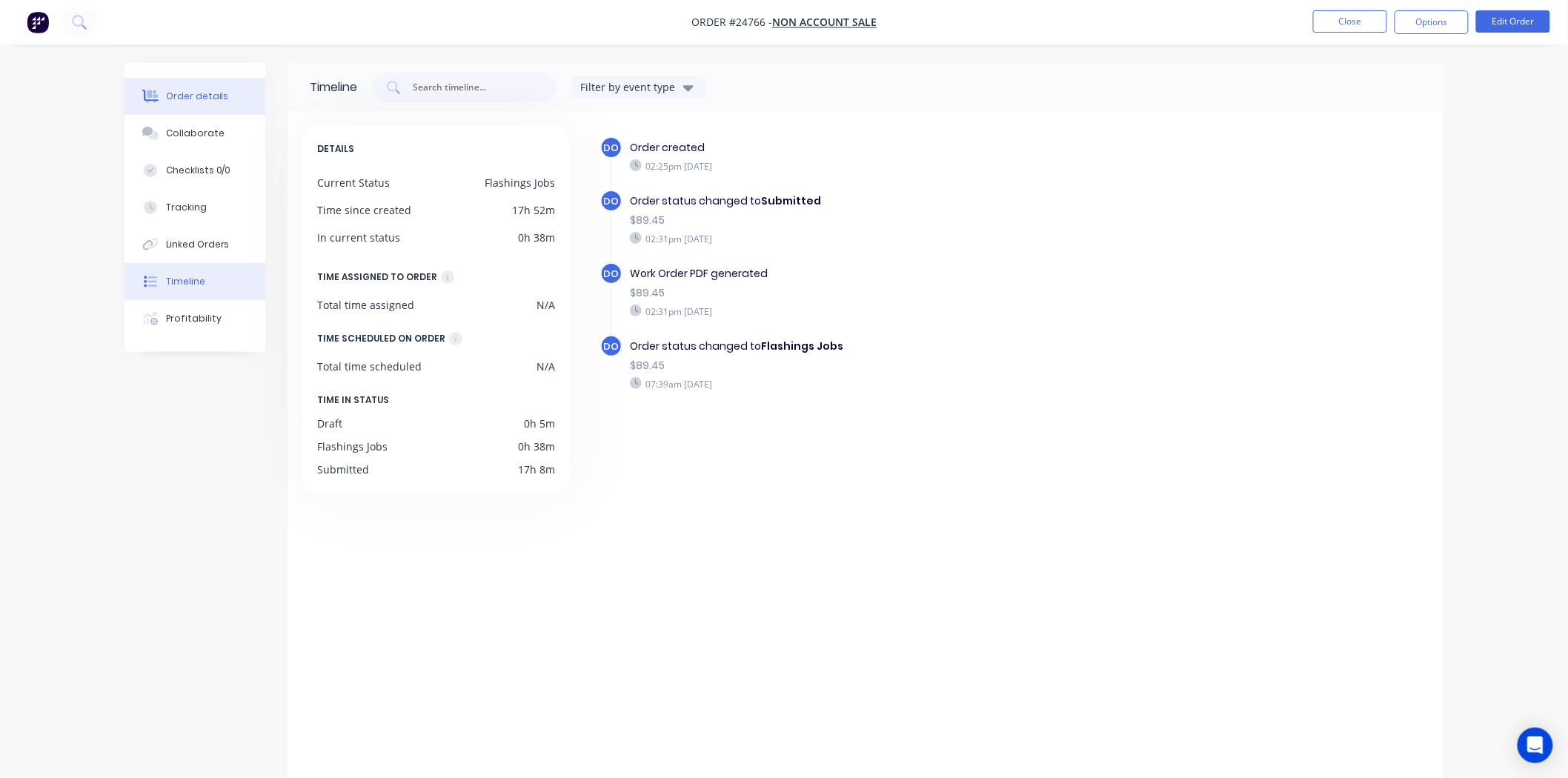
click at [205, 94] on div "Order details" at bounding box center [198, 96] width 63 height 13
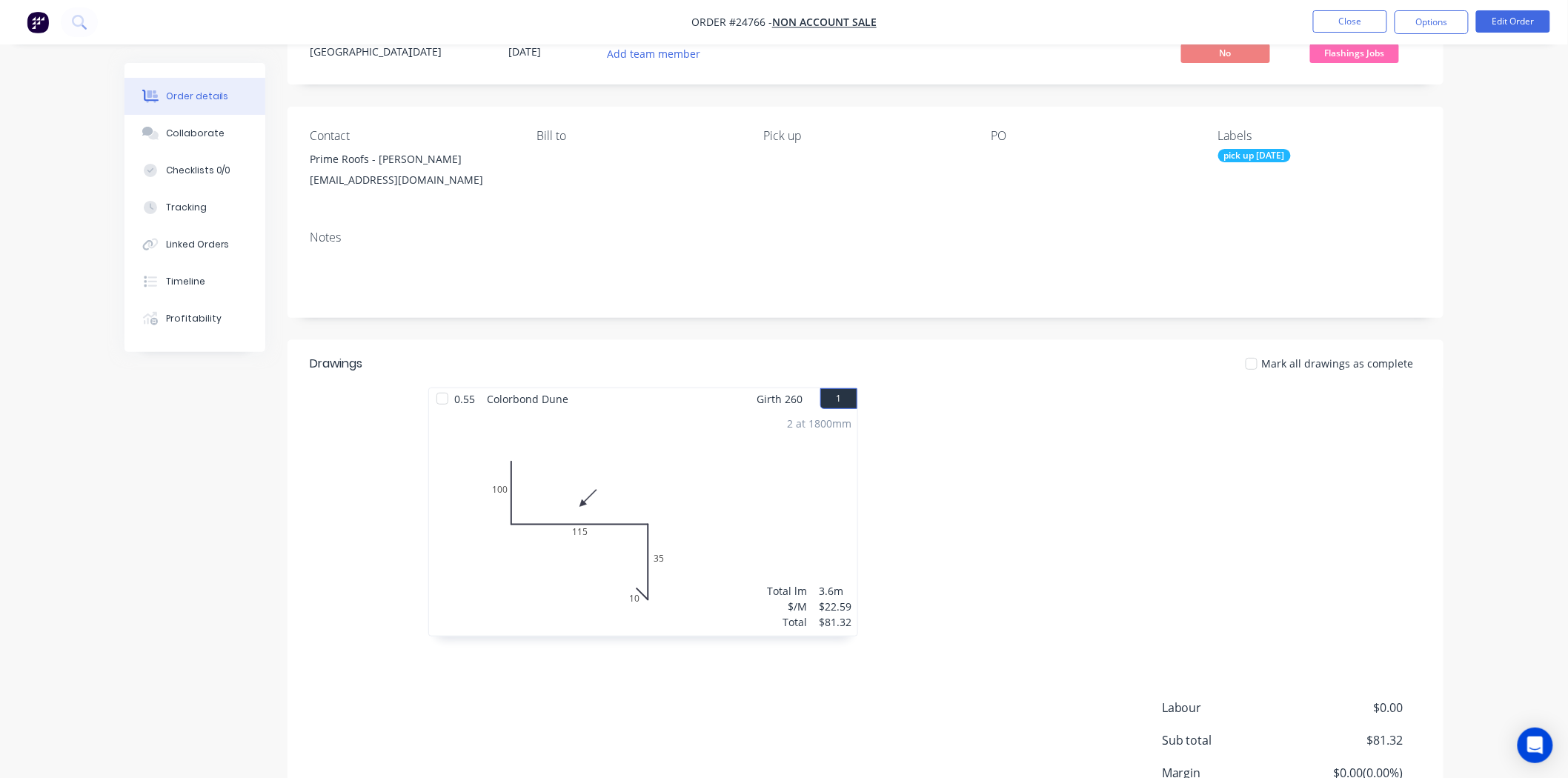
scroll to position [31, 0]
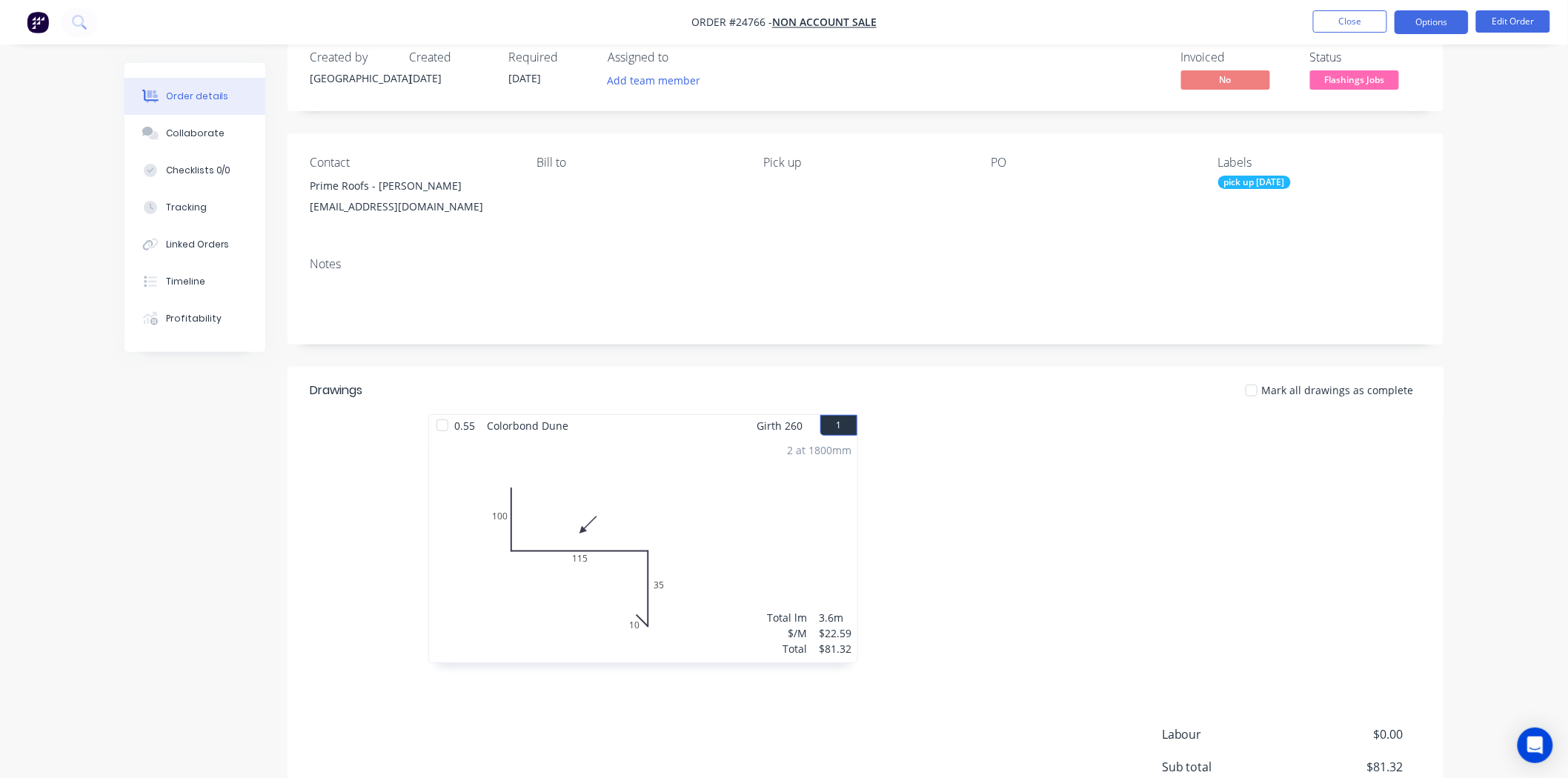
click at [1426, 27] on button "Options" at bounding box center [1431, 22] width 74 height 24
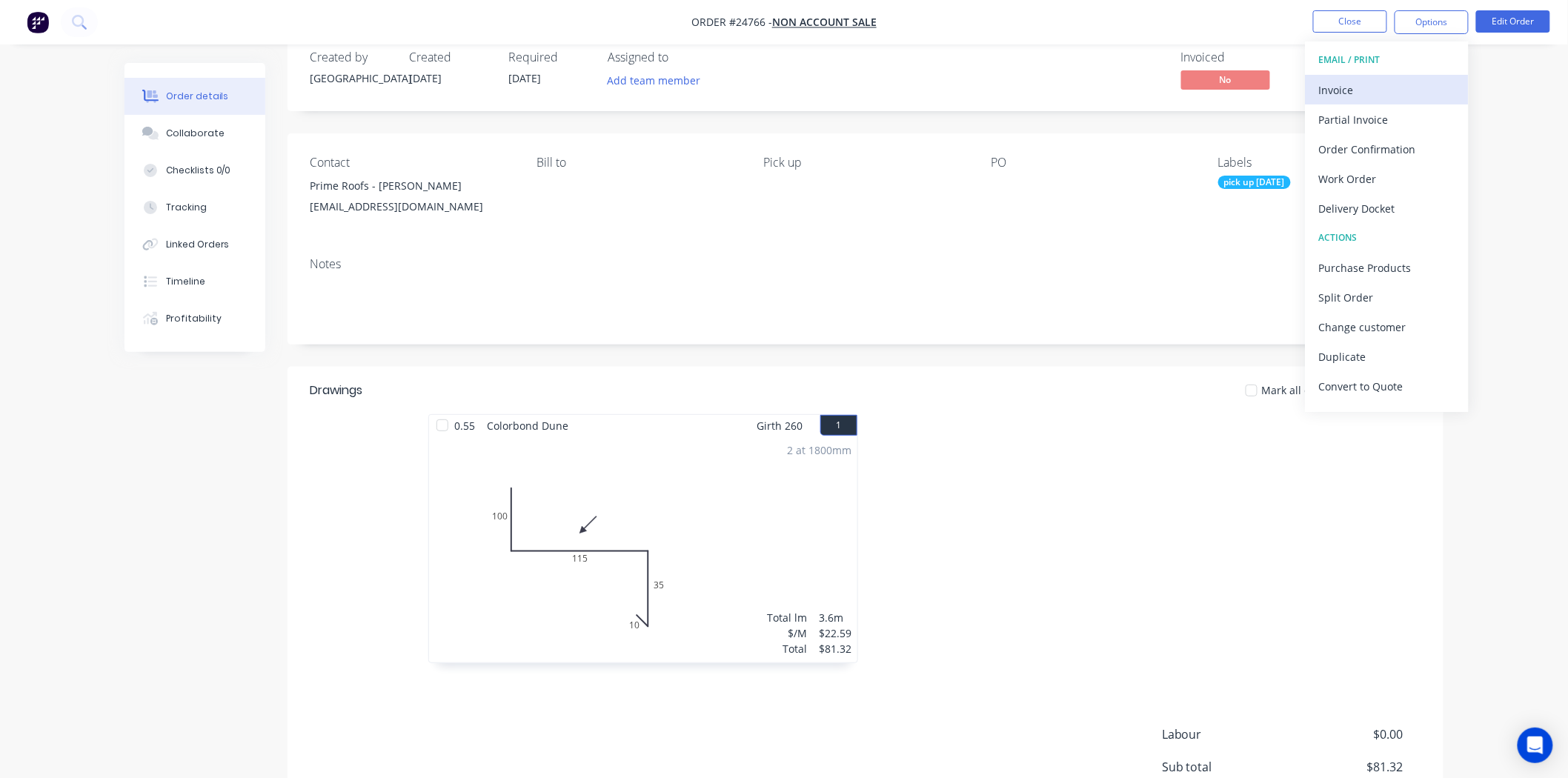
click at [1361, 91] on div "Invoice" at bounding box center [1387, 90] width 136 height 21
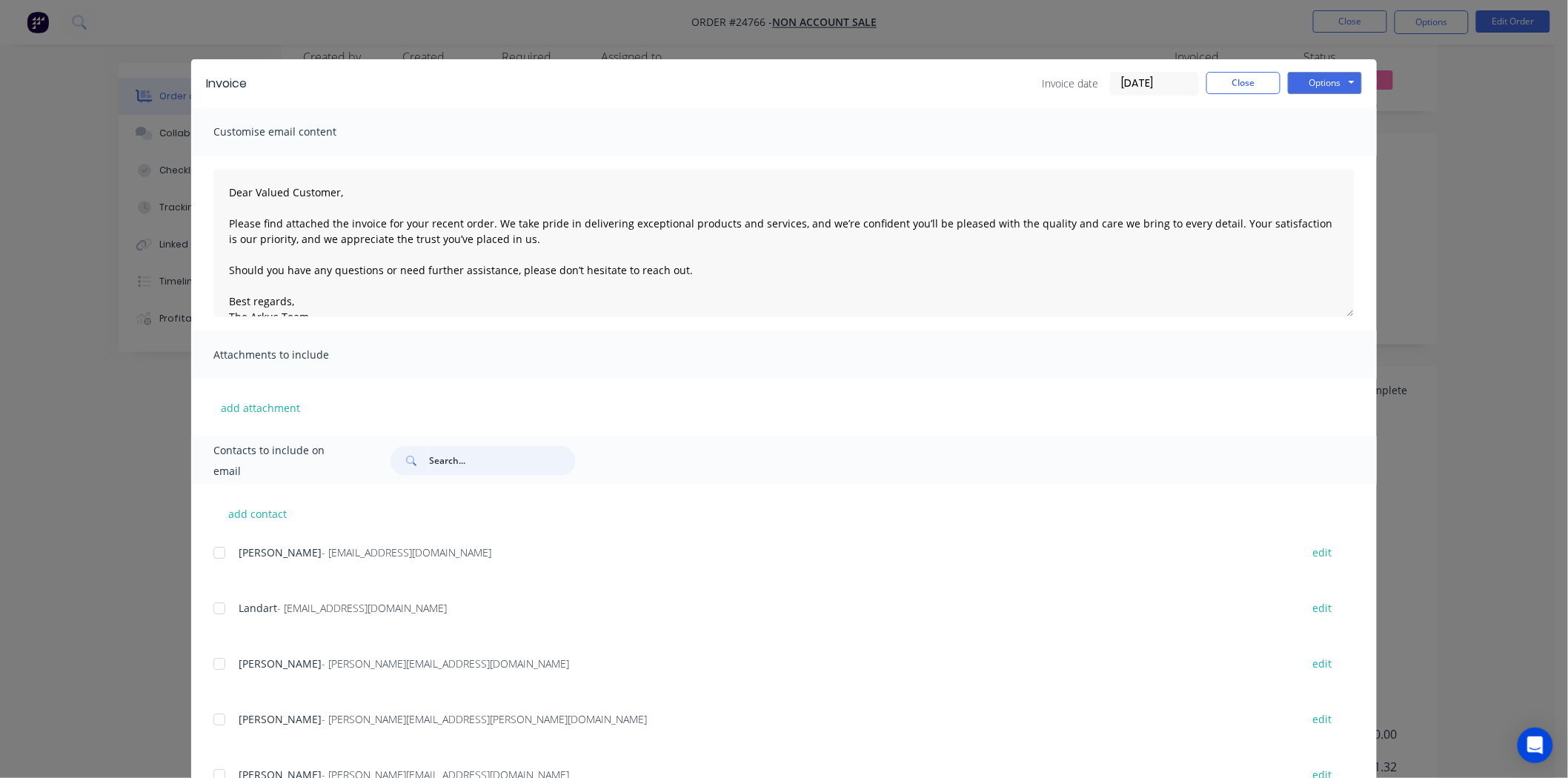
click at [429, 449] on input "text" at bounding box center [502, 460] width 147 height 30
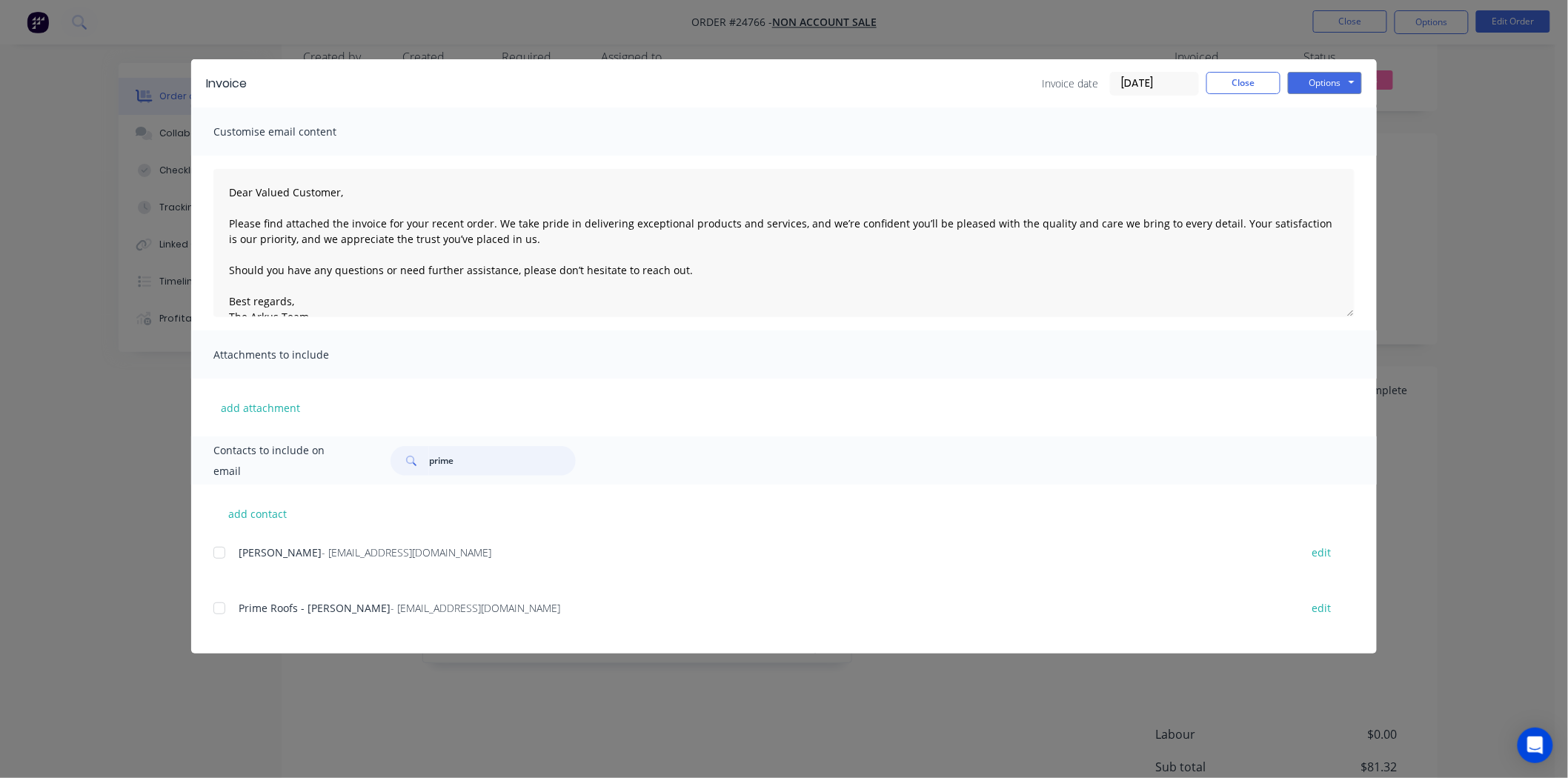
click at [215, 605] on div at bounding box center [219, 608] width 30 height 30
type input "prime"
click at [1337, 72] on button "Options" at bounding box center [1324, 83] width 74 height 22
click at [1326, 124] on button "Print" at bounding box center [1335, 134] width 95 height 24
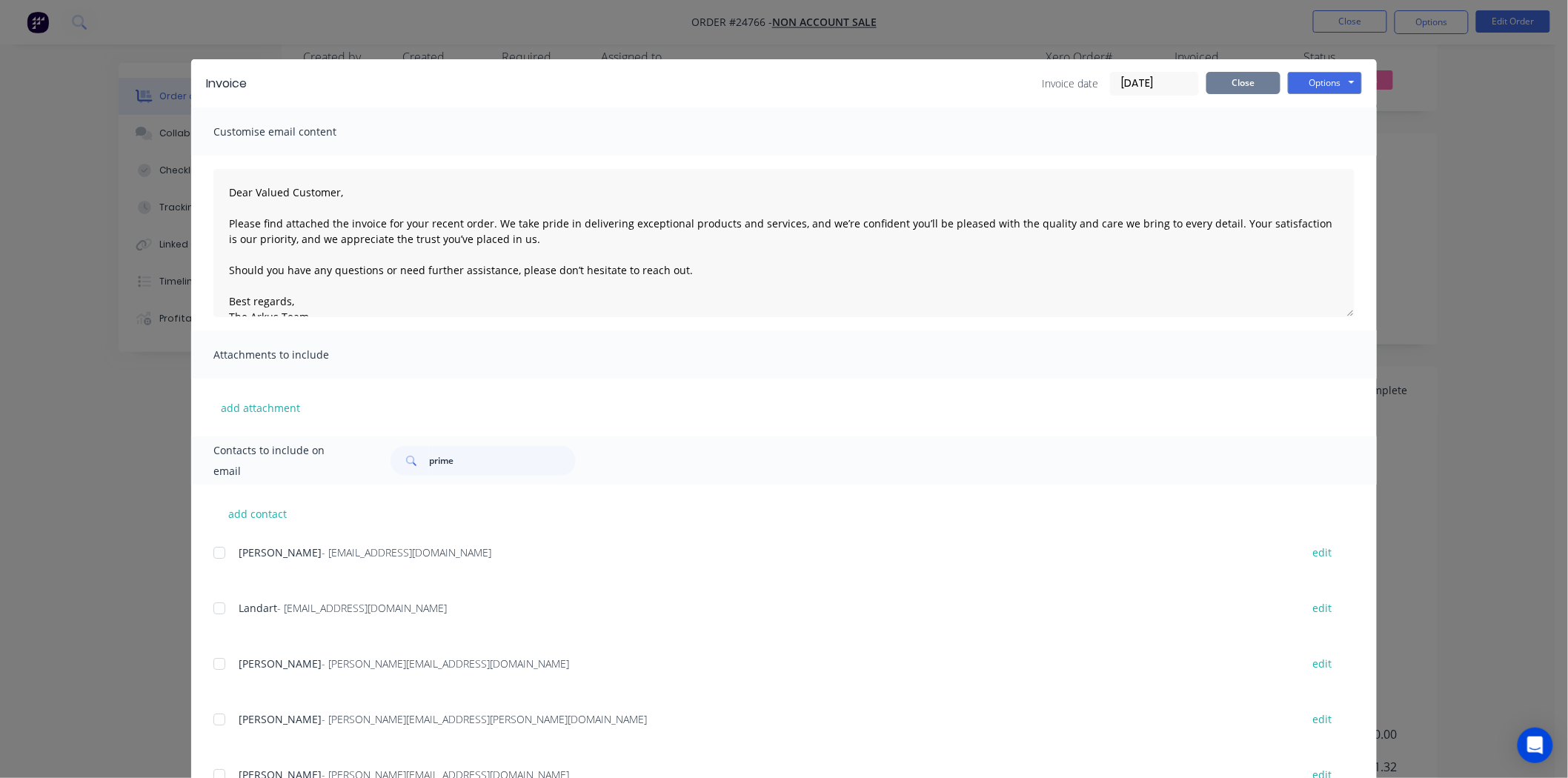
click at [1232, 84] on button "Close" at bounding box center [1242, 83] width 74 height 22
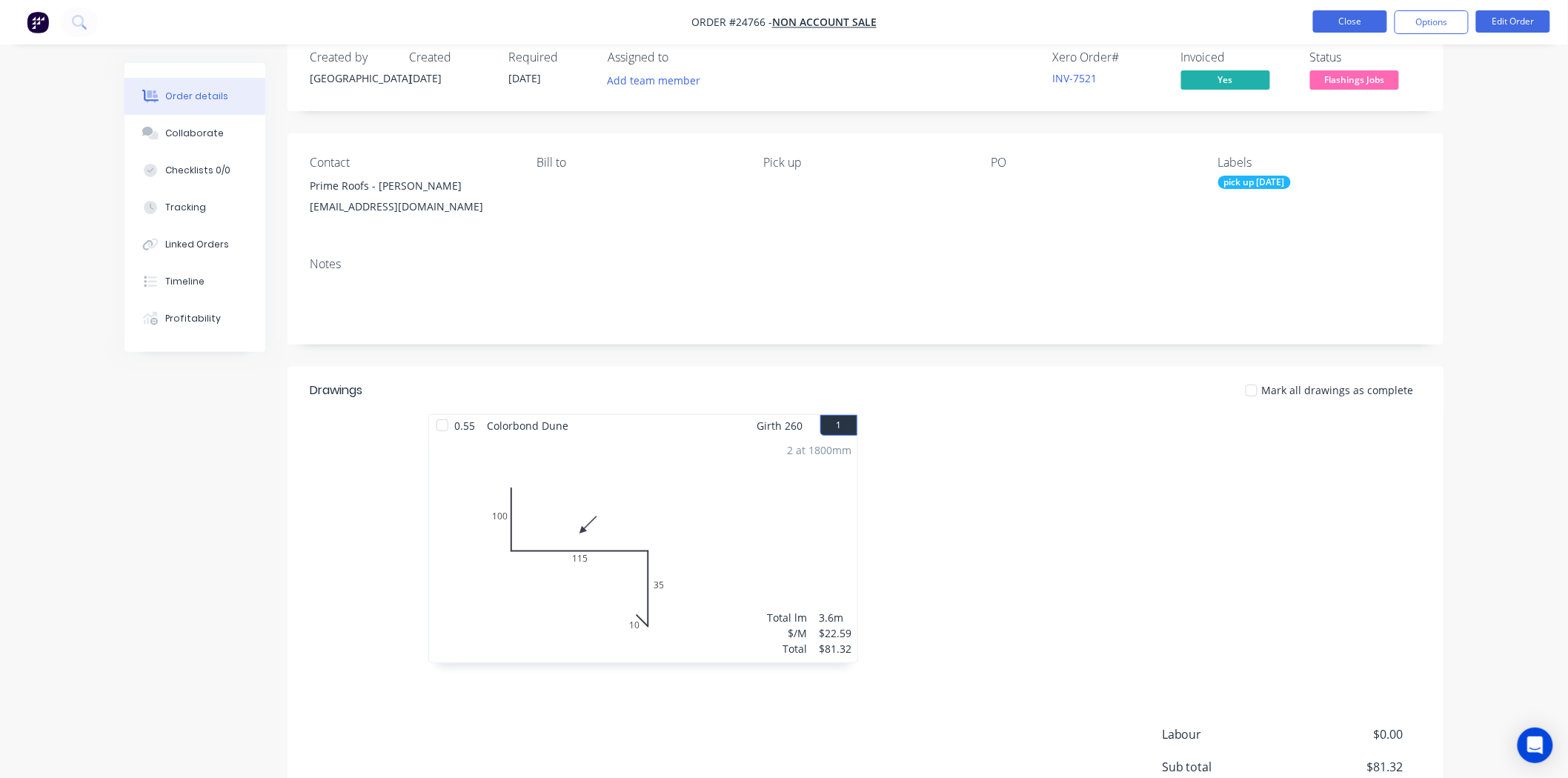
click at [1372, 30] on button "Close" at bounding box center [1349, 21] width 74 height 22
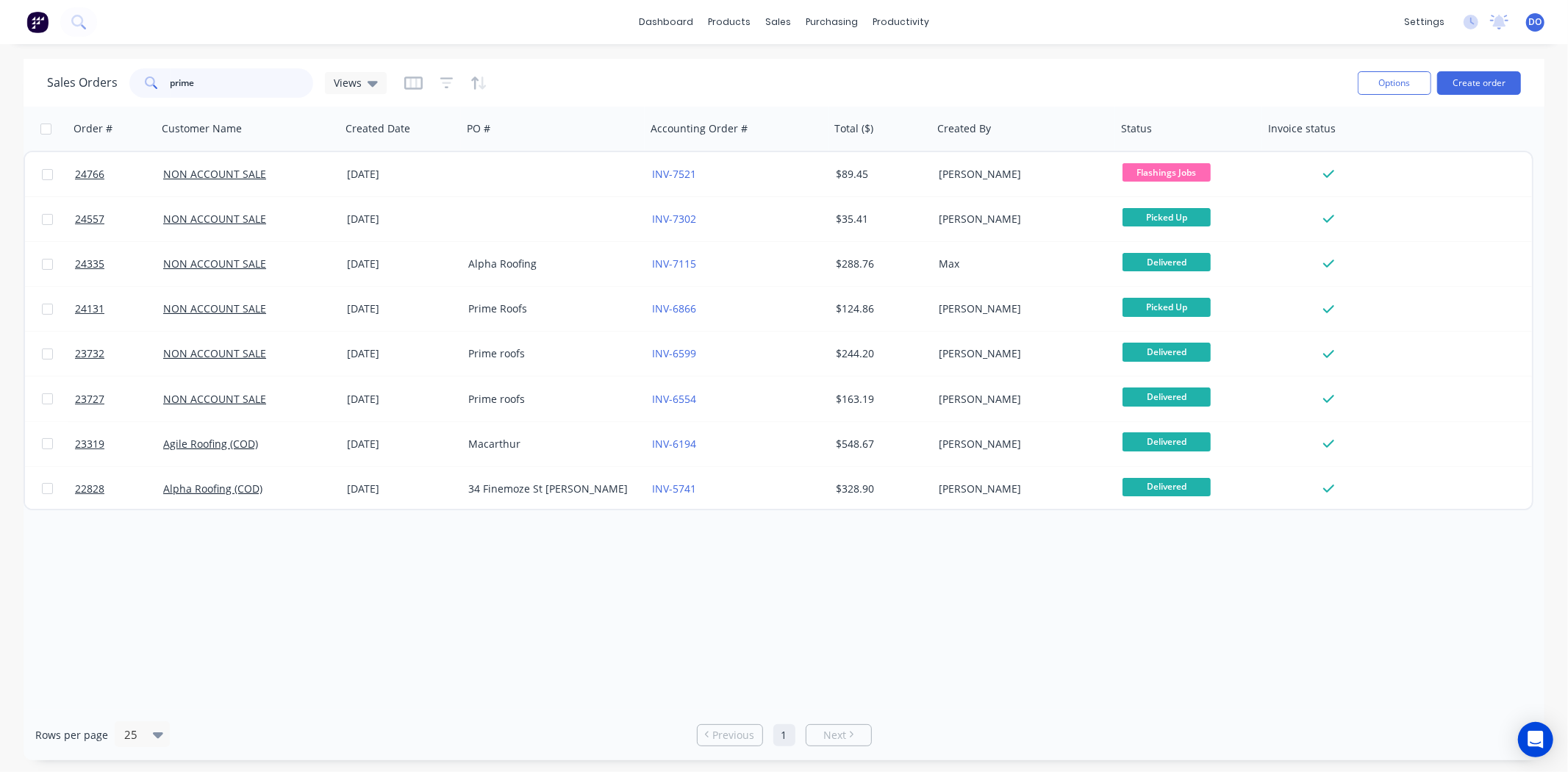
drag, startPoint x: 249, startPoint y: 89, endPoint x: 3, endPoint y: 91, distance: 246.0
click at [3, 91] on div "Sales Orders prime Views Options Create order Order # Customer Name Created Dat…" at bounding box center [784, 410] width 1568 height 701
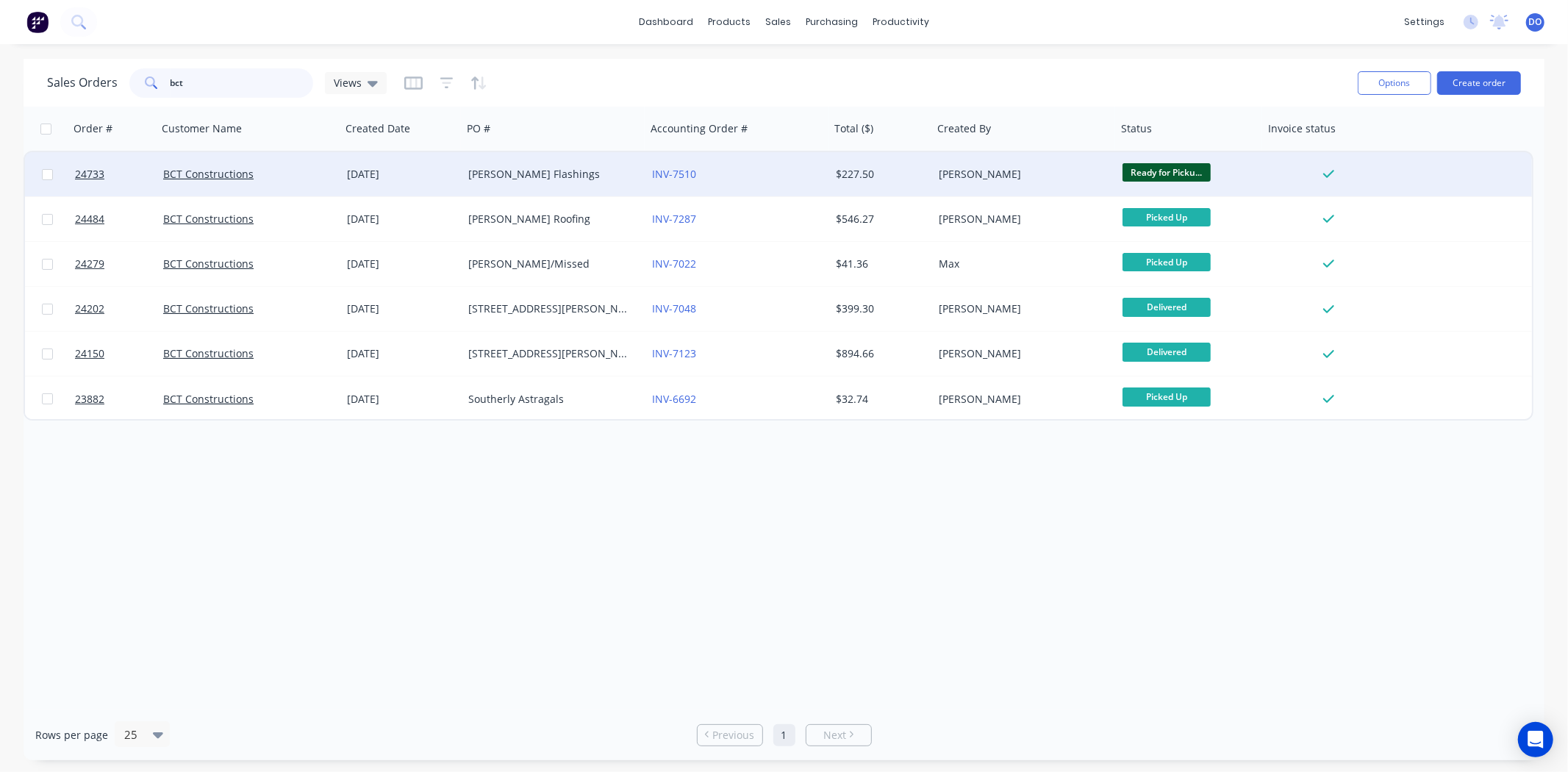
type input "bct"
click at [268, 175] on div "BCT Constructions" at bounding box center [244, 173] width 163 height 14
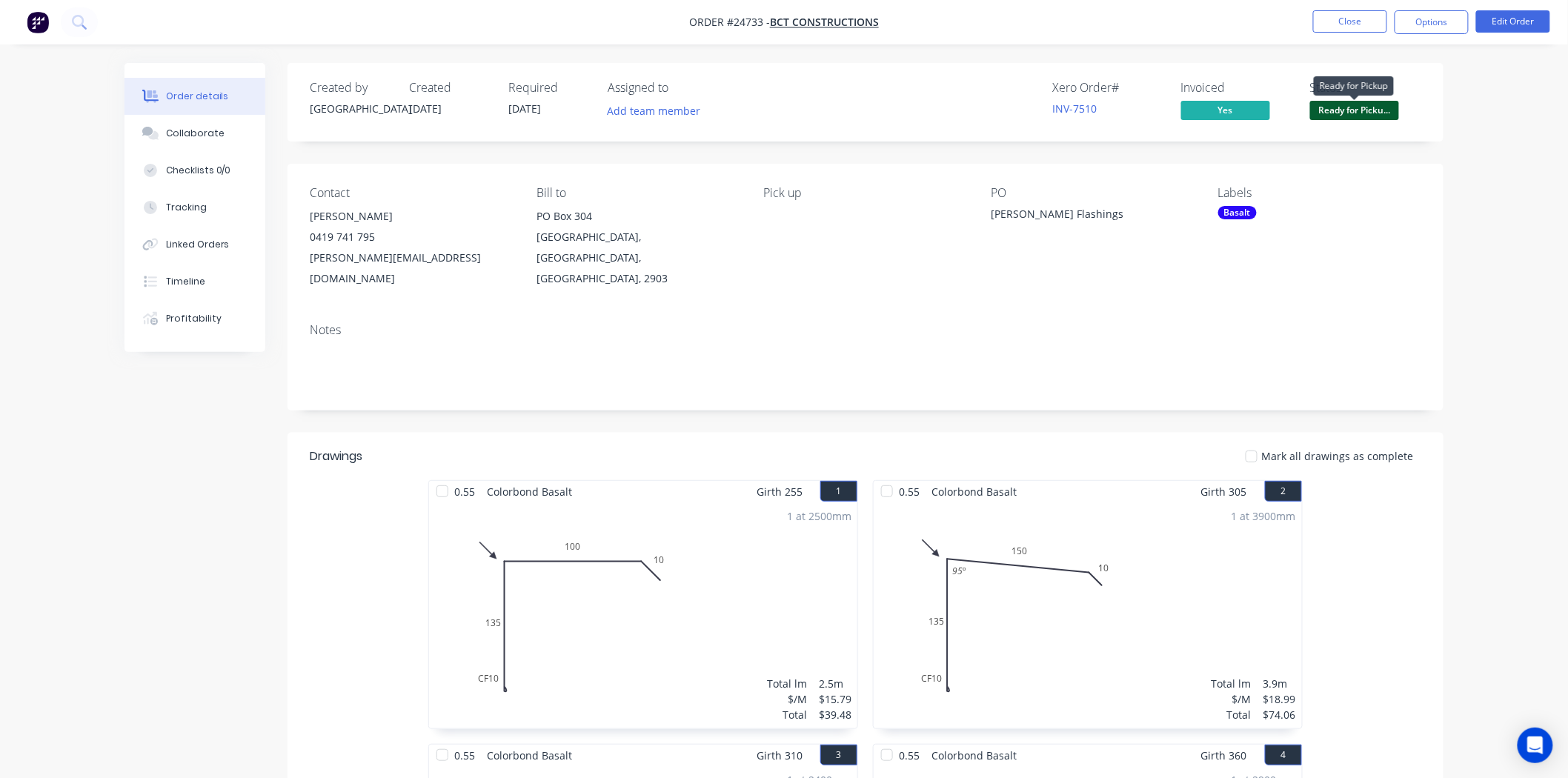
click at [1332, 112] on span "Ready for Picku..." at bounding box center [1354, 109] width 89 height 18
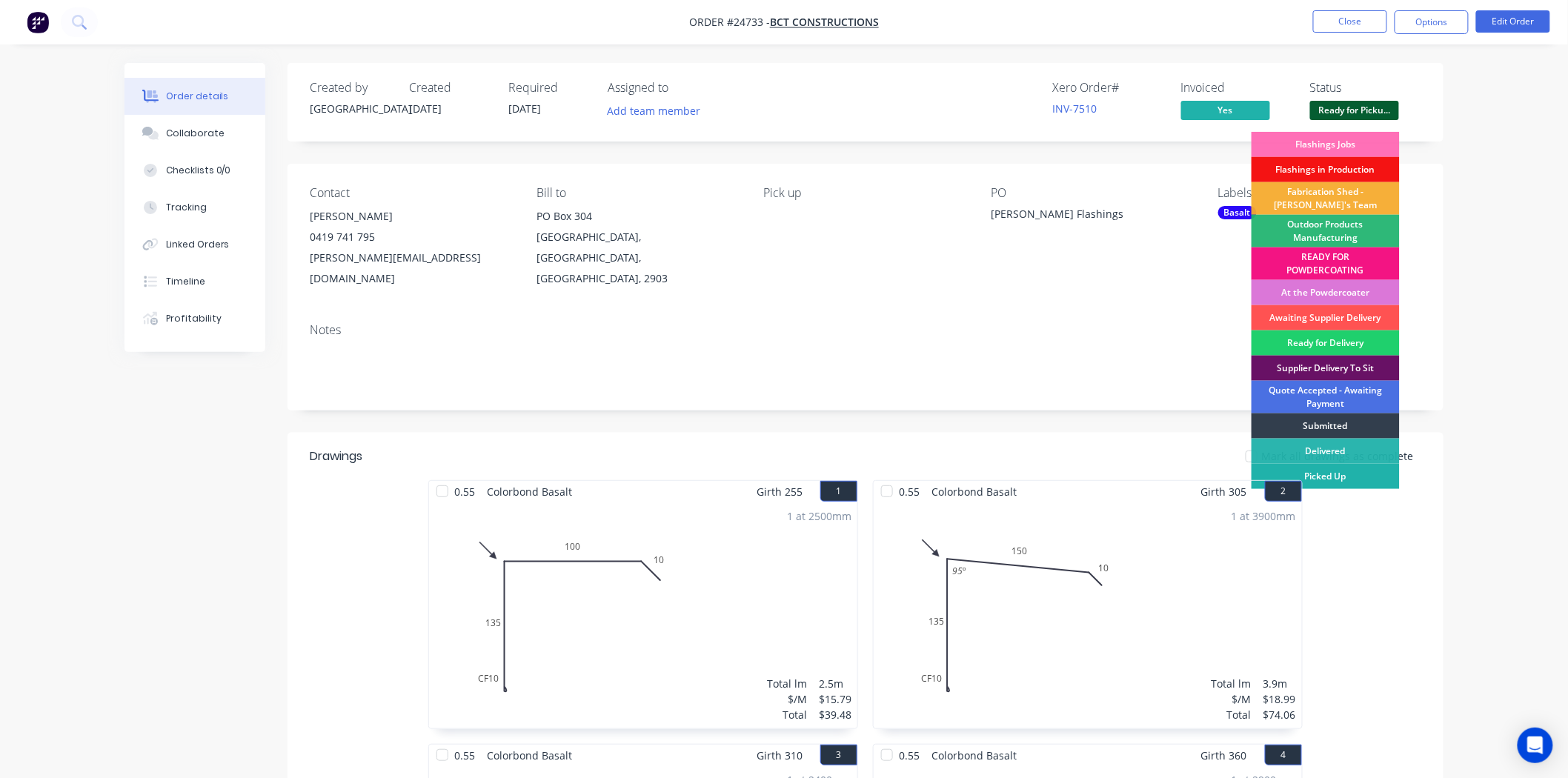
click at [1341, 469] on div "Picked Up" at bounding box center [1325, 476] width 148 height 25
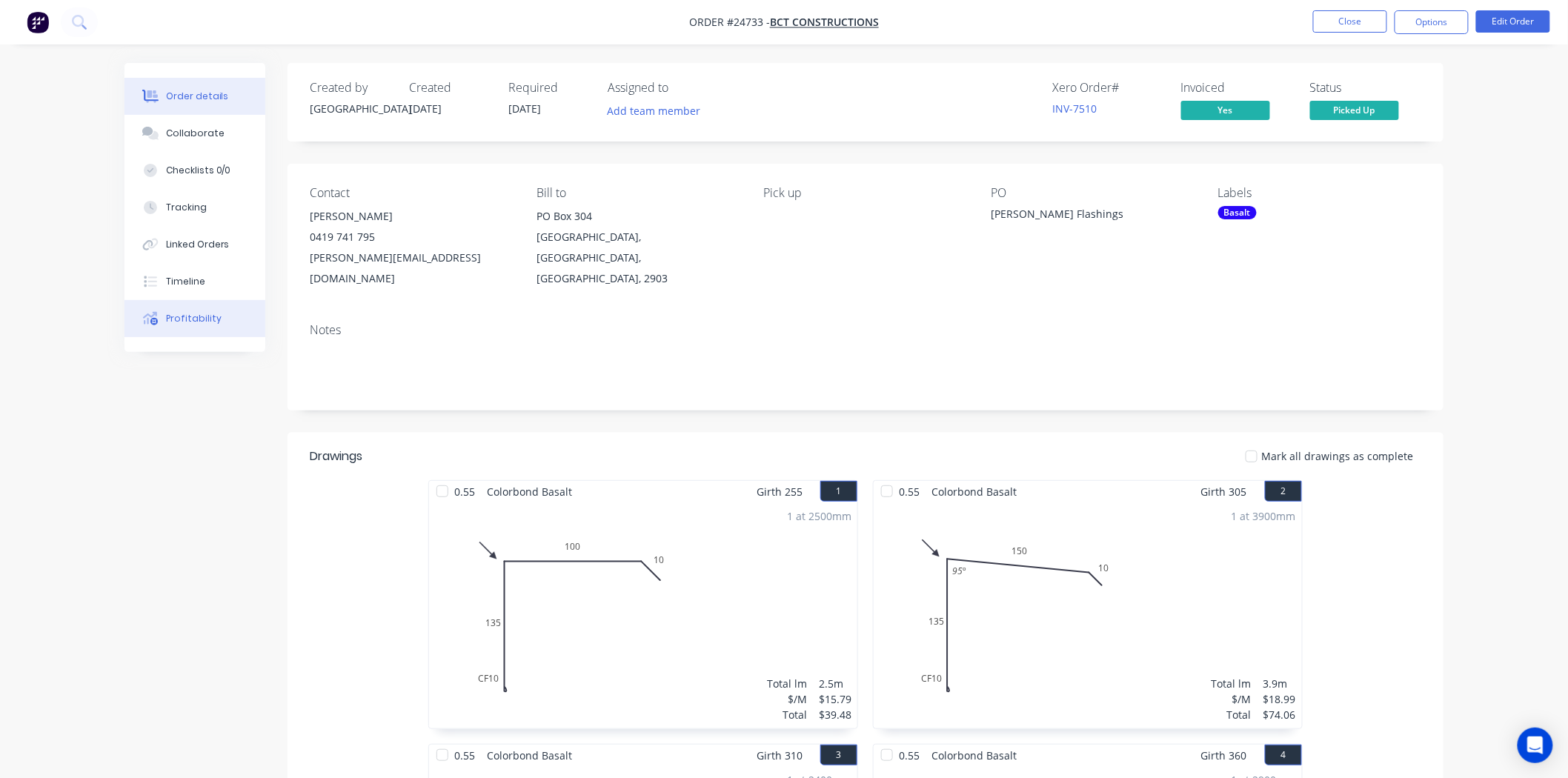
click at [178, 322] on div "Profitability" at bounding box center [194, 319] width 56 height 13
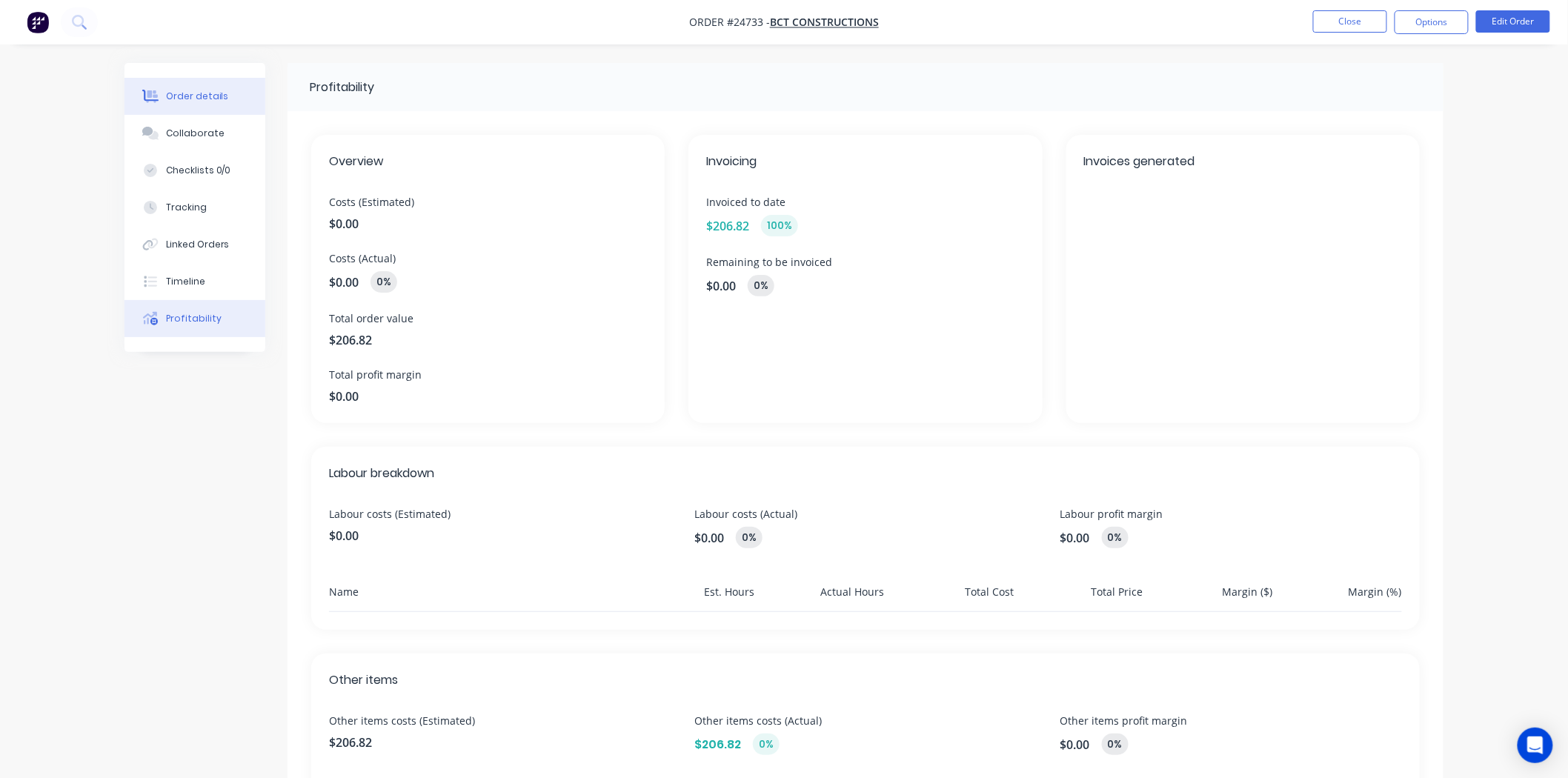
click at [202, 99] on div "Order details" at bounding box center [198, 96] width 63 height 13
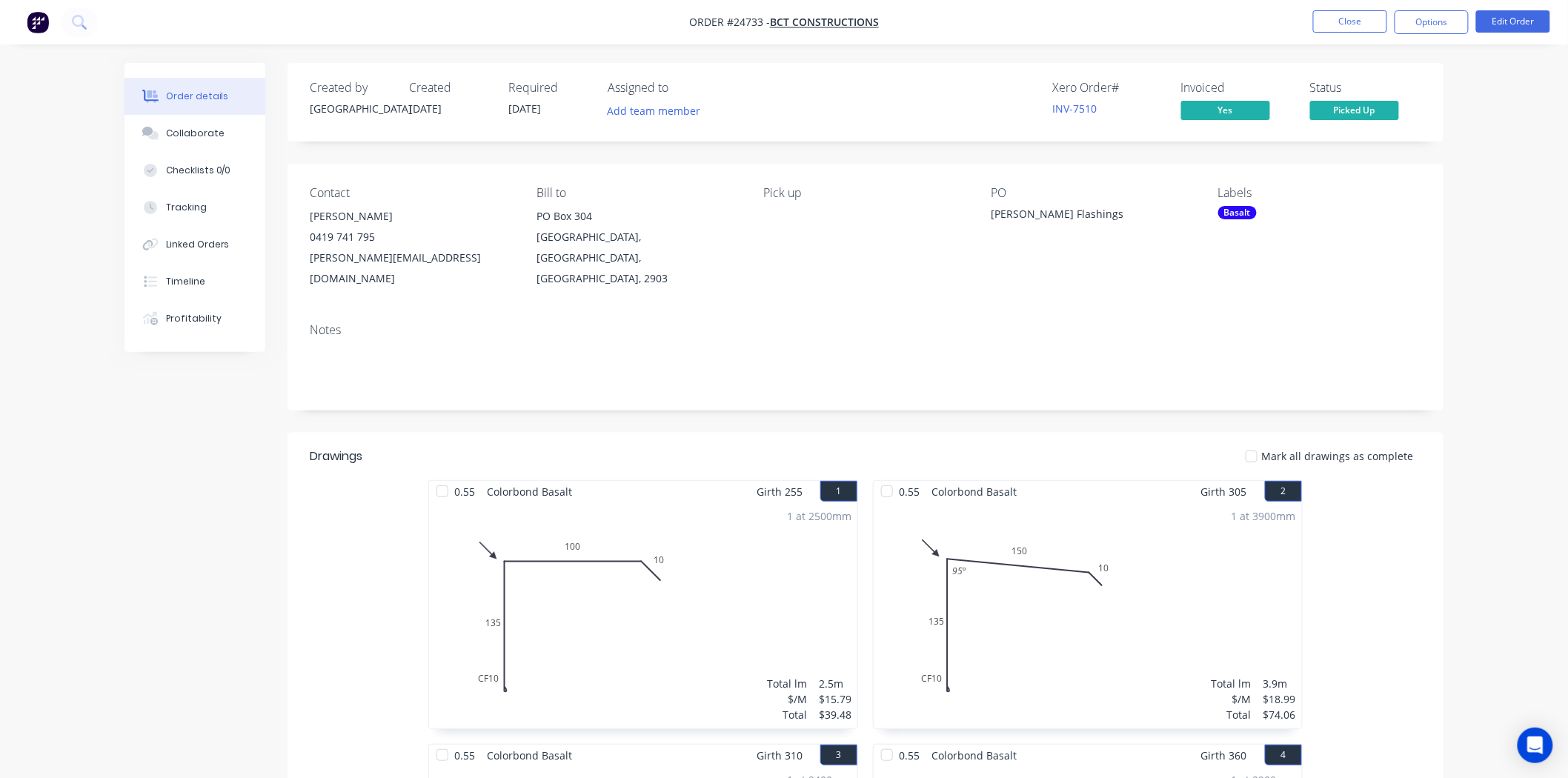
click at [1363, 35] on nav "Order #24733 - BCT Constructions Close Options Edit Order" at bounding box center [784, 22] width 1568 height 44
click at [1361, 34] on nav "Order #24733 - BCT Constructions Close Options Edit Order" at bounding box center [784, 22] width 1568 height 44
click at [1345, 14] on button "Close" at bounding box center [1349, 21] width 74 height 22
